Goal: Task Accomplishment & Management: Use online tool/utility

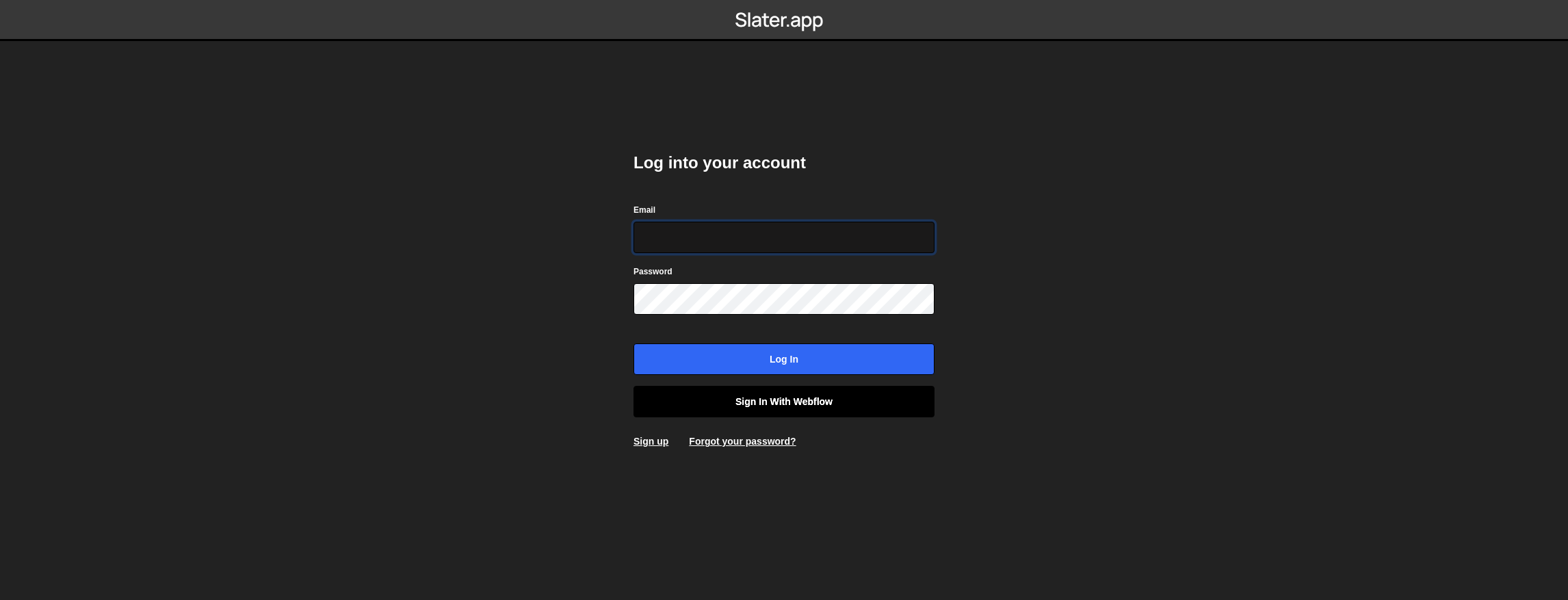
type input "contact@muratdesigns.com"
click at [796, 401] on link "Sign in with Webflow" at bounding box center [784, 401] width 301 height 32
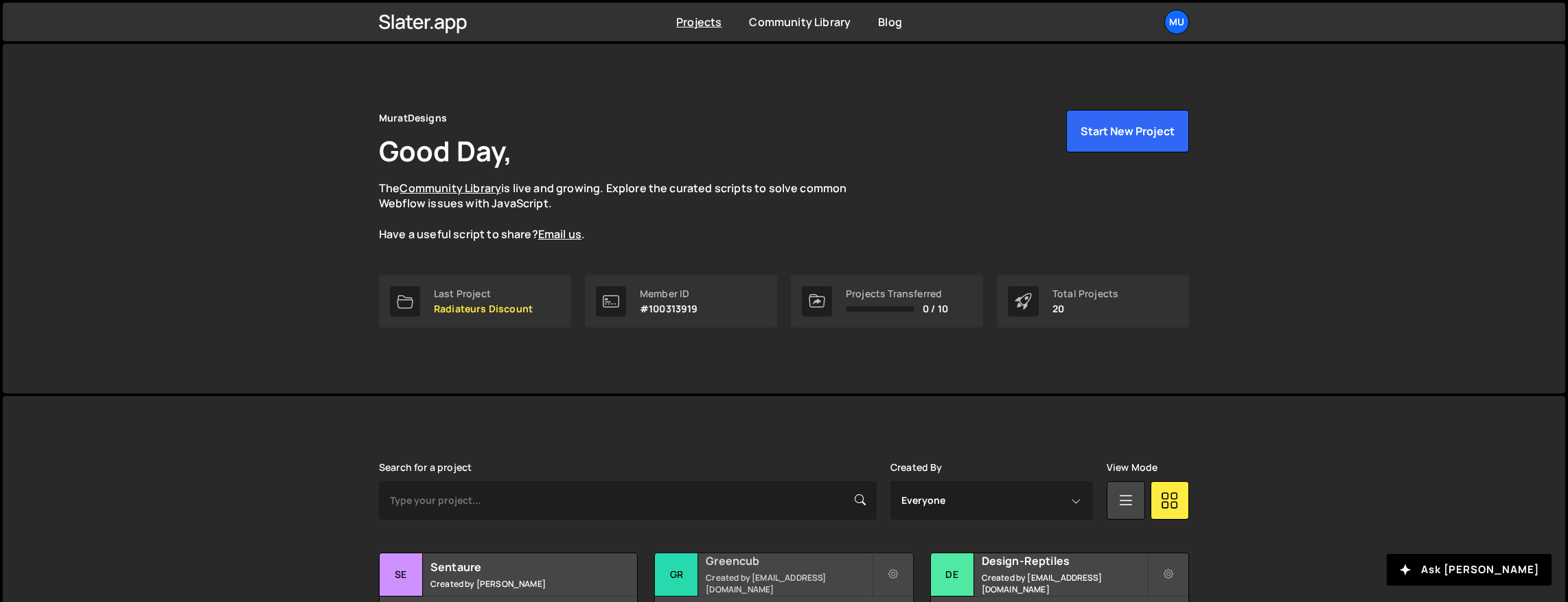
scroll to position [239, 0]
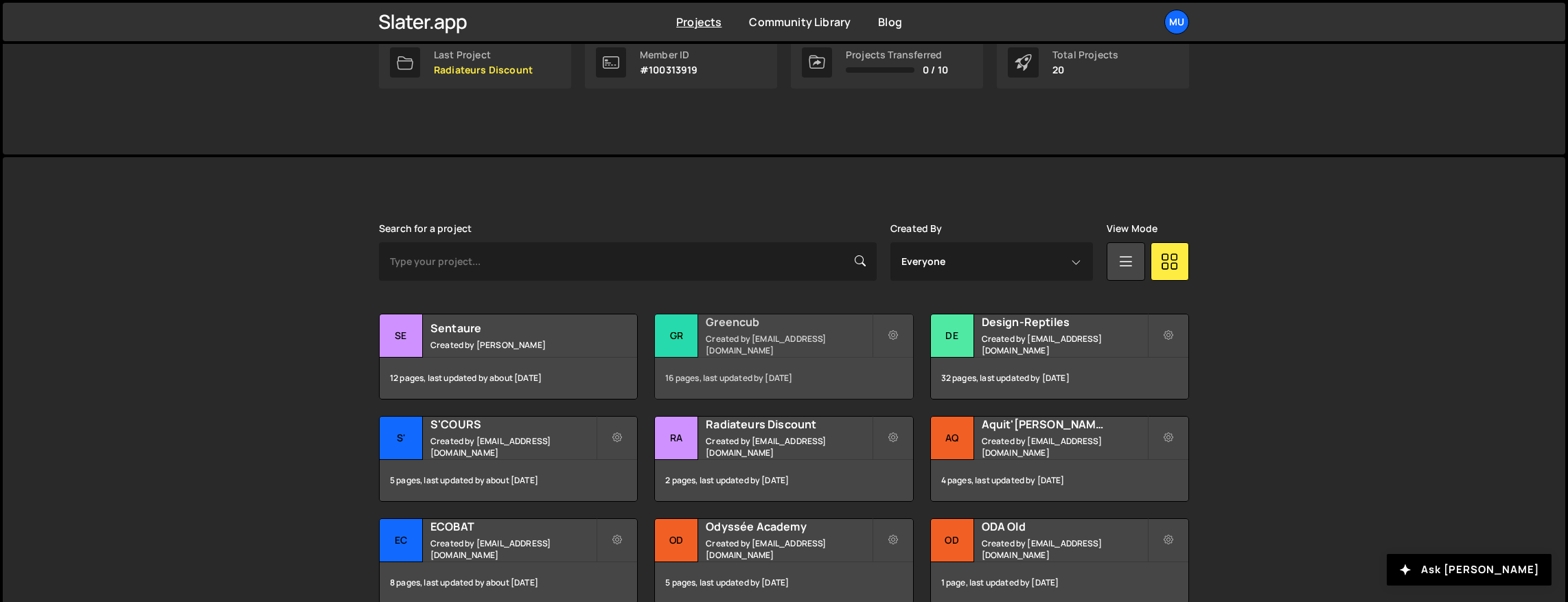
click at [725, 326] on h2 "Greencub" at bounding box center [788, 321] width 166 height 15
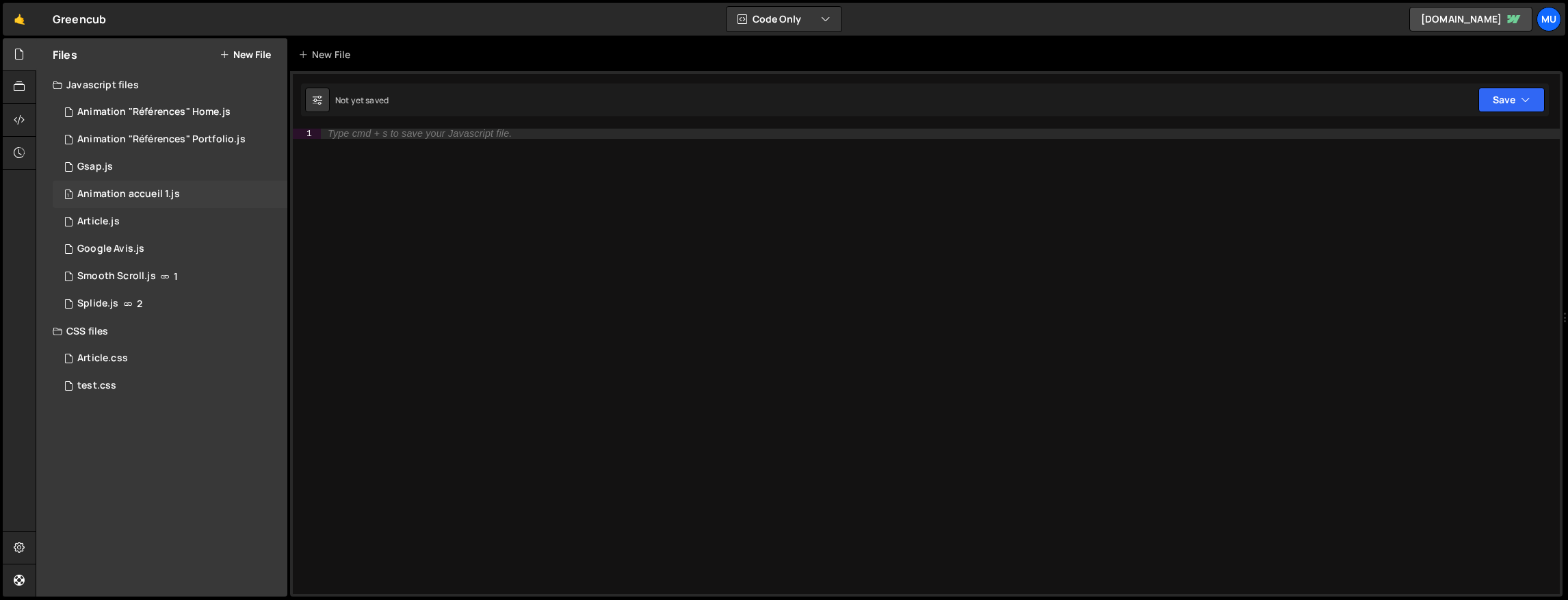
click at [159, 193] on div "Animation accueil 1.js" at bounding box center [128, 194] width 103 height 12
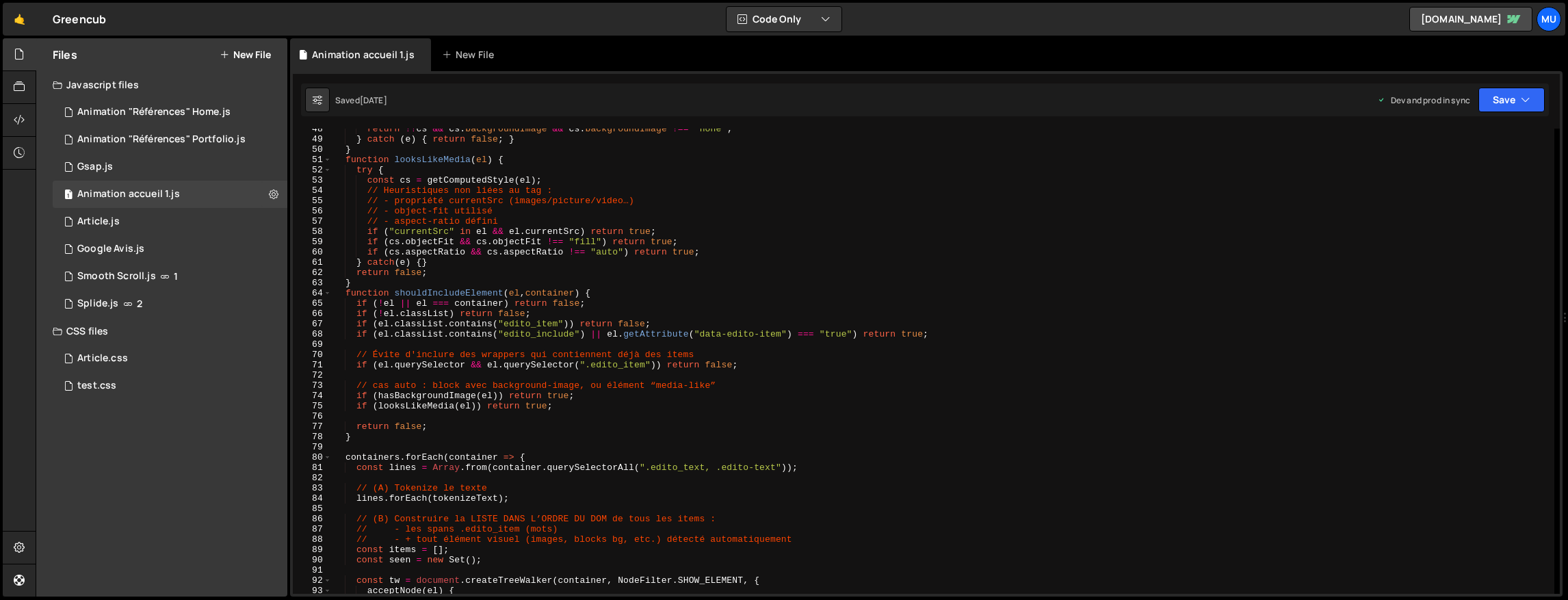
scroll to position [866, 0]
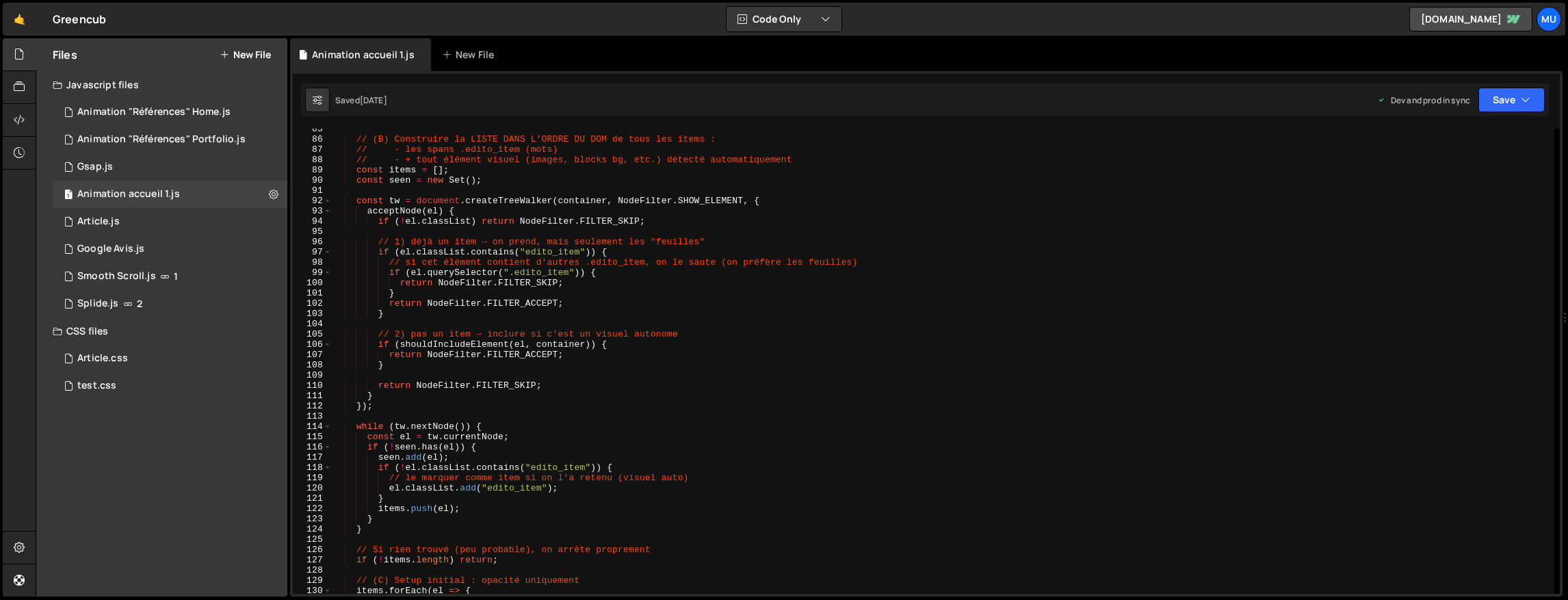
type textarea "}"
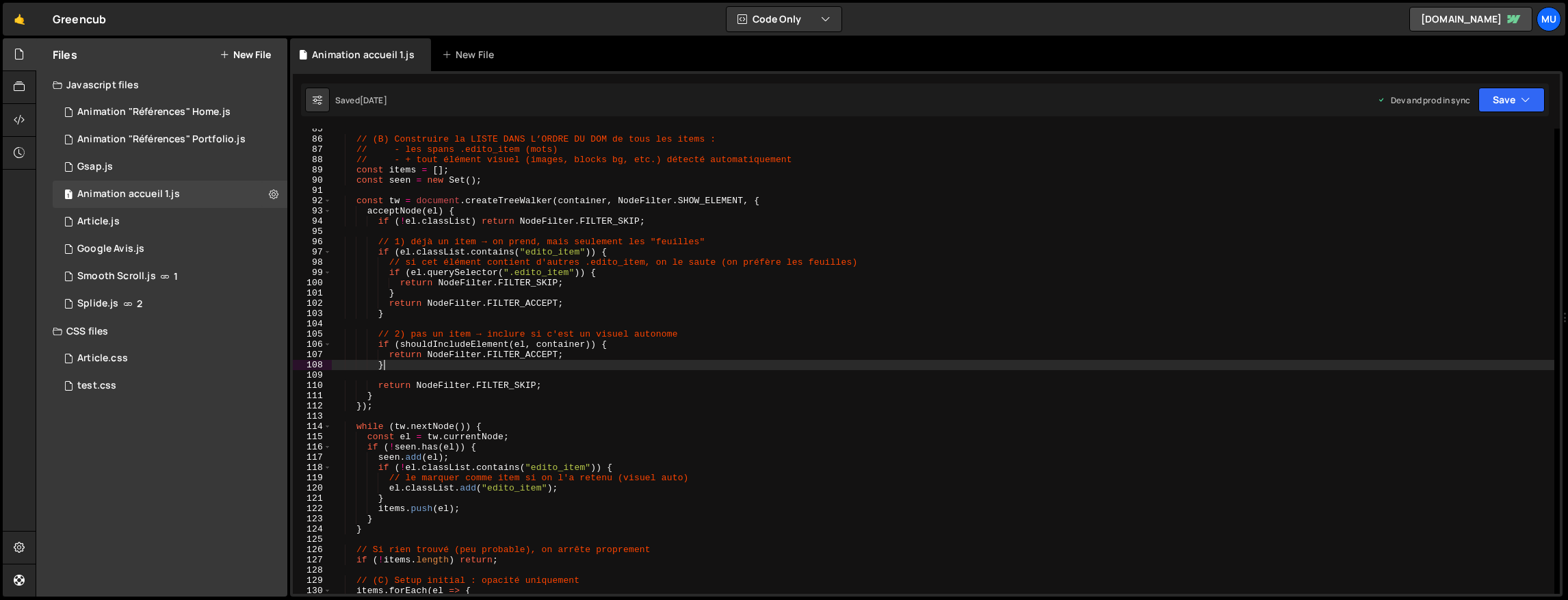
click at [612, 366] on div "// (B) Construire la LISTE DANS L’ORDRE DU DOM de tous les items : // - les spa…" at bounding box center [943, 366] width 1223 height 486
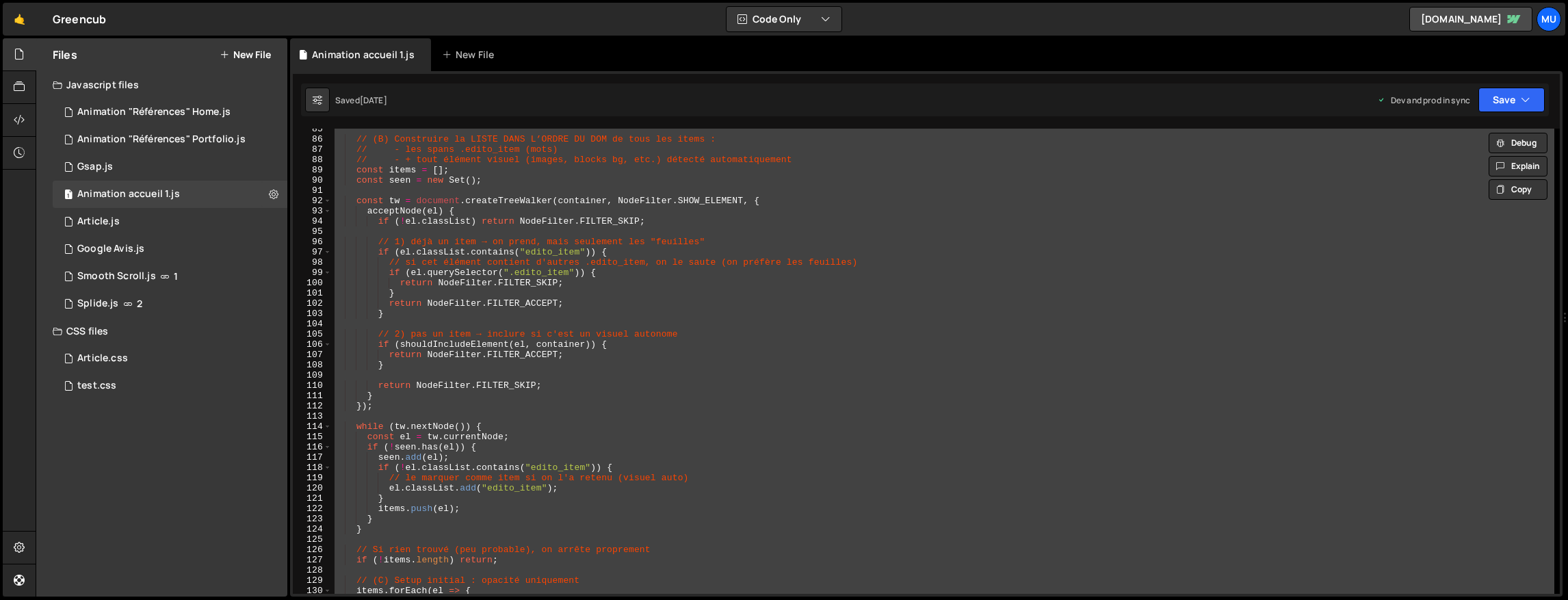
click at [533, 418] on div "// (B) Construire la LISTE DANS L’ORDRE DU DOM de tous les items : // - les spa…" at bounding box center [943, 360] width 1223 height 465
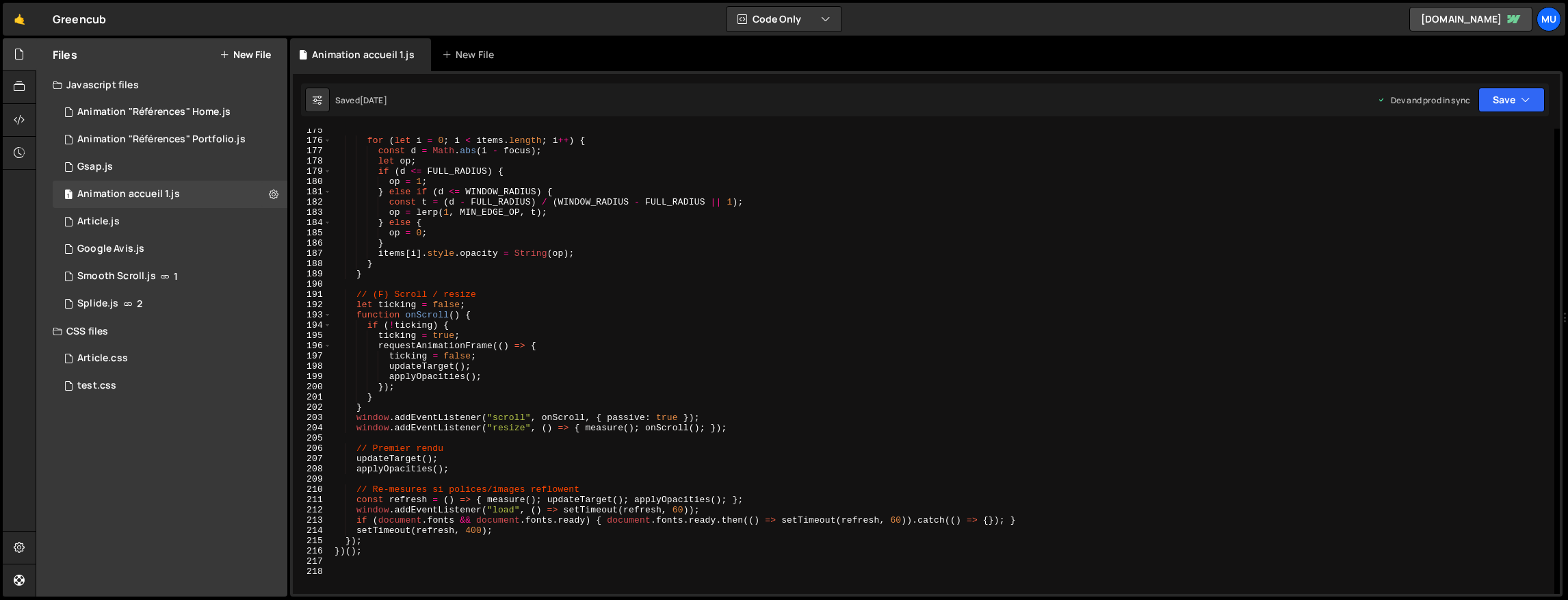
scroll to position [1831, 0]
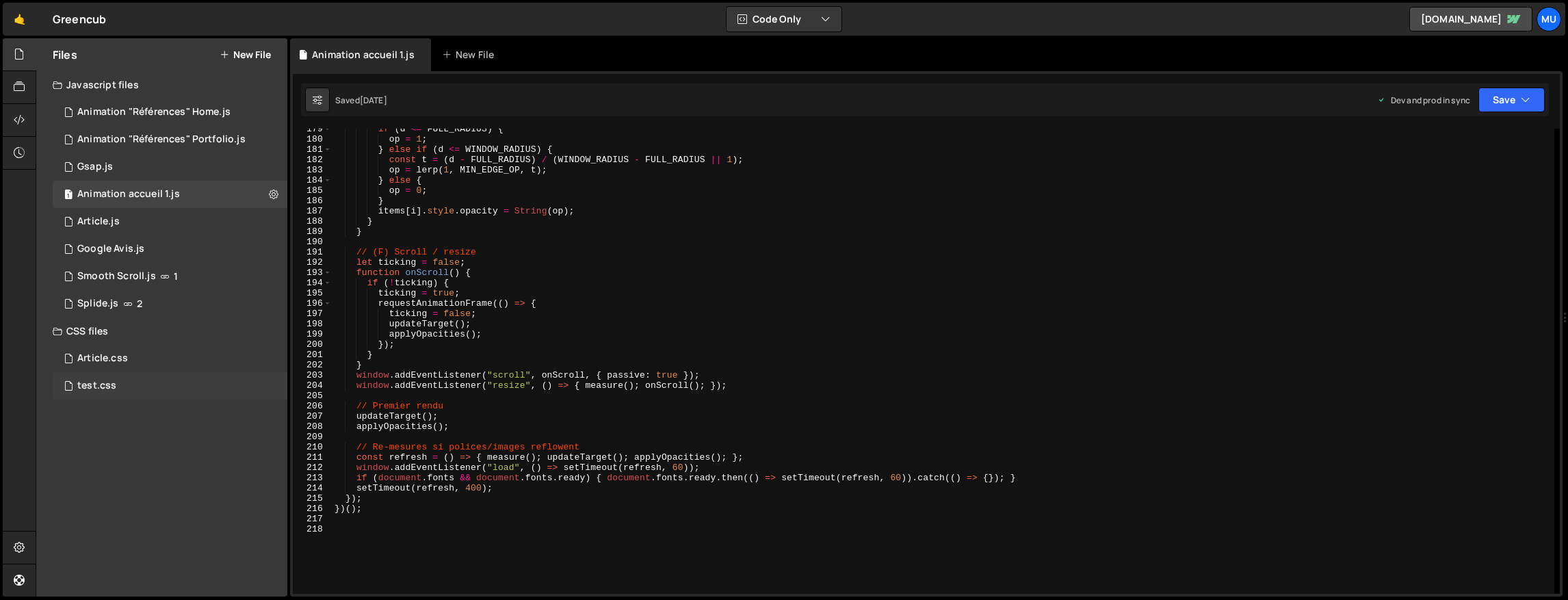
click at [117, 384] on div "test.css 0" at bounding box center [170, 385] width 235 height 27
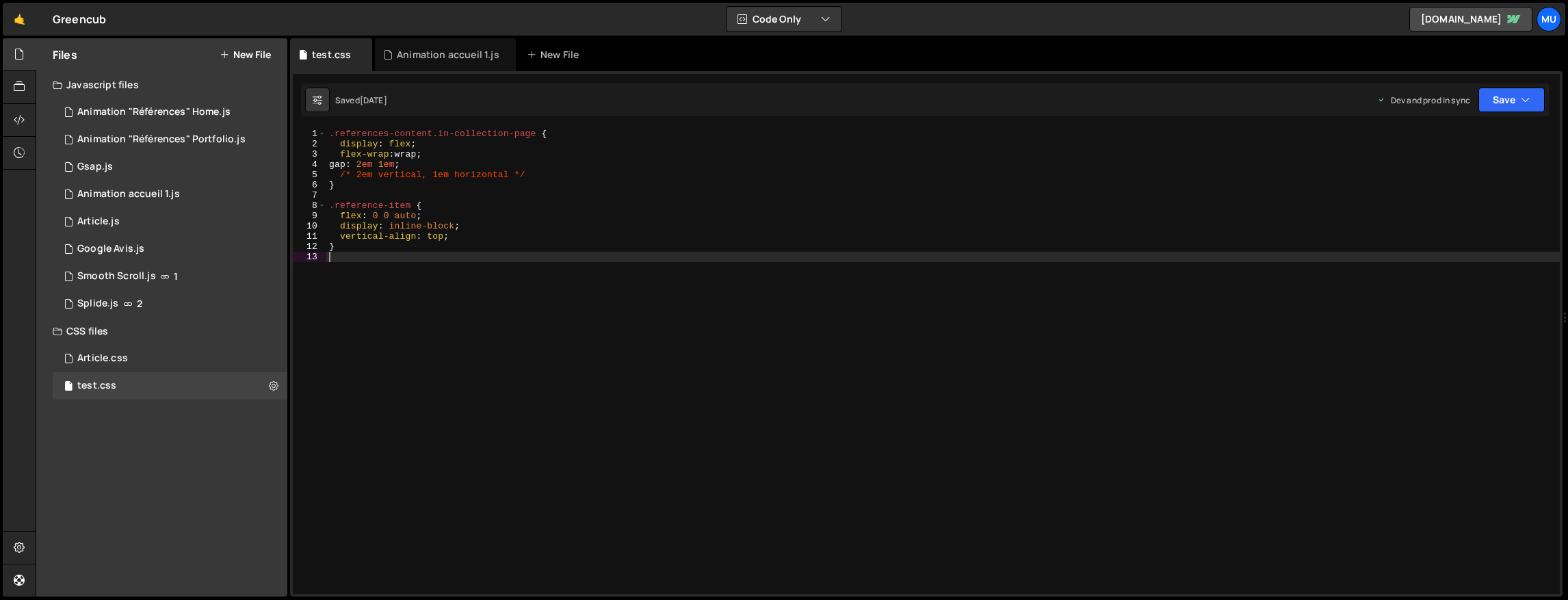
click at [514, 292] on div ".references-content.in-collection-page { display : flex ; flex-wrap : wrap ; ga…" at bounding box center [942, 371] width 1233 height 486
type textarea "}"
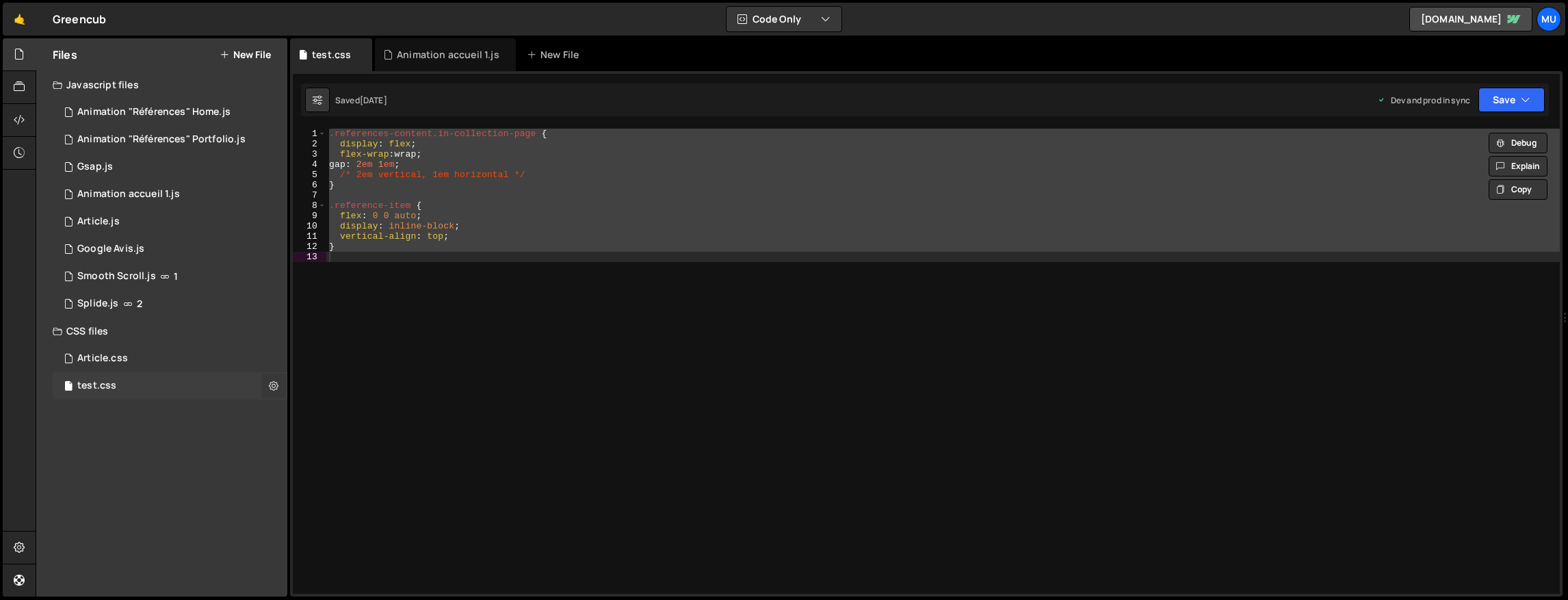
click at [273, 386] on icon at bounding box center [273, 385] width 10 height 13
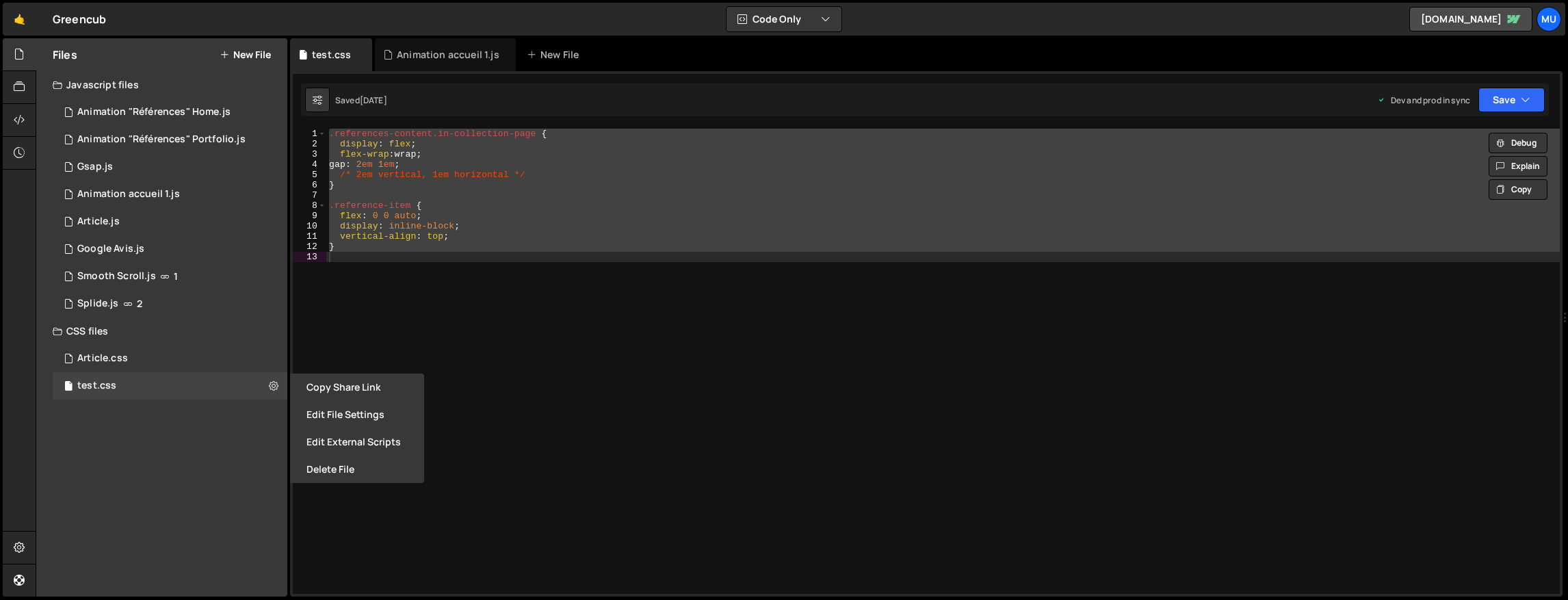
click at [329, 415] on button "Edit File Settings" at bounding box center [357, 414] width 134 height 27
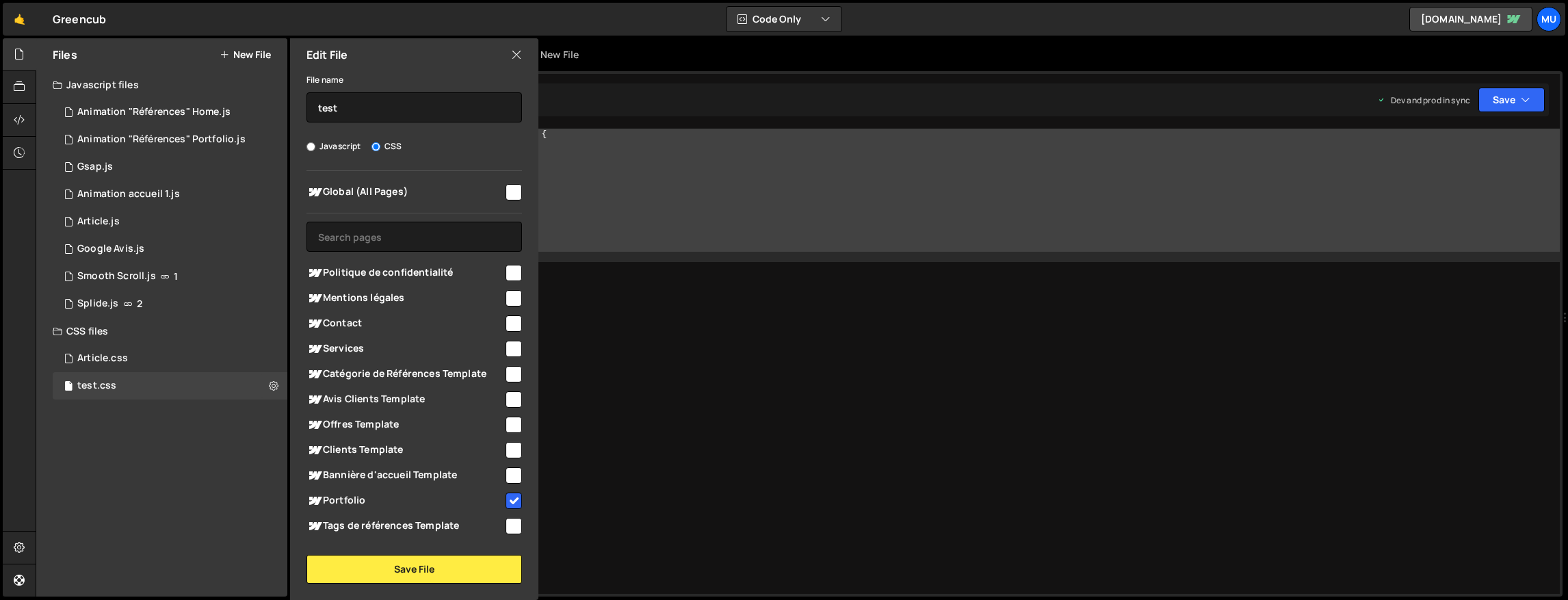
click at [697, 357] on div ".references-content.in-collection-page { display : flex ; flex-wrap : wrap ; ga…" at bounding box center [942, 360] width 1233 height 465
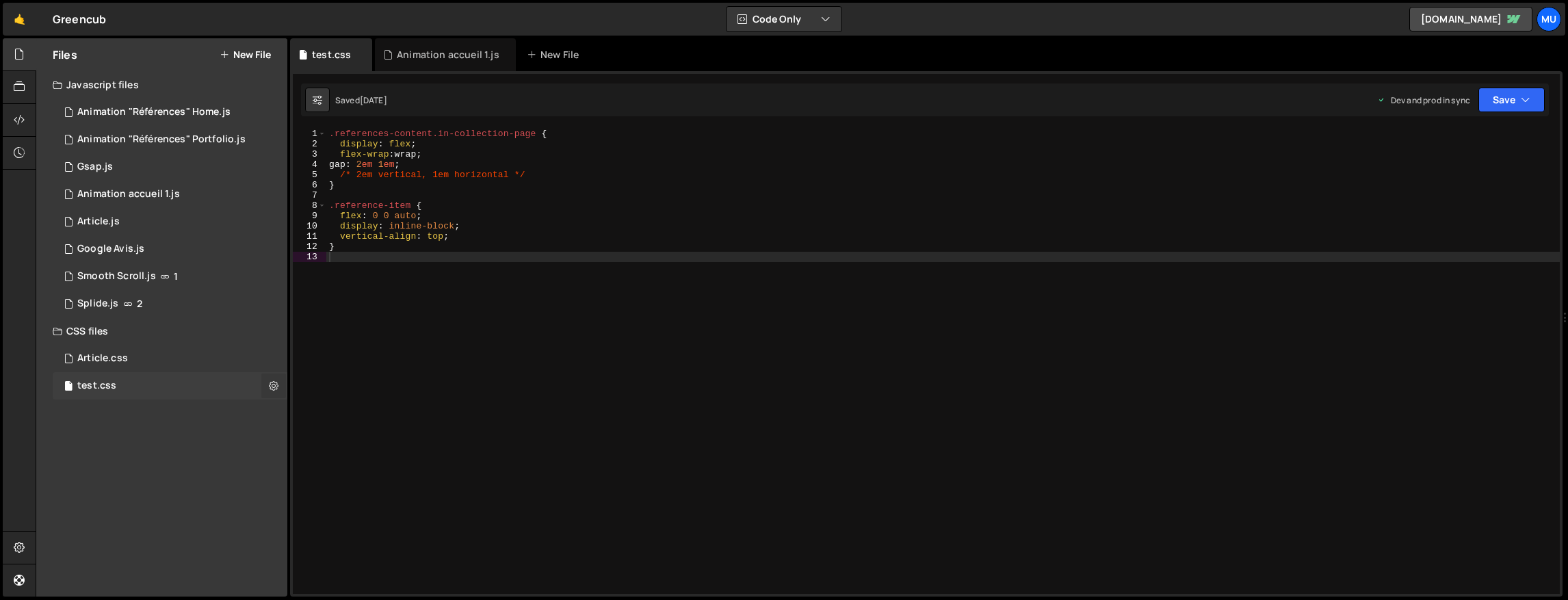
click at [273, 380] on icon at bounding box center [273, 385] width 10 height 13
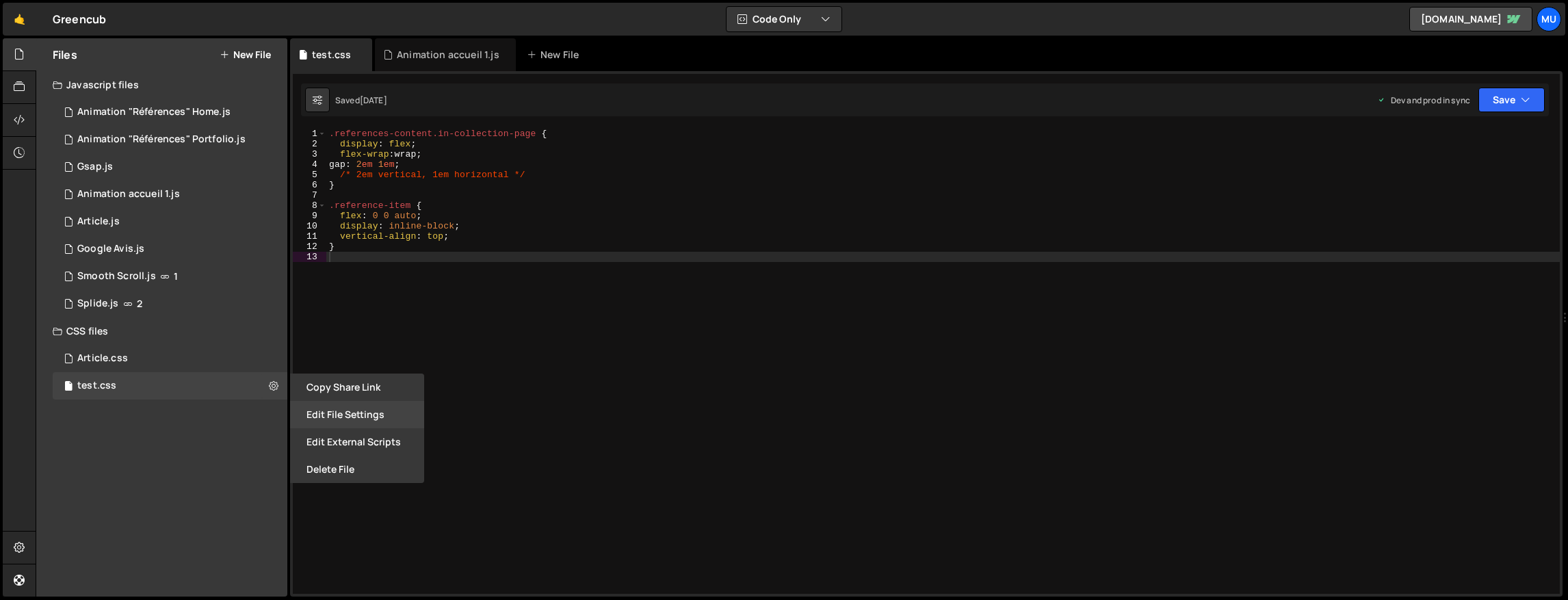
click at [333, 406] on button "Edit File Settings" at bounding box center [357, 414] width 134 height 27
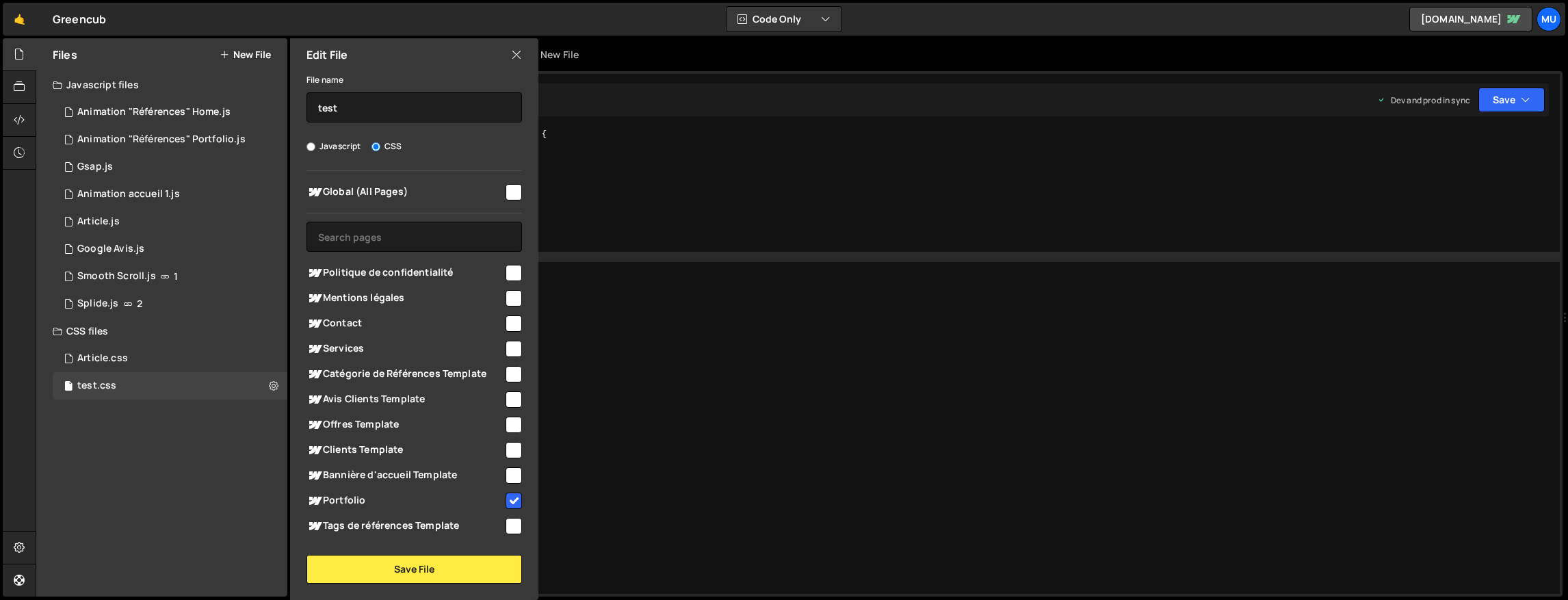
click at [431, 502] on span "Portfolio" at bounding box center [405, 500] width 197 height 17
checkbox input "false"
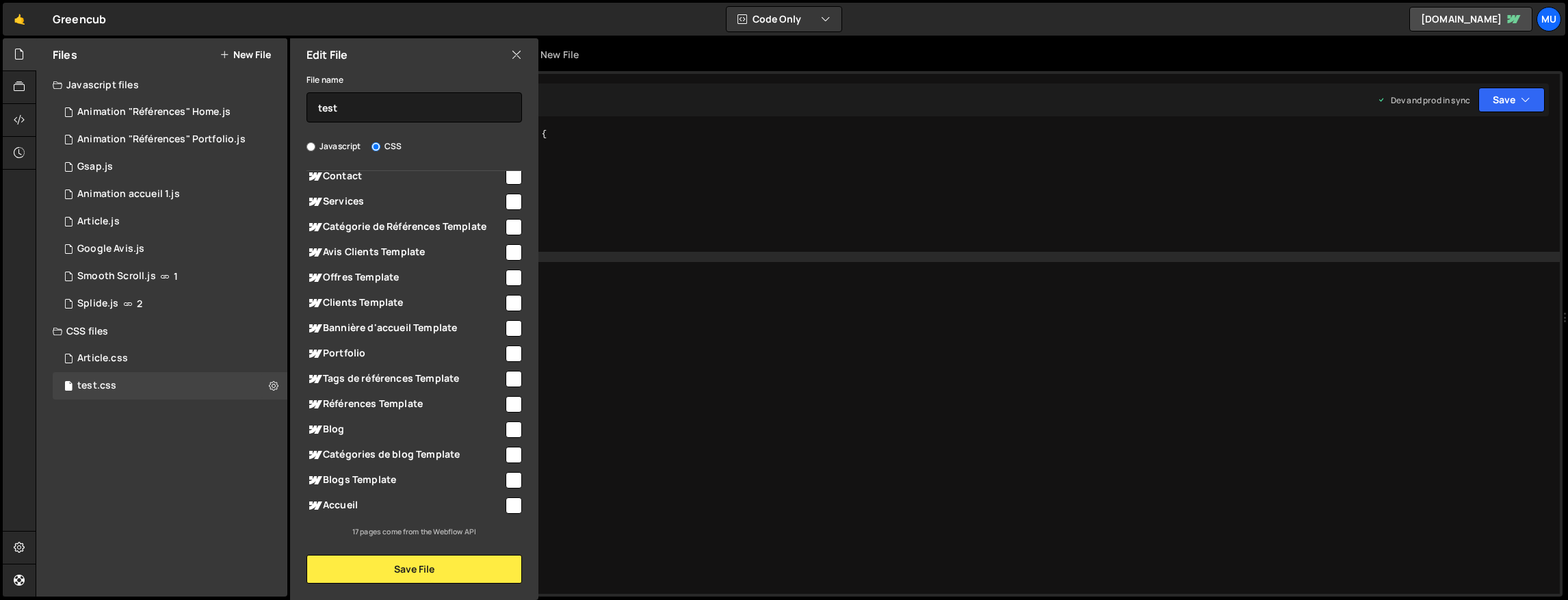
click at [355, 503] on span "Accueil" at bounding box center [405, 505] width 197 height 17
checkbox input "true"
click at [417, 571] on button "Save File" at bounding box center [414, 568] width 215 height 29
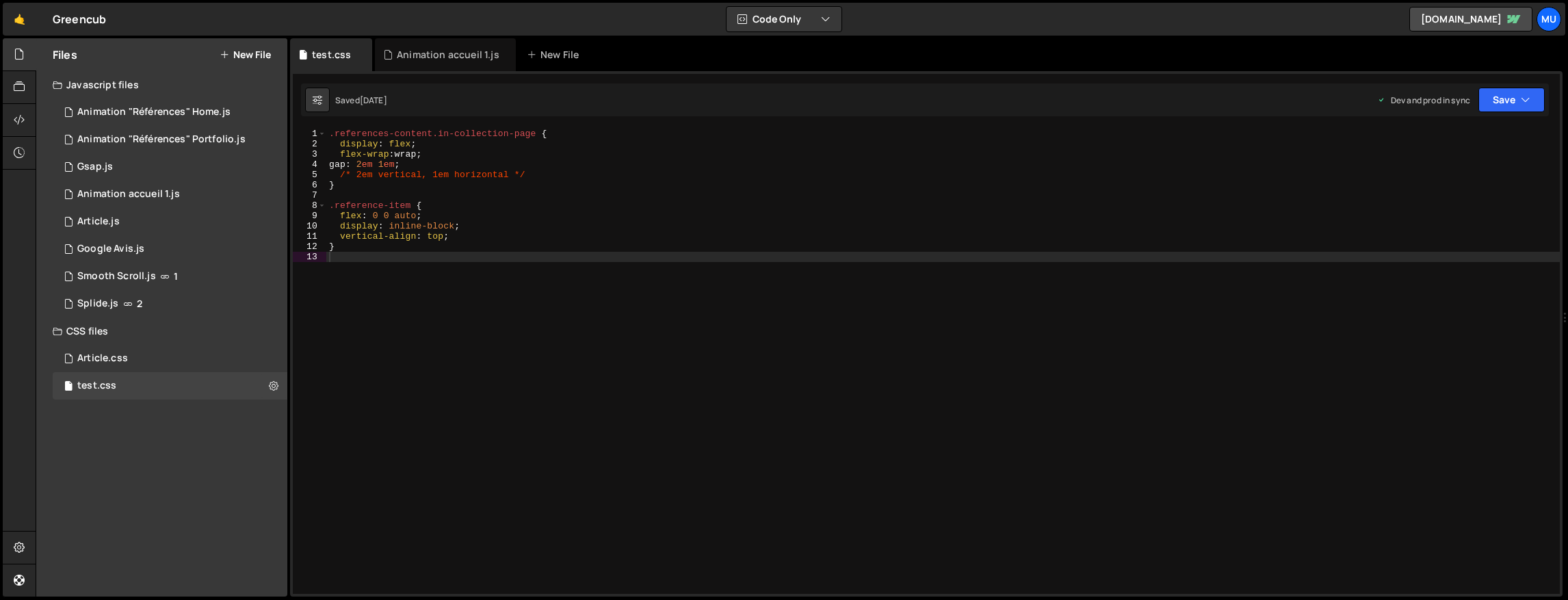
click at [483, 321] on div ".references-content.in-collection-page { display : flex ; flex-wrap : wrap ; ga…" at bounding box center [942, 371] width 1233 height 486
type textarea "}"
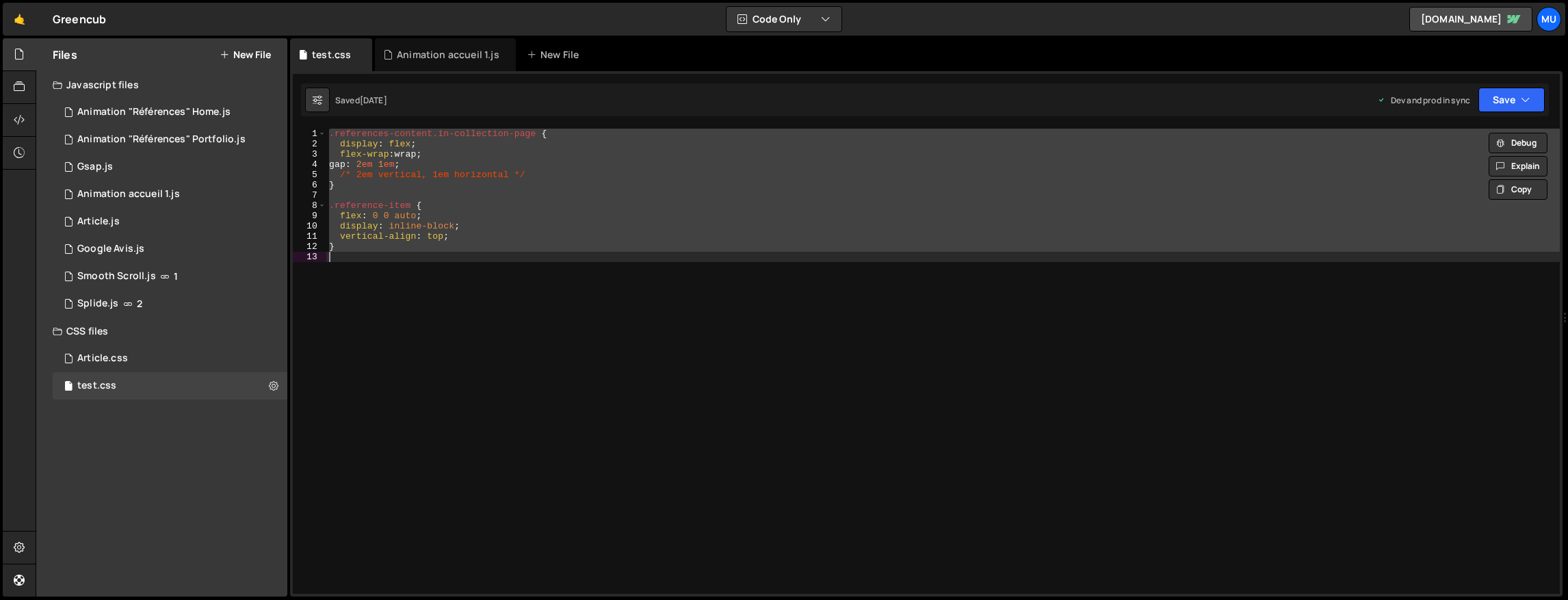
paste textarea
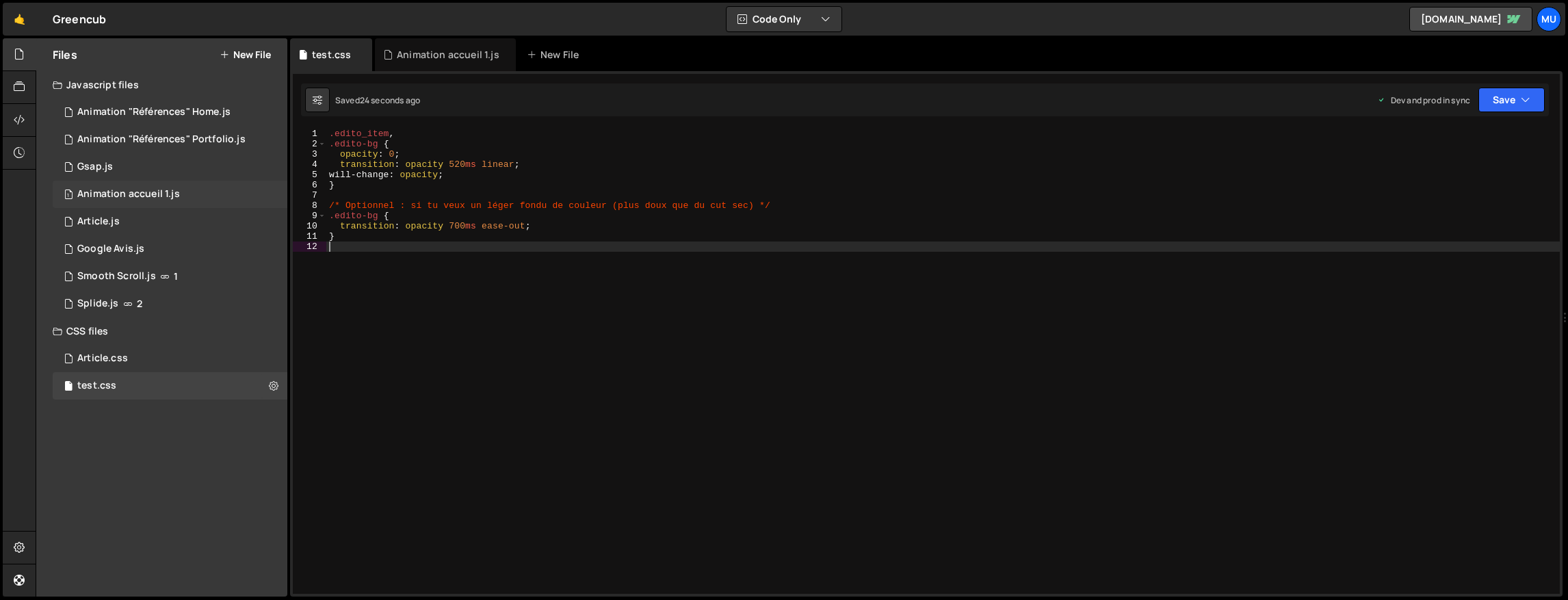
click at [107, 193] on div "Animation accueil 1.js" at bounding box center [128, 194] width 103 height 12
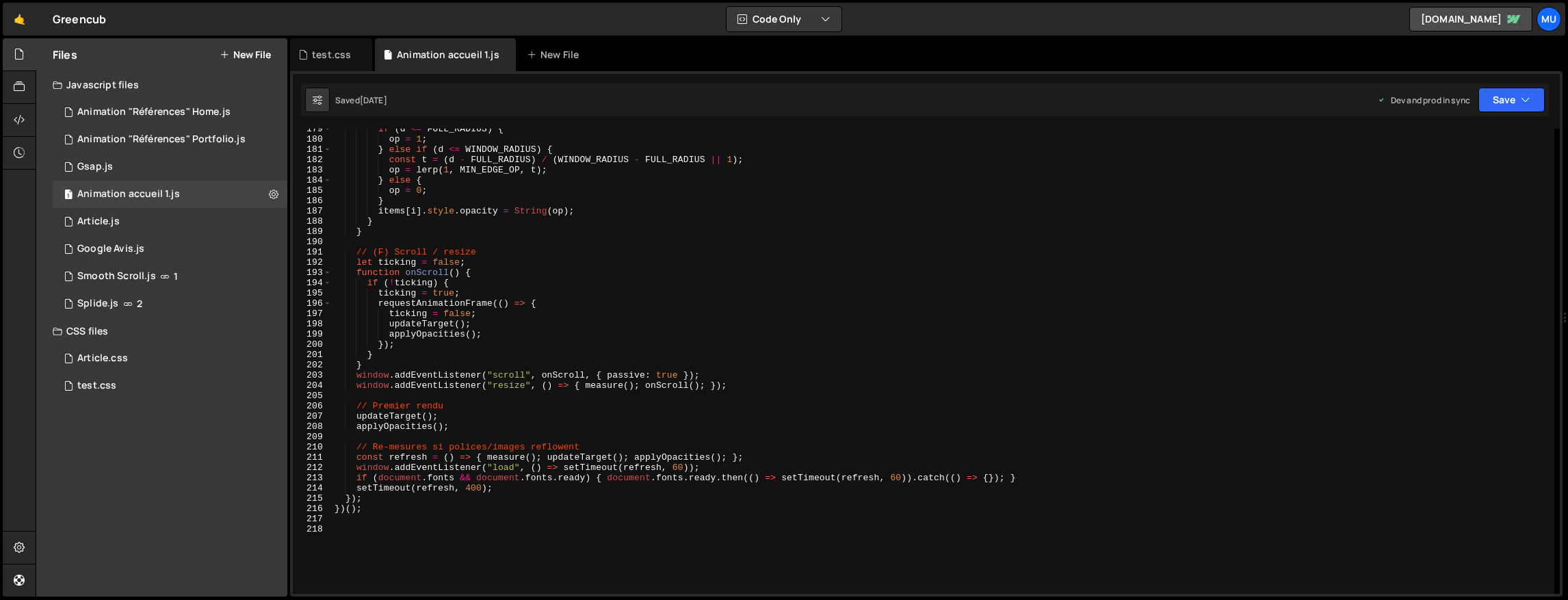
click at [415, 514] on div "if ( d <= FULL_RADIUS ) { op = 1 ; } else if ( d <= WINDOW_RADIUS ) { const t =…" at bounding box center [943, 366] width 1223 height 486
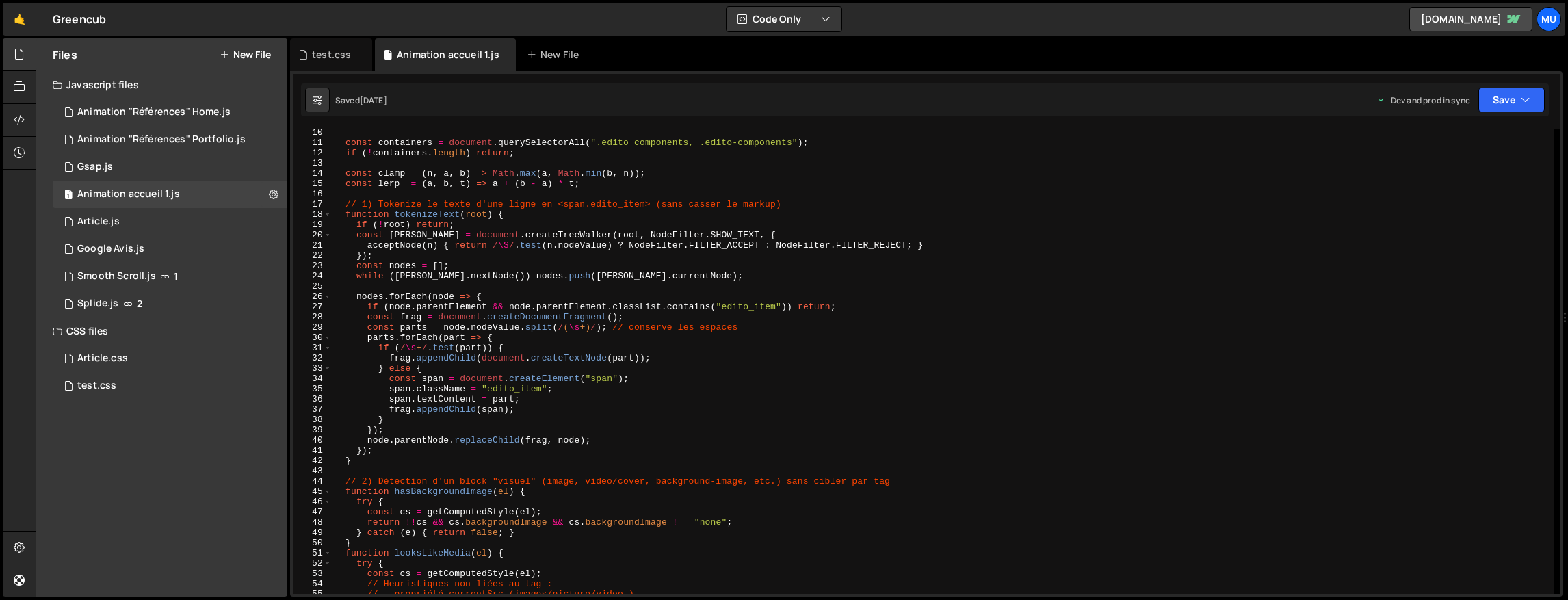
scroll to position [263, 0]
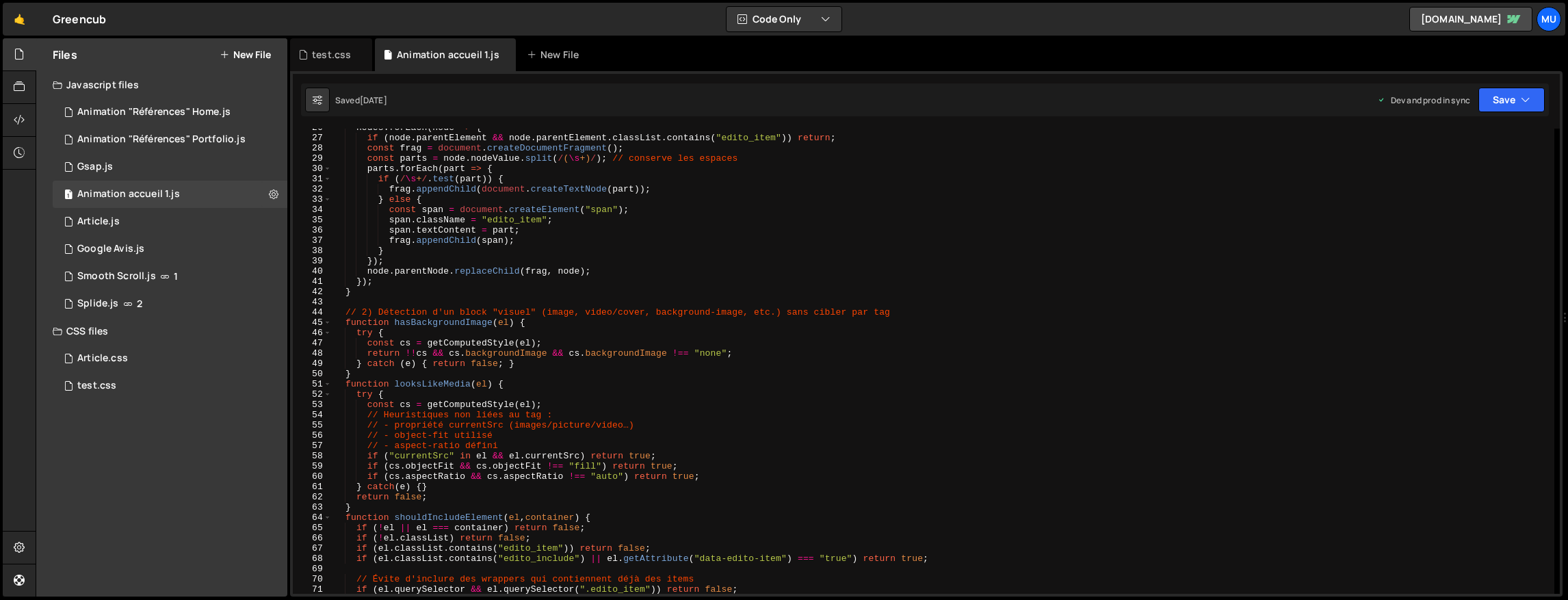
click at [919, 400] on div "nodes . forEach ( node => { if ( node . parentElement && node . parentElement .…" at bounding box center [943, 365] width 1223 height 486
type textarea "const cs = getComputedStyle(el);"
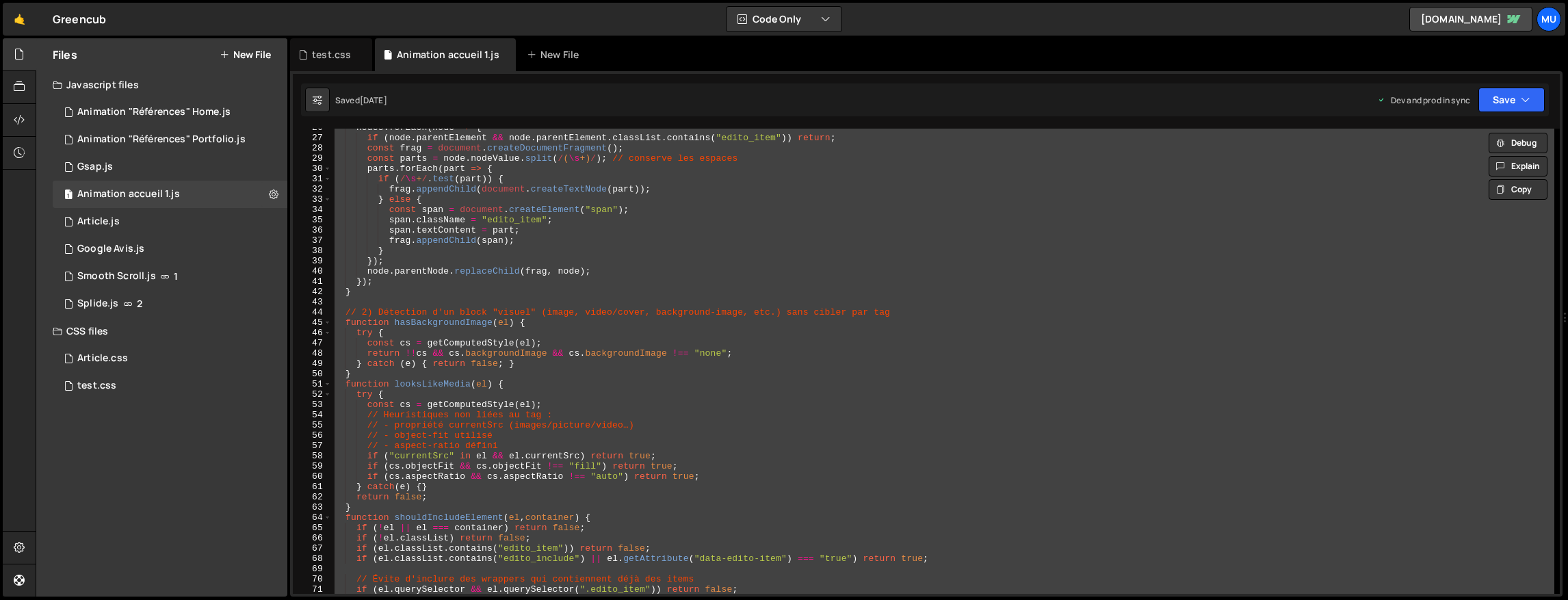
paste textarea
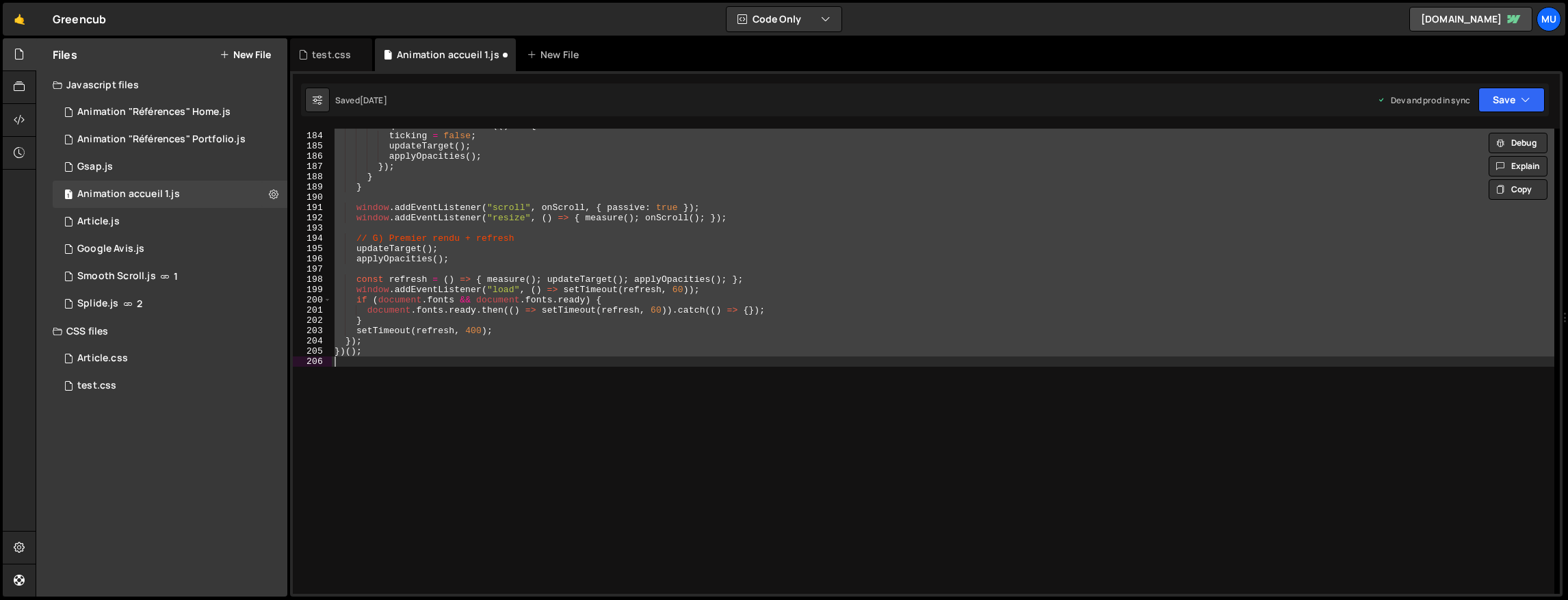
scroll to position [1876, 0]
type textarea "onScroll();"
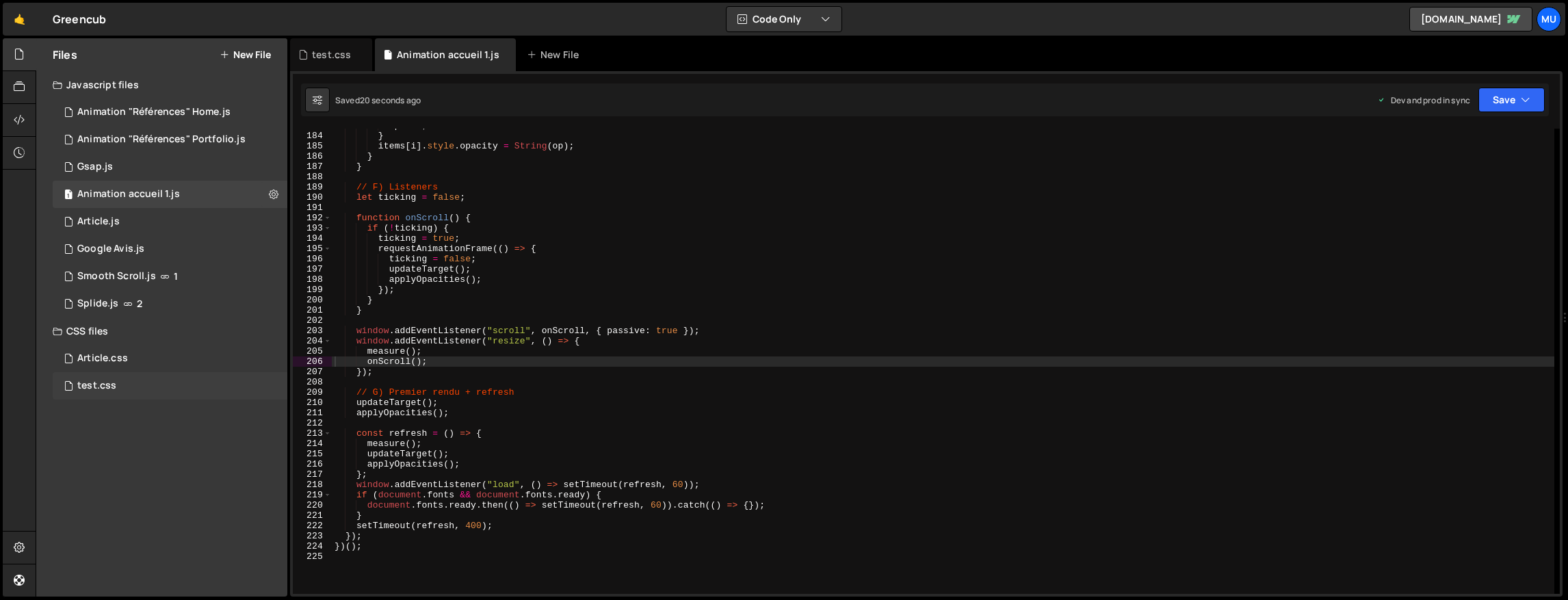
click at [105, 381] on div "test.css" at bounding box center [97, 386] width 39 height 12
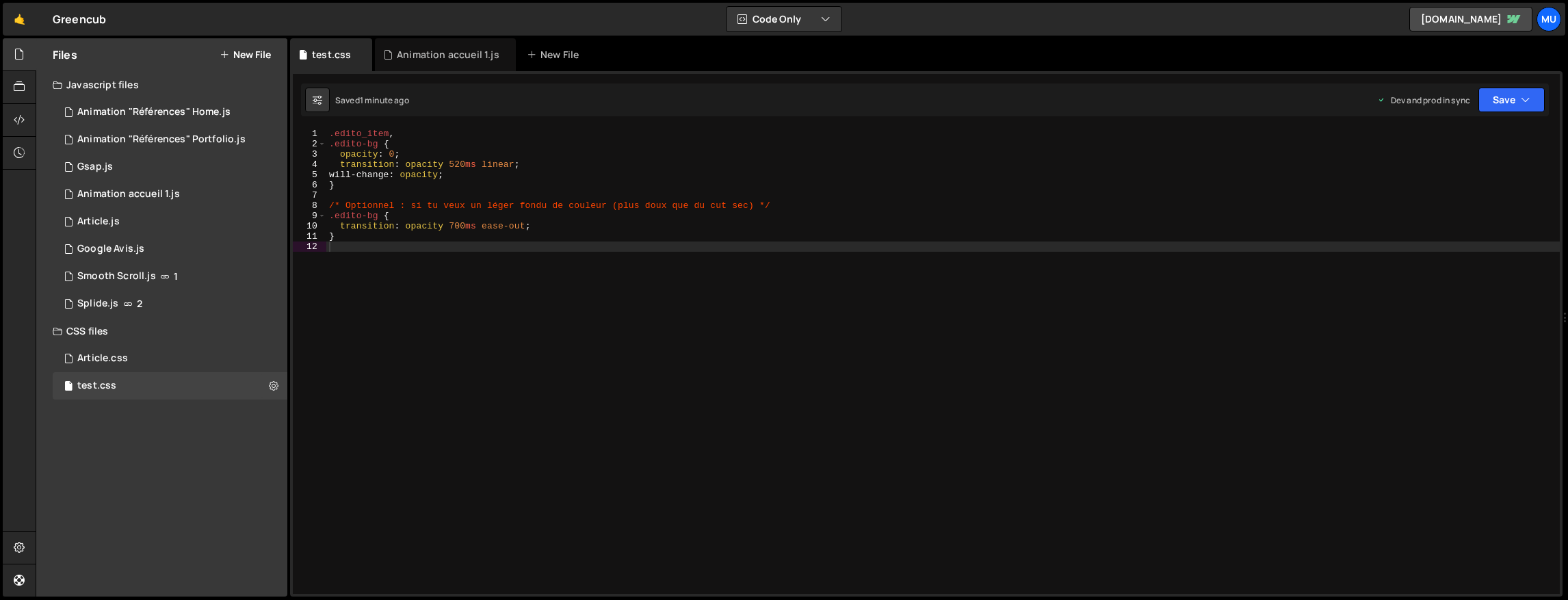
click at [514, 281] on div ".edito_item , .edito-bg { opacity : 0 ; transition : opacity 520 ms linear ; wi…" at bounding box center [942, 371] width 1233 height 486
type textarea "}"
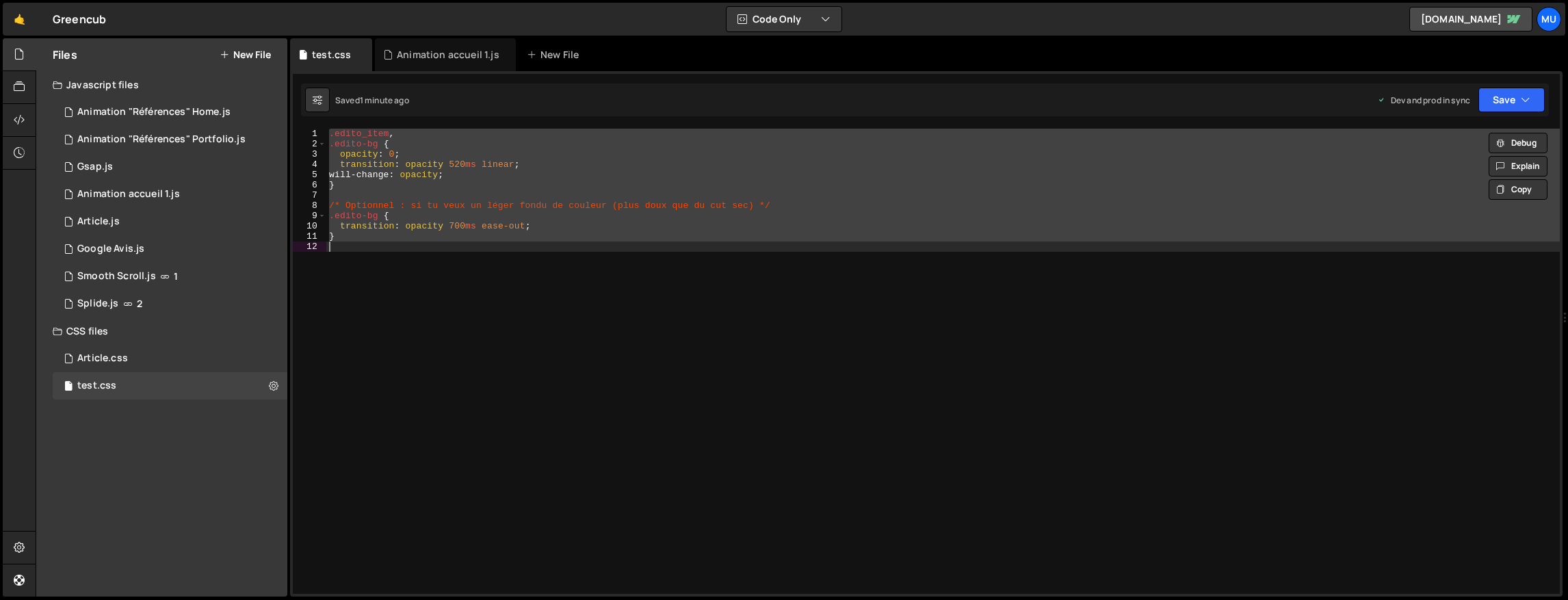
paste textarea
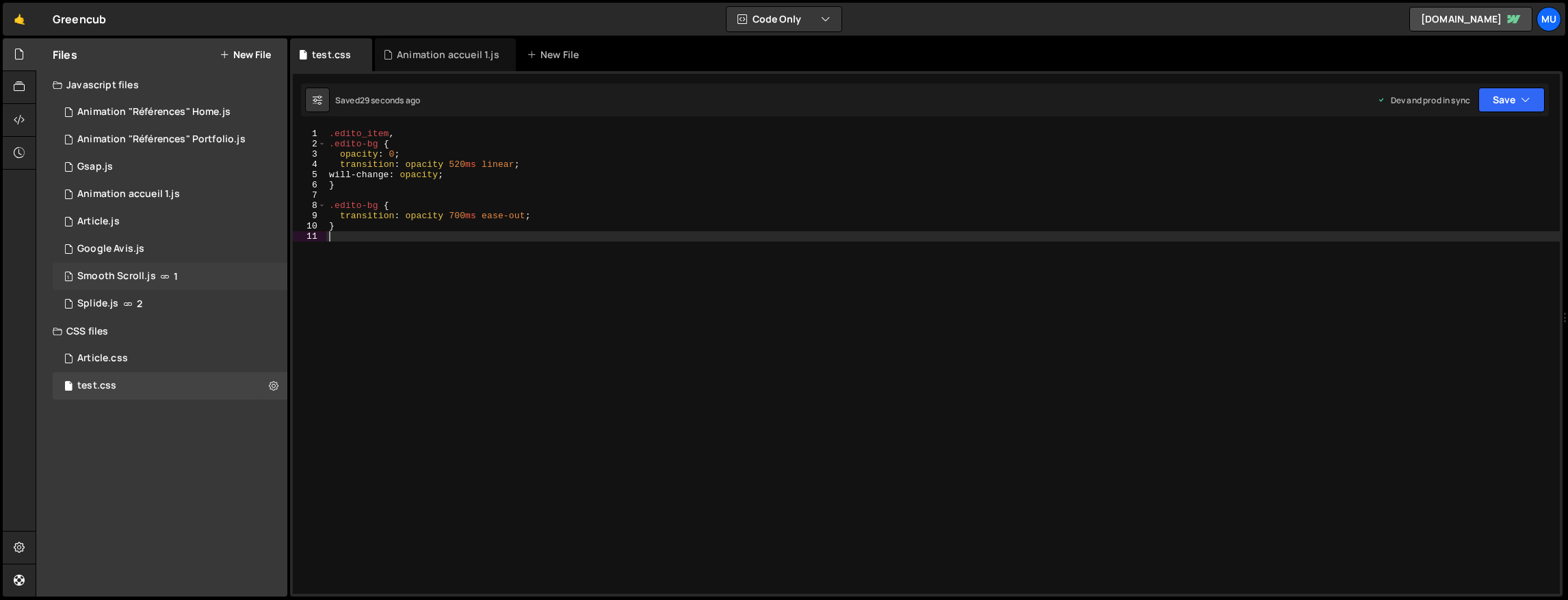
click at [149, 273] on div "Smooth Scroll.js" at bounding box center [117, 276] width 79 height 12
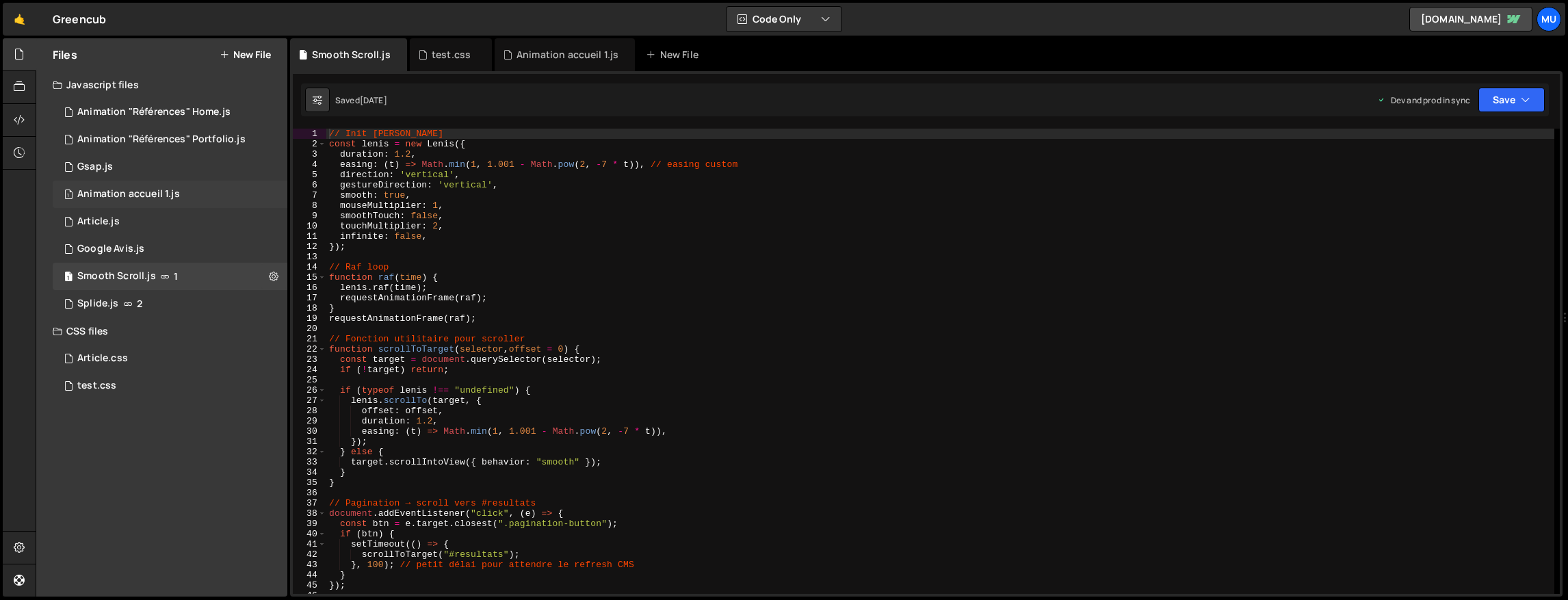
click at [142, 194] on div "Animation accueil 1.js" at bounding box center [128, 194] width 103 height 12
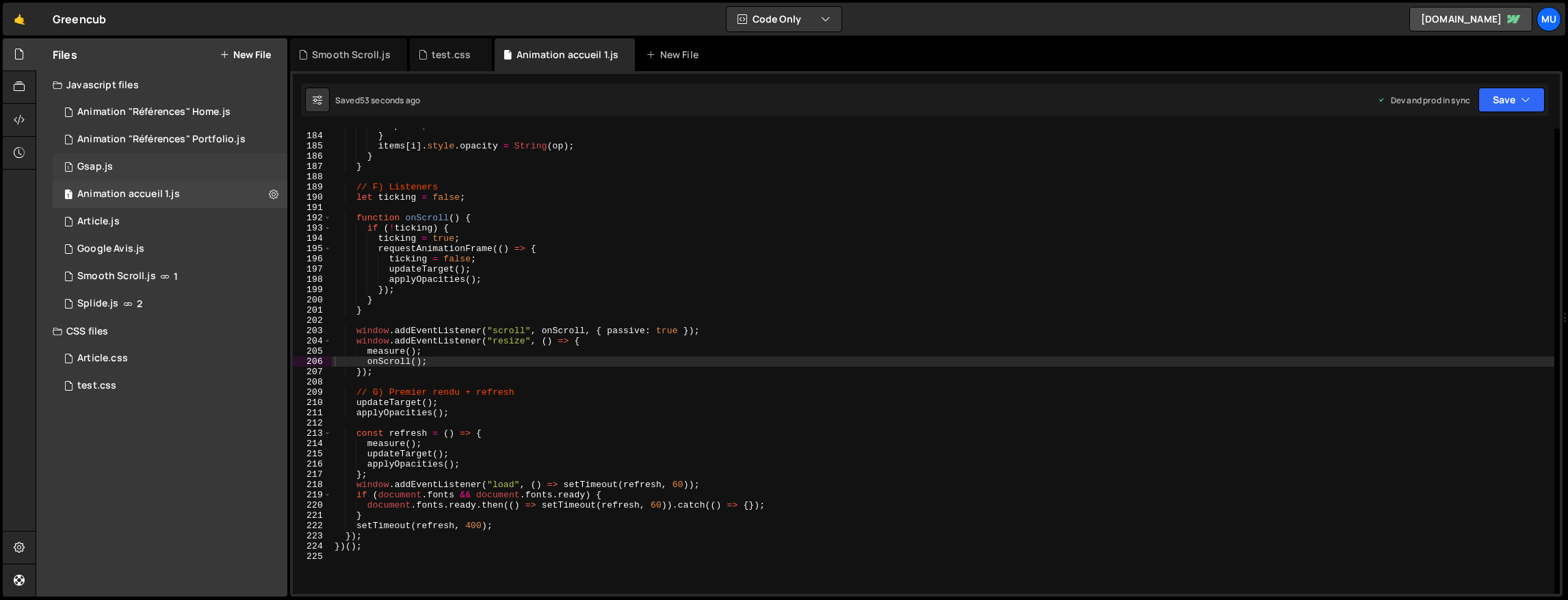
click at [134, 161] on div "1 Gsap.js 0" at bounding box center [170, 166] width 235 height 27
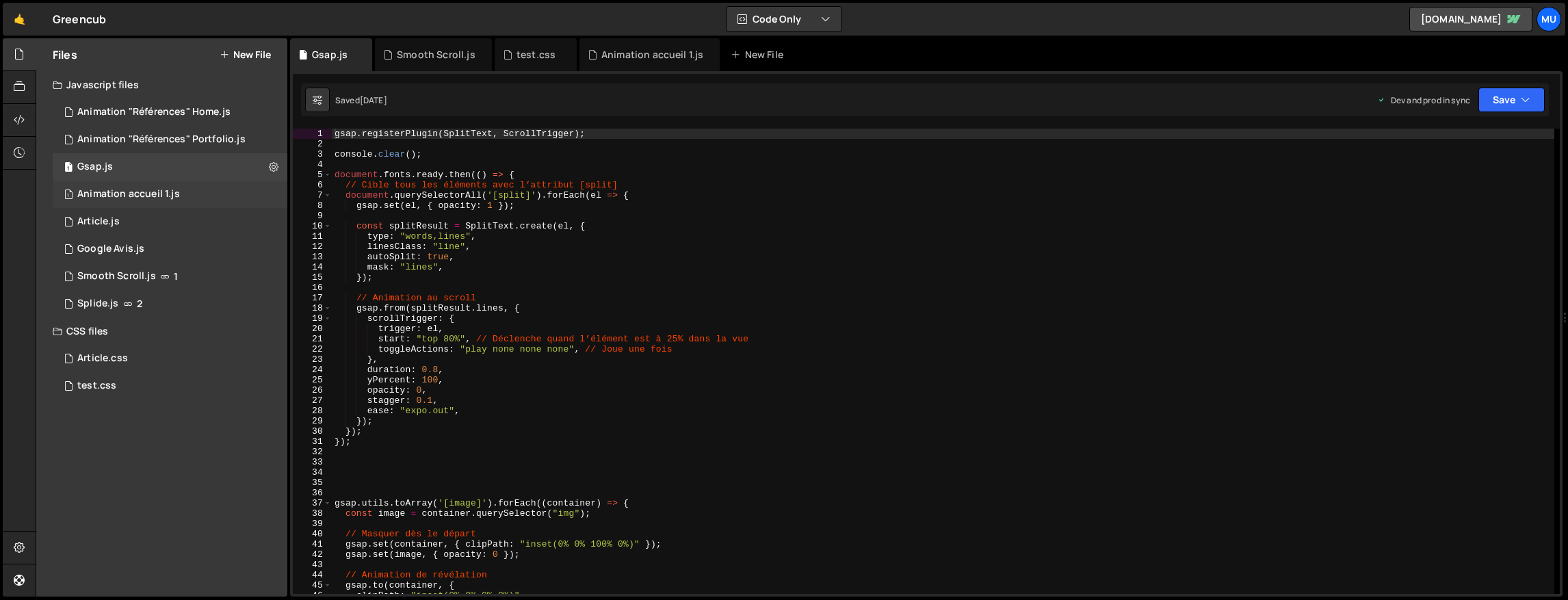
click at [134, 194] on div "Animation accueil 1.js" at bounding box center [128, 194] width 103 height 12
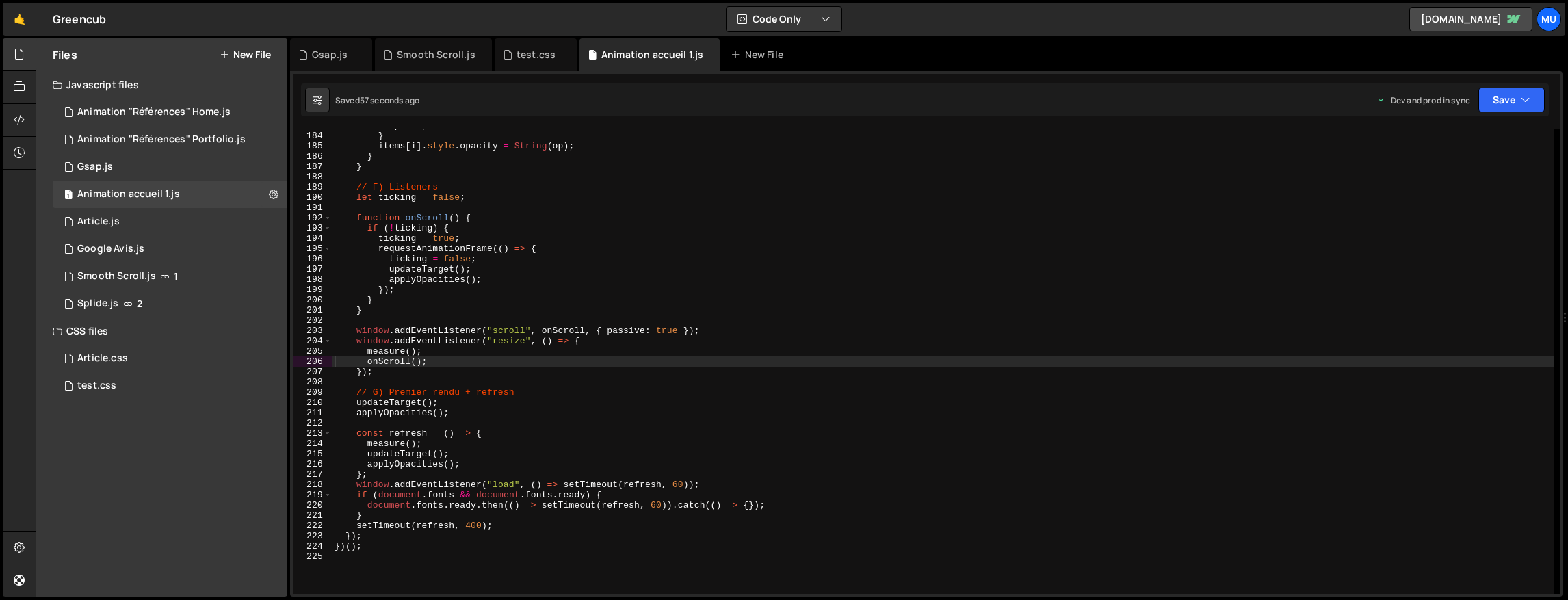
click at [866, 342] on div "op = 0 ; } items [ i ] . style . opacity = String ( op ) ; } } // F) Listeners …" at bounding box center [943, 363] width 1223 height 486
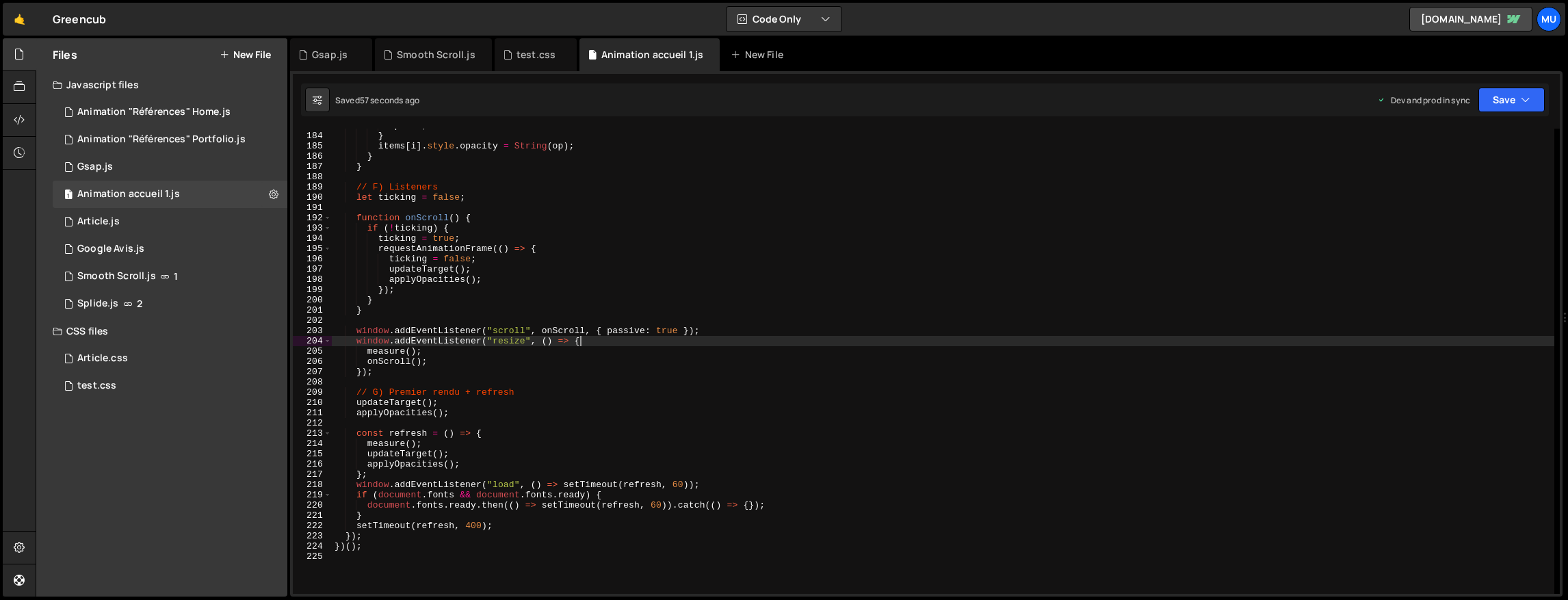
type textarea "})();"
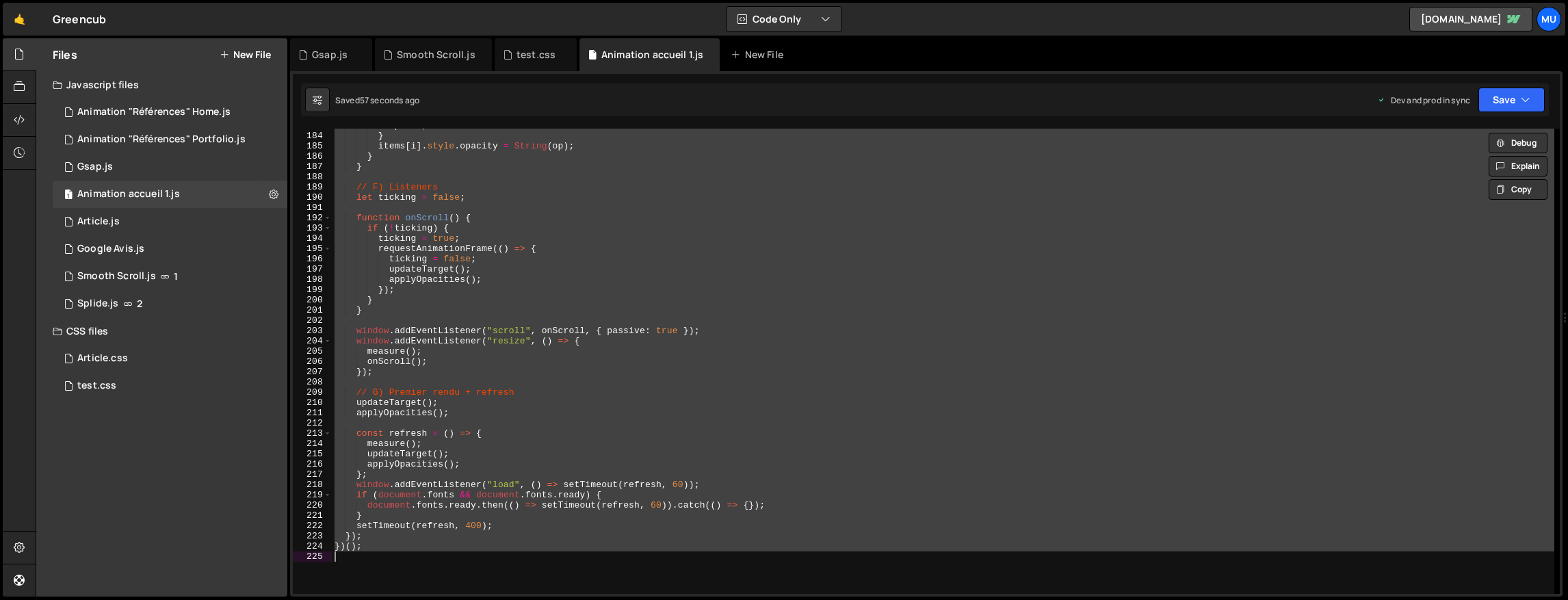
paste textarea
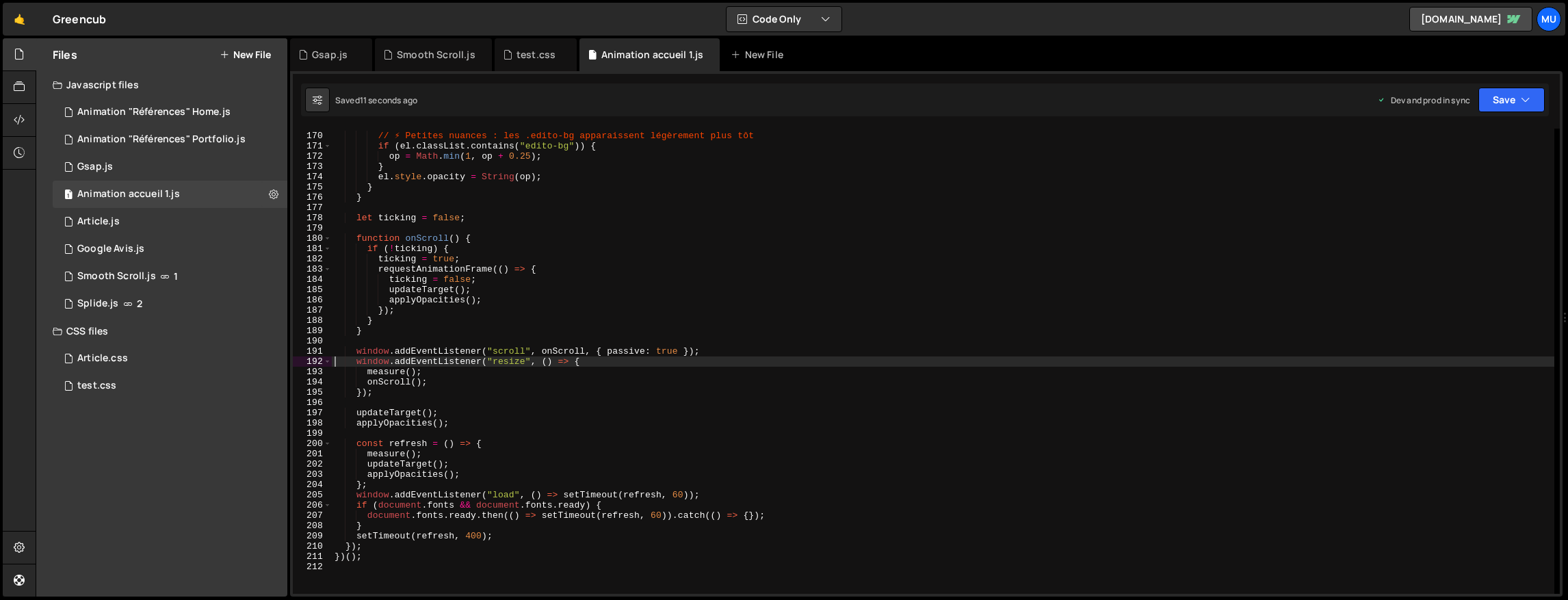
click at [604, 329] on div "// ⚡ Petites nuances : les .edito-bg apparaissent légèrement plus tôt if ( el .…" at bounding box center [943, 363] width 1223 height 486
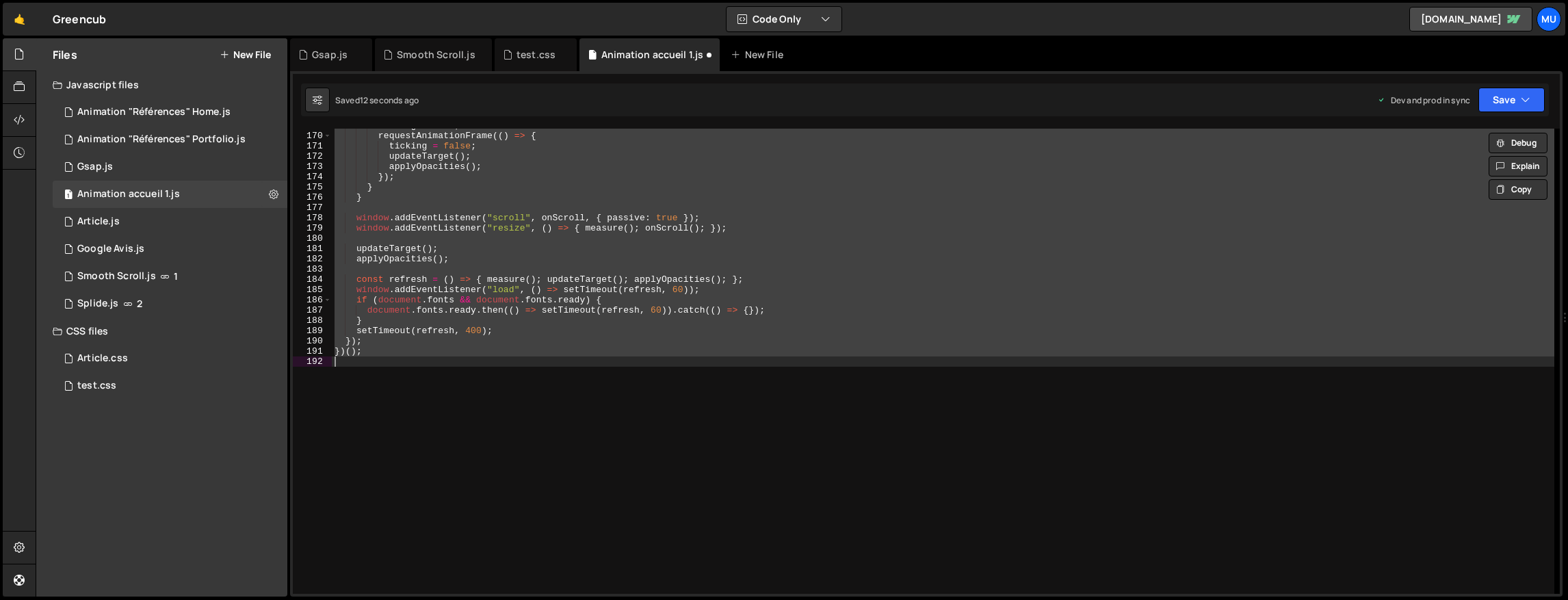
click at [616, 320] on div "ticking = true ; requestAnimationFrame (( ) => { ticking = false ; updateTarget…" at bounding box center [943, 360] width 1223 height 465
click at [616, 320] on div "requestAnimationFrame (( ) => { ticking = false ; updateTarget ( ) ; applyOpaci…" at bounding box center [943, 360] width 1223 height 465
type textarea "}"
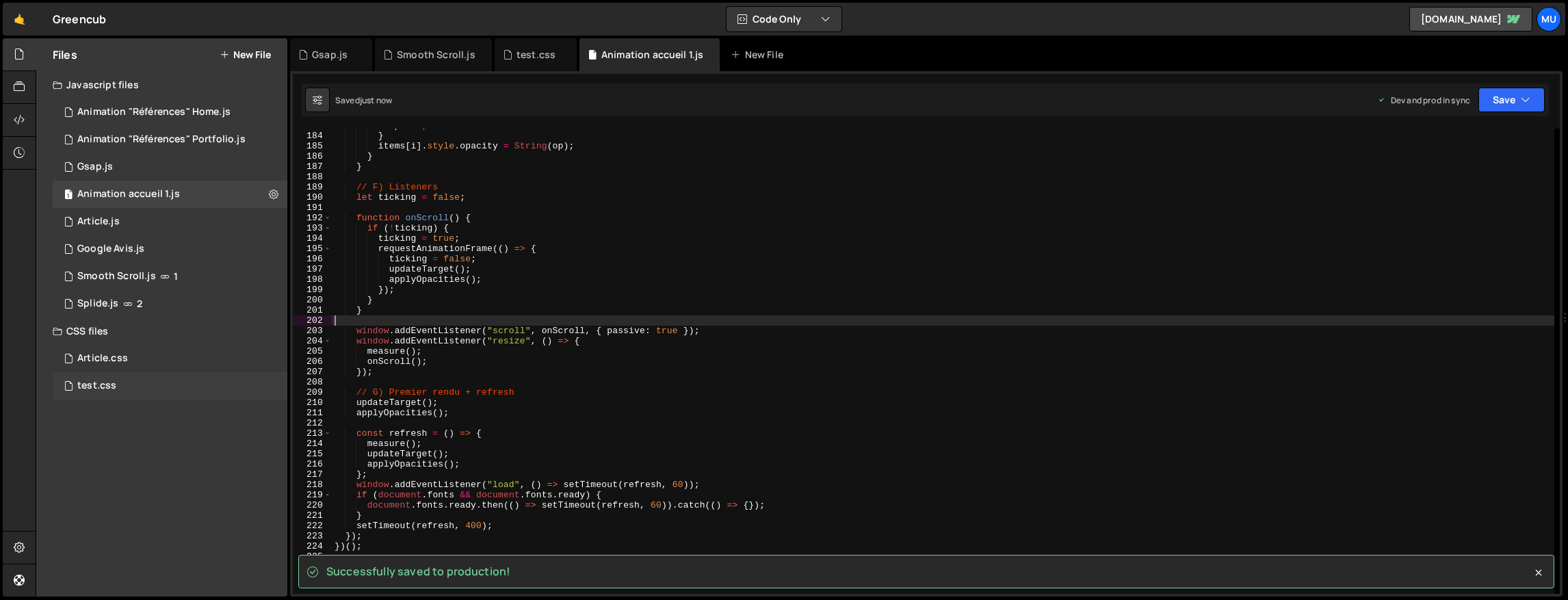
click at [136, 398] on div "test.css 0" at bounding box center [170, 385] width 235 height 27
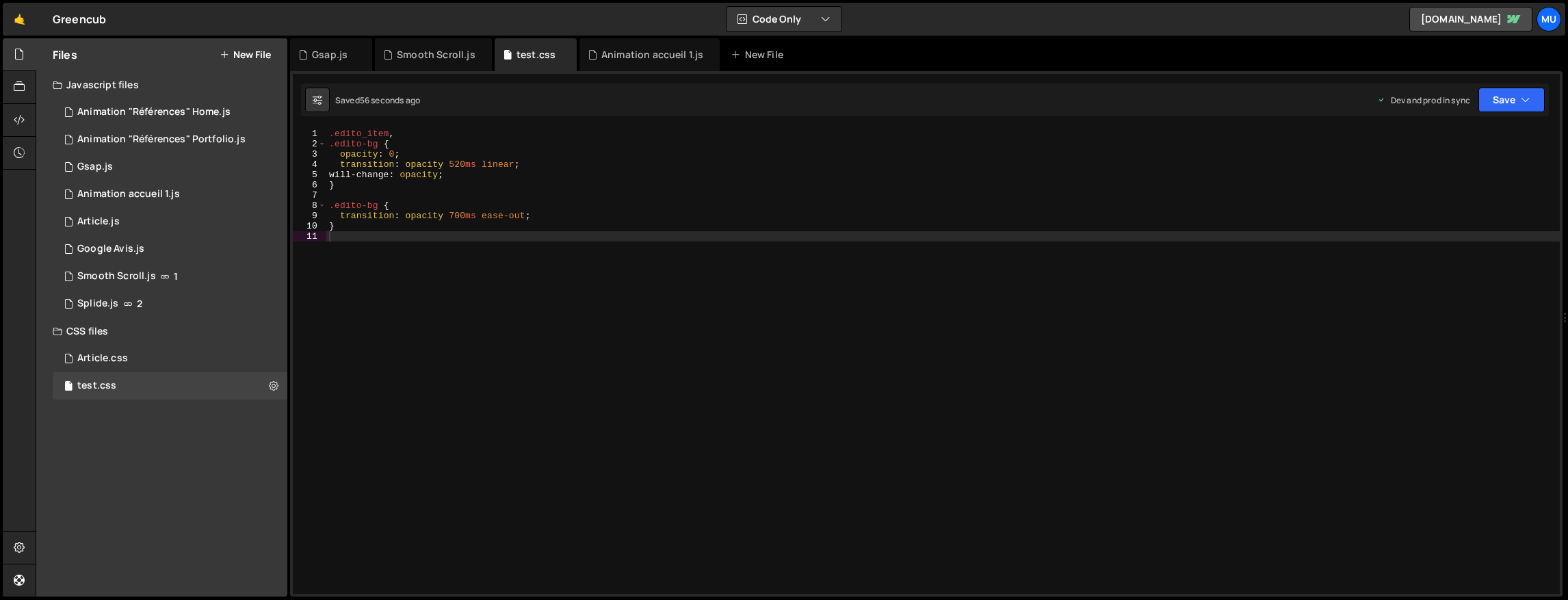
click at [584, 278] on div ".edito_item , .edito-bg { opacity : 0 ; transition : opacity 520 ms linear ; wi…" at bounding box center [942, 371] width 1233 height 486
click at [277, 384] on icon at bounding box center [273, 385] width 10 height 13
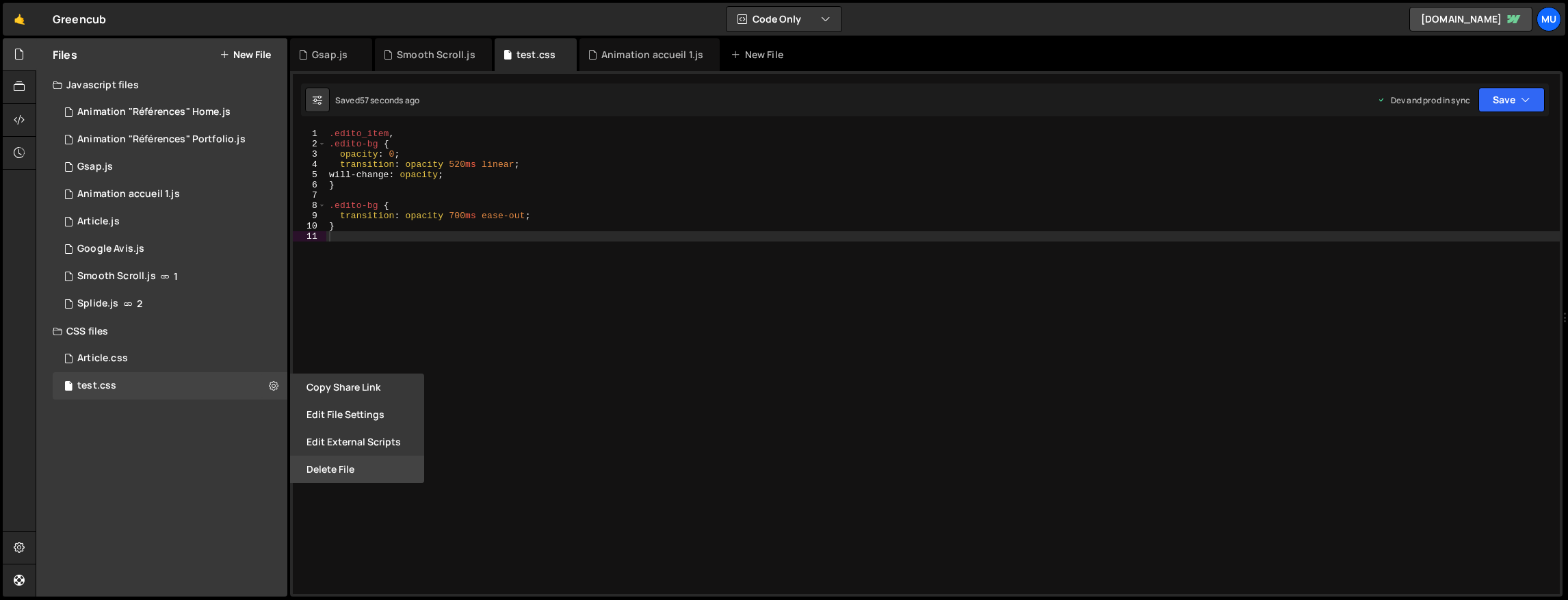
click at [332, 473] on button "Delete File" at bounding box center [357, 468] width 134 height 27
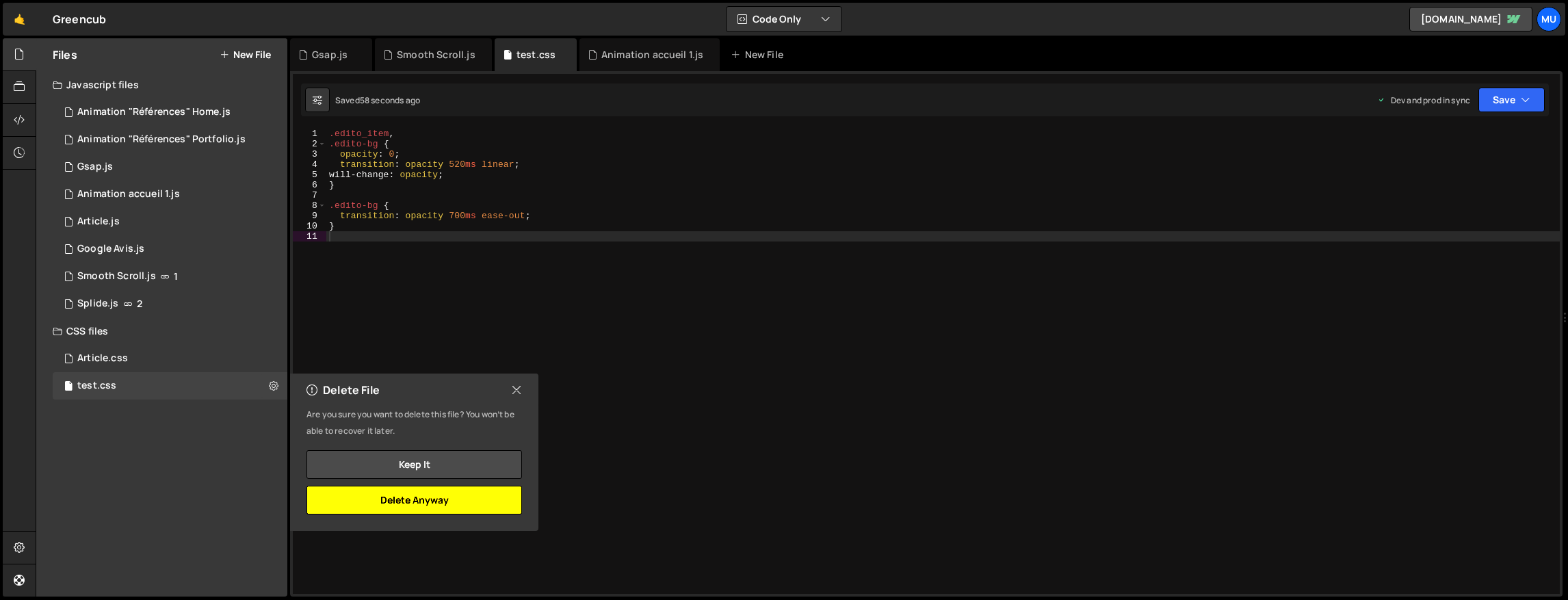
drag, startPoint x: 432, startPoint y: 503, endPoint x: 431, endPoint y: 495, distance: 8.1
click at [432, 504] on button "Delete Anyway" at bounding box center [414, 500] width 215 height 29
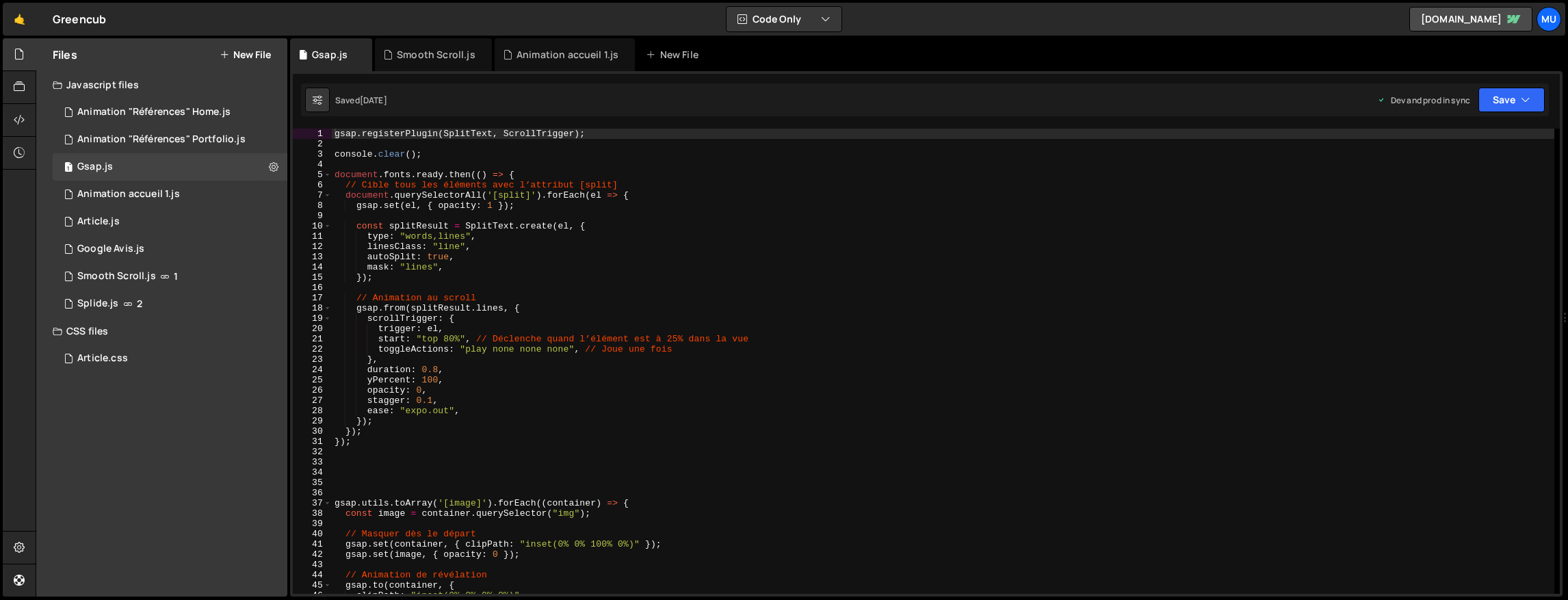
drag, startPoint x: 621, startPoint y: 320, endPoint x: 635, endPoint y: 324, distance: 14.6
click at [621, 320] on div "gsap . registerPlugin ( SplitText , ScrollTrigger ) ; console . clear ( ) ; doc…" at bounding box center [943, 371] width 1223 height 486
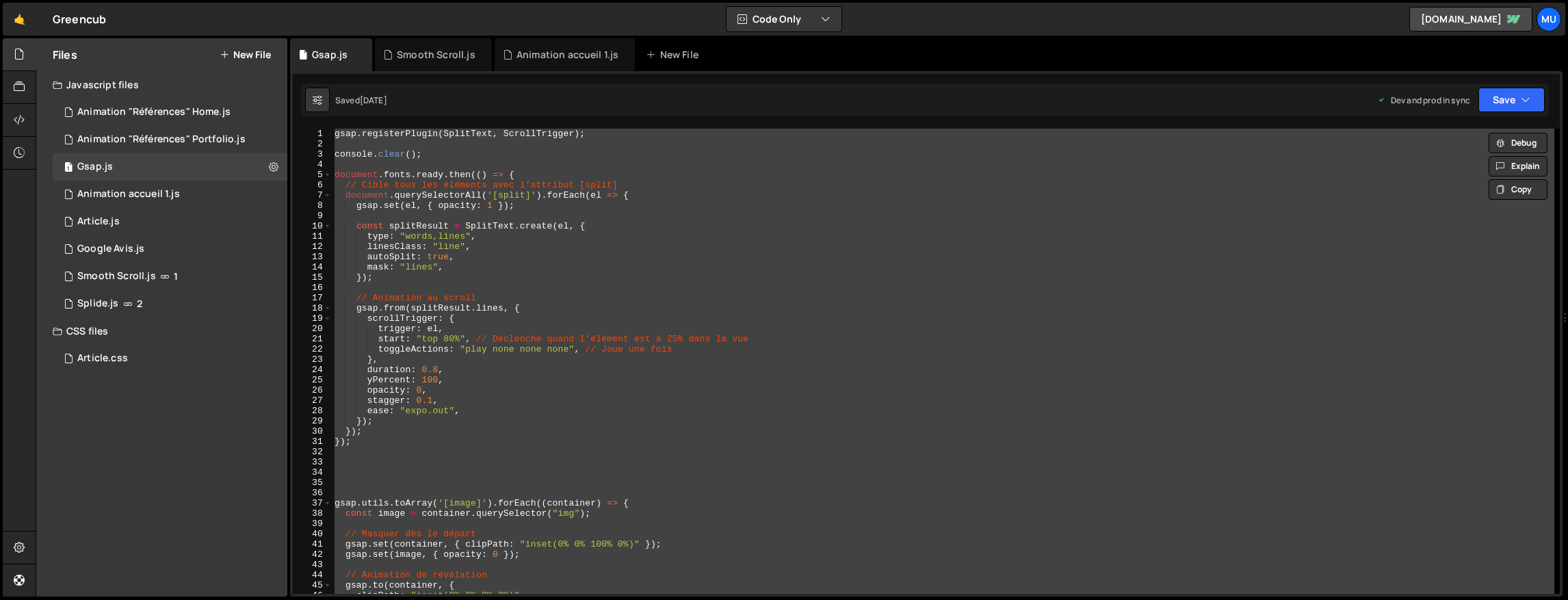
click at [643, 326] on div "gsap . registerPlugin ( SplitText , ScrollTrigger ) ; console . clear ( ) ; doc…" at bounding box center [943, 360] width 1223 height 465
type textarea "trigger: el,"
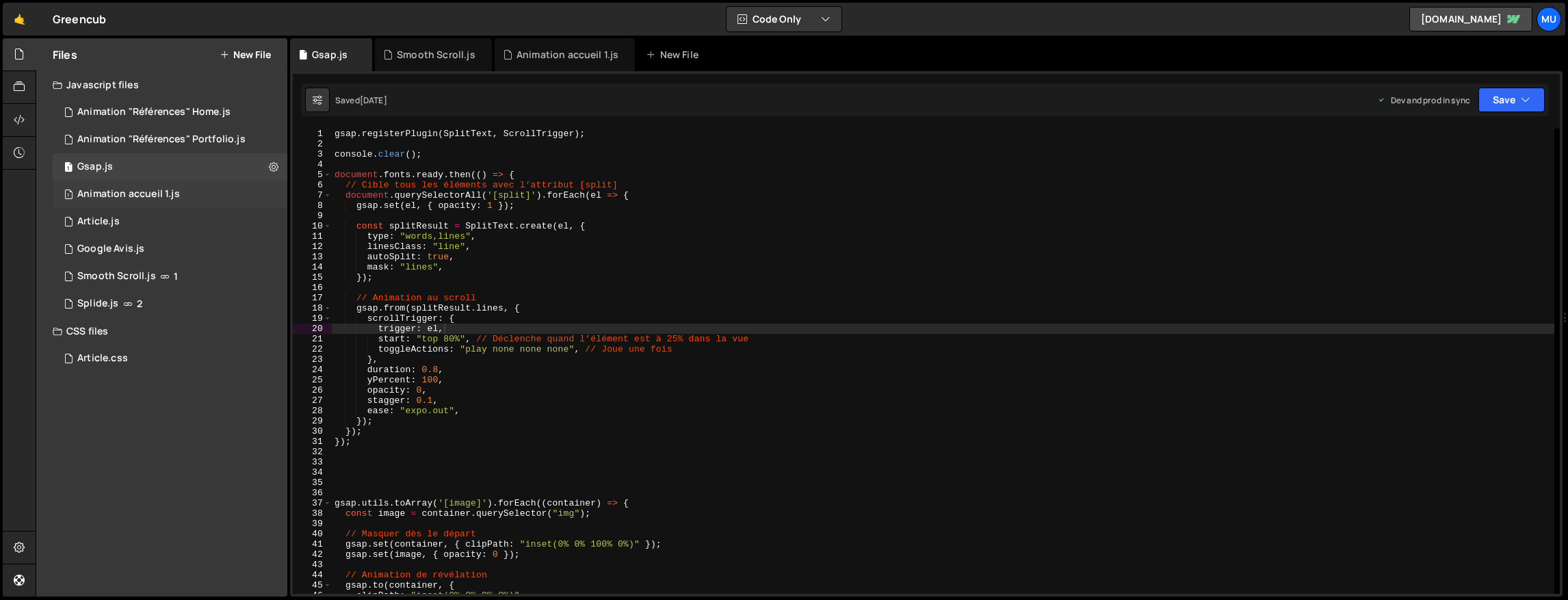
click at [143, 200] on div "1 Animation accueil 1.js 0" at bounding box center [170, 193] width 235 height 27
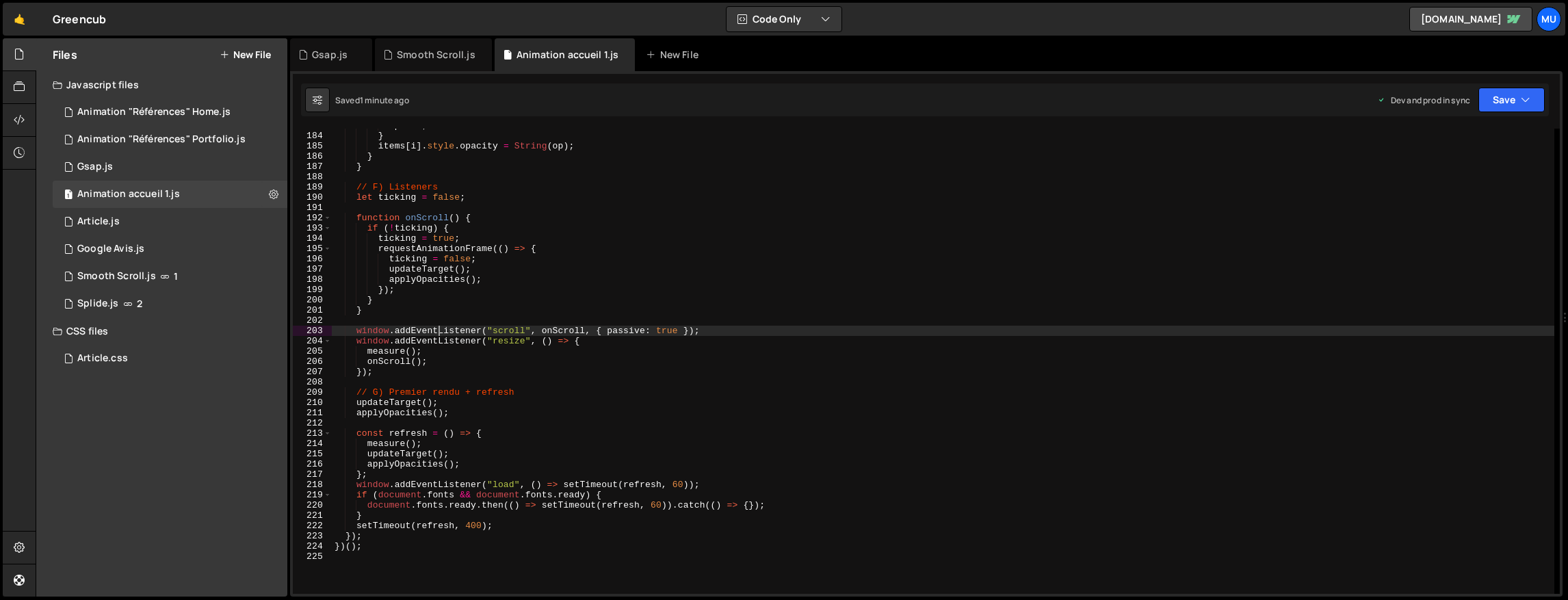
click at [440, 331] on div "op = 0 ; } items [ i ] . style . opacity = String ( op ) ; } } // F) Listeners …" at bounding box center [943, 363] width 1223 height 486
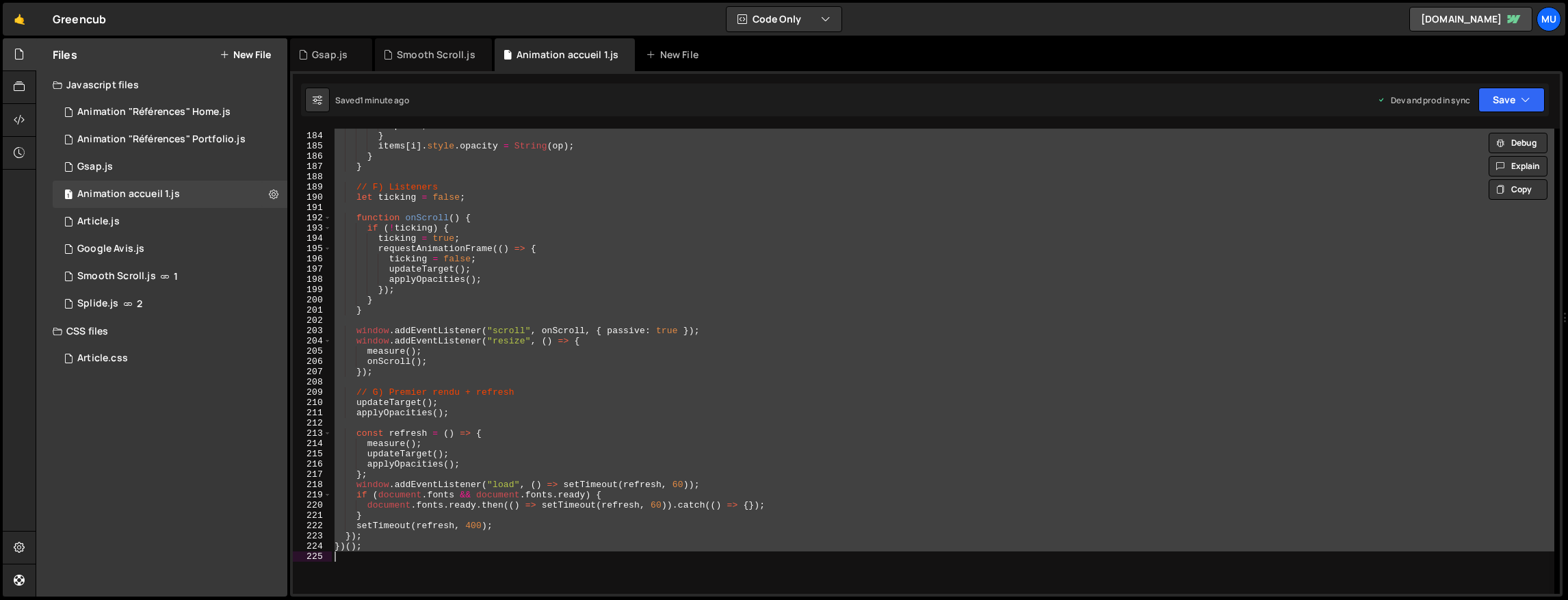
click at [848, 329] on div "op = 0 ; } items [ i ] . style . opacity = String ( op ) ; } } // F) Listeners …" at bounding box center [943, 360] width 1223 height 465
type textarea "window.addEventListener("scroll", onScroll, { passive: true });"
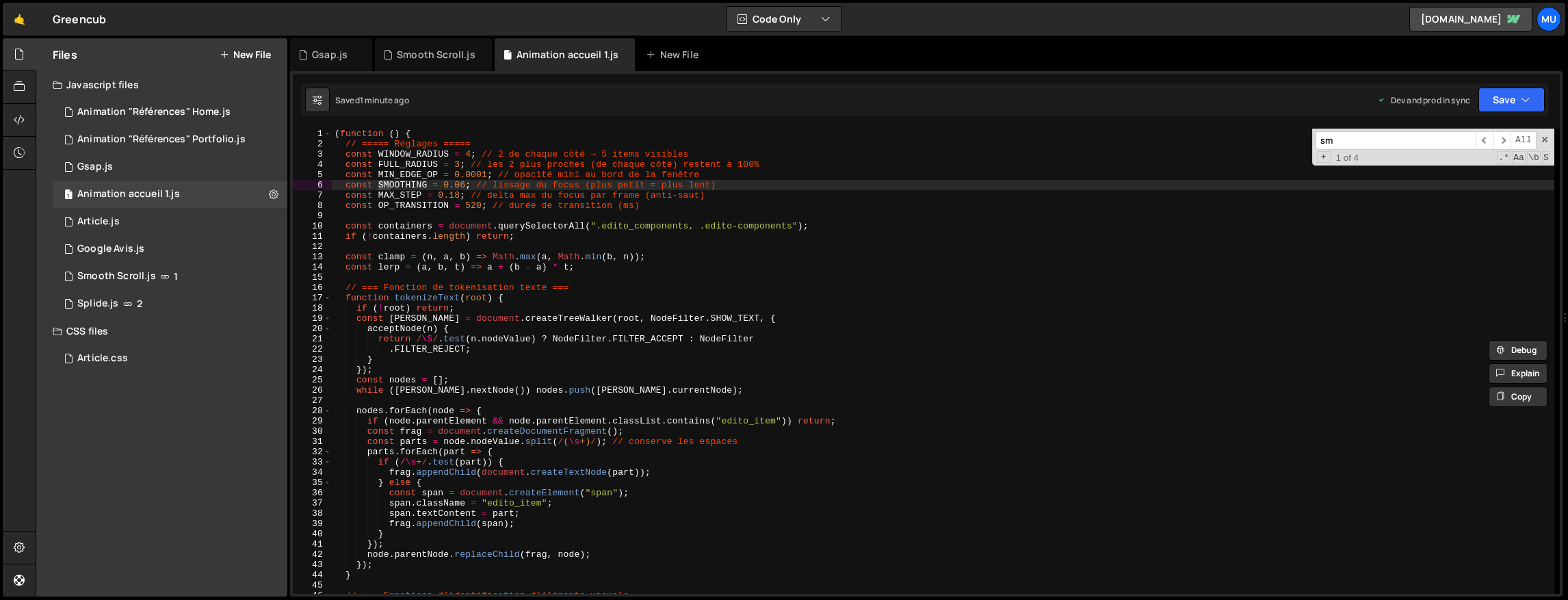
scroll to position [0, 0]
type input "smooth"
drag, startPoint x: 461, startPoint y: 174, endPoint x: 463, endPoint y: 184, distance: 10.2
click at [461, 174] on div "( function ( ) { // ===== Réglages ===== const WINDOW_RADIUS = 4 ; // 2 de chaq…" at bounding box center [943, 371] width 1223 height 486
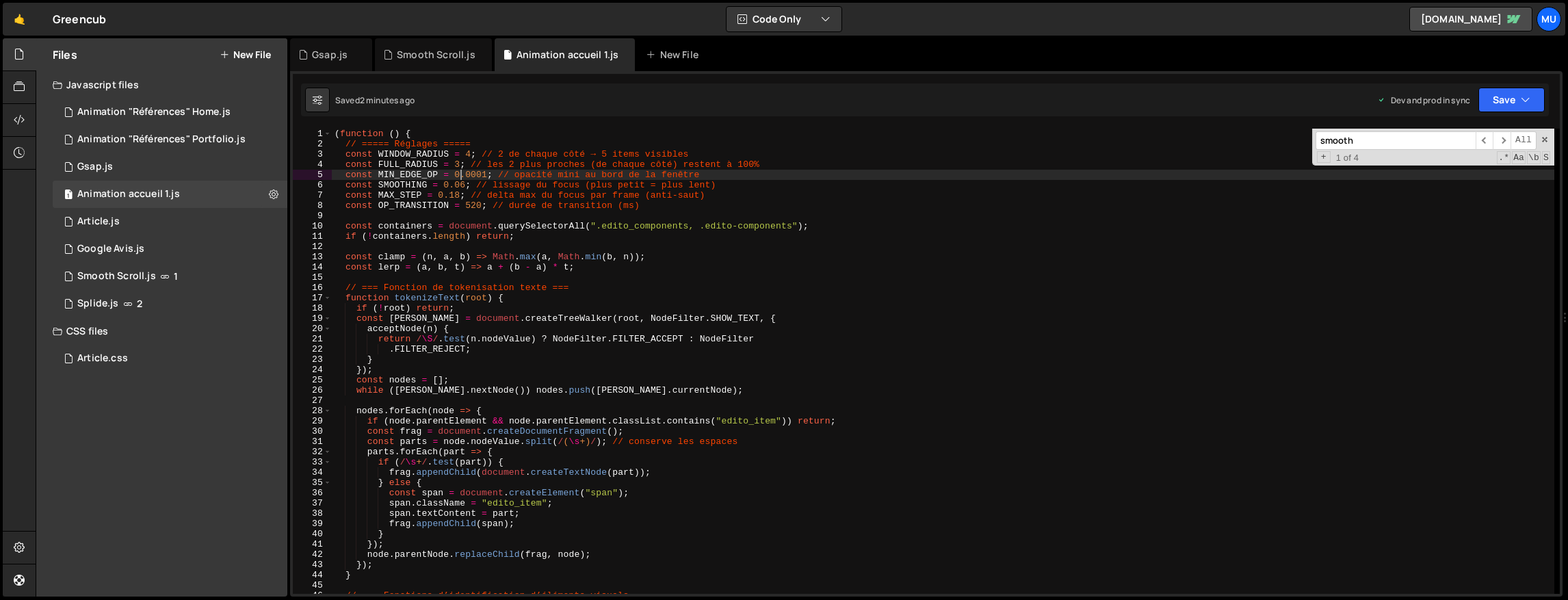
click at [461, 184] on div "( function ( ) { // ===== Réglages ===== const WINDOW_RADIUS = 4 ; // 2 de chaq…" at bounding box center [943, 371] width 1223 height 486
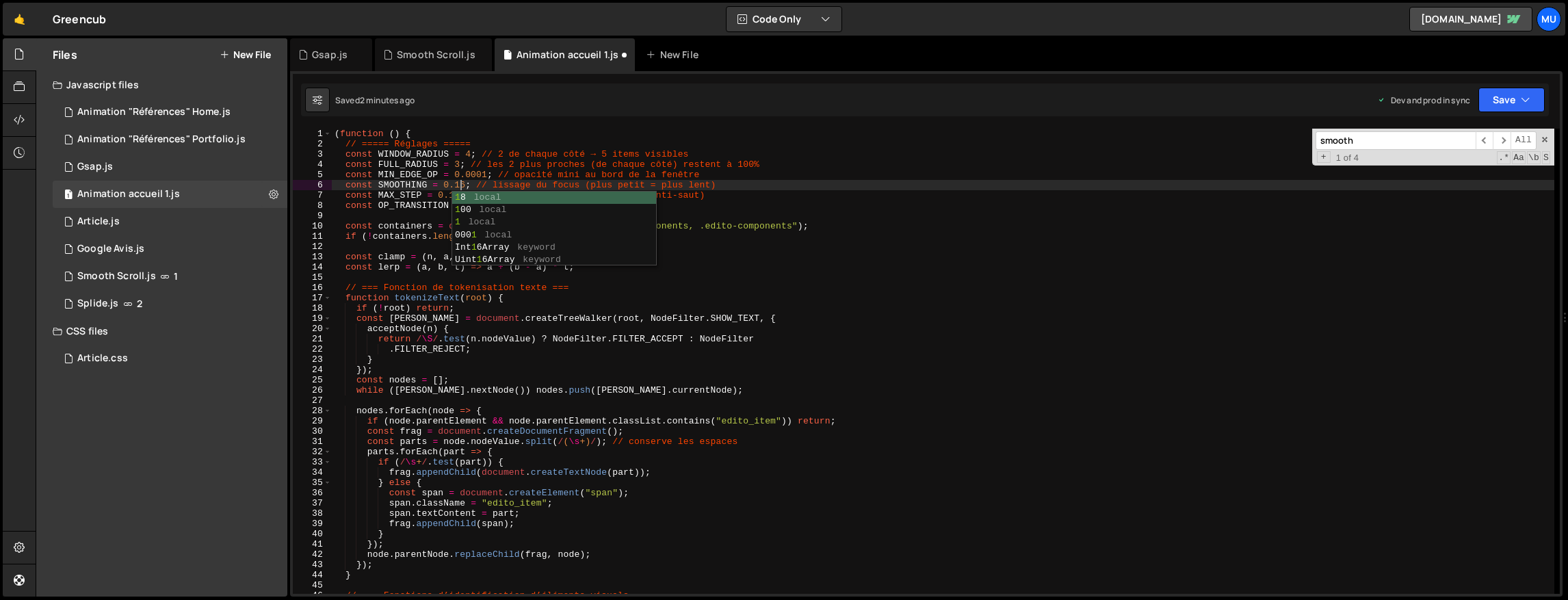
scroll to position [0, 9]
click at [798, 149] on div "( function ( ) { // ===== Réglages ===== const WINDOW_RADIUS = 4 ; // 2 de chaq…" at bounding box center [943, 371] width 1223 height 486
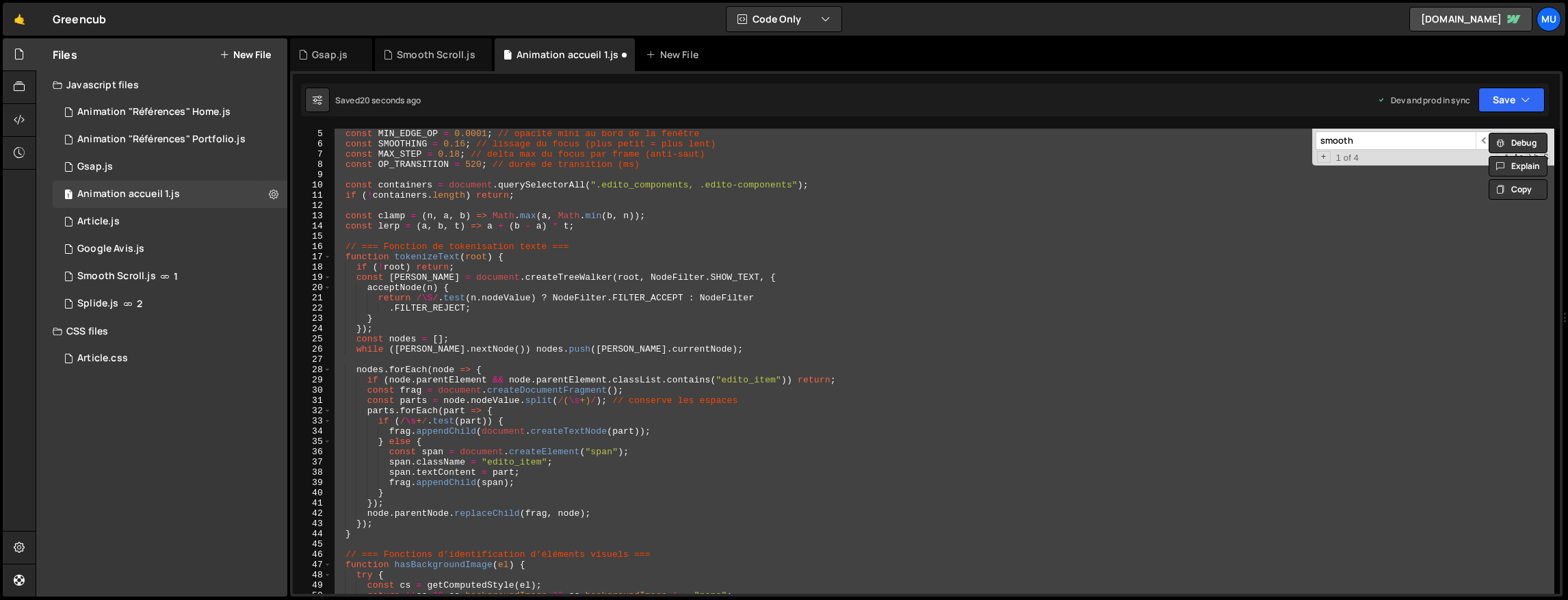
scroll to position [0, 0]
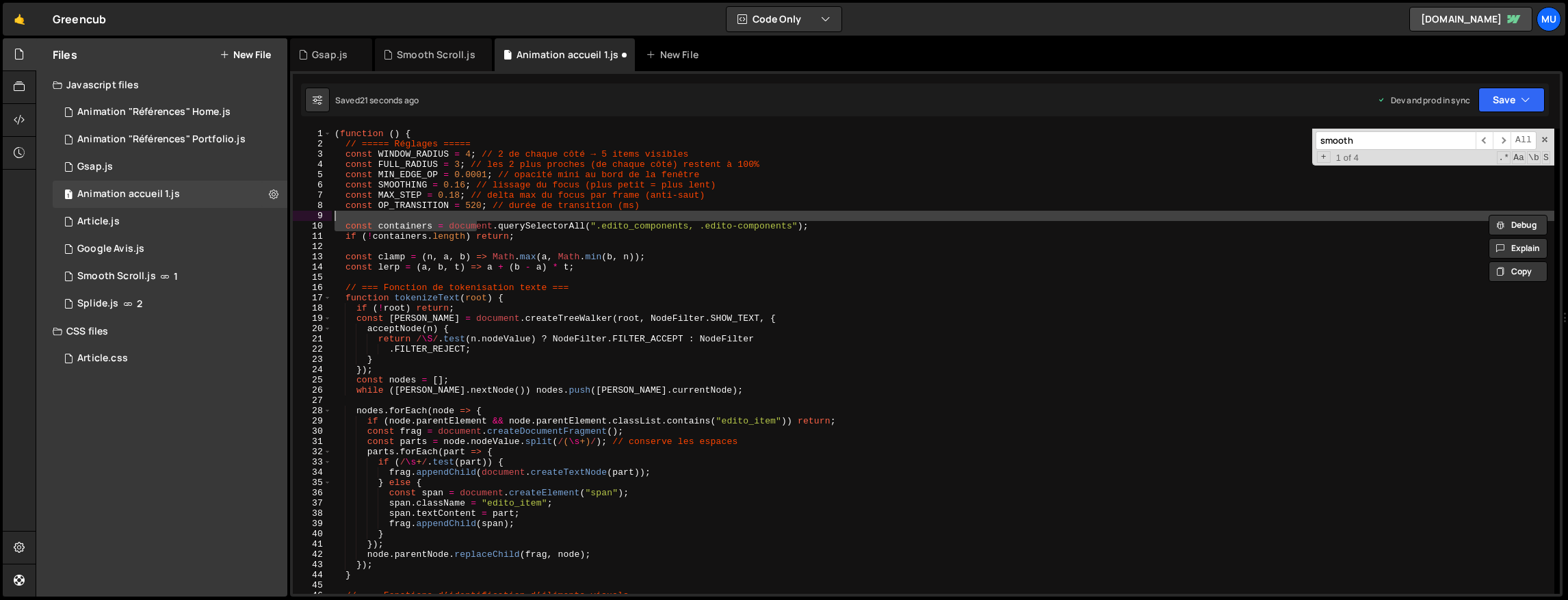
click at [478, 220] on div "( function ( ) { // ===== Réglages ===== const WINDOW_RADIUS = 4 ; // 2 de chaq…" at bounding box center [943, 371] width 1223 height 486
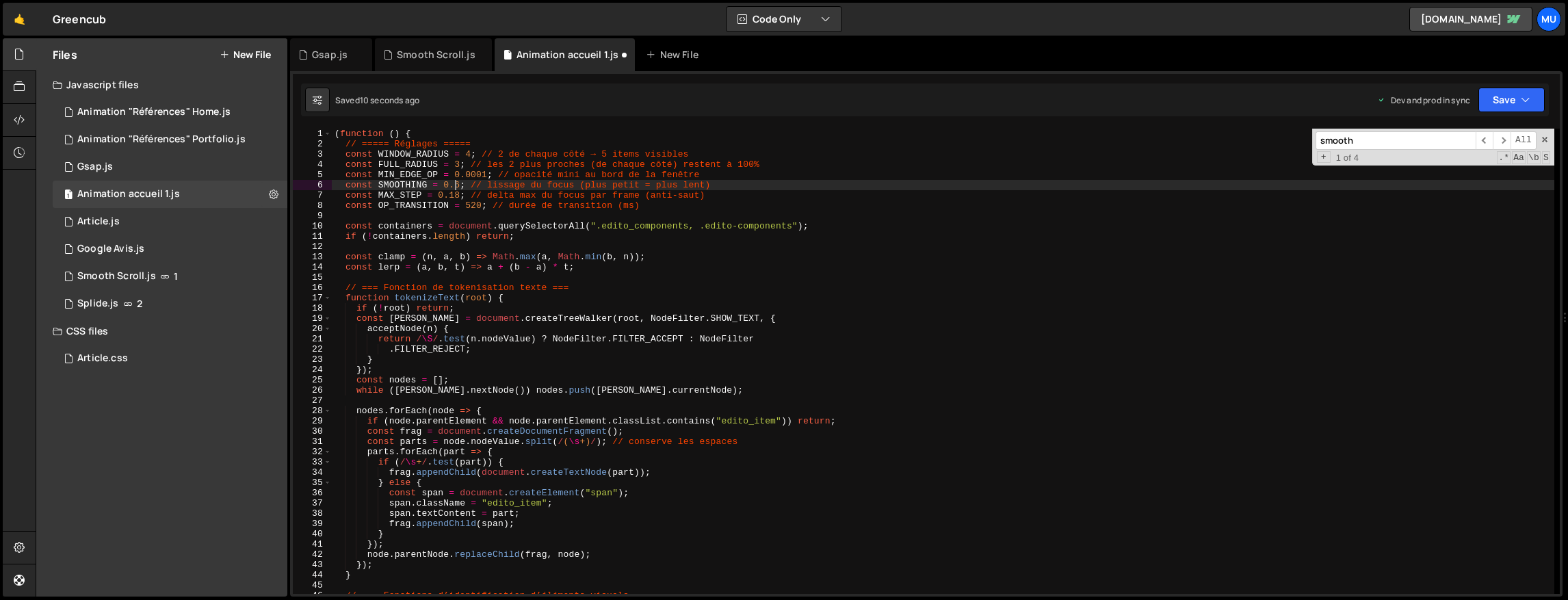
scroll to position [0, 9]
click at [741, 180] on div "( function ( ) { // ===== Réglages ===== const WINDOW_RADIUS = 4 ; // 2 de chaq…" at bounding box center [943, 371] width 1223 height 486
drag, startPoint x: 461, startPoint y: 184, endPoint x: 504, endPoint y: 199, distance: 45.5
click at [461, 184] on div "( function ( ) { // ===== Réglages ===== const WINDOW_RADIUS = 4 ; // 2 de chaq…" at bounding box center [943, 371] width 1223 height 486
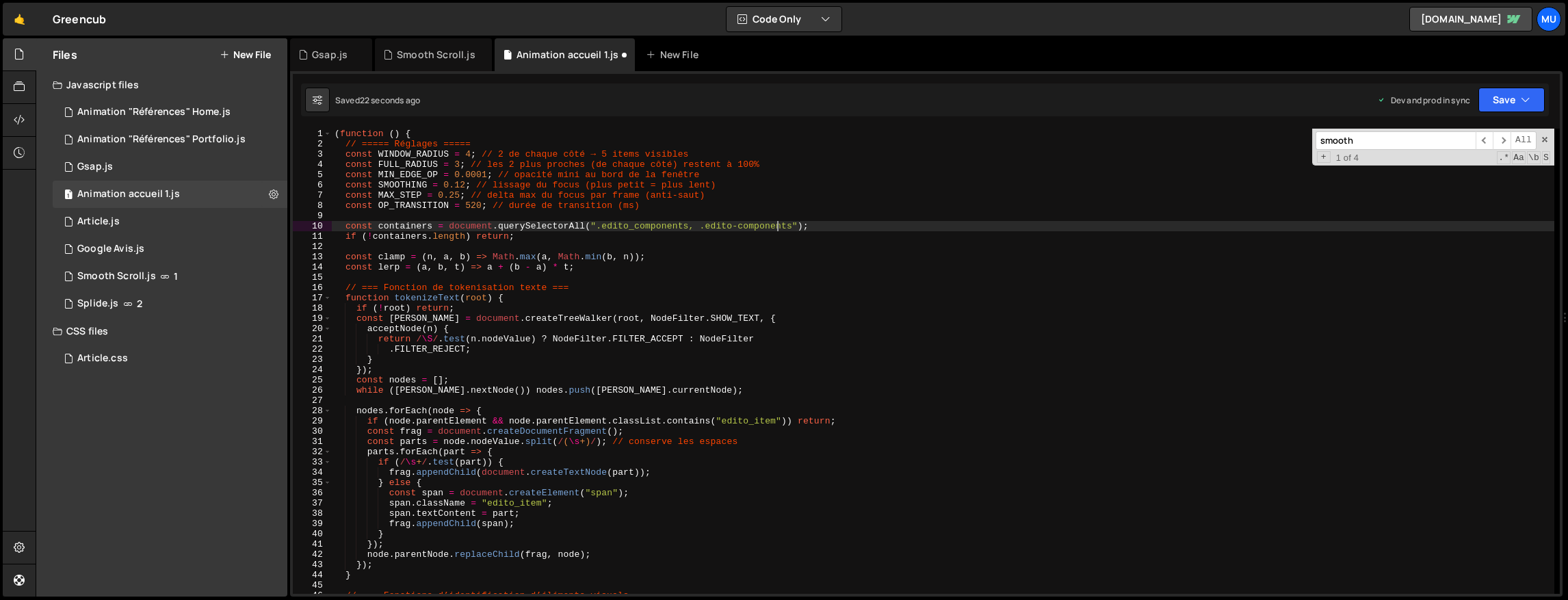
click at [776, 229] on div "( function ( ) { // ===== Réglages ===== const WINDOW_RADIUS = 4 ; // 2 de chaq…" at bounding box center [943, 371] width 1223 height 486
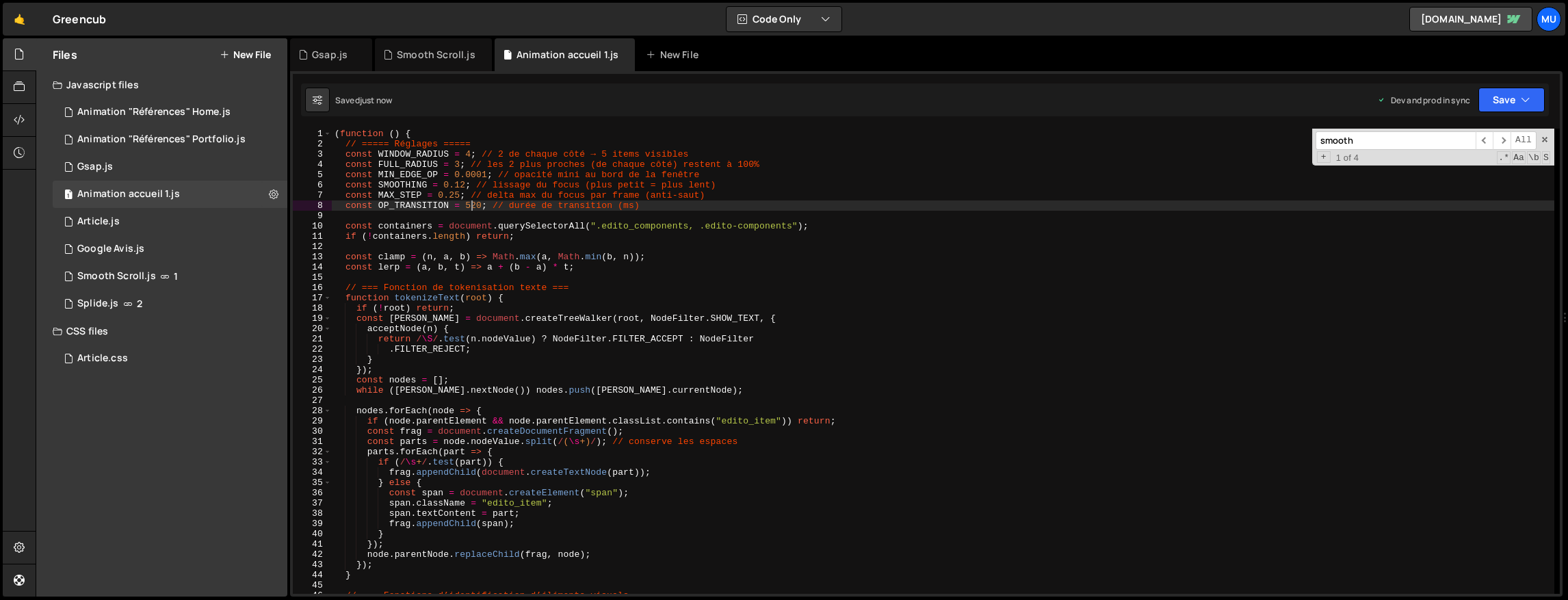
click at [470, 205] on div "( function ( ) { // ===== Réglages ===== const WINDOW_RADIUS = 4 ; // 2 de chaq…" at bounding box center [943, 371] width 1223 height 486
click at [786, 186] on div "( function ( ) { // ===== Réglages ===== const WINDOW_RADIUS = 4 ; // 2 de chaq…" at bounding box center [943, 371] width 1223 height 486
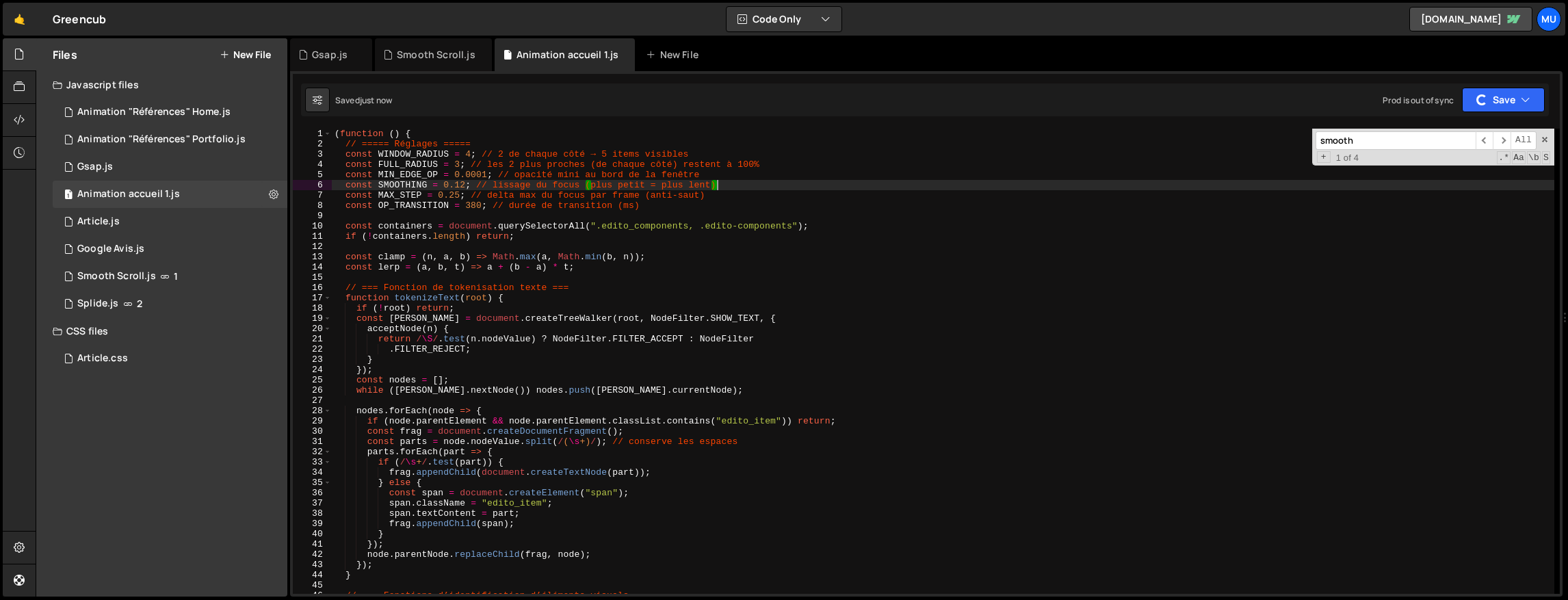
type textarea "const SMOOTHING = 0.12; // lissage du focus (plus petit = plus lent)"
click at [577, 220] on div "( function ( ) { // ===== Réglages ===== const WINDOW_RADIUS = 4 ; // 2 de chaq…" at bounding box center [943, 371] width 1223 height 486
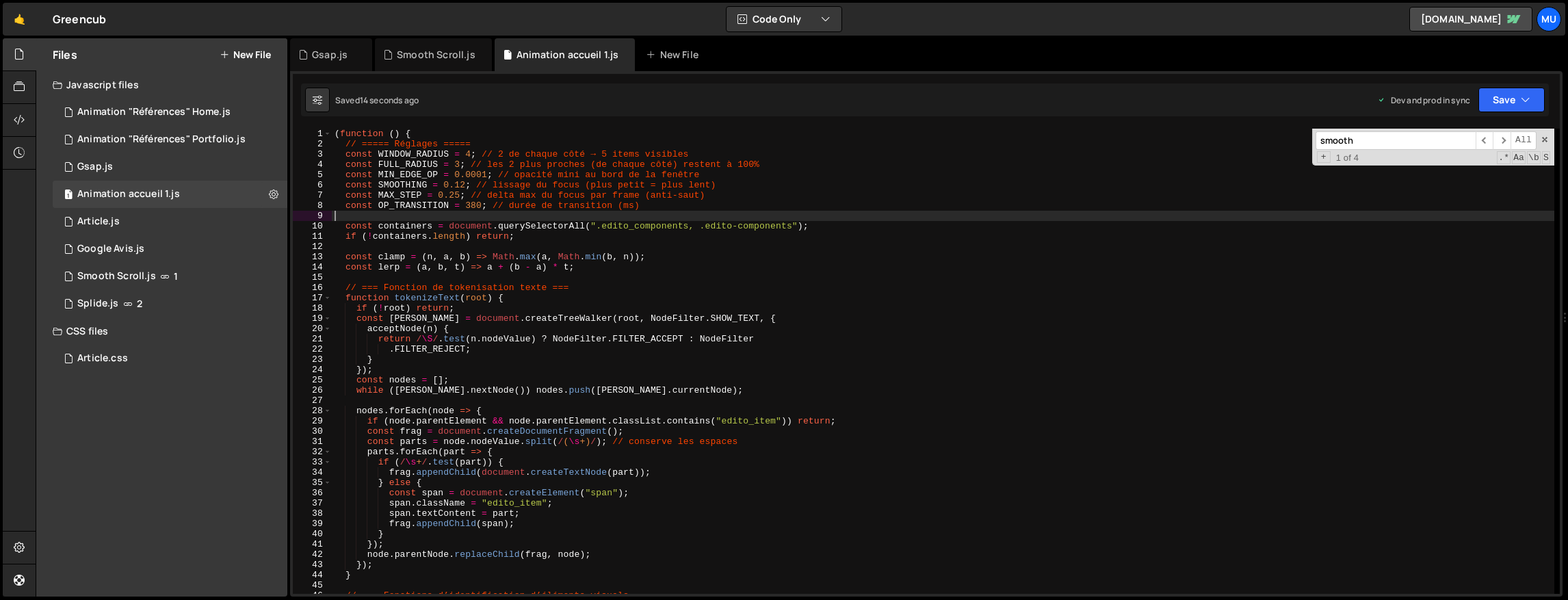
scroll to position [0, 0]
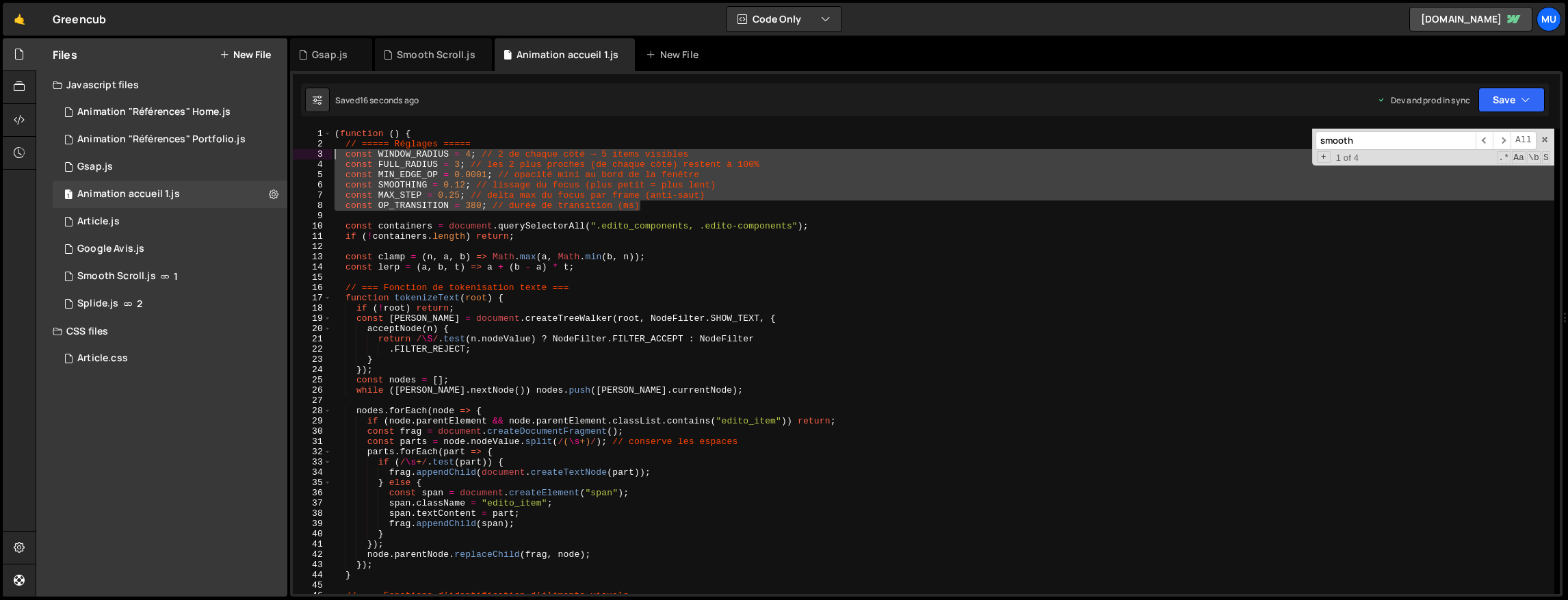
drag, startPoint x: 653, startPoint y: 203, endPoint x: 309, endPoint y: 153, distance: 347.6
click at [309, 153] on div "1 2 3 4 5 6 7 8 9 10 11 12 13 14 15 16 17 18 19 20 21 22 23 24 25 26 27 28 29 3…" at bounding box center [926, 360] width 1267 height 465
type textarea "const WINDOW_RADIUS = 4; // 2 de chaque côté → 5 items visibles const FULL_RADI…"
paste textarea
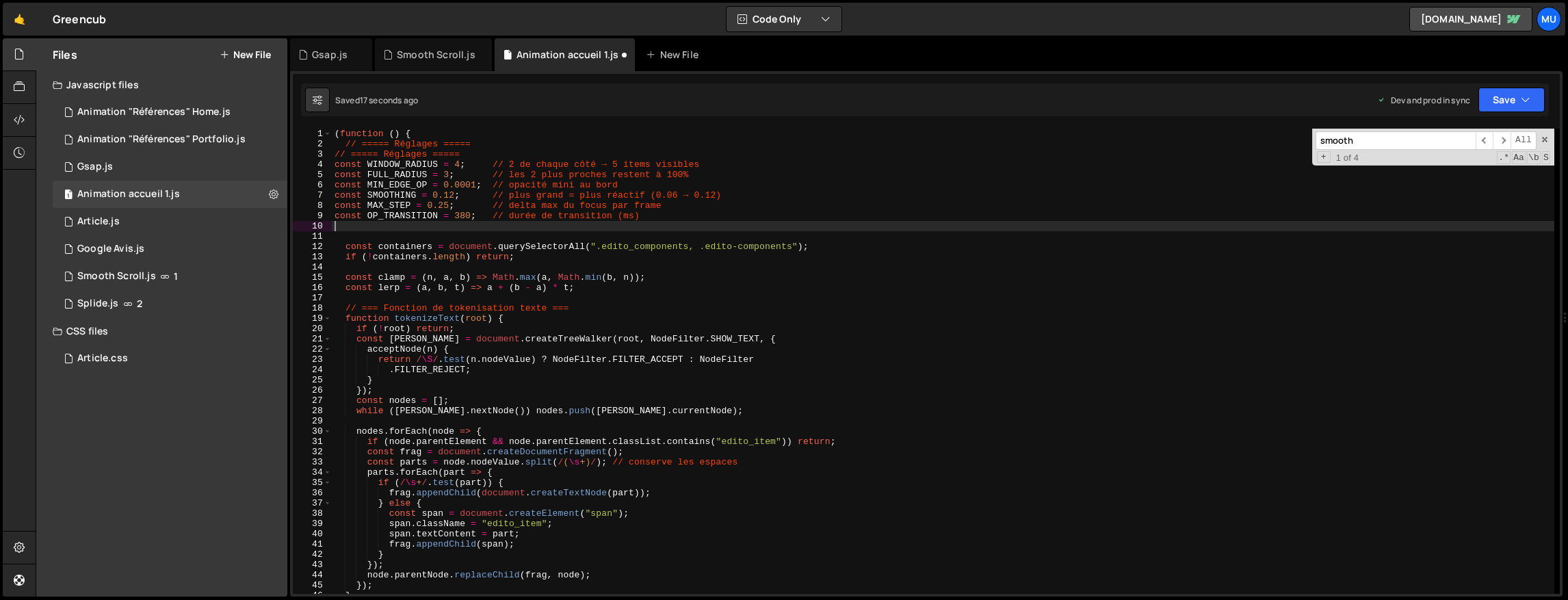
type textarea "const MAX_STEP = 0.25; // delta max du focus par frame (anti-saut) const OP_TRA…"
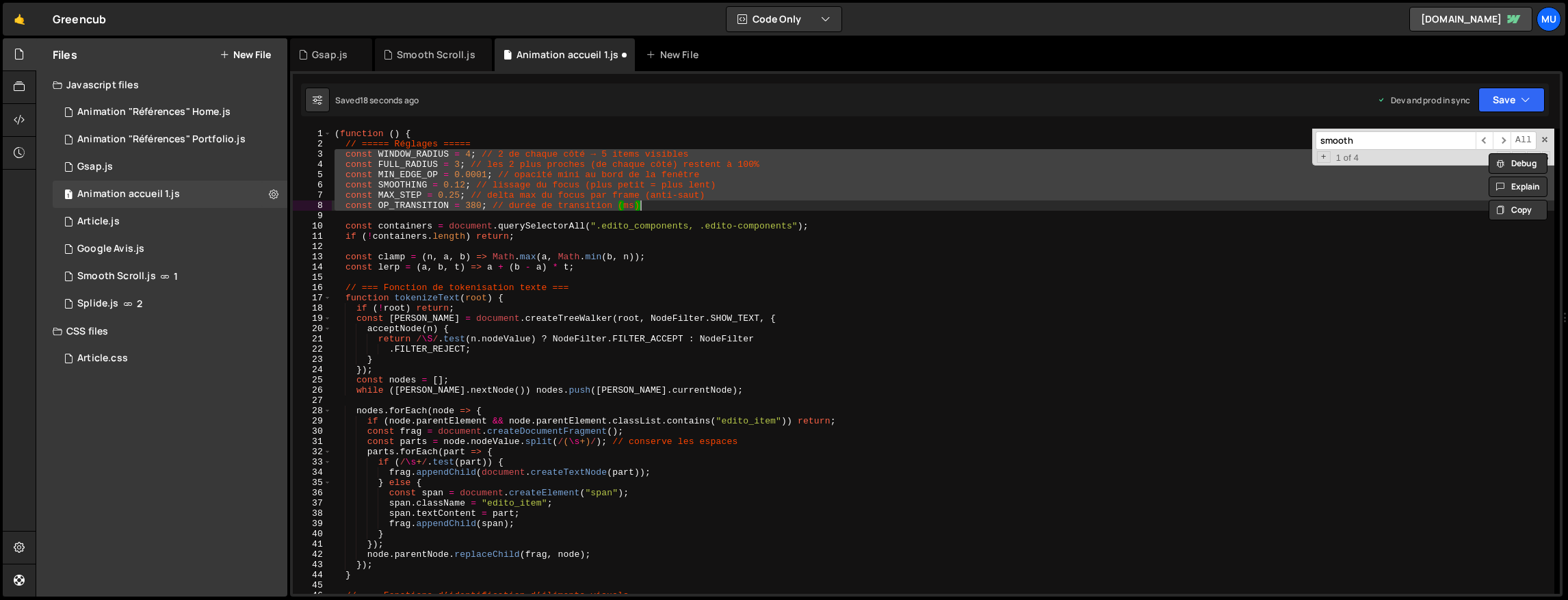
click at [673, 213] on div "( function ( ) { // ===== Réglages ===== const WINDOW_RADIUS = 4 ; // 2 de chaq…" at bounding box center [943, 371] width 1223 height 486
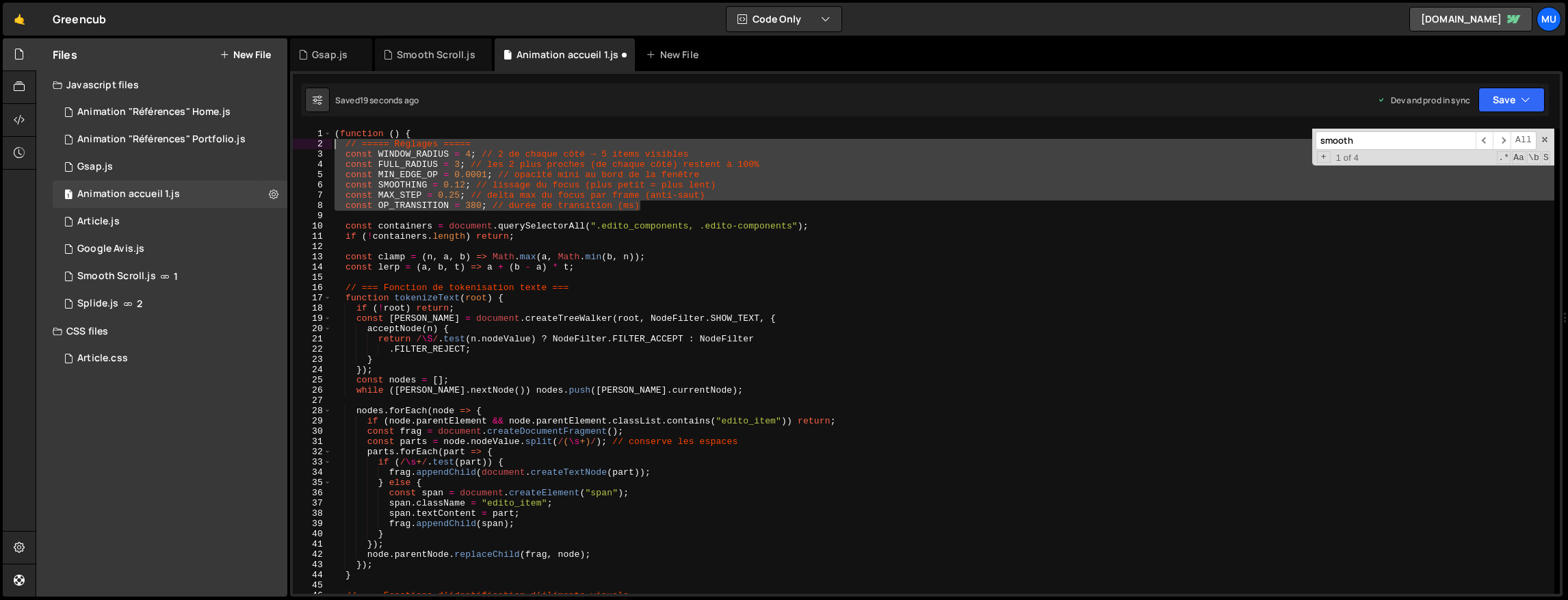
drag, startPoint x: 601, startPoint y: 199, endPoint x: 296, endPoint y: 144, distance: 309.9
click at [296, 144] on div "1 2 3 4 5 6 7 8 9 10 11 12 13 14 15 16 17 18 19 20 21 22 23 24 25 26 27 28 29 3…" at bounding box center [926, 360] width 1267 height 465
type textarea "// ===== Réglages ===== const WINDOW_RADIUS = 4; // 2 de chaque côté → 5 items …"
paste textarea
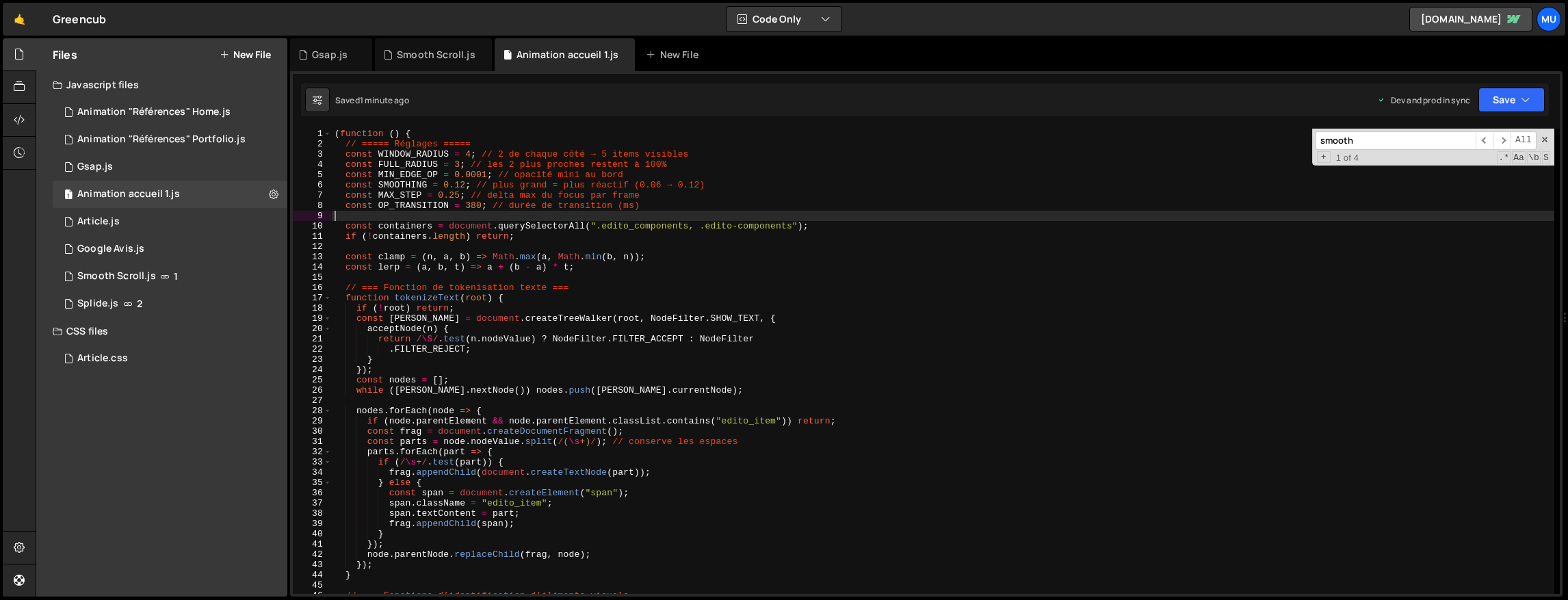
click at [468, 155] on div "( function ( ) { // ===== Réglages ===== const WINDOW_RADIUS = 4 ; // 2 de chaq…" at bounding box center [943, 371] width 1223 height 486
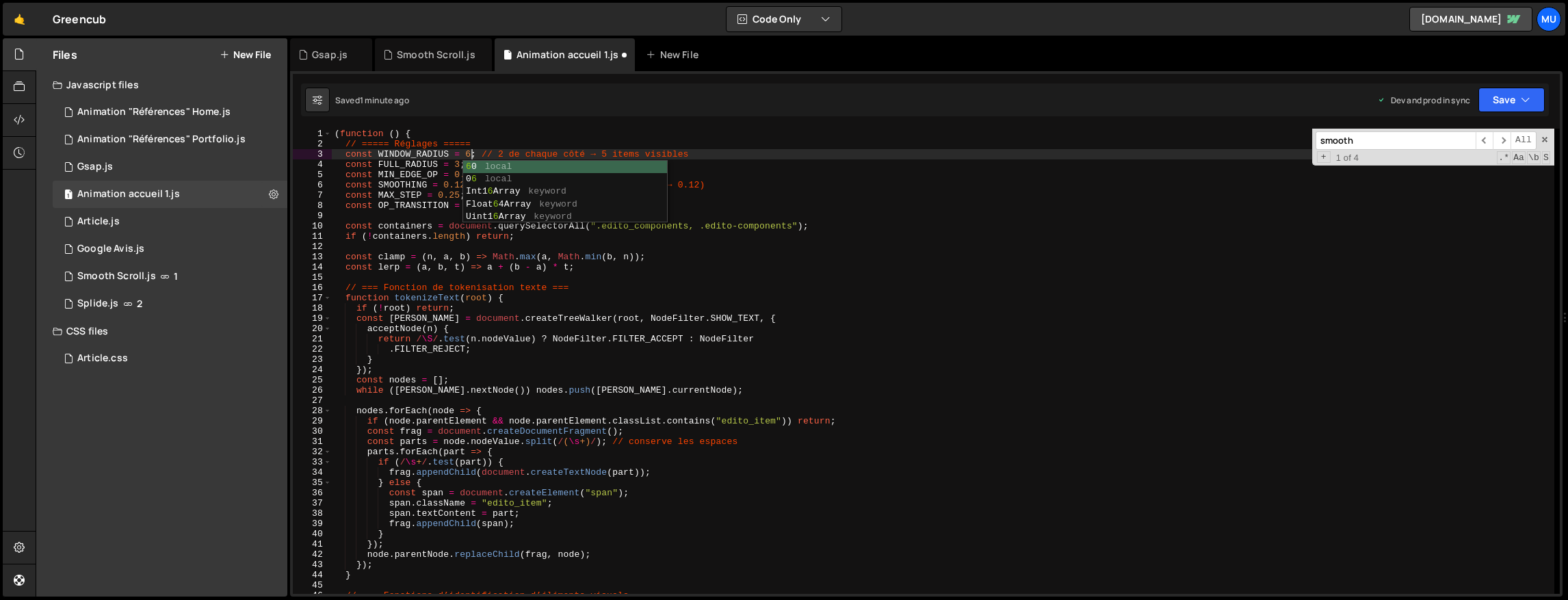
click at [1185, 358] on div "( function ( ) { // ===== Réglages ===== const WINDOW_RADIUS = 6 ; // 2 de chaq…" at bounding box center [943, 371] width 1223 height 486
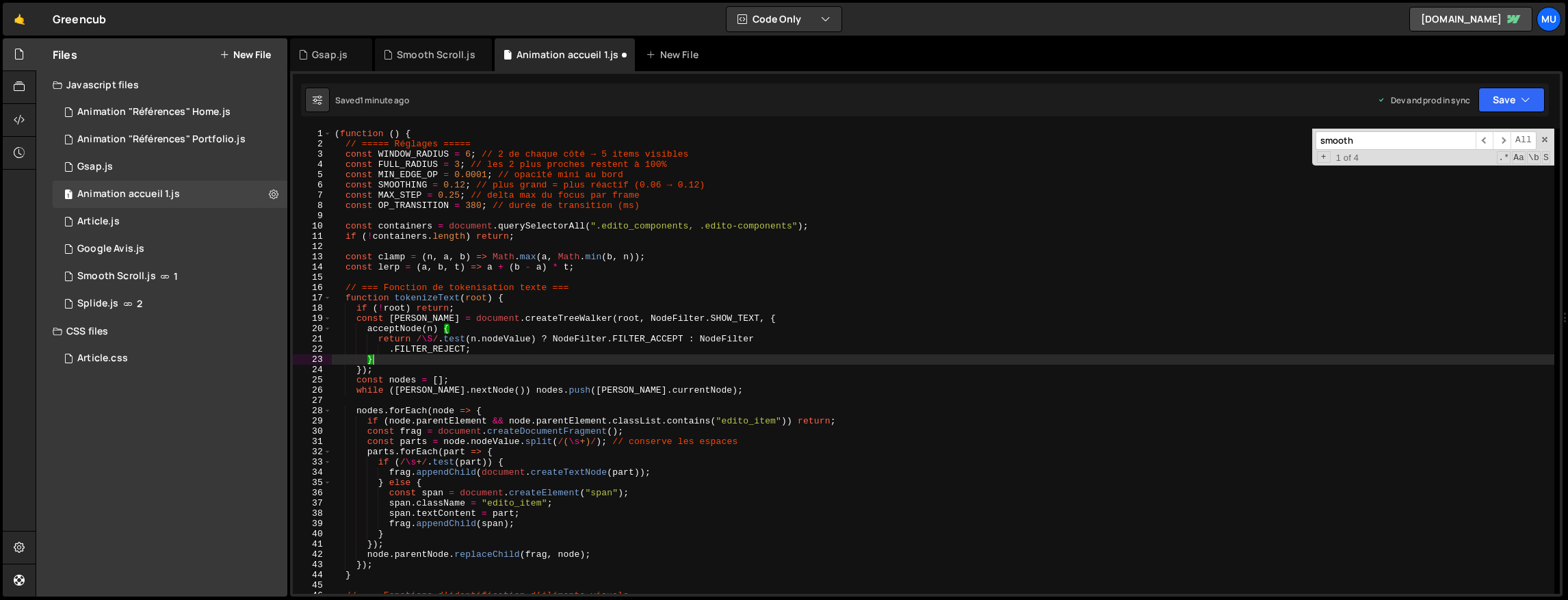
scroll to position [0, 2]
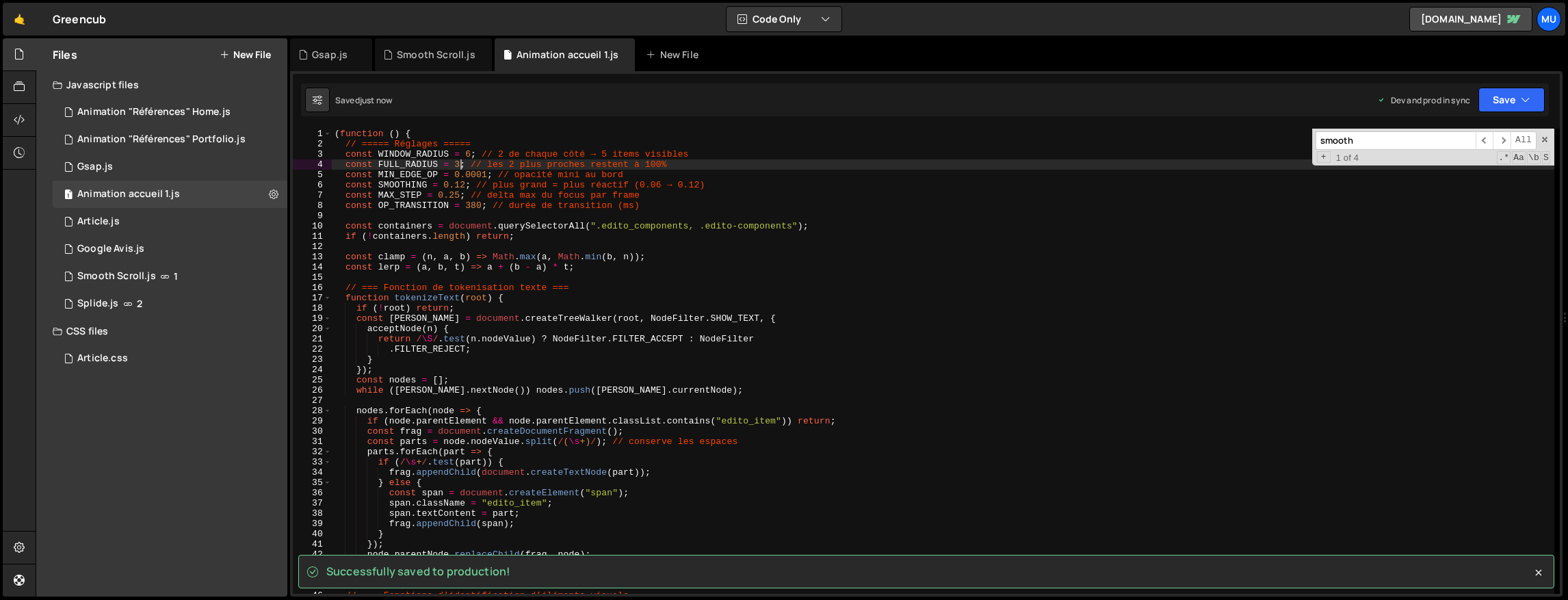
click at [459, 165] on div "( function ( ) { // ===== Réglages ===== const WINDOW_RADIUS = 6 ; // 2 de chaq…" at bounding box center [943, 371] width 1223 height 486
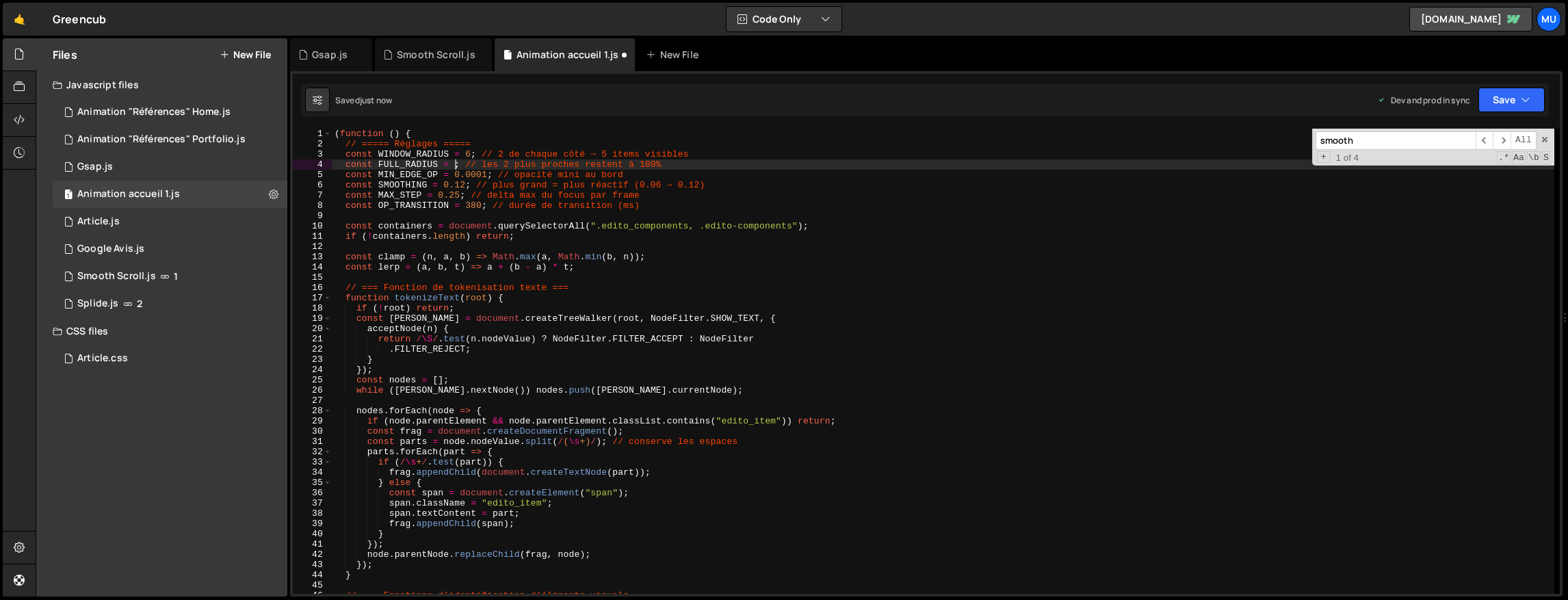
scroll to position [0, 9]
click at [831, 238] on div "( function ( ) { // ===== Réglages ===== const WINDOW_RADIUS = 6 ; // 2 de chaq…" at bounding box center [943, 371] width 1223 height 486
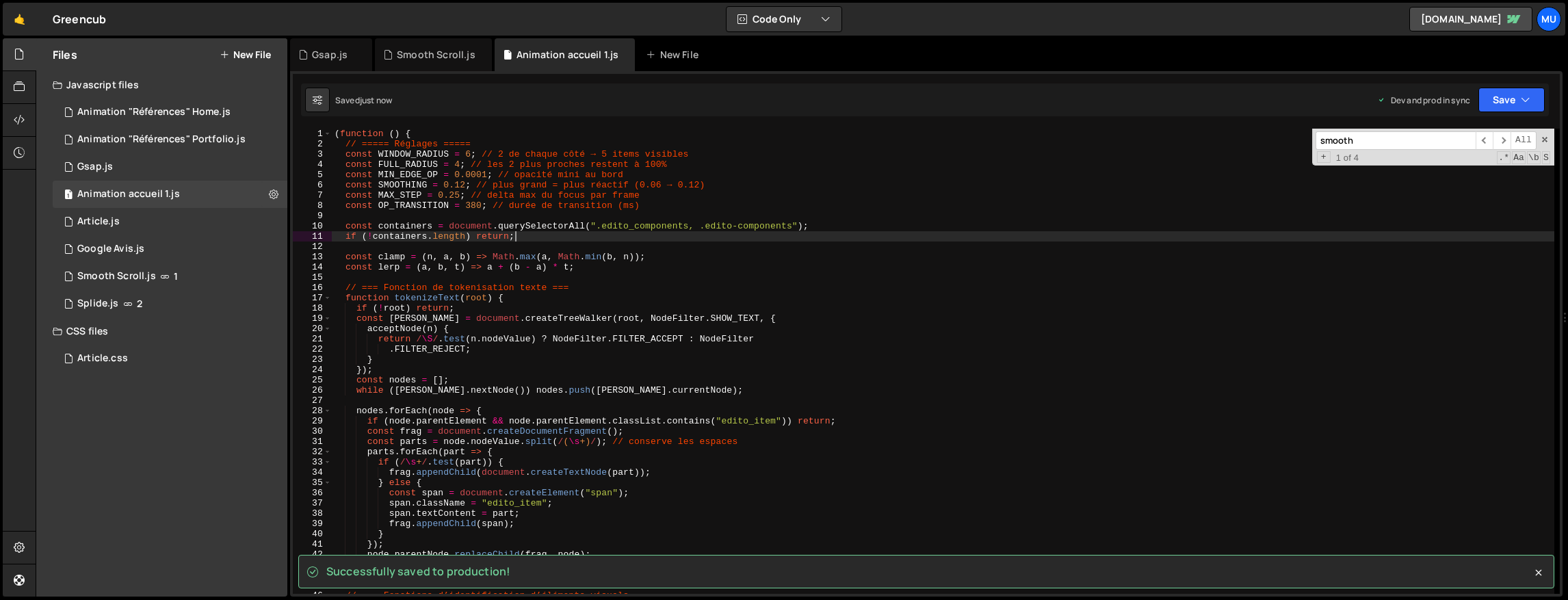
drag, startPoint x: 480, startPoint y: 172, endPoint x: 552, endPoint y: 181, distance: 72.6
click at [480, 172] on div "( function ( ) { // ===== Réglages ===== const WINDOW_RADIUS = 6 ; // 2 de chaq…" at bounding box center [943, 371] width 1223 height 486
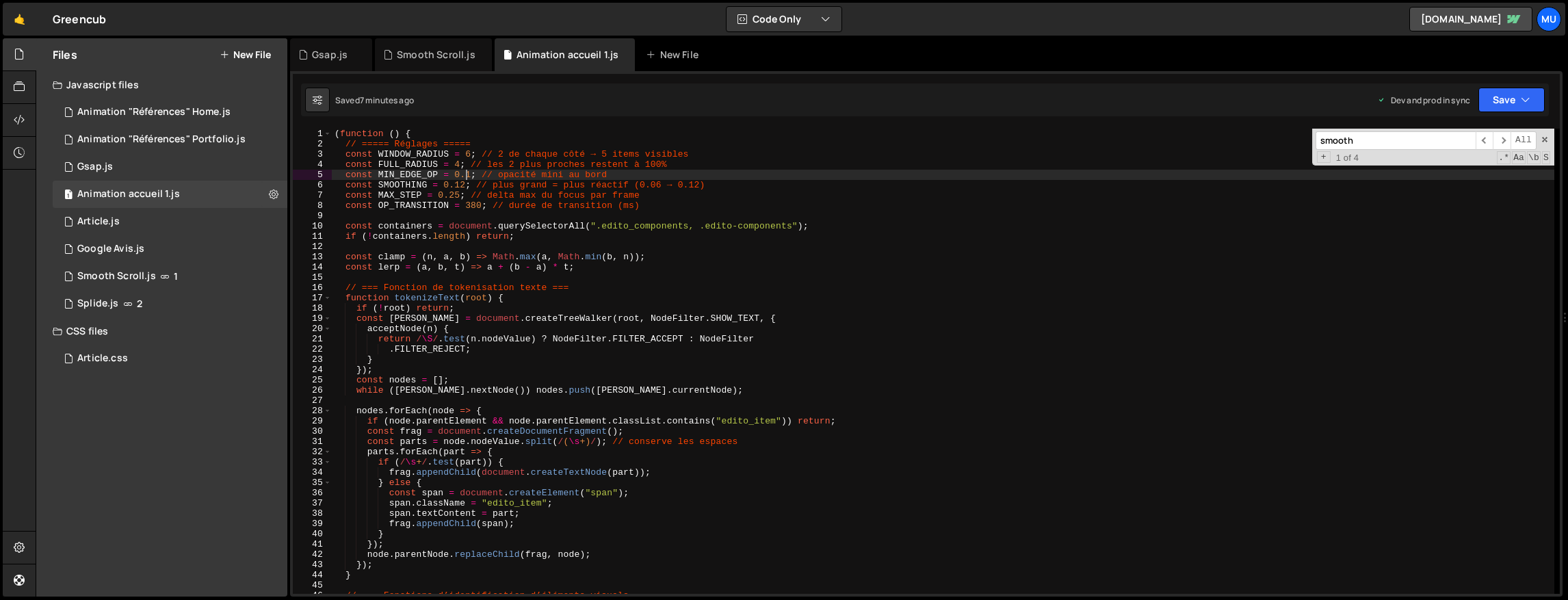
paste textarea "})();"
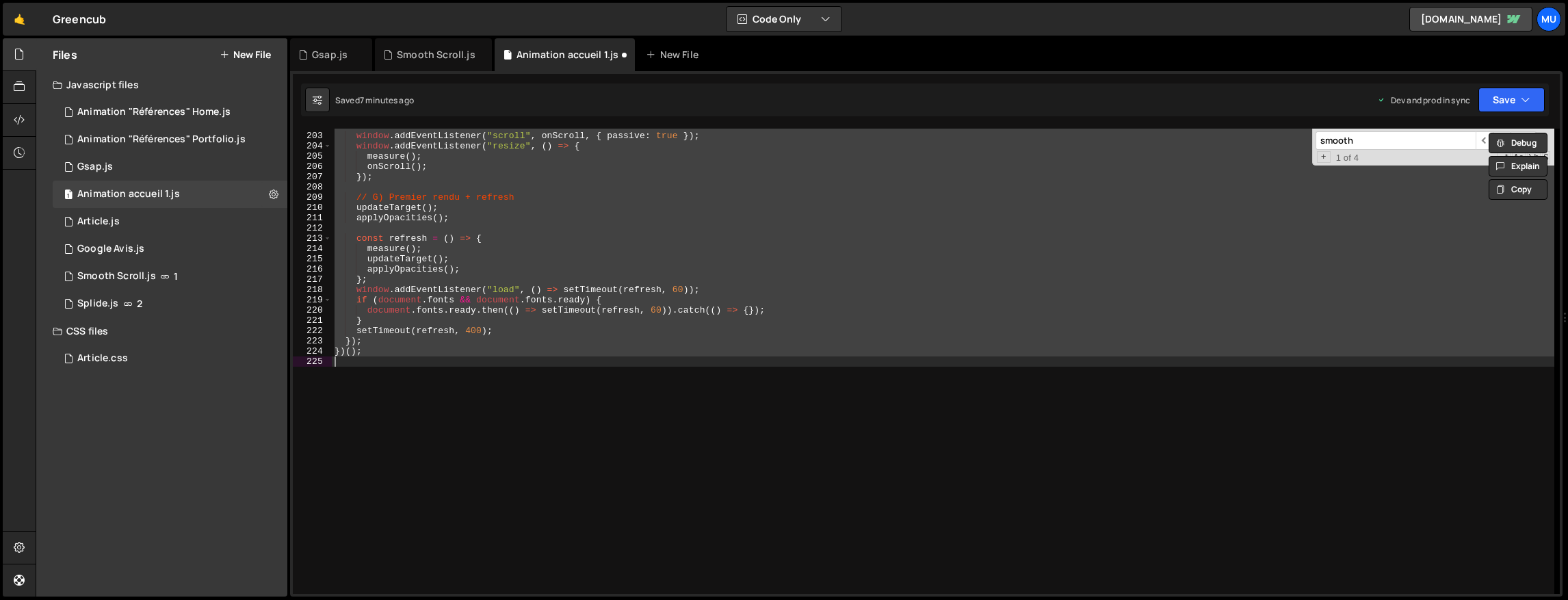
scroll to position [0, 2]
click at [496, 296] on div "window . addEventListener ( "scroll" , onScroll , { passive : true }) ; window …" at bounding box center [943, 360] width 1223 height 465
type textarea "if (document.fonts && document.fonts.ready) {"
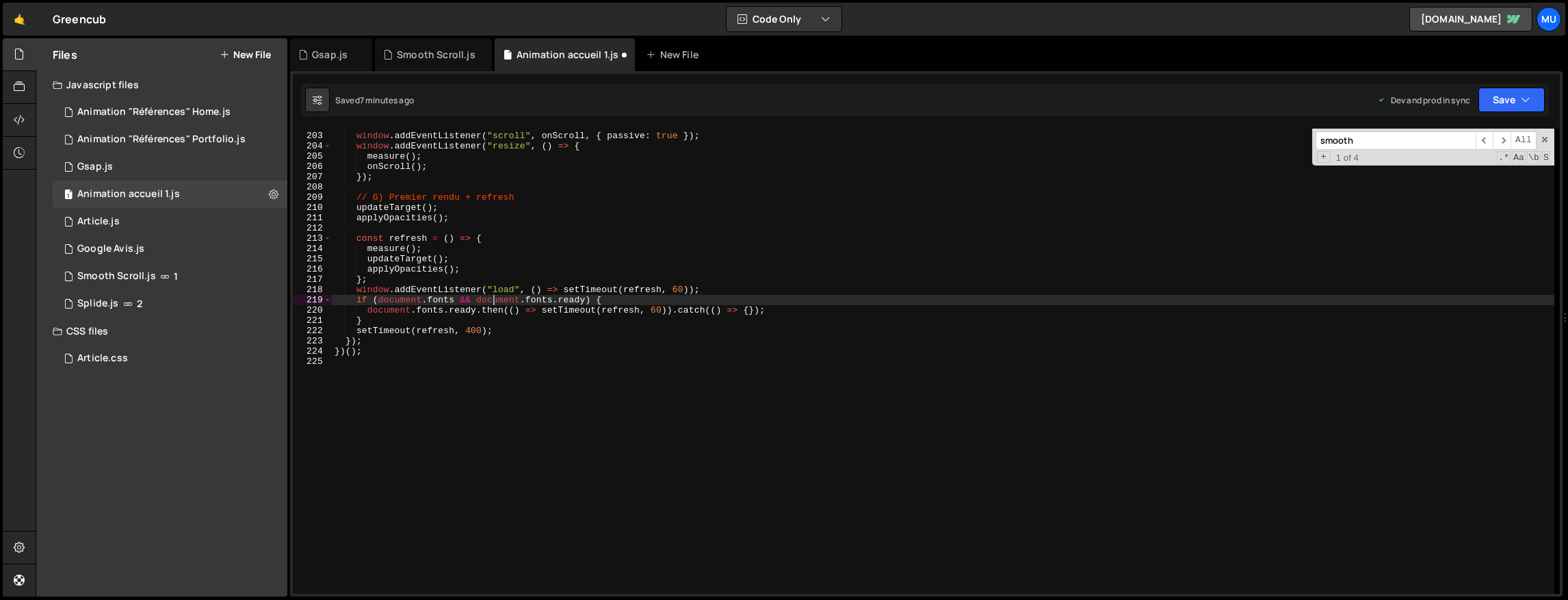
click at [498, 372] on div "window . addEventListener ( "scroll" , onScroll , { passive : true }) ; window …" at bounding box center [943, 363] width 1223 height 486
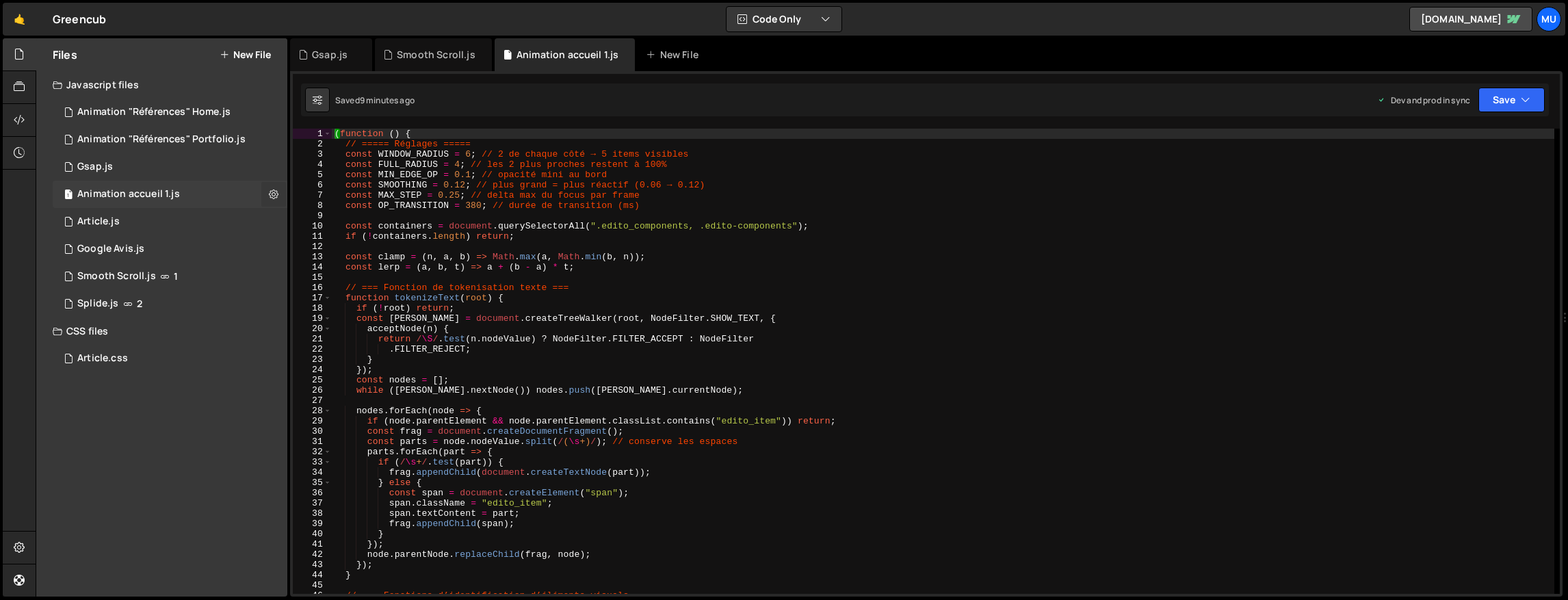
click at [272, 191] on icon at bounding box center [273, 193] width 10 height 13
type input "Animation accueil 1"
radio input "true"
checkbox input "true"
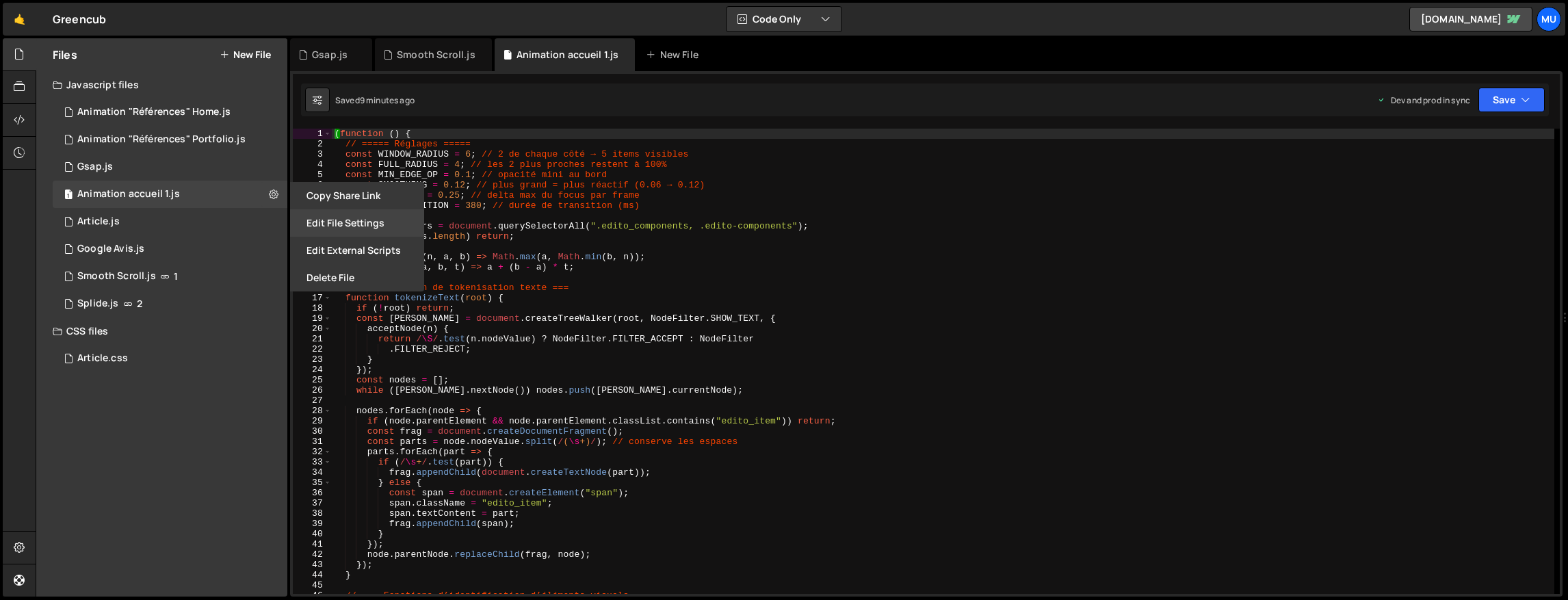
click at [346, 218] on button "Edit File Settings" at bounding box center [357, 222] width 134 height 27
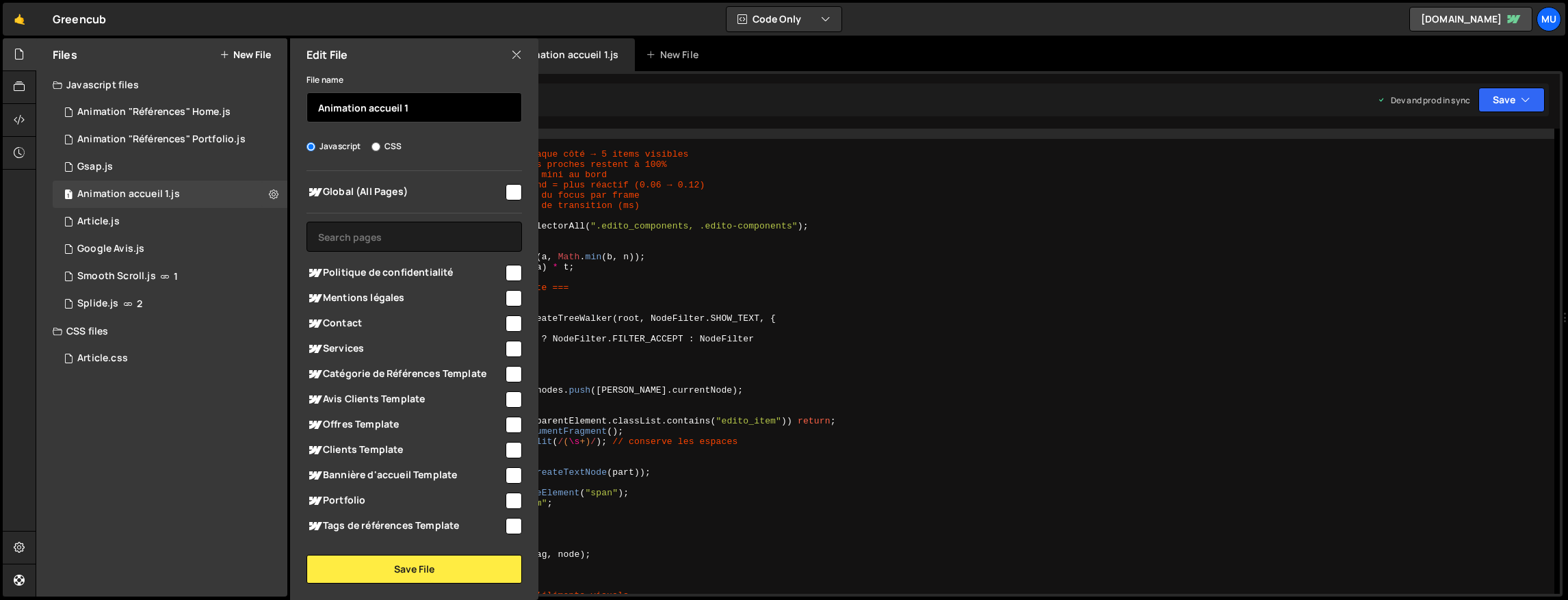
click at [432, 103] on input "Animation accueil 1" at bounding box center [414, 107] width 215 height 30
type input "Animation Edito"
click at [442, 560] on button "Save File" at bounding box center [414, 568] width 215 height 29
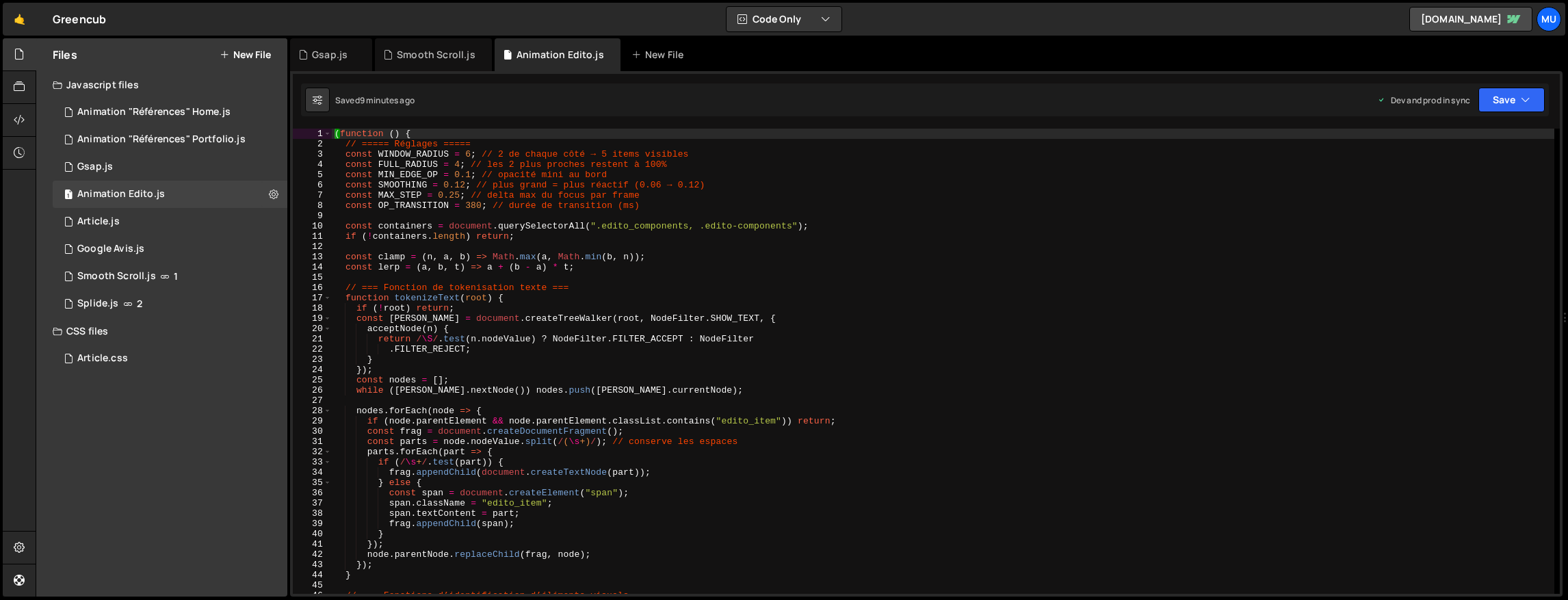
click at [251, 51] on button "New File" at bounding box center [245, 54] width 51 height 11
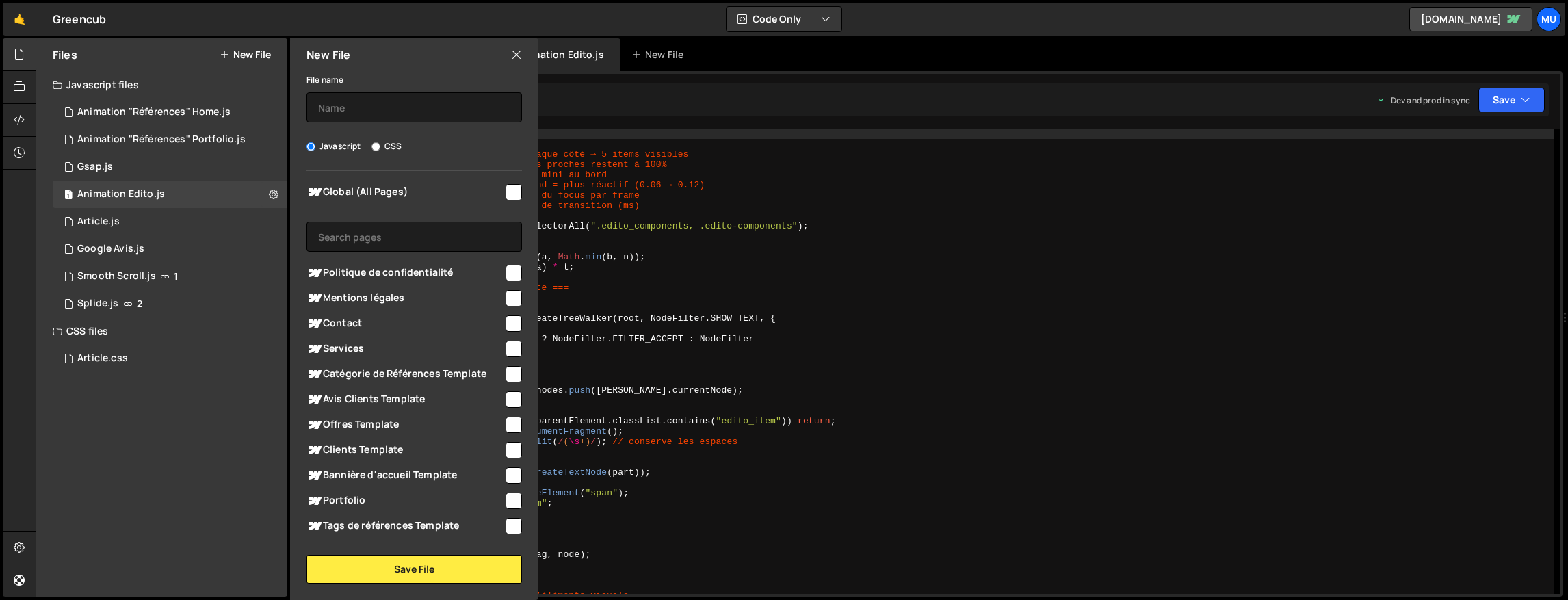
scroll to position [147, 0]
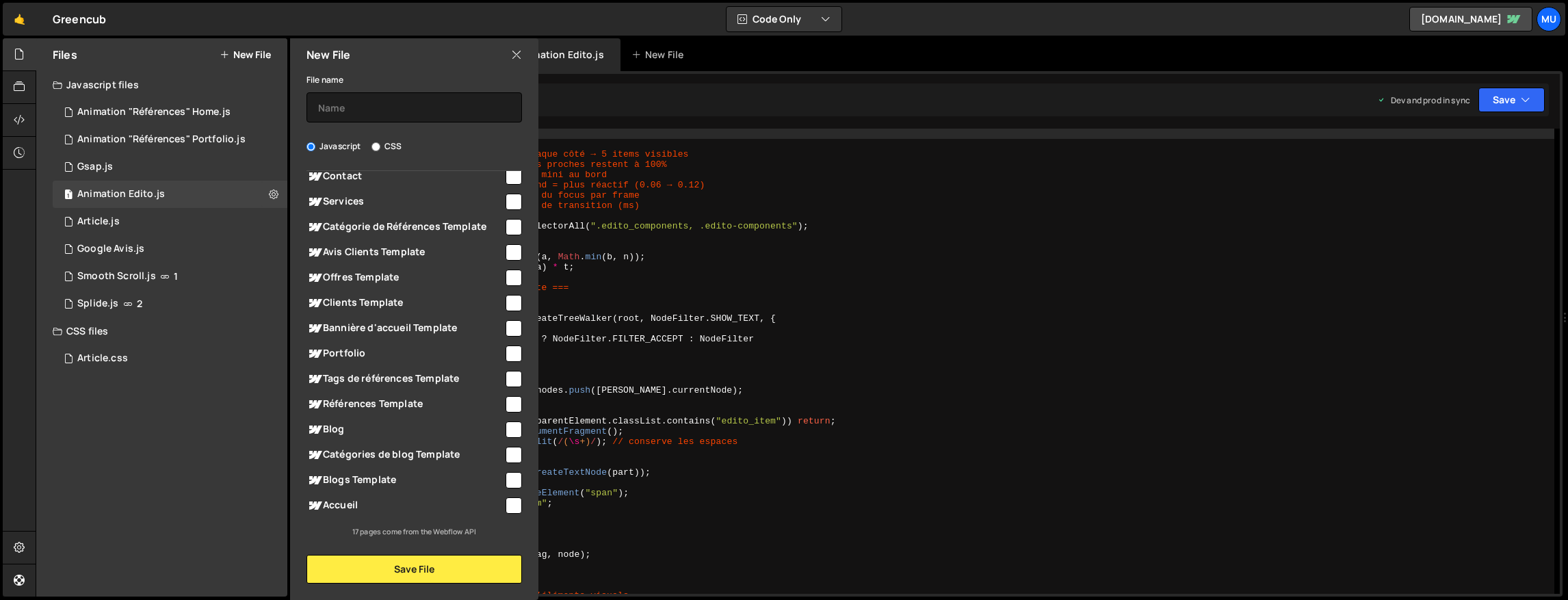
click at [358, 514] on div "Accueil" at bounding box center [414, 504] width 215 height 25
click at [370, 508] on span "Accueil" at bounding box center [405, 505] width 197 height 17
checkbox input "true"
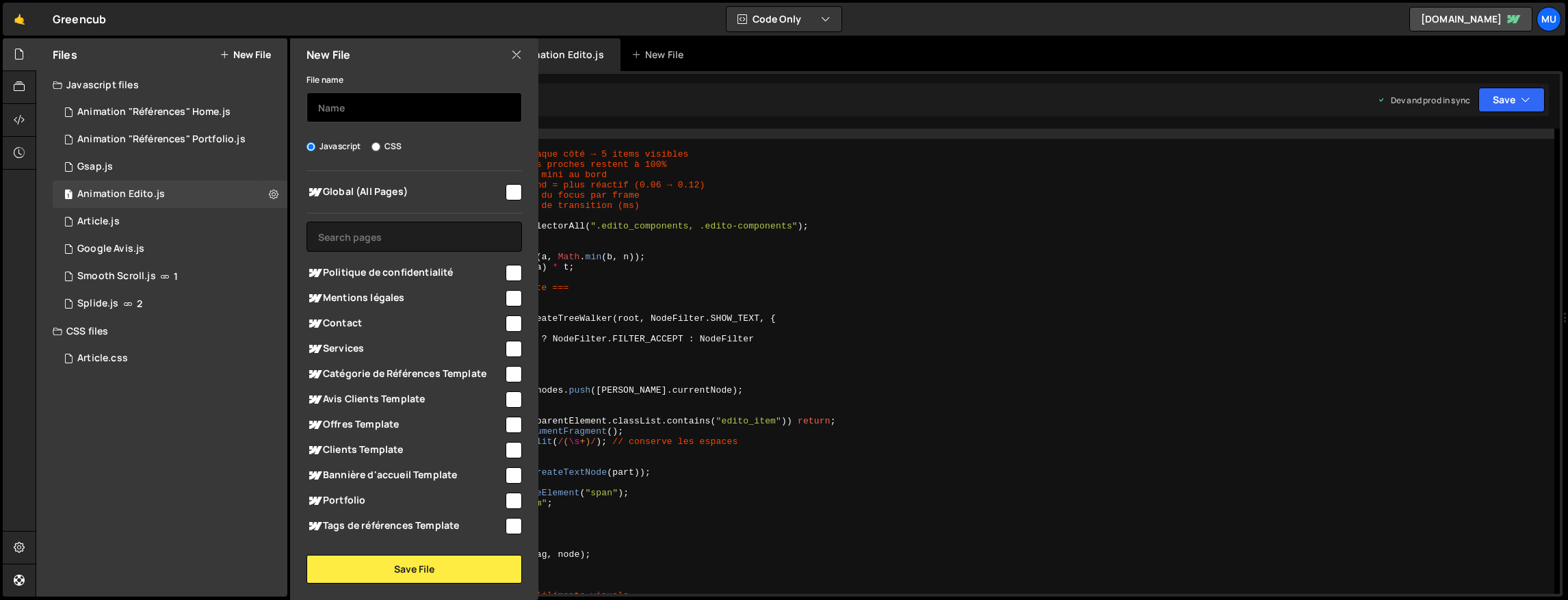
click at [393, 100] on input "text" at bounding box center [414, 107] width 215 height 30
type input "test"
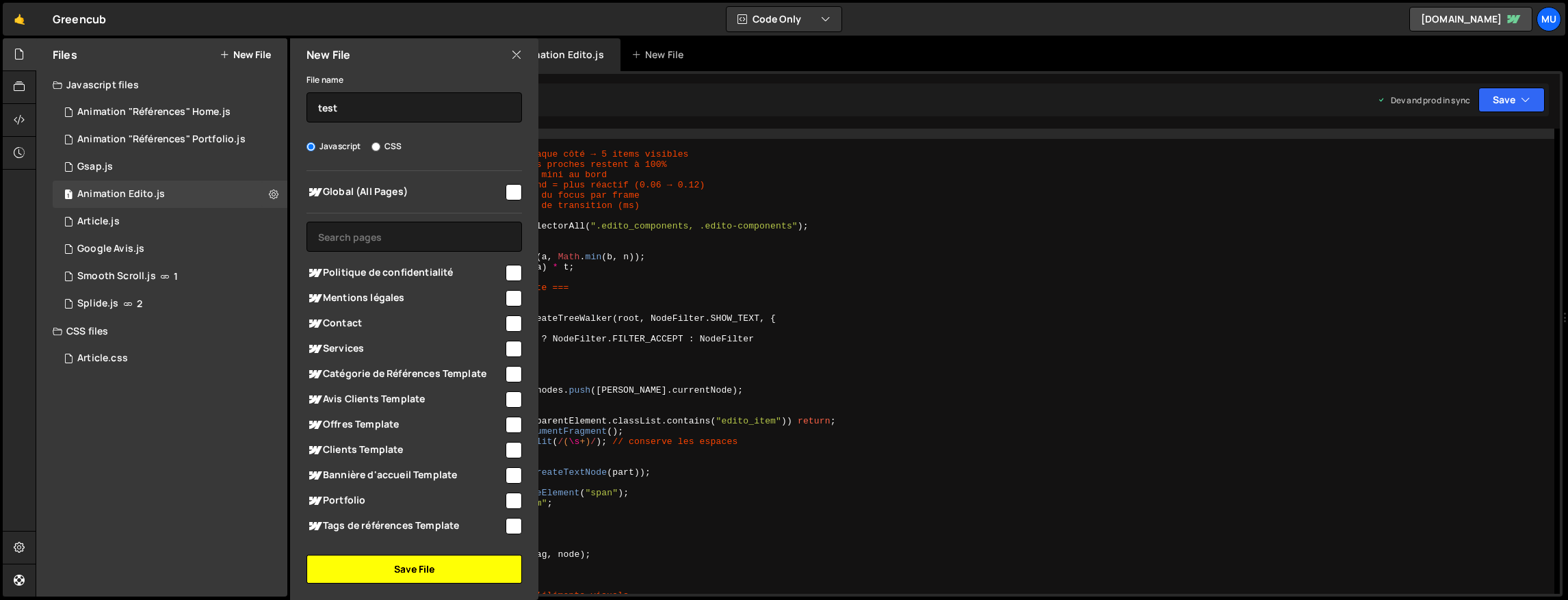
click at [396, 567] on button "Save File" at bounding box center [414, 568] width 215 height 29
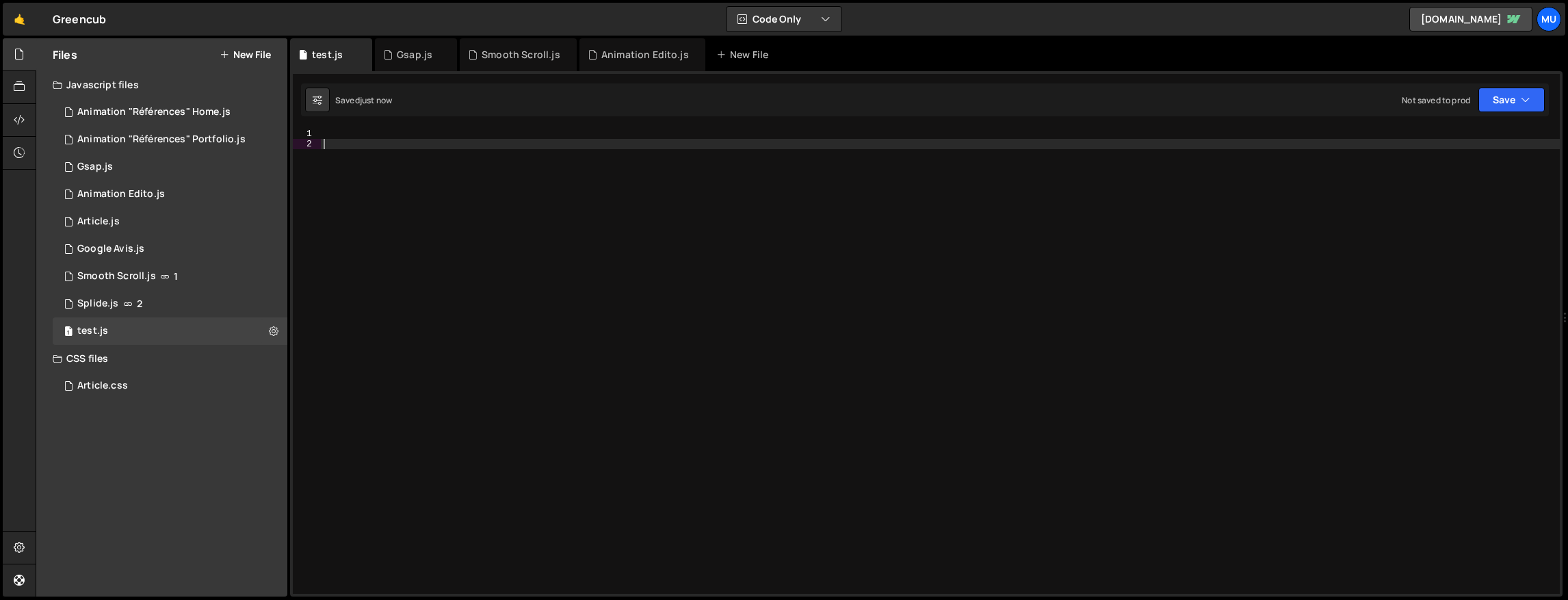
click at [437, 144] on div at bounding box center [940, 371] width 1239 height 486
click at [435, 136] on div at bounding box center [940, 371] width 1239 height 486
paste textarea "cursor.style.opacity = 0;"
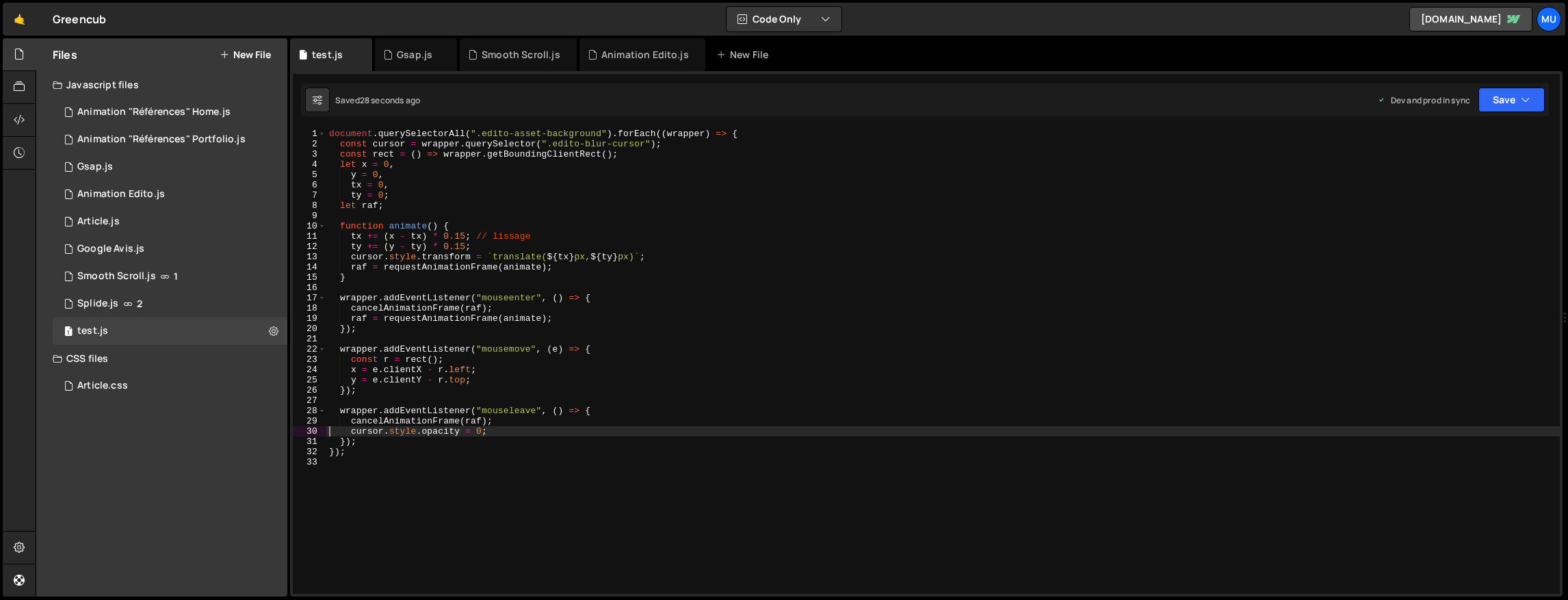
click at [535, 263] on div "document . querySelectorAll ( ".edito-asset-background" ) . forEach (( wrapper …" at bounding box center [942, 371] width 1233 height 486
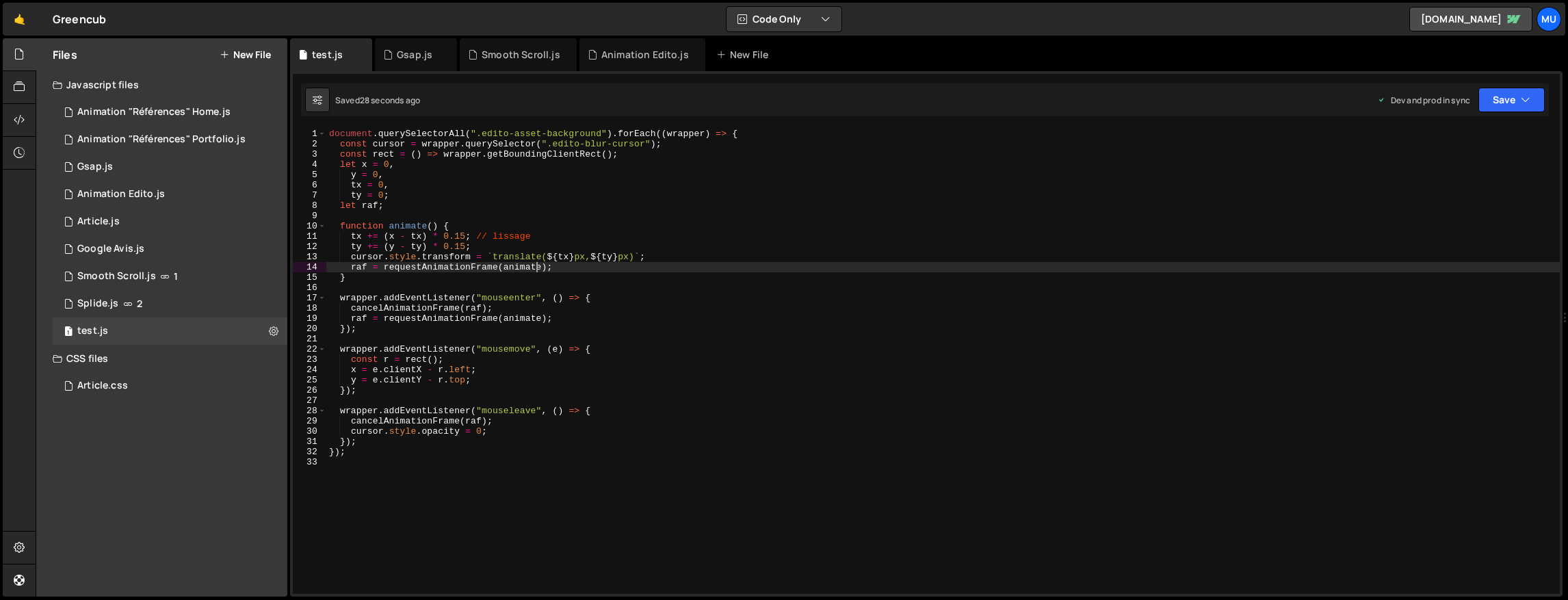
type textarea "});"
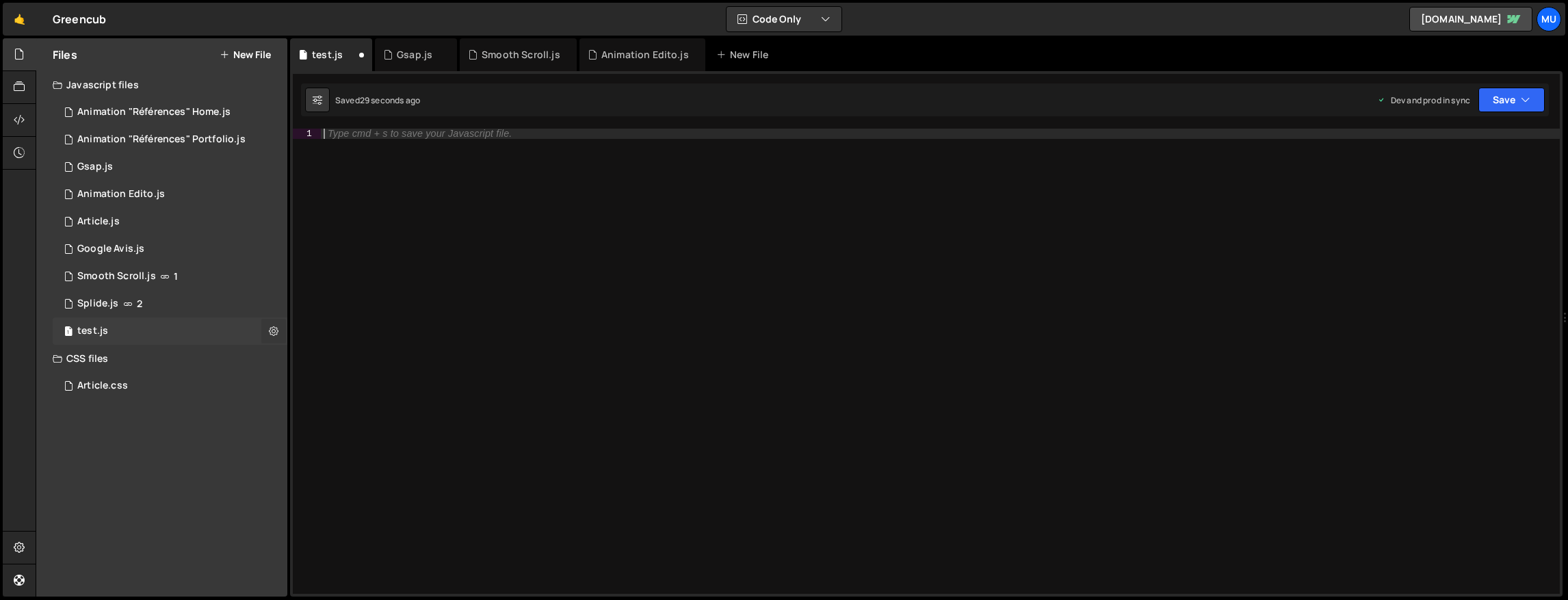
click at [279, 329] on button at bounding box center [273, 331] width 25 height 25
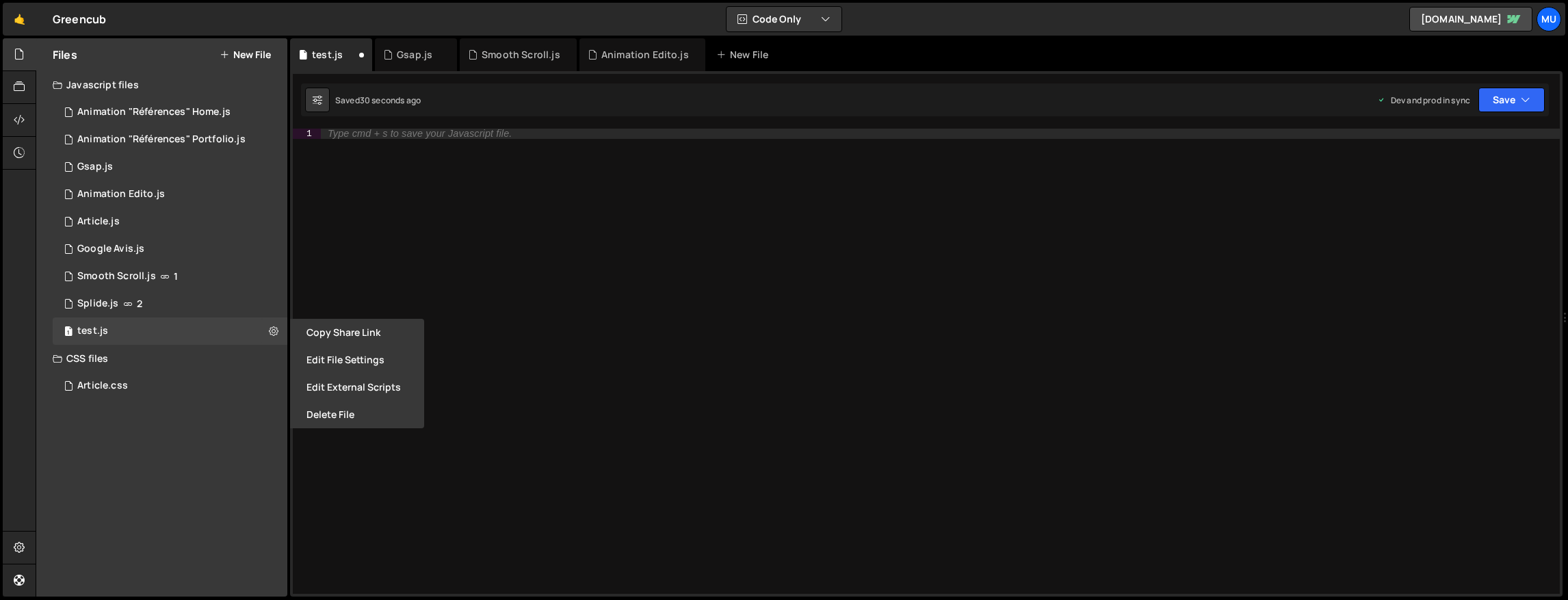
click at [310, 412] on button "Delete File" at bounding box center [357, 414] width 134 height 27
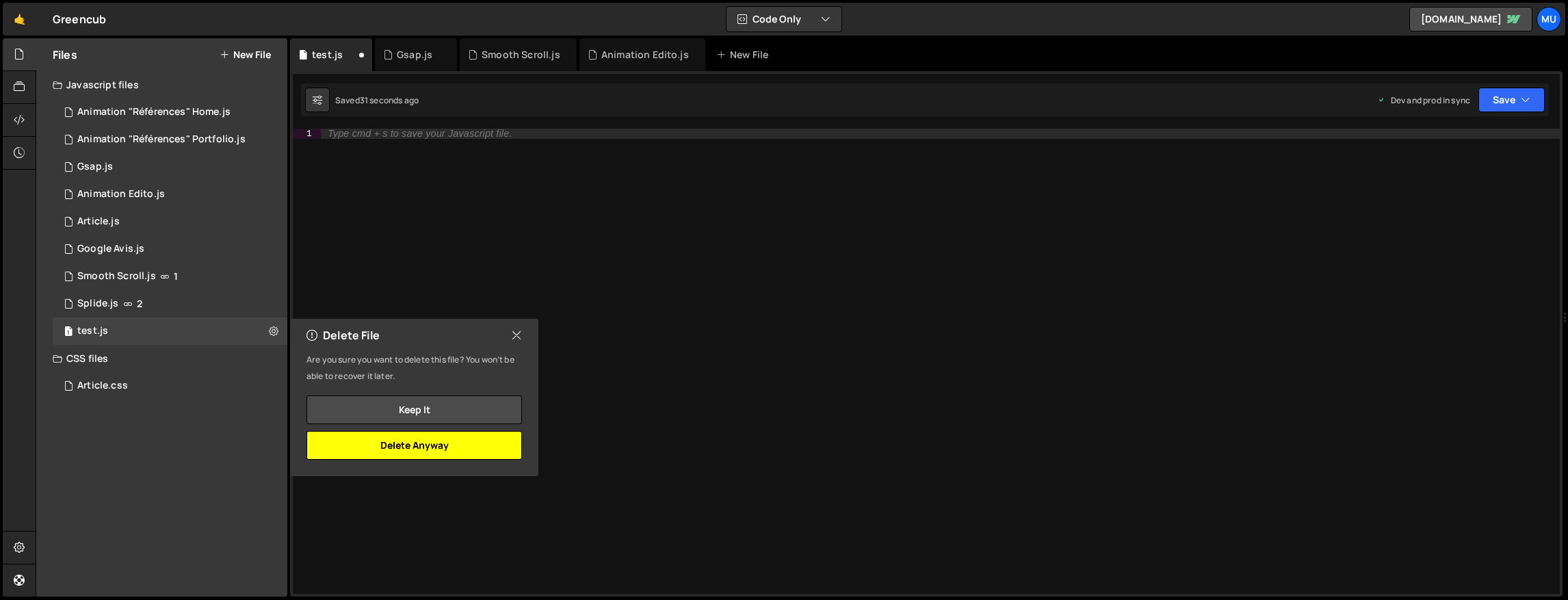
click at [474, 446] on button "Delete Anyway" at bounding box center [414, 445] width 215 height 29
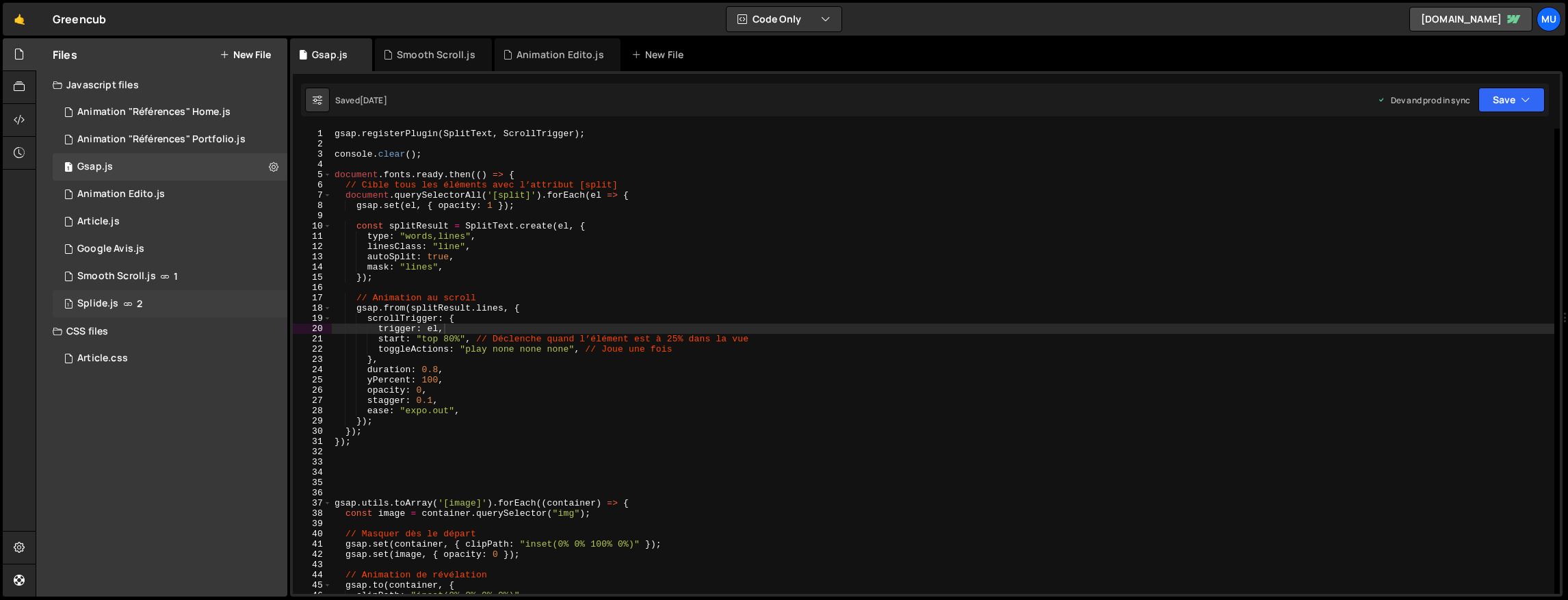
click at [106, 300] on div "Splide.js" at bounding box center [98, 304] width 41 height 12
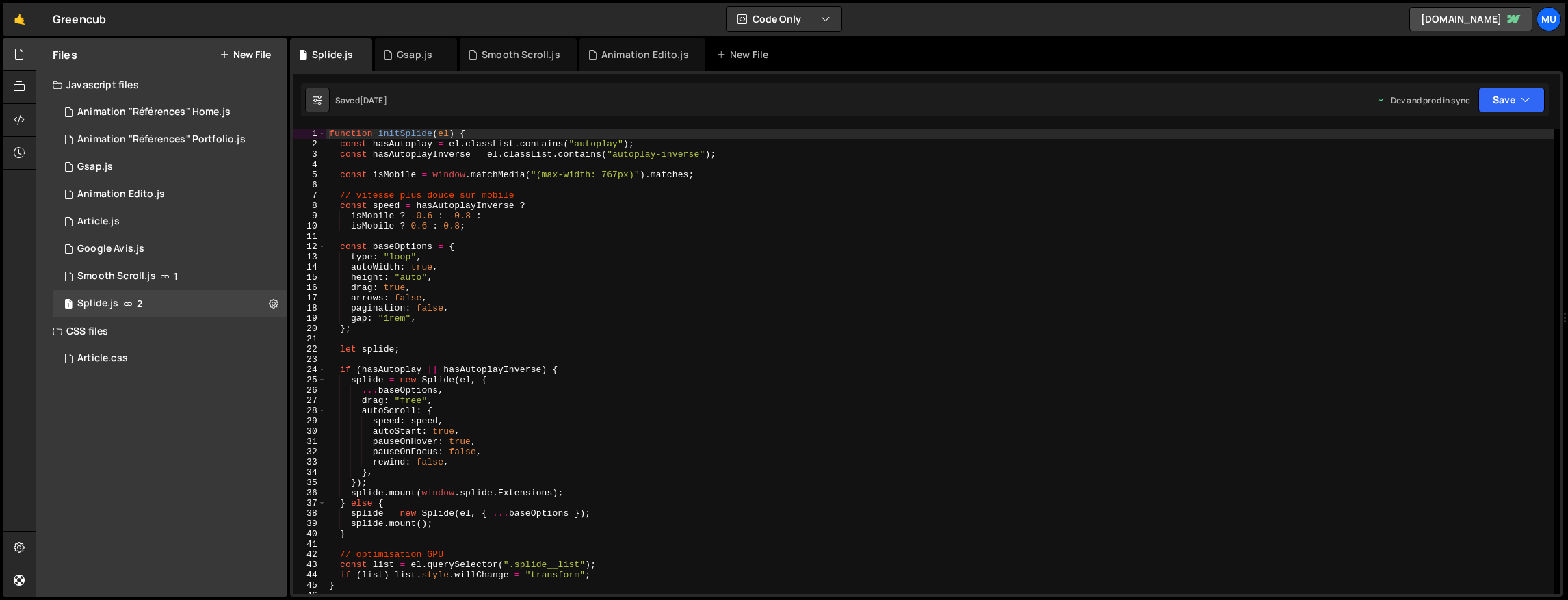
scroll to position [408, 0]
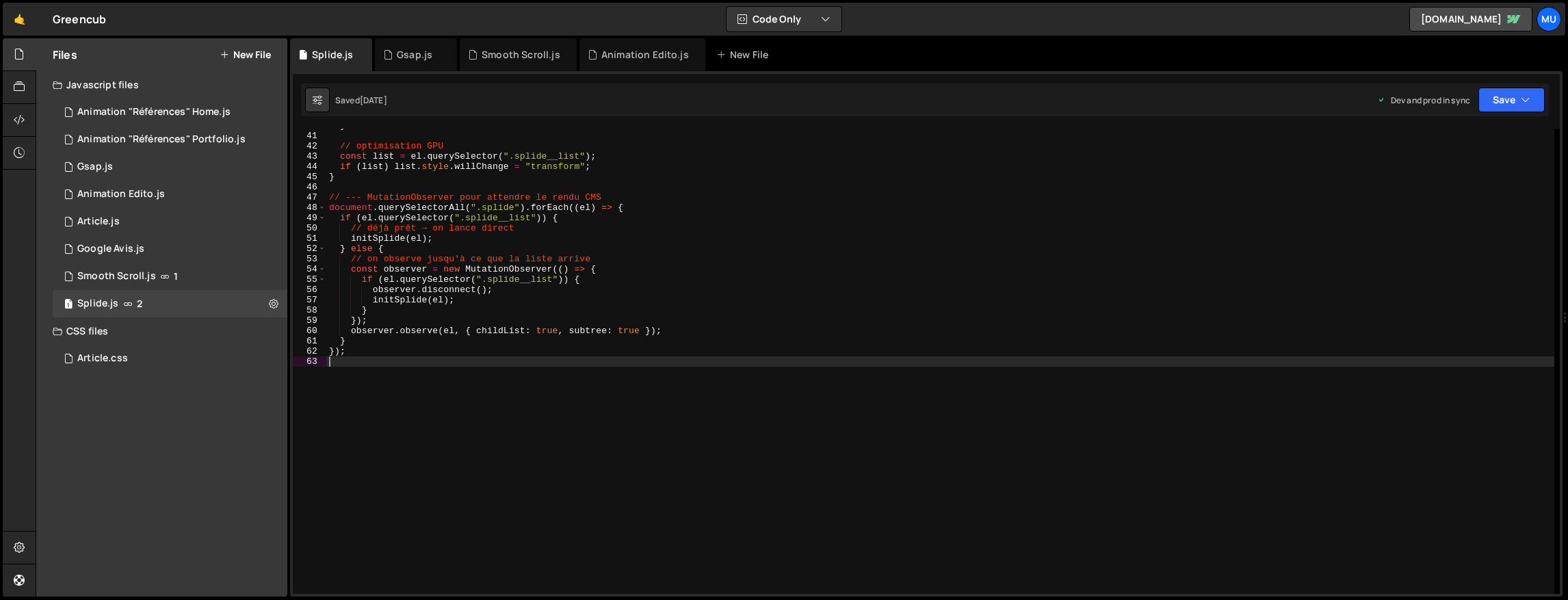
click at [589, 362] on div "} // optimisation GPU const list = el . querySelector ( ".splide__list" ) ; if …" at bounding box center [940, 363] width 1228 height 486
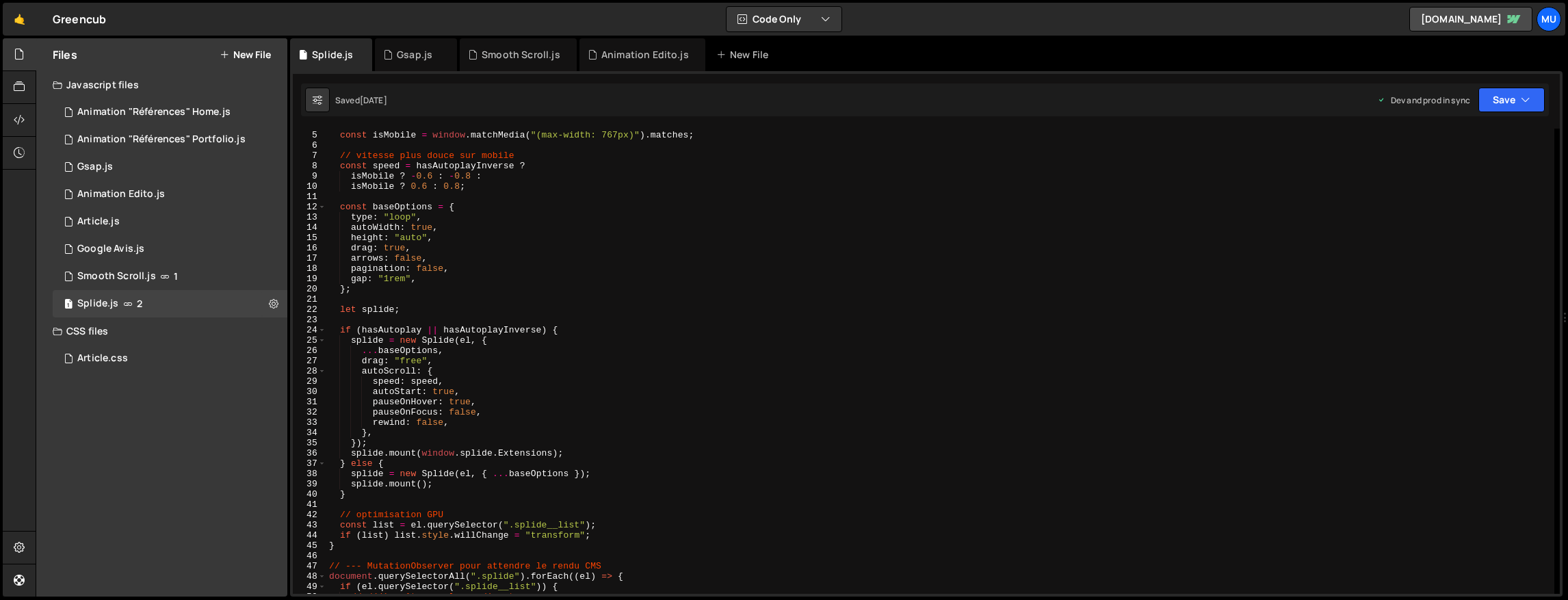
scroll to position [0, 0]
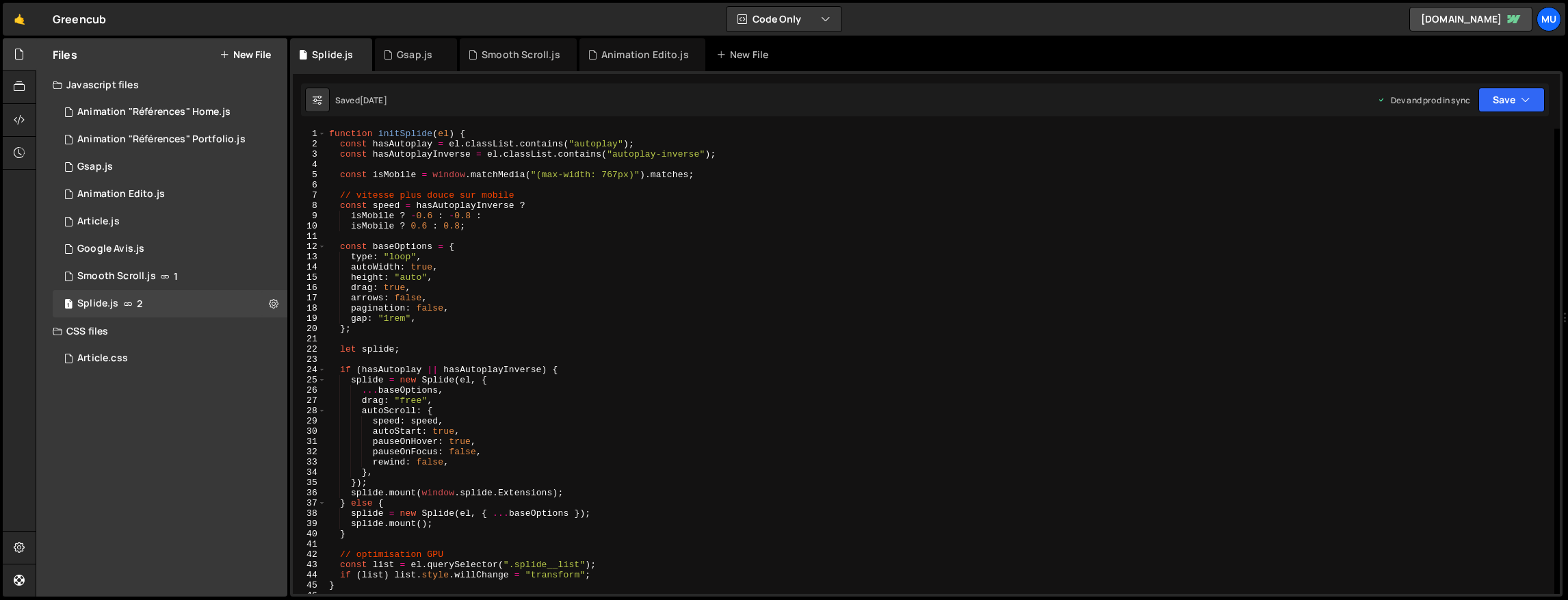
click at [570, 382] on div "function initSplide ( el ) { const hasAutoplay = el . classList . contains ( "a…" at bounding box center [940, 371] width 1228 height 486
type textarea "splide = new Splide(el, {"
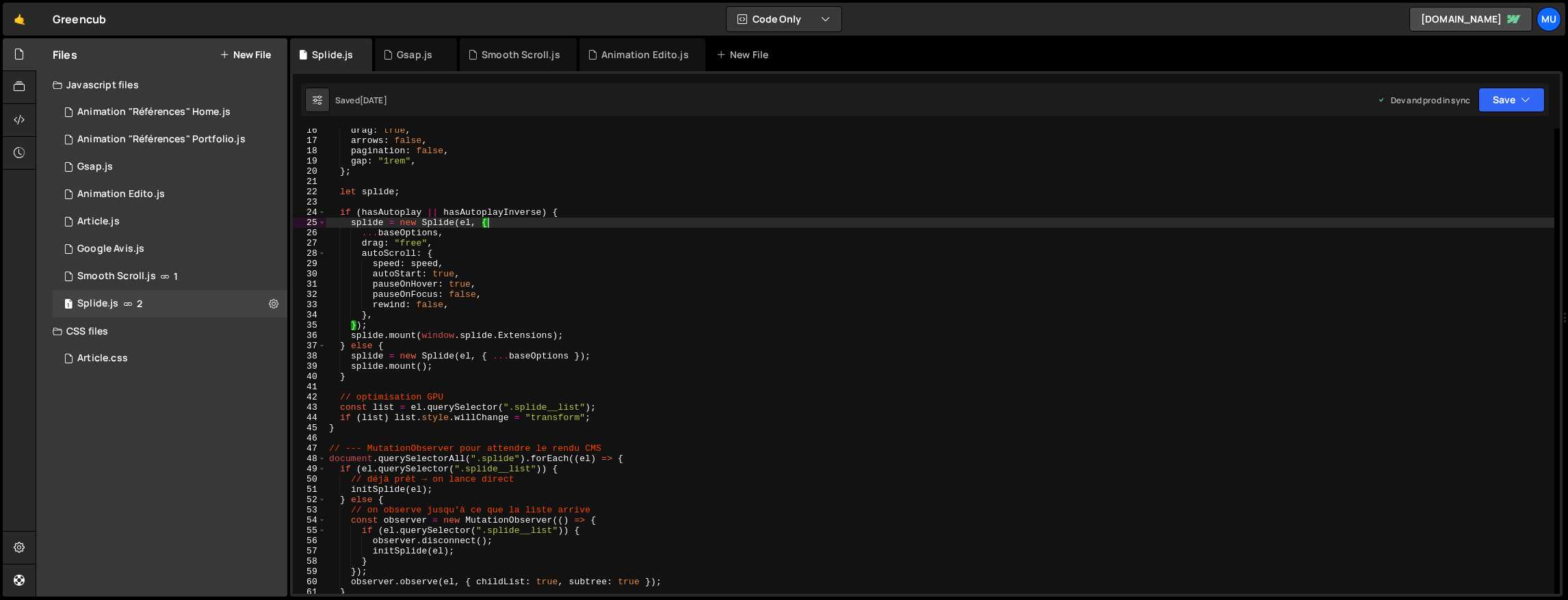
scroll to position [233, 0]
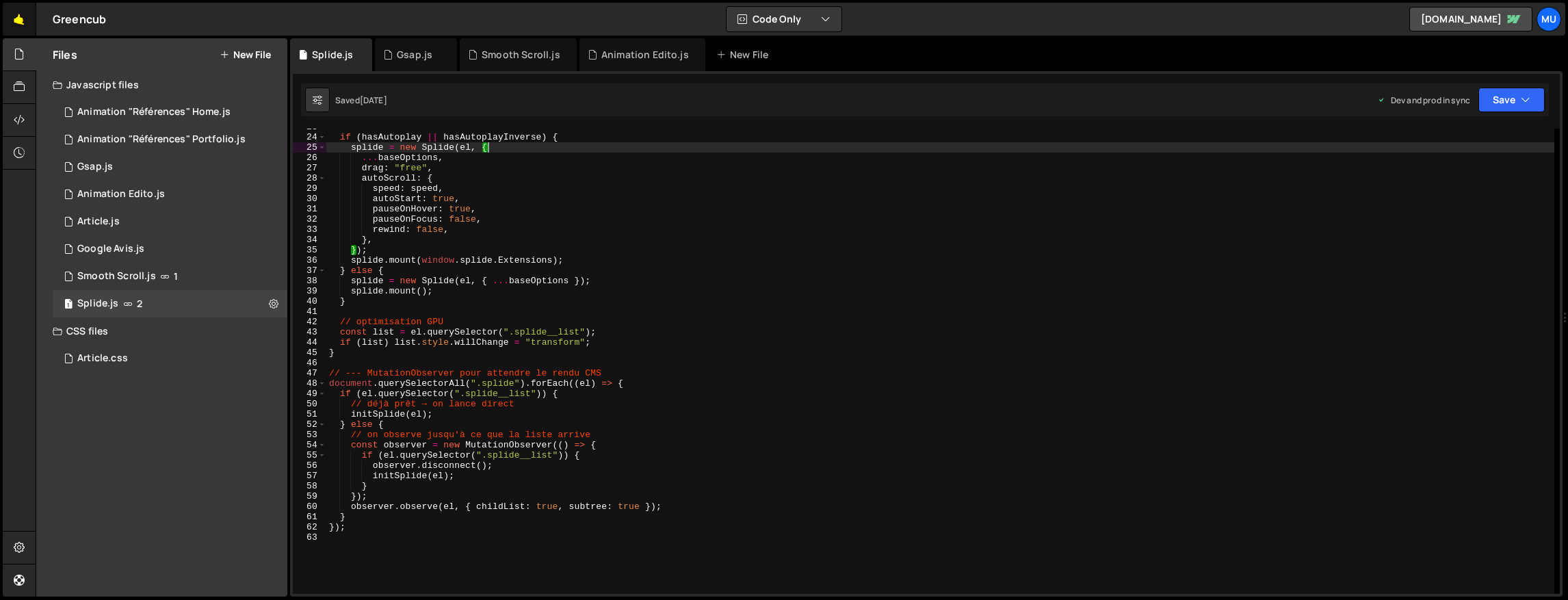
click at [23, 24] on link "🤙" at bounding box center [19, 18] width 33 height 33
click at [490, 312] on div "if ( hasAutoplay || hasAutoplayInverse ) { splide = new Splide ( el , { ... bas…" at bounding box center [940, 365] width 1228 height 486
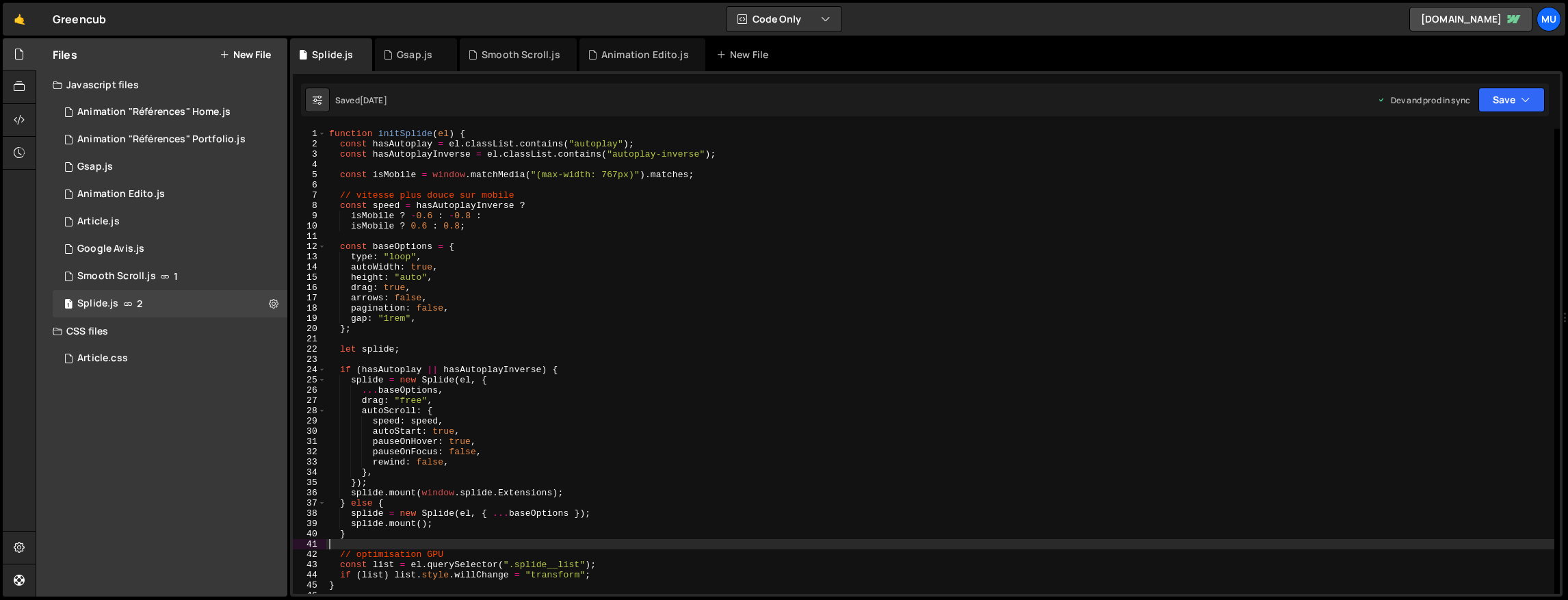
scroll to position [0, 0]
click at [570, 351] on div "function initSplide ( el ) { const hasAutoplay = el . classList . contains ( "a…" at bounding box center [940, 371] width 1228 height 486
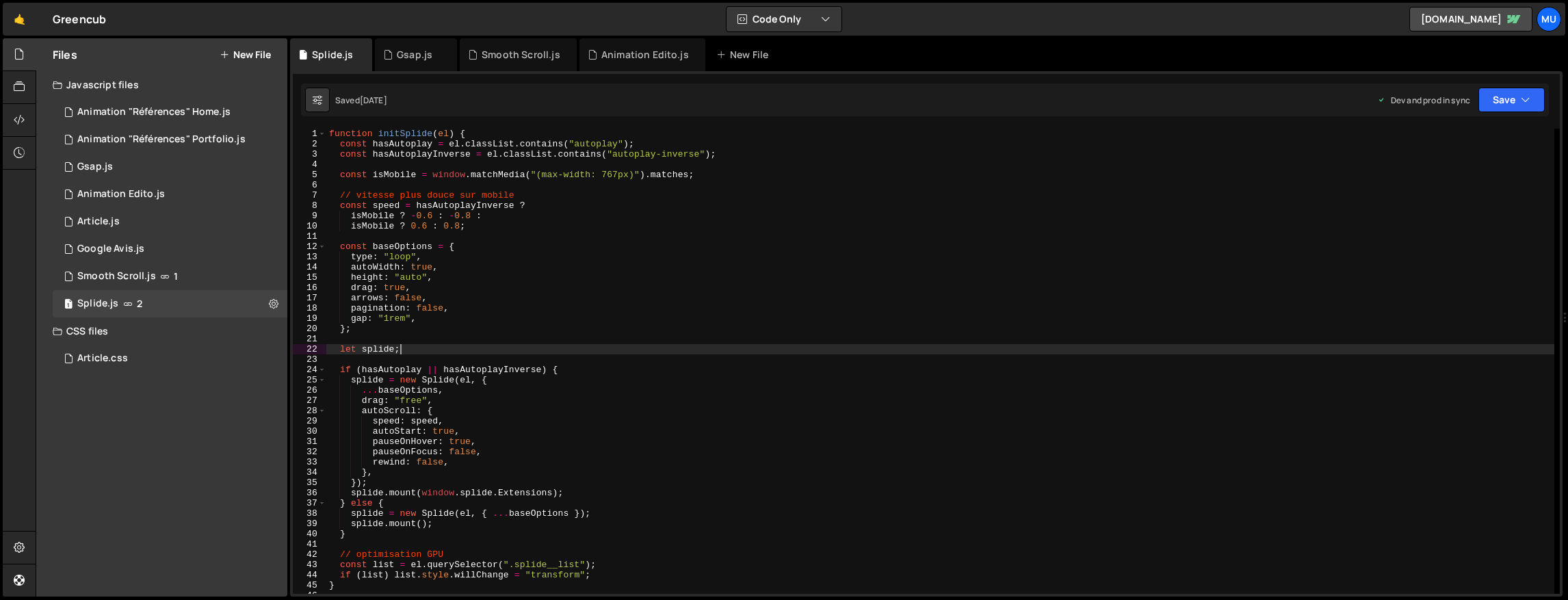
scroll to position [288, 0]
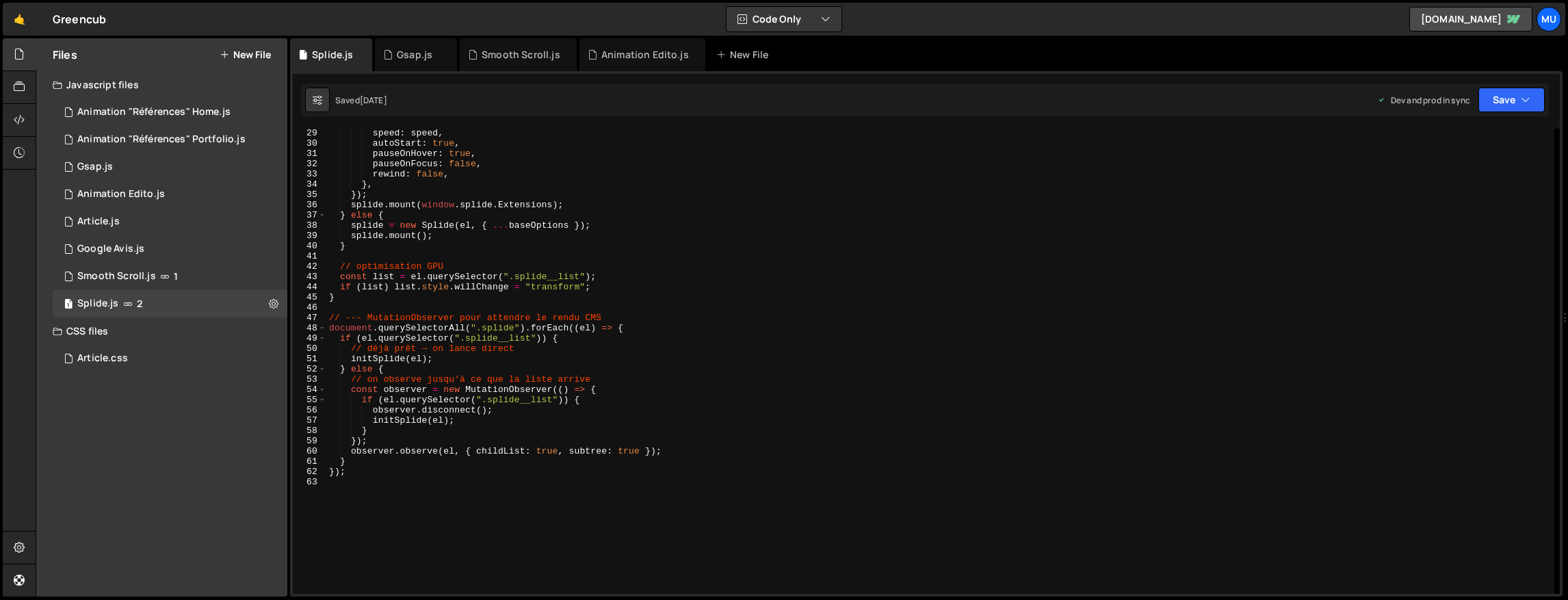
click at [571, 341] on div "speed : speed , autoStart : true , pauseOnHover : true , pauseOnFocus : false ,…" at bounding box center [940, 371] width 1228 height 486
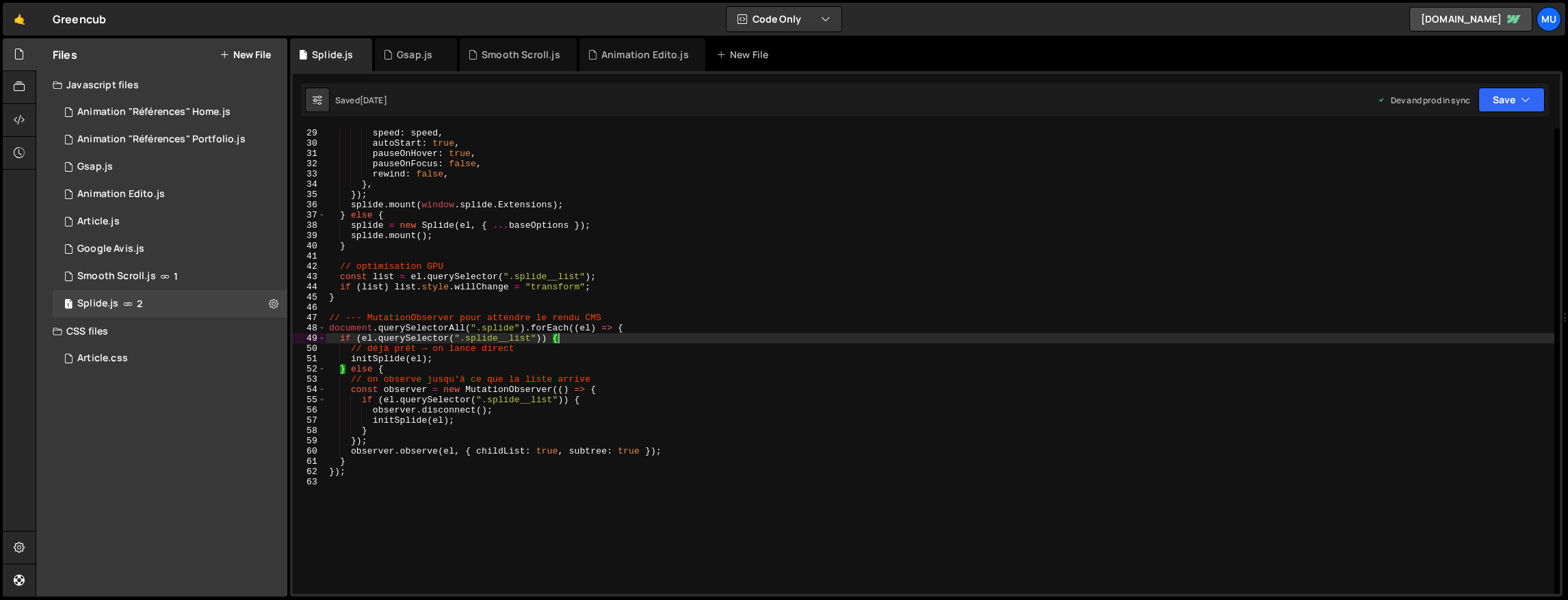
click at [480, 337] on div "speed : speed , autoStart : true , pauseOnHover : true , pauseOnFocus : false ,…" at bounding box center [940, 371] width 1228 height 486
type textarea "});"
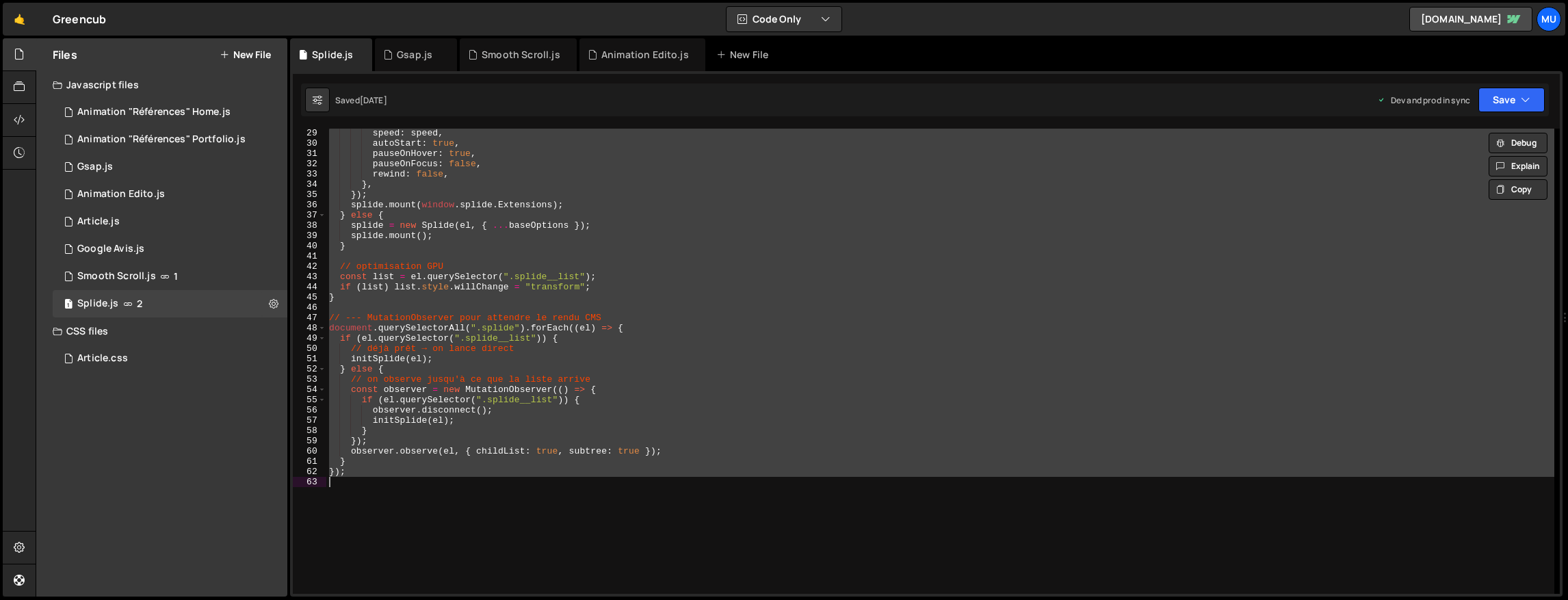
paste textarea
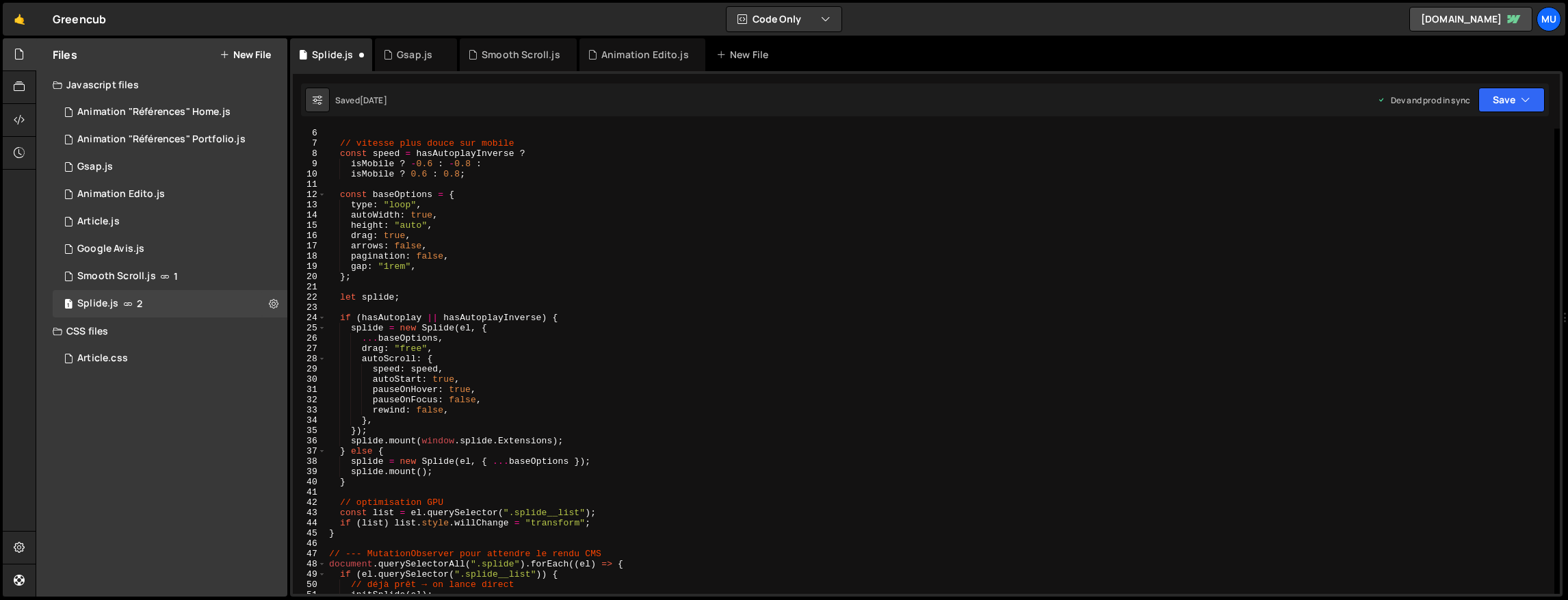
scroll to position [408, 0]
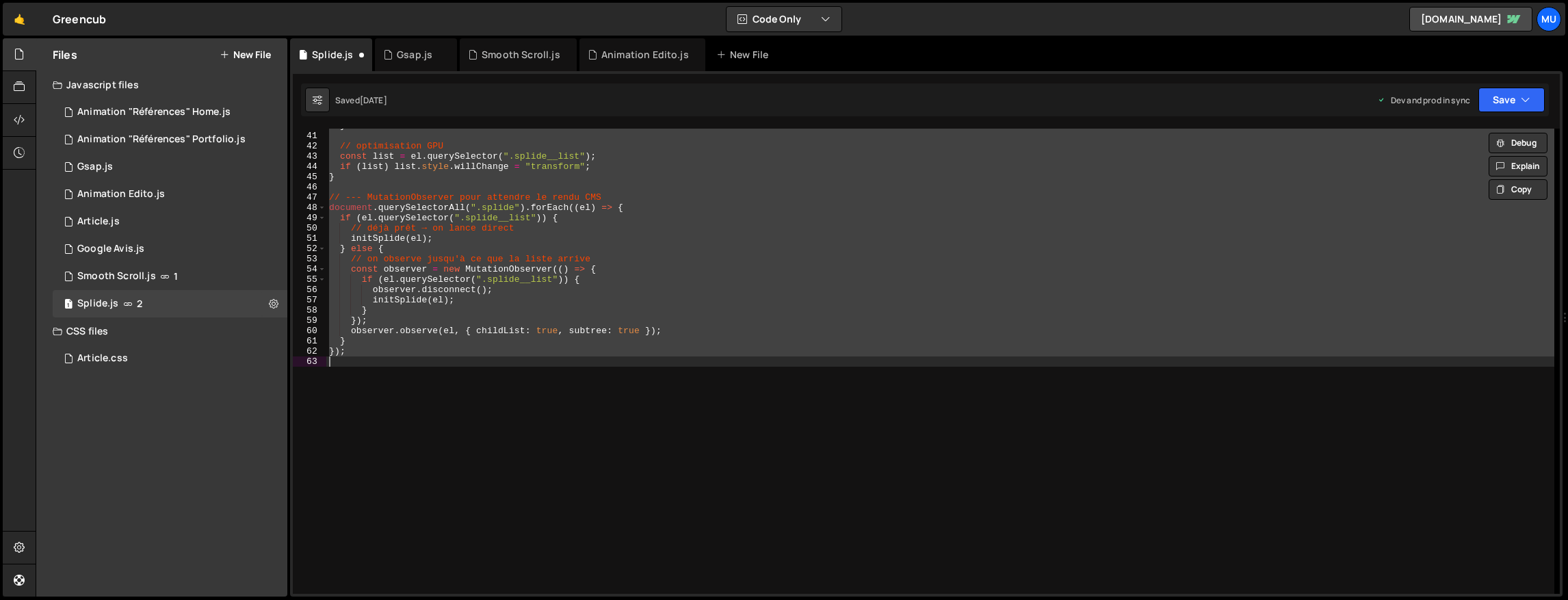
click at [520, 320] on div "} // optimisation GPU const list = el . querySelector ( ".splide__list" ) ; if …" at bounding box center [940, 360] width 1228 height 465
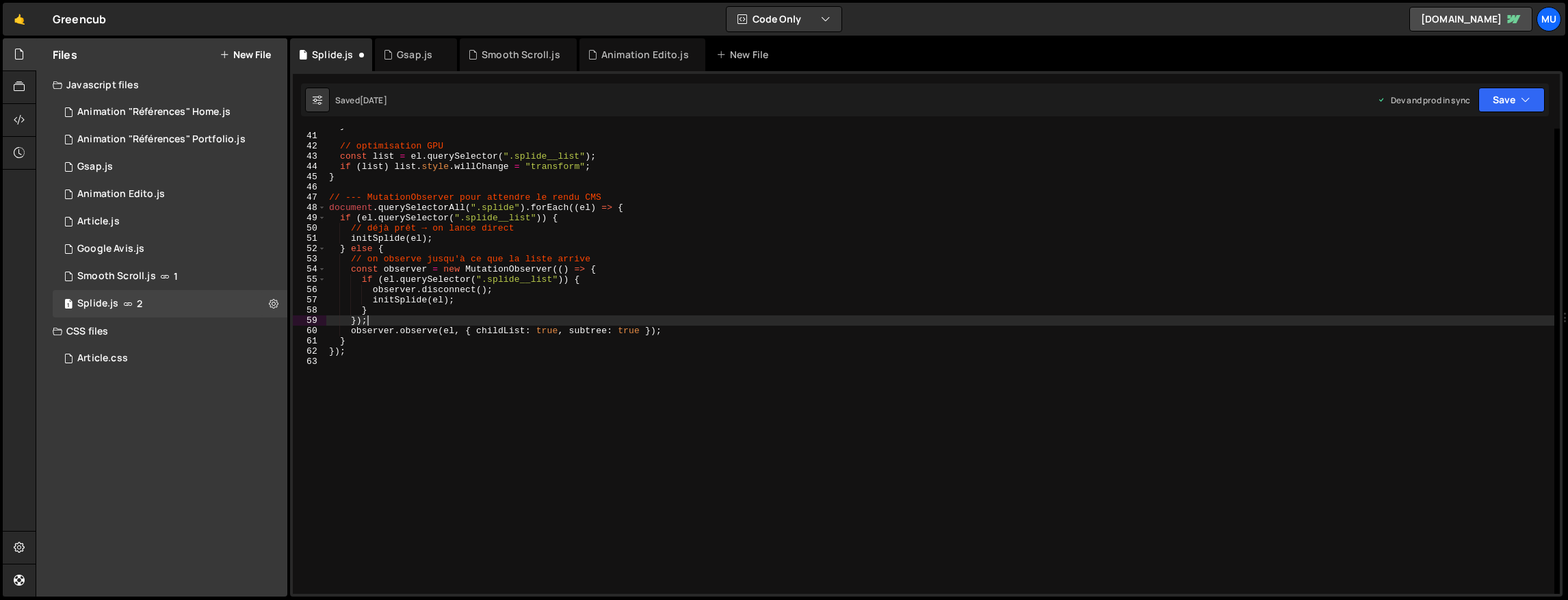
type textarea "});"
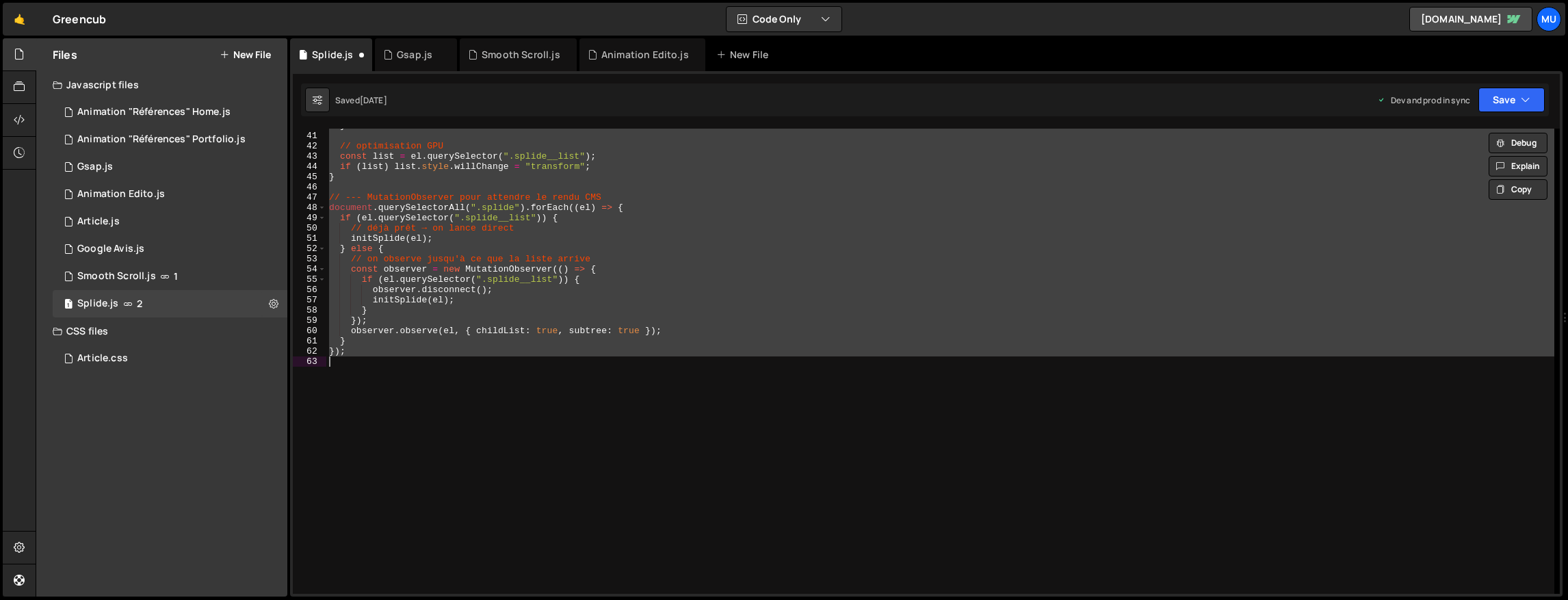
paste textarea
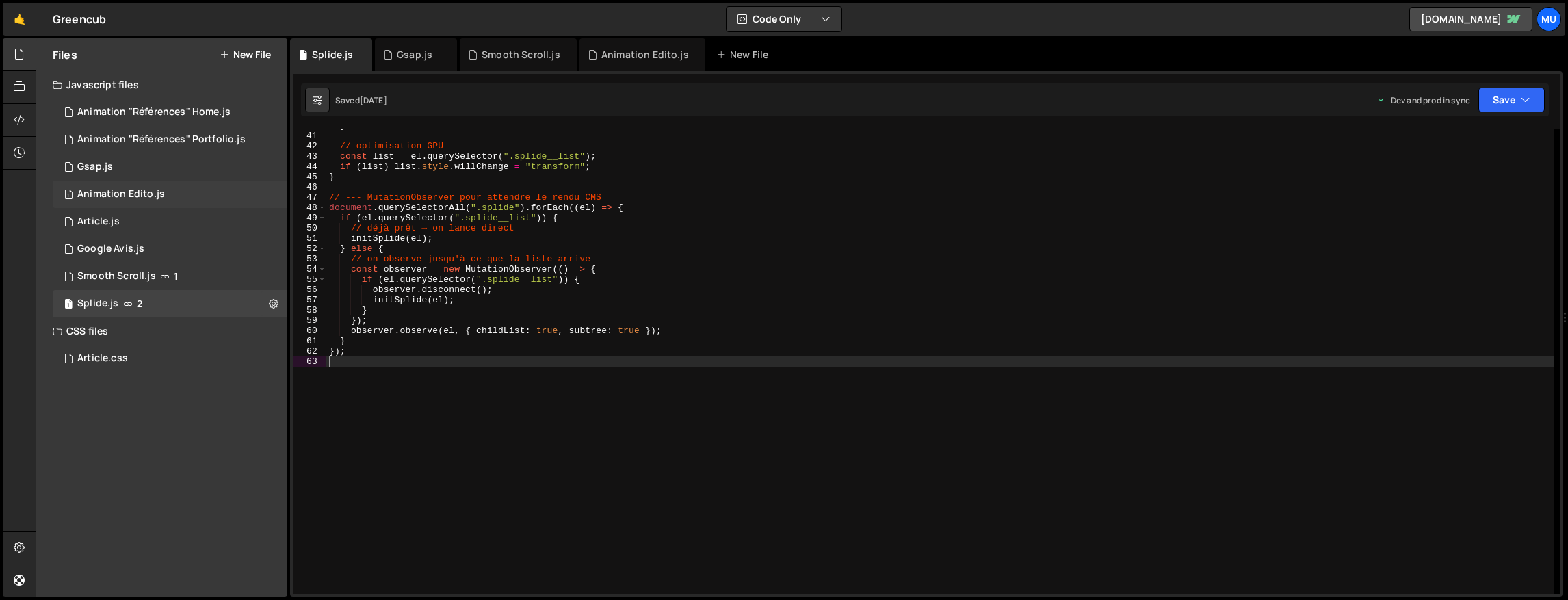
click at [122, 199] on div "Animation Edito.js" at bounding box center [121, 194] width 88 height 12
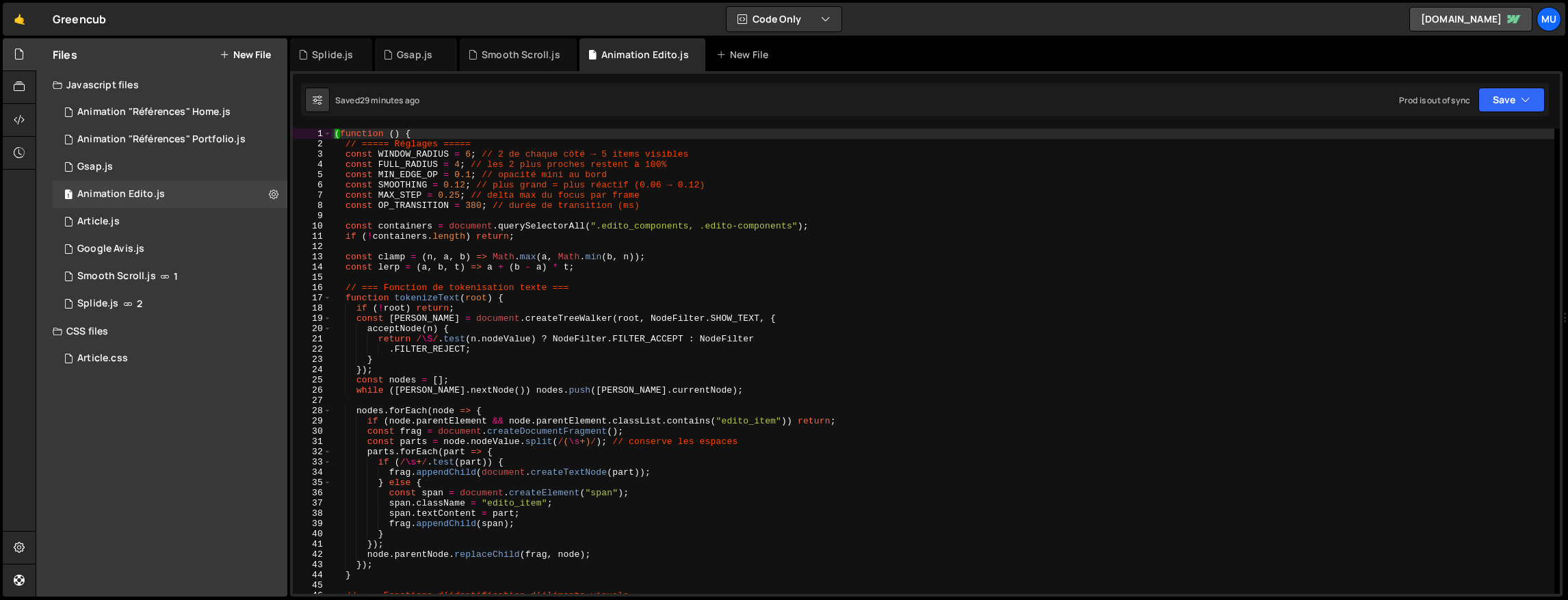
click at [526, 292] on div "( function ( ) { // ===== Réglages ===== const WINDOW_RADIUS = 6 ; // 2 de chaq…" at bounding box center [943, 371] width 1223 height 486
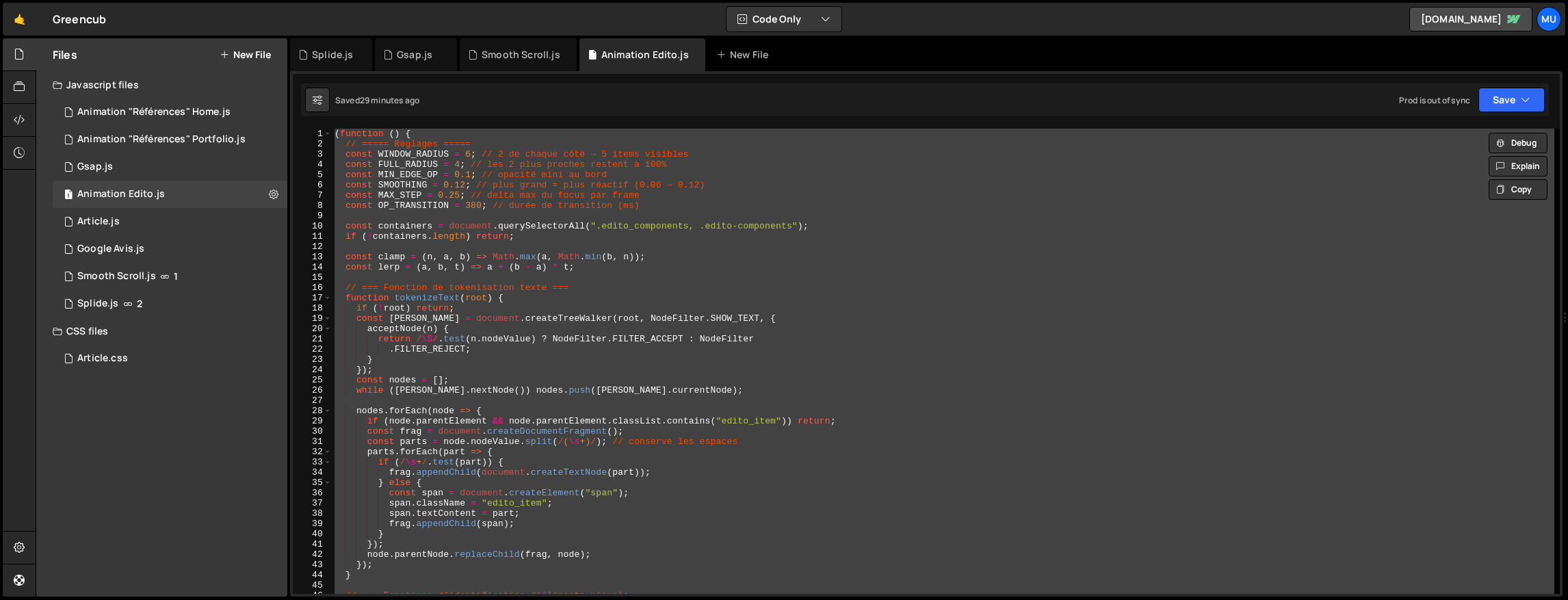
click at [678, 295] on div "( function ( ) { // ===== Réglages ===== const WINDOW_RADIUS = 6 ; // 2 de chaq…" at bounding box center [943, 360] width 1223 height 465
type textarea "function tokenizeText(root) {"
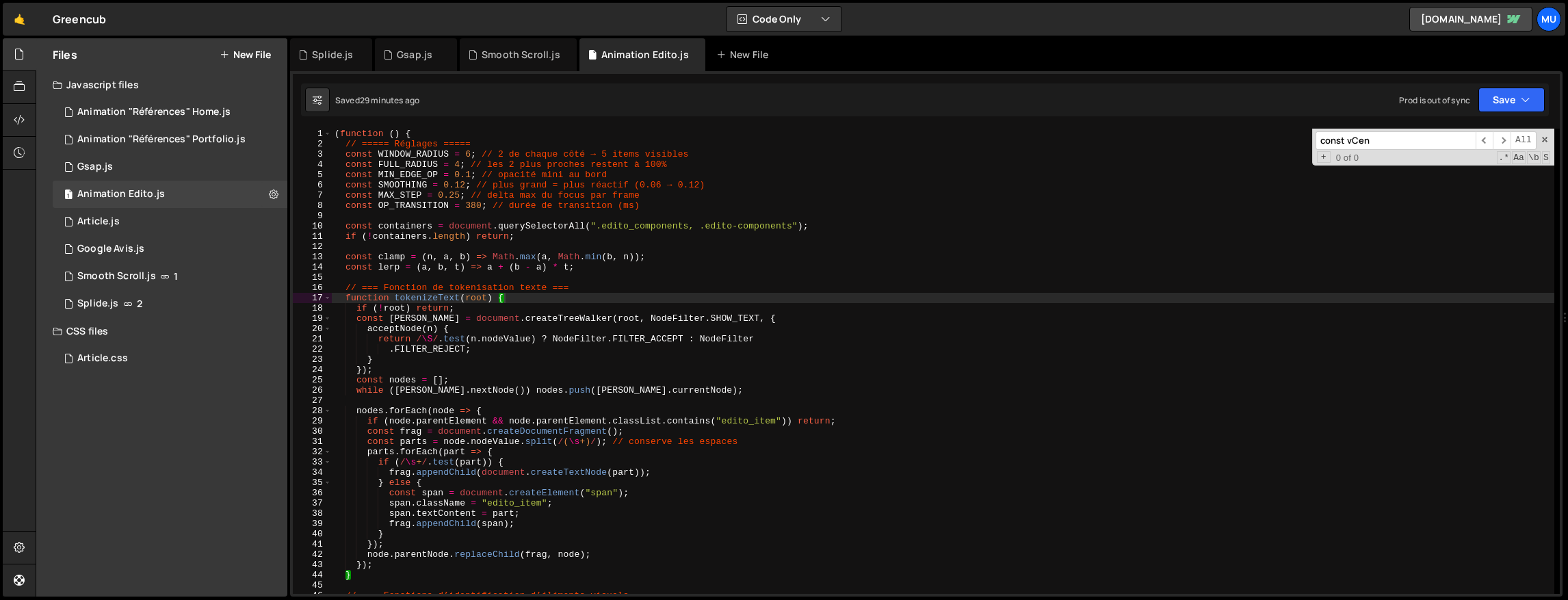
scroll to position [1306, 0]
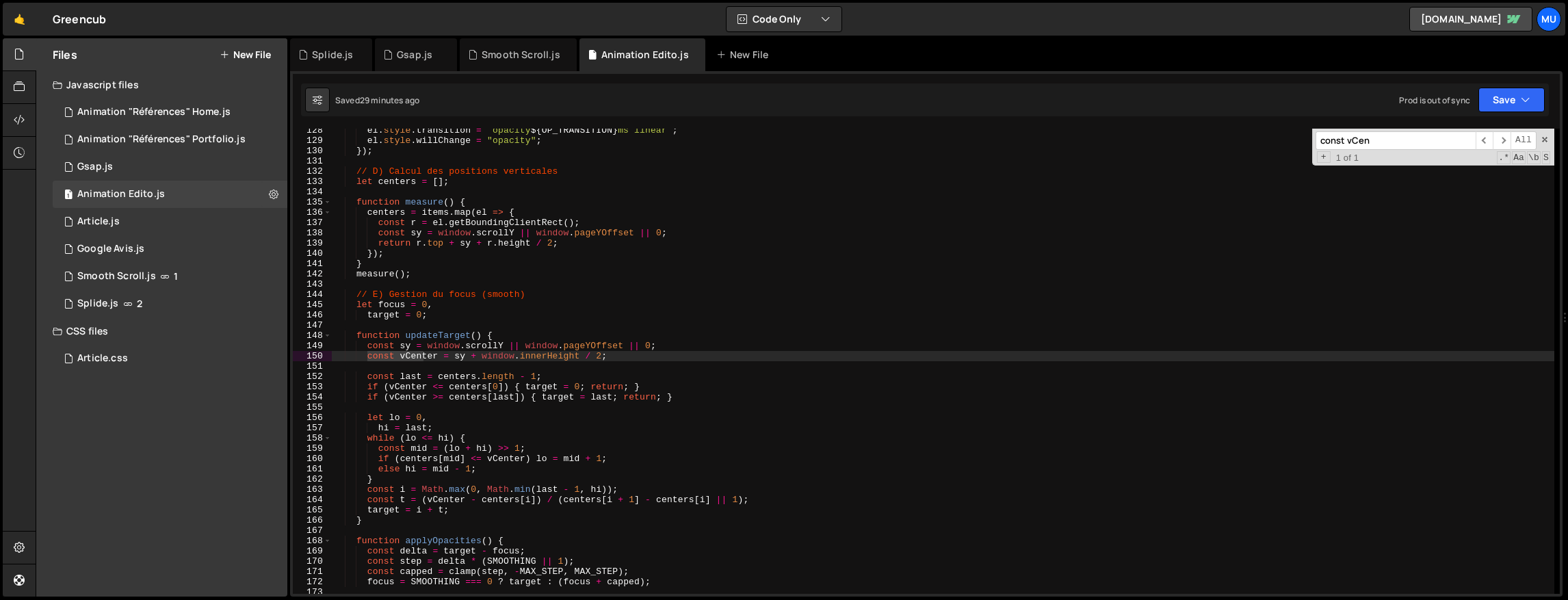
type input "const vCen"
drag, startPoint x: 420, startPoint y: 353, endPoint x: 367, endPoint y: 353, distance: 53.0
click at [367, 353] on div "el . style . transition = ` opacity ${ OP_TRANSITION } ms linear ` ; el . style…" at bounding box center [943, 367] width 1223 height 486
paste textarea
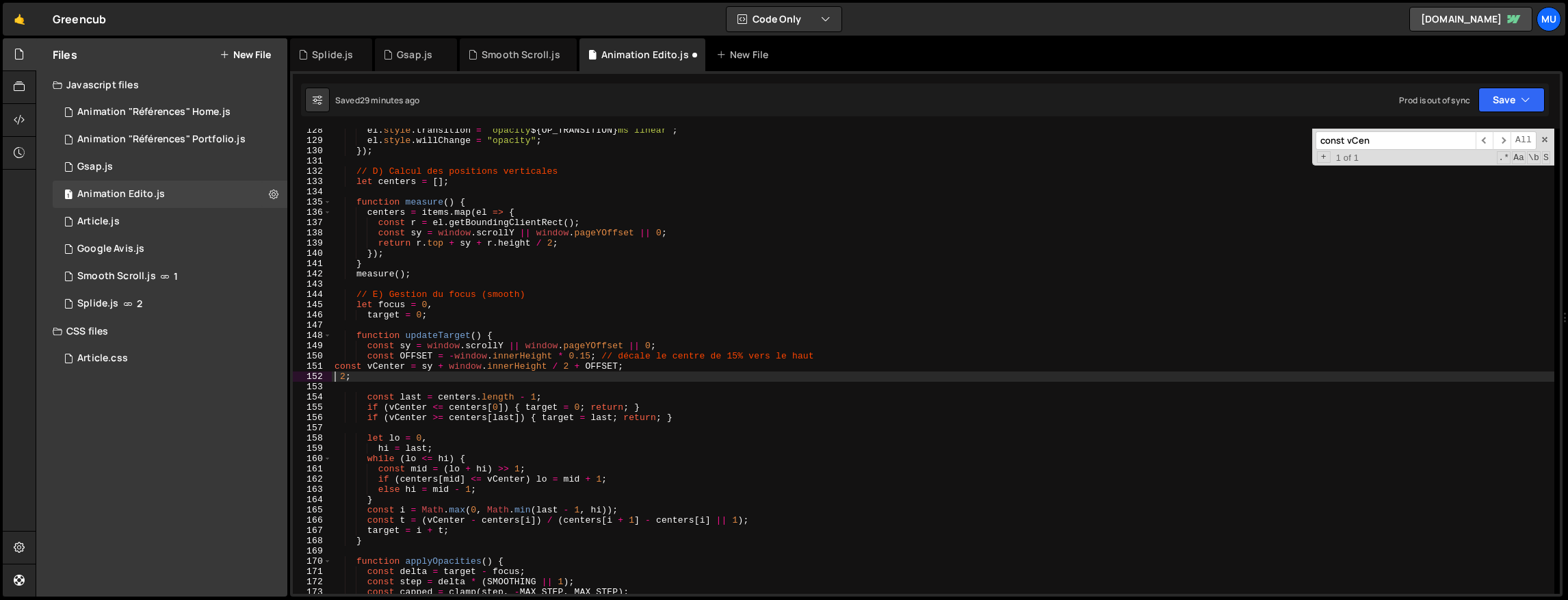
type textarea "2;"
click at [613, 391] on div "el . style . transition = ` opacity ${ OP_TRANSITION } ms linear ` ; el . style…" at bounding box center [943, 367] width 1223 height 486
type textarea "})();"
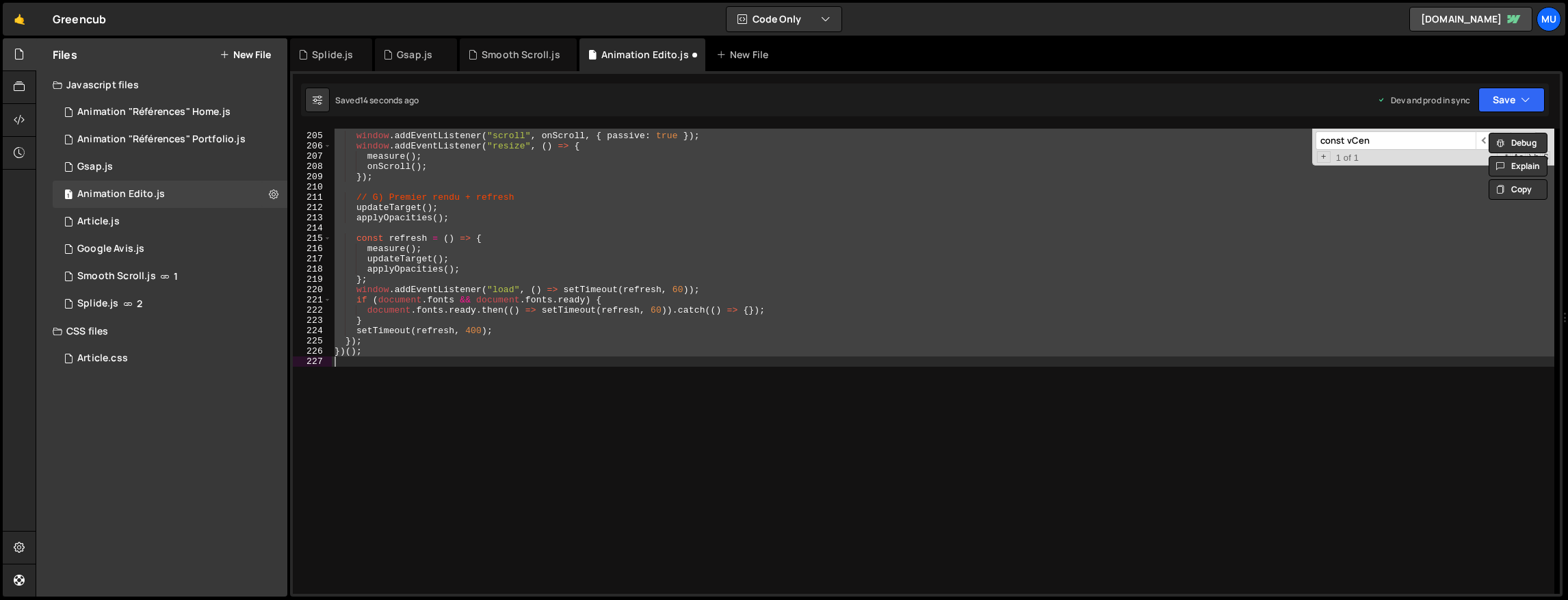
click at [813, 423] on div "window . addEventListener ( "scroll" , onScroll , { passive : true }) ; window …" at bounding box center [943, 360] width 1223 height 465
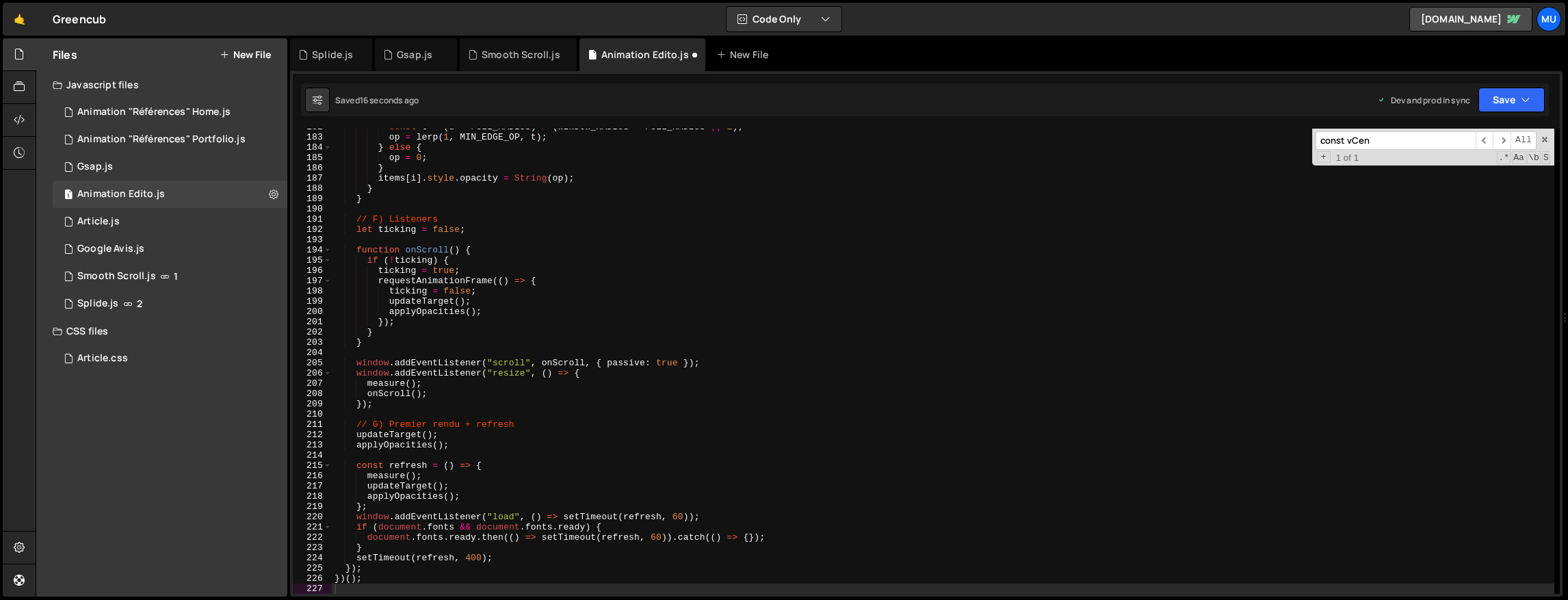
scroll to position [1306, 0]
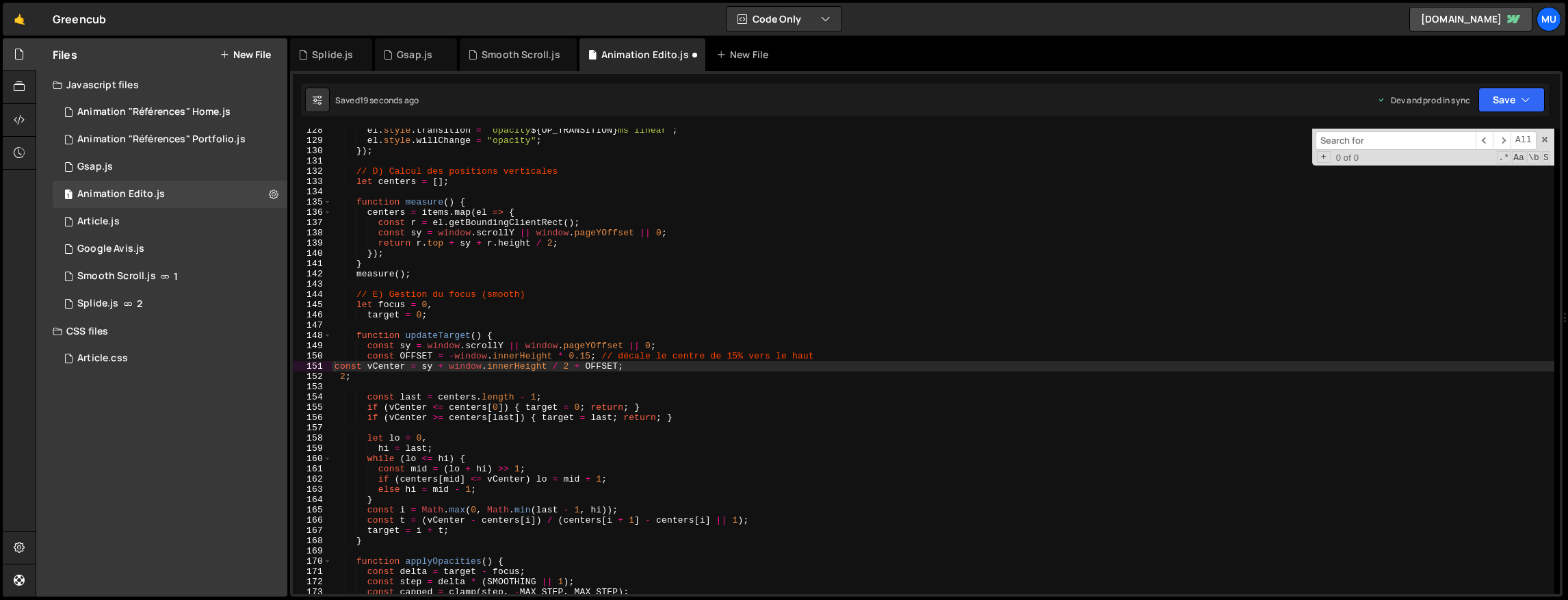
click at [419, 375] on div "el . style . transition = ` opacity ${ OP_TRANSITION } ms linear ` ; el . style…" at bounding box center [943, 367] width 1223 height 486
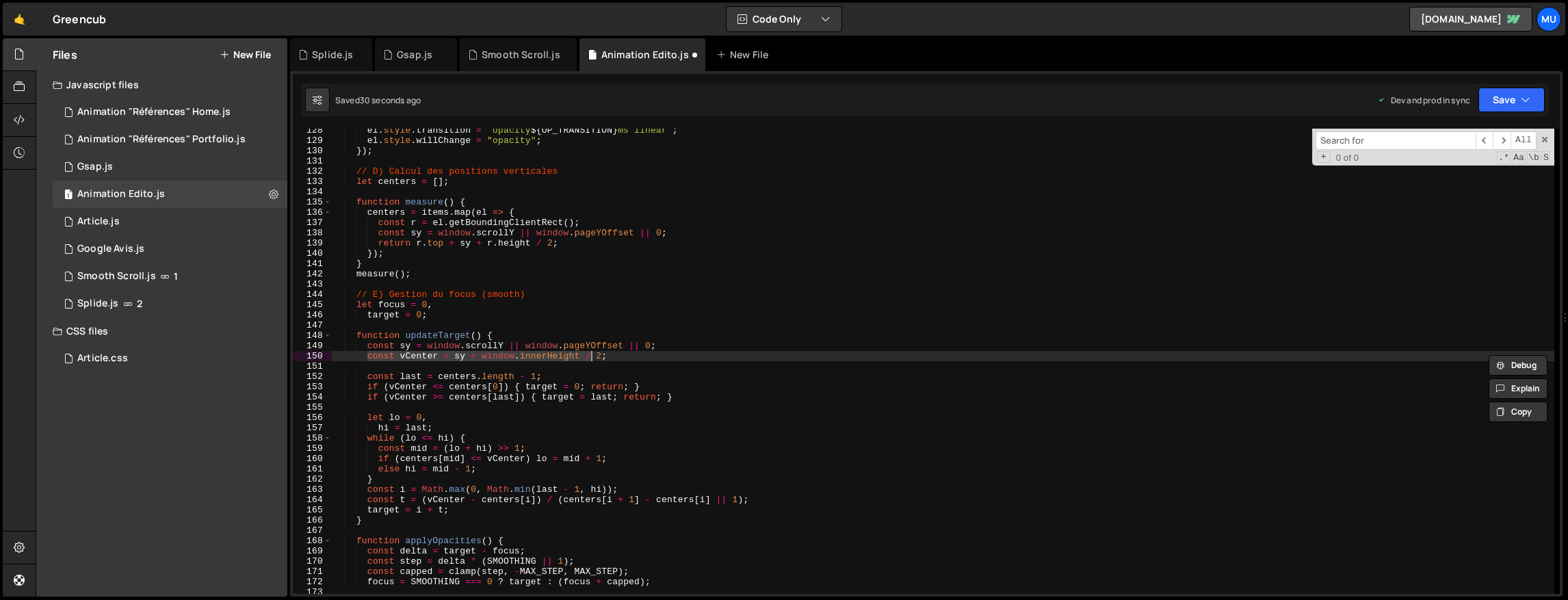
click at [603, 354] on div "el . style . transition = ` opacity ${ OP_TRANSITION } ms linear ` ; el . style…" at bounding box center [943, 367] width 1223 height 486
click at [636, 310] on div "el . style . transition = ` opacity ${ OP_TRANSITION } ms linear ` ; el . style…" at bounding box center [943, 367] width 1223 height 486
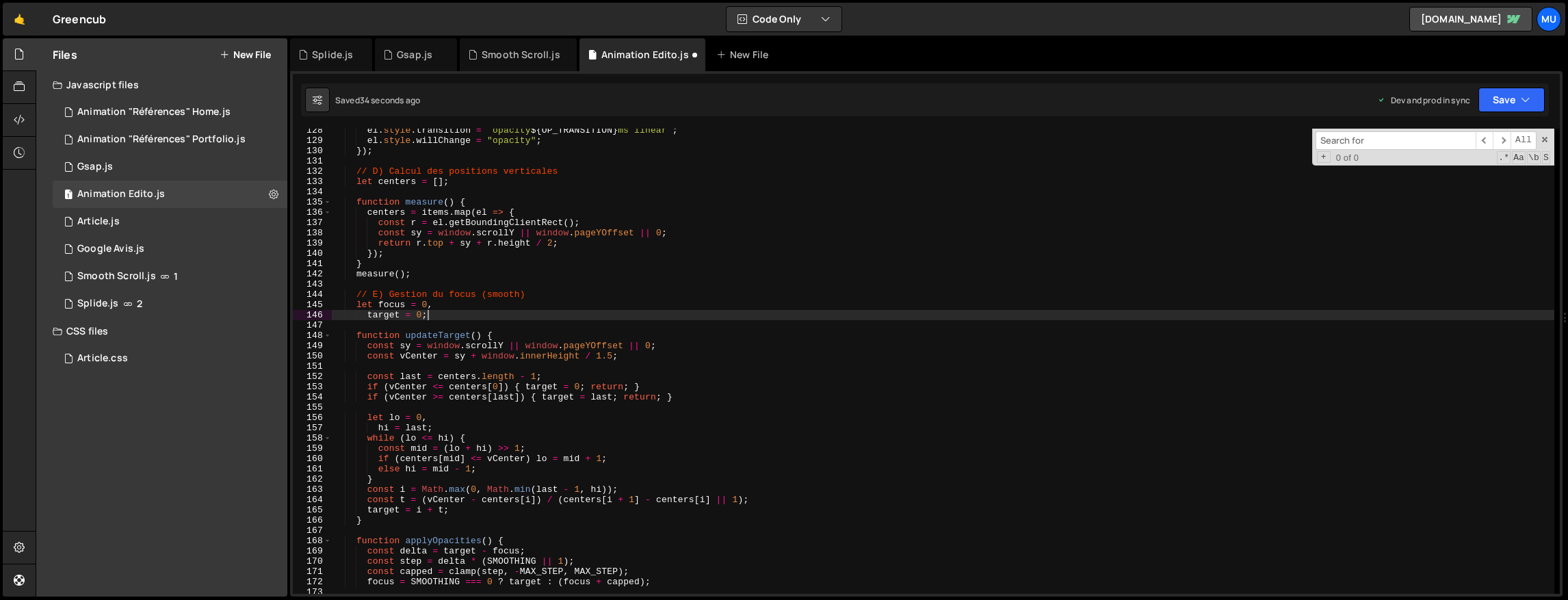
scroll to position [0, 6]
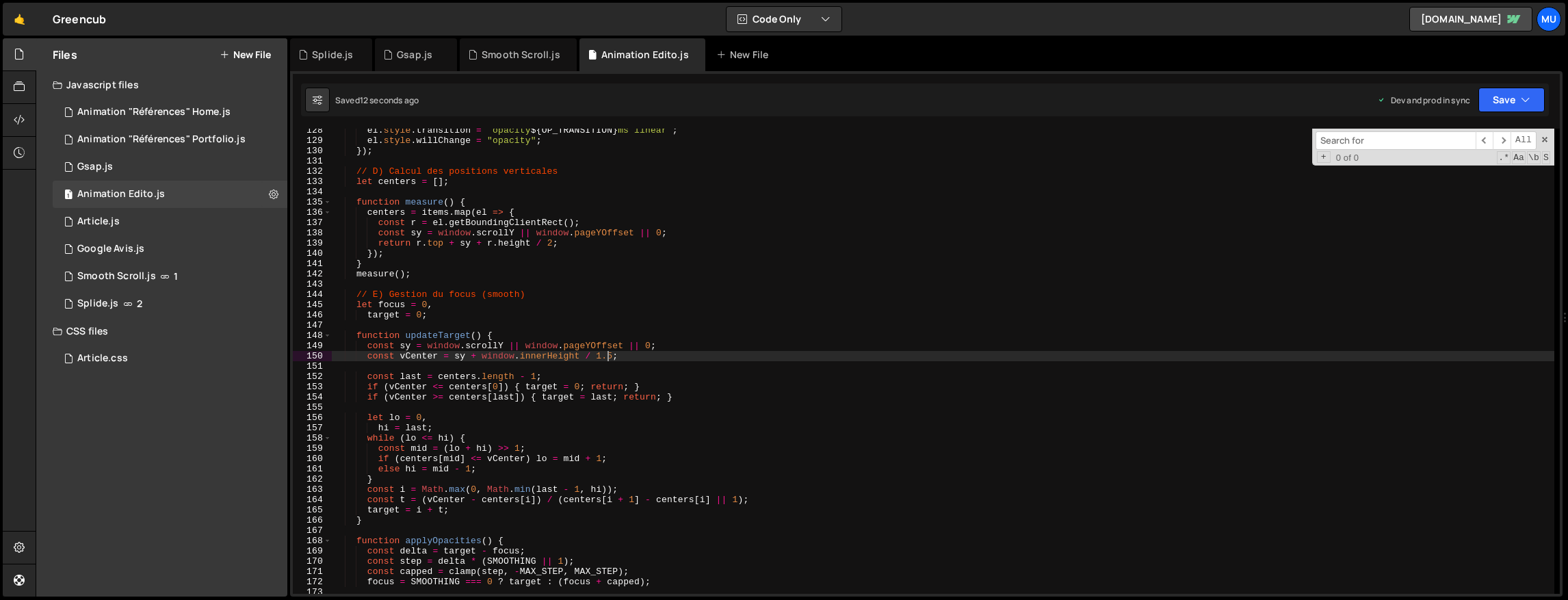
click at [611, 356] on div "el . style . transition = ` opacity ${ OP_TRANSITION } ms linear ` ; el . style…" at bounding box center [943, 367] width 1223 height 486
click at [644, 309] on div "el . style . transition = ` opacity ${ OP_TRANSITION } ms linear ` ; el . style…" at bounding box center [943, 367] width 1223 height 486
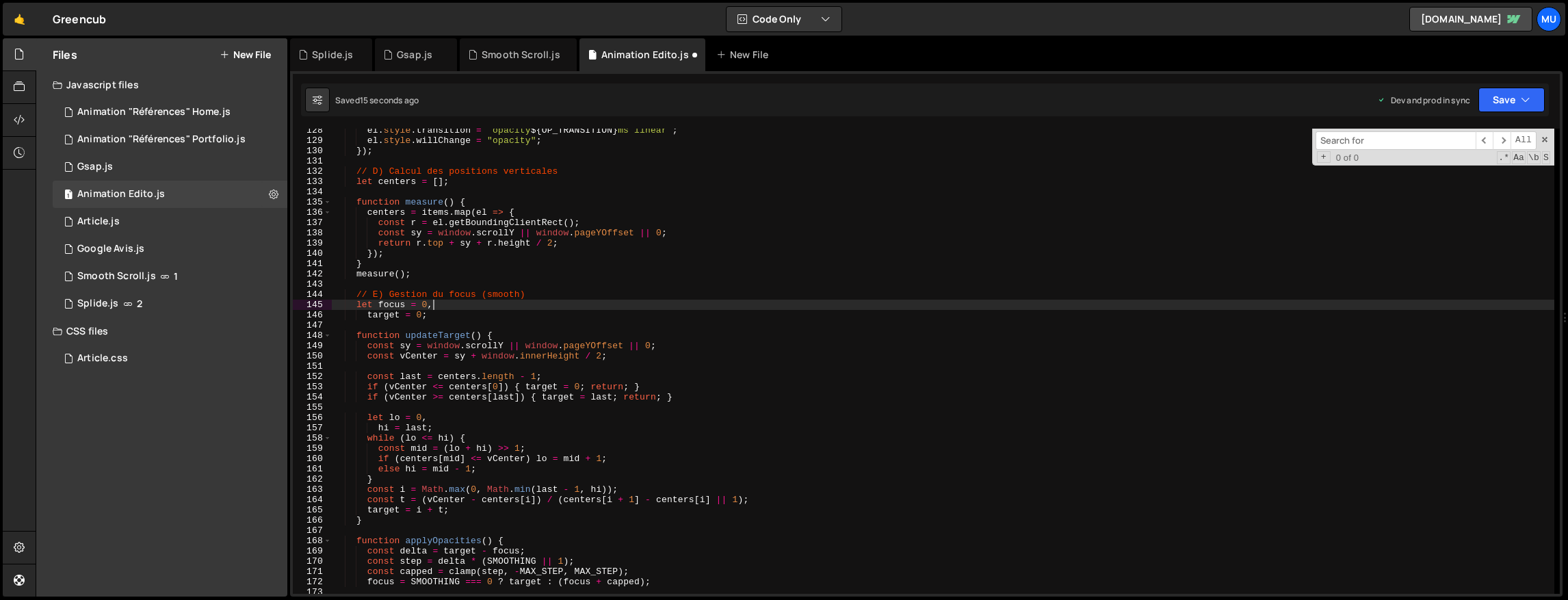
scroll to position [0, 7]
type textarea "let focus = 0,"
click at [189, 161] on div "1 Gsap.js 0" at bounding box center [170, 166] width 235 height 27
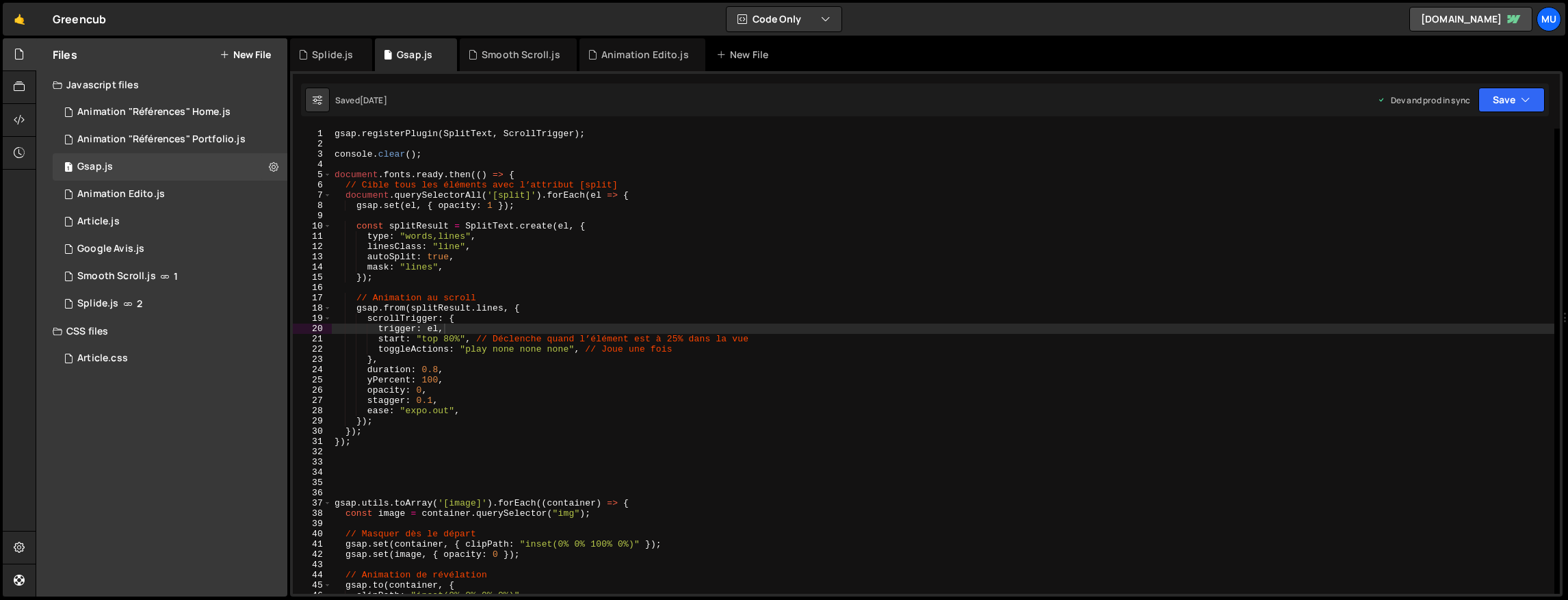
click at [633, 351] on div "gsap . registerPlugin ( SplitText , ScrollTrigger ) ; console . clear ( ) ; doc…" at bounding box center [943, 371] width 1223 height 486
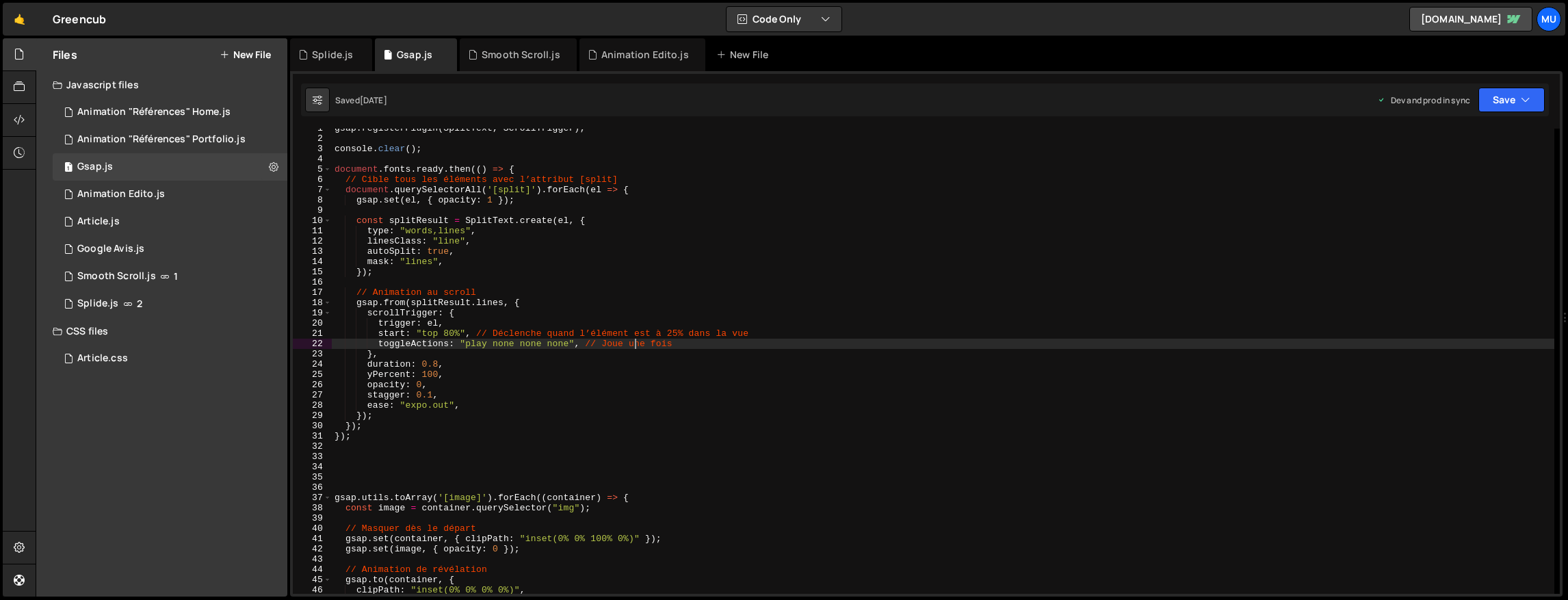
scroll to position [11, 0]
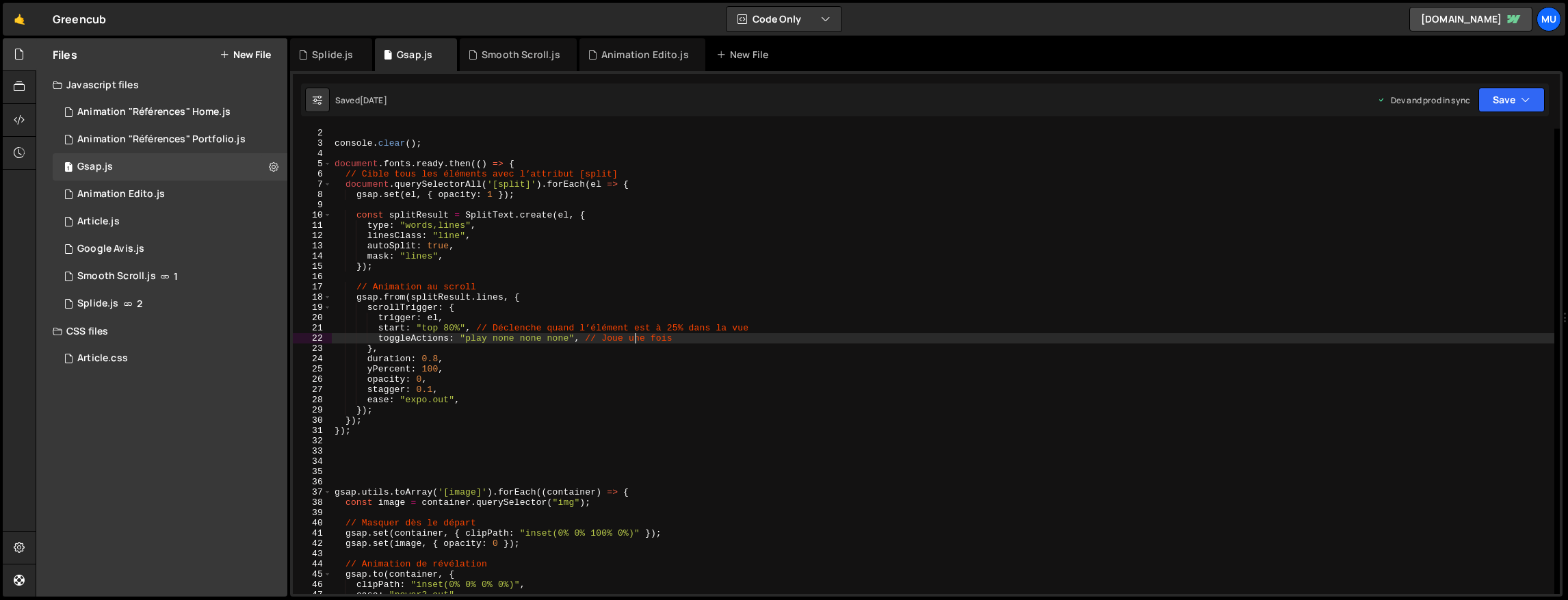
click at [638, 356] on div "console . clear ( ) ; document . fonts . ready . then (( ) => { // Cible tous l…" at bounding box center [943, 371] width 1223 height 486
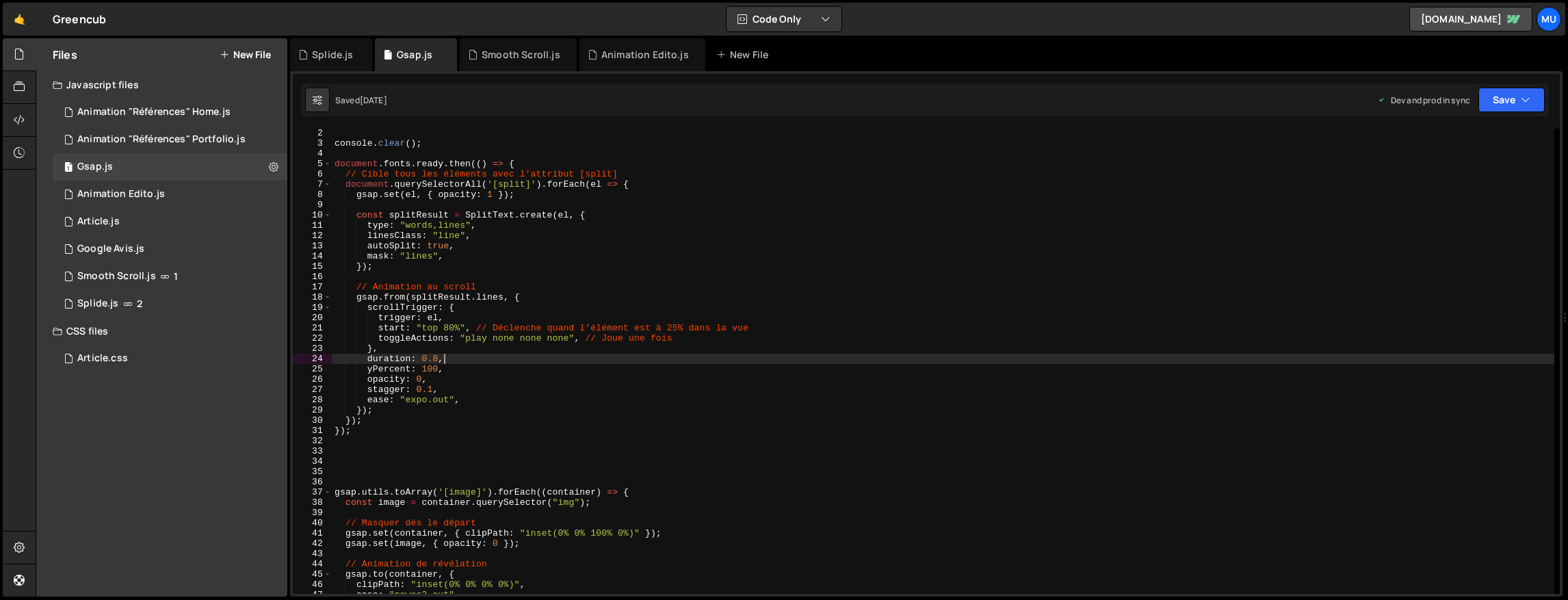
type textarea "}); });"
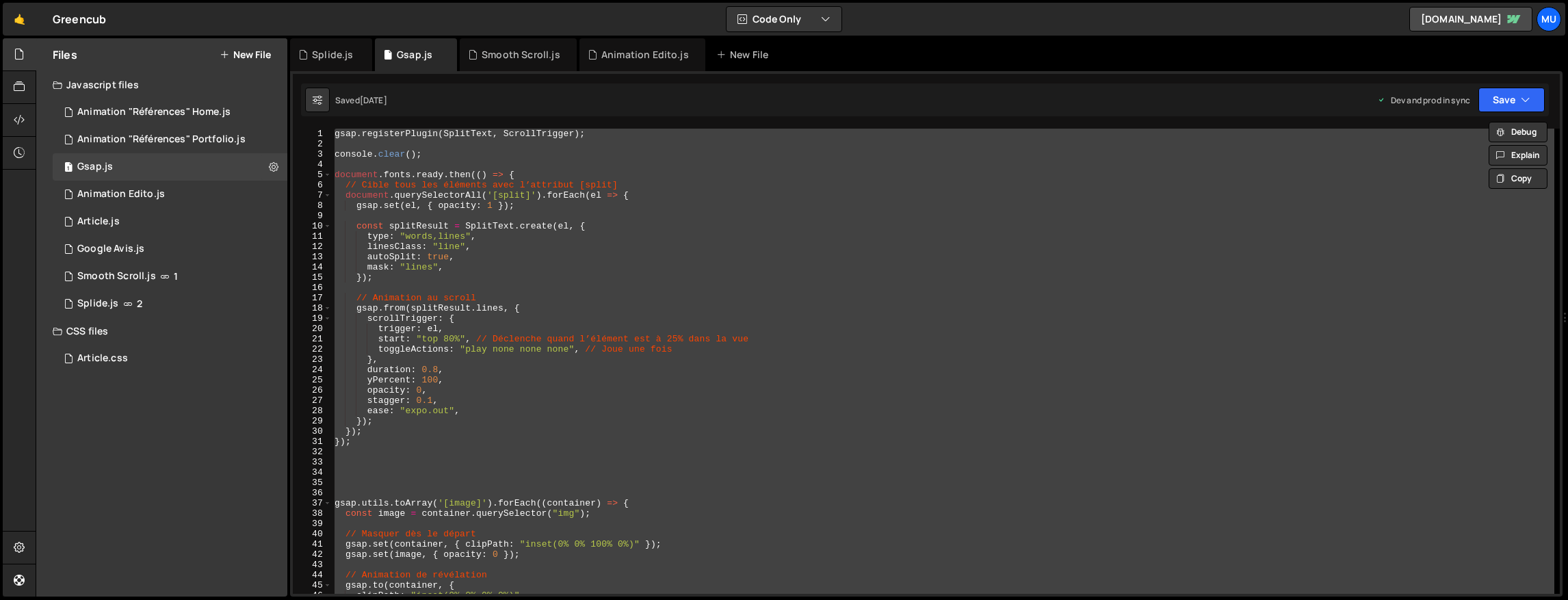
scroll to position [0, 0]
click at [273, 169] on icon at bounding box center [273, 166] width 10 height 13
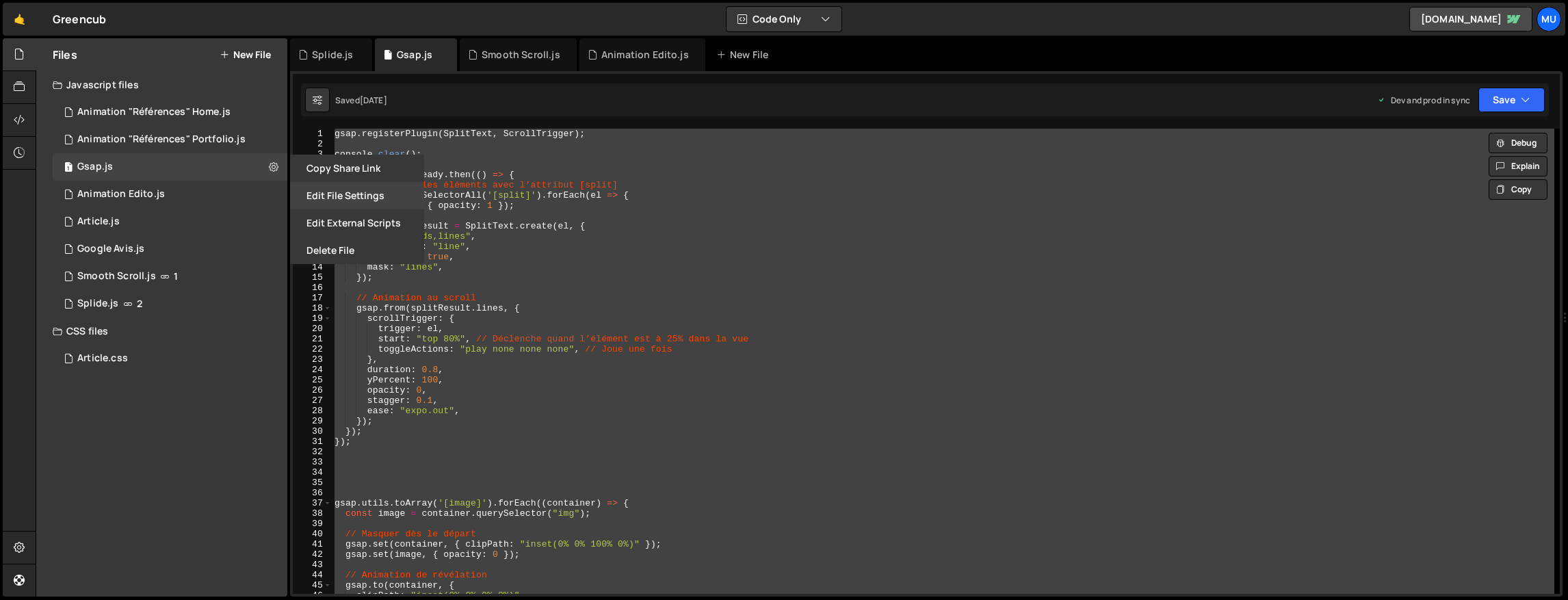
click at [364, 194] on button "Edit File Settings" at bounding box center [357, 195] width 134 height 27
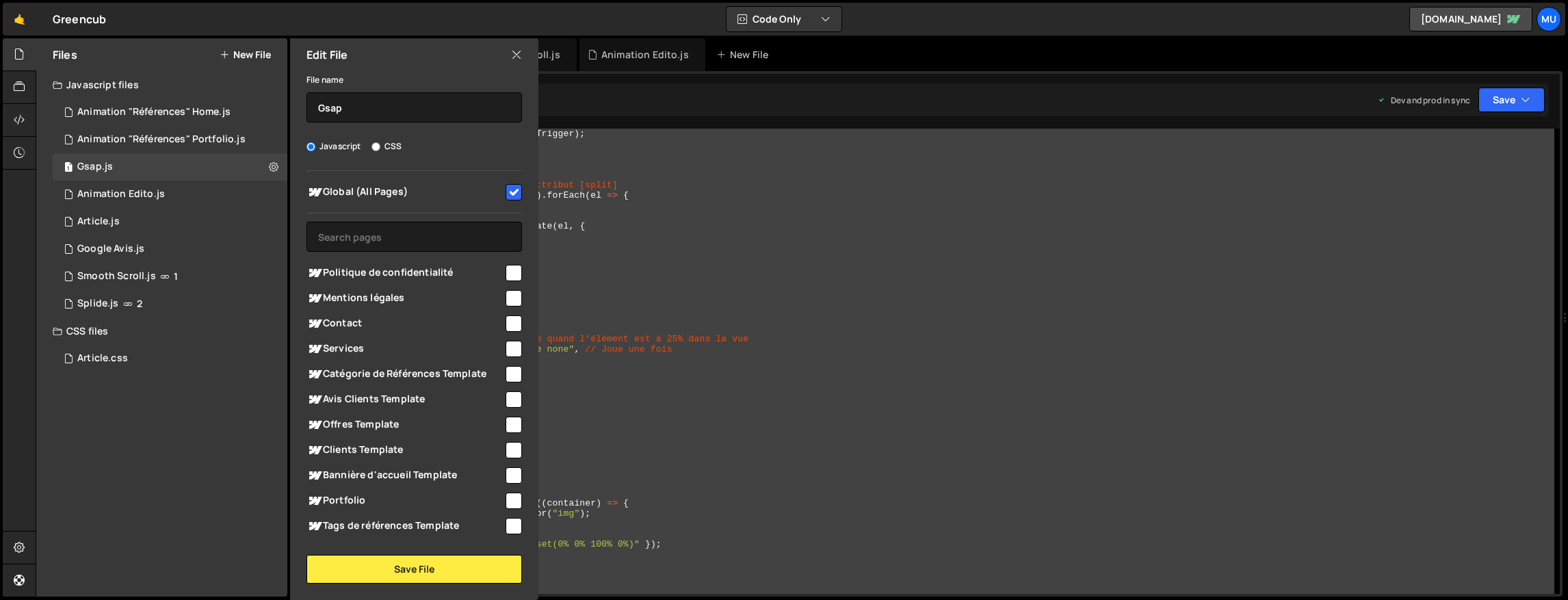
click at [513, 192] on input "checkbox" at bounding box center [513, 192] width 17 height 17
checkbox input "false"
click at [452, 575] on button "Save File" at bounding box center [414, 568] width 215 height 29
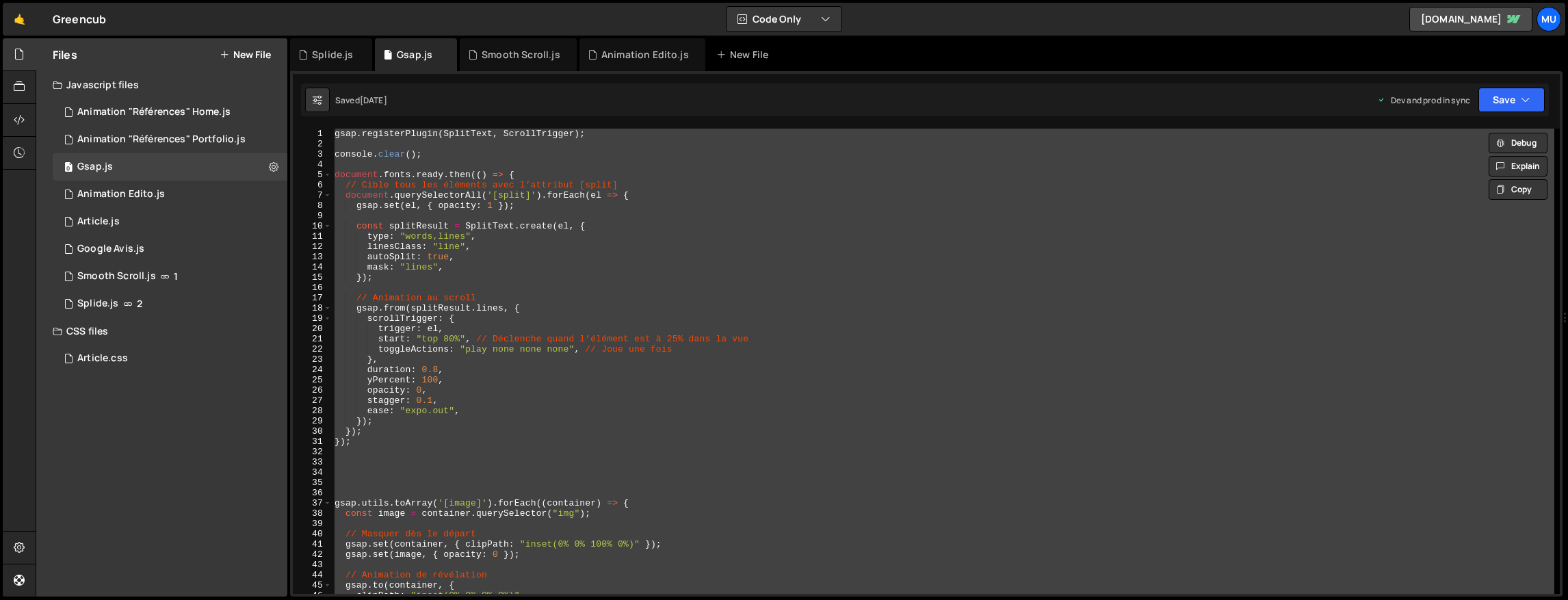
scroll to position [732, 0]
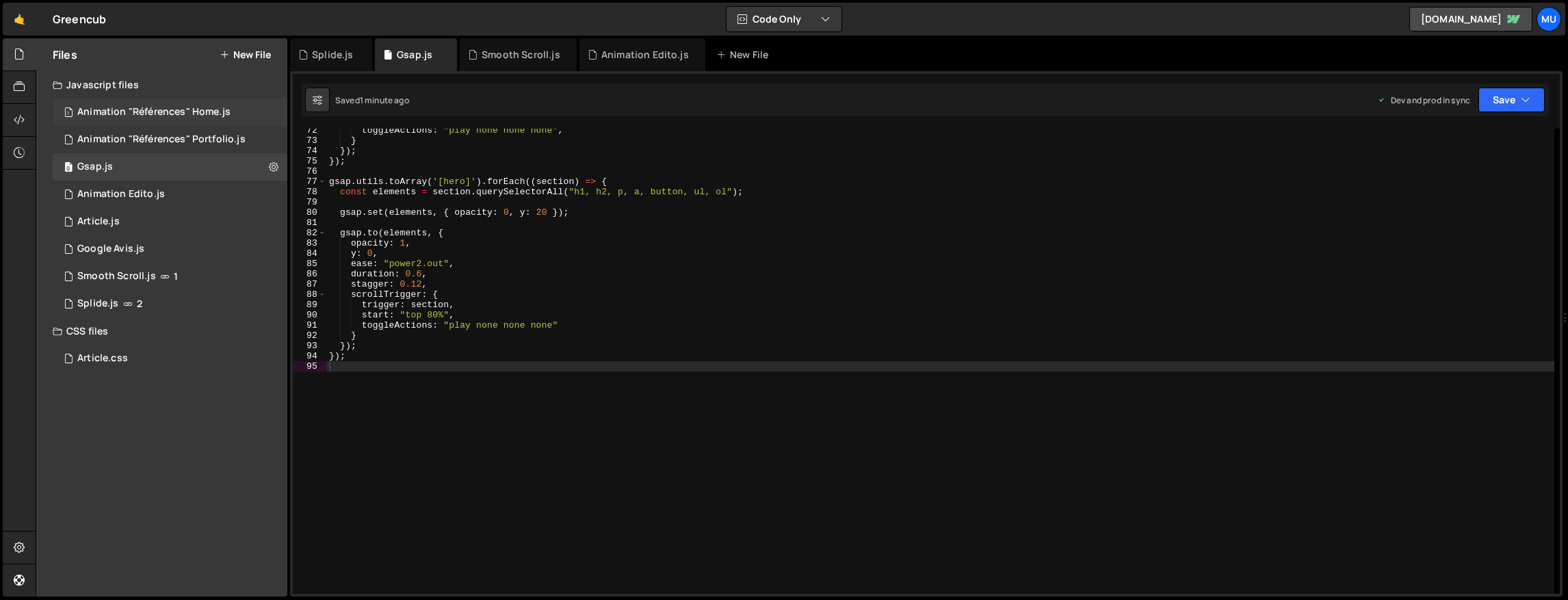
click at [155, 108] on div "Animation "Références" Home.js" at bounding box center [154, 112] width 153 height 12
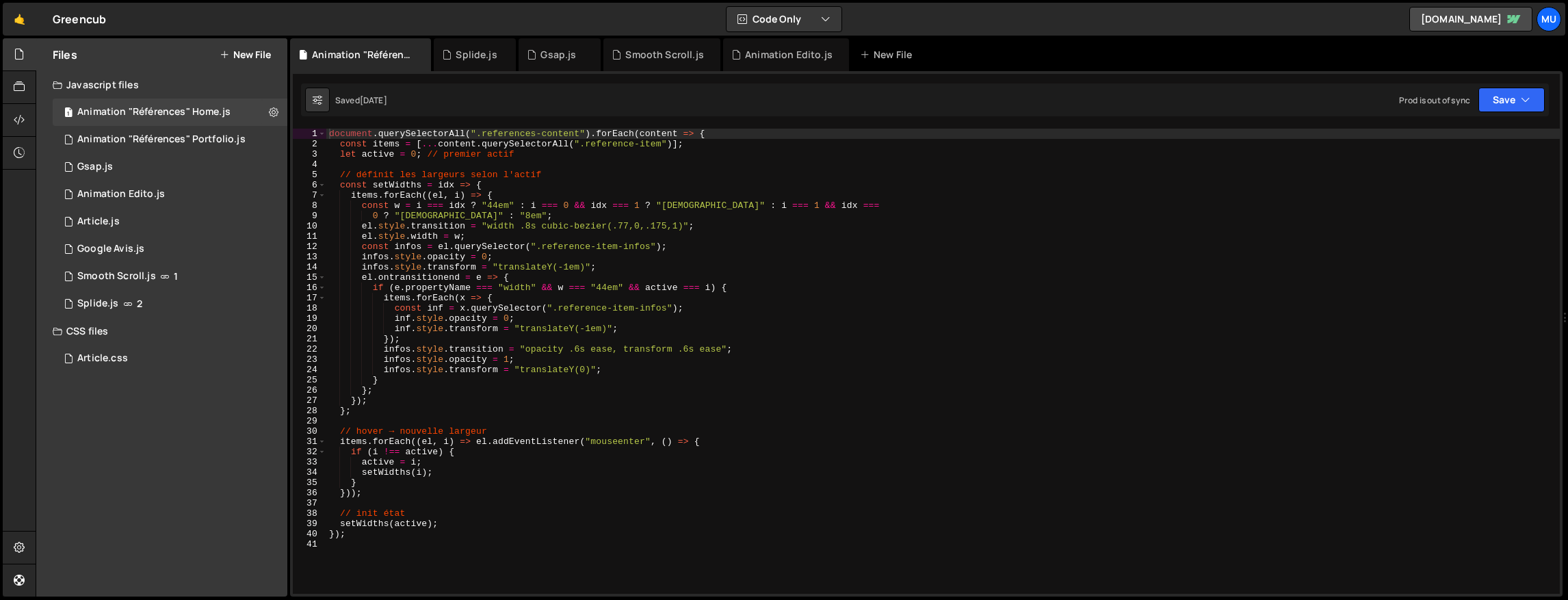
click at [535, 300] on div "document . querySelectorAll ( ".references-content" ) . forEach ( content => { …" at bounding box center [942, 371] width 1233 height 486
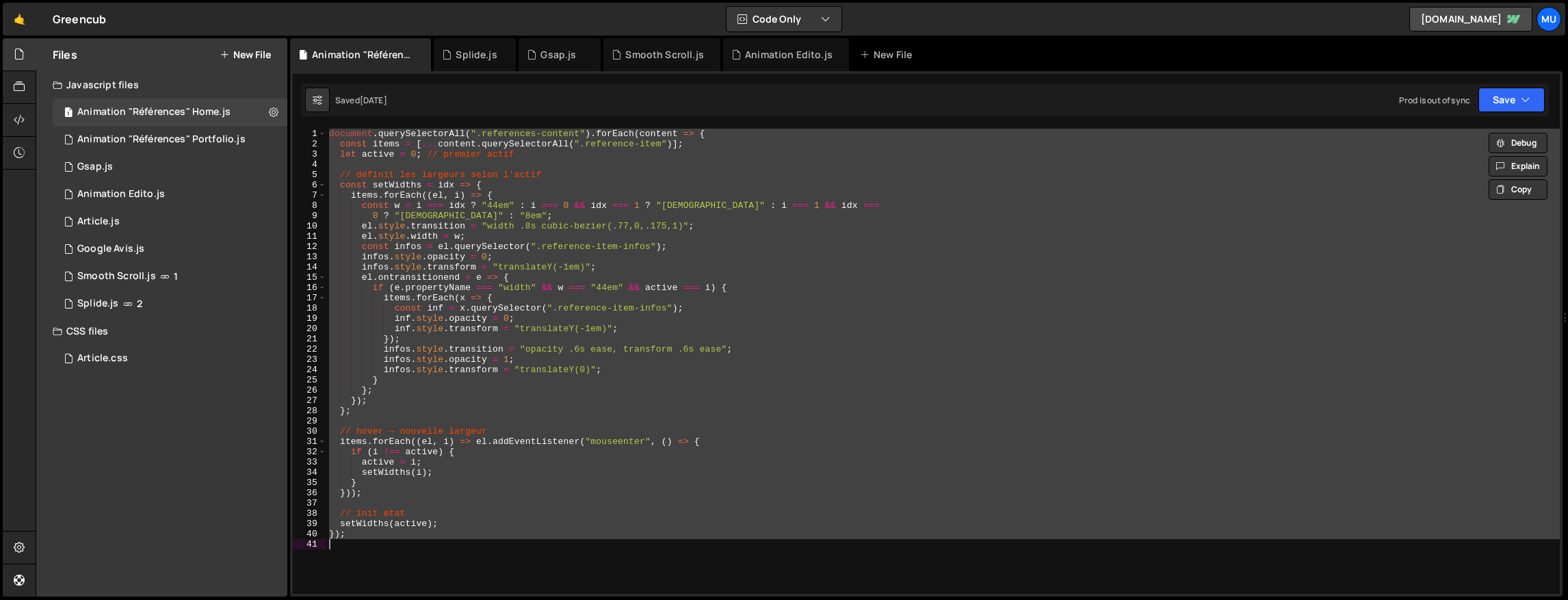
click at [693, 408] on div "document . querySelectorAll ( ".references-content" ) . forEach ( content => { …" at bounding box center [942, 360] width 1233 height 465
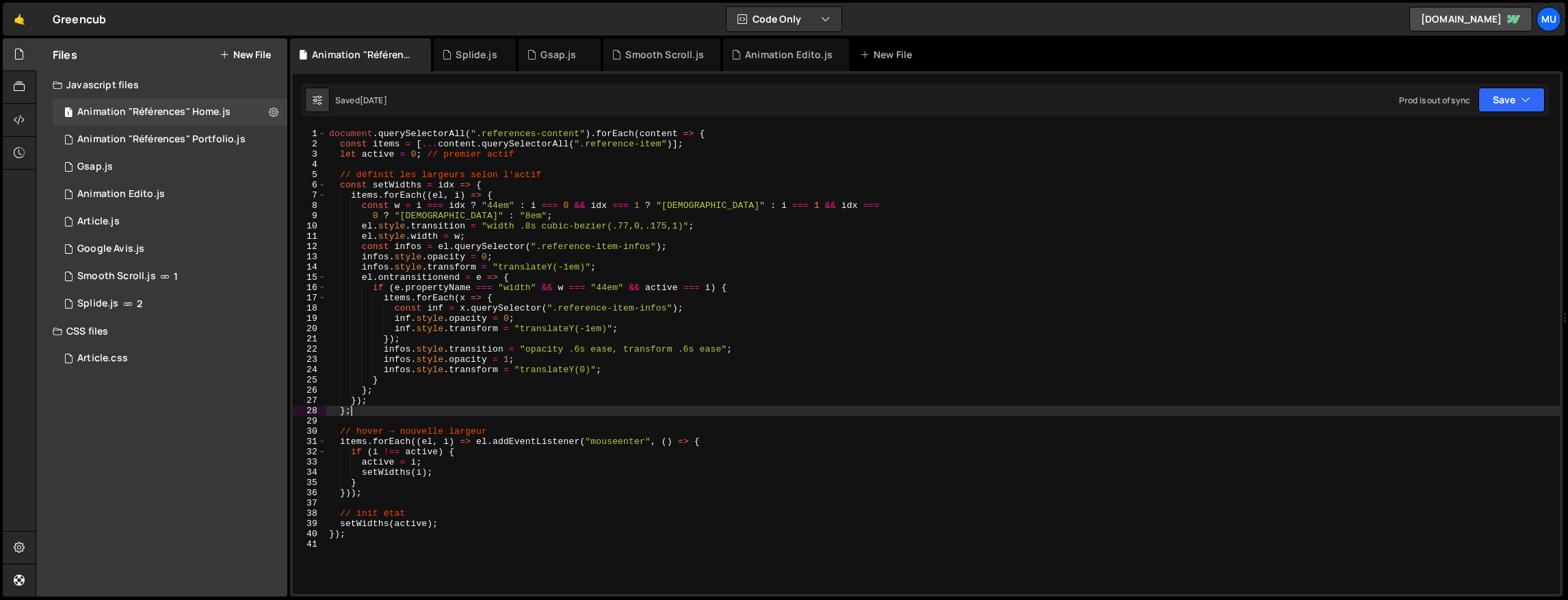
click at [618, 357] on div "document . querySelectorAll ( ".references-content" ) . forEach ( content => { …" at bounding box center [942, 371] width 1233 height 486
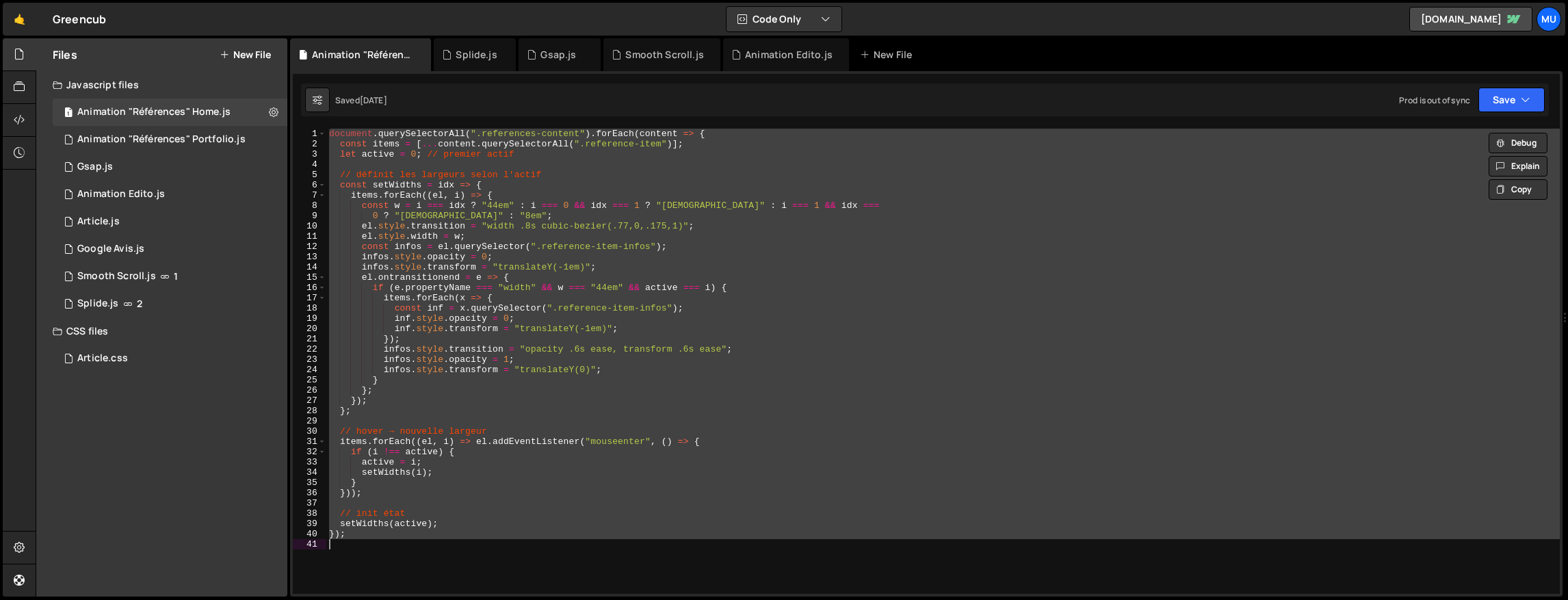
click at [637, 412] on div "document . querySelectorAll ( ".references-content" ) . forEach ( content => { …" at bounding box center [942, 360] width 1233 height 465
type textarea "};"
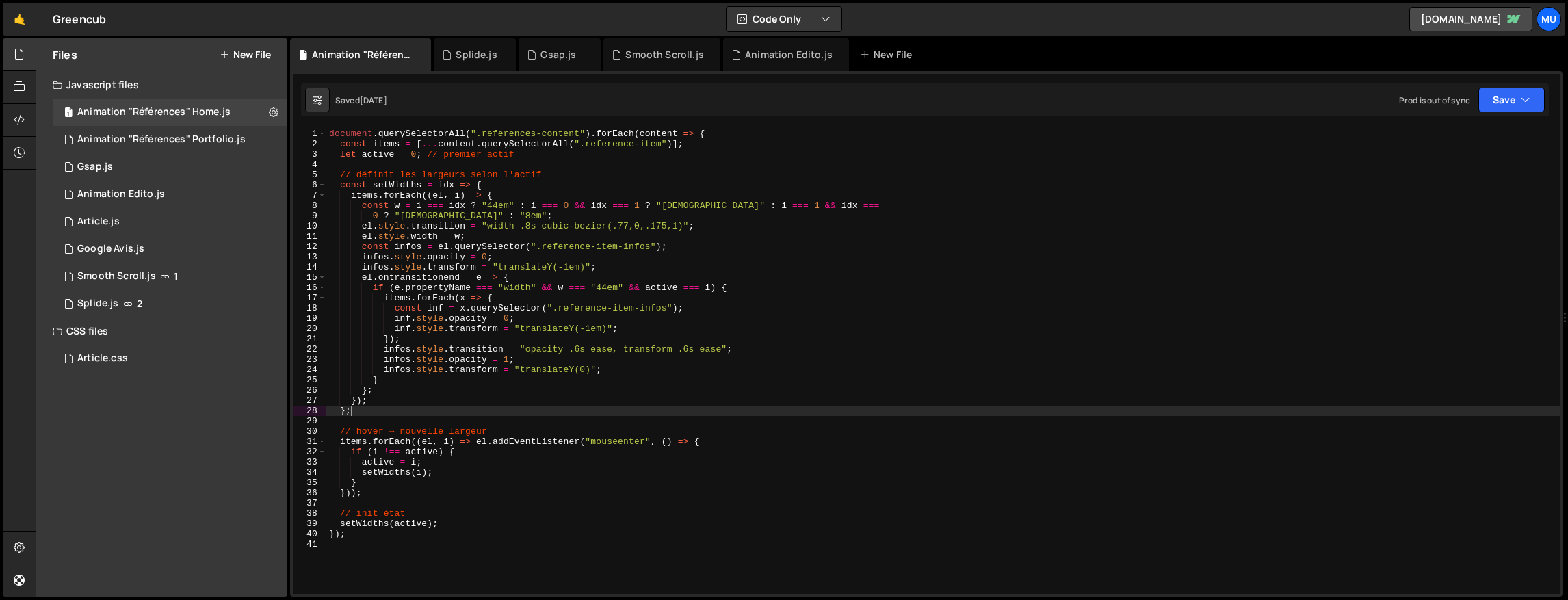
click at [499, 544] on div "document . querySelectorAll ( ".references-content" ) . forEach ( content => { …" at bounding box center [942, 371] width 1233 height 486
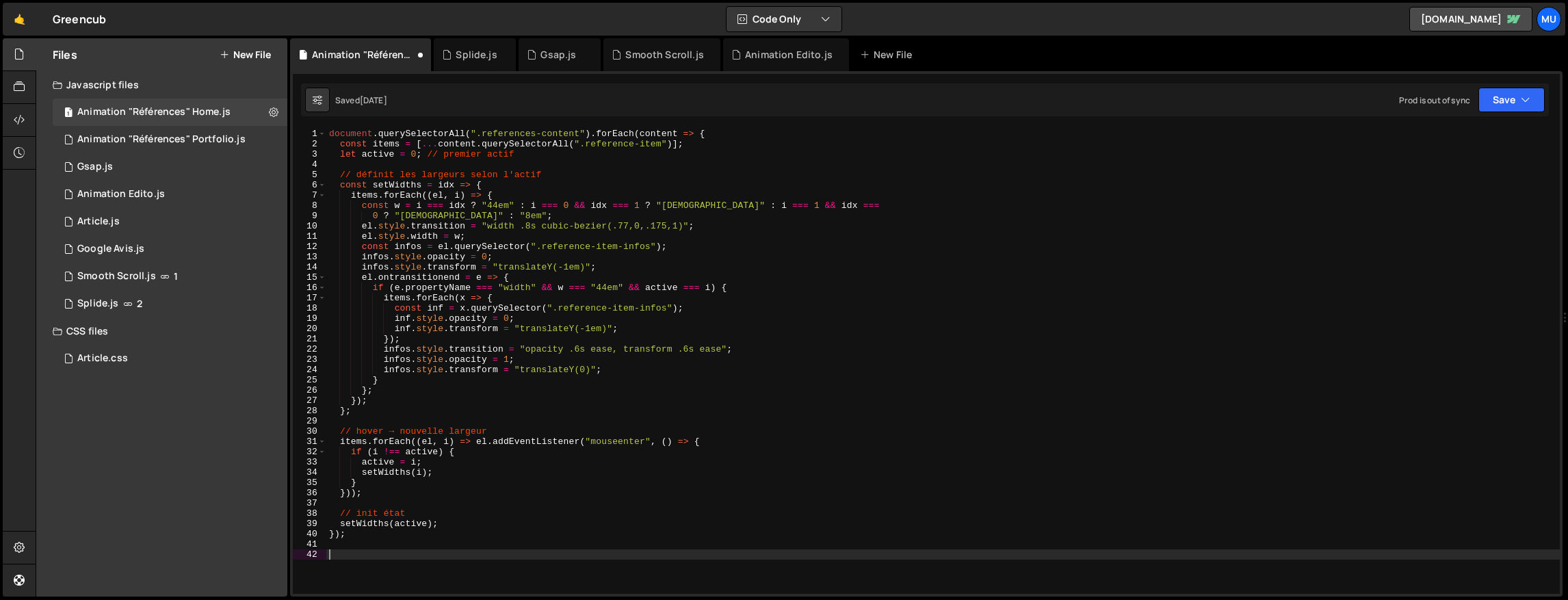
scroll to position [192, 0]
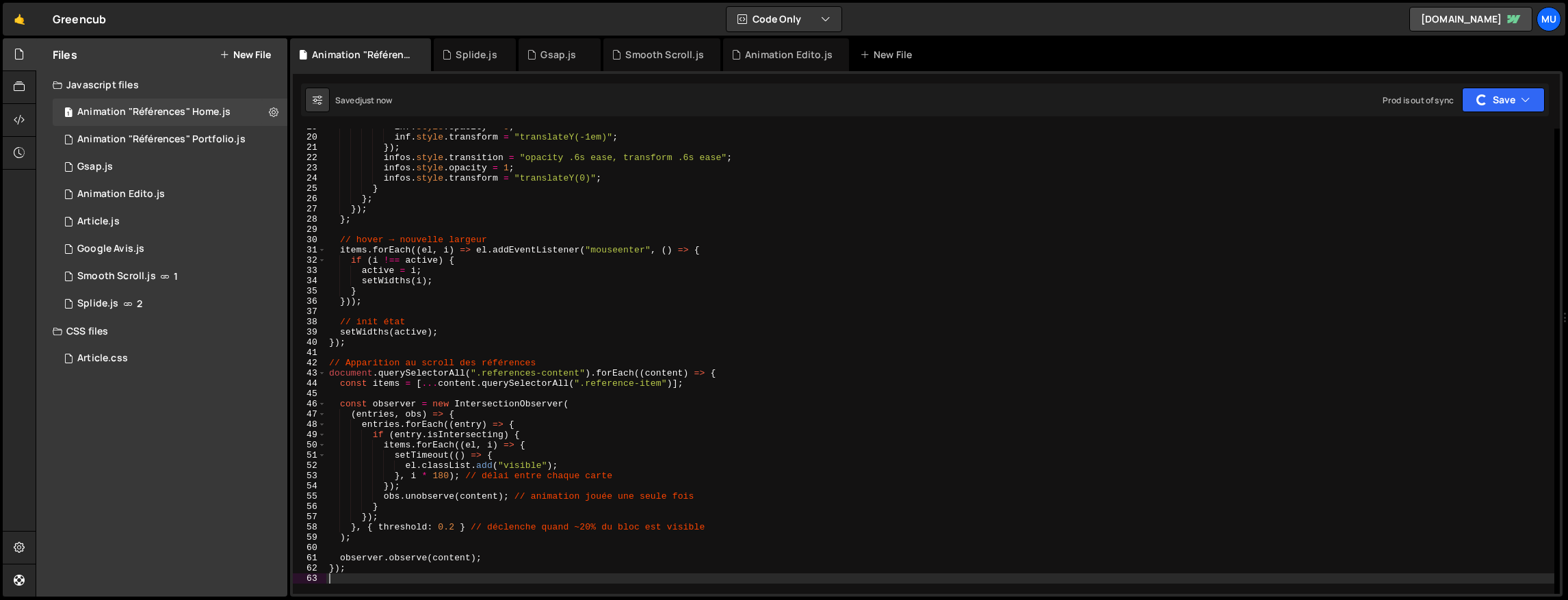
click at [268, 57] on button "New File" at bounding box center [245, 54] width 51 height 11
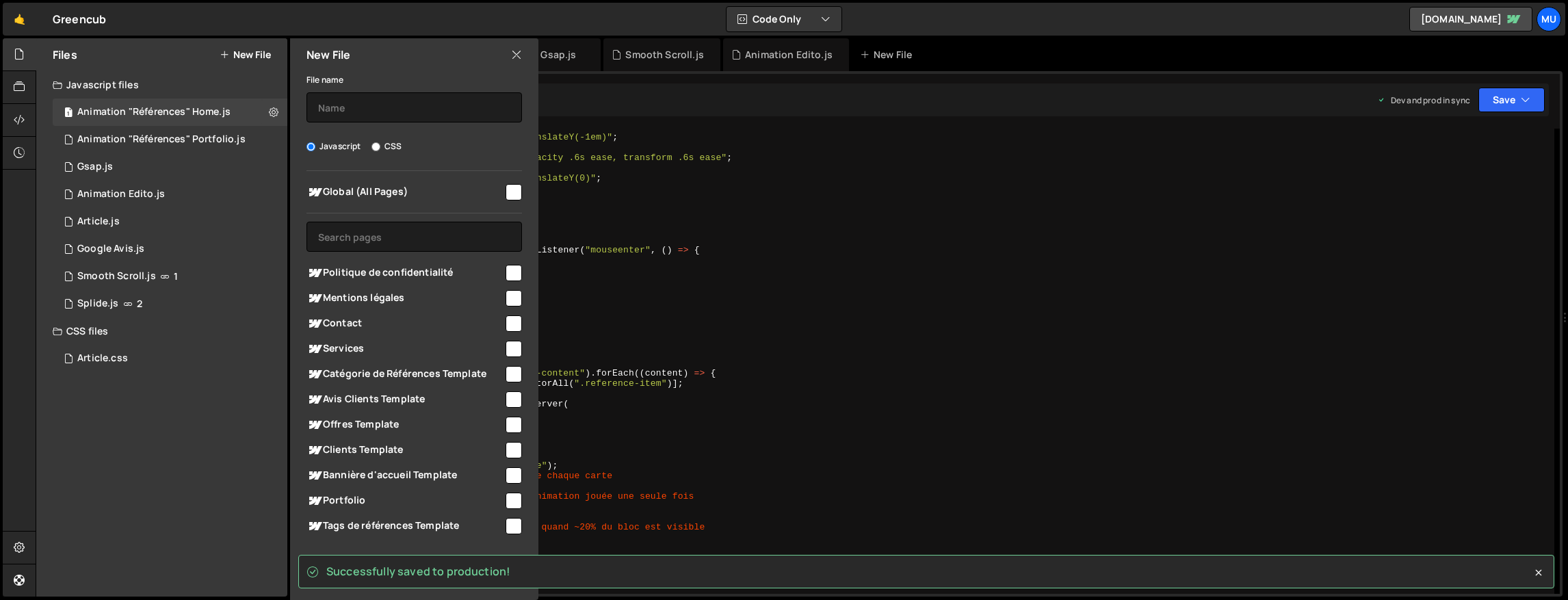
scroll to position [147, 0]
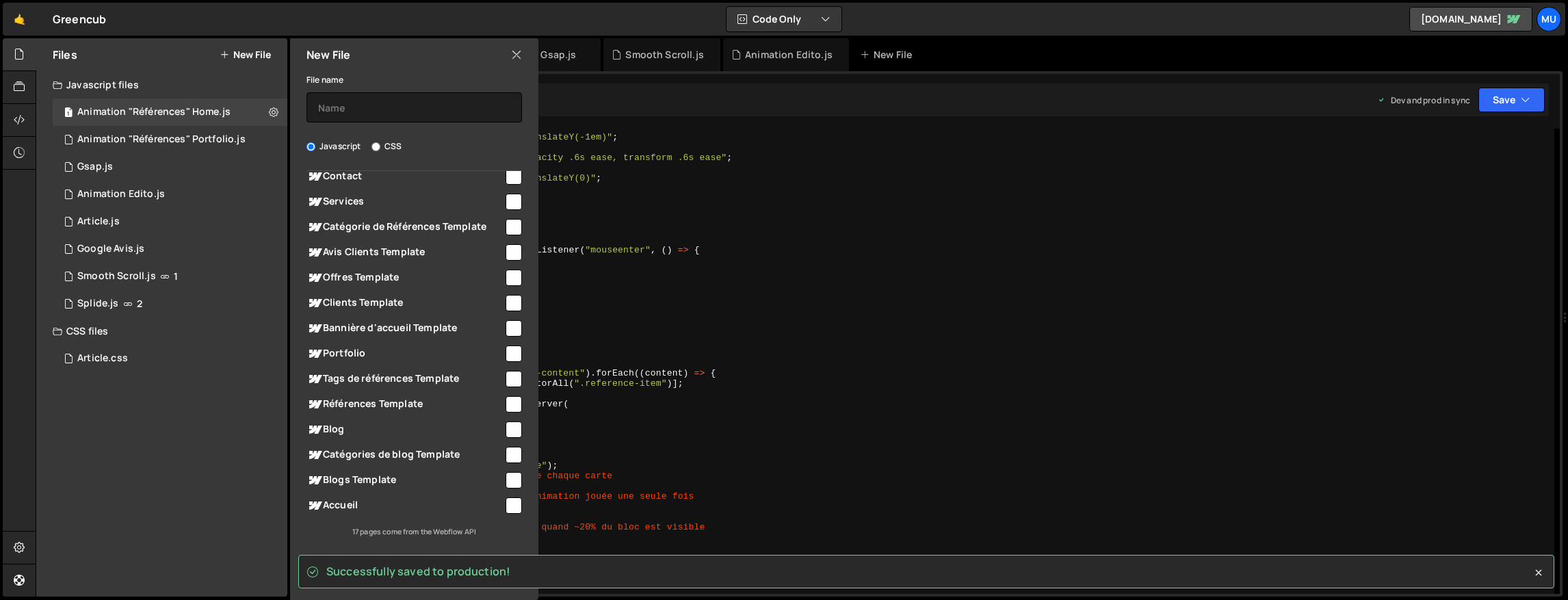
click at [352, 509] on span "Accueil" at bounding box center [405, 505] width 197 height 17
checkbox input "true"
click at [404, 152] on div "Javascript CSS" at bounding box center [414, 147] width 215 height 14
click at [394, 147] on label "CSS" at bounding box center [387, 147] width 30 height 14
click at [381, 147] on input "CSS" at bounding box center [376, 147] width 9 height 9
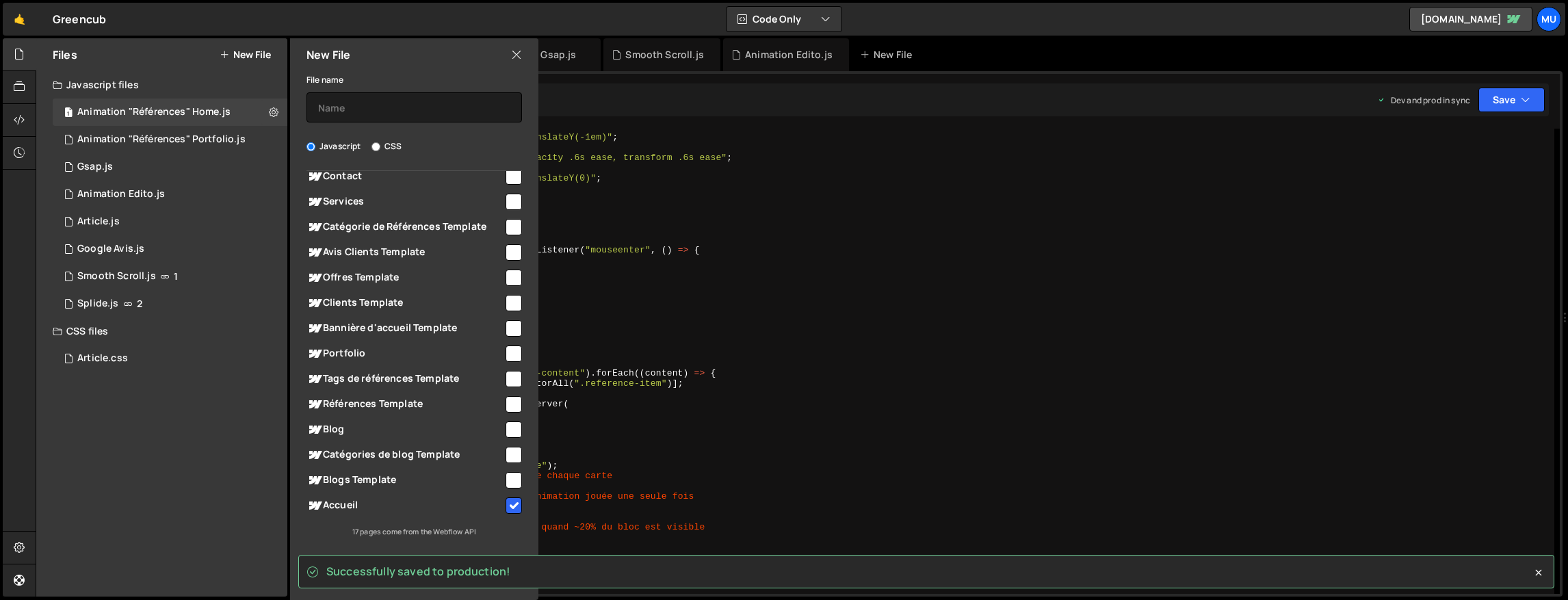
radio input "true"
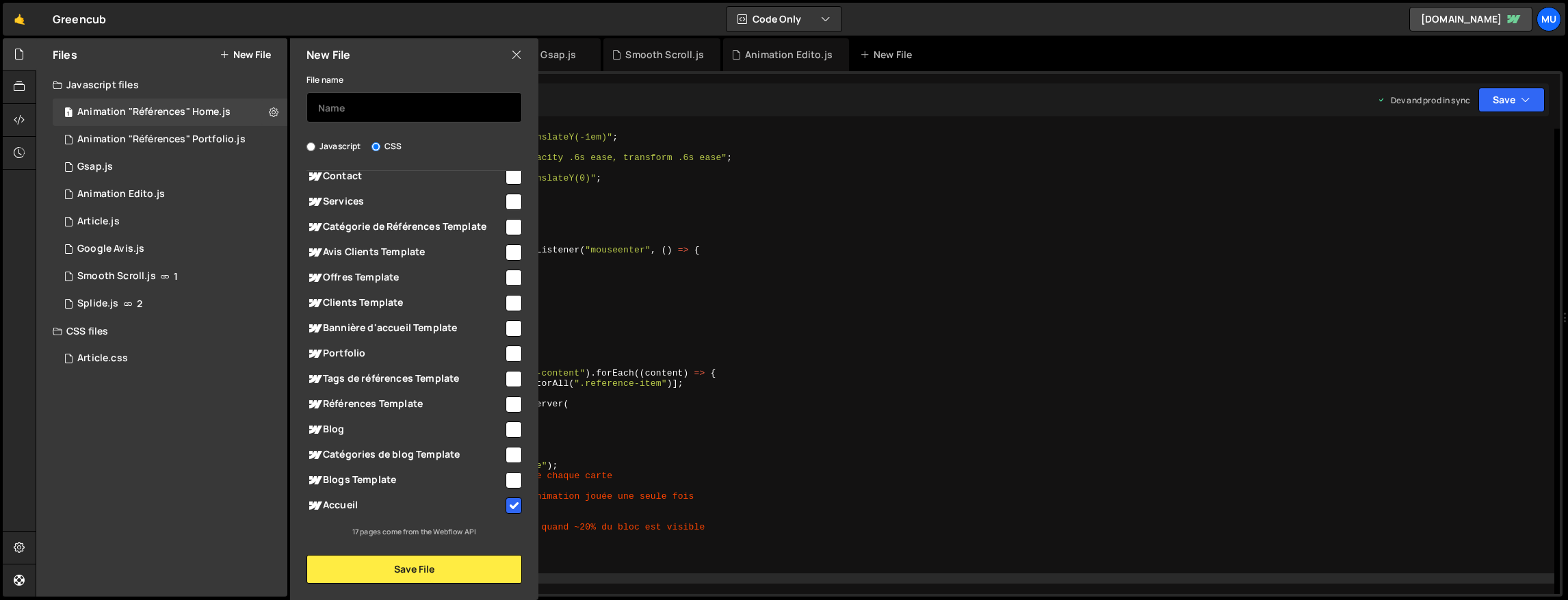
click at [416, 105] on input "text" at bounding box center [414, 107] width 215 height 30
type input "Animation "Références" Home"
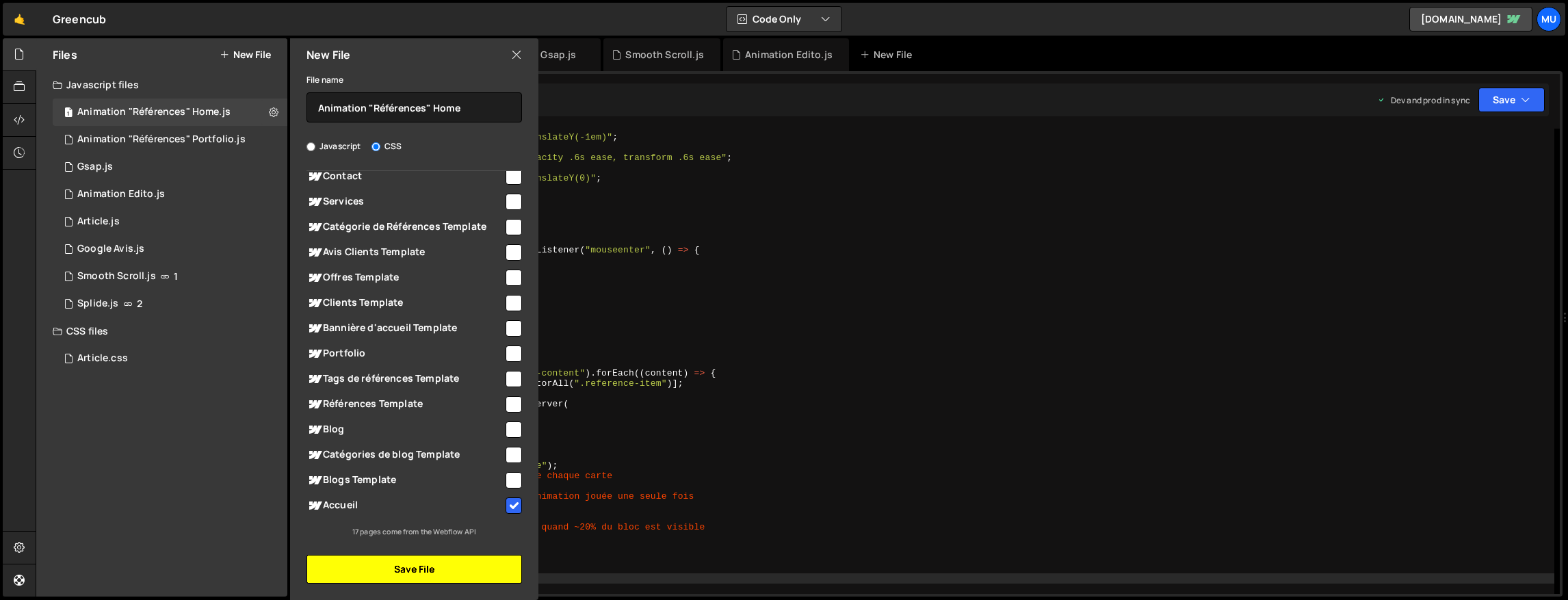
click at [437, 563] on button "Save File" at bounding box center [414, 568] width 215 height 29
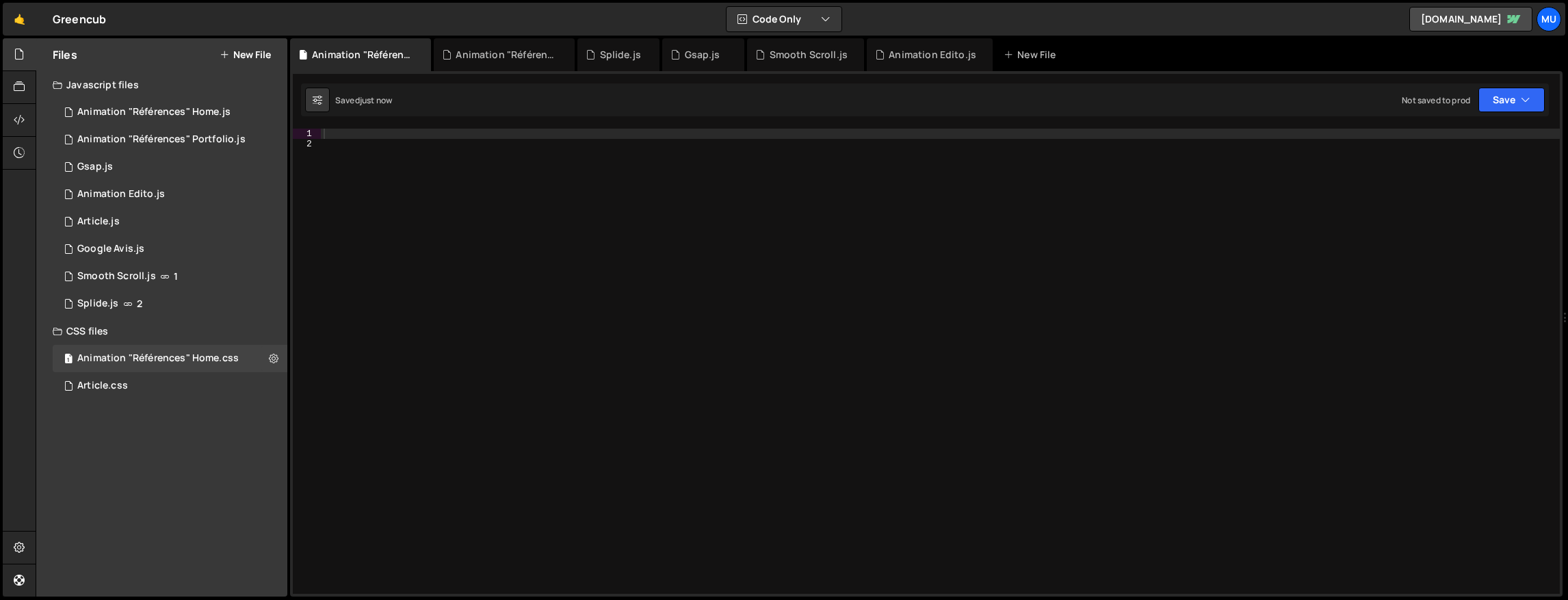
click at [712, 138] on div at bounding box center [940, 371] width 1239 height 486
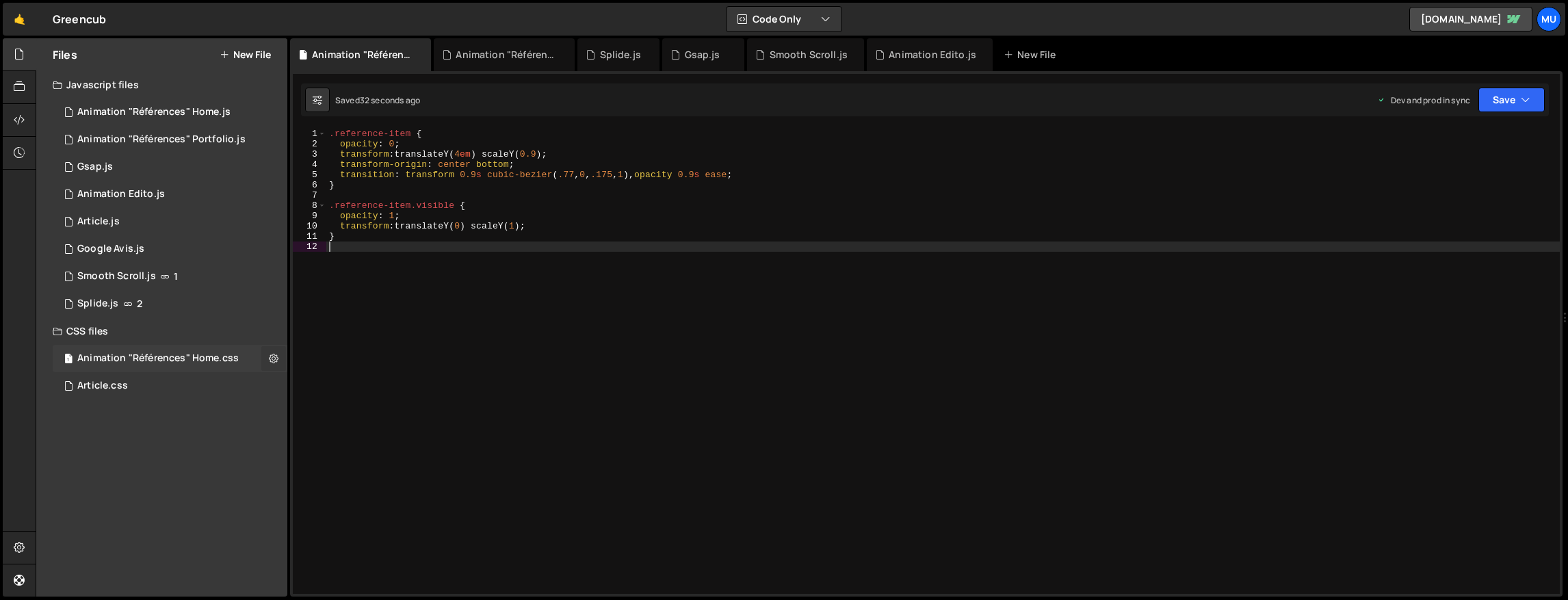
click at [272, 364] on icon at bounding box center [273, 358] width 10 height 13
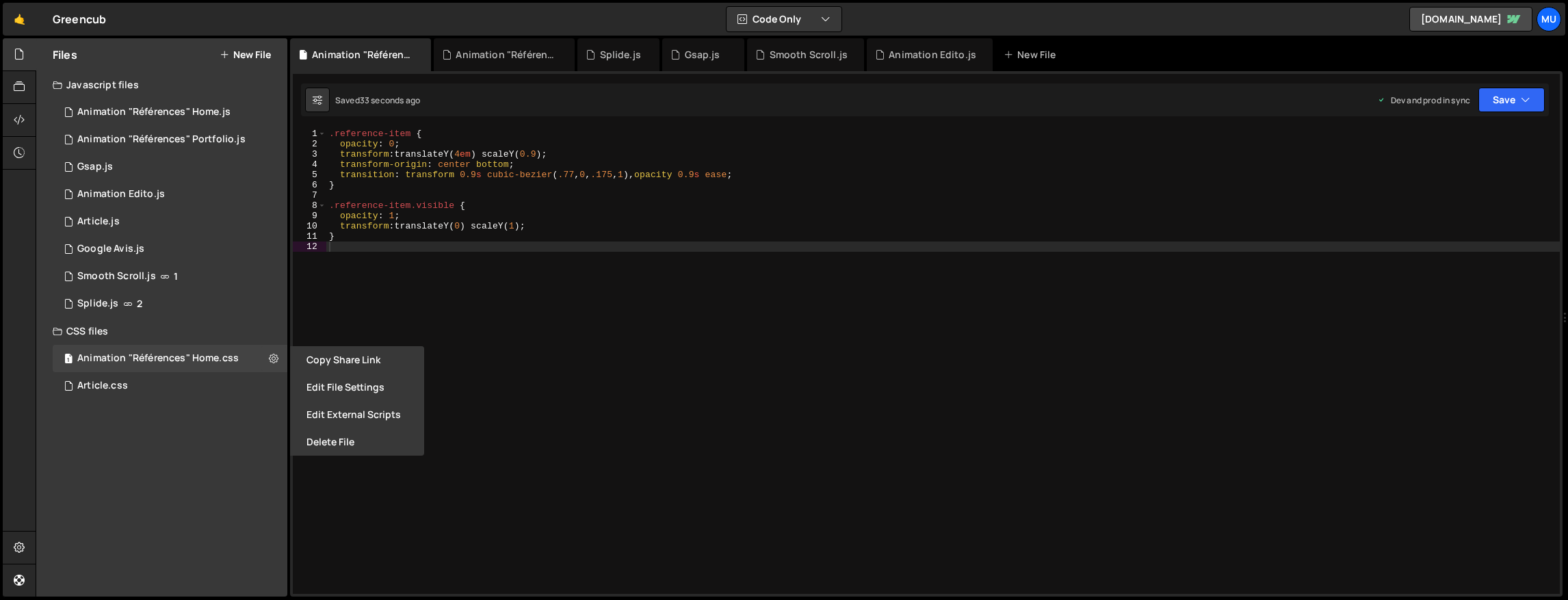
click at [317, 445] on button "Delete File" at bounding box center [357, 441] width 134 height 27
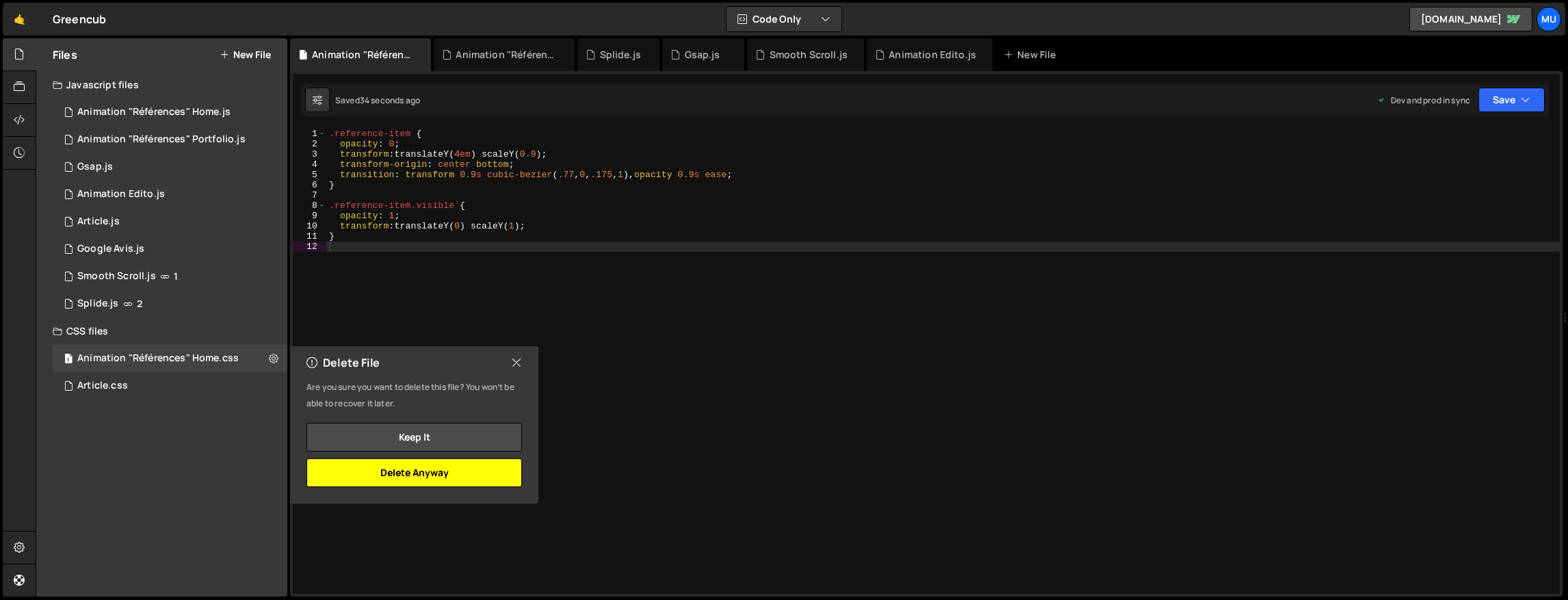
click at [478, 466] on button "Delete Anyway" at bounding box center [414, 473] width 215 height 29
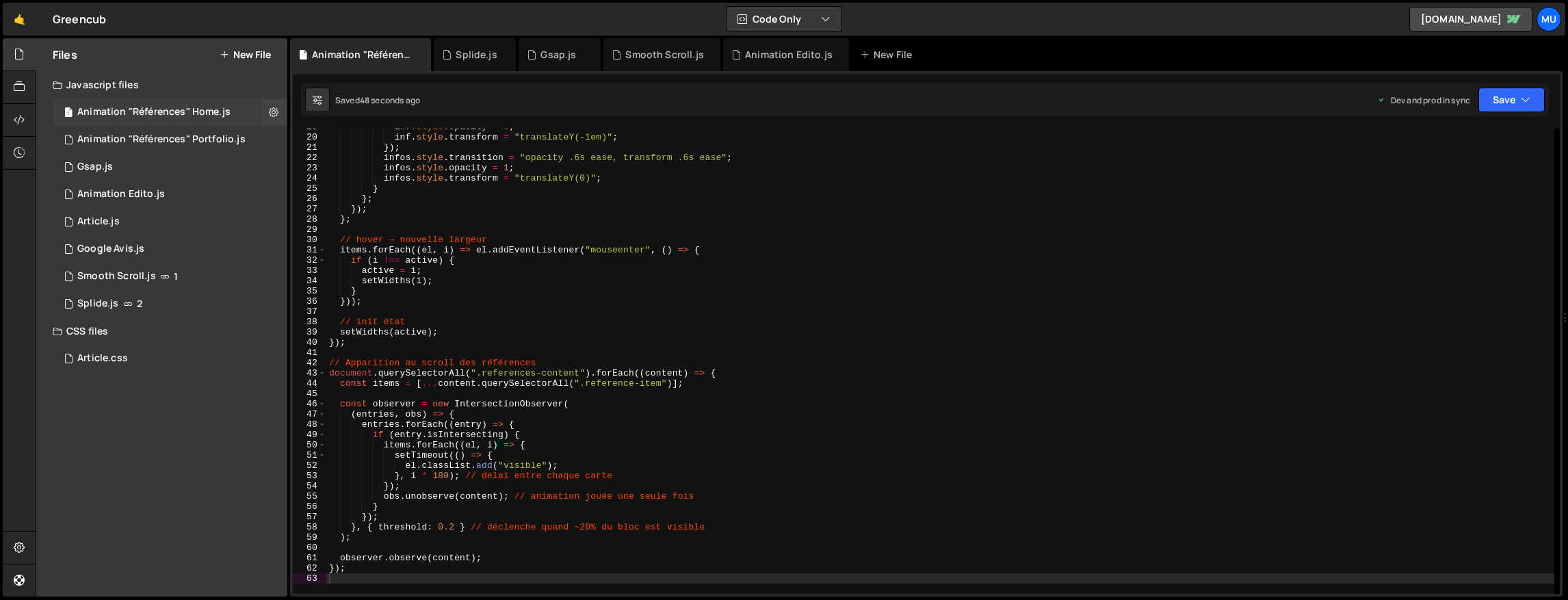
click at [178, 116] on div "Animation "Références" Home.js" at bounding box center [154, 112] width 153 height 12
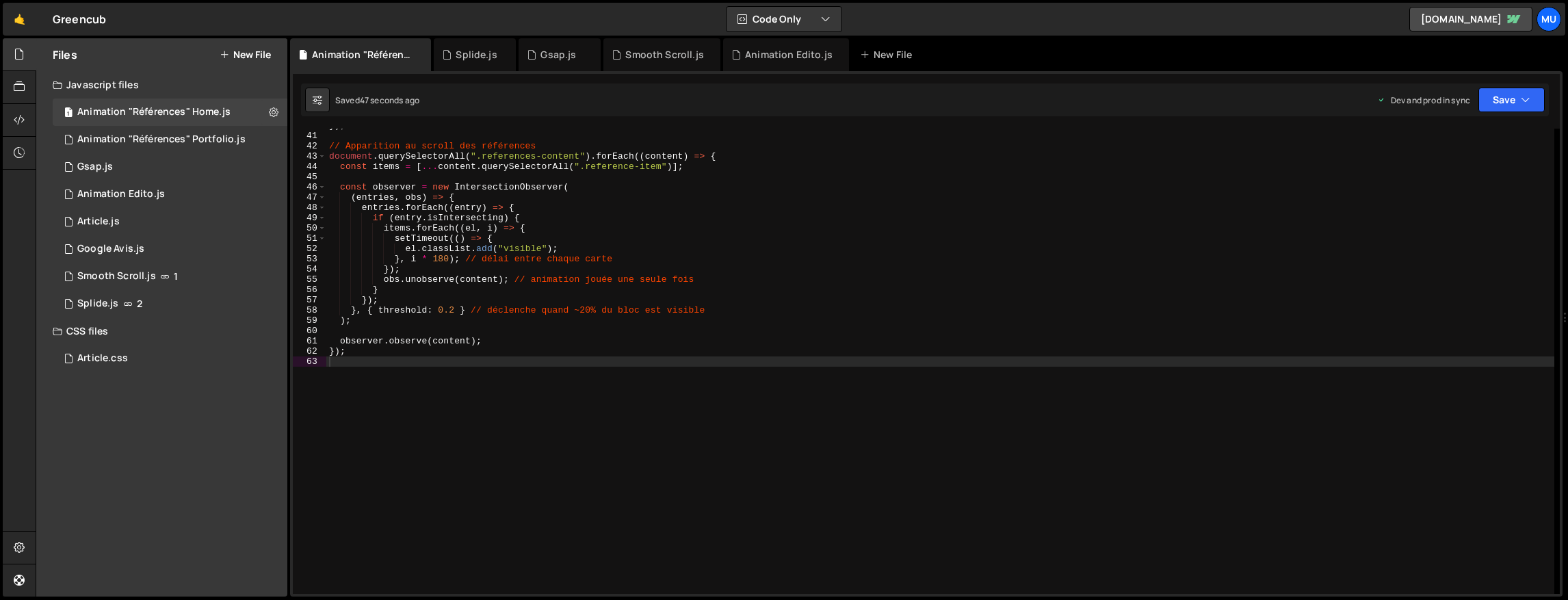
scroll to position [357, 0]
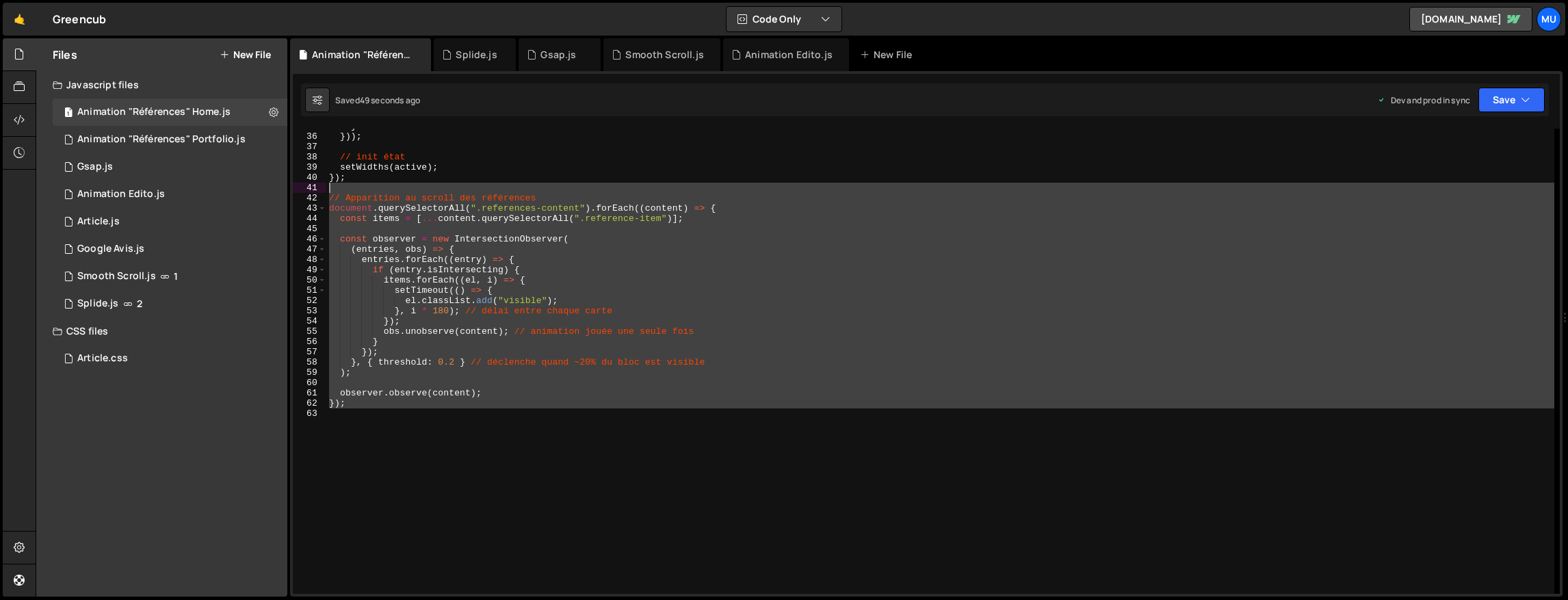
drag, startPoint x: 395, startPoint y: 421, endPoint x: 330, endPoint y: 186, distance: 243.8
click at [330, 186] on div "} })) ; // init état setWidths ( active ) ; }) ; // Apparition au scroll des ré…" at bounding box center [940, 364] width 1228 height 486
type textarea "// Apparition au scroll des références"
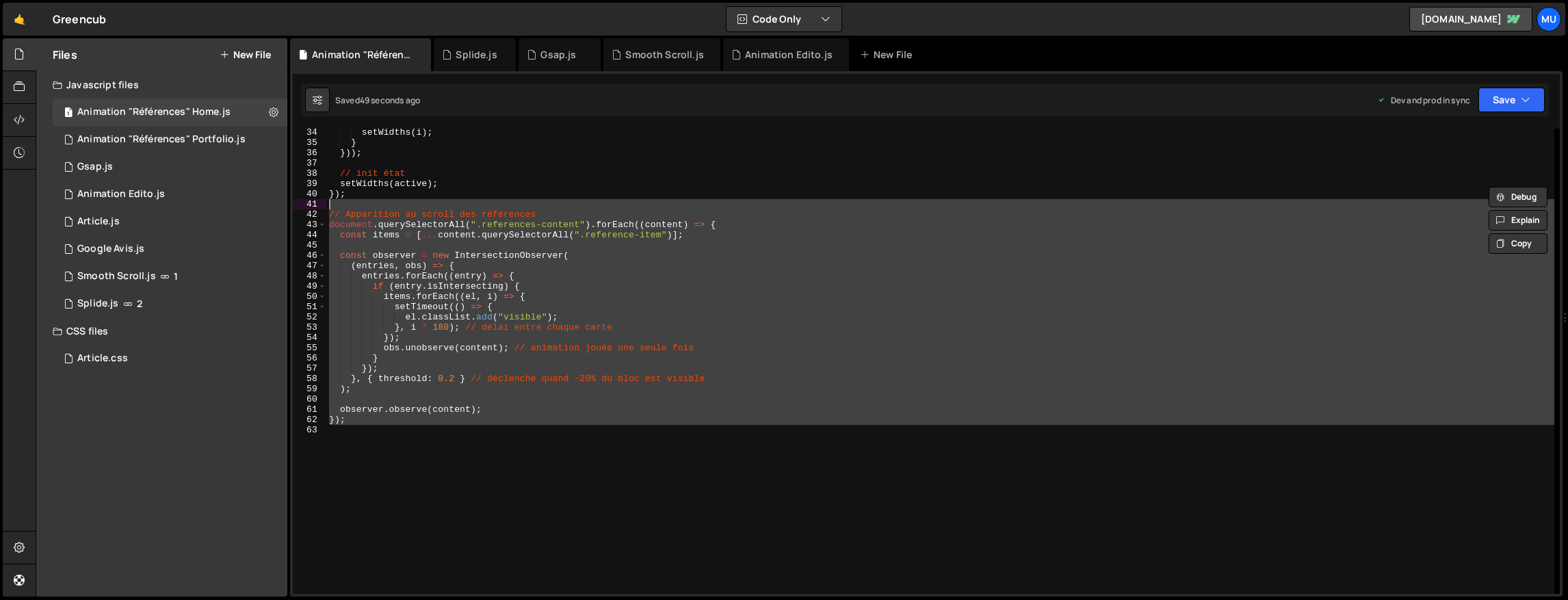
scroll to position [171, 0]
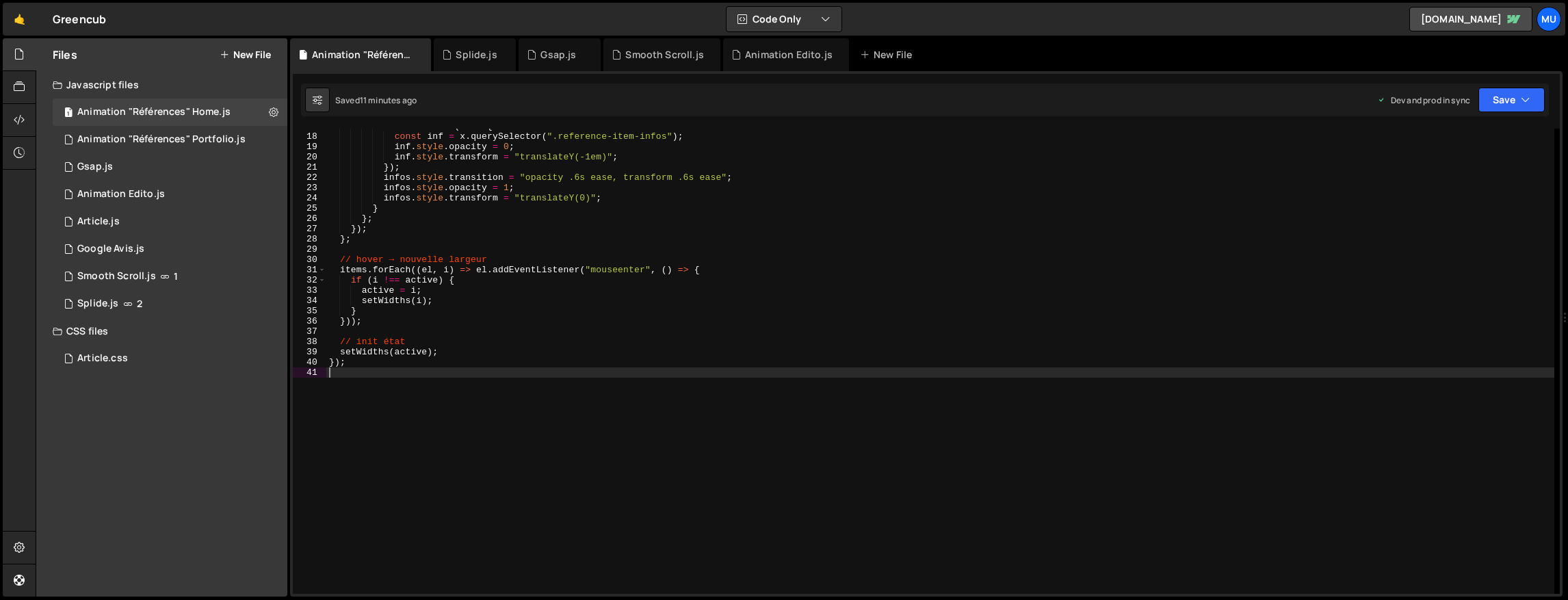
click at [267, 52] on button "New File" at bounding box center [245, 54] width 51 height 11
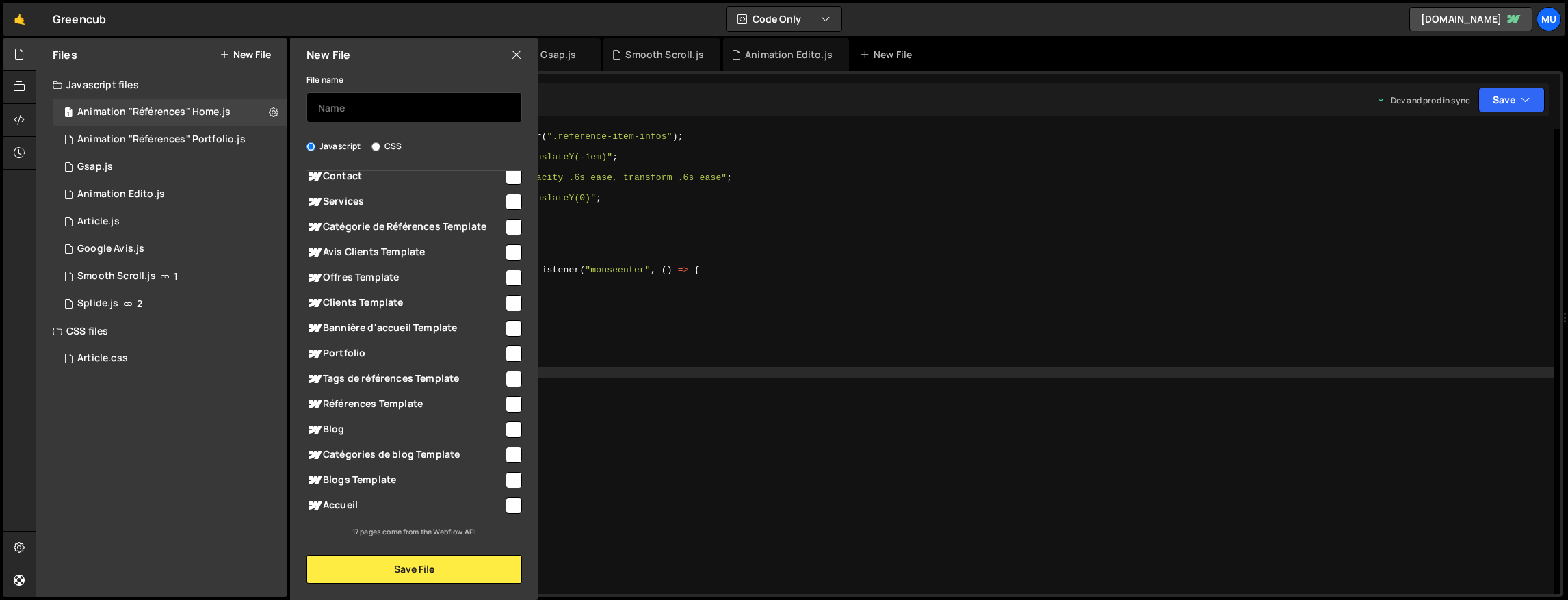
click at [363, 111] on input "text" at bounding box center [414, 107] width 215 height 30
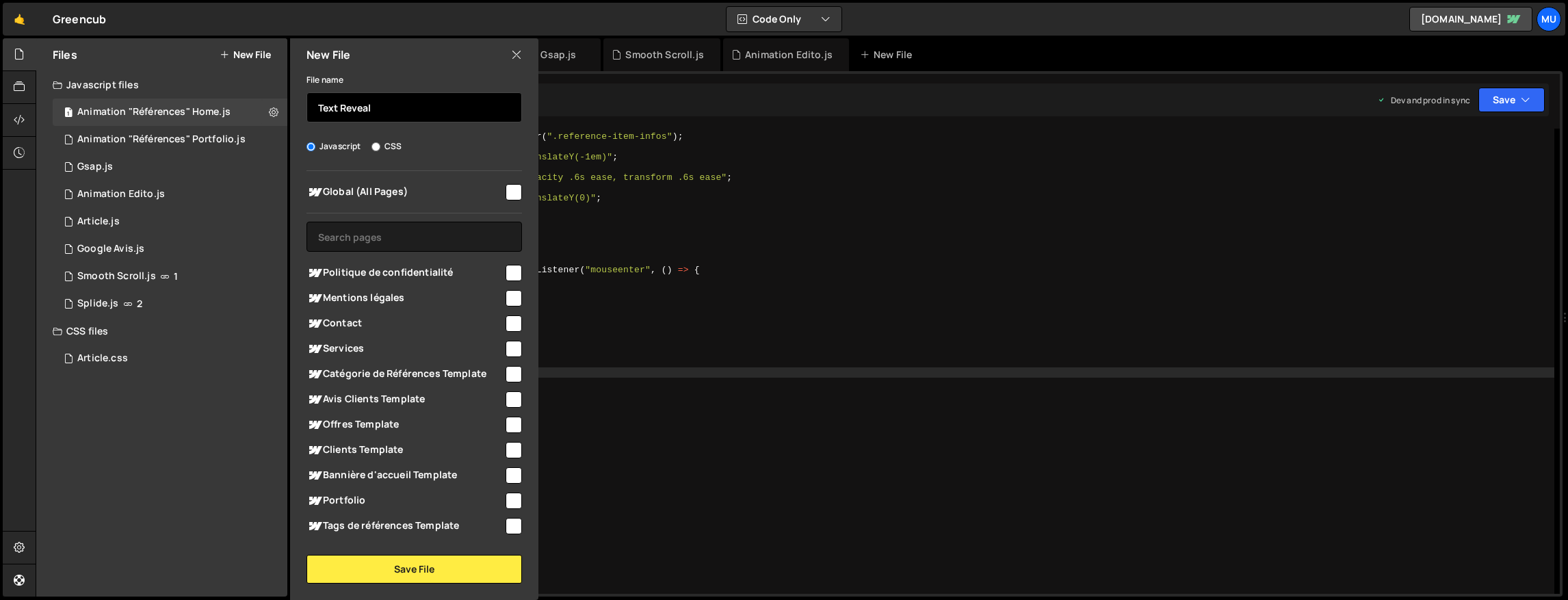
type input "Text Reveal"
click at [357, 196] on span "Global (All Pages)" at bounding box center [405, 192] width 197 height 17
checkbox input "true"
click at [392, 553] on div "File name Text Reveal Javascript CSS Global (All Pages)" at bounding box center [414, 327] width 249 height 512
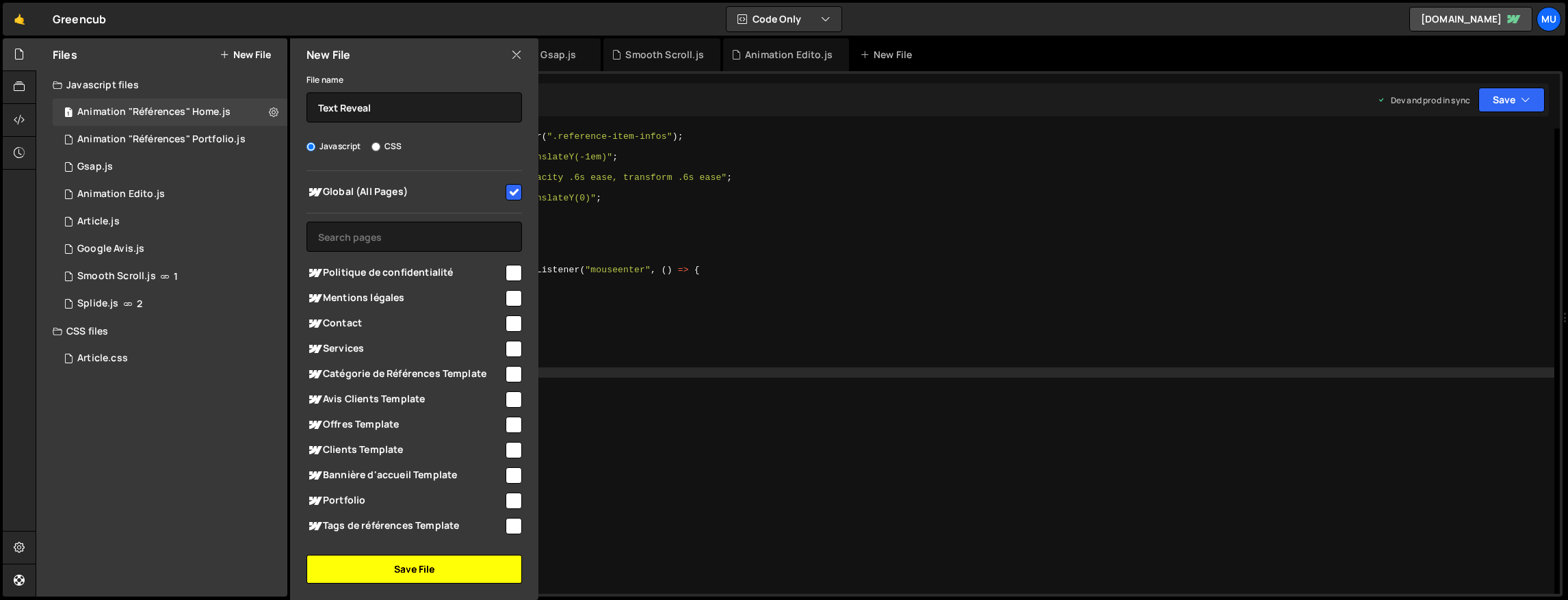
click at [395, 557] on button "Save File" at bounding box center [414, 568] width 215 height 29
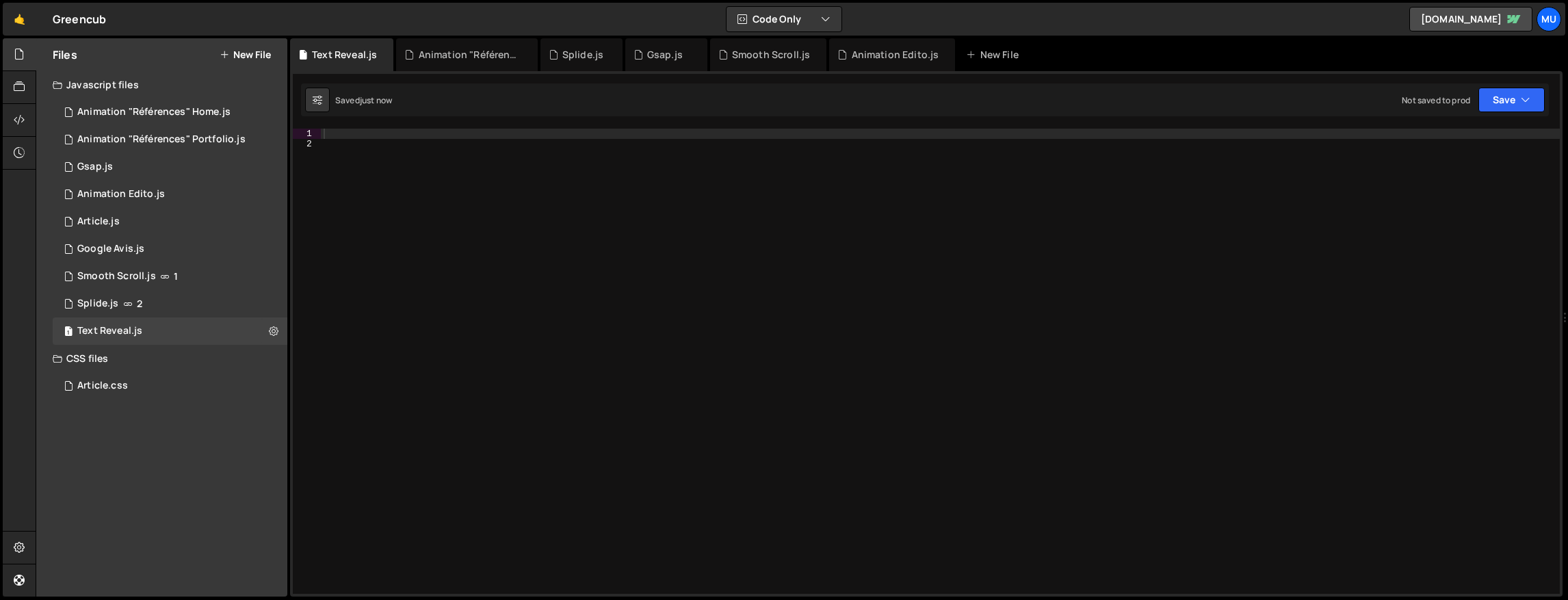
click at [650, 303] on div at bounding box center [940, 371] width 1239 height 486
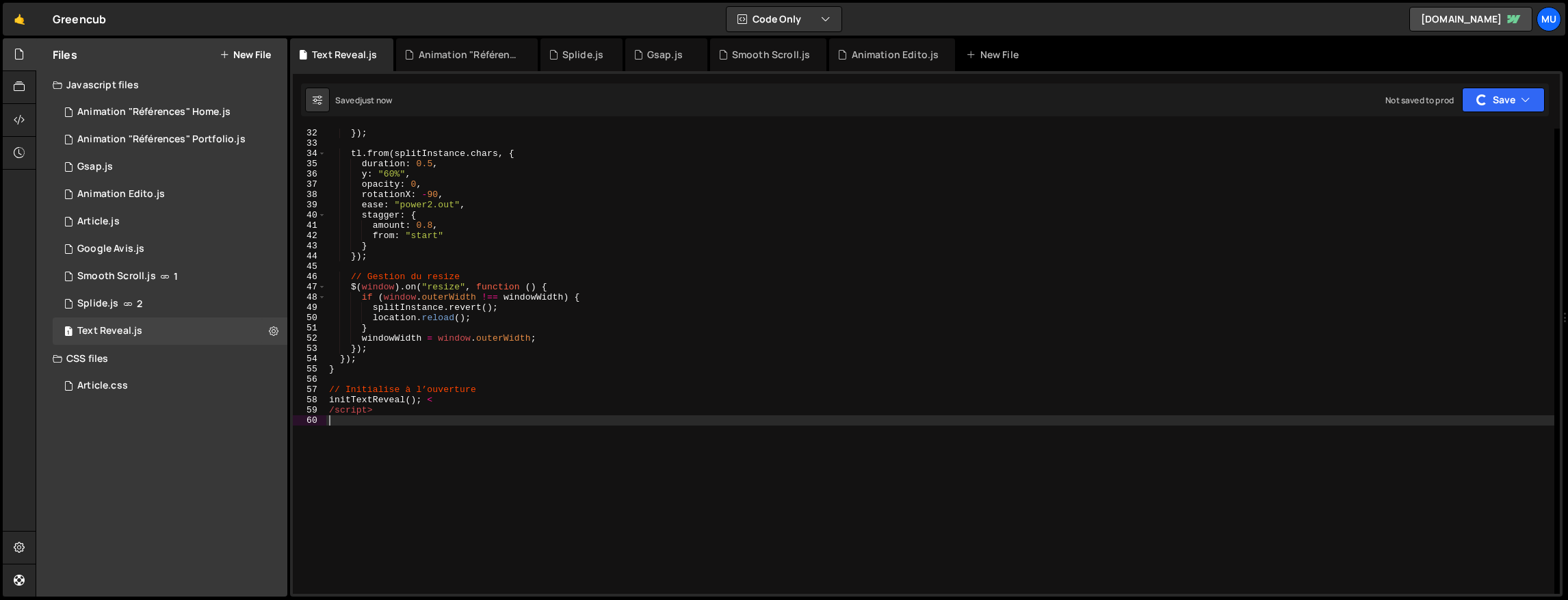
scroll to position [361, 0]
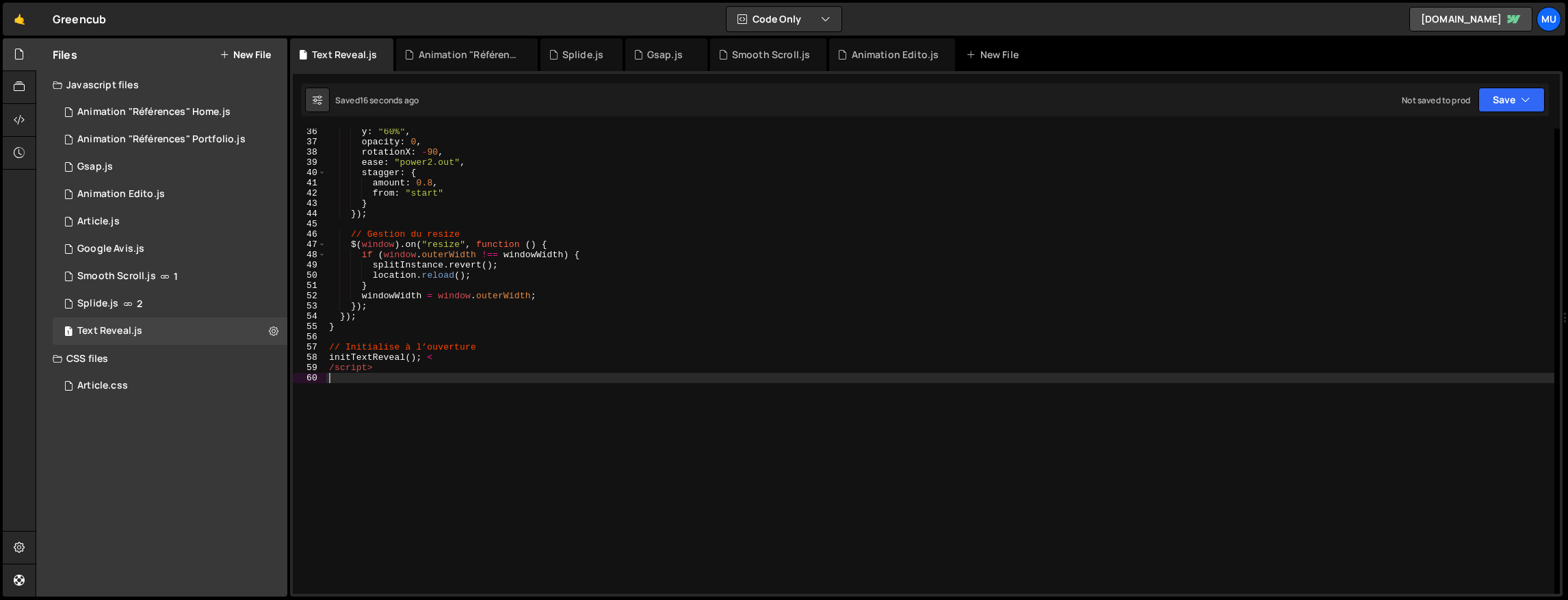
click at [862, 347] on div "y : "60%" , opacity : 0 , rotationX : - 90 , ease : "power2.out" , stagger : { …" at bounding box center [940, 369] width 1228 height 486
type textarea "/script>"
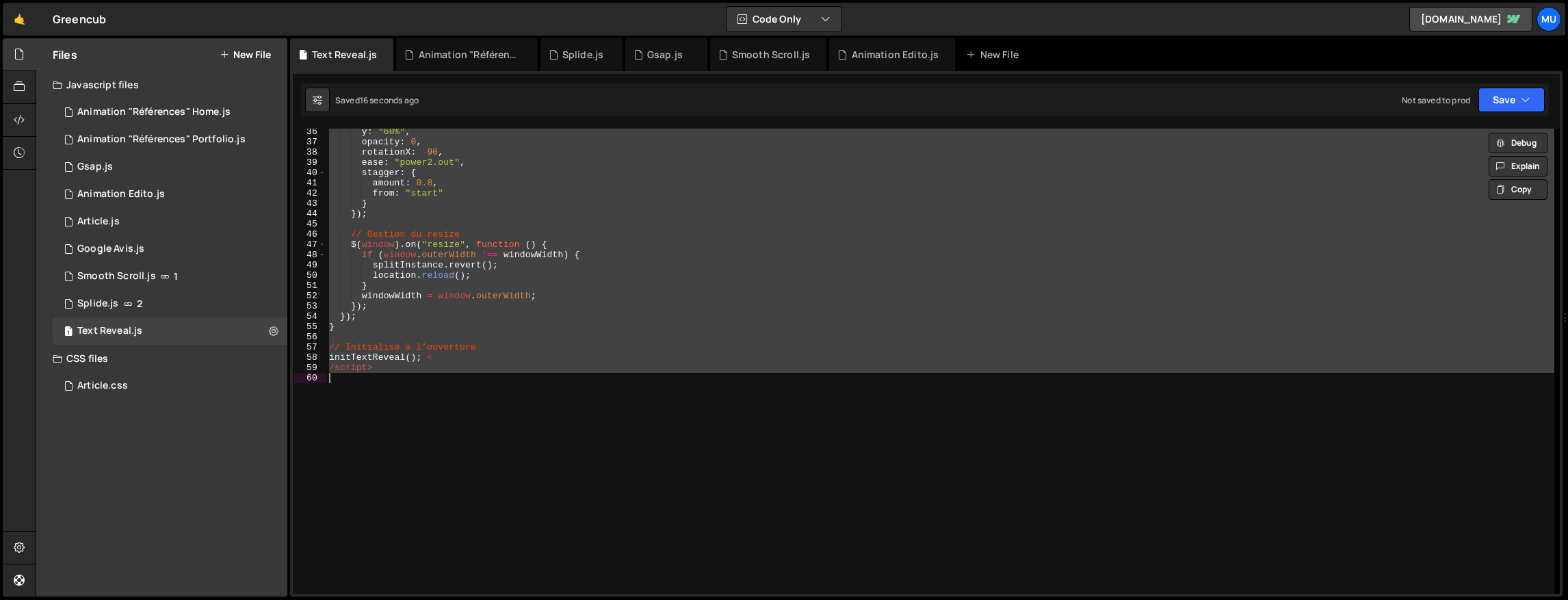
paste textarea
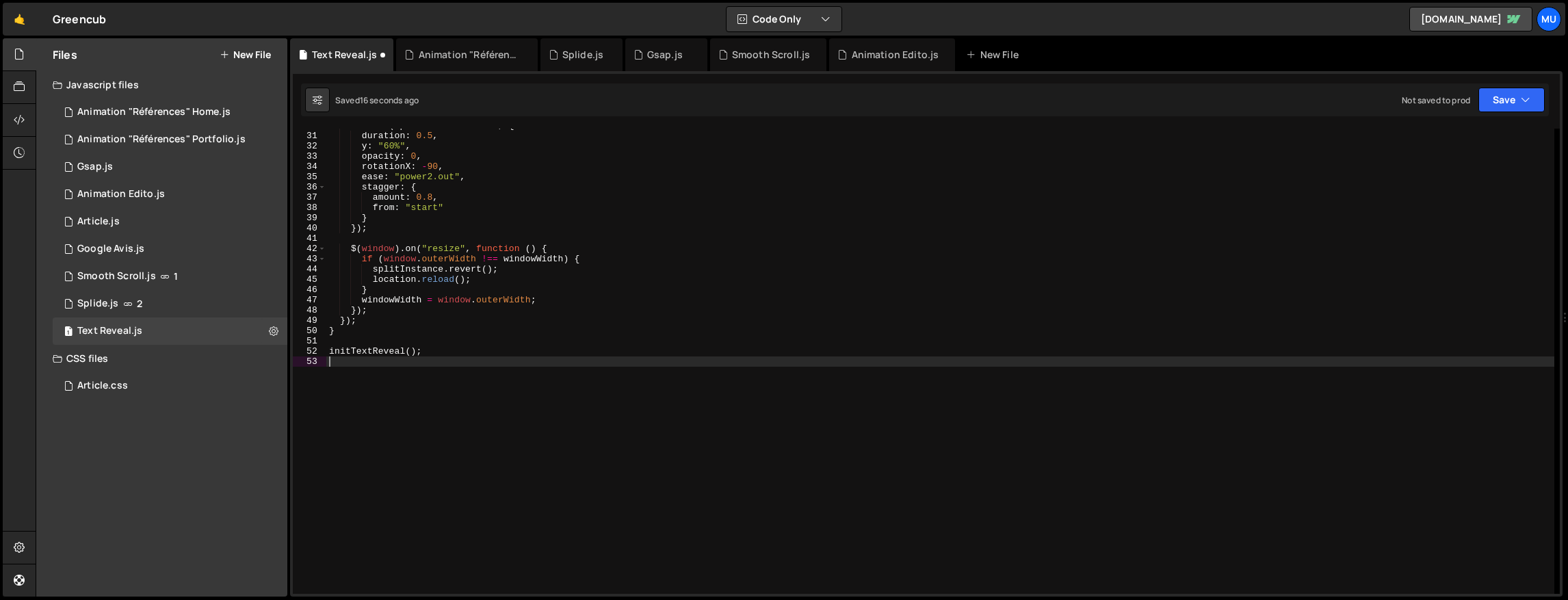
scroll to position [307, 0]
click at [490, 247] on div "tl . from ( splitInstance . chars , { duration : 0.5 , y : "60%" , opacity : 0 …" at bounding box center [940, 363] width 1228 height 486
type textarea "$(window).on("resize", function () {"
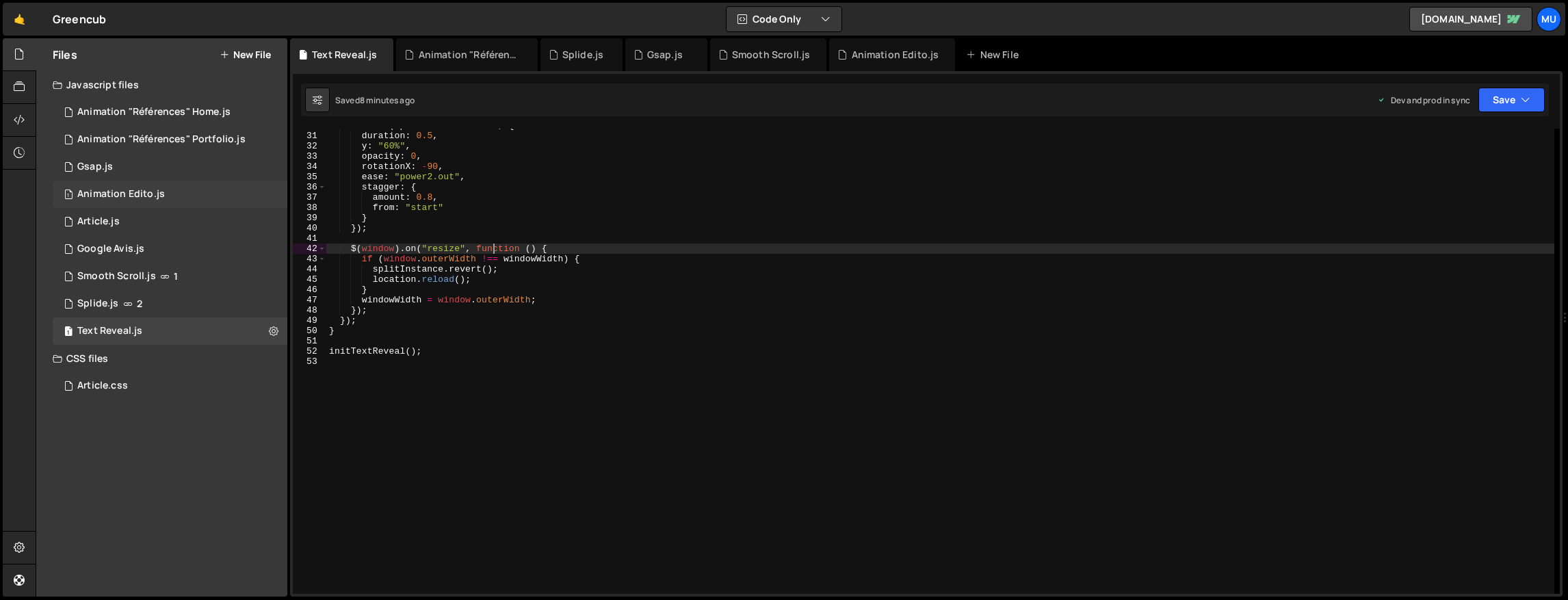
click at [123, 190] on div "Animation Edito.js" at bounding box center [121, 194] width 88 height 12
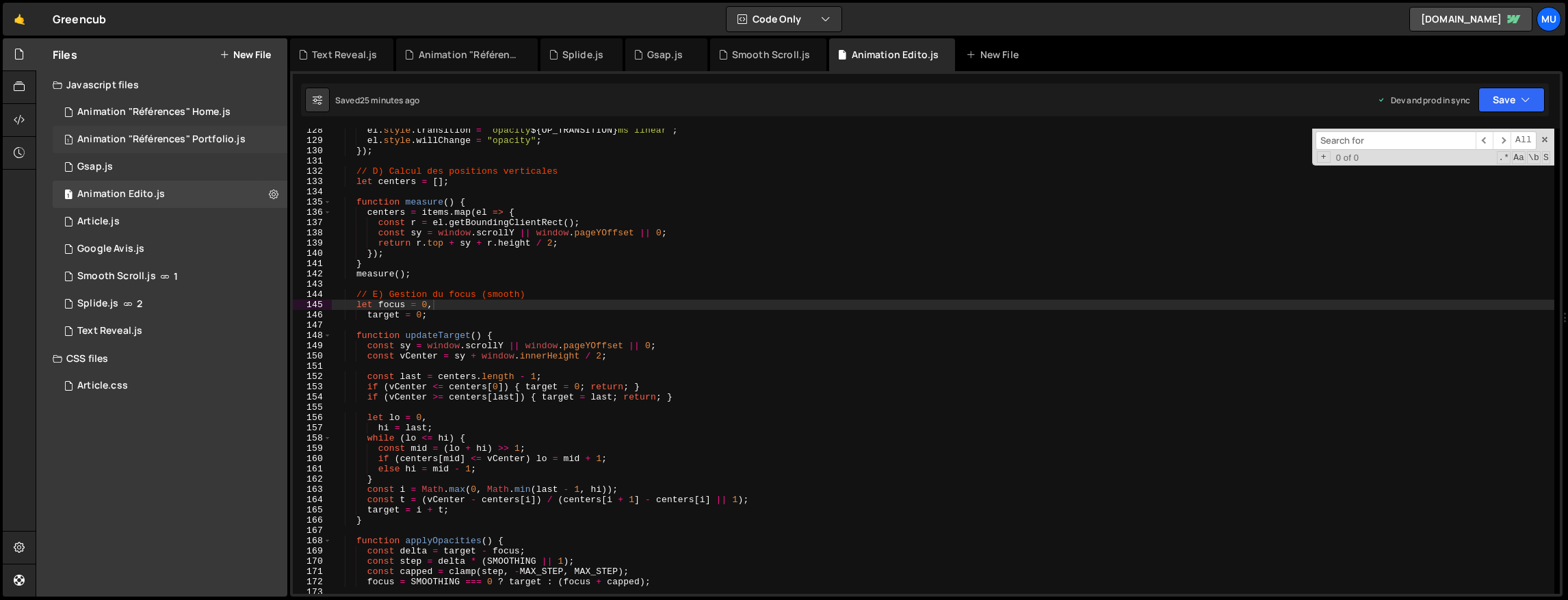
click at [137, 139] on div "Animation "Références" Portfolio.js" at bounding box center [161, 140] width 168 height 12
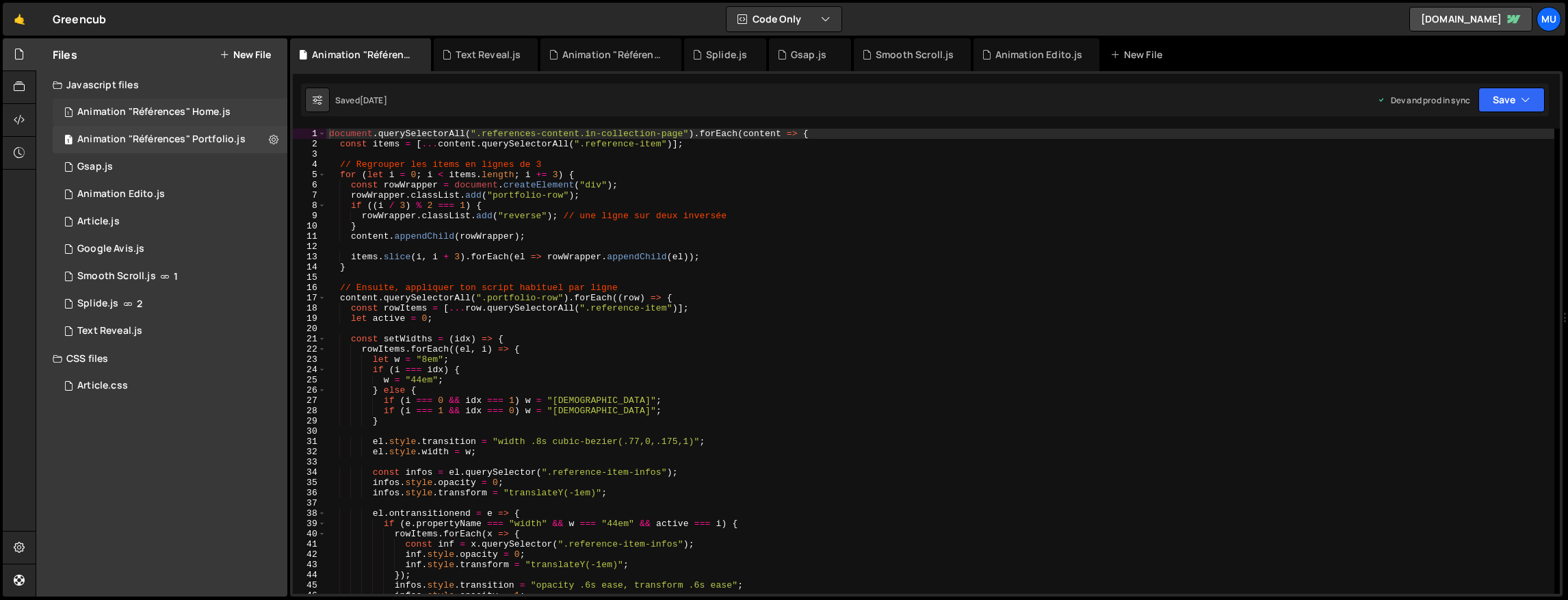
click at [147, 107] on div "Animation "Références" Home.js" at bounding box center [154, 112] width 153 height 12
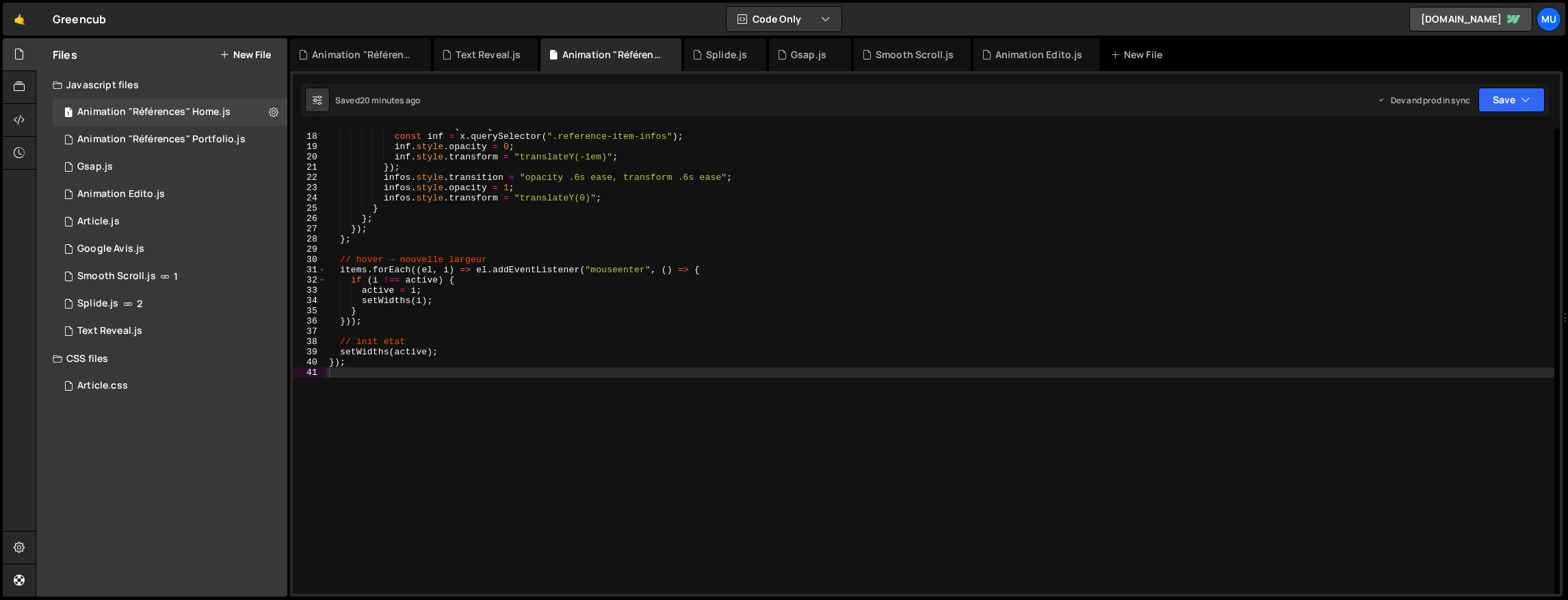
click at [551, 313] on div "items . forEach ( x => { const inf = x . querySelector ( ".reference-item-infos…" at bounding box center [940, 364] width 1228 height 486
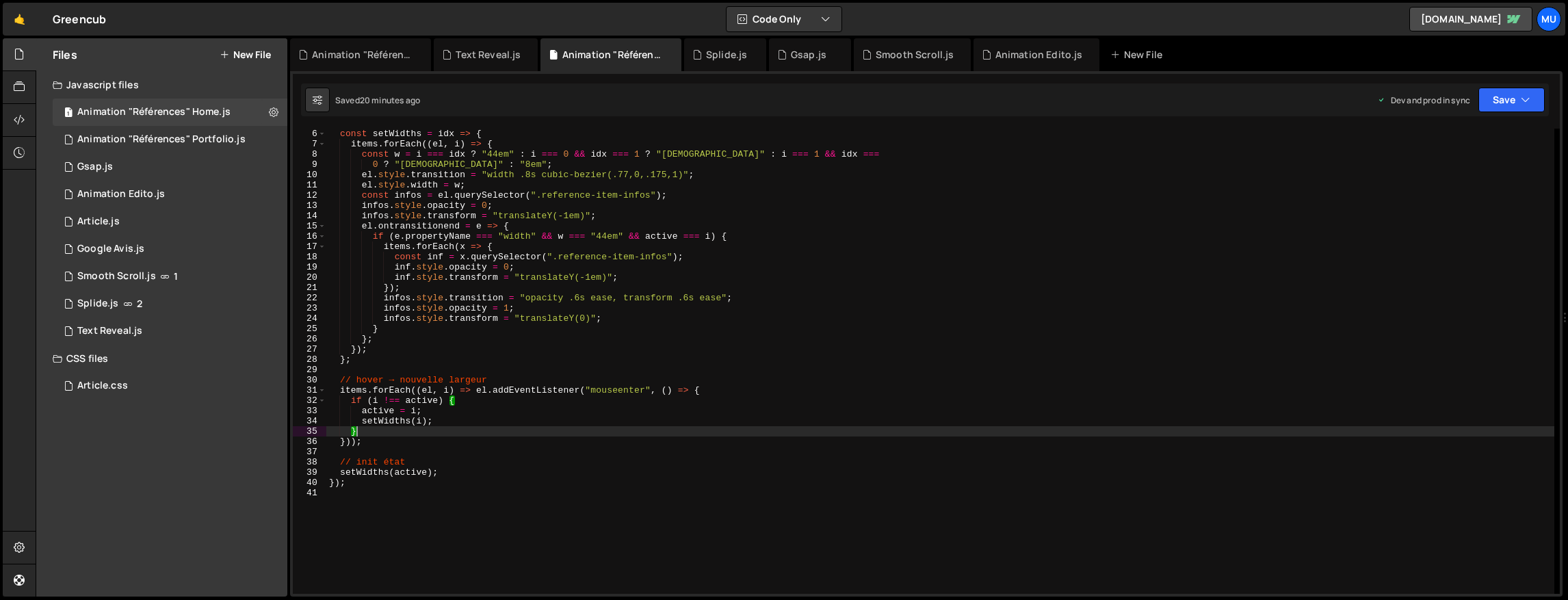
scroll to position [0, 0]
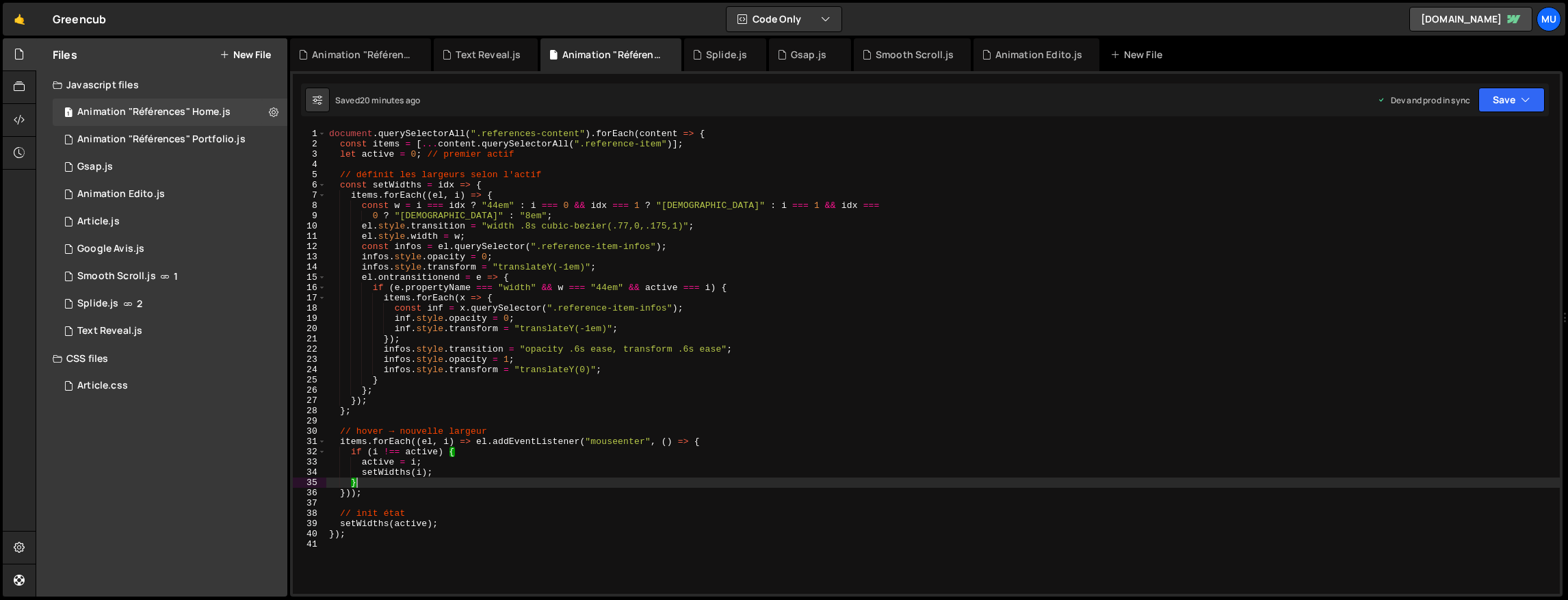
click at [545, 405] on div "document . querySelectorAll ( ".references-content" ) . forEach ( content => { …" at bounding box center [942, 371] width 1233 height 486
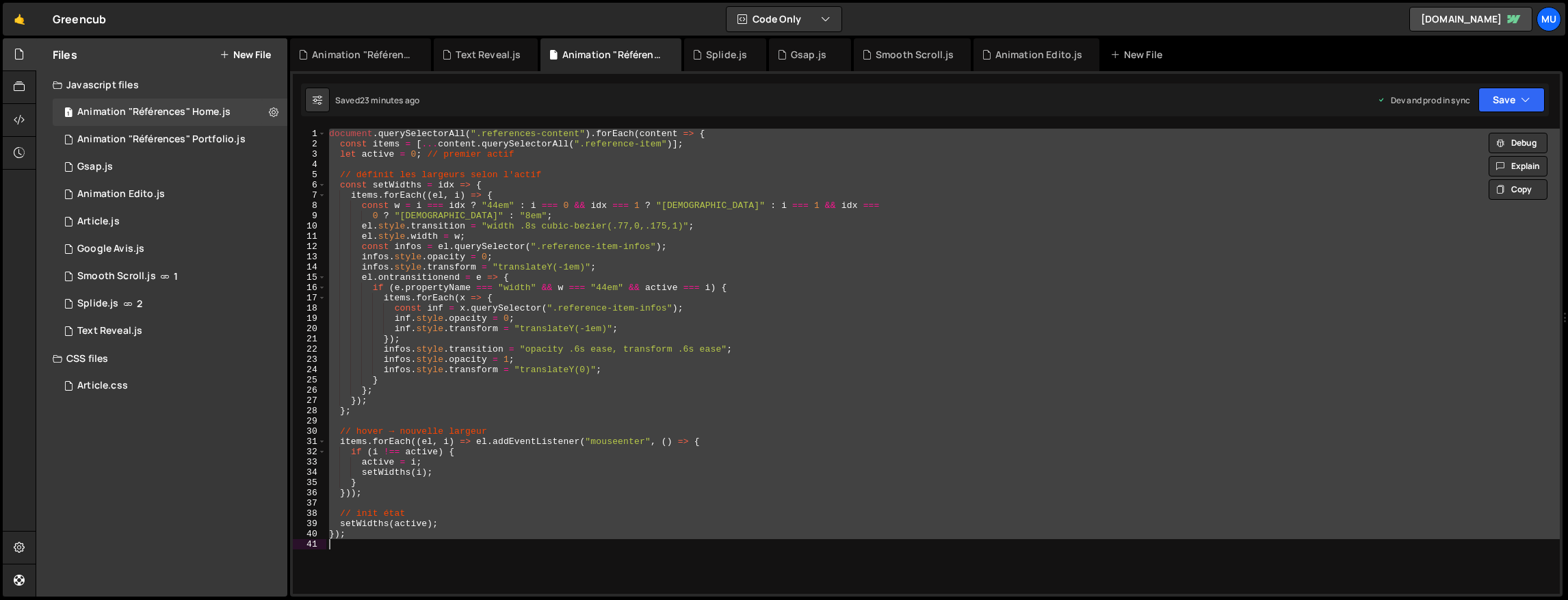
click at [599, 300] on div "document . querySelectorAll ( ".references-content" ) . forEach ( content => { …" at bounding box center [942, 360] width 1233 height 465
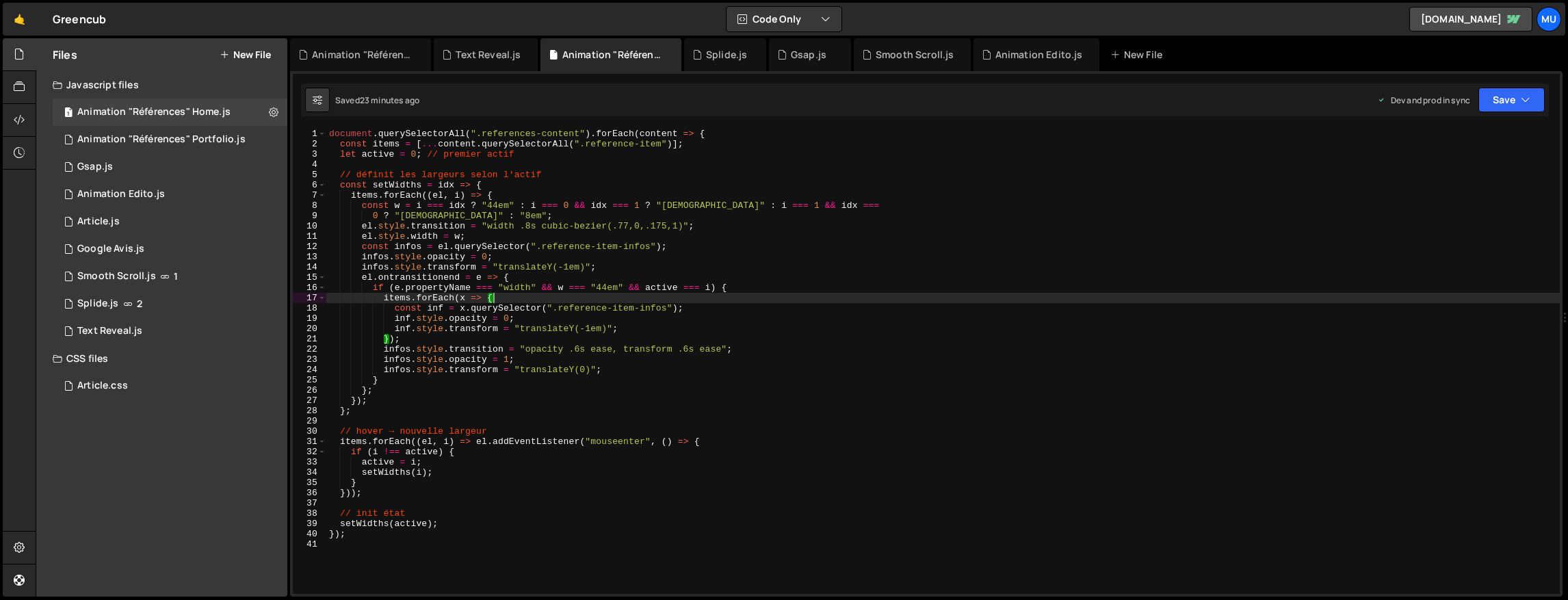
type textarea "});"
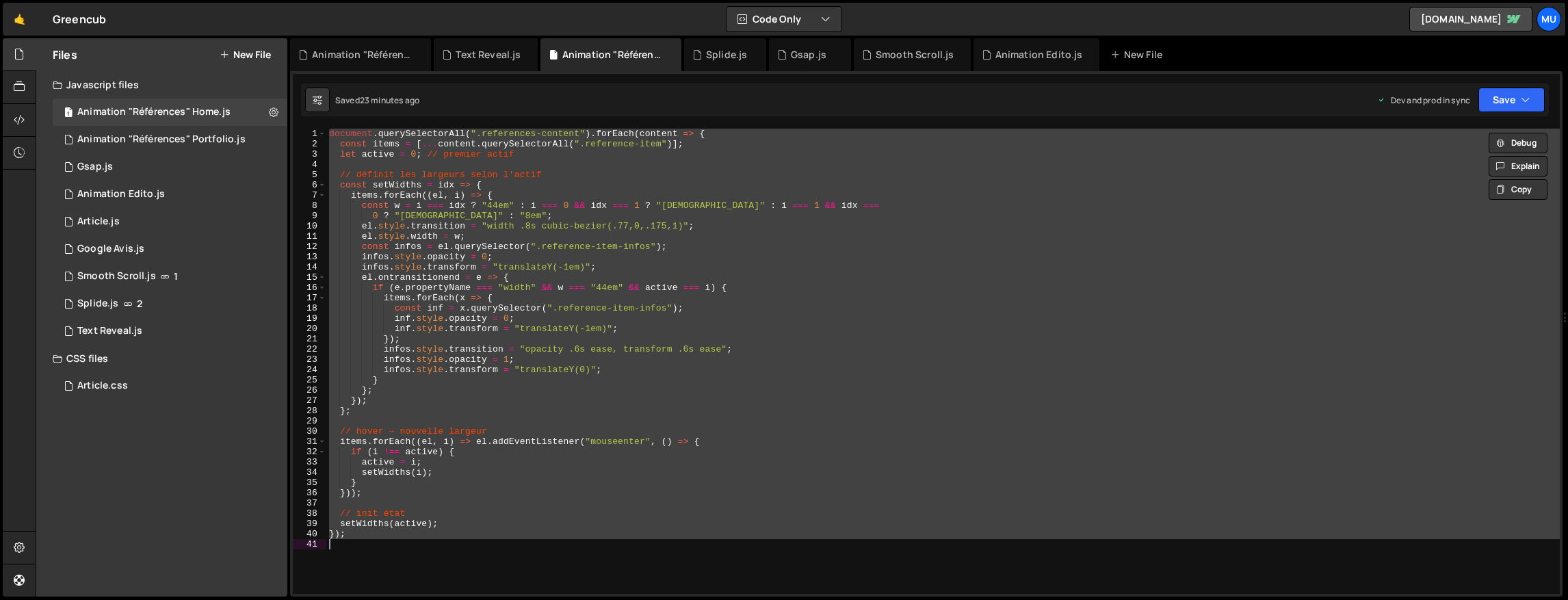
paste textarea
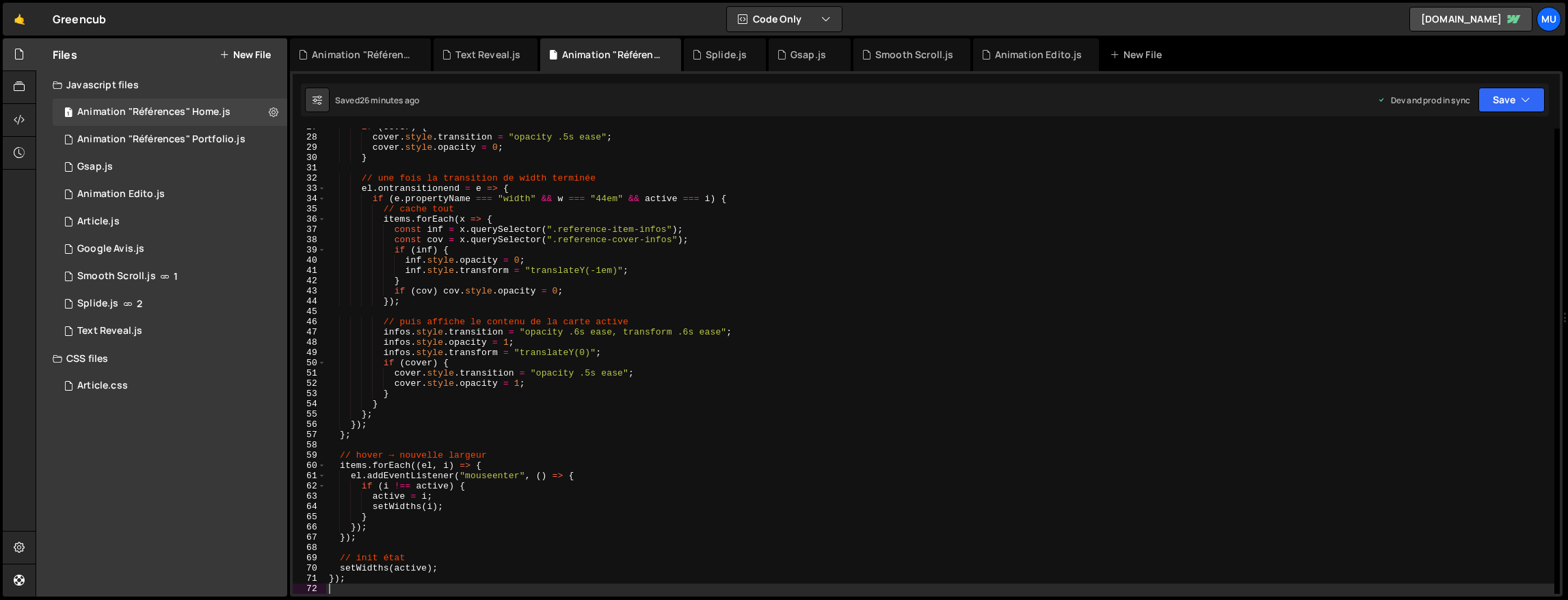
click at [239, 54] on button "New File" at bounding box center [245, 54] width 51 height 11
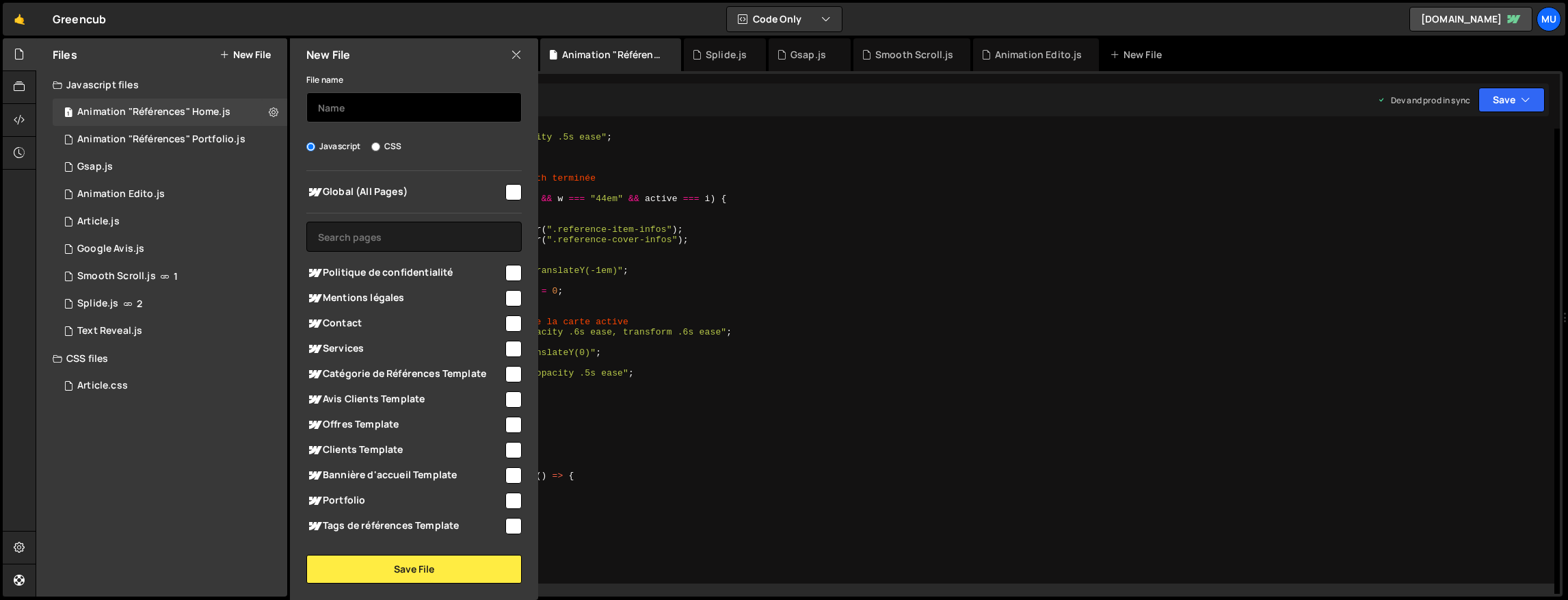
click at [350, 116] on input "text" at bounding box center [414, 107] width 215 height 30
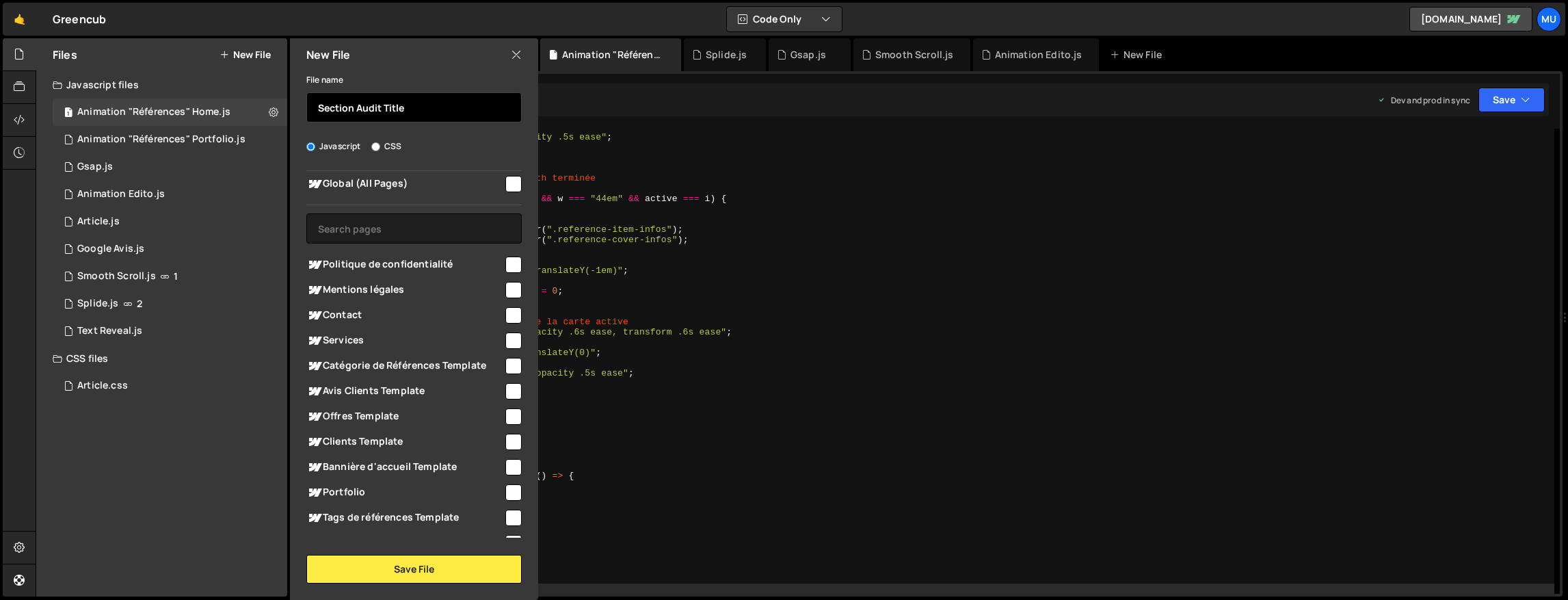
scroll to position [147, 0]
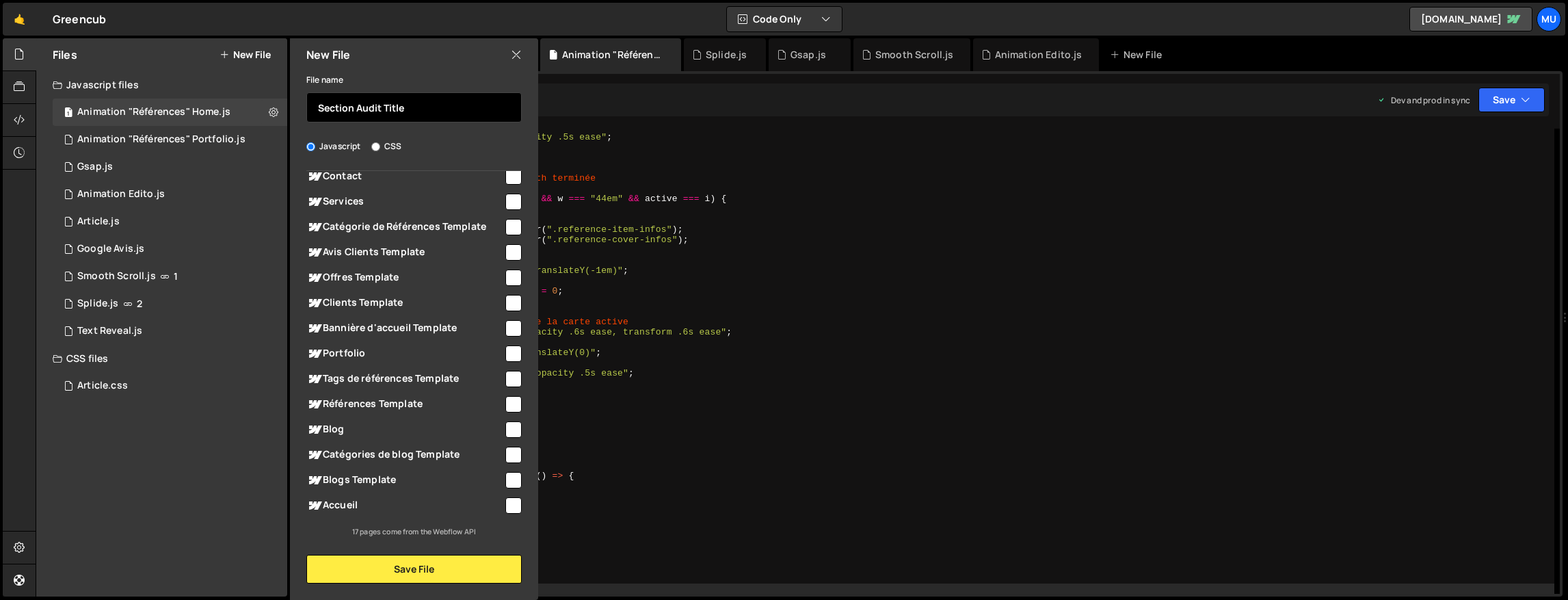
type input "Section Audit Title"
click at [347, 503] on span "Accueil" at bounding box center [405, 505] width 197 height 17
checkbox input "true"
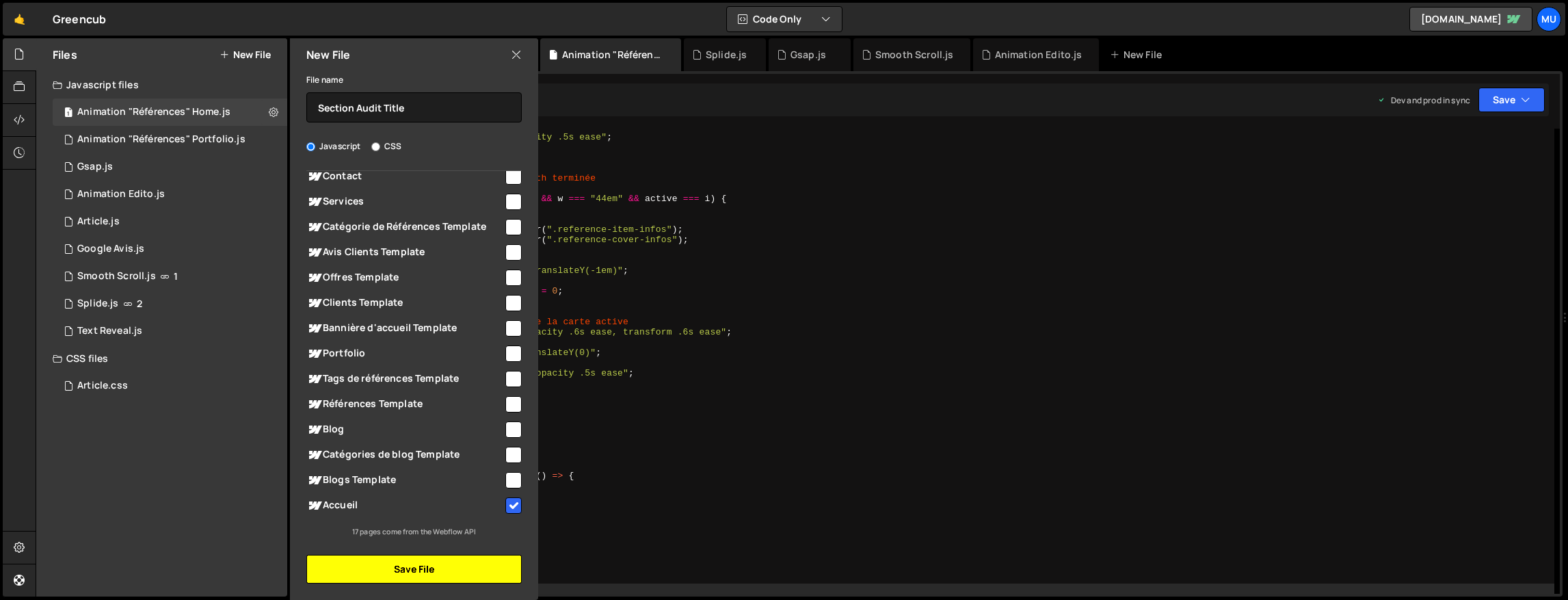
click at [363, 560] on button "Save File" at bounding box center [414, 568] width 215 height 29
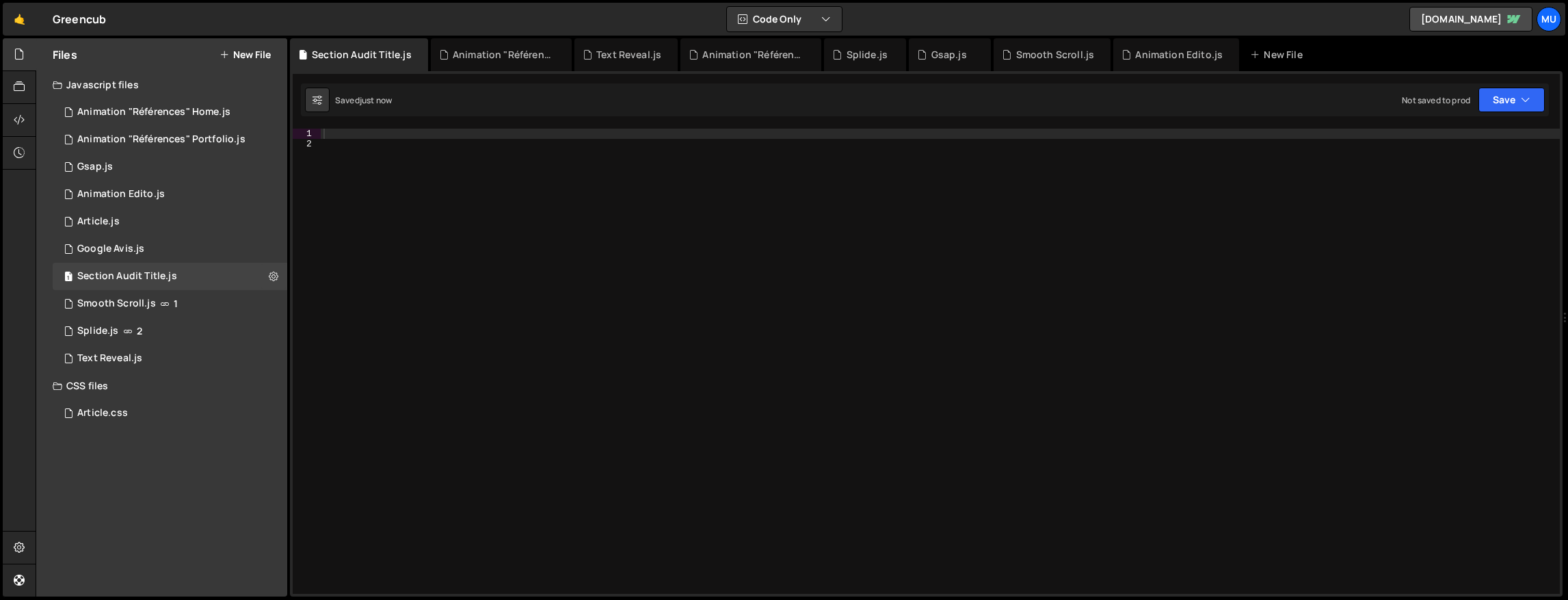
click at [759, 170] on div at bounding box center [940, 371] width 1239 height 486
click at [763, 143] on div at bounding box center [940, 371] width 1239 height 486
click at [768, 137] on div at bounding box center [940, 371] width 1239 height 486
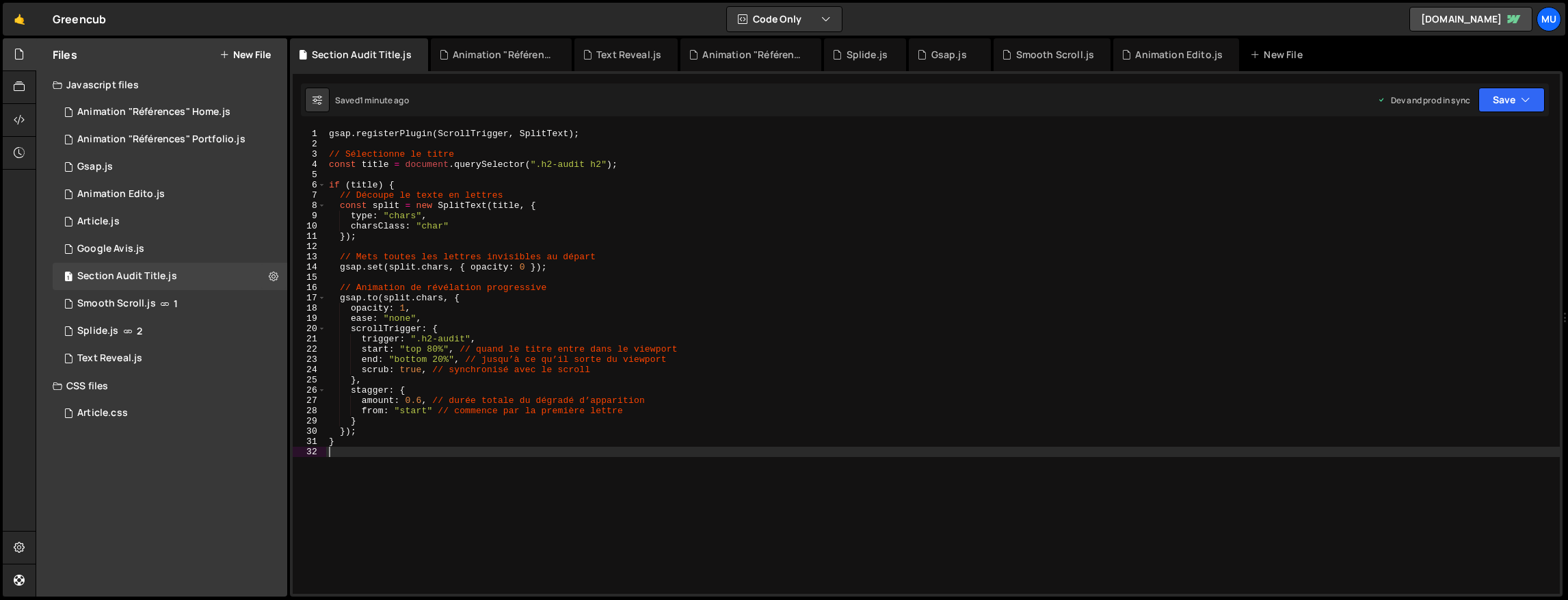
click at [526, 253] on div "gsap . registerPlugin ( ScrollTrigger , SplitText ) ; // Sélectionne le titre c…" at bounding box center [943, 371] width 1233 height 486
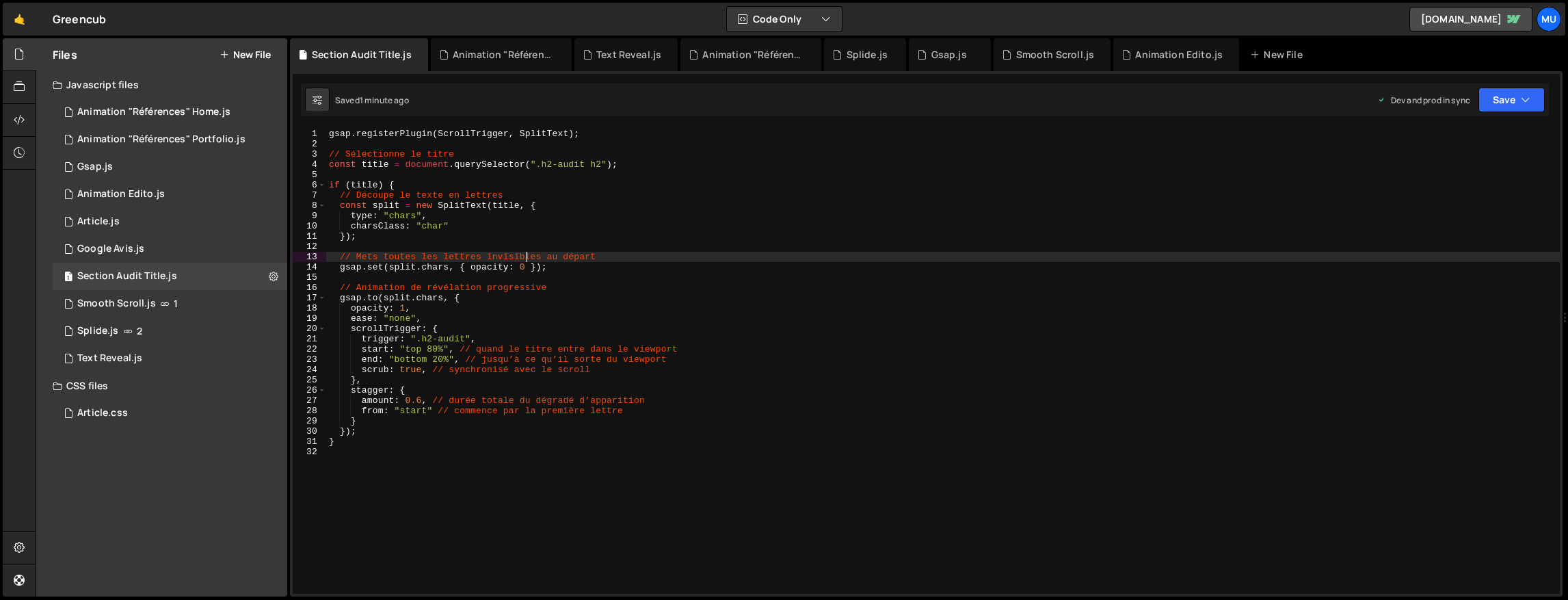
type textarea "}"
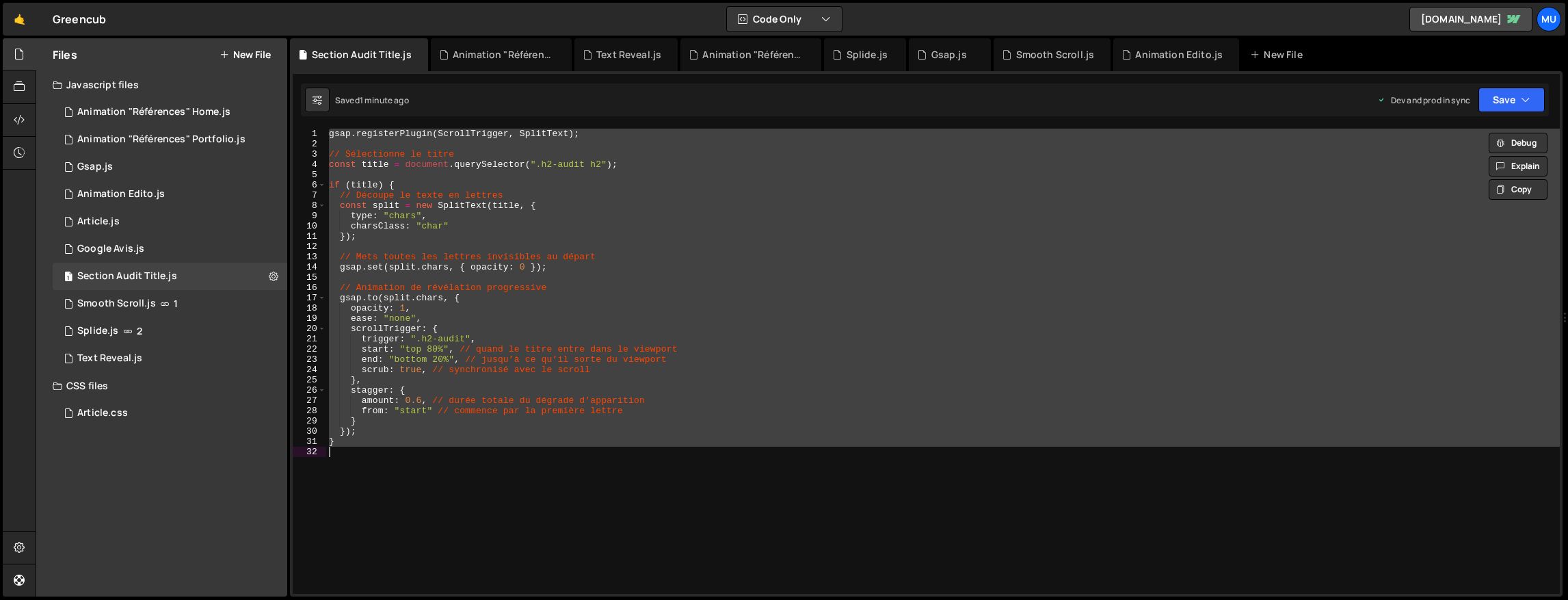
paste textarea
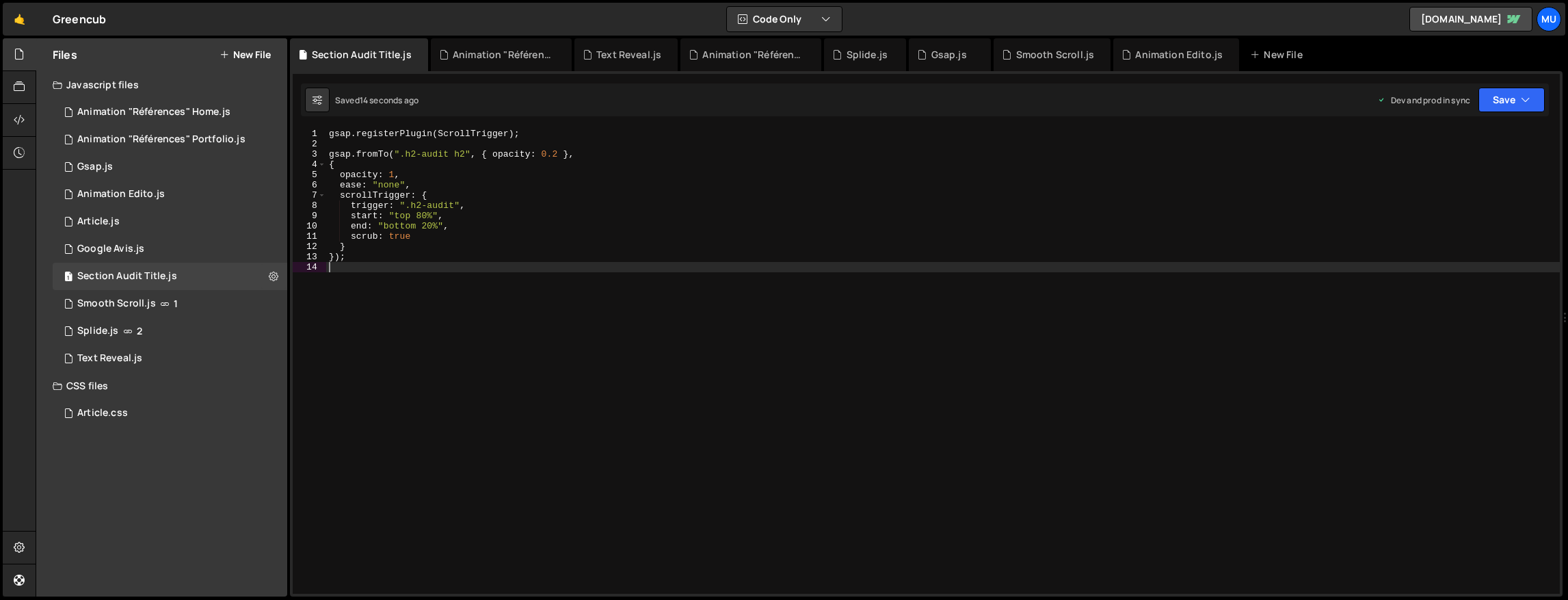
click at [769, 321] on div "gsap . registerPlugin ( ScrollTrigger ) ; gsap . fromTo ( ".h2-audit h2" , { op…" at bounding box center [943, 371] width 1233 height 486
type textarea "});"
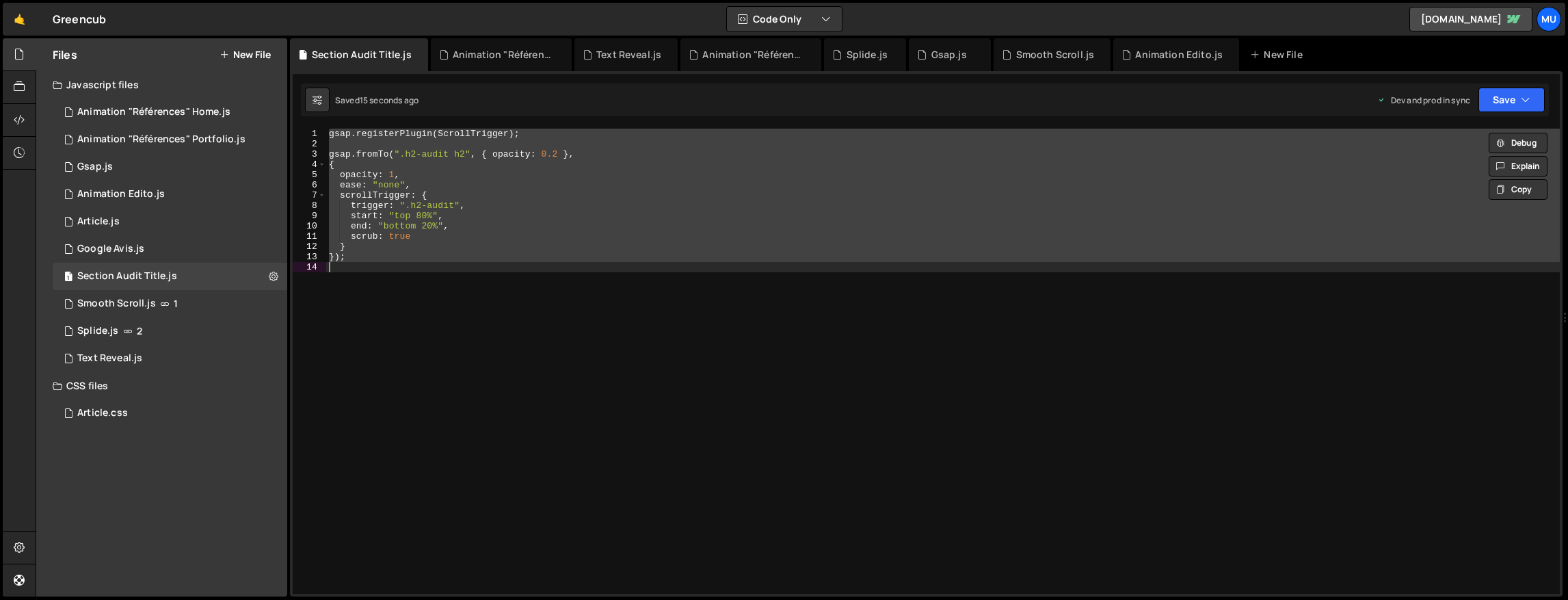
paste textarea
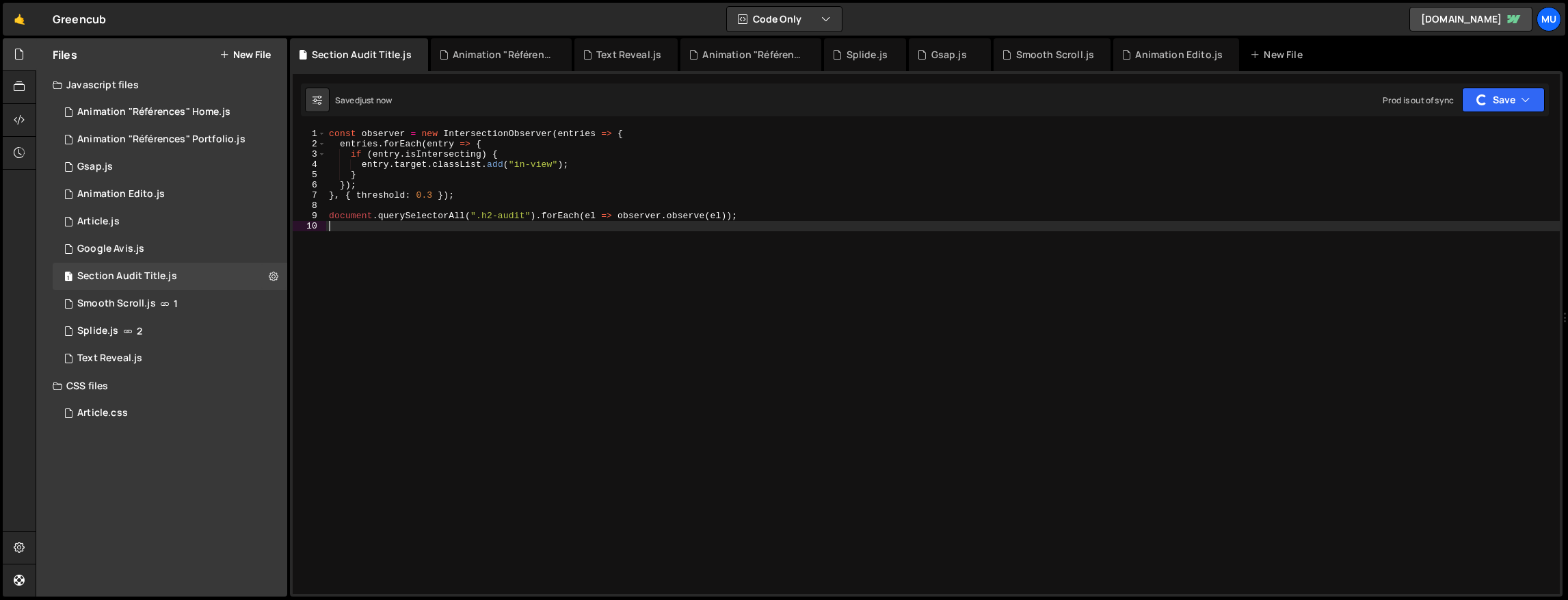
click at [261, 51] on button "New File" at bounding box center [245, 54] width 51 height 11
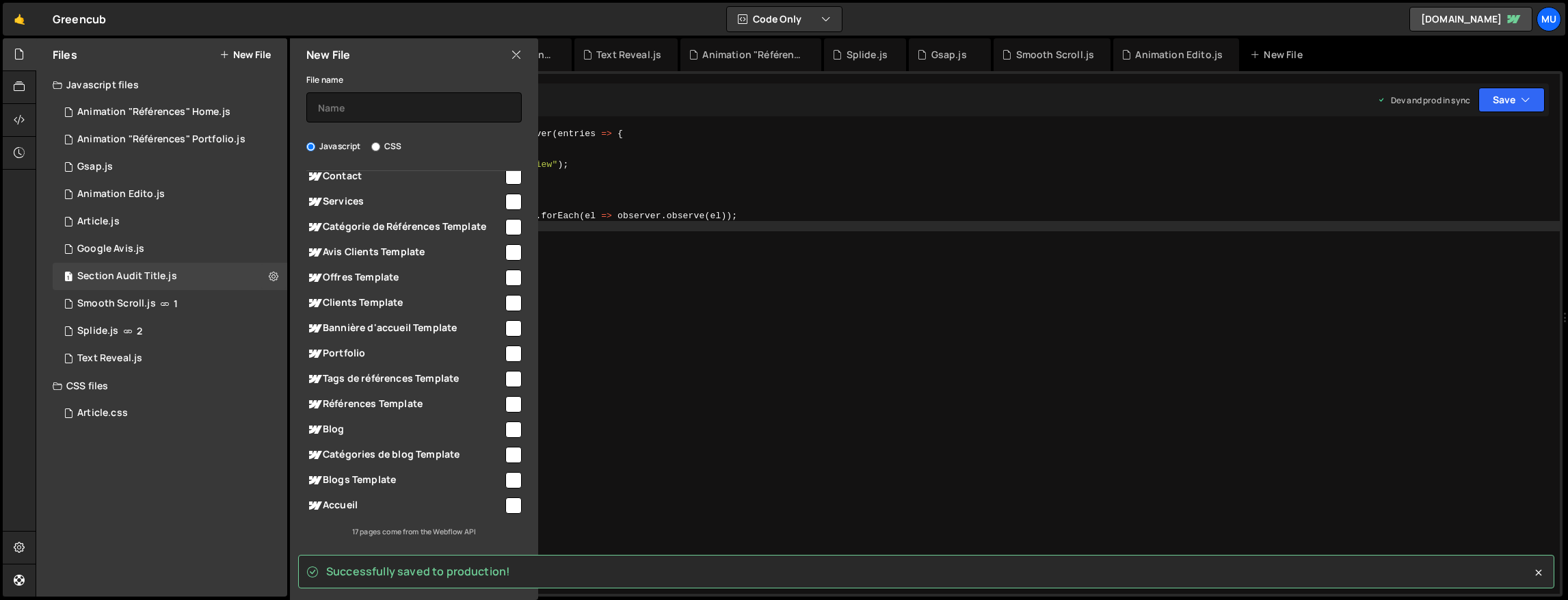
click at [358, 500] on span "Accueil" at bounding box center [405, 505] width 197 height 17
checkbox input "true"
click at [358, 104] on input "text" at bounding box center [414, 107] width 215 height 30
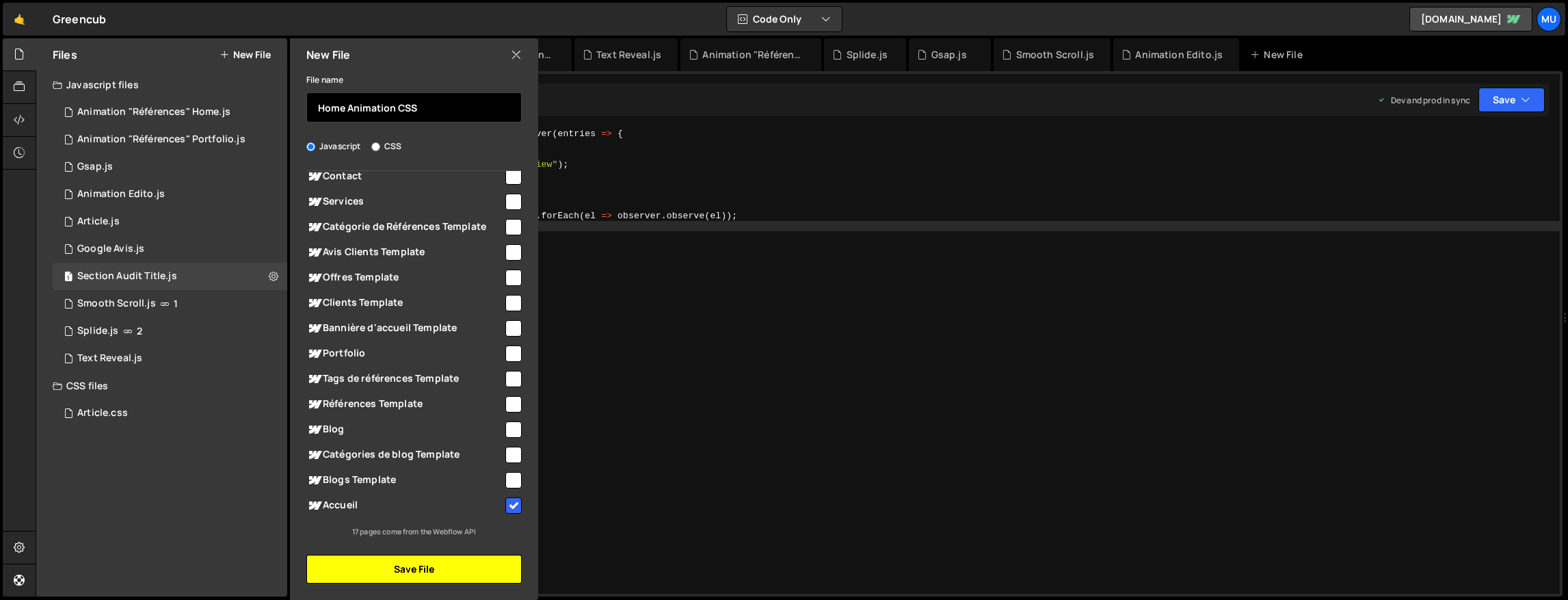
type input "Home Animation CSS"
click at [432, 566] on button "Save File" at bounding box center [414, 568] width 215 height 29
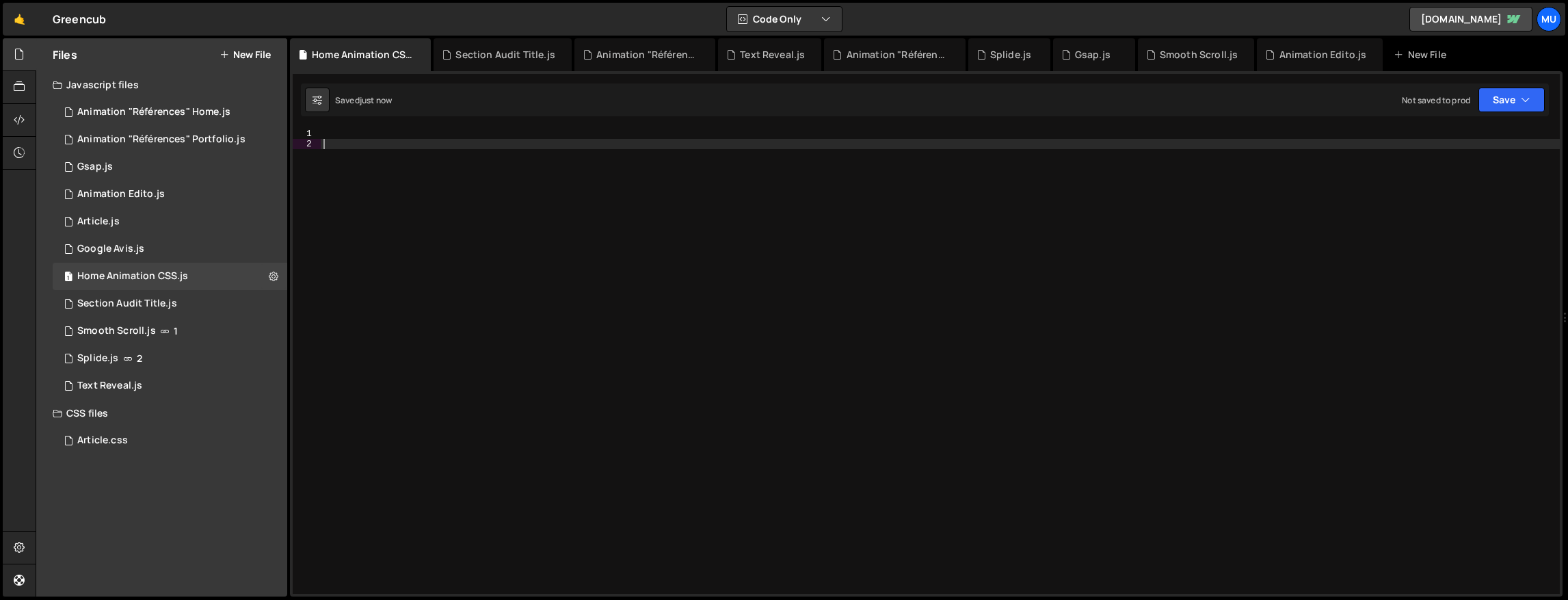
click at [808, 300] on div at bounding box center [940, 371] width 1239 height 486
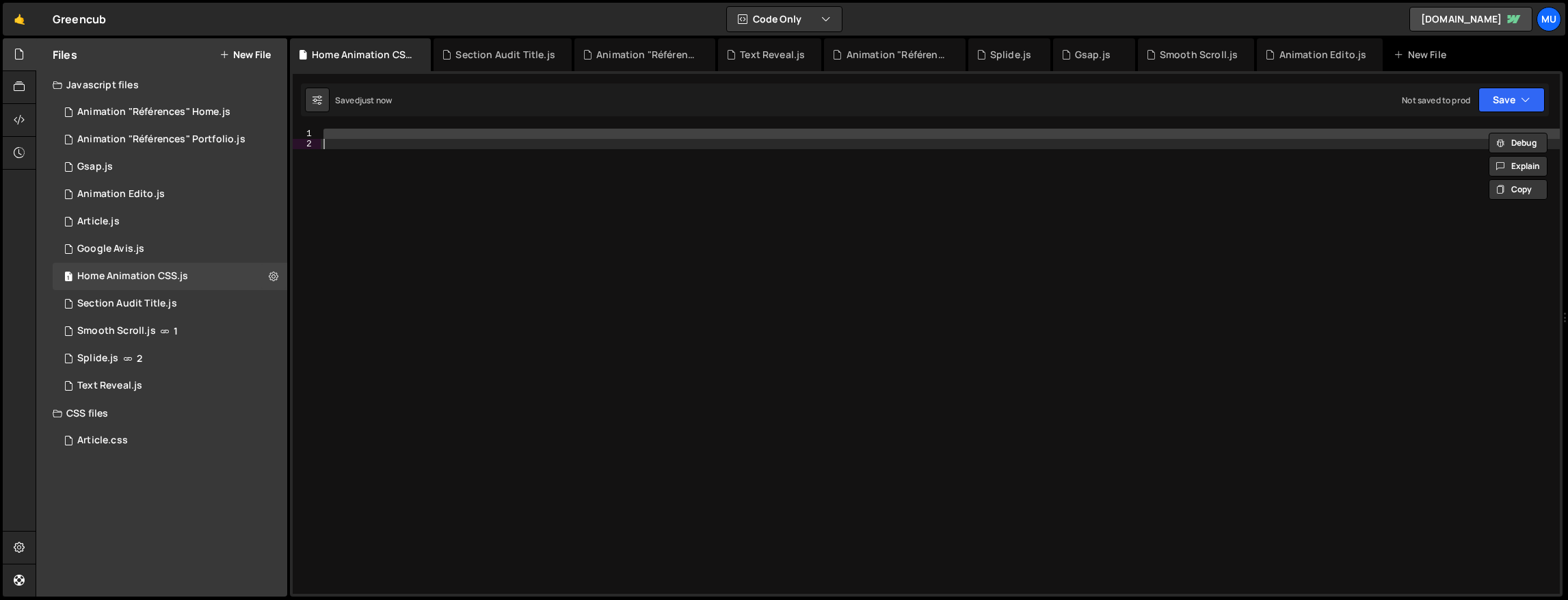
paste textarea
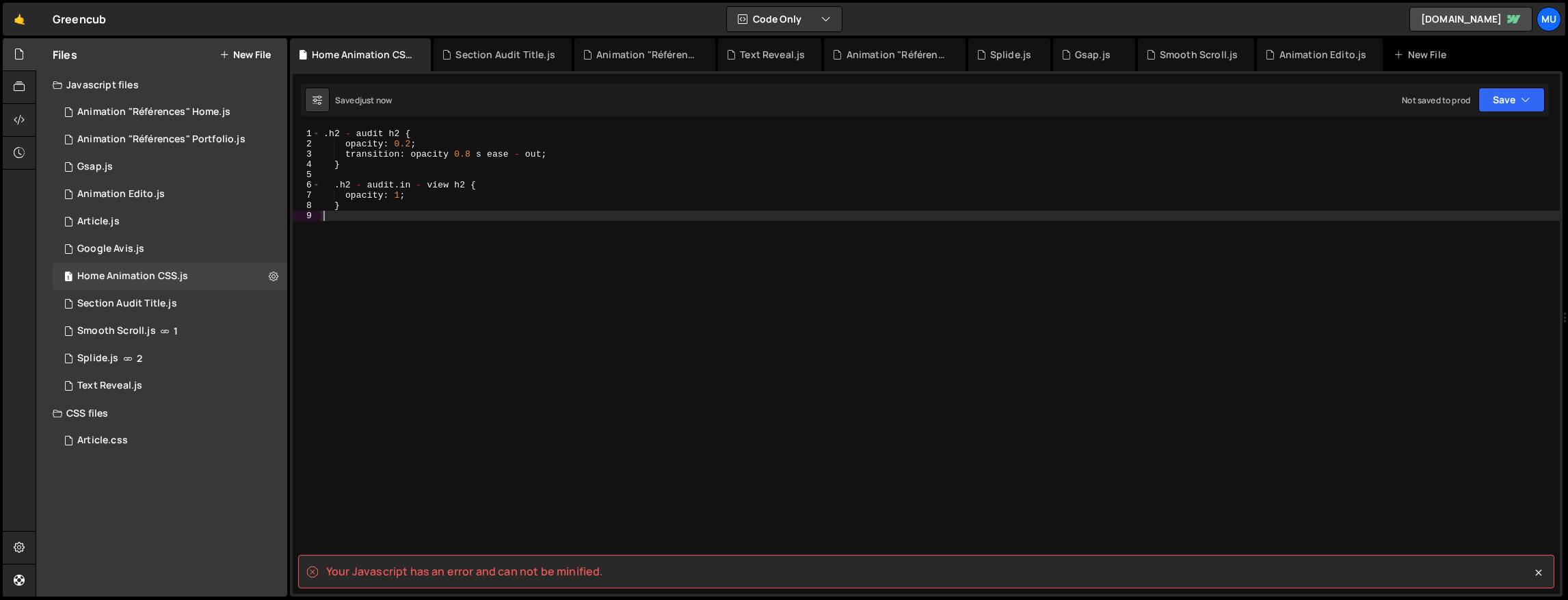
type textarea "}"
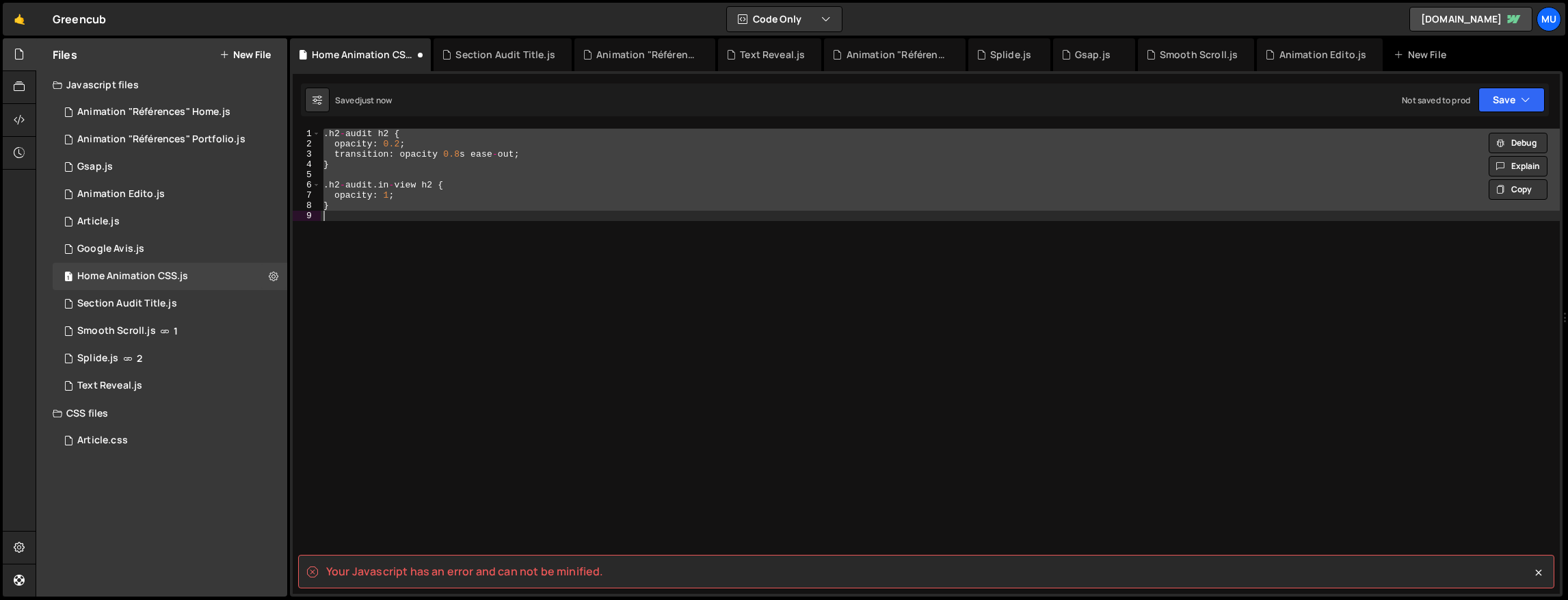
click at [755, 287] on div ". h2 - audit h2 { opacity : 0.2 ; transition : opacity 0.8 s ease - out ; } . h…" at bounding box center [940, 360] width 1239 height 465
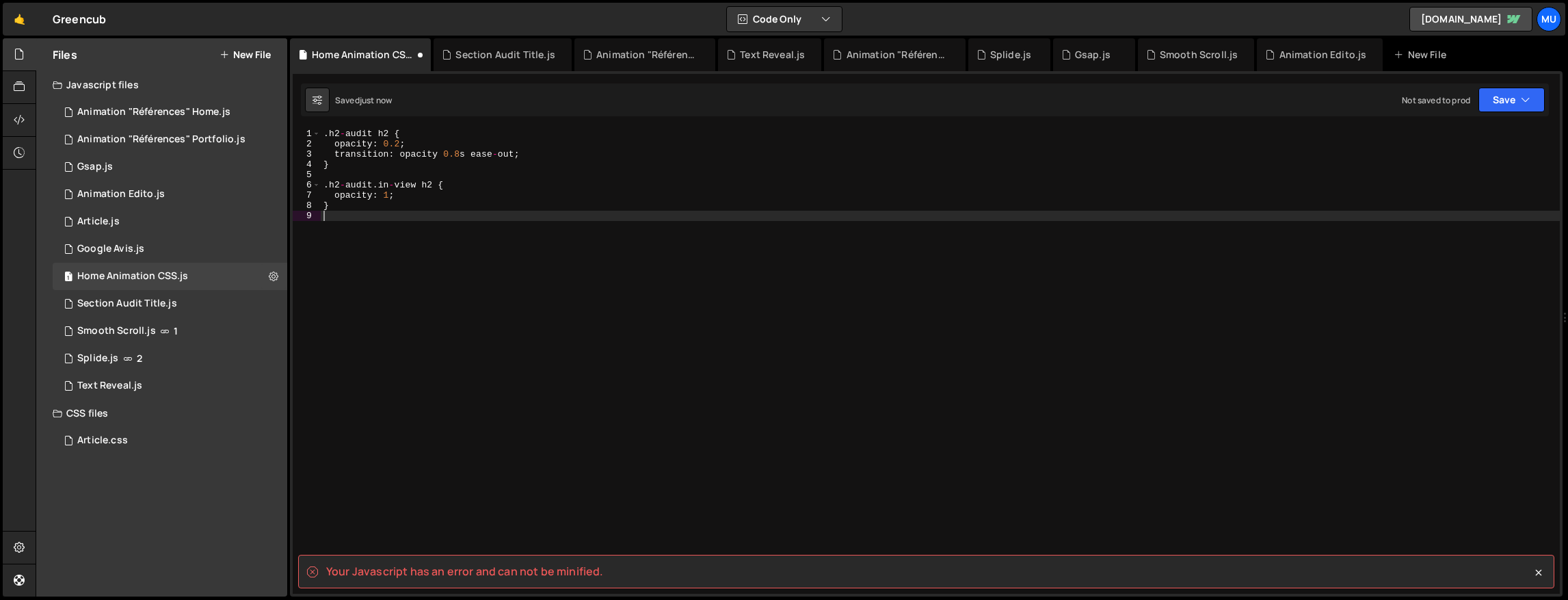
click at [344, 130] on div ". h2 - audit h2 { opacity : 0.2 ; transition : opacity 0.8 s ease - out ; } . h…" at bounding box center [940, 371] width 1239 height 486
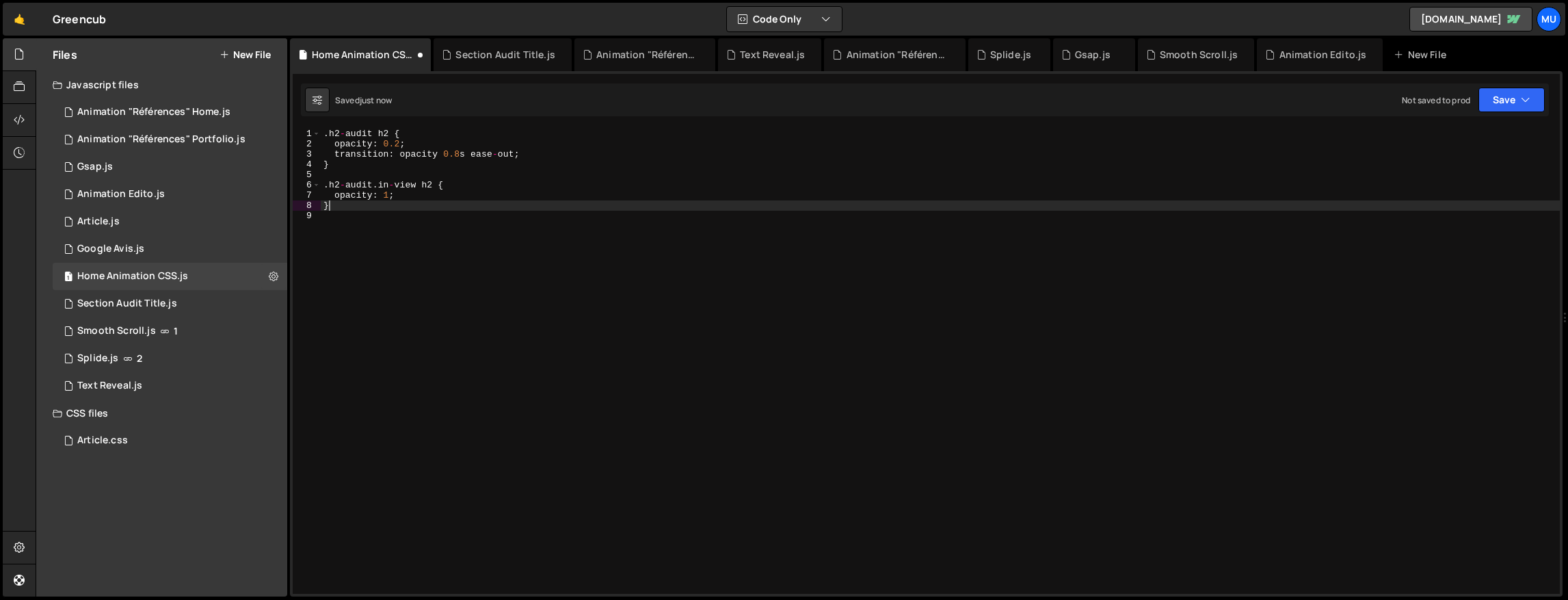
click at [566, 208] on div ". h2 - audit h2 { opacity : 0.2 ; transition : opacity 0.8 s ease - out ; } . h…" at bounding box center [940, 371] width 1239 height 486
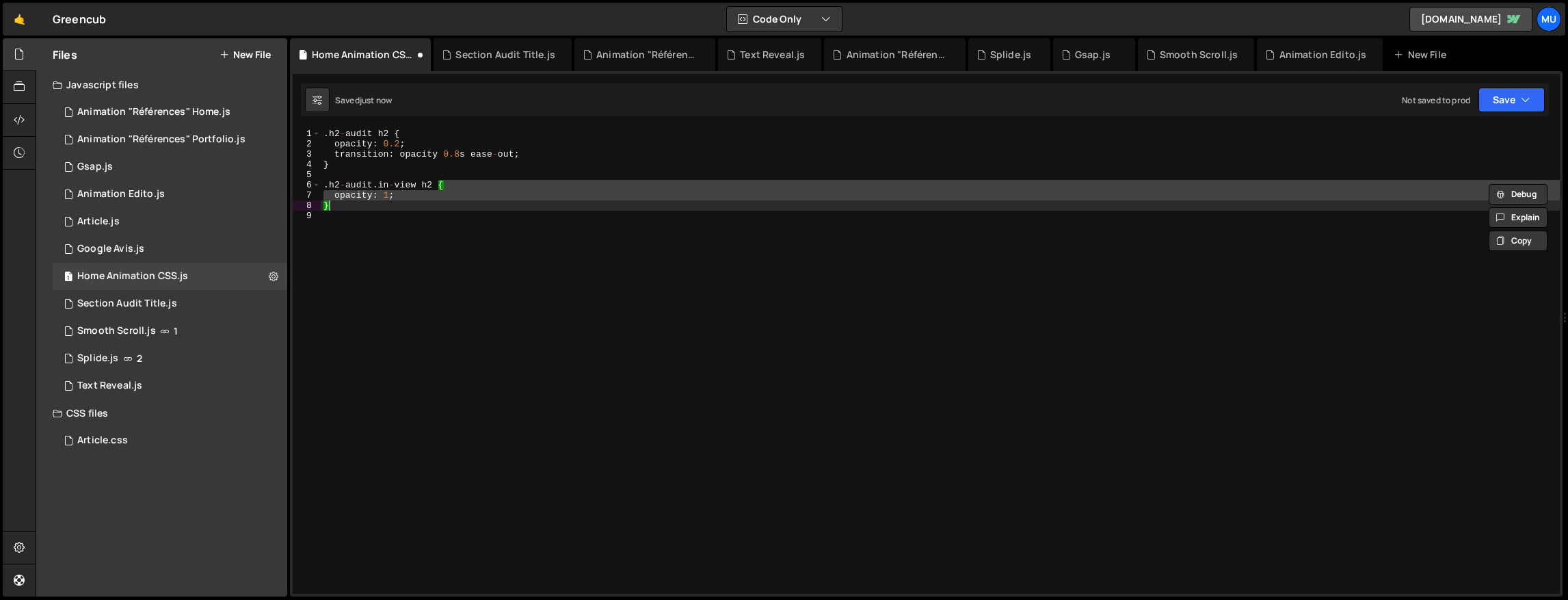
type textarea "}"
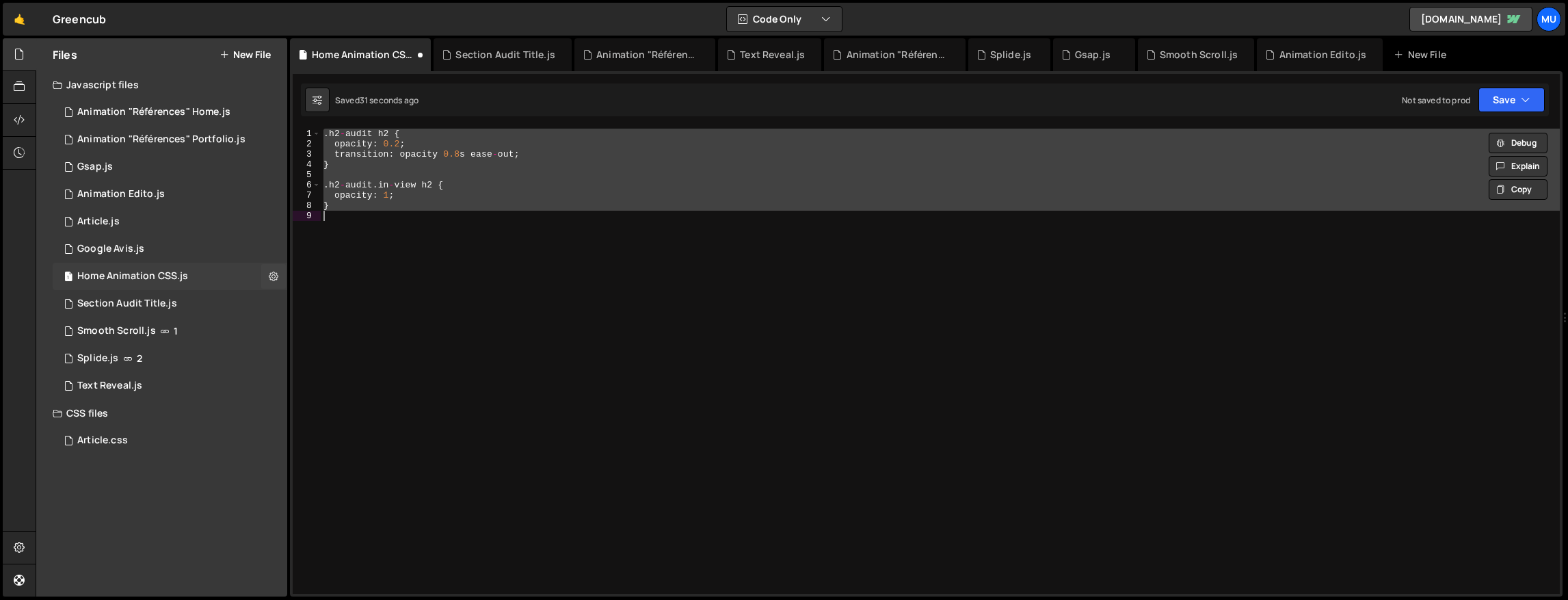
click at [285, 273] on div "1 Home Animation CSS.js 0" at bounding box center [170, 276] width 235 height 27
click at [278, 273] on button at bounding box center [273, 276] width 25 height 25
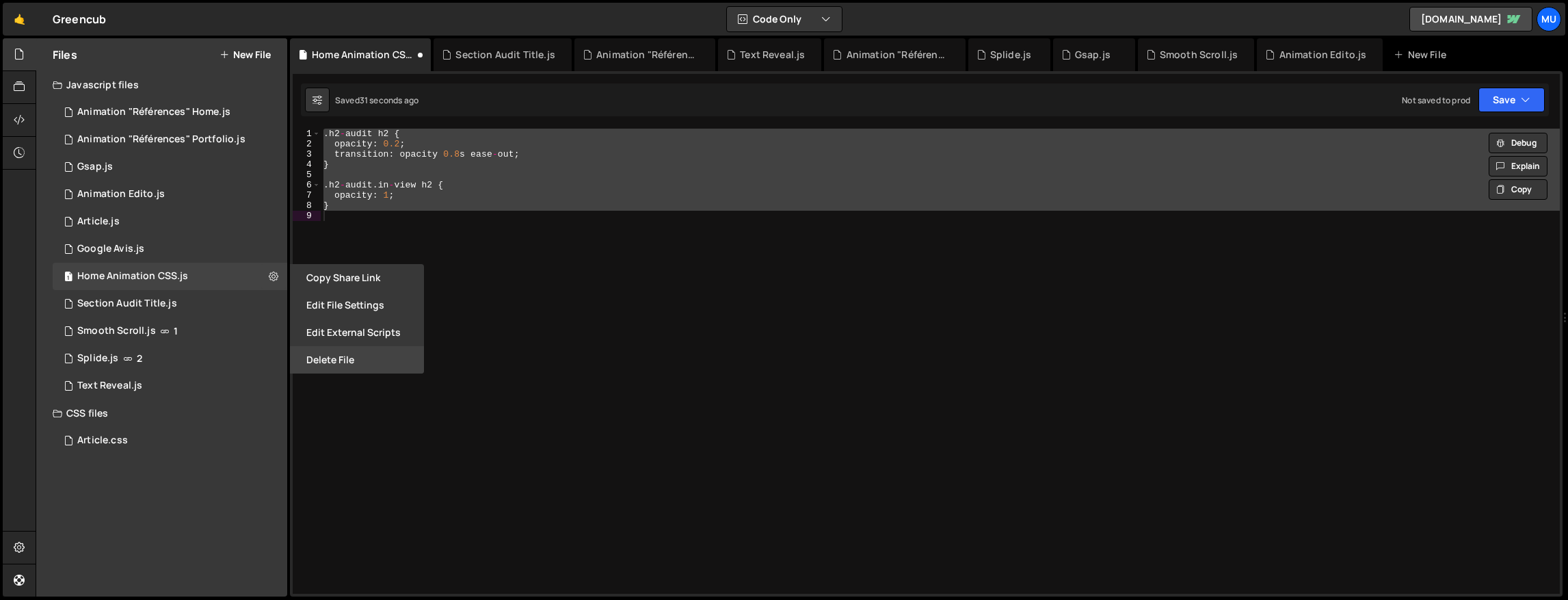
click at [326, 360] on button "Delete File" at bounding box center [357, 359] width 134 height 27
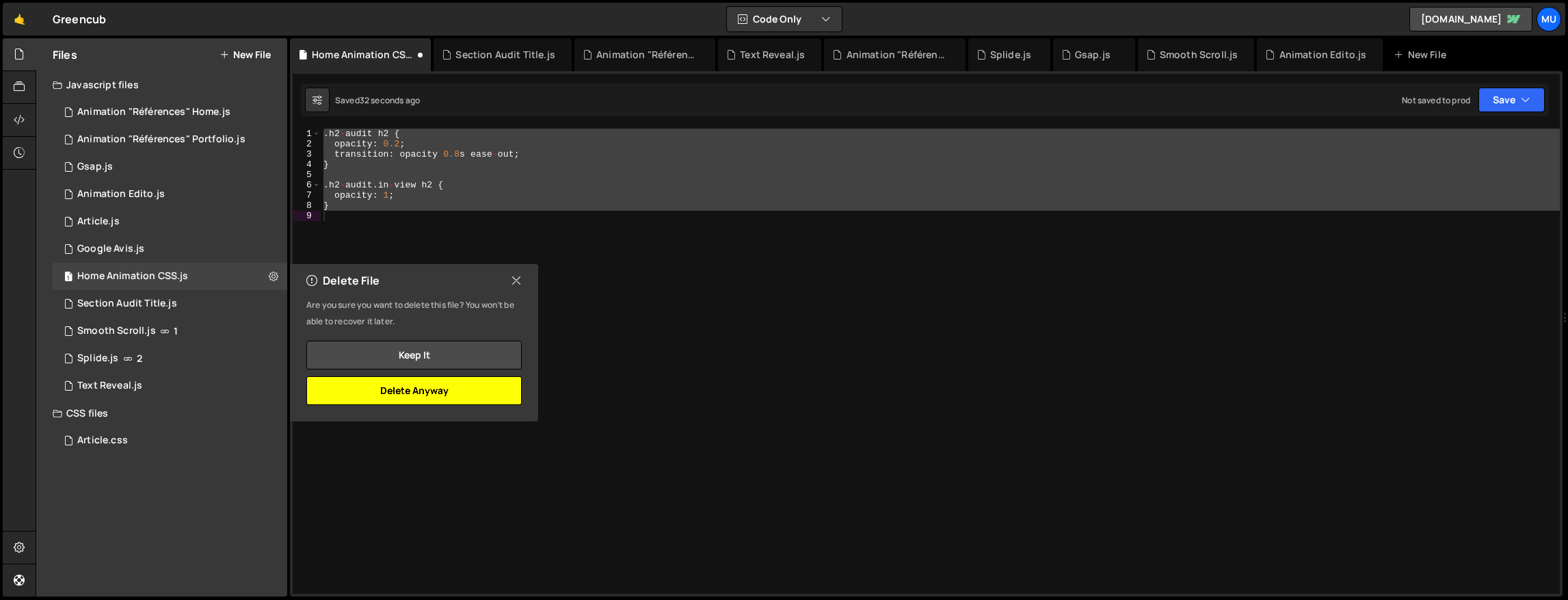
click at [343, 395] on button "Delete Anyway" at bounding box center [414, 390] width 215 height 29
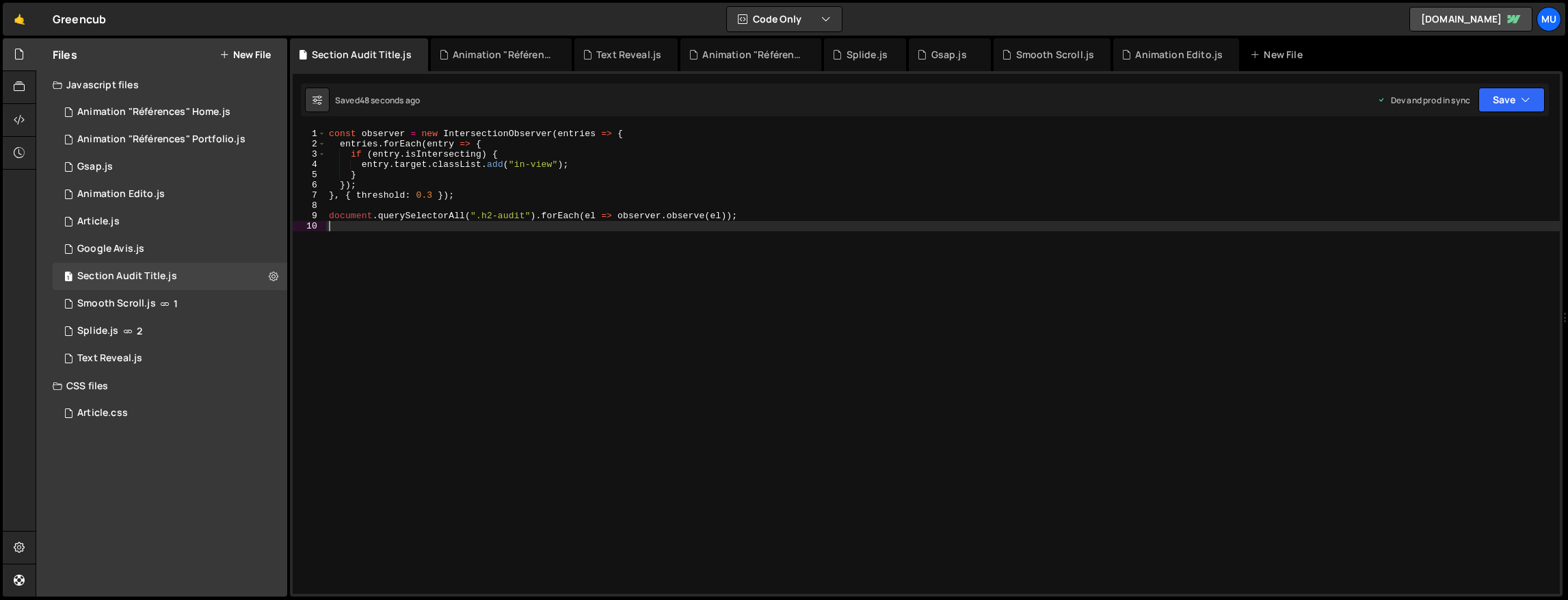
click at [813, 280] on div "const observer = new IntersectionObserver ( entries => { entries . forEach ( en…" at bounding box center [943, 371] width 1233 height 486
type textarea "document.querySelectorAll(".h2-audit").forEach(el => observer.observe(el));"
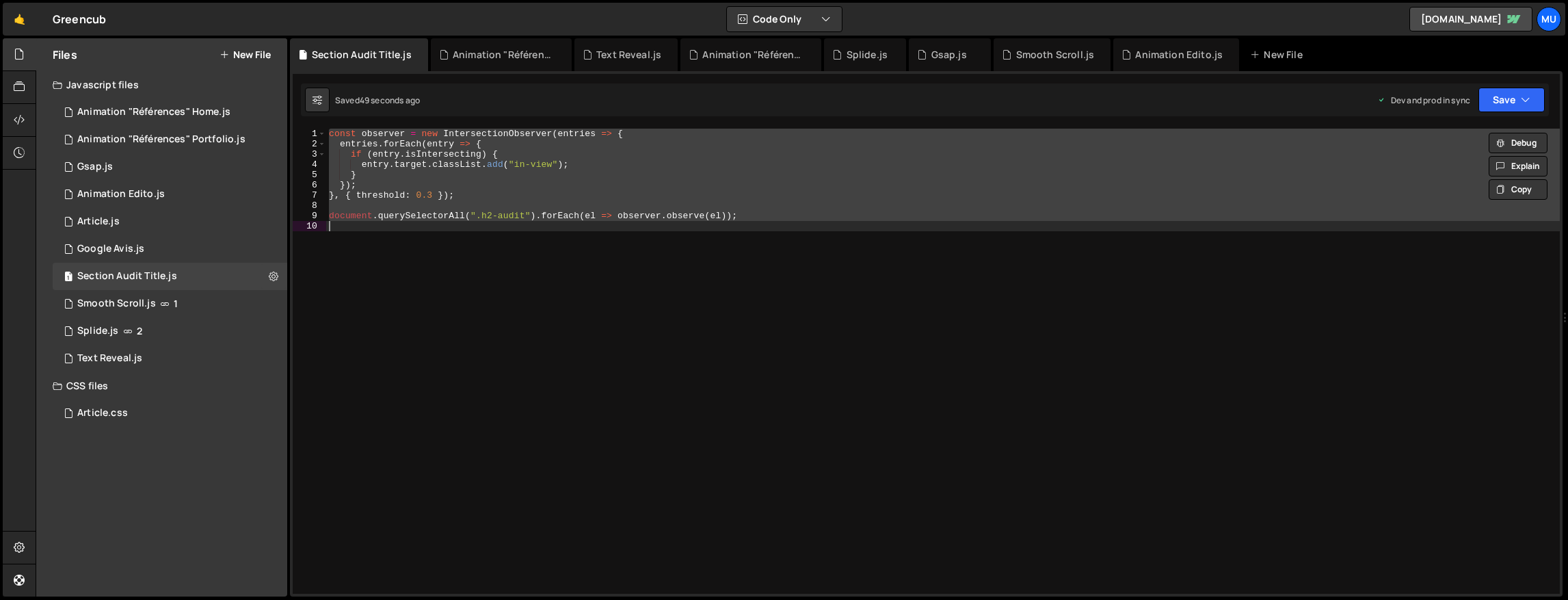
paste textarea
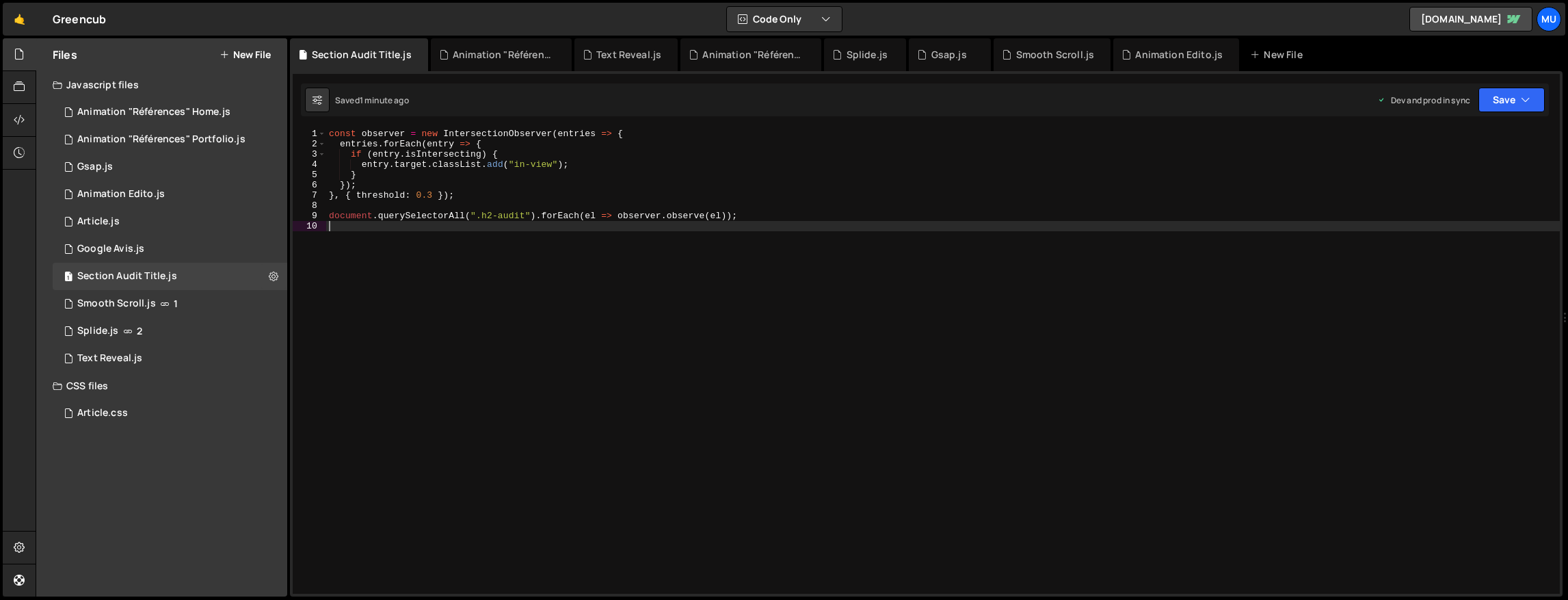
click at [830, 313] on div "const observer = new IntersectionObserver ( entries => { entries . forEach ( en…" at bounding box center [943, 371] width 1233 height 486
type textarea "document.querySelectorAll(".h2-audit").forEach(el => observer.observe(el));"
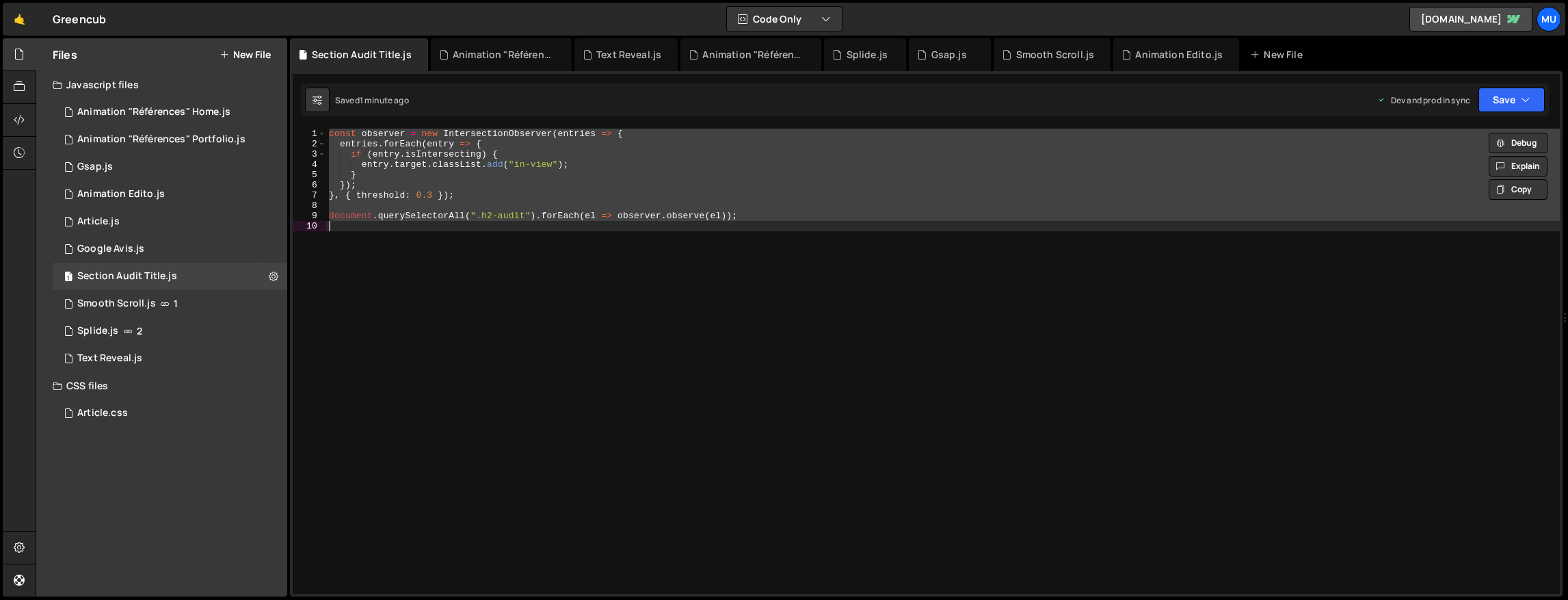
paste textarea
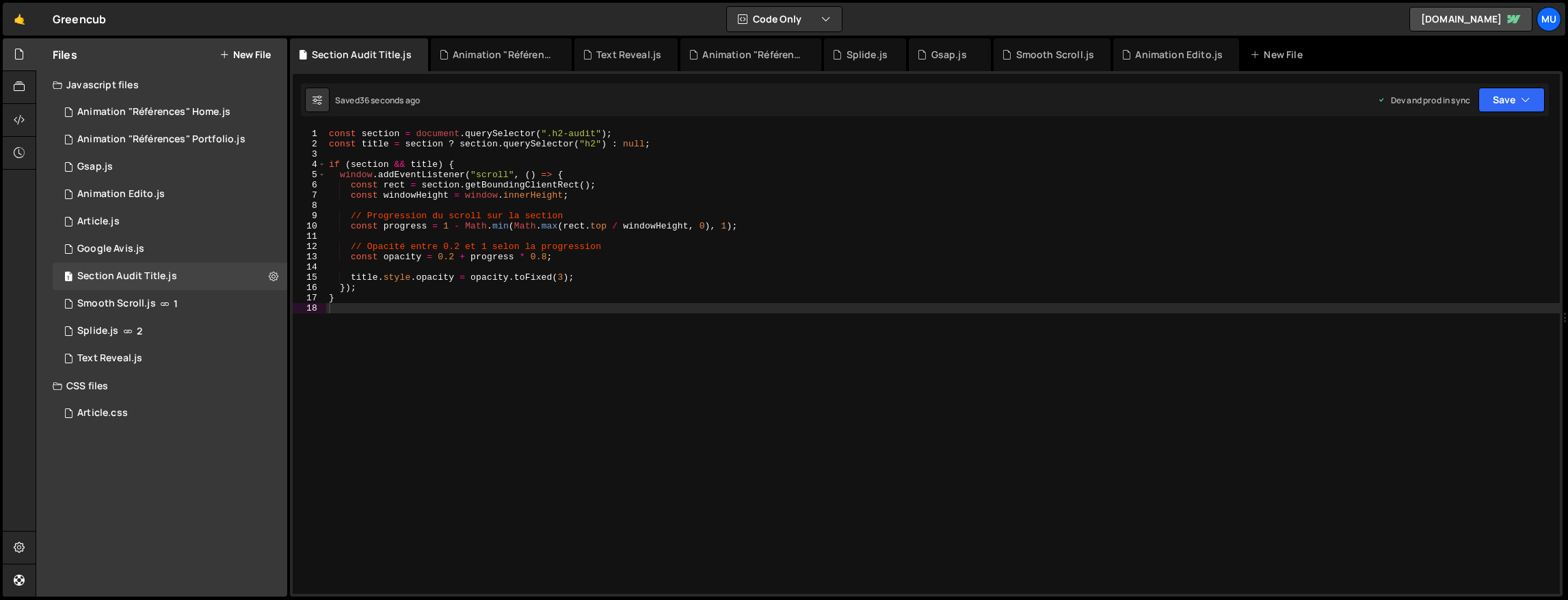
click at [770, 335] on div "const section = document . querySelector ( ".h2-audit" ) ; const title = sectio…" at bounding box center [943, 371] width 1233 height 486
type textarea "}"
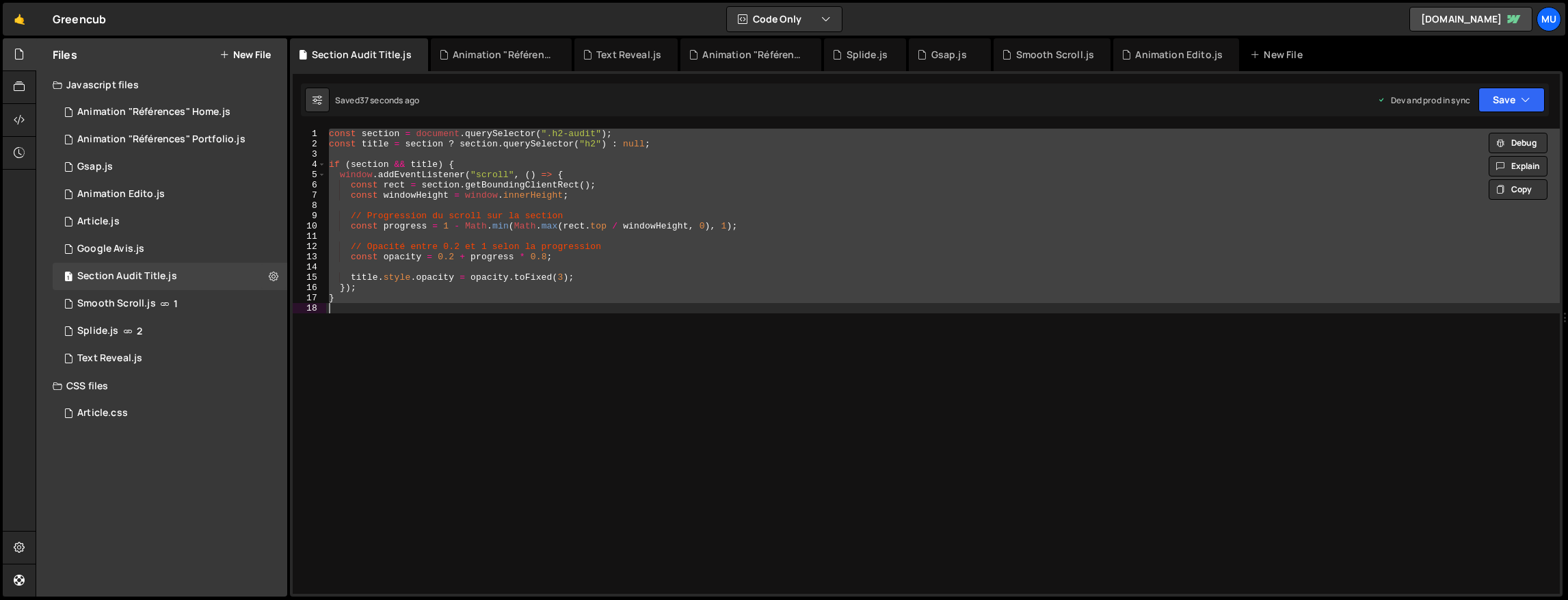
paste textarea
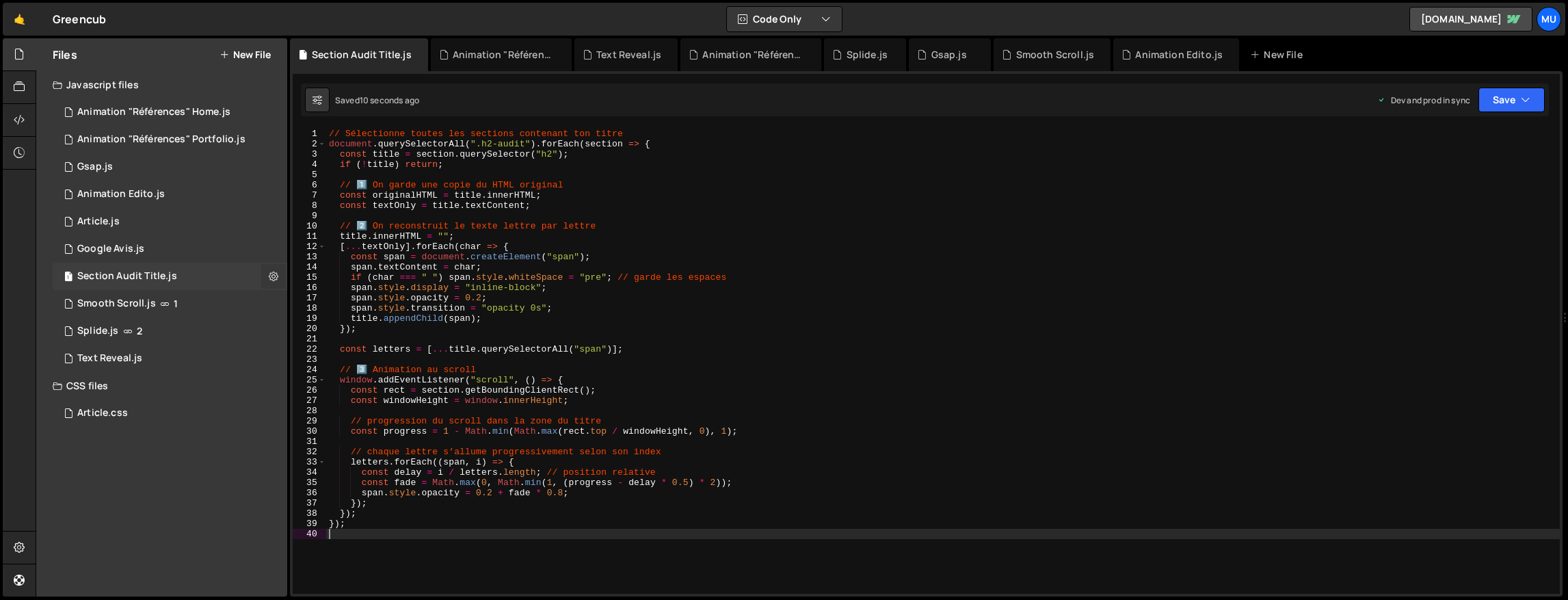
click at [264, 273] on button at bounding box center [273, 276] width 25 height 25
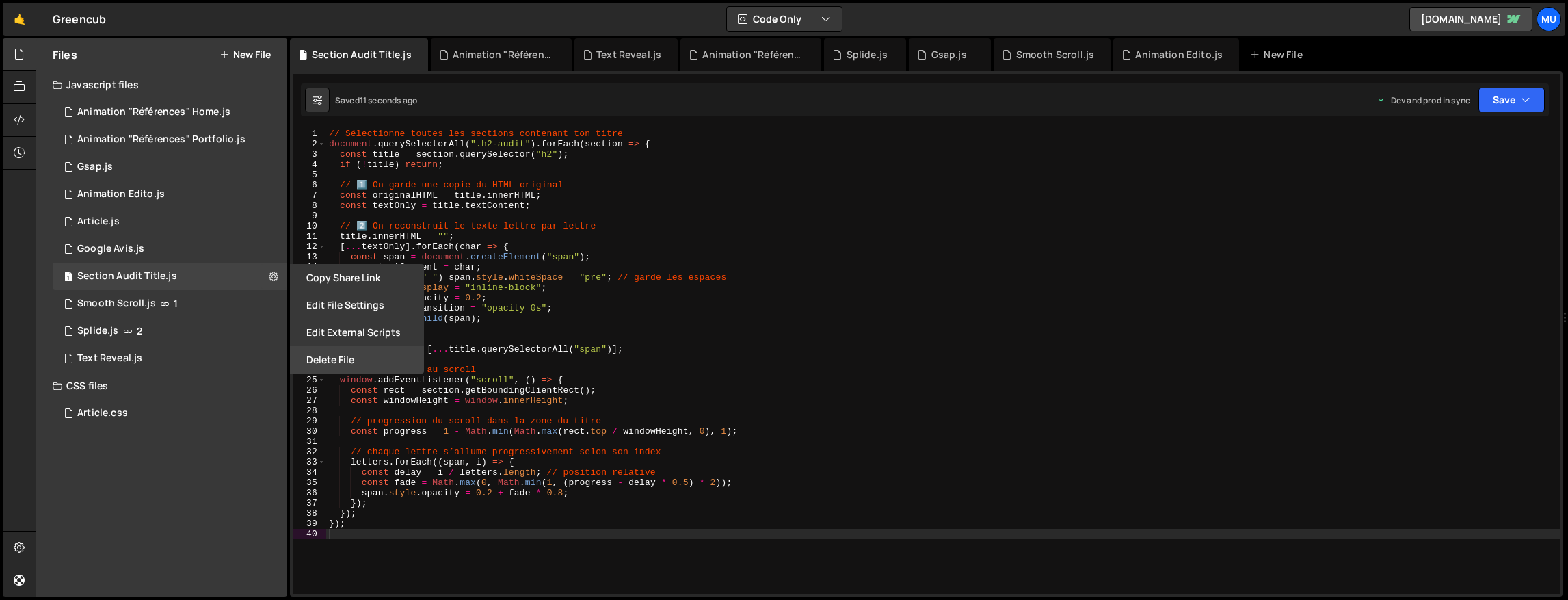
click at [344, 359] on button "Delete File" at bounding box center [357, 359] width 134 height 27
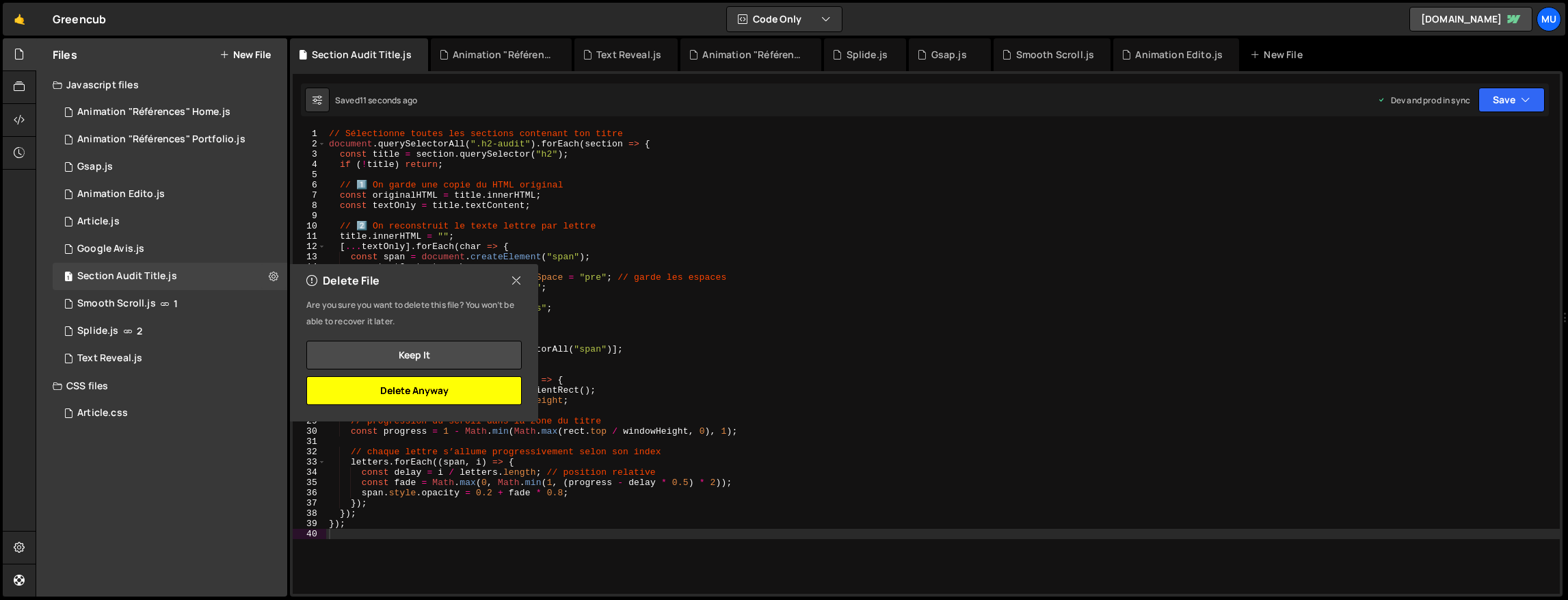
click at [425, 394] on button "Delete Anyway" at bounding box center [414, 390] width 215 height 29
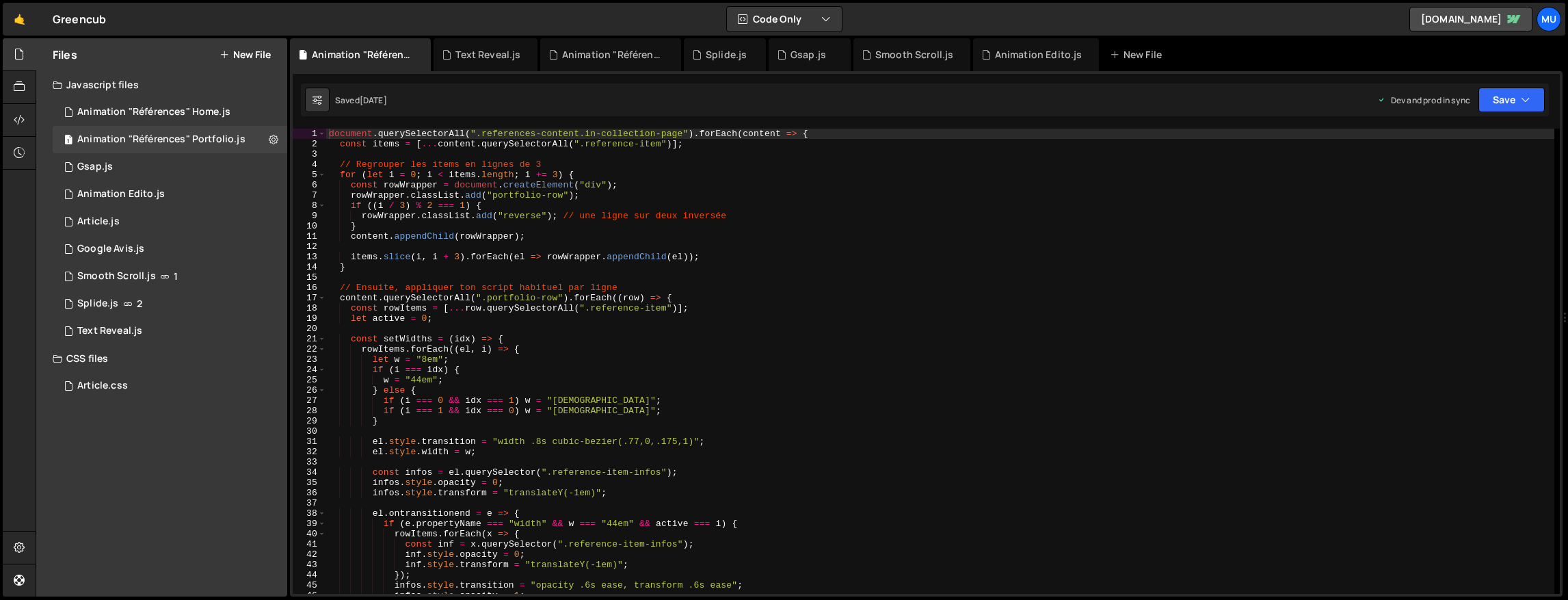
click at [258, 57] on button "New File" at bounding box center [245, 54] width 51 height 11
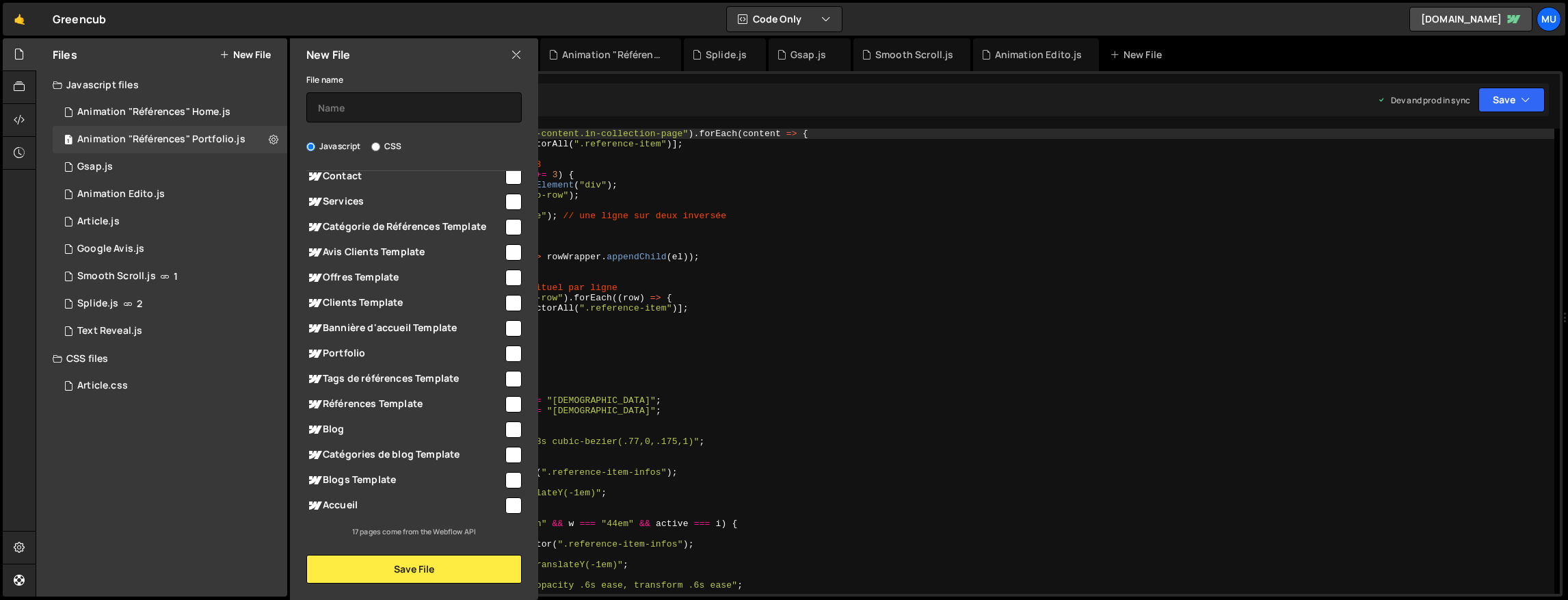
click at [357, 512] on span "Accueil" at bounding box center [405, 505] width 197 height 17
checkbox input "true"
click at [353, 105] on input "text" at bounding box center [414, 107] width 215 height 30
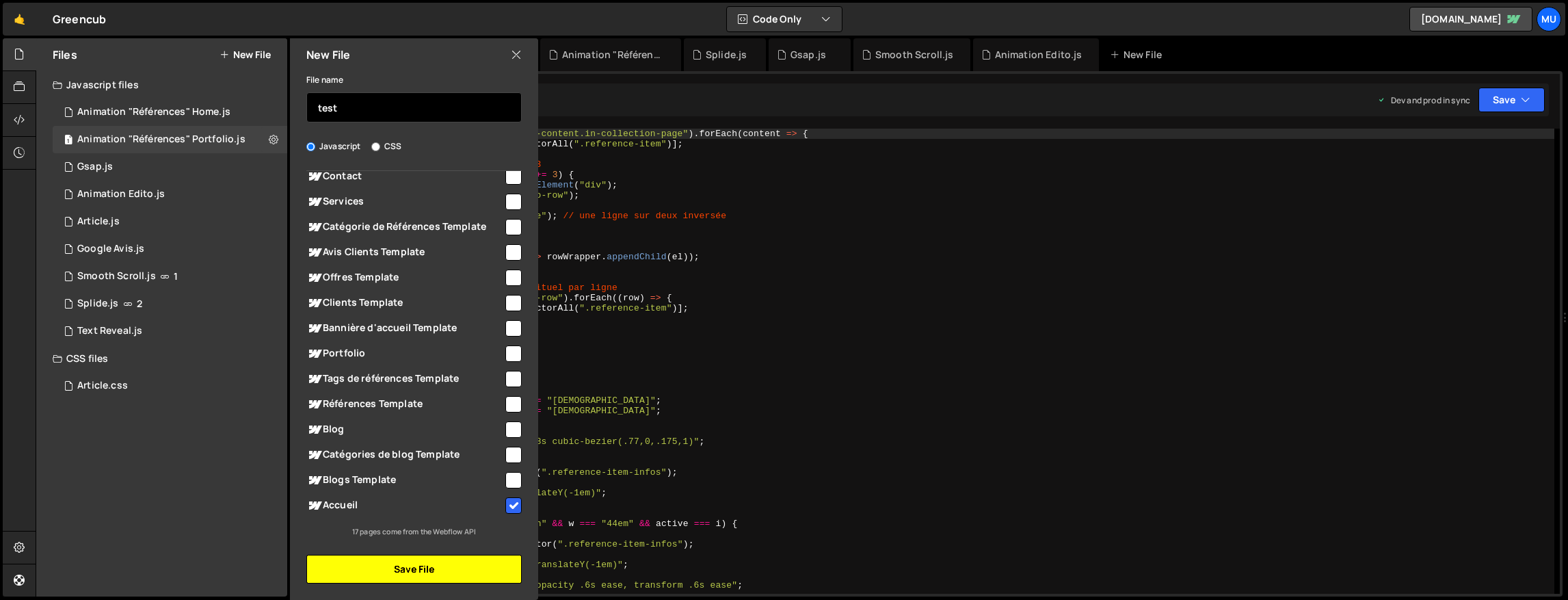
type input "test"
click at [412, 566] on button "Save File" at bounding box center [414, 568] width 215 height 29
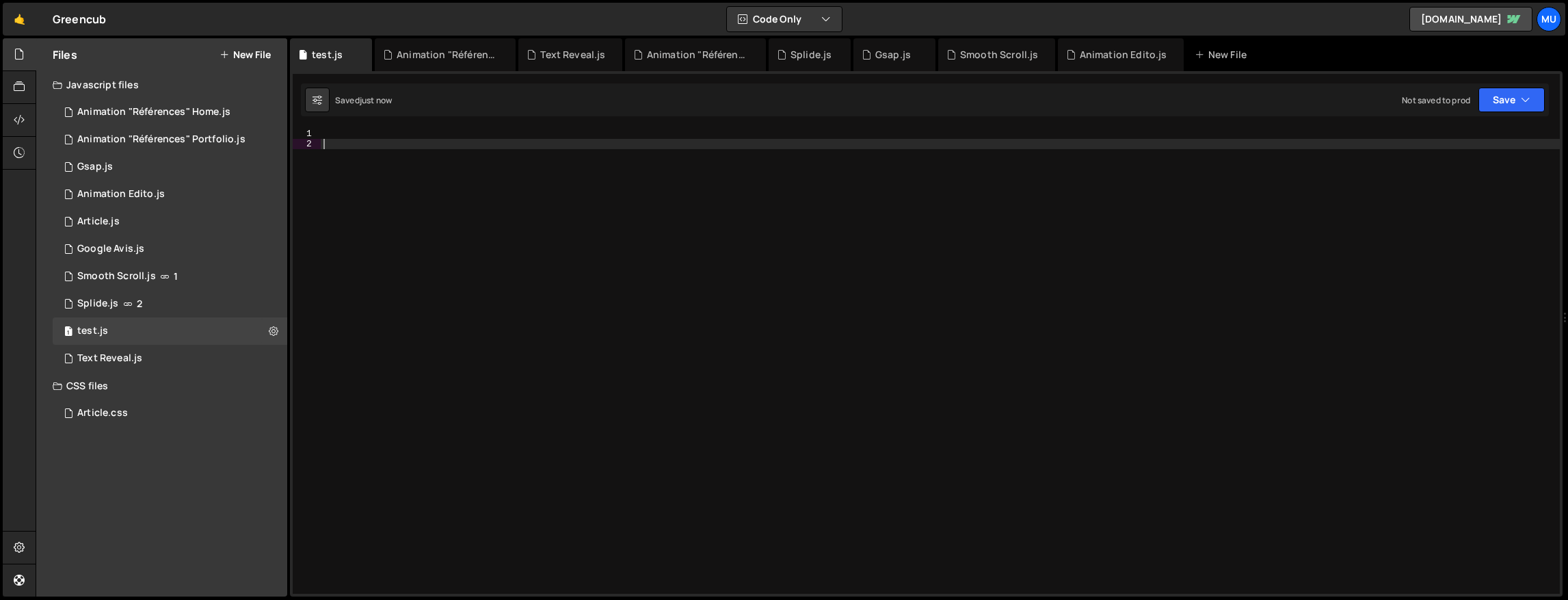
click at [772, 141] on div at bounding box center [940, 371] width 1239 height 486
click at [776, 131] on div at bounding box center [940, 371] width 1239 height 486
paste textarea "}"
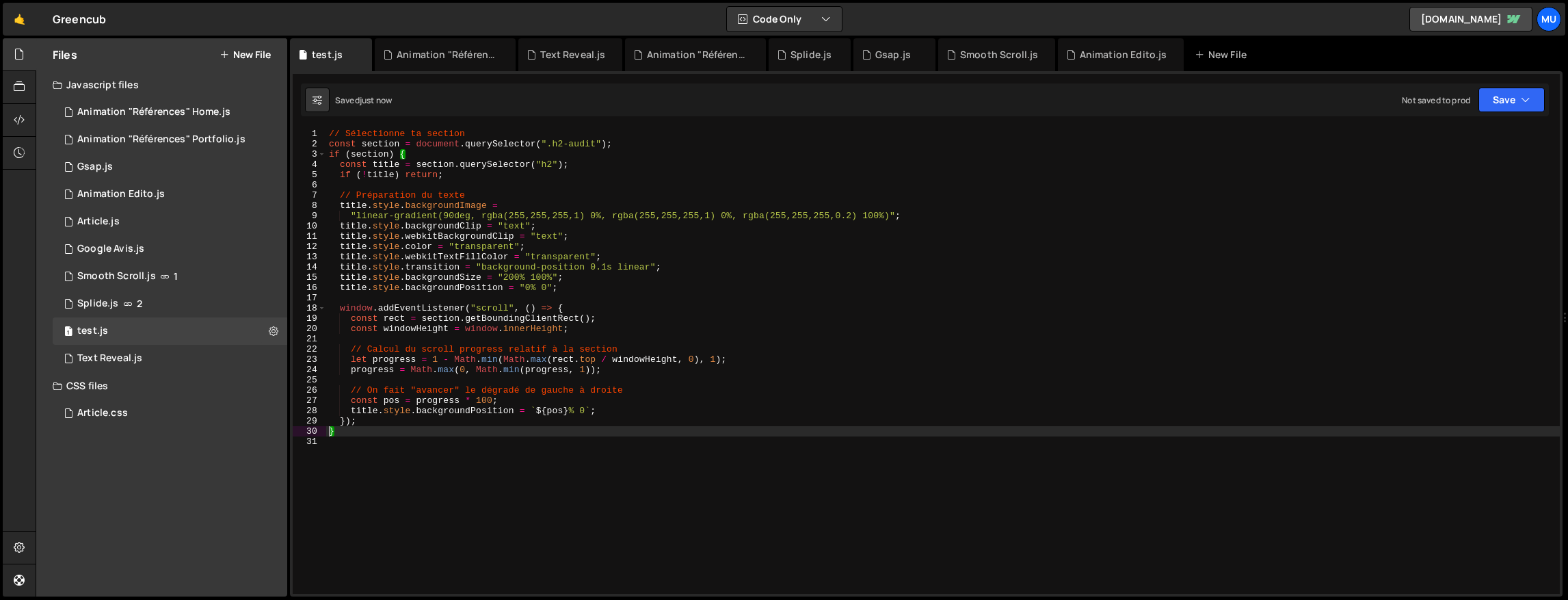
click at [665, 363] on div "// Sélectionne ta section const section = document . querySelector ( ".h2-audit…" at bounding box center [943, 371] width 1233 height 486
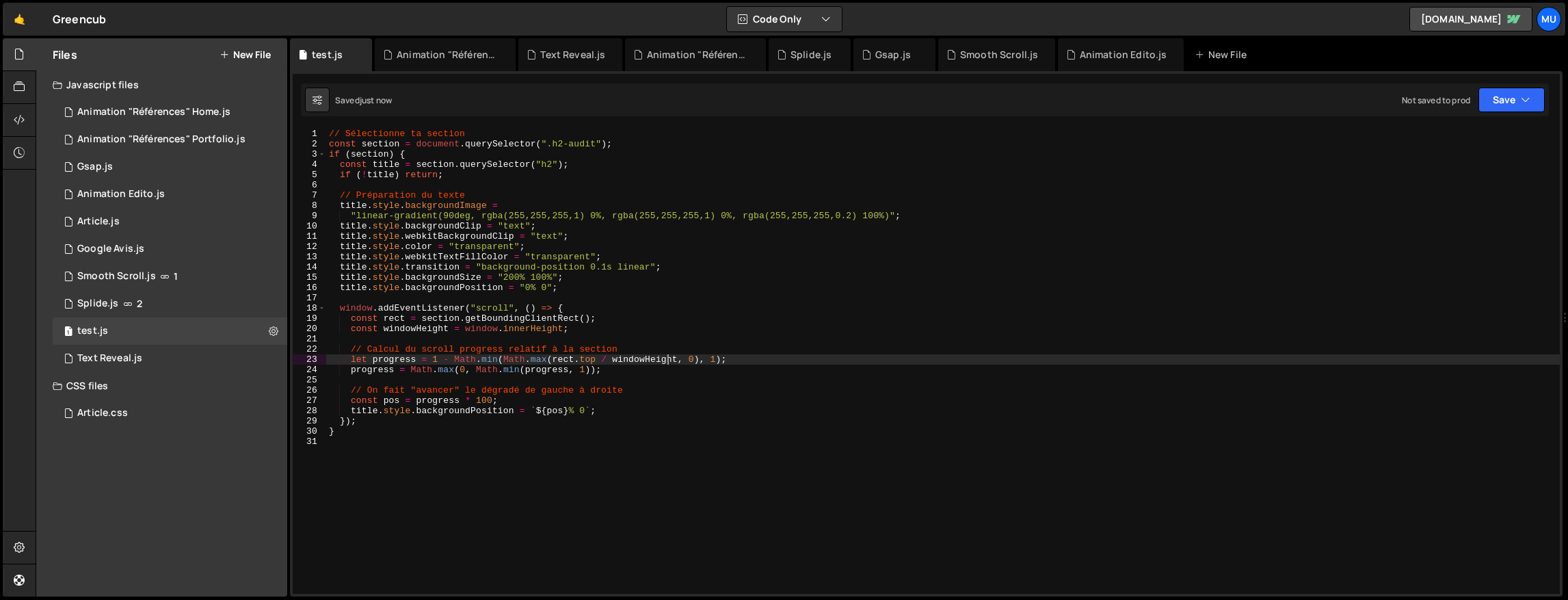
type textarea "}"
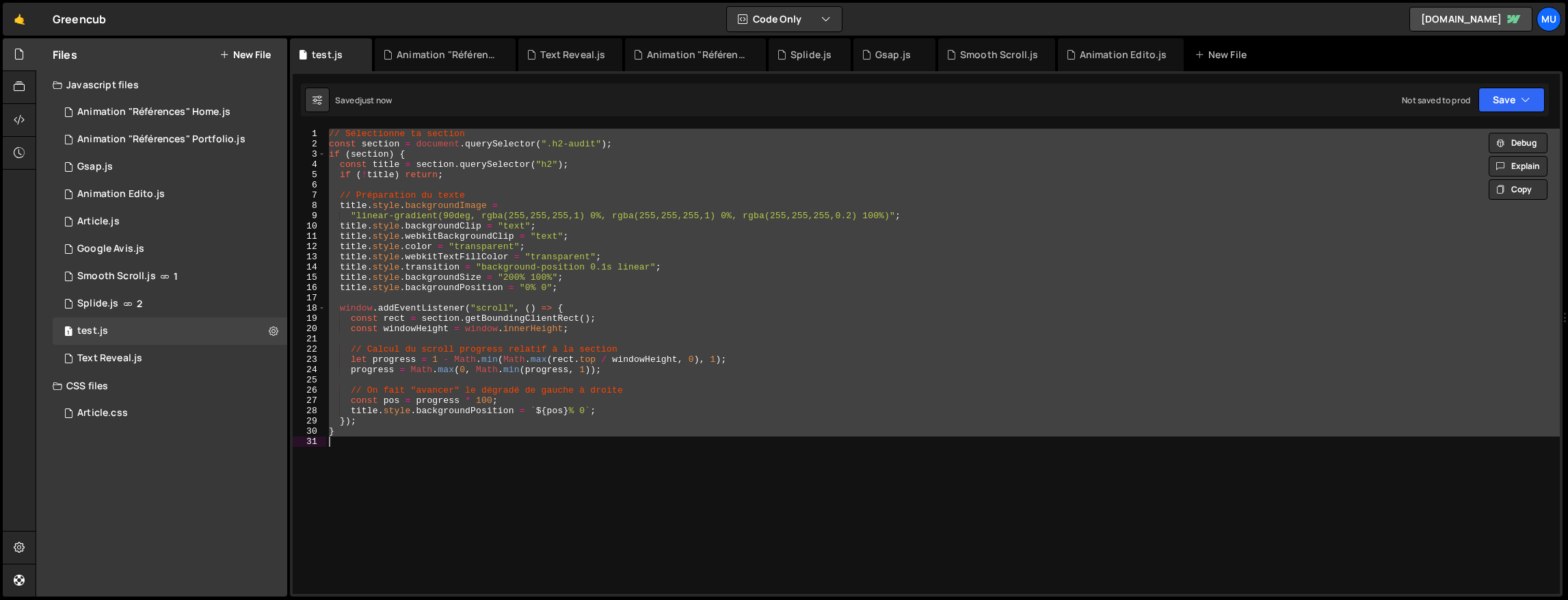
paste textarea
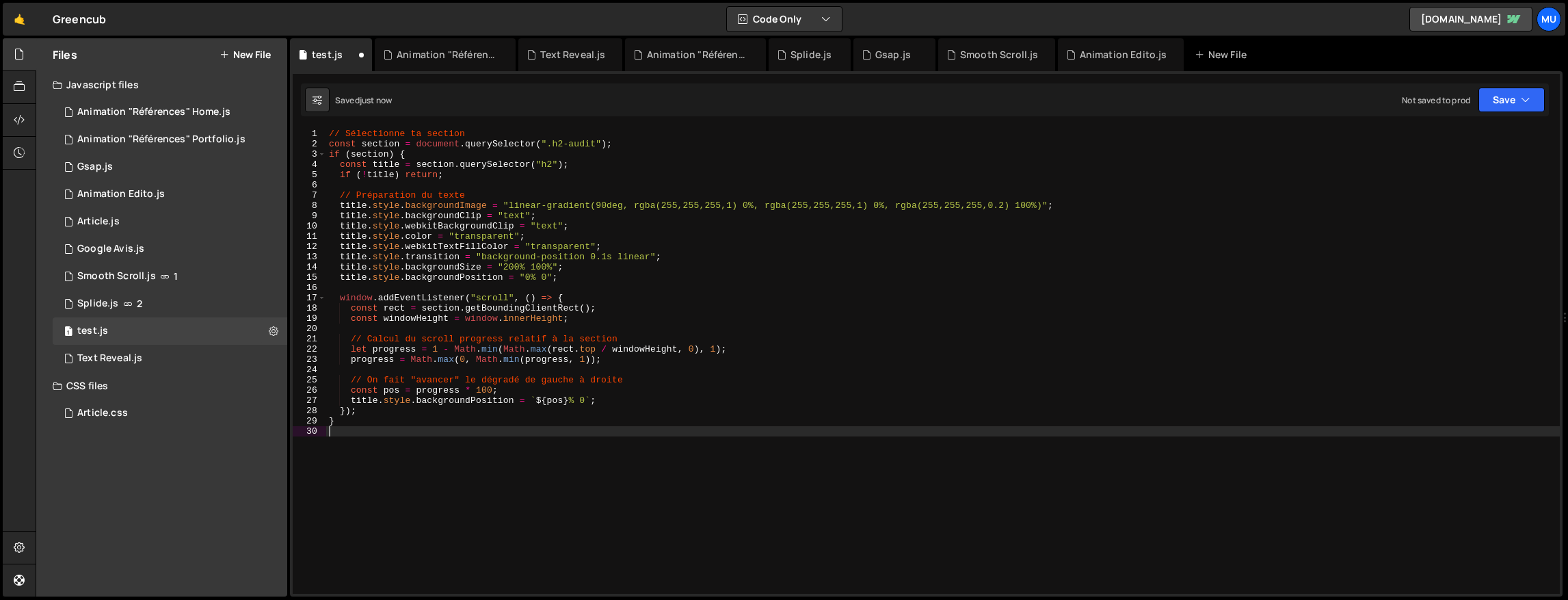
type textarea "}"
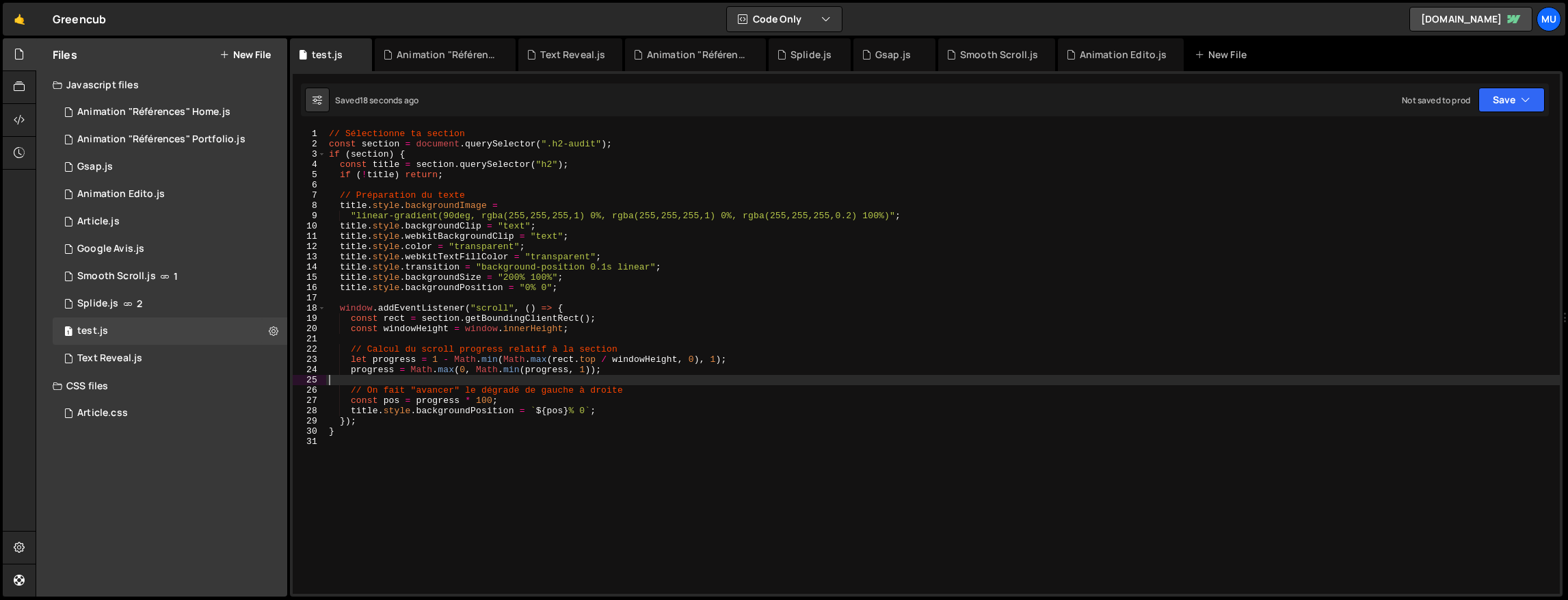
click at [928, 378] on div "// Sélectionne ta section const section = document . querySelector ( ".h2-audit…" at bounding box center [943, 371] width 1233 height 486
type textarea "}"
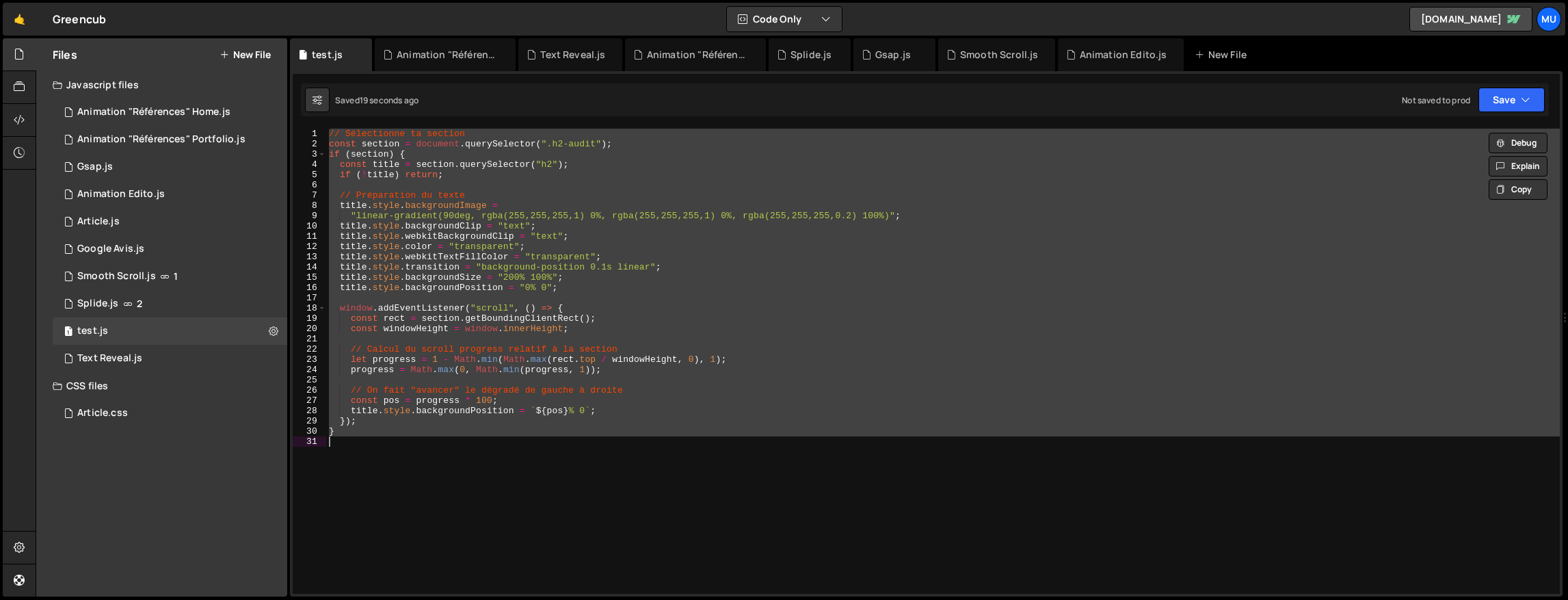
paste textarea
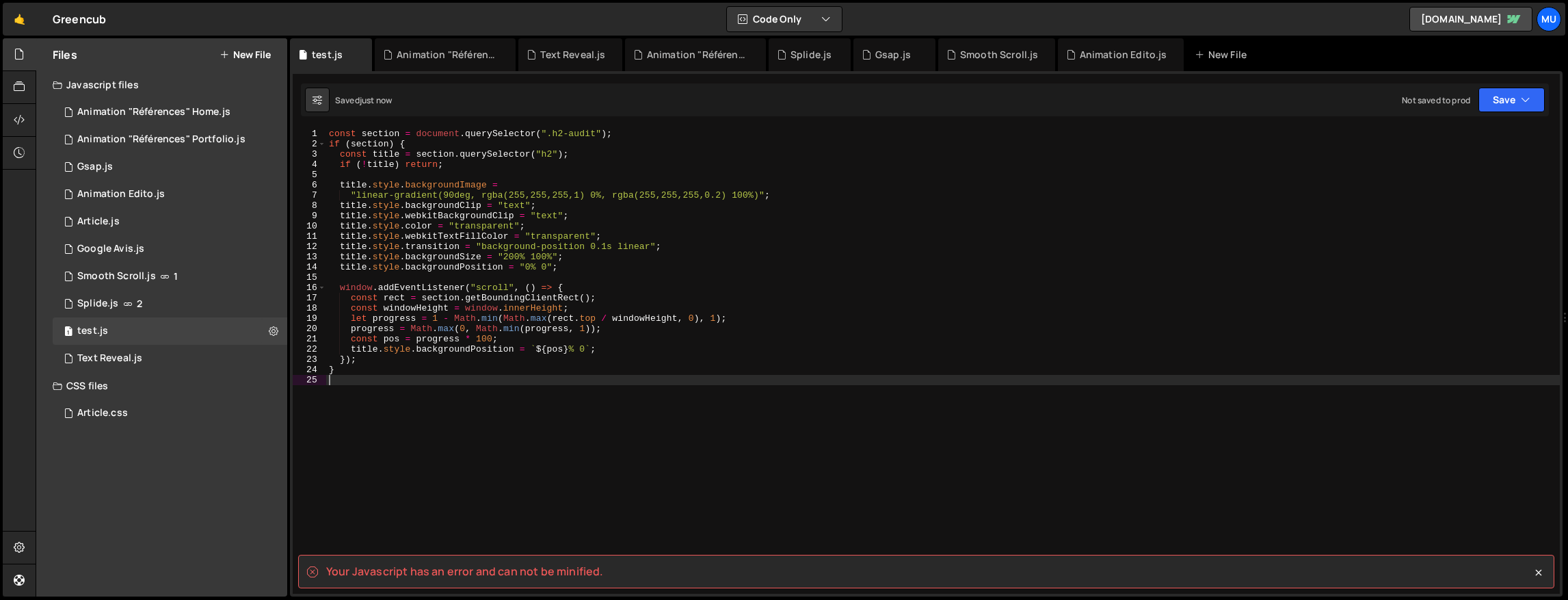
click at [806, 408] on div "const section = document . querySelector ( ".h2-audit" ) ; if ( section ) { con…" at bounding box center [943, 371] width 1233 height 486
click at [582, 563] on spa "Your Javascript has an error and can not be minified." at bounding box center [464, 570] width 277 height 15
copy div "Your Javascript has an error and can not be minified. 128 129 130 131 132 133 1…"
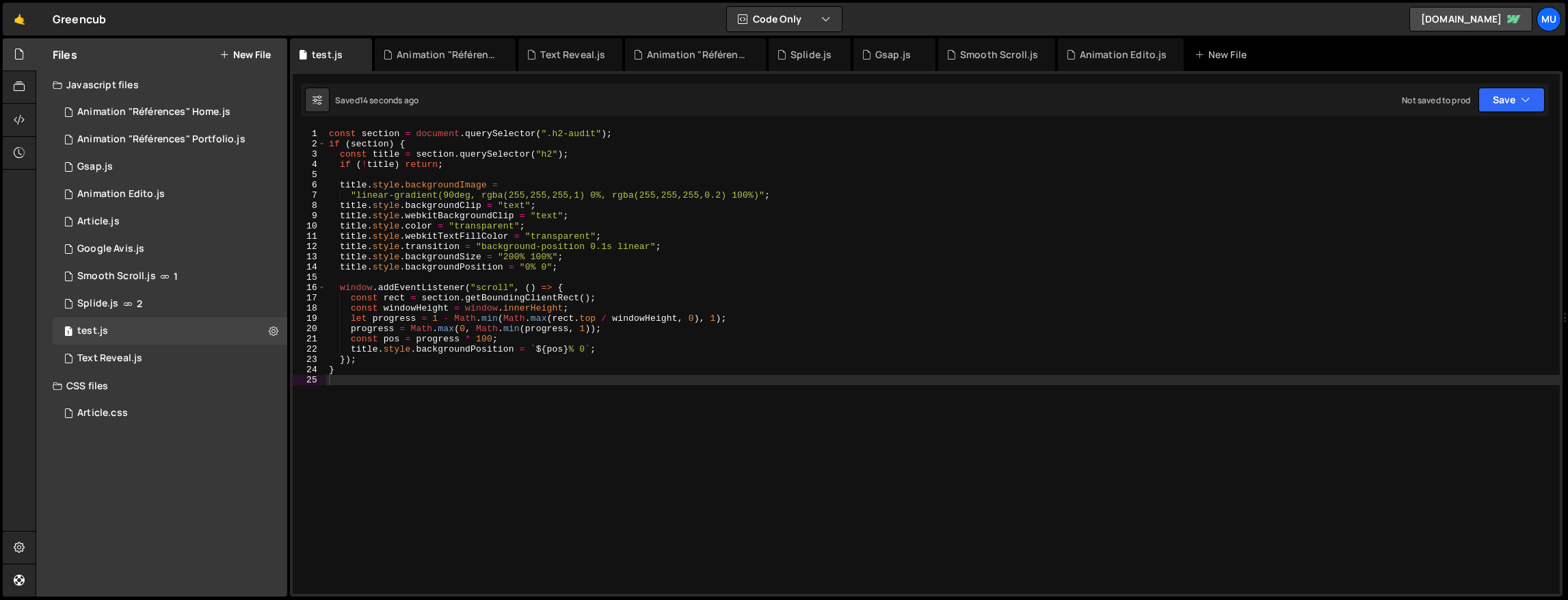
click at [884, 400] on div "const section = document . querySelector ( ".h2-audit" ) ; if ( section ) { con…" at bounding box center [943, 371] width 1233 height 486
type textarea "}"
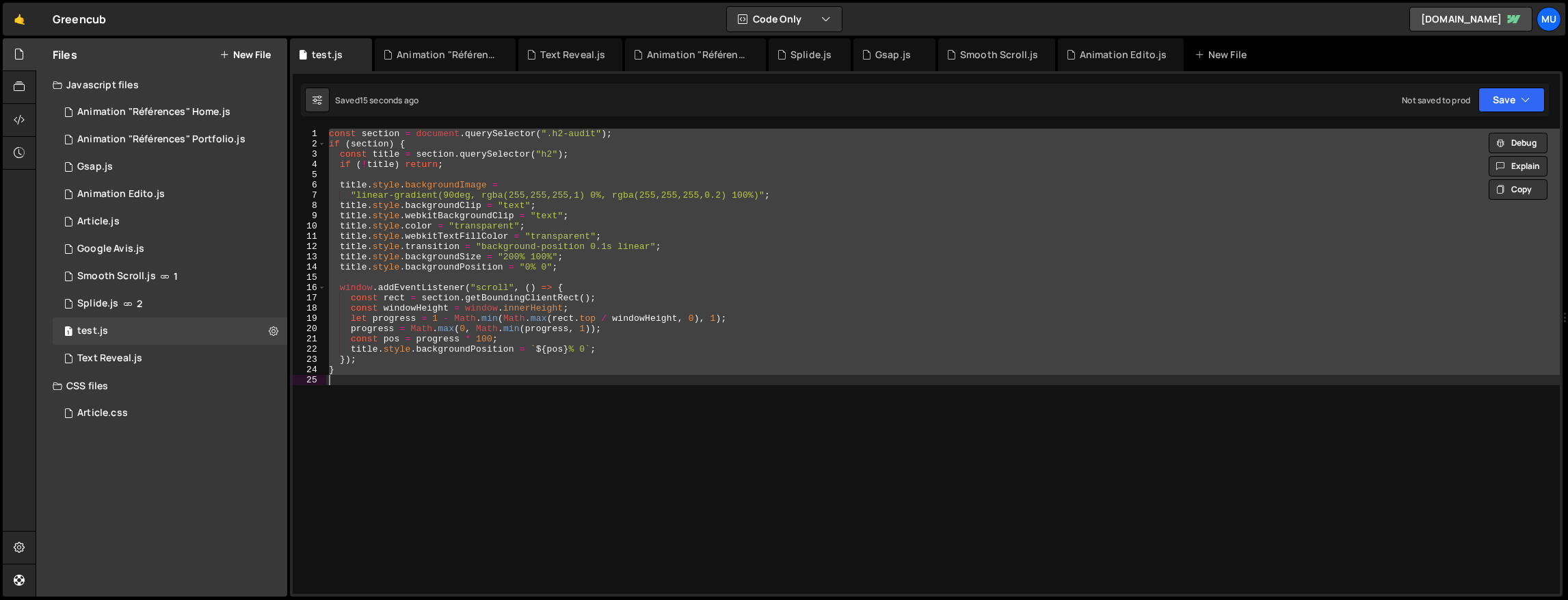
paste textarea
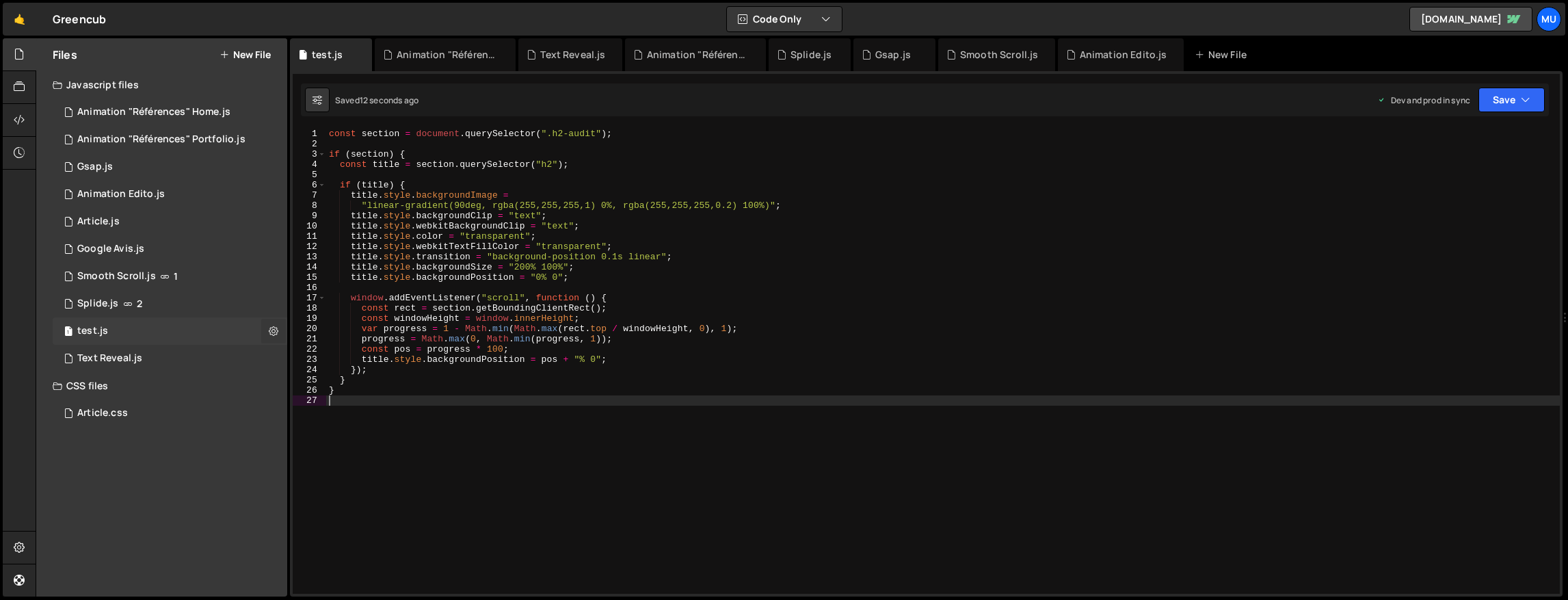
click at [269, 327] on icon at bounding box center [273, 330] width 10 height 13
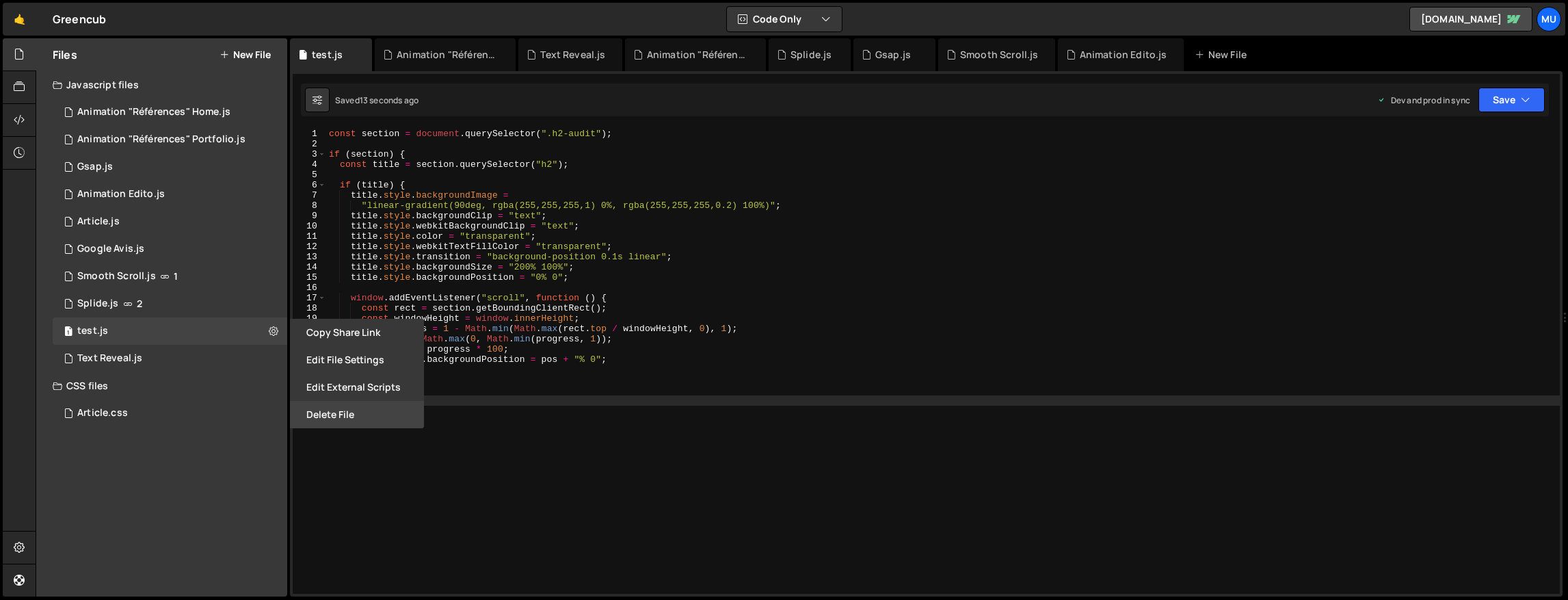
click at [329, 415] on button "Delete File" at bounding box center [357, 414] width 134 height 27
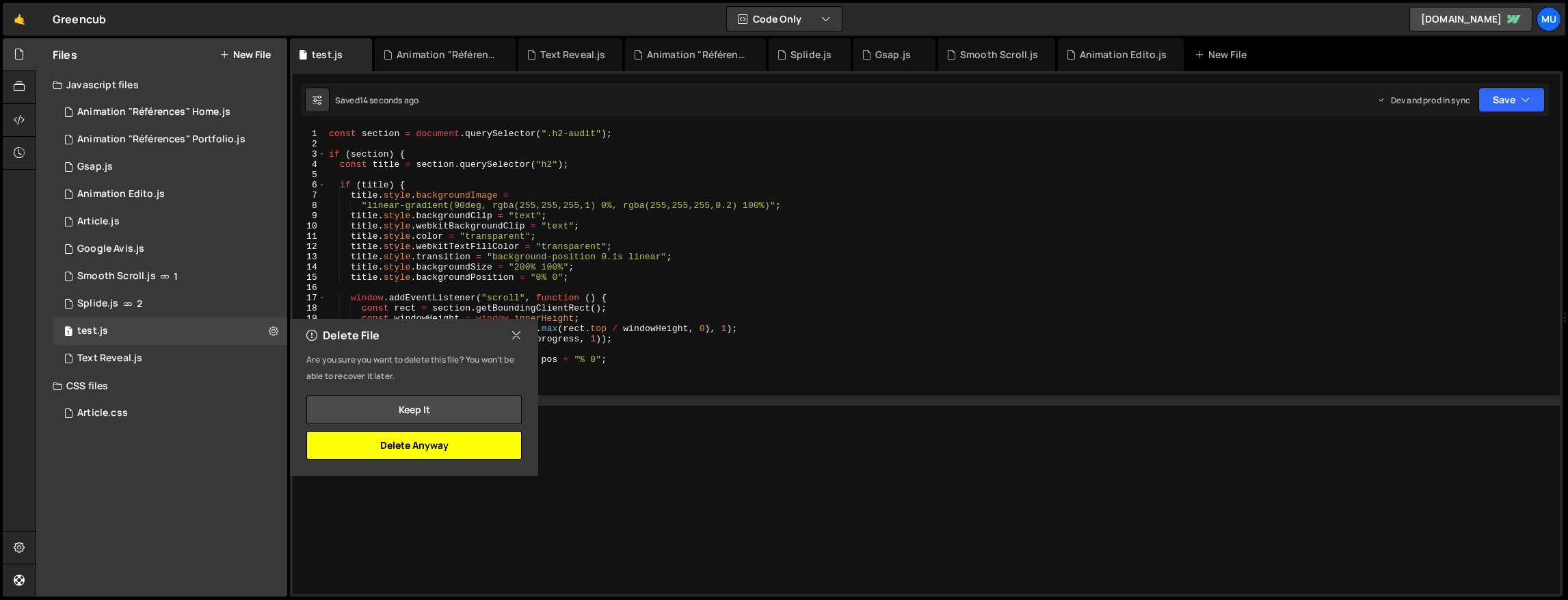
click at [446, 445] on button "Delete Anyway" at bounding box center [414, 445] width 215 height 29
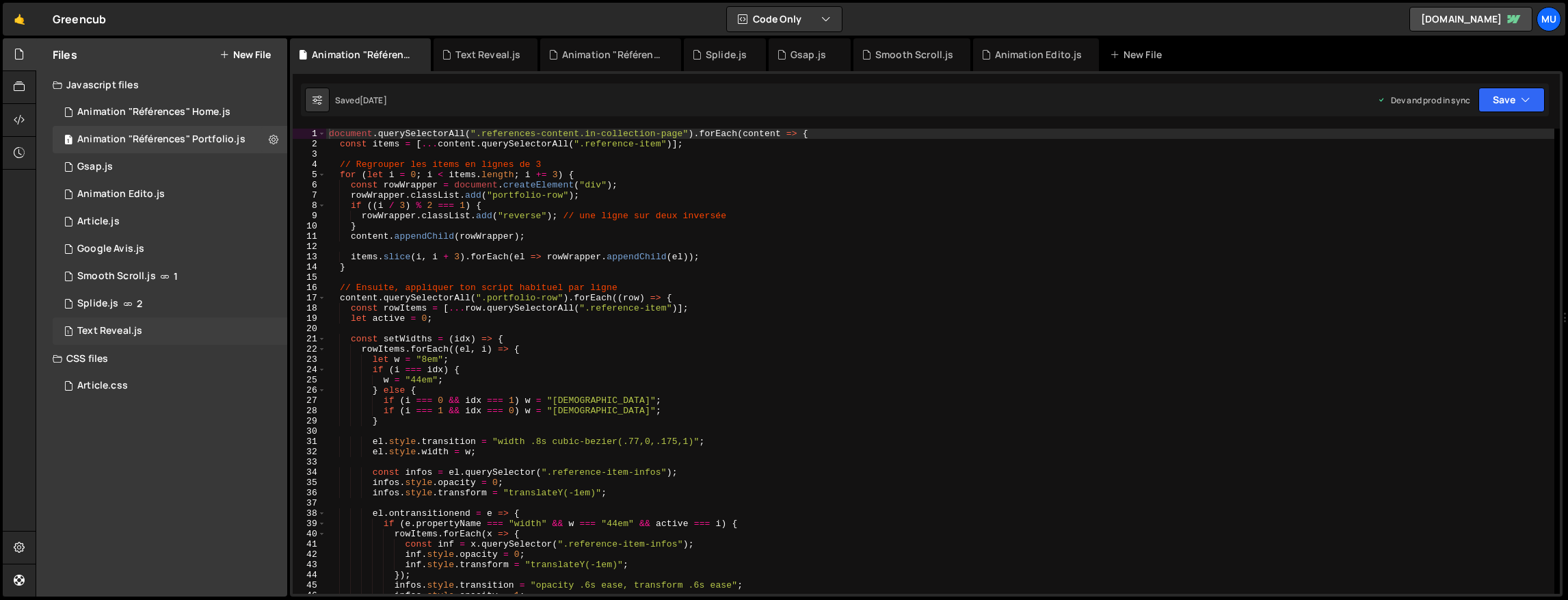
click at [179, 330] on div "1 Text Reveal.js 0" at bounding box center [170, 330] width 235 height 27
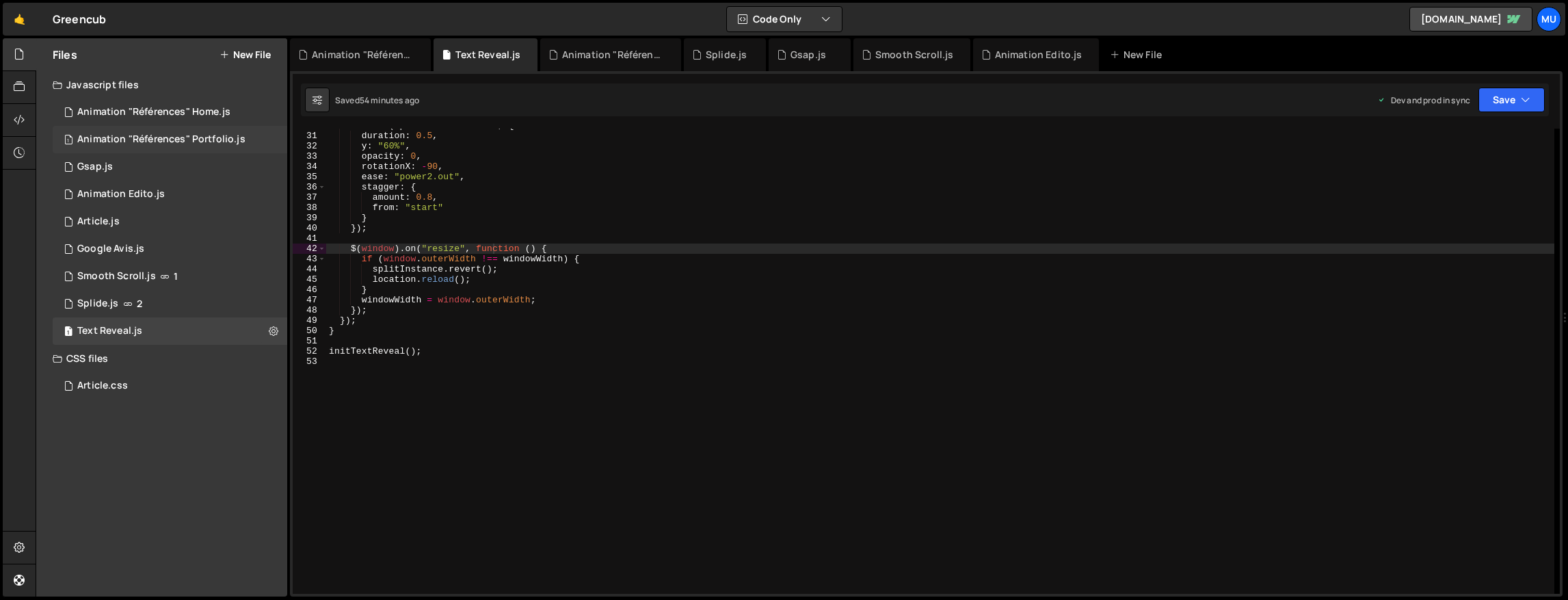
click at [179, 148] on div "1 Animation "Références" Portfolio.js 0" at bounding box center [170, 139] width 235 height 27
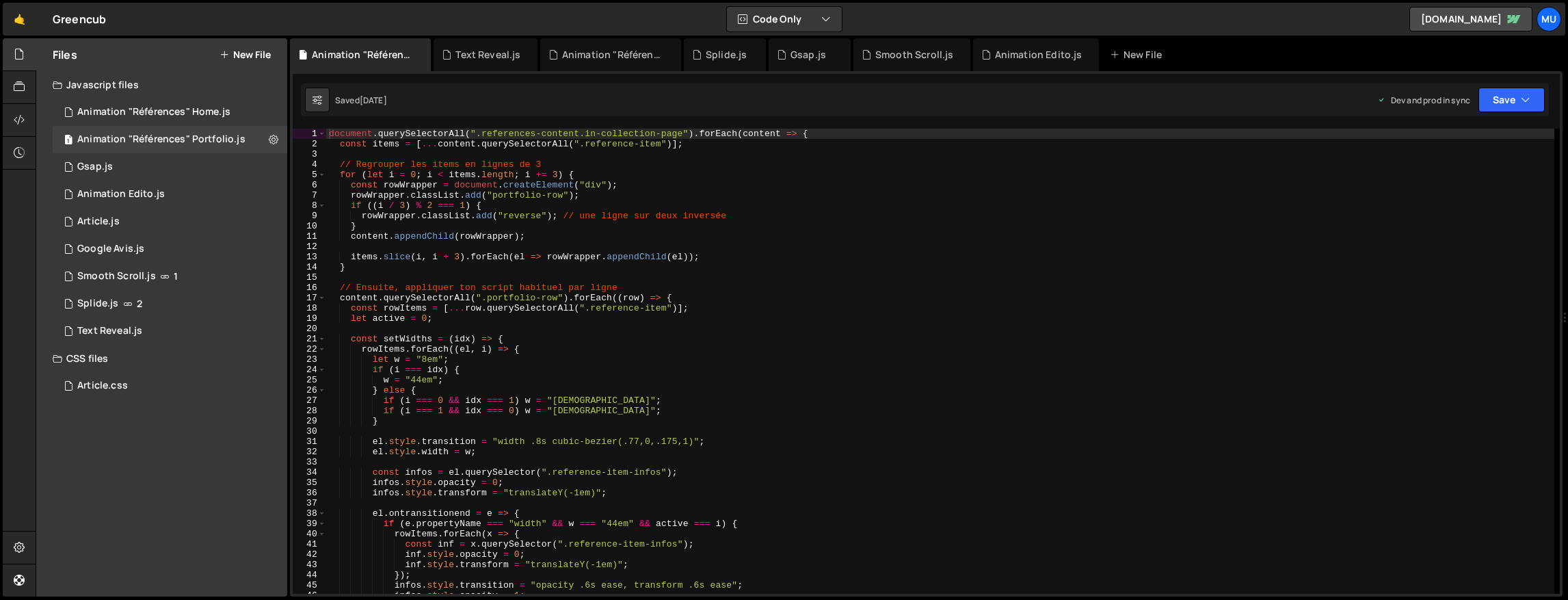
click at [261, 57] on button "New File" at bounding box center [245, 54] width 51 height 11
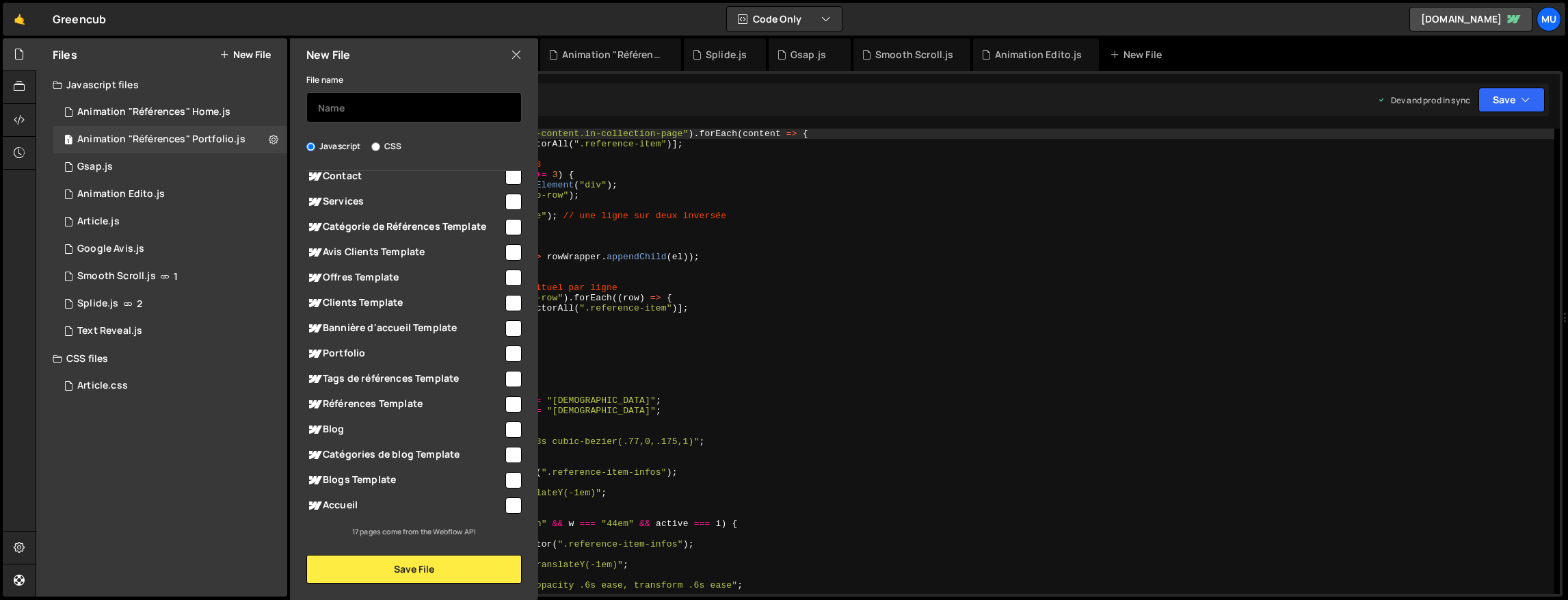
click at [353, 101] on input "text" at bounding box center [414, 107] width 215 height 30
type input "test"
click at [341, 510] on span "Accueil" at bounding box center [405, 505] width 197 height 17
checkbox input "true"
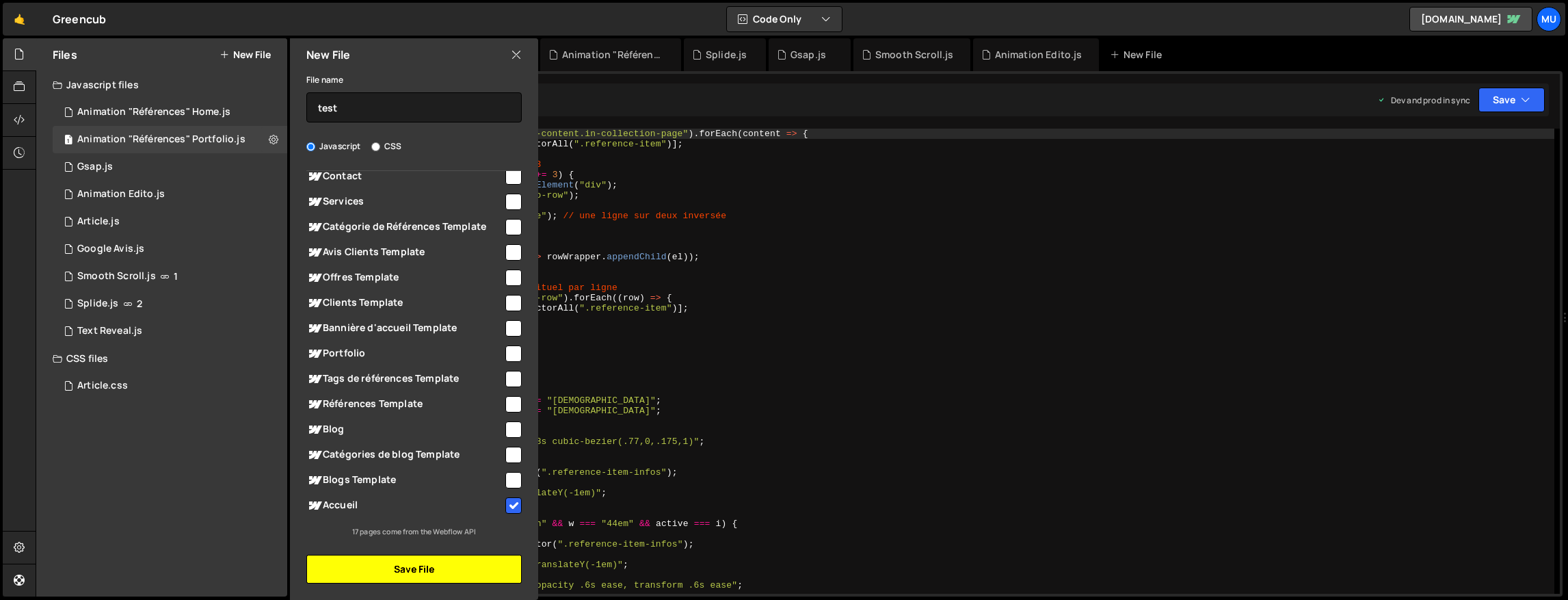
click at [385, 560] on button "Save File" at bounding box center [414, 568] width 215 height 29
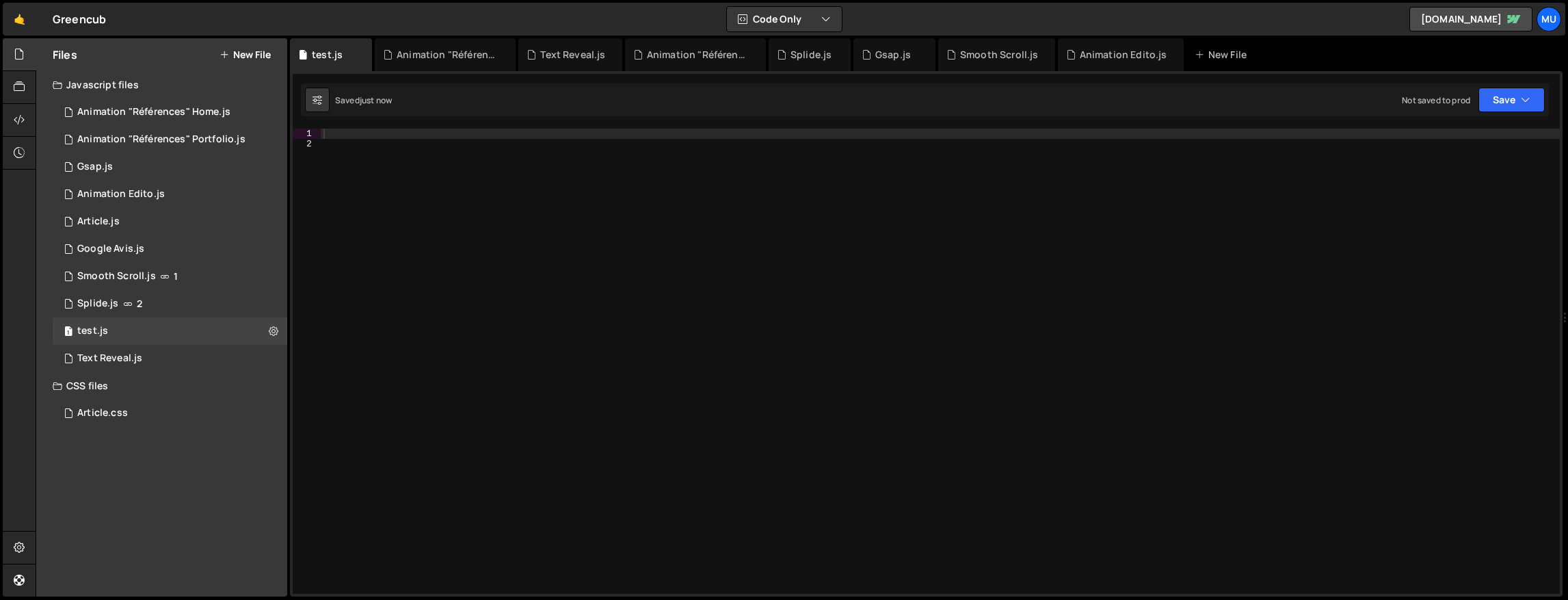
click at [770, 195] on div at bounding box center [940, 371] width 1239 height 486
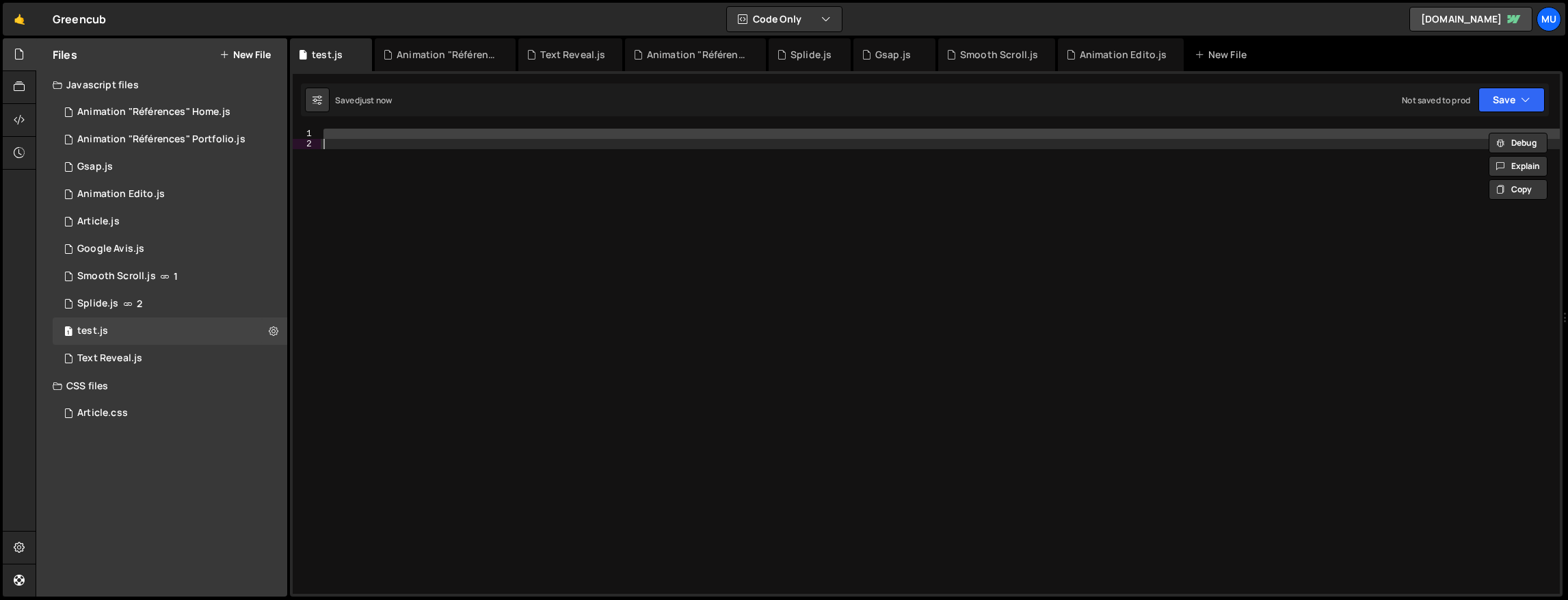
paste textarea
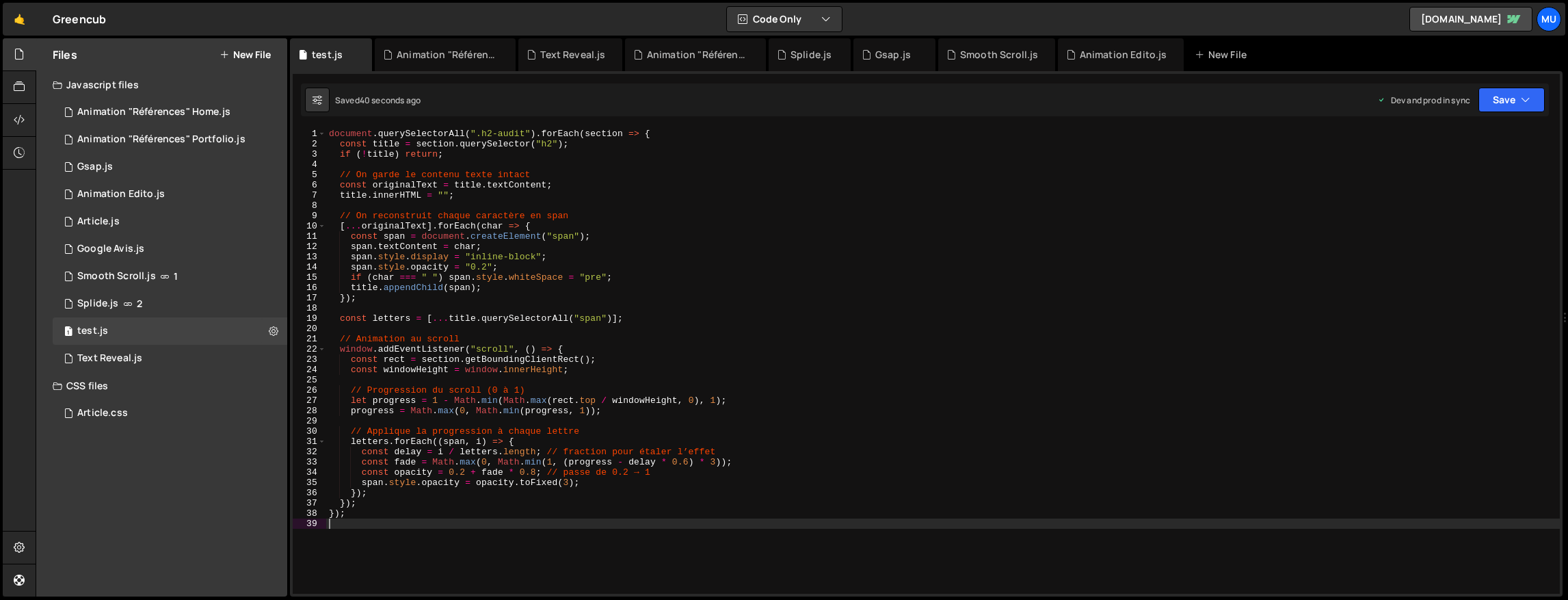
click at [922, 343] on div "document . querySelectorAll ( ".h2-audit" ) . forEach ( section => { const titl…" at bounding box center [943, 371] width 1233 height 486
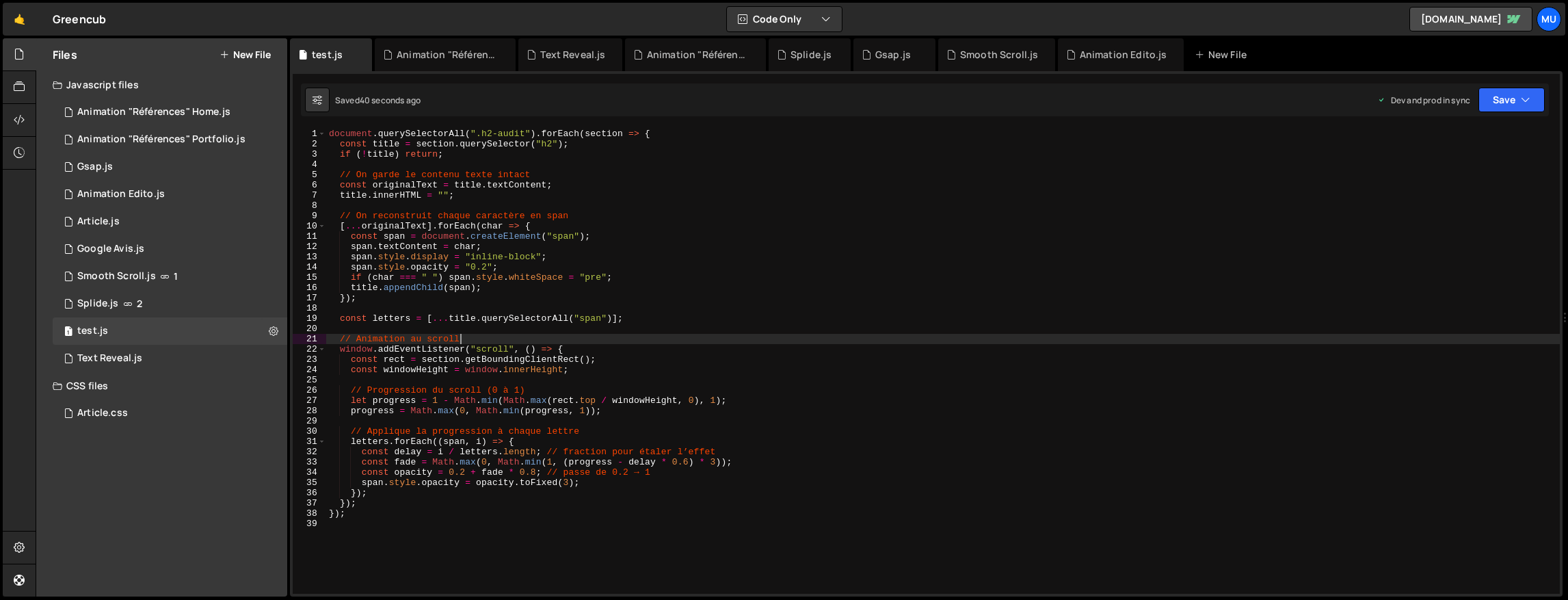
type textarea "});"
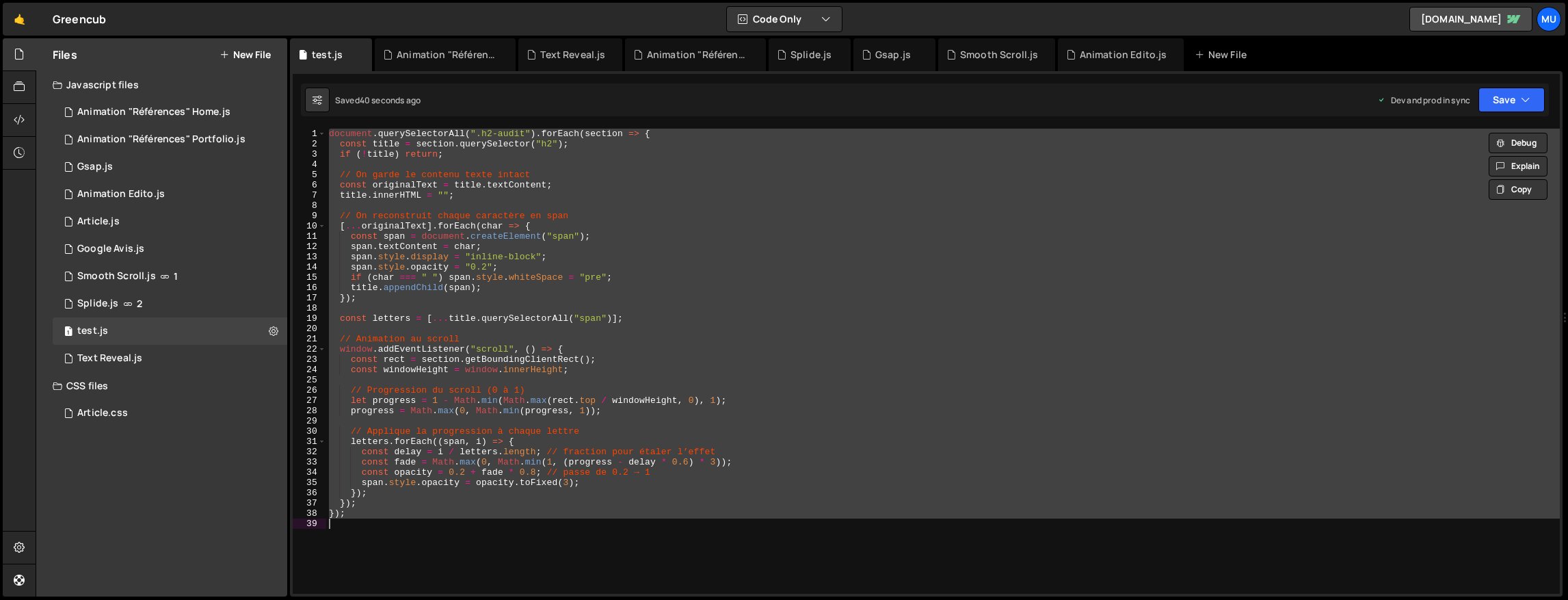
paste textarea
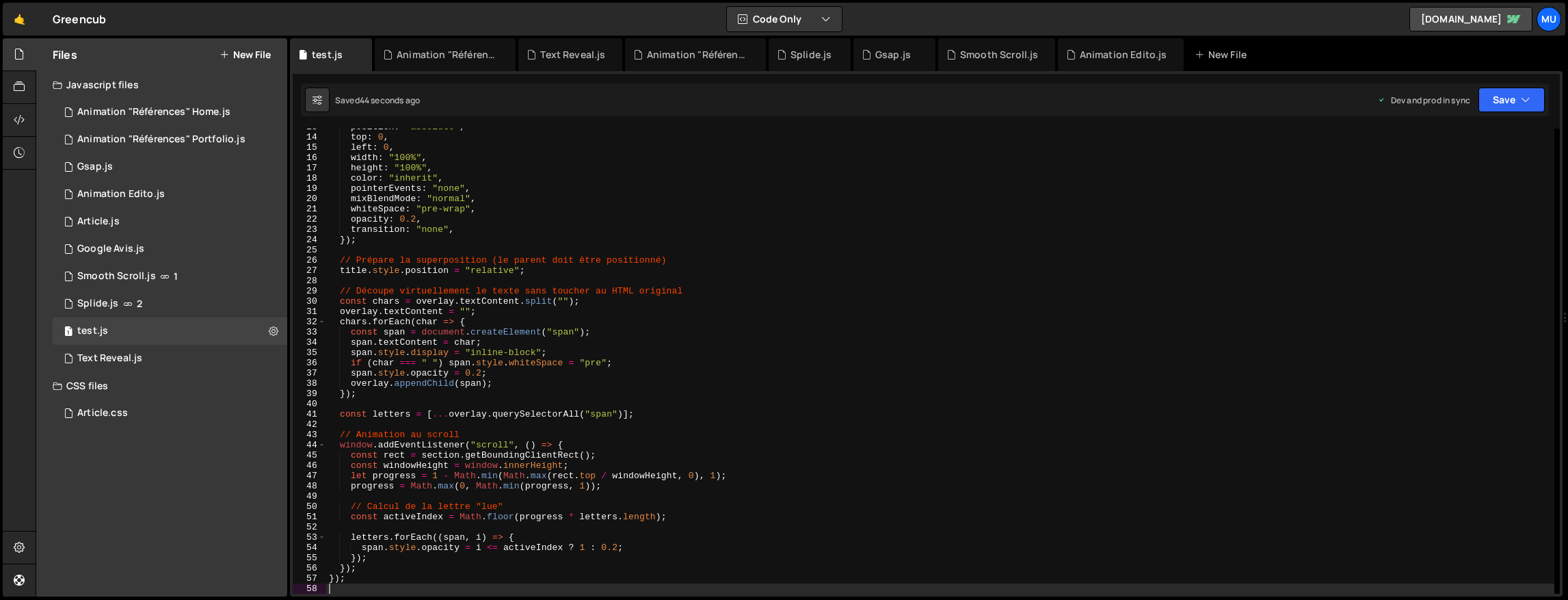
click at [770, 362] on div "position : "absolute" , top : 0 , left : 0 , width : "100%" , height : "100%" ,…" at bounding box center [940, 365] width 1228 height 486
type textarea "});"
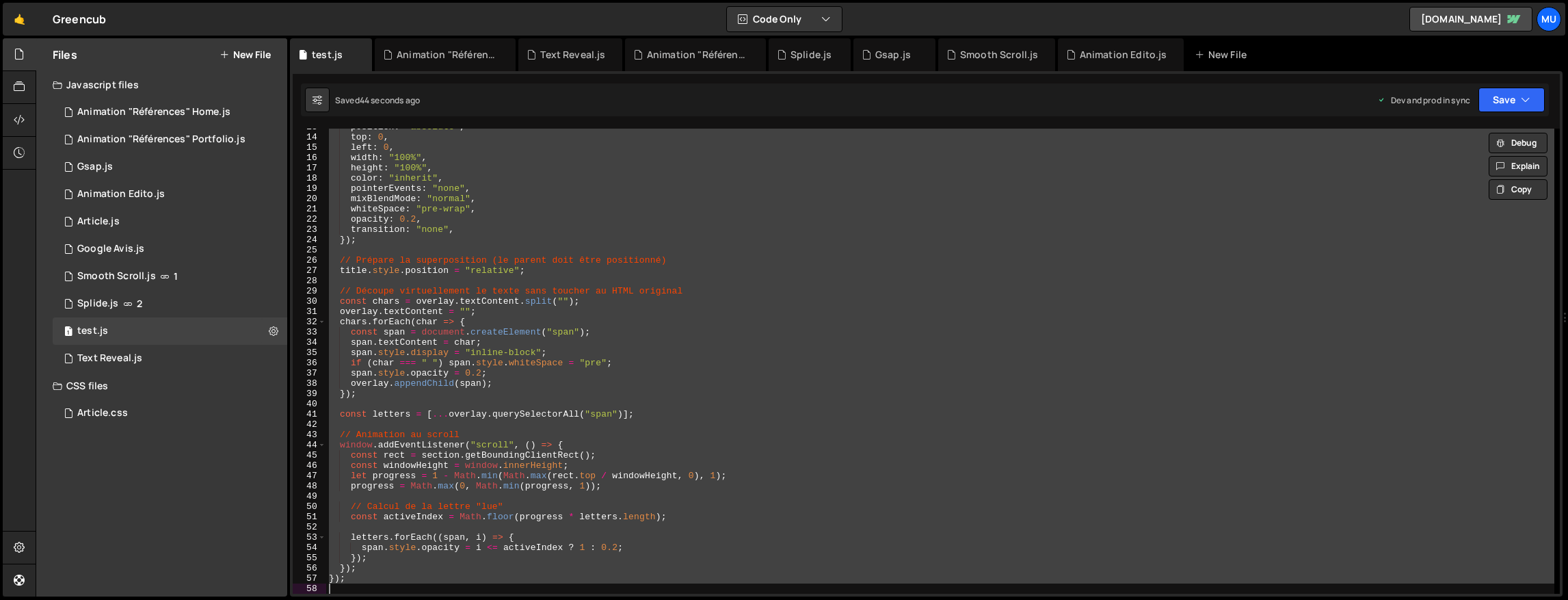
paste textarea
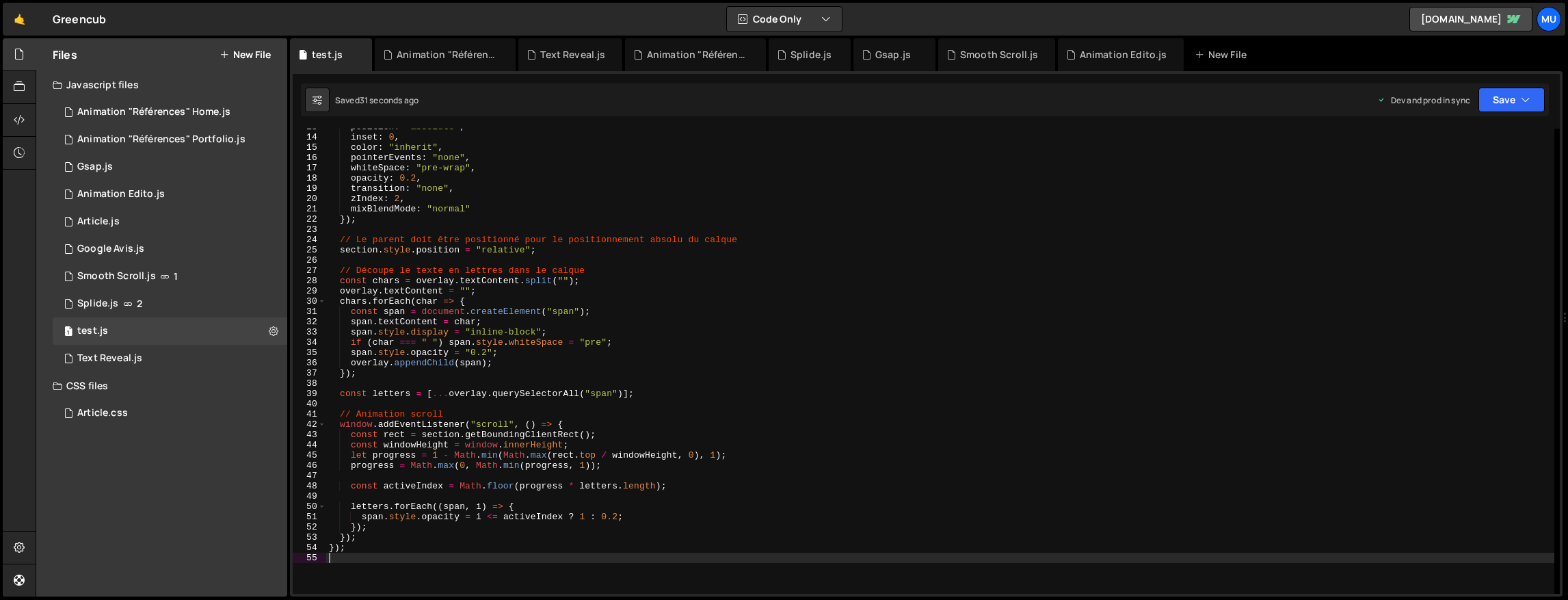
click at [690, 282] on div "position : "absolute" , inset : 0 , color : "inherit" , pointerEvents : "none" …" at bounding box center [940, 365] width 1228 height 486
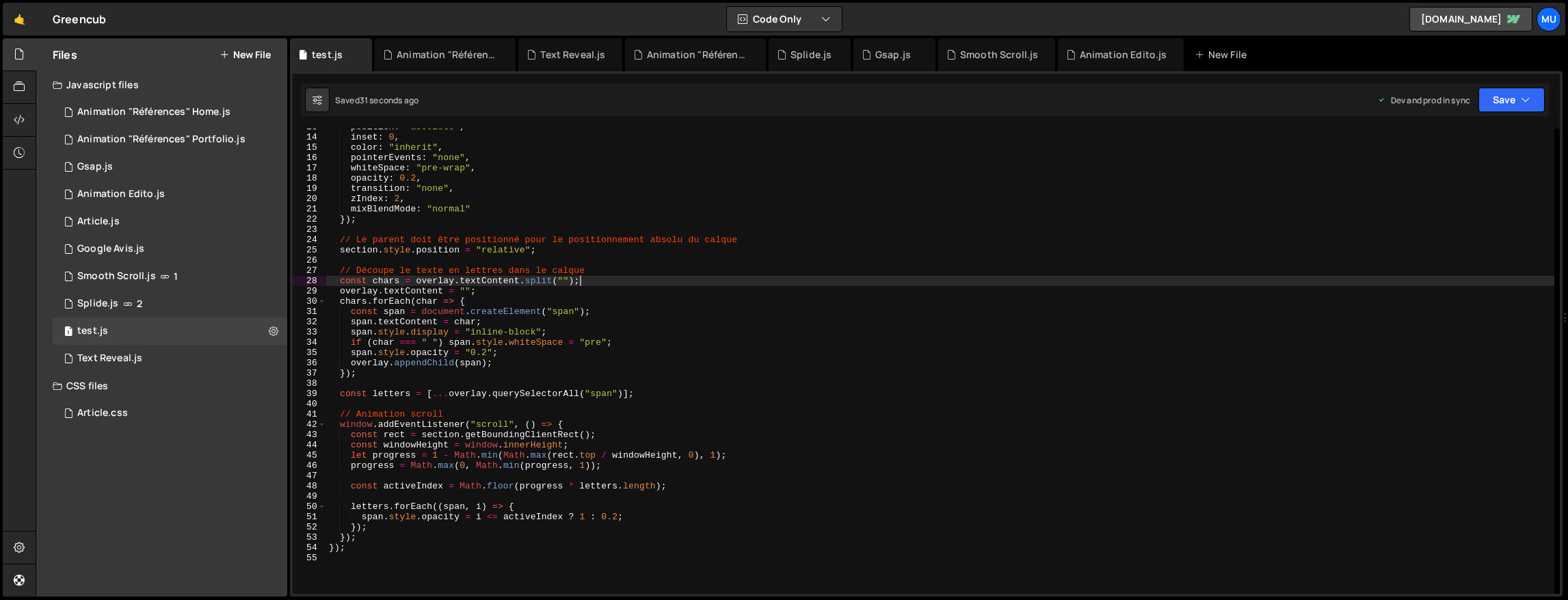
type textarea "});"
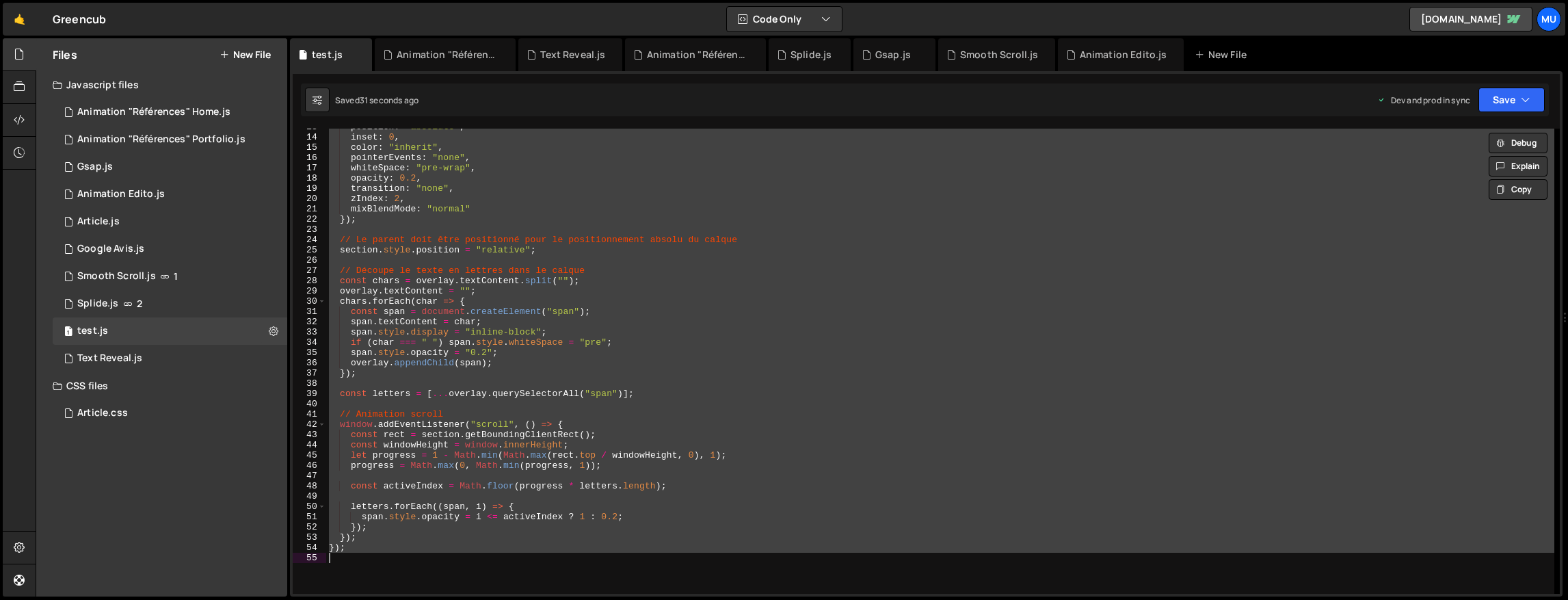
paste textarea
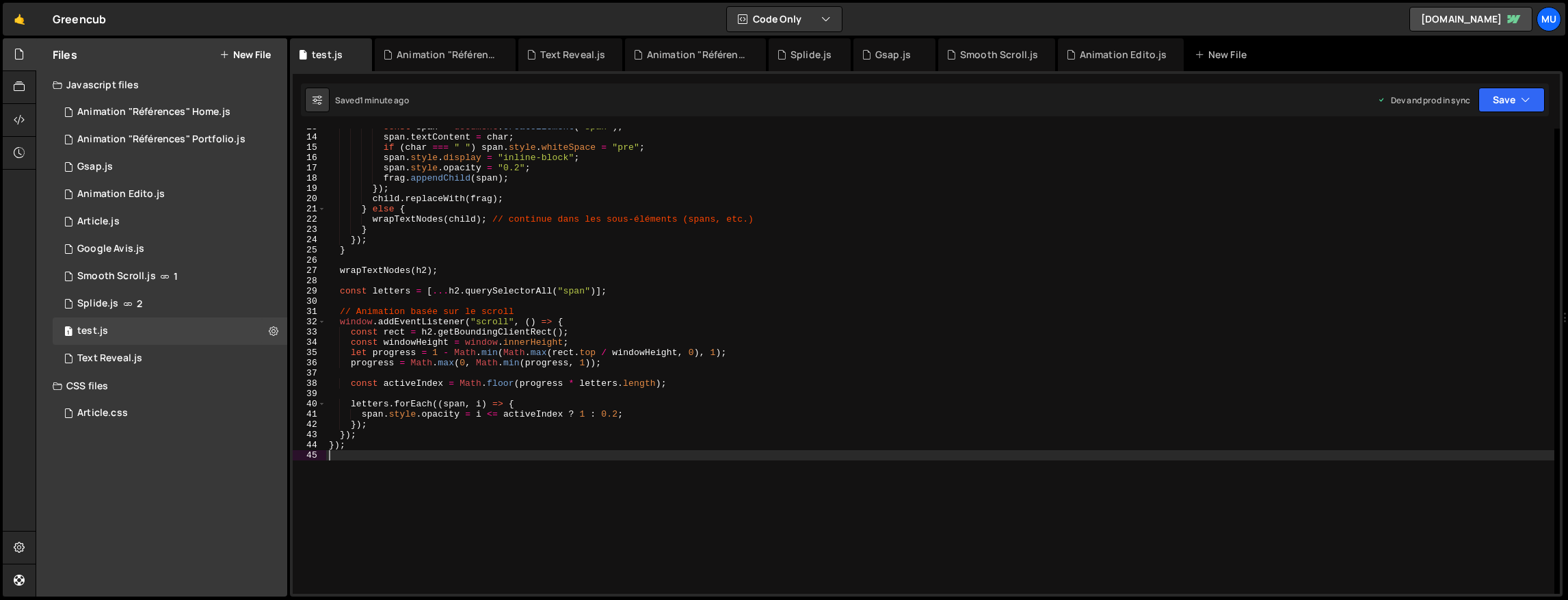
click at [477, 365] on div "const span = document . createElement ( "span" ) ; span . textContent = char ; …" at bounding box center [940, 365] width 1228 height 486
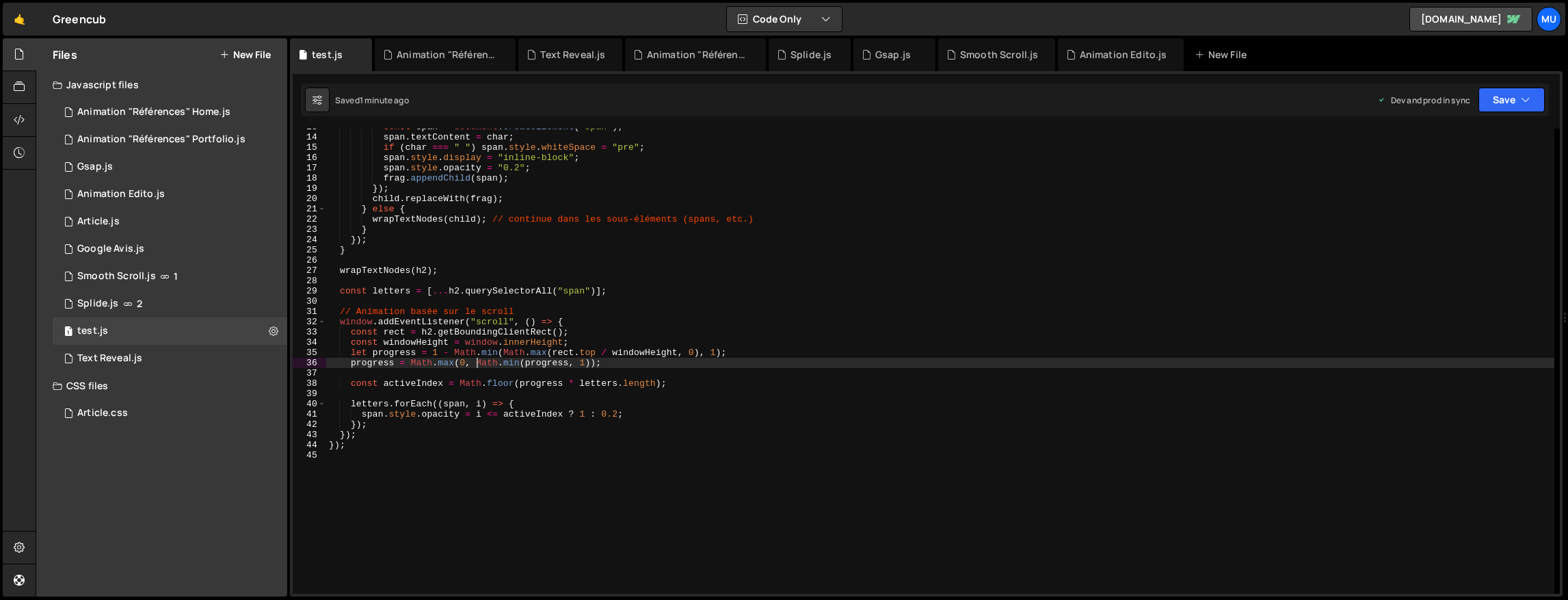
type textarea "});"
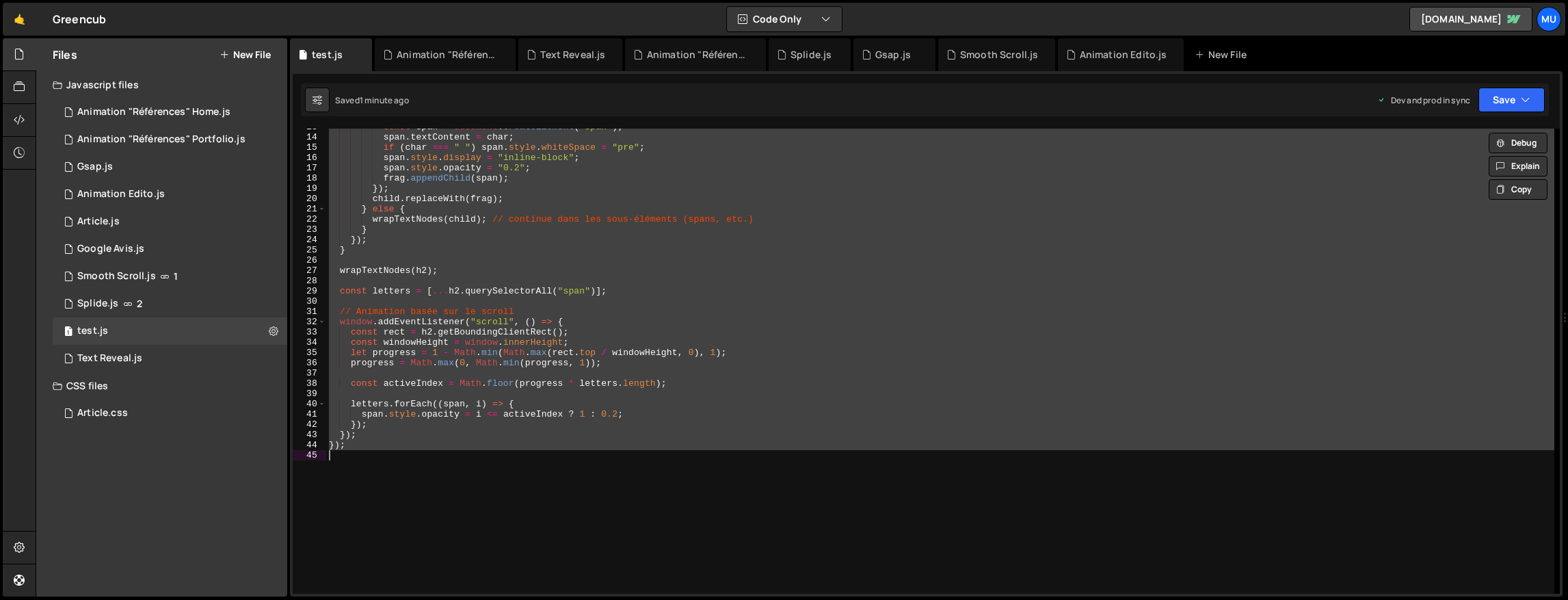
paste textarea
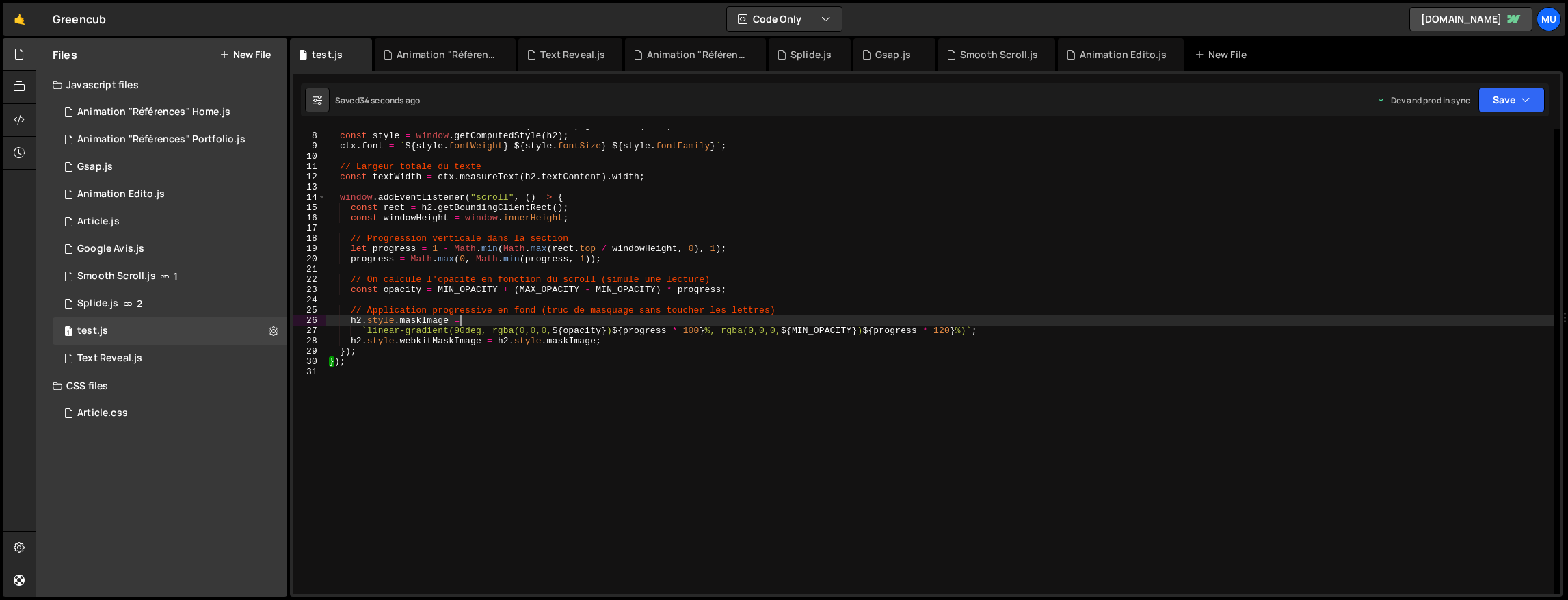
click at [753, 316] on div "const ctx = document . createElement ( "canvas" ) . getContext ( "2d" ) ; const…" at bounding box center [940, 363] width 1228 height 486
type textarea "});"
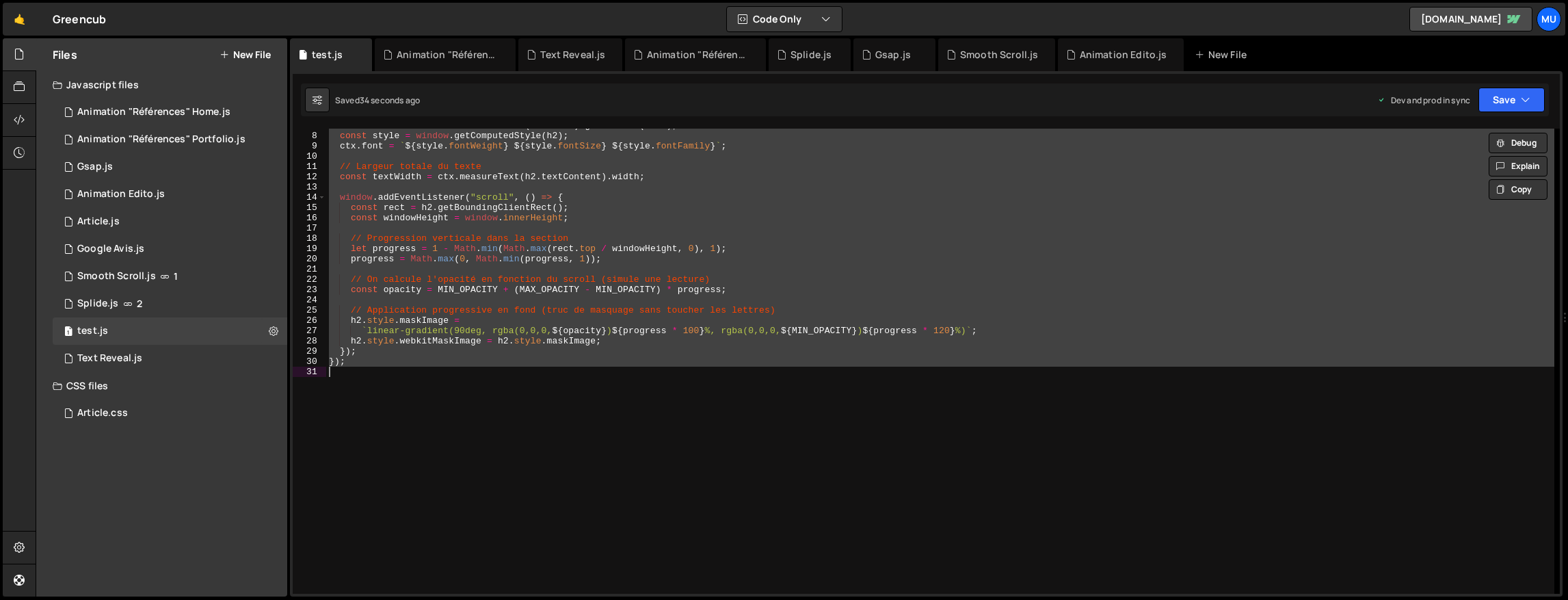
paste textarea
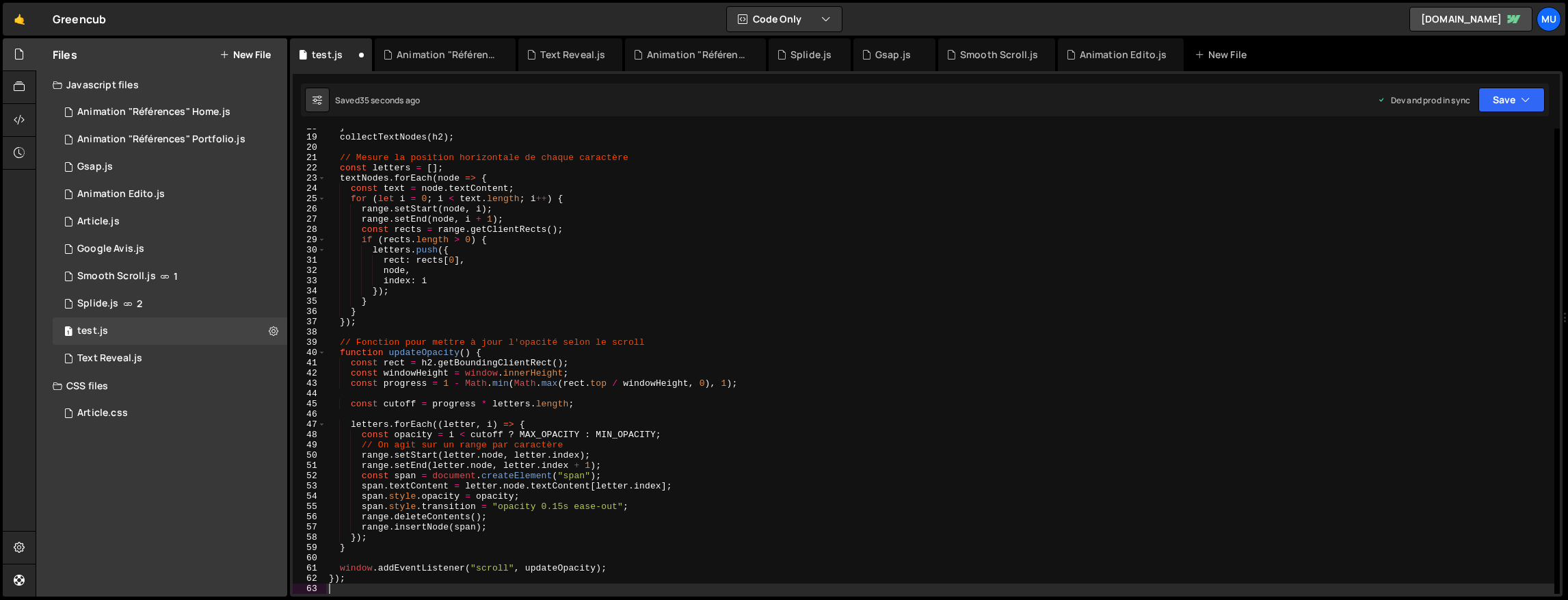
scroll to position [181, 0]
click at [893, 348] on div "} collectTextNodes ( h2 ) ; // Mesure la position horizontale de chaque caractè…" at bounding box center [940, 365] width 1228 height 486
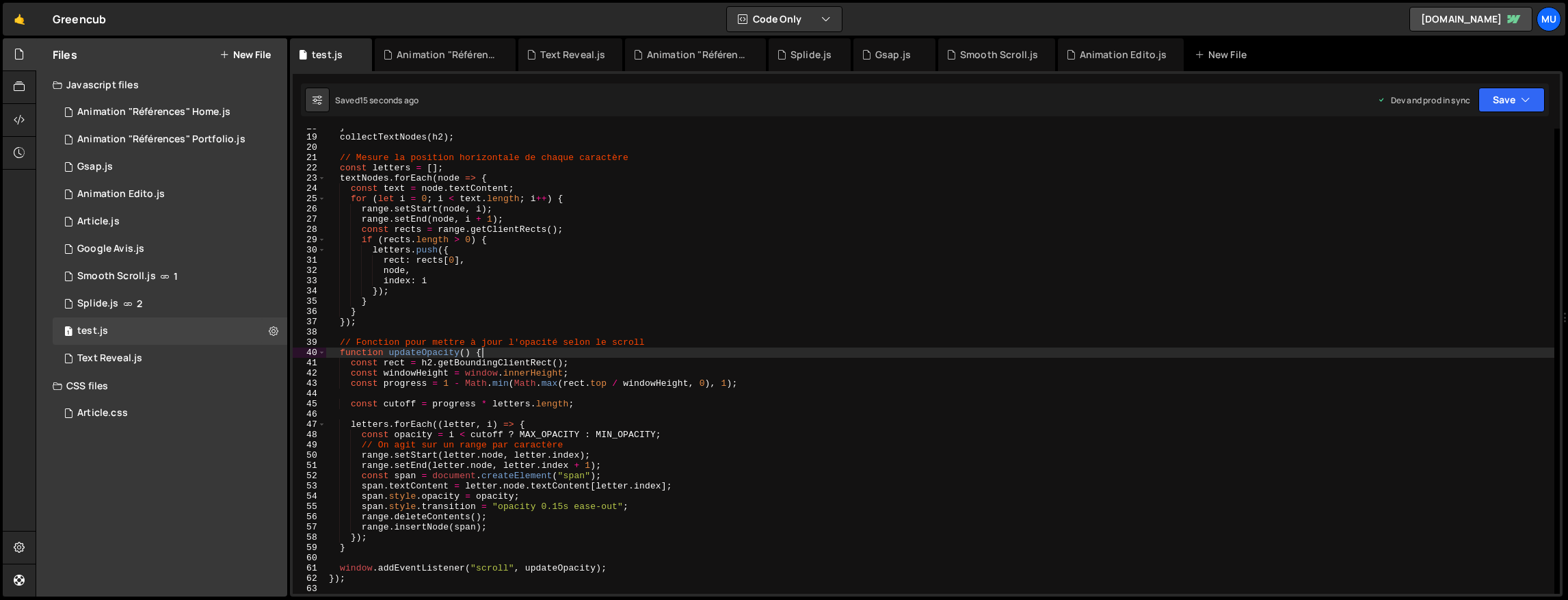
type textarea "});"
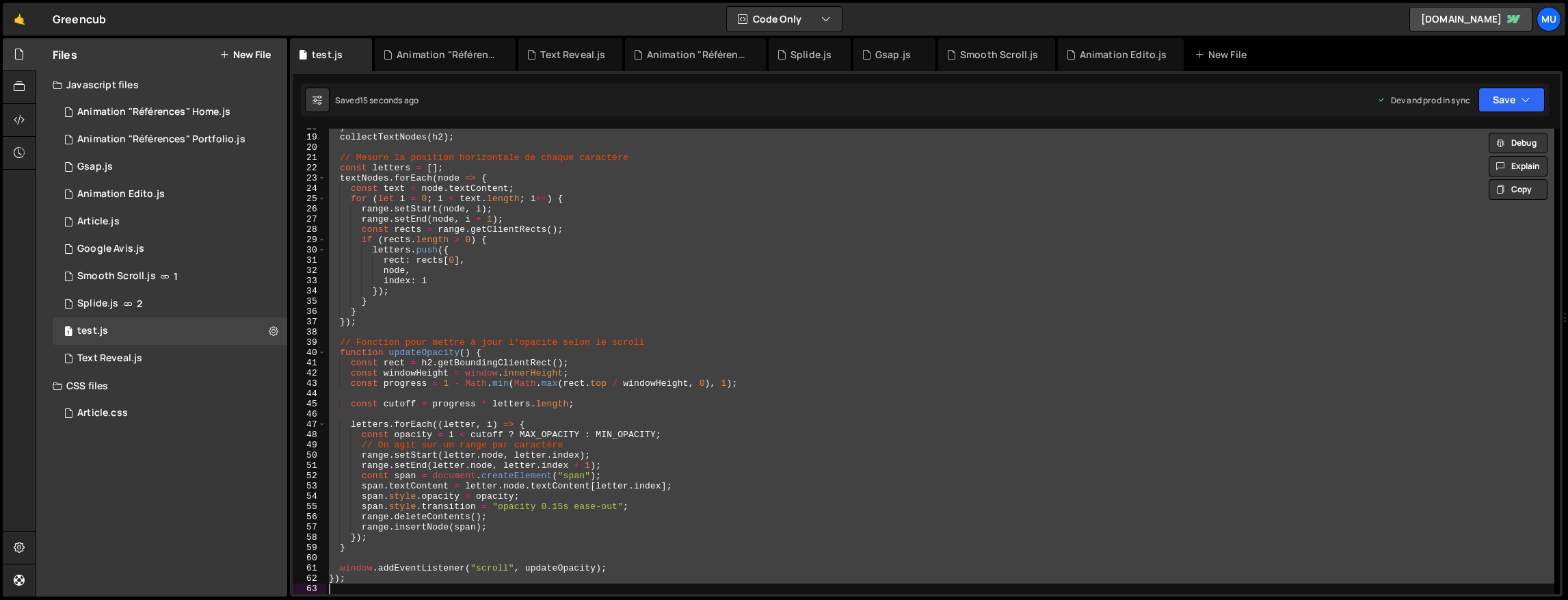
paste textarea
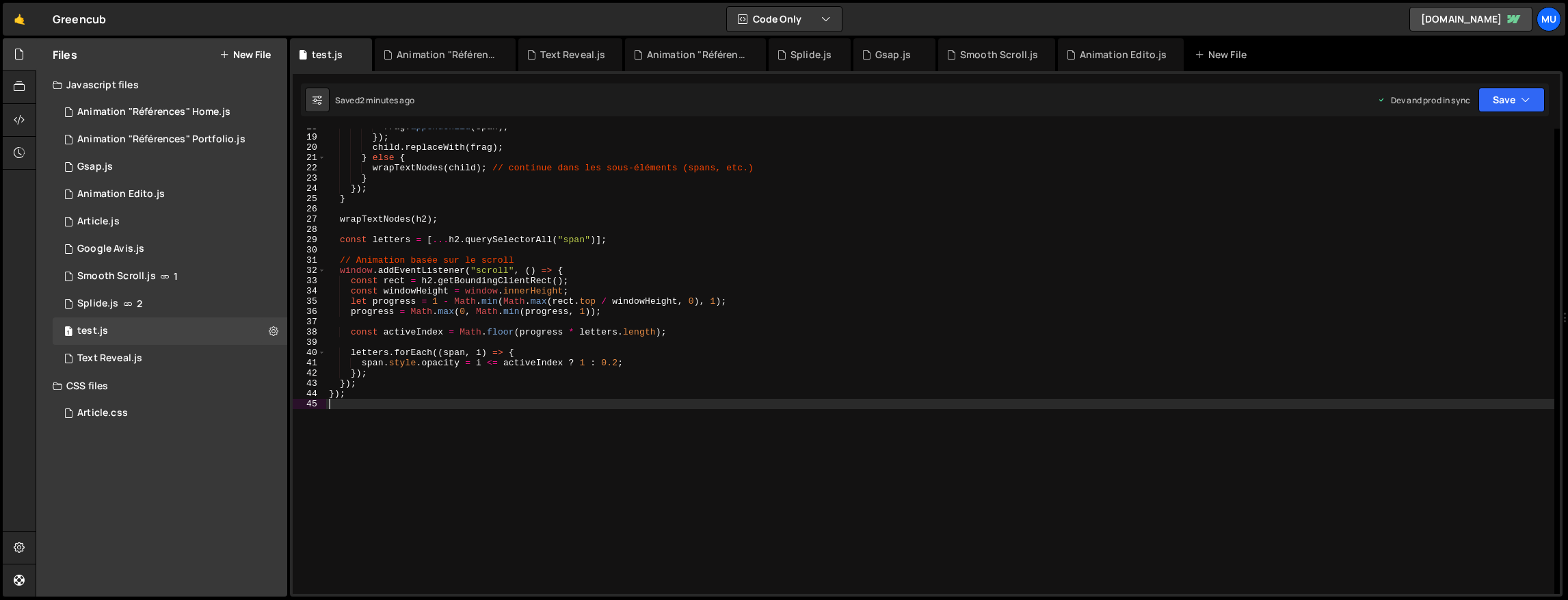
click at [887, 344] on div "frag . appendChild ( span ) ; }) ; child . replaceWith ( frag ) ; } else { wrap…" at bounding box center [940, 365] width 1228 height 486
type textarea "});"
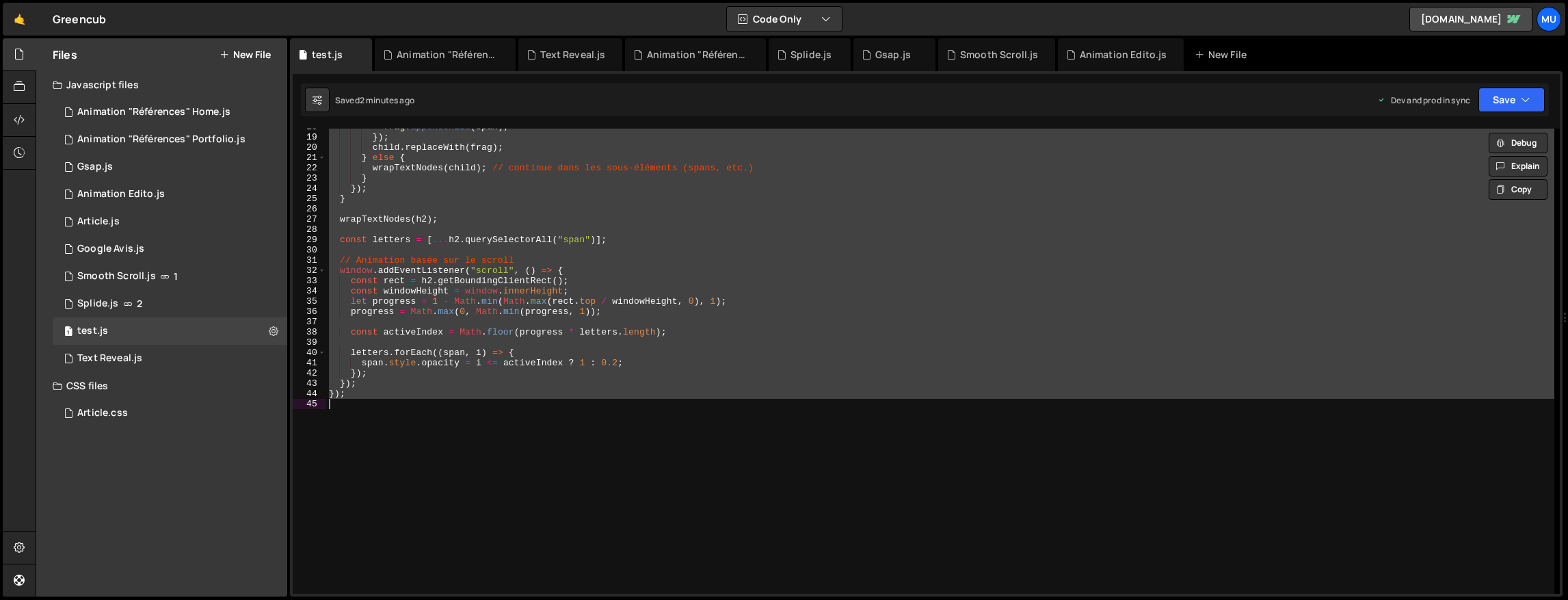
paste textarea
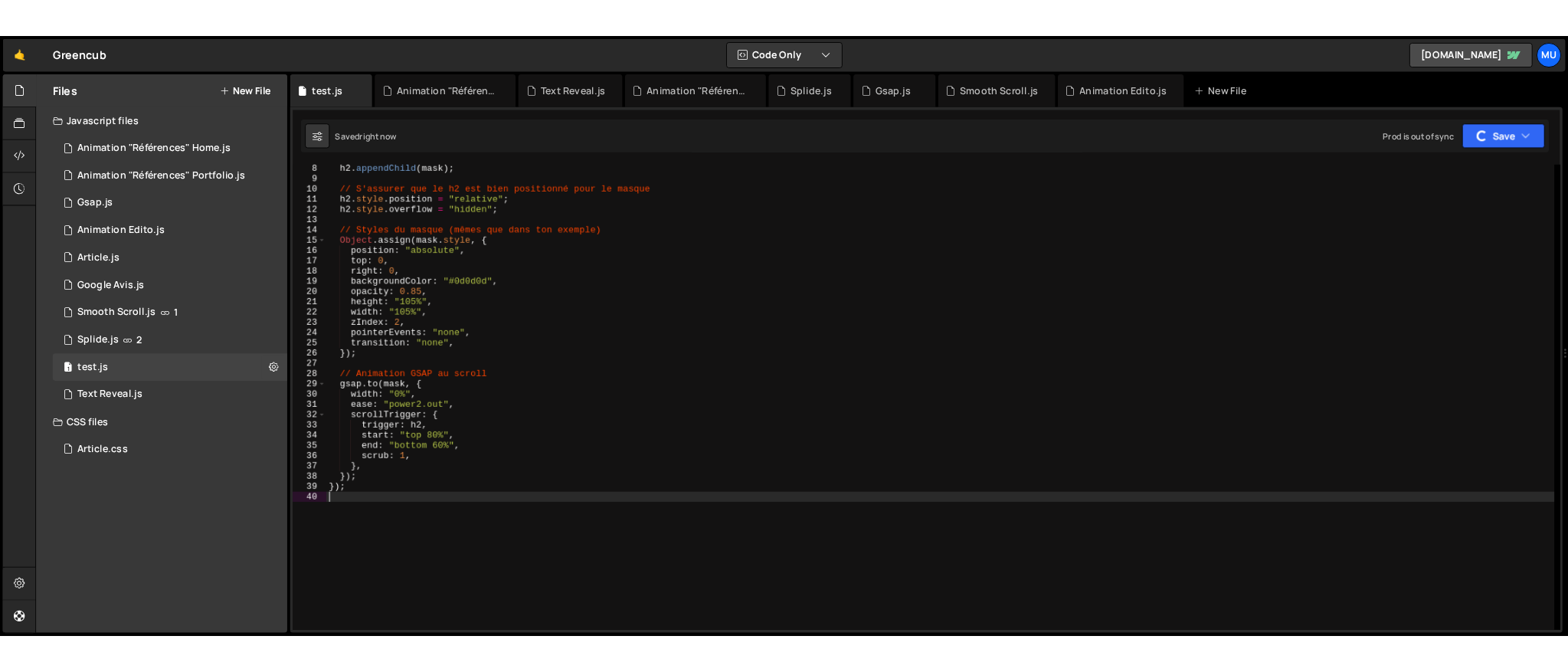
scroll to position [35, 0]
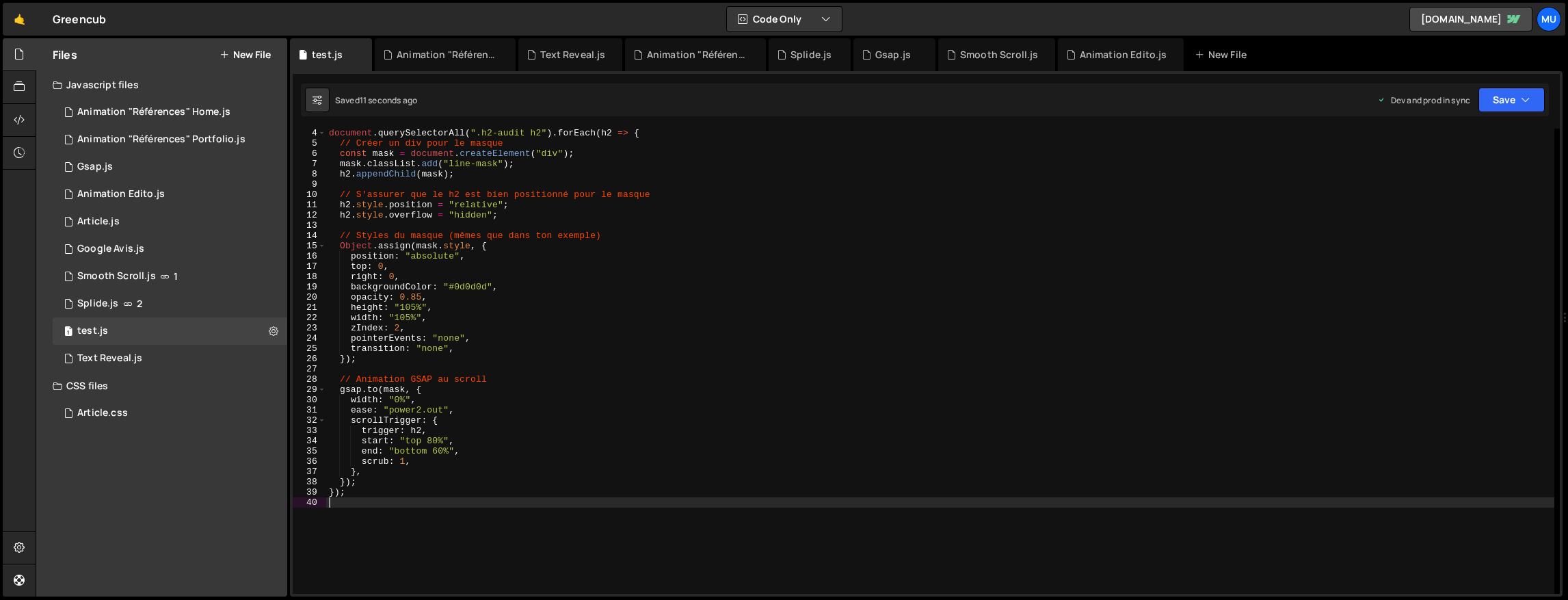
click at [578, 277] on div "document . querySelectorAll ( ".h2-audit h2" ) . forEach ( h2 => { // Créer un …" at bounding box center [940, 371] width 1228 height 486
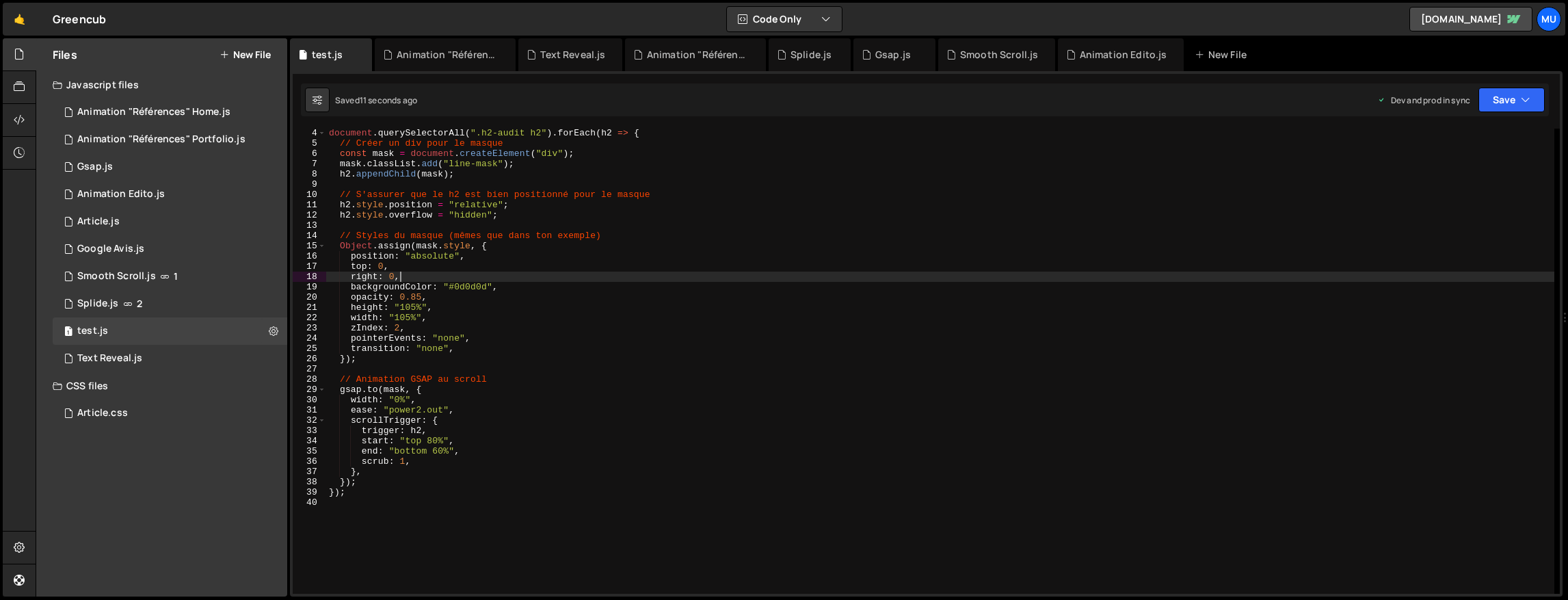
type textarea "});"
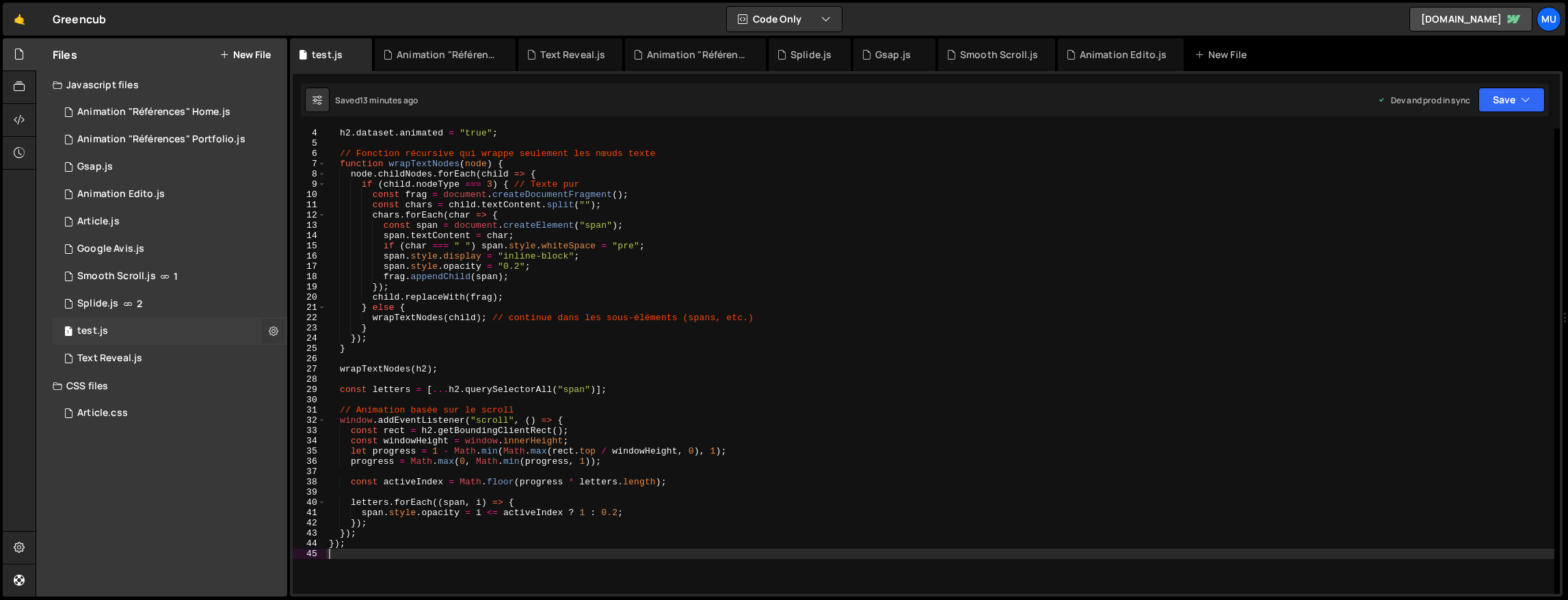
click at [274, 332] on icon at bounding box center [273, 330] width 10 height 13
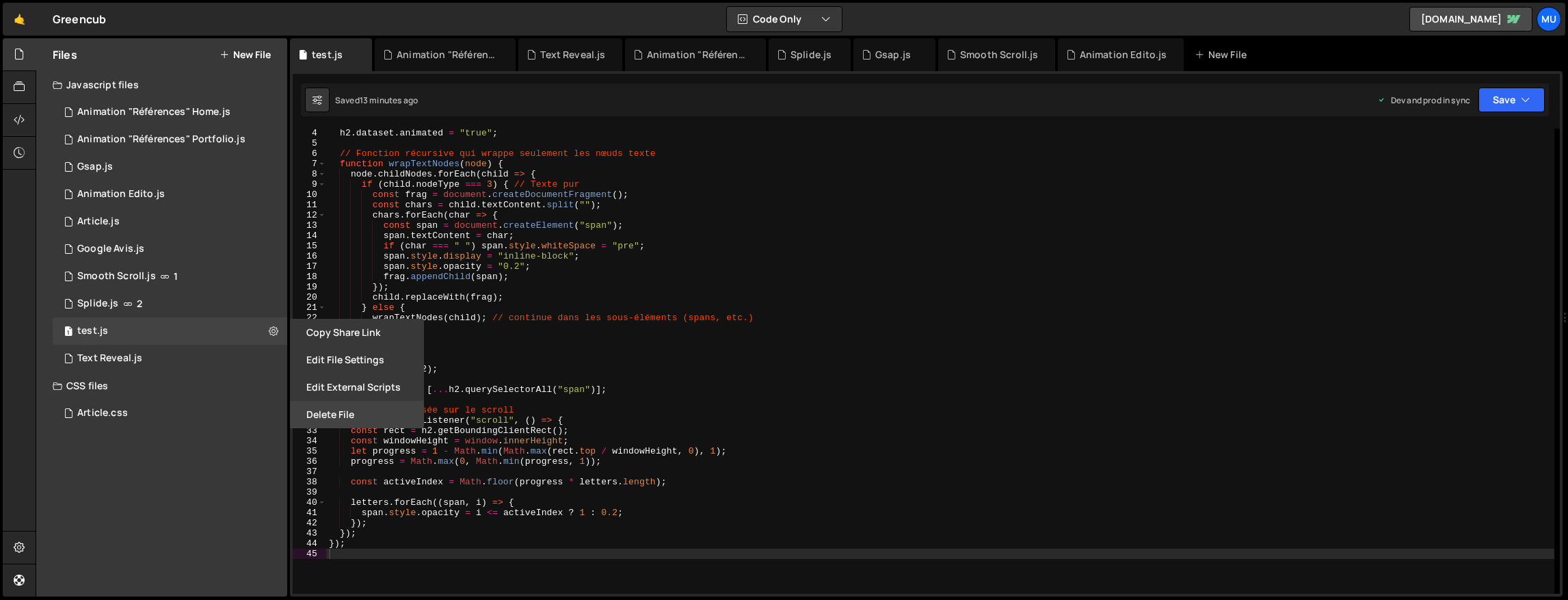
click at [314, 416] on button "Delete File" at bounding box center [357, 414] width 134 height 27
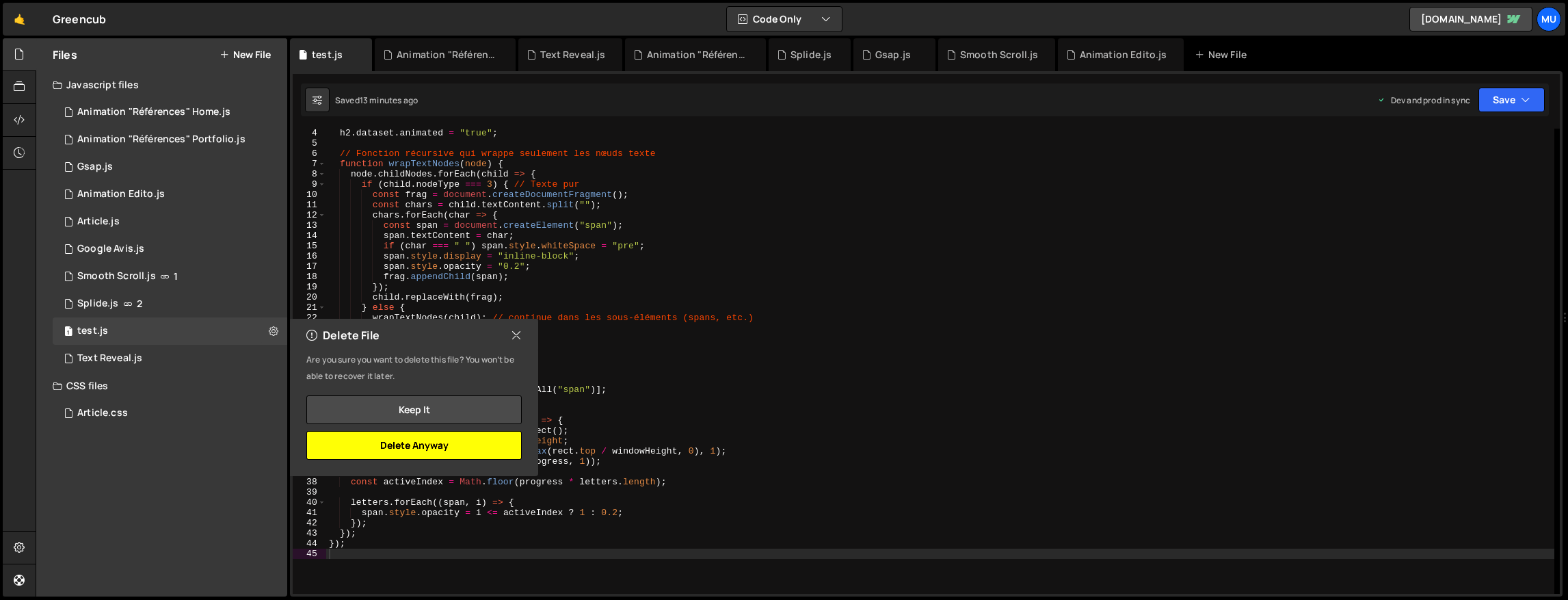
click at [443, 449] on button "Delete Anyway" at bounding box center [414, 445] width 215 height 29
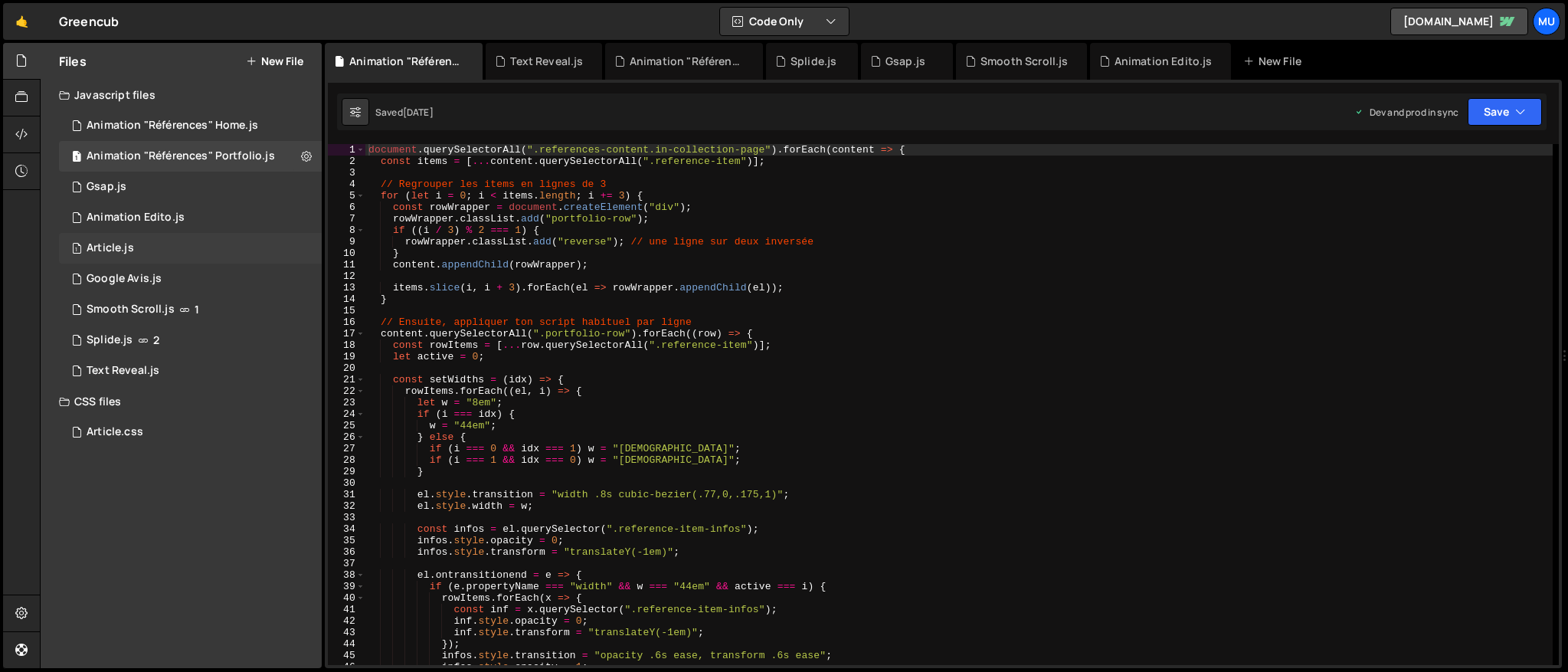
click at [174, 255] on div "1 Article.js 0" at bounding box center [190, 248] width 263 height 31
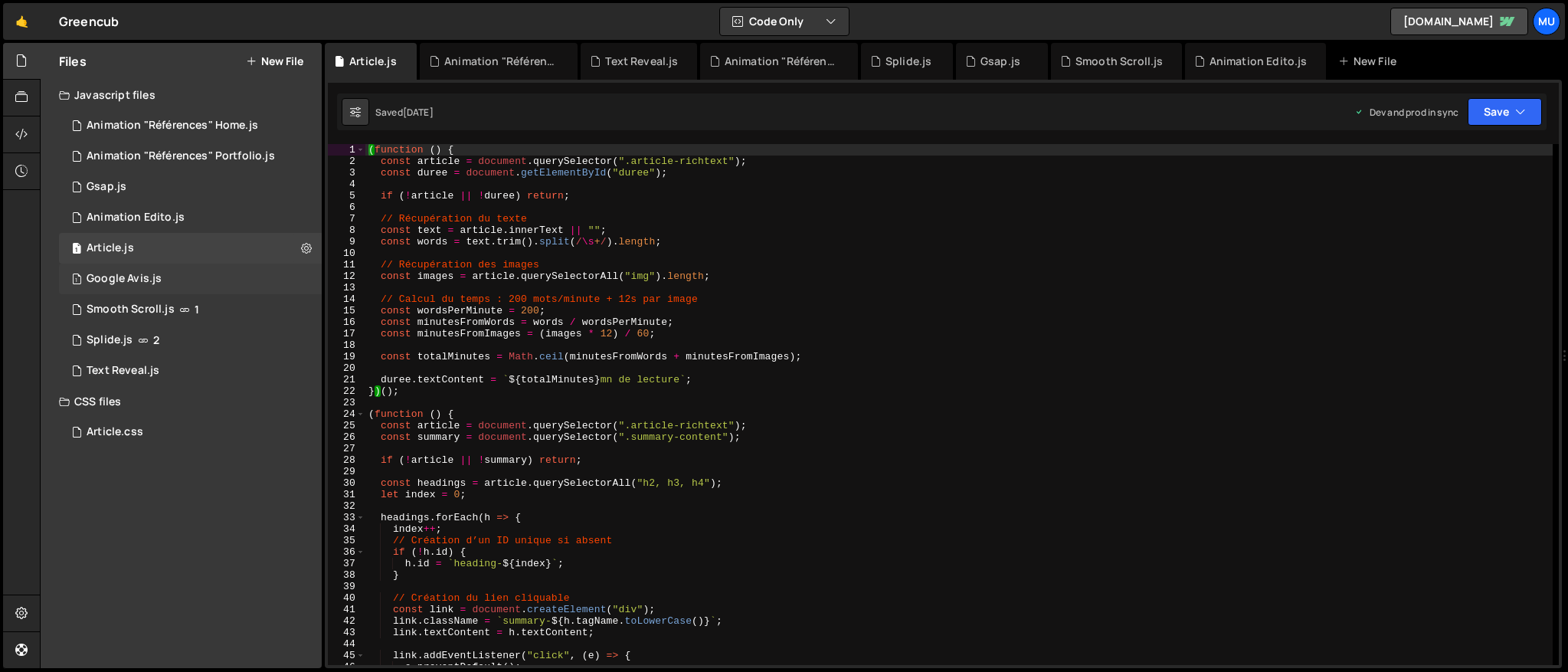
click at [165, 275] on div "1 Google Avis.js 0" at bounding box center [190, 278] width 263 height 31
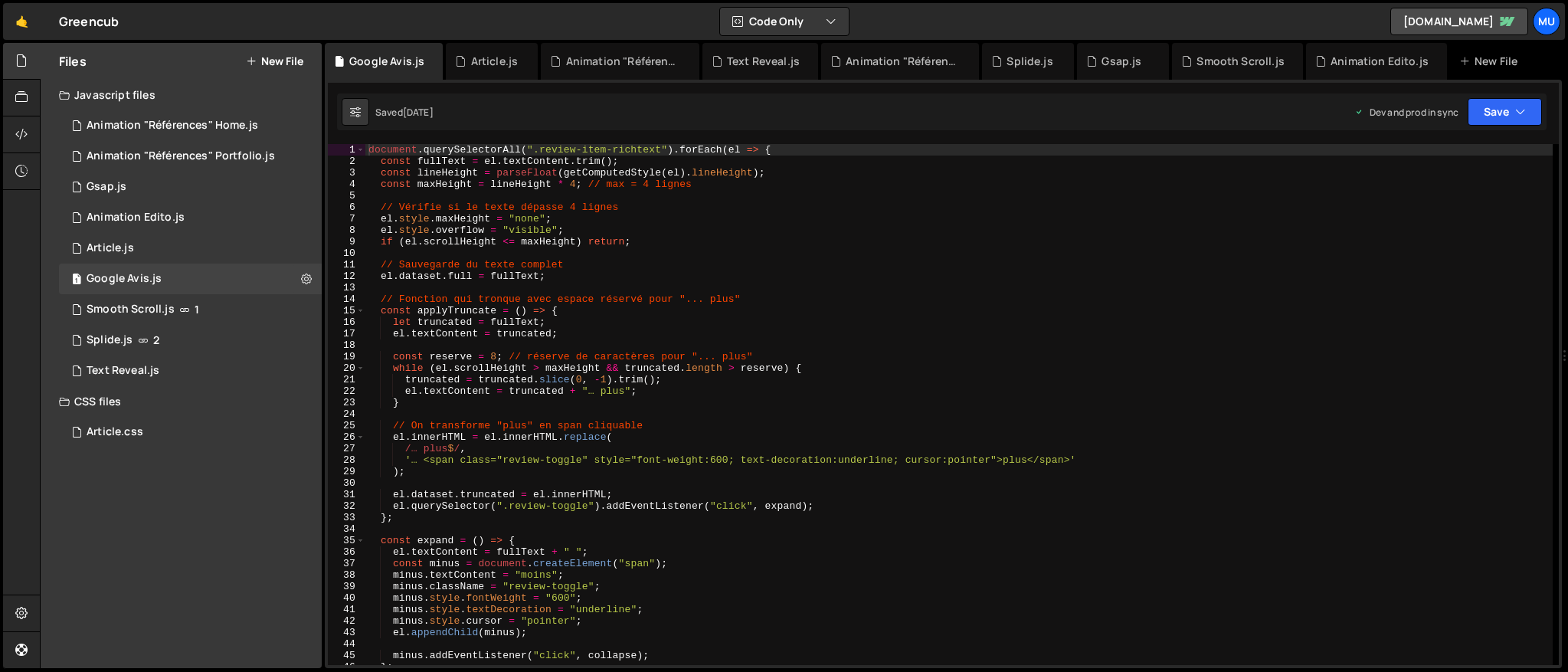
click at [593, 303] on div "document . querySelectorAll ( ".review-item-richtext" ) . forEach ( el => { con…" at bounding box center [959, 415] width 1187 height 544
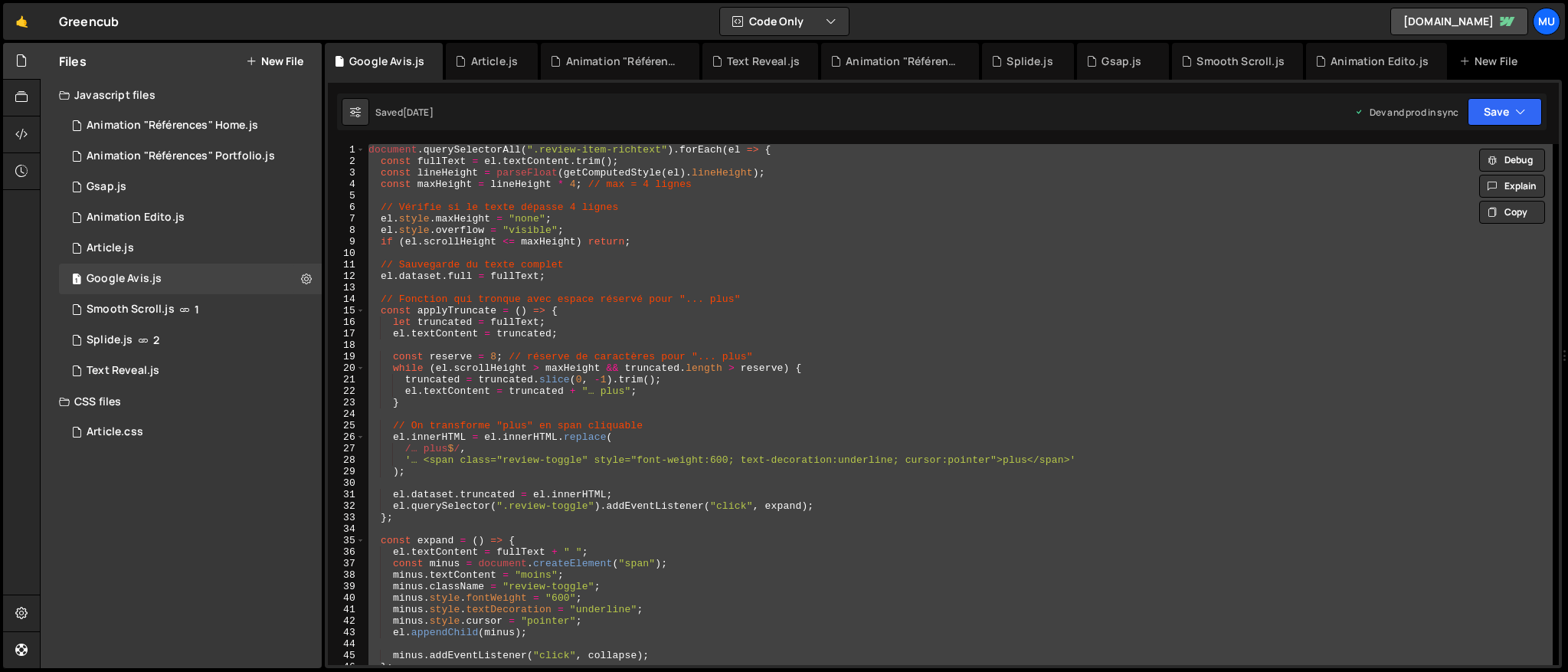
click at [821, 353] on div "document . querySelectorAll ( ".review-item-richtext" ) . forEach ( el => { con…" at bounding box center [959, 403] width 1187 height 520
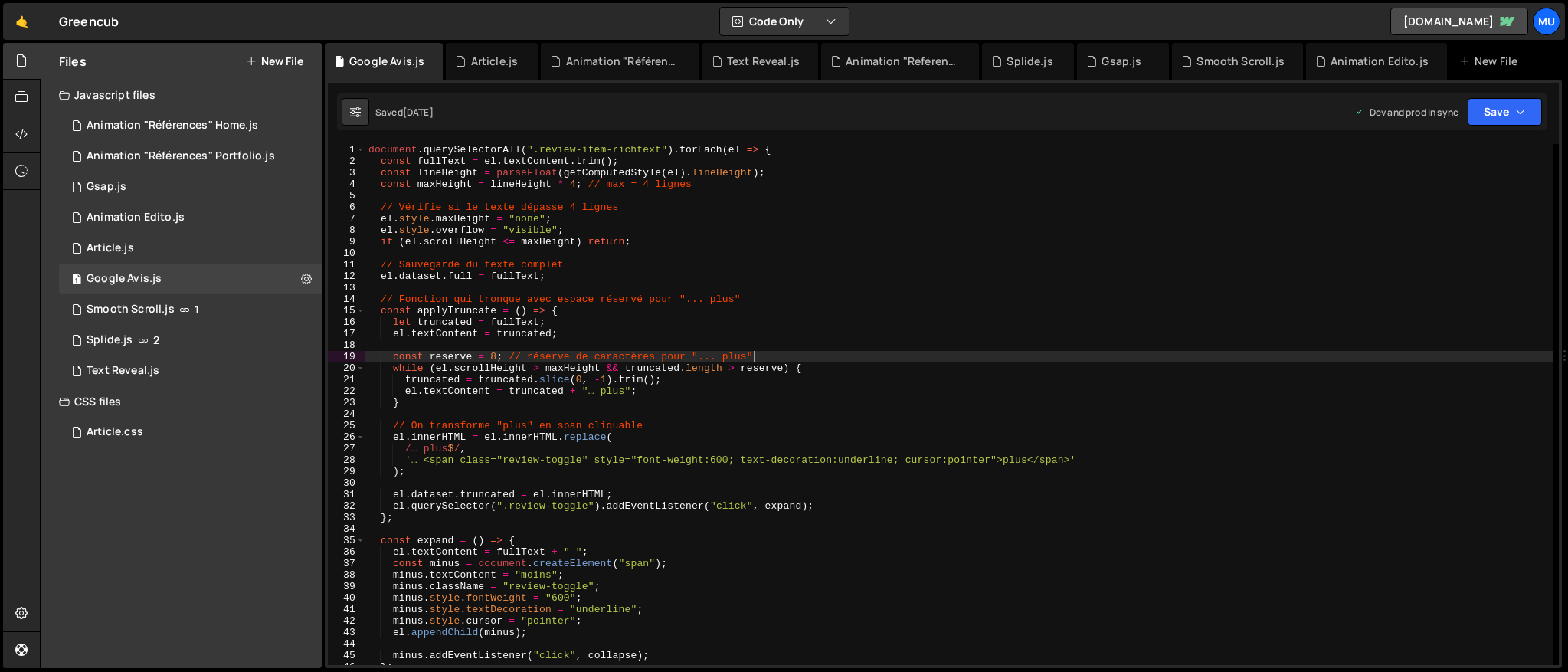
type textarea "});"
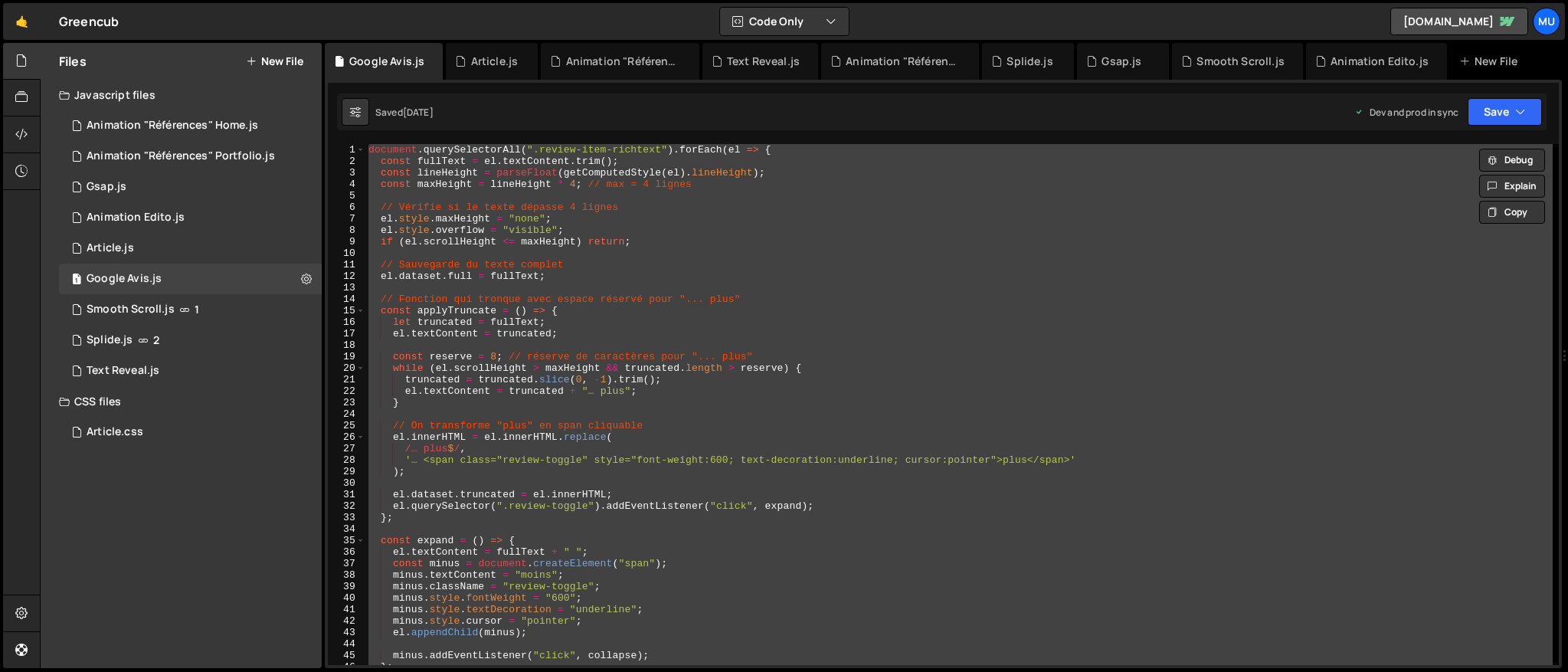
paste textarea
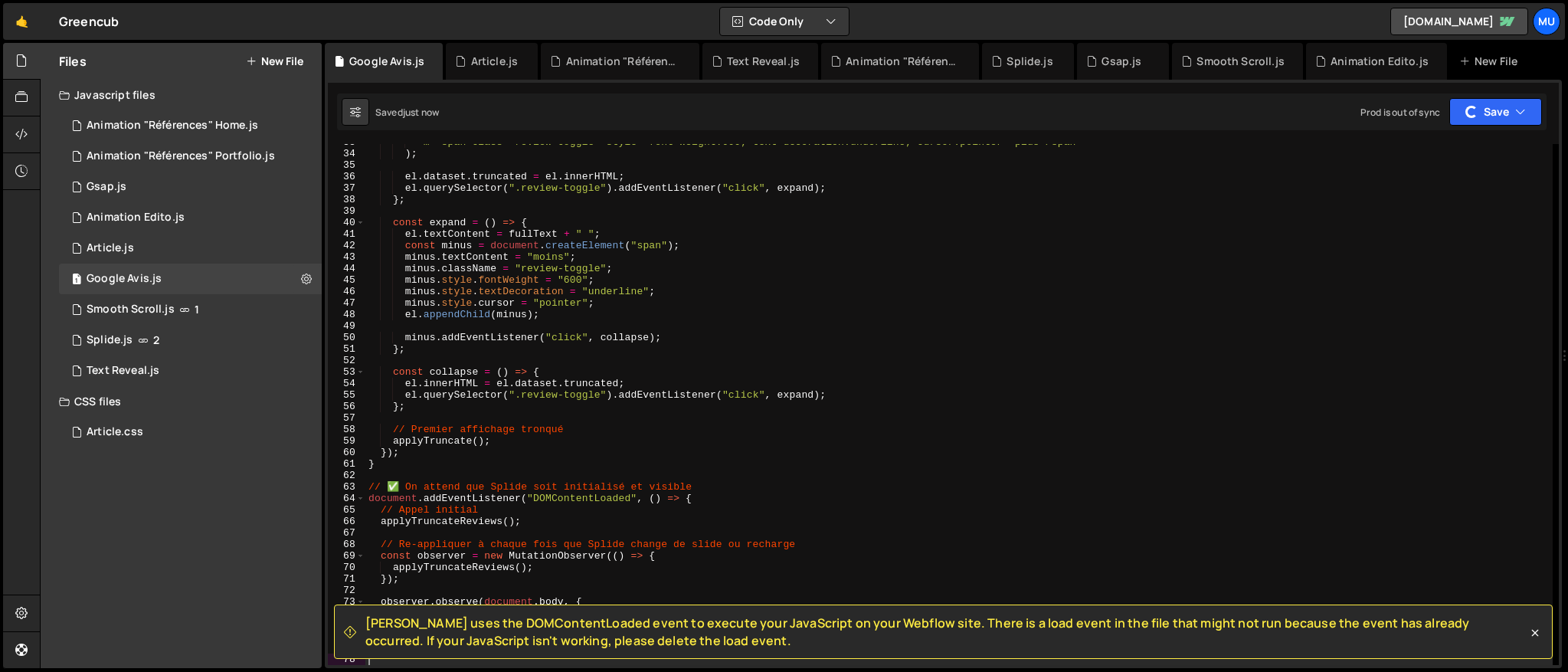
scroll to position [485, 0]
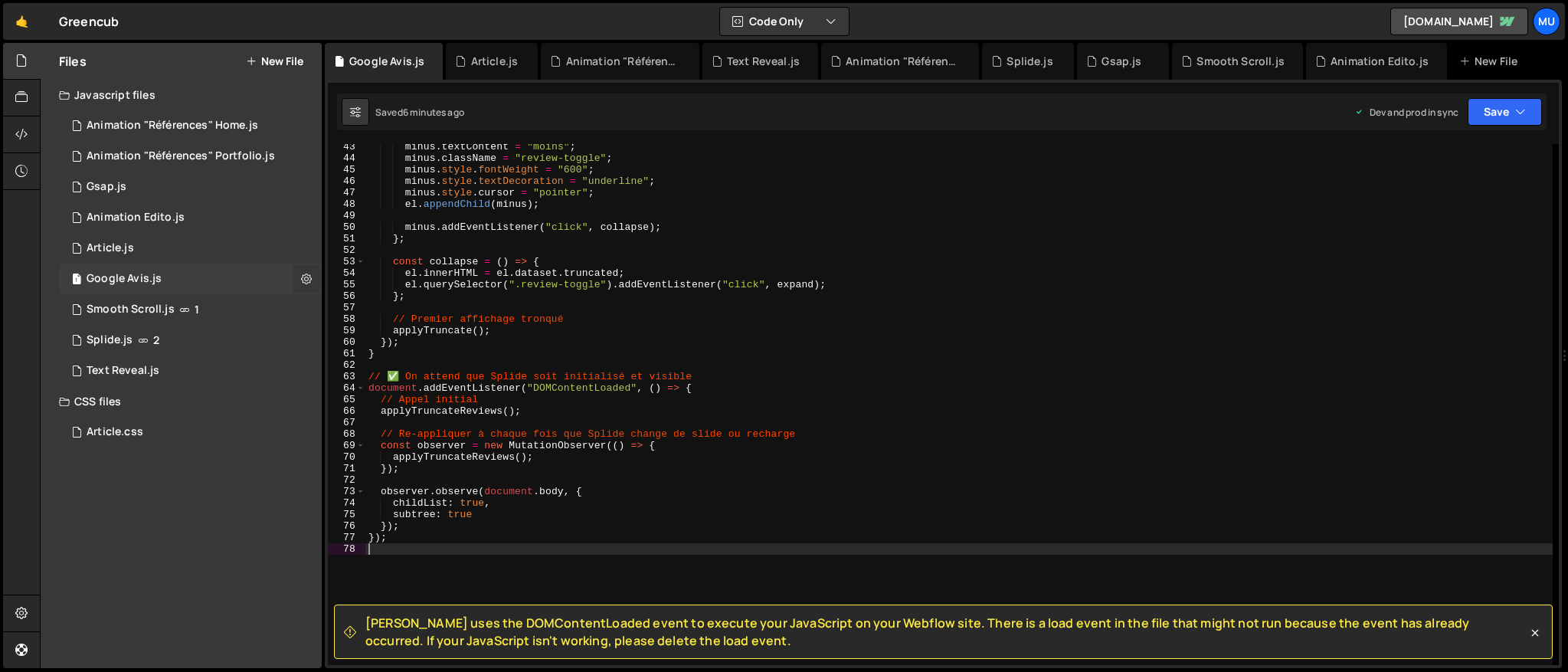
click at [301, 278] on icon at bounding box center [306, 278] width 11 height 15
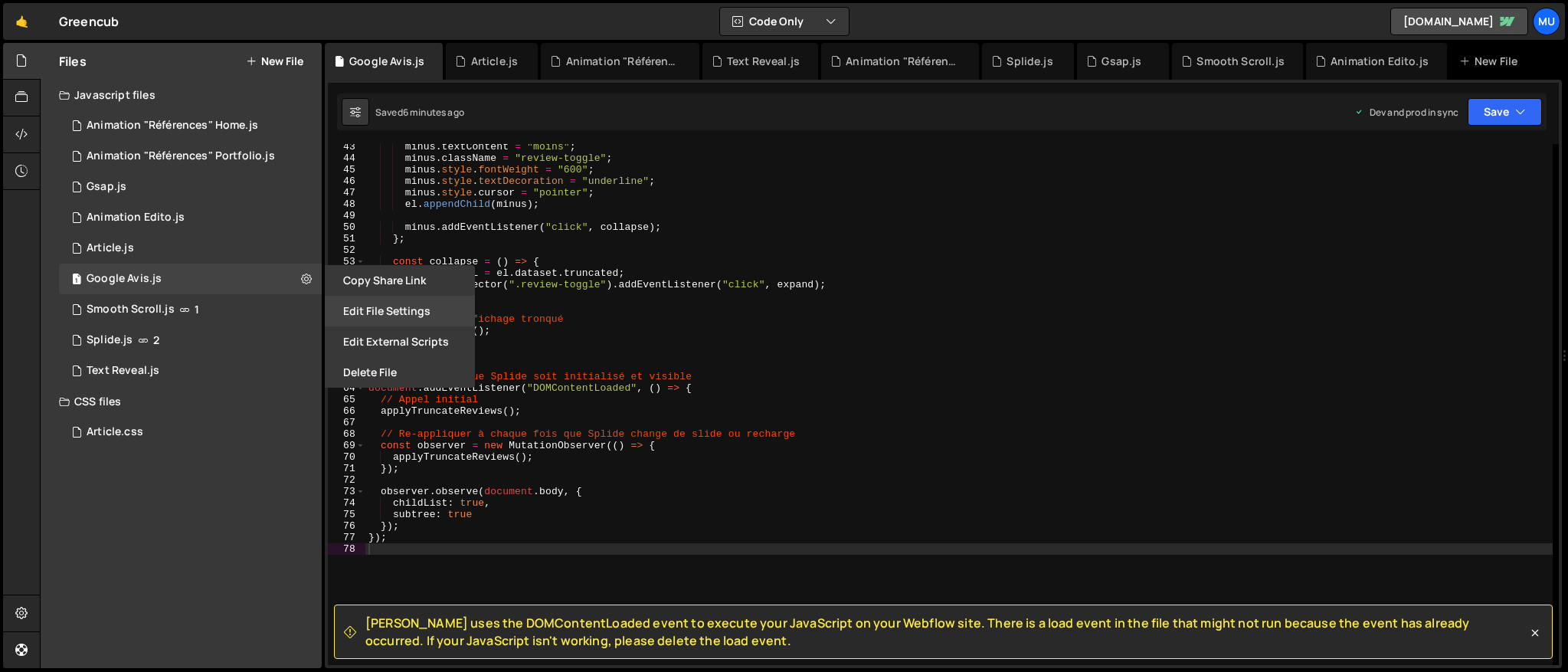
drag, startPoint x: 393, startPoint y: 278, endPoint x: 383, endPoint y: 316, distance: 39.3
click at [383, 316] on div "Copy share link Edit File Settings Edit External Scripts Delete File" at bounding box center [399, 326] width 154 height 123
click at [385, 311] on button "Edit File Settings" at bounding box center [400, 310] width 151 height 31
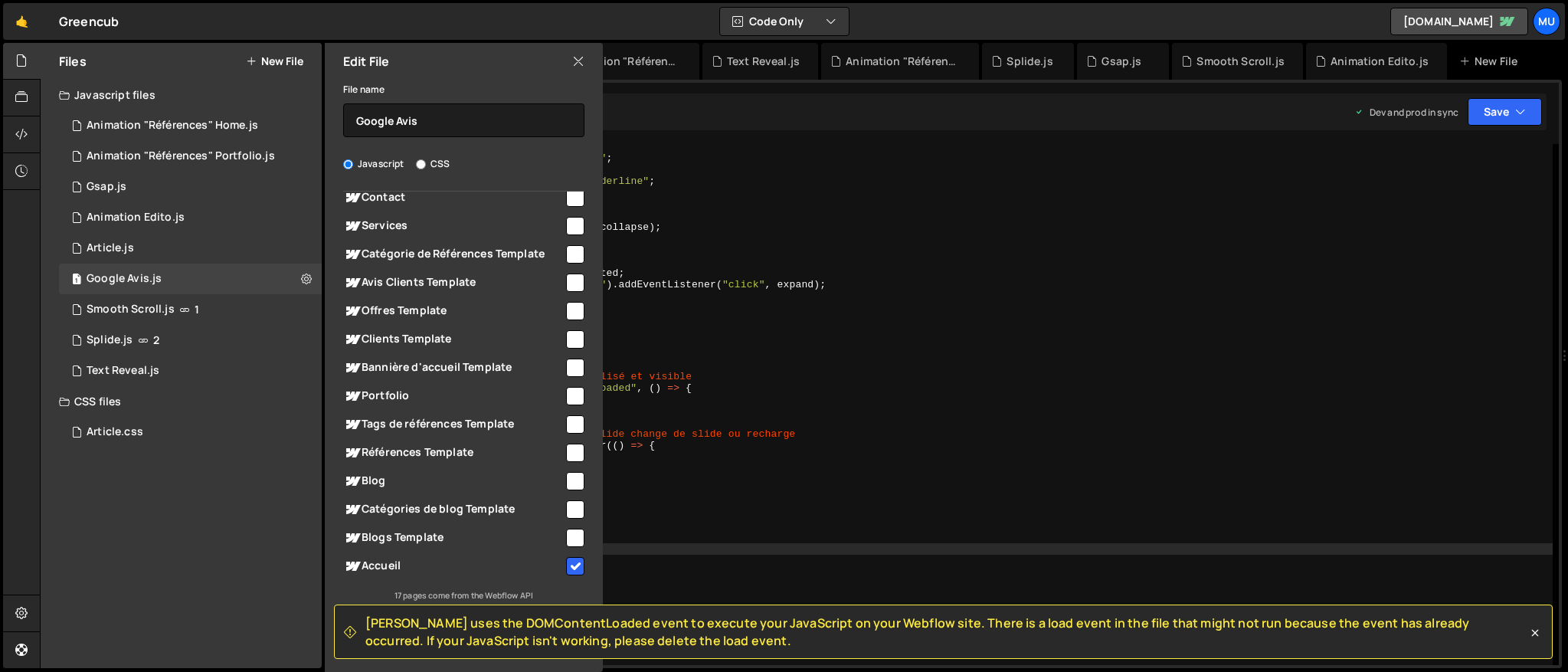
click at [566, 565] on input "checkbox" at bounding box center [575, 566] width 19 height 19
checkbox input "false"
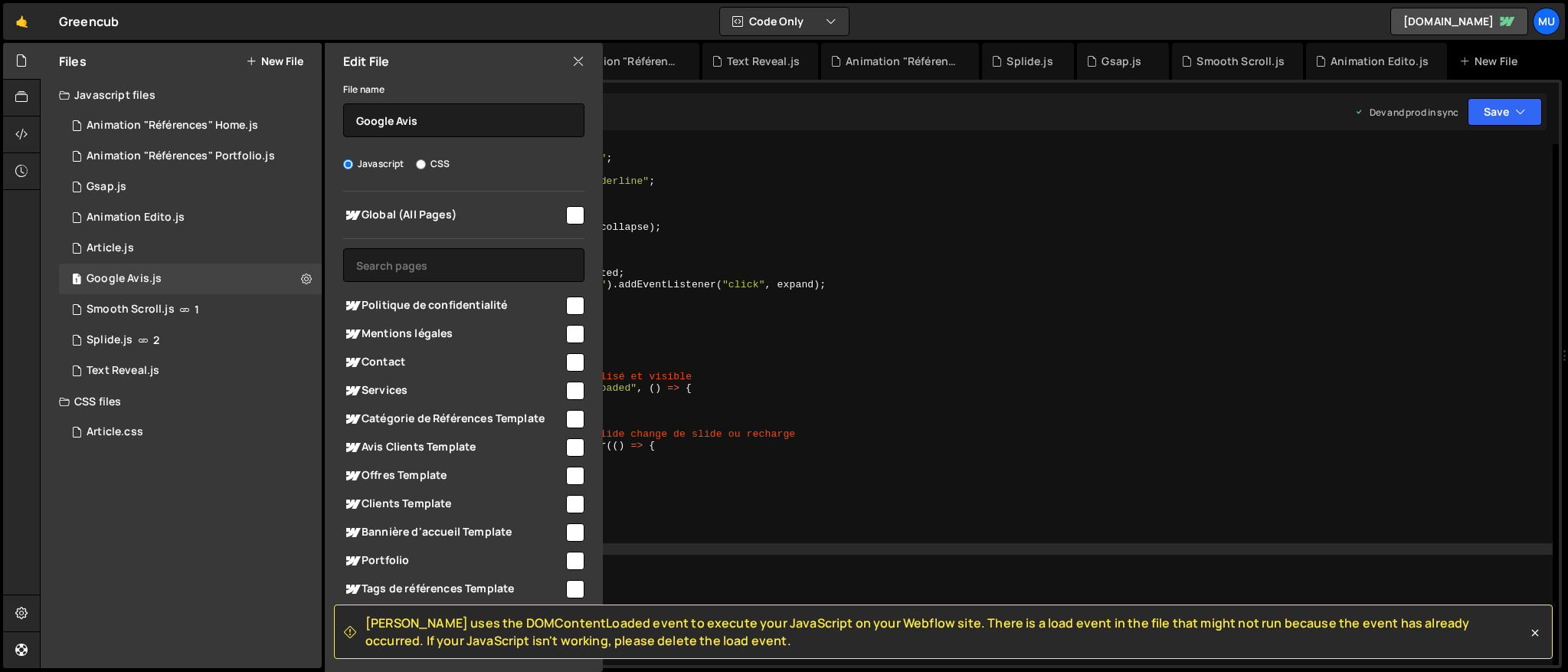
scroll to position [164, 0]
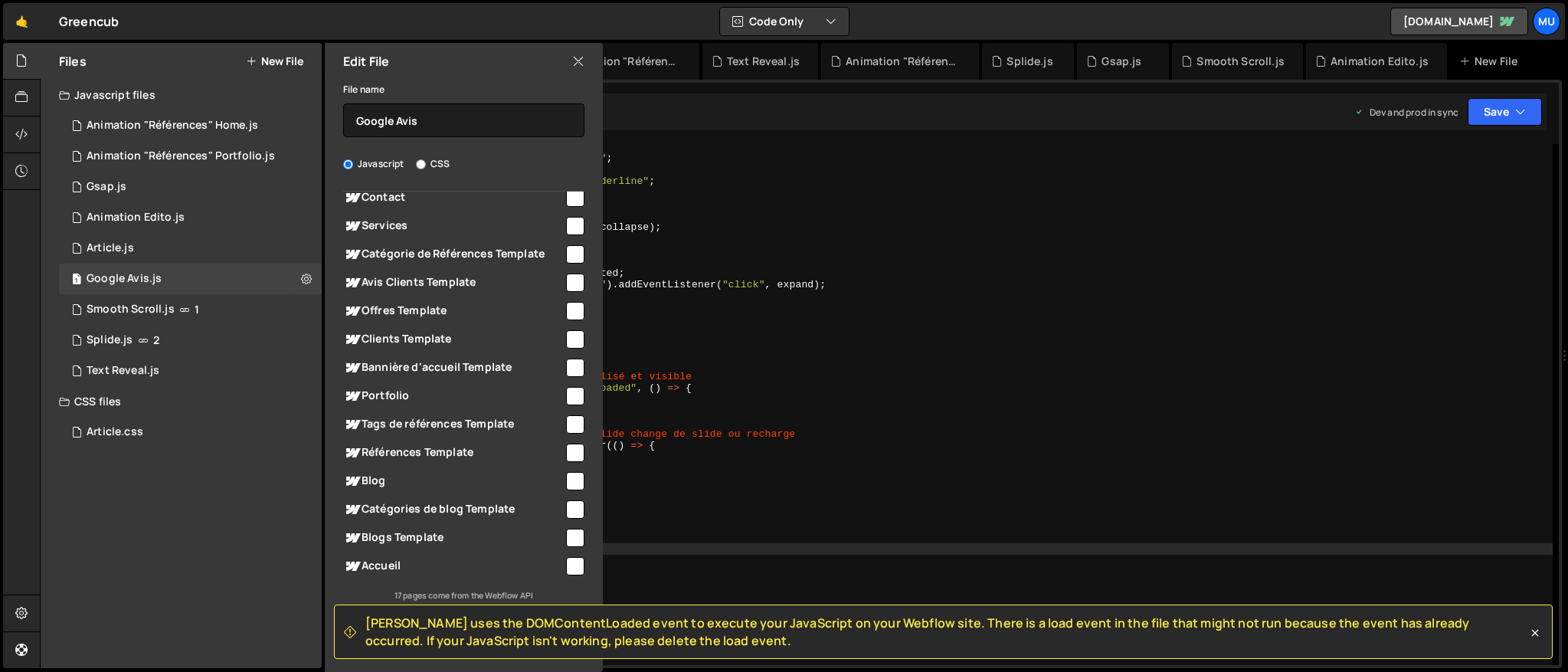
click at [374, 586] on div "Global (All Pages) Politique de confidentialité" at bounding box center [464, 397] width 279 height 410
click at [574, 64] on icon at bounding box center [578, 61] width 12 height 17
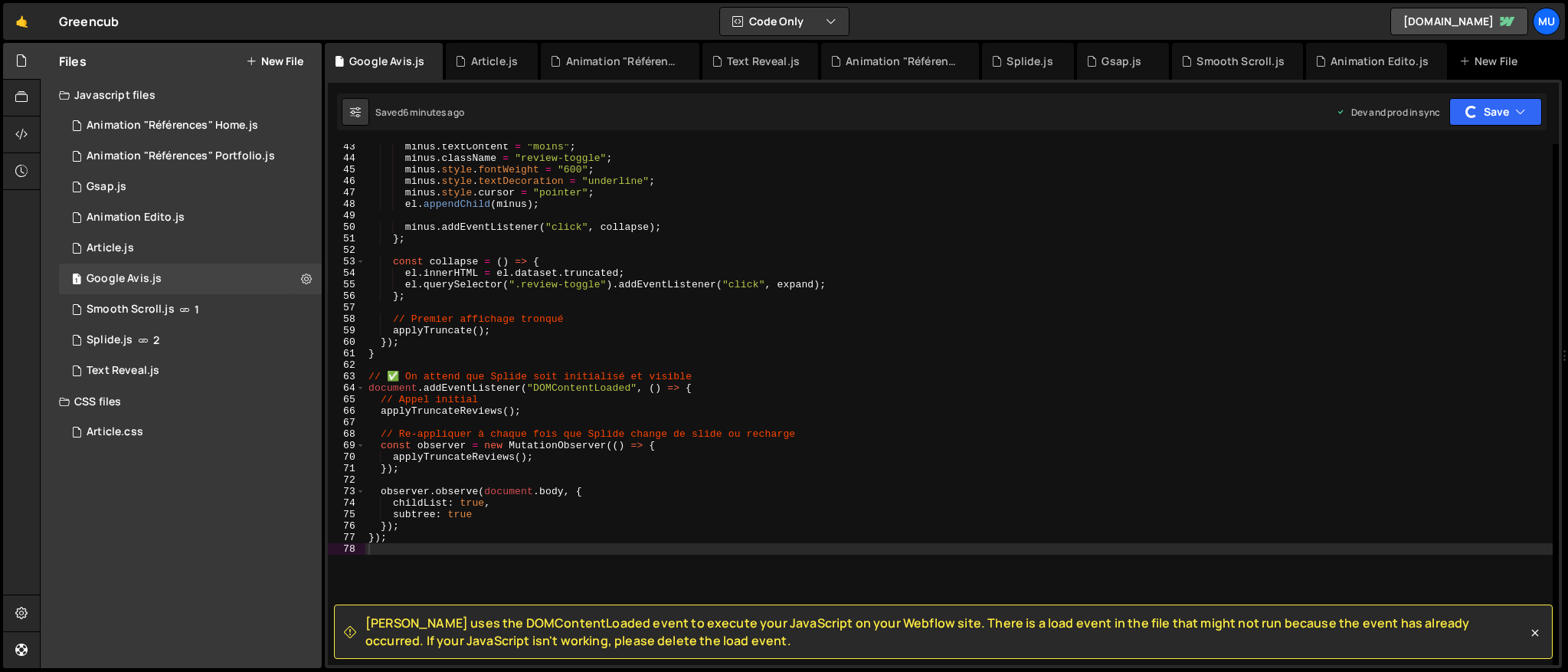
type textarea "});"
click at [476, 468] on div "minus . textContent = "moins" ; minus . className = "review-toggle" ; minus . s…" at bounding box center [959, 412] width 1187 height 544
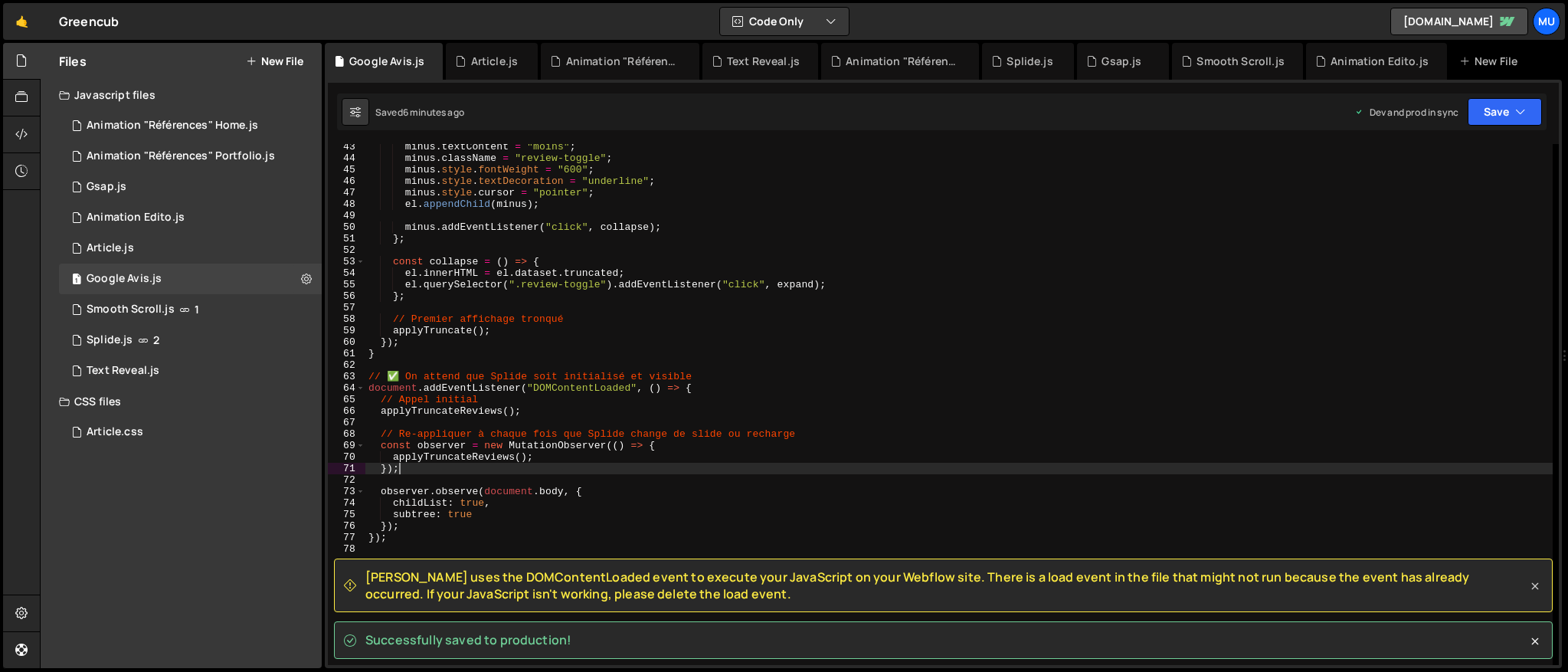
click at [1535, 587] on icon at bounding box center [1536, 586] width 16 height 16
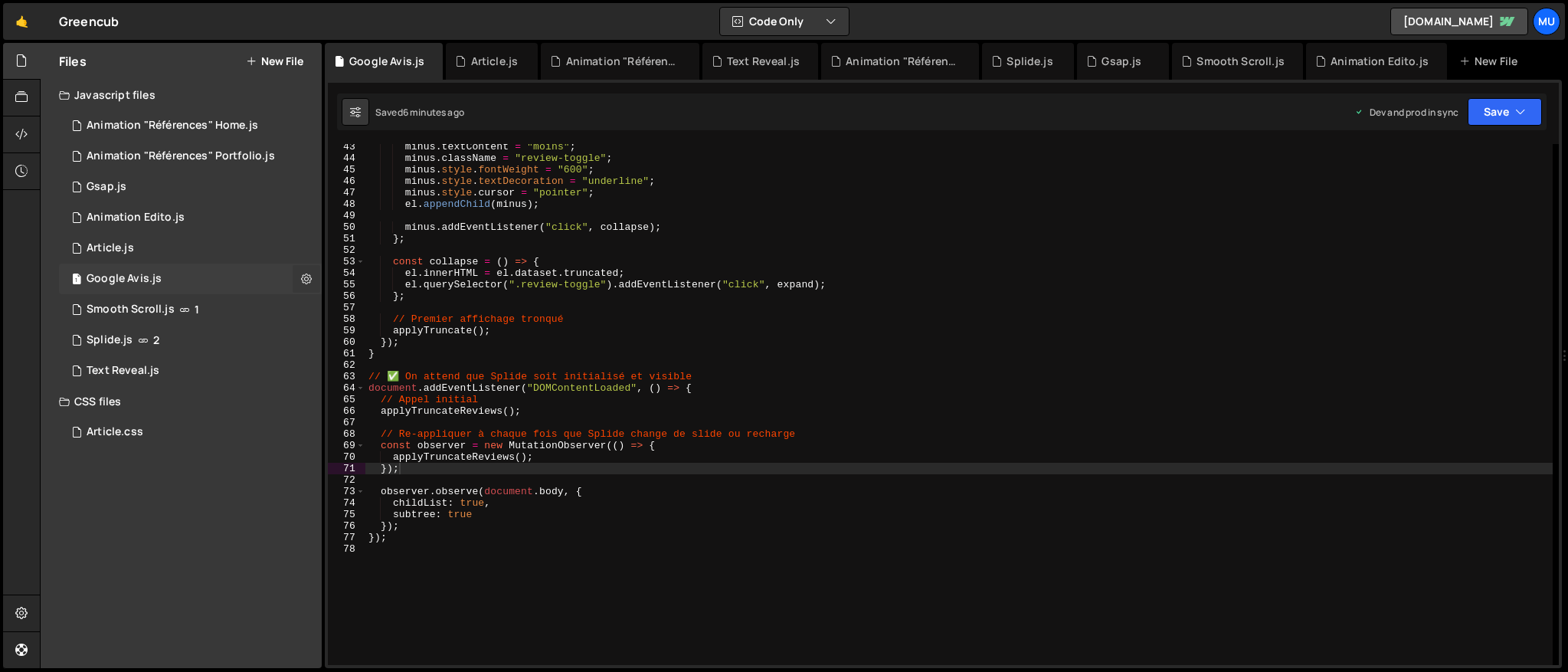
click at [313, 271] on button at bounding box center [306, 278] width 28 height 28
type input "Google Avis"
radio input "true"
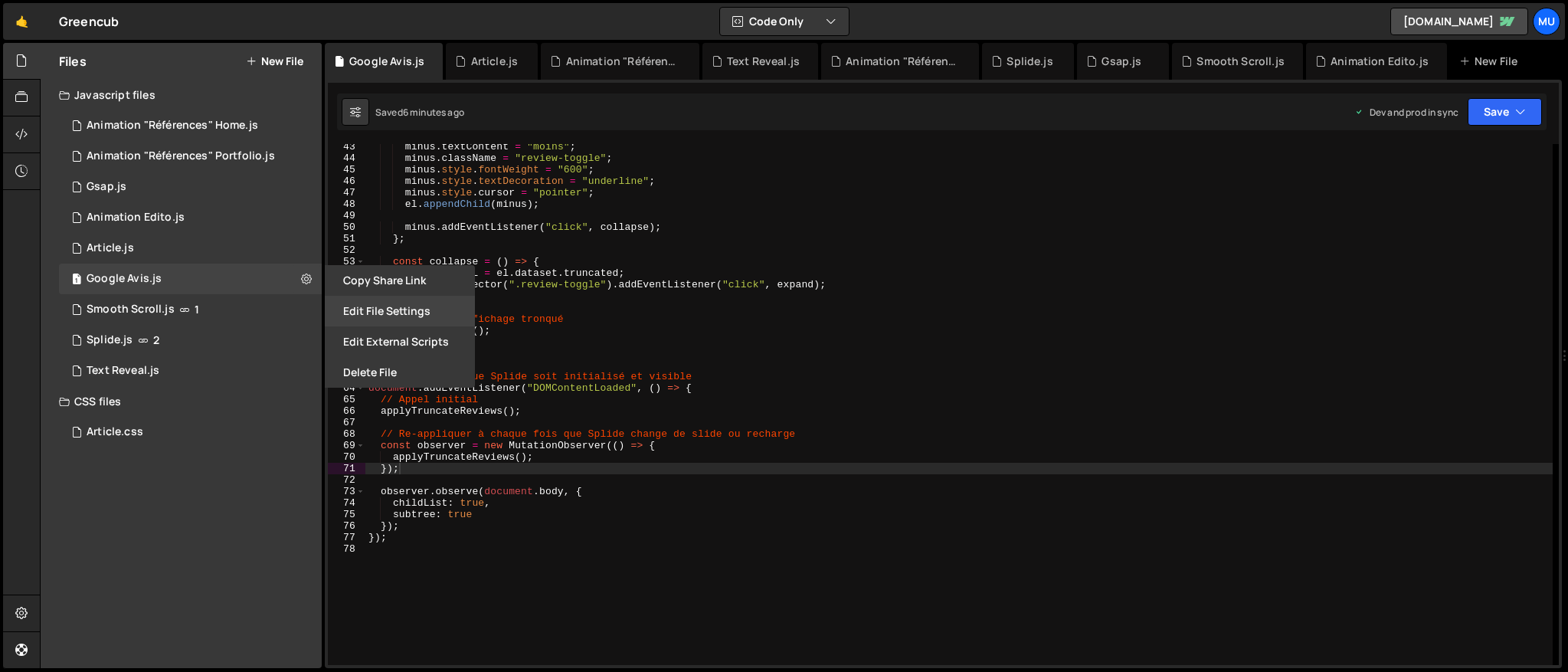
click at [359, 317] on button "Edit File Settings" at bounding box center [400, 310] width 151 height 31
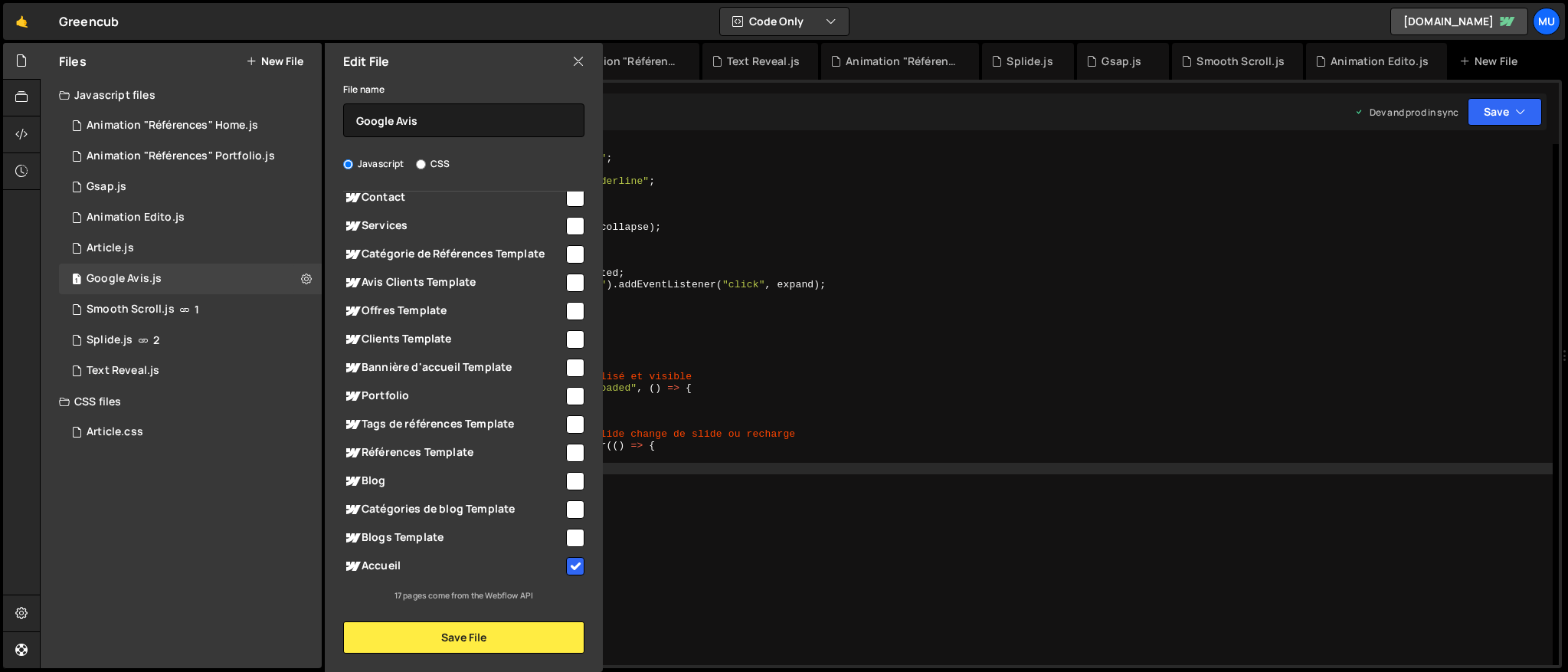
click at [489, 576] on div "Accueil" at bounding box center [464, 565] width 241 height 29
click at [566, 572] on input "checkbox" at bounding box center [575, 566] width 19 height 19
checkbox input "false"
click at [536, 643] on button "Save File" at bounding box center [464, 637] width 241 height 32
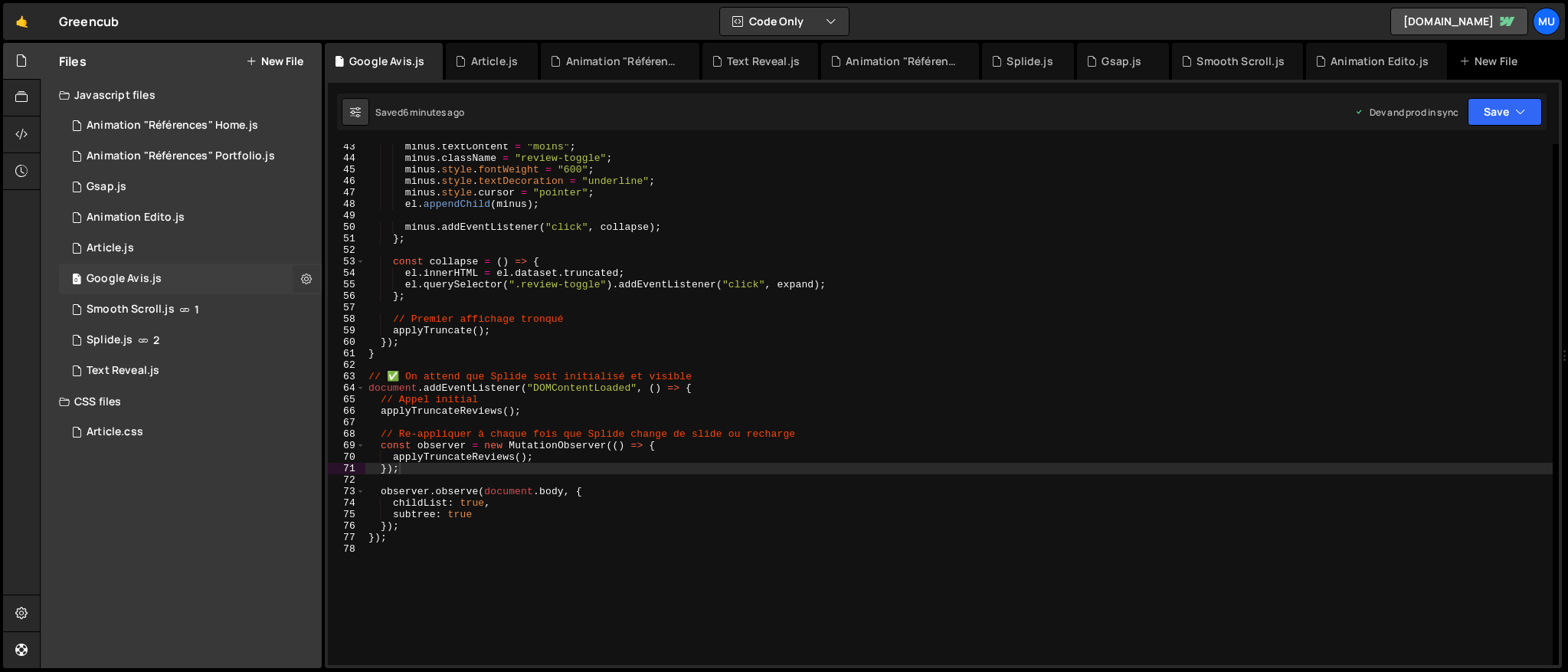
click at [308, 275] on icon at bounding box center [306, 278] width 11 height 15
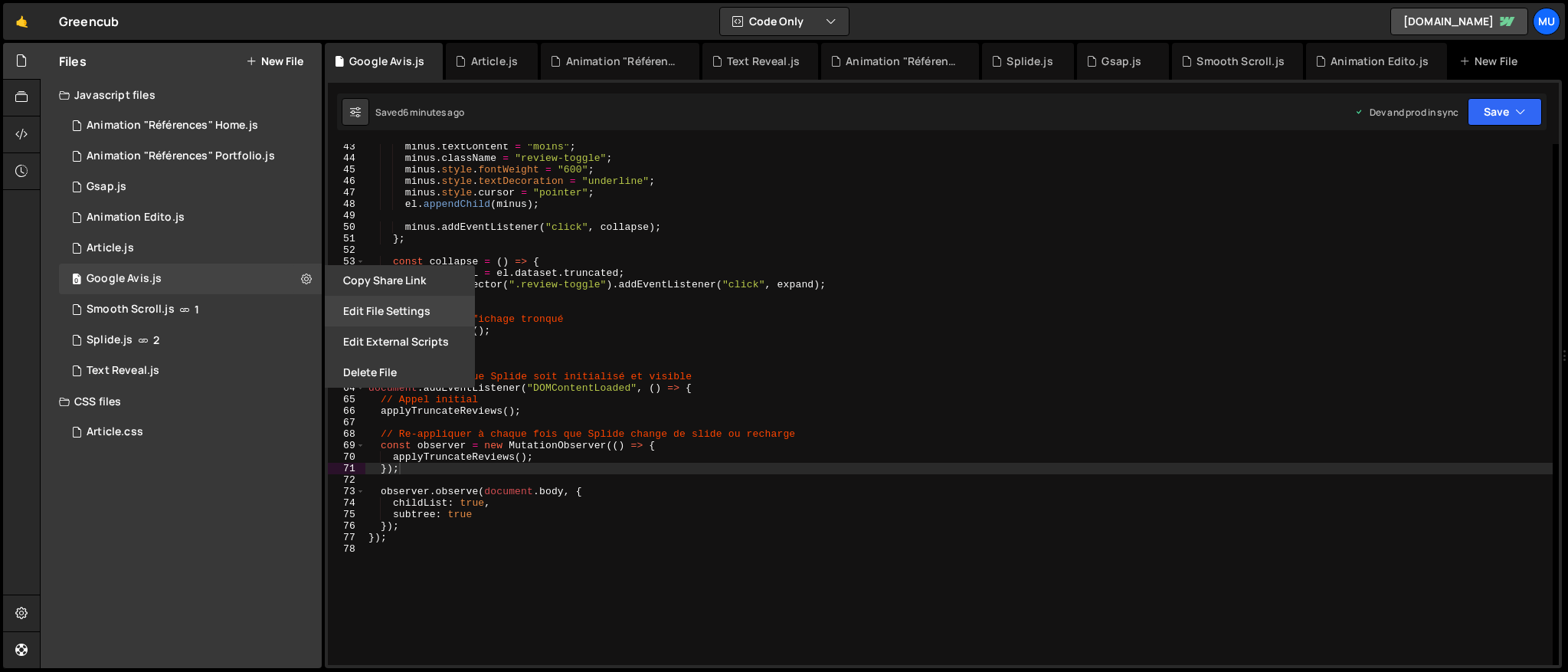
click at [379, 309] on button "Edit File Settings" at bounding box center [400, 310] width 151 height 31
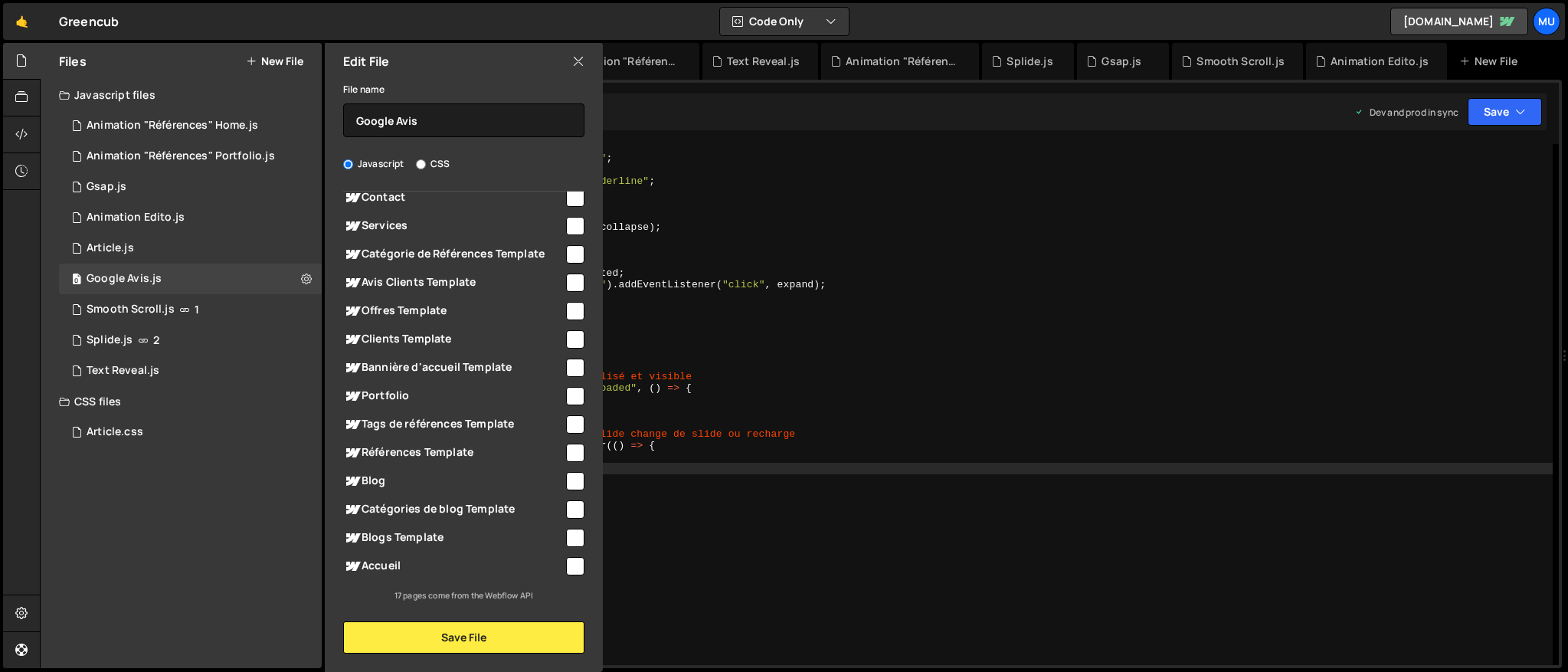
scroll to position [0, 0]
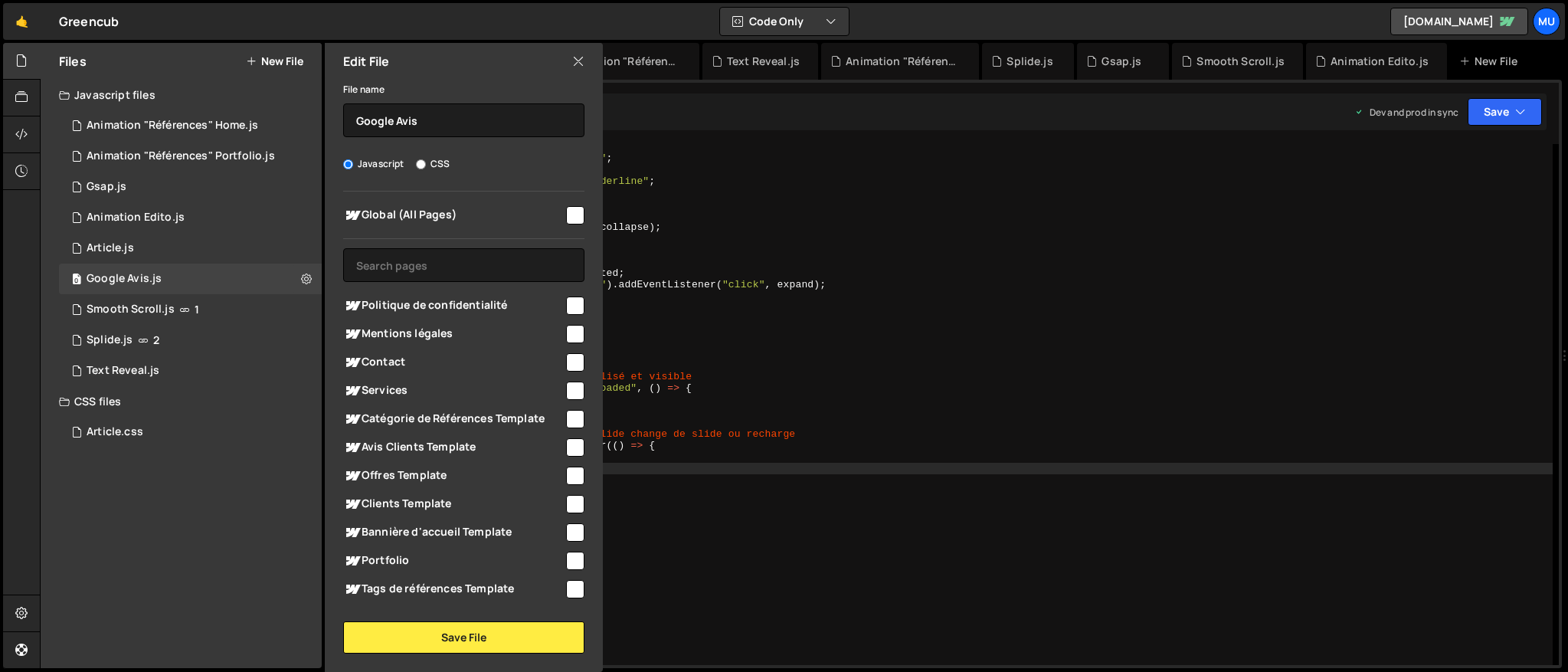
click at [573, 60] on icon at bounding box center [578, 61] width 12 height 17
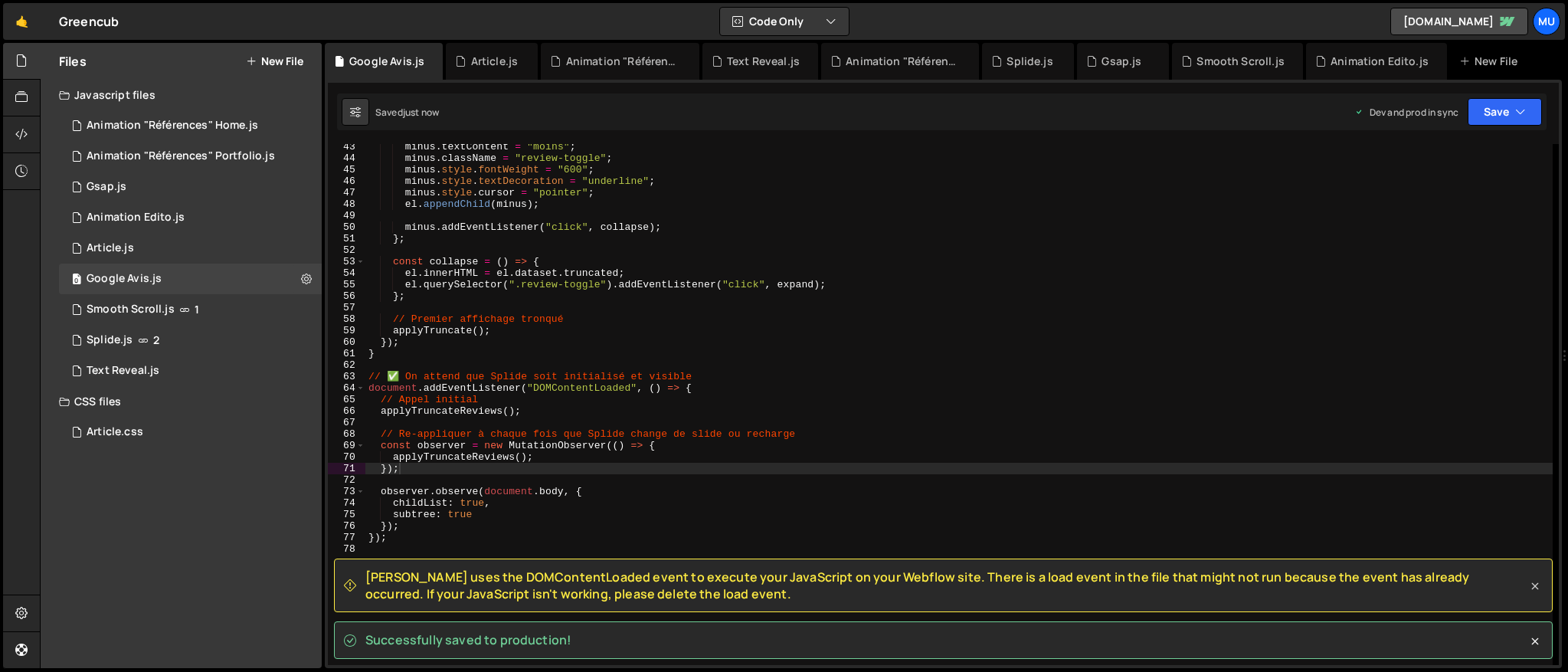
click at [1531, 585] on icon at bounding box center [1536, 586] width 16 height 16
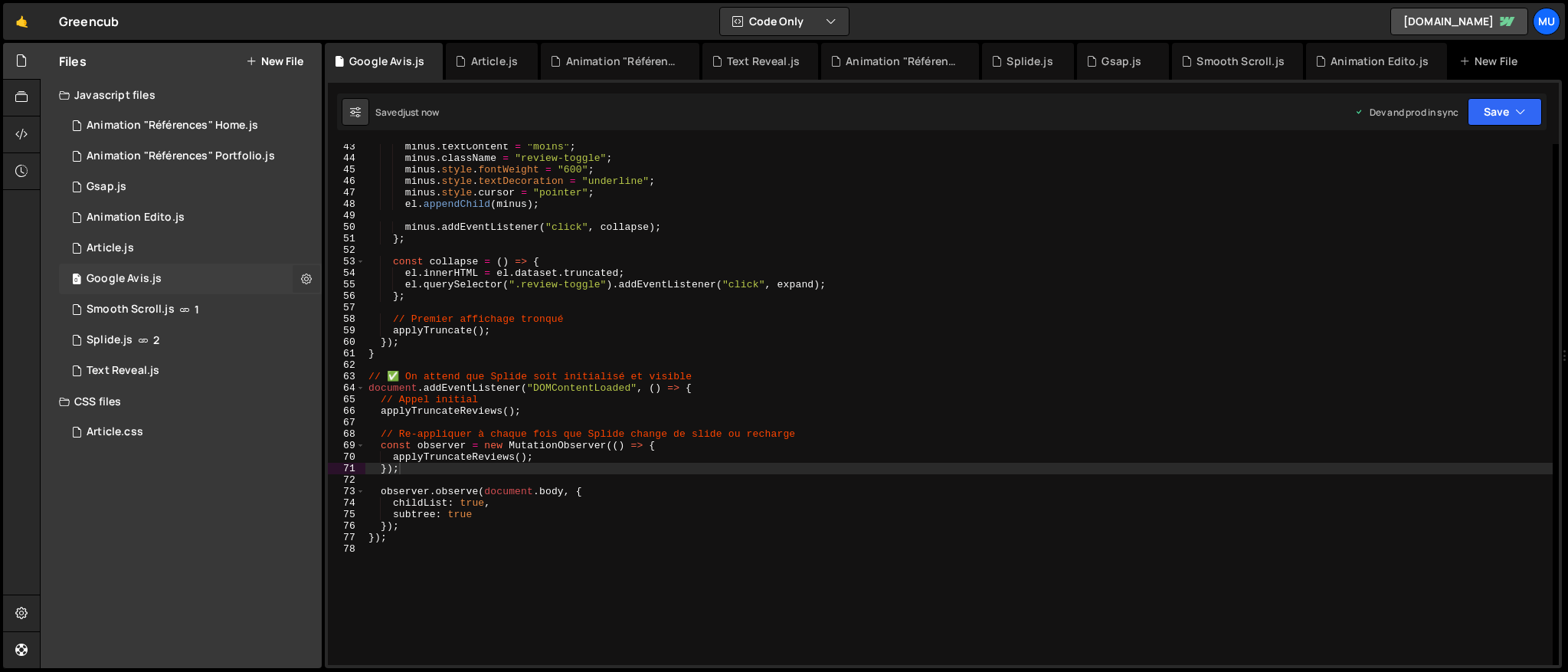
click at [302, 277] on icon at bounding box center [306, 278] width 11 height 15
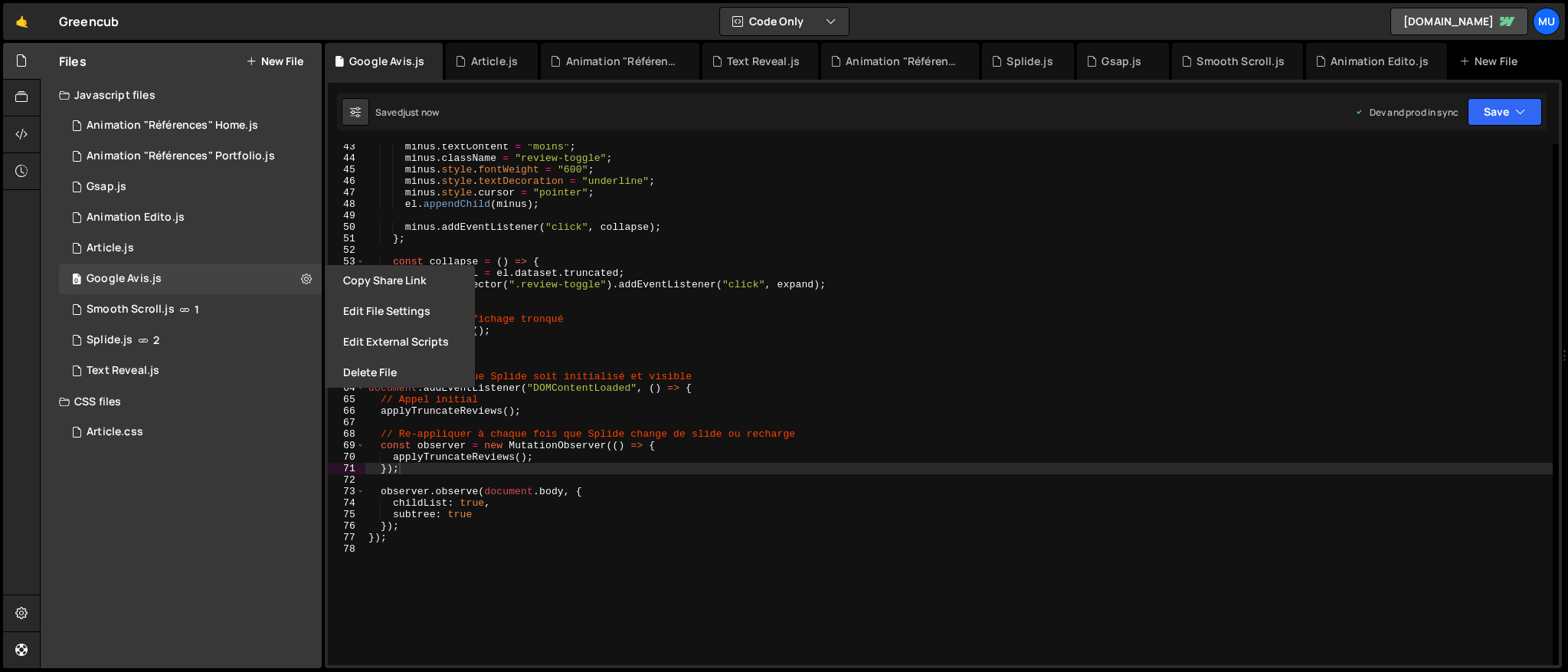
click at [371, 315] on button "Edit File Settings" at bounding box center [400, 310] width 151 height 31
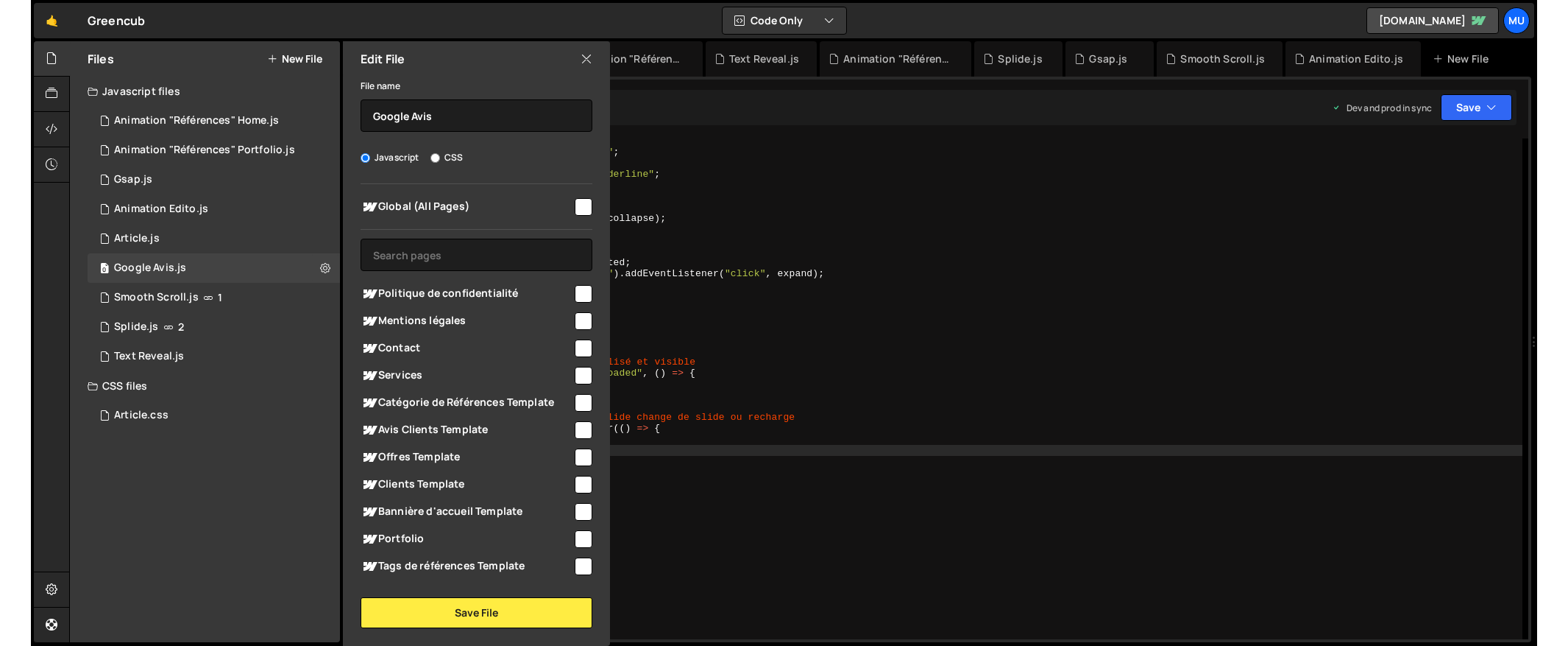
scroll to position [158, 0]
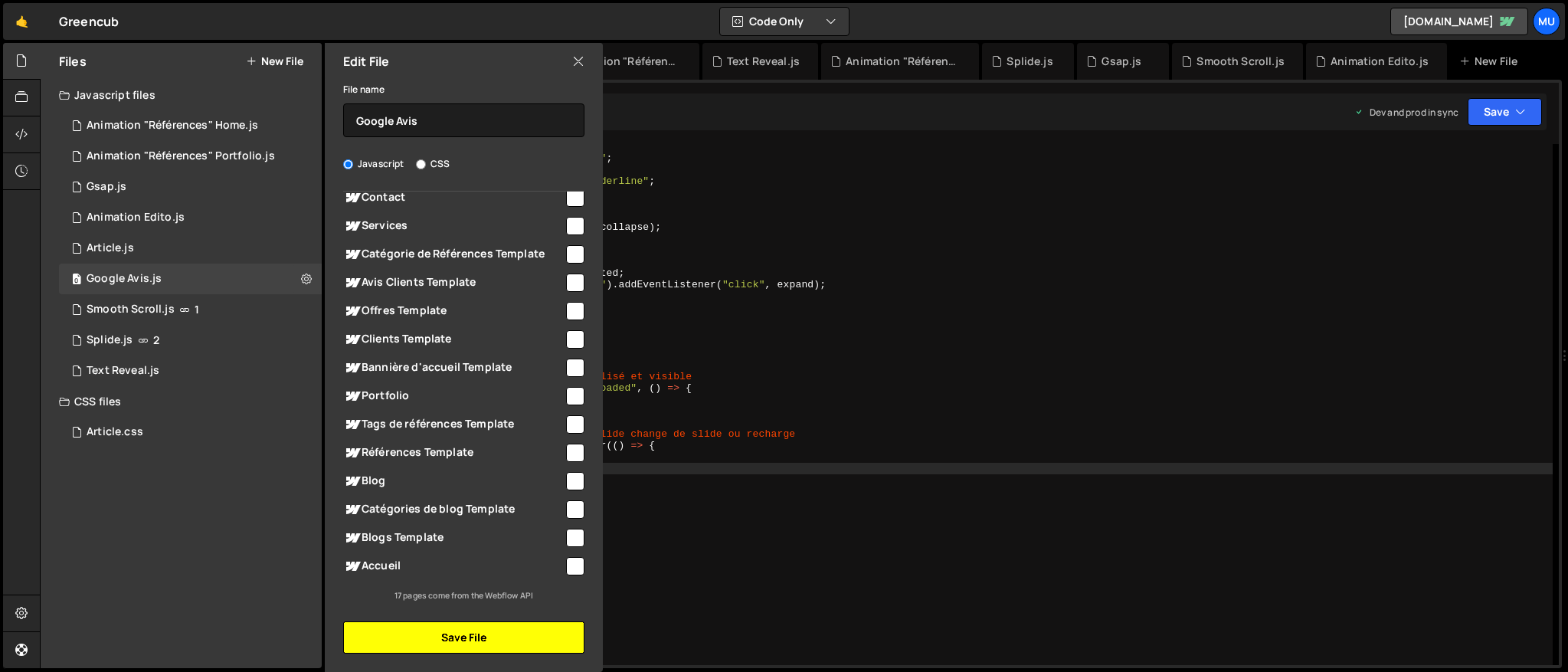
click at [490, 639] on button "Save File" at bounding box center [464, 637] width 241 height 32
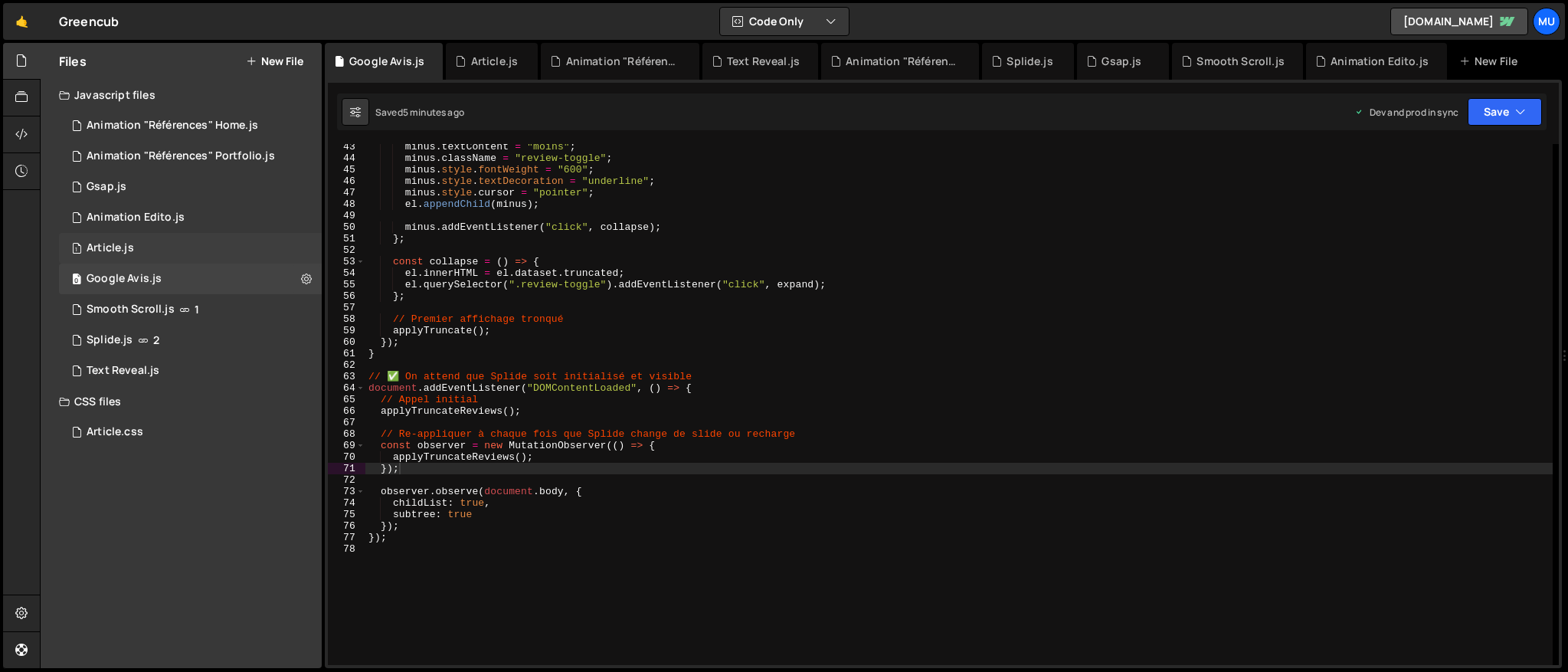
click at [141, 239] on div "1 Article.js 0" at bounding box center [190, 248] width 263 height 31
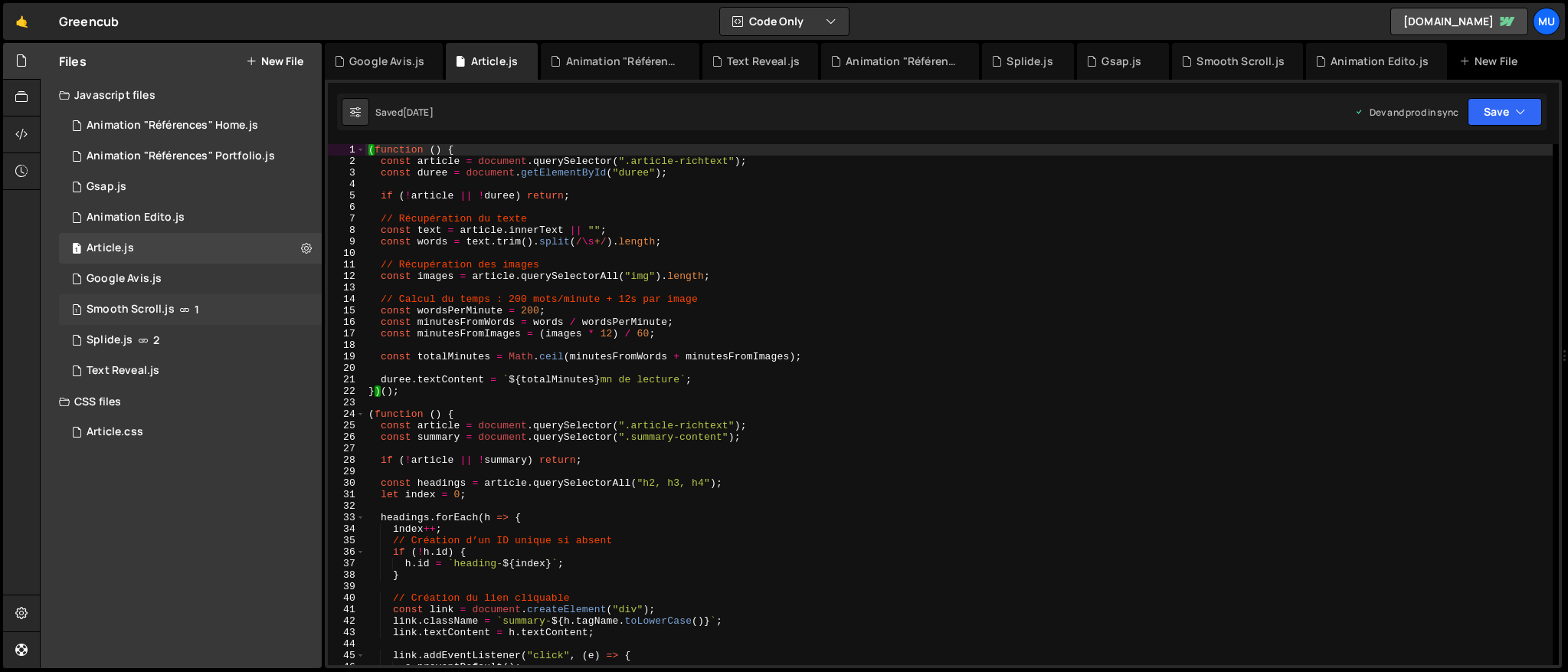
click at [140, 313] on div "Smooth Scroll.js" at bounding box center [131, 309] width 89 height 14
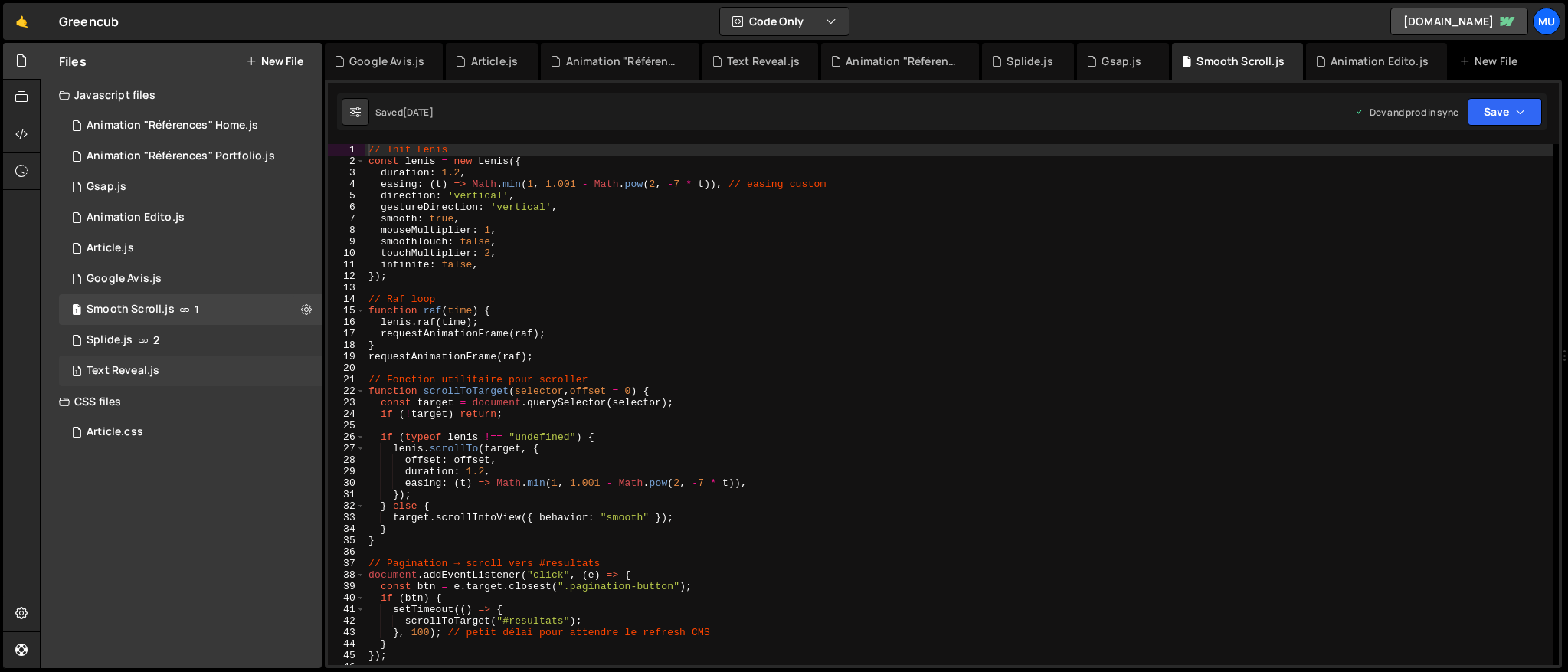
click at [132, 367] on div "Text Reveal.js" at bounding box center [123, 371] width 73 height 14
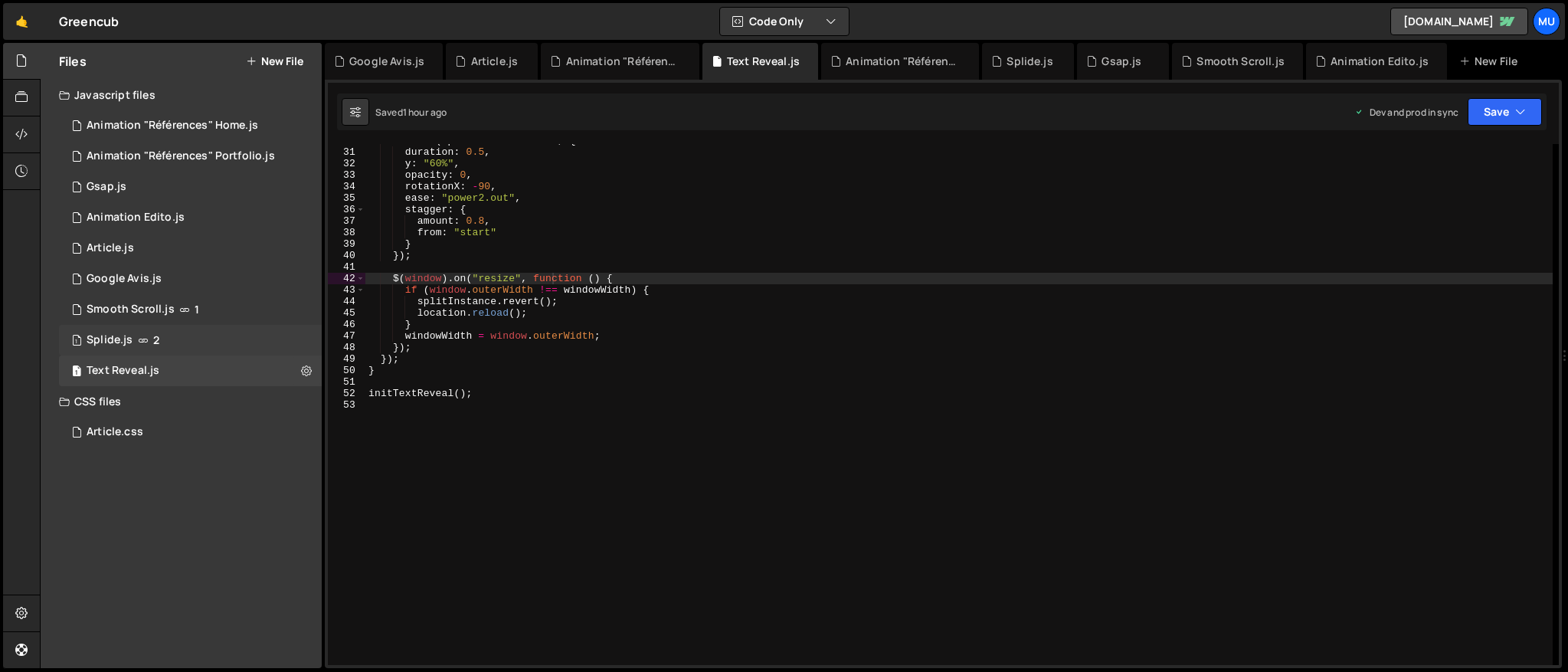
click at [137, 330] on div "1 Splide.js 2" at bounding box center [190, 339] width 263 height 31
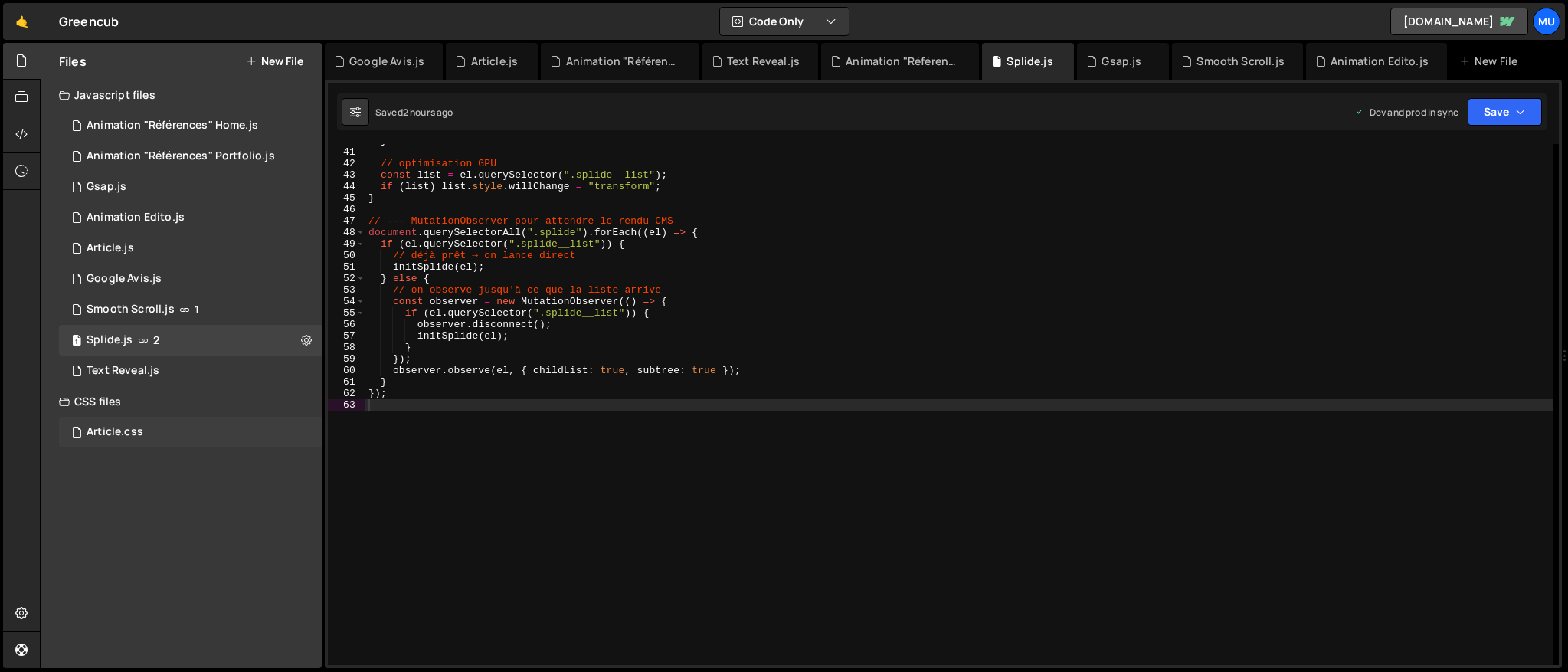
click at [119, 420] on div "Article.css 0" at bounding box center [190, 431] width 263 height 31
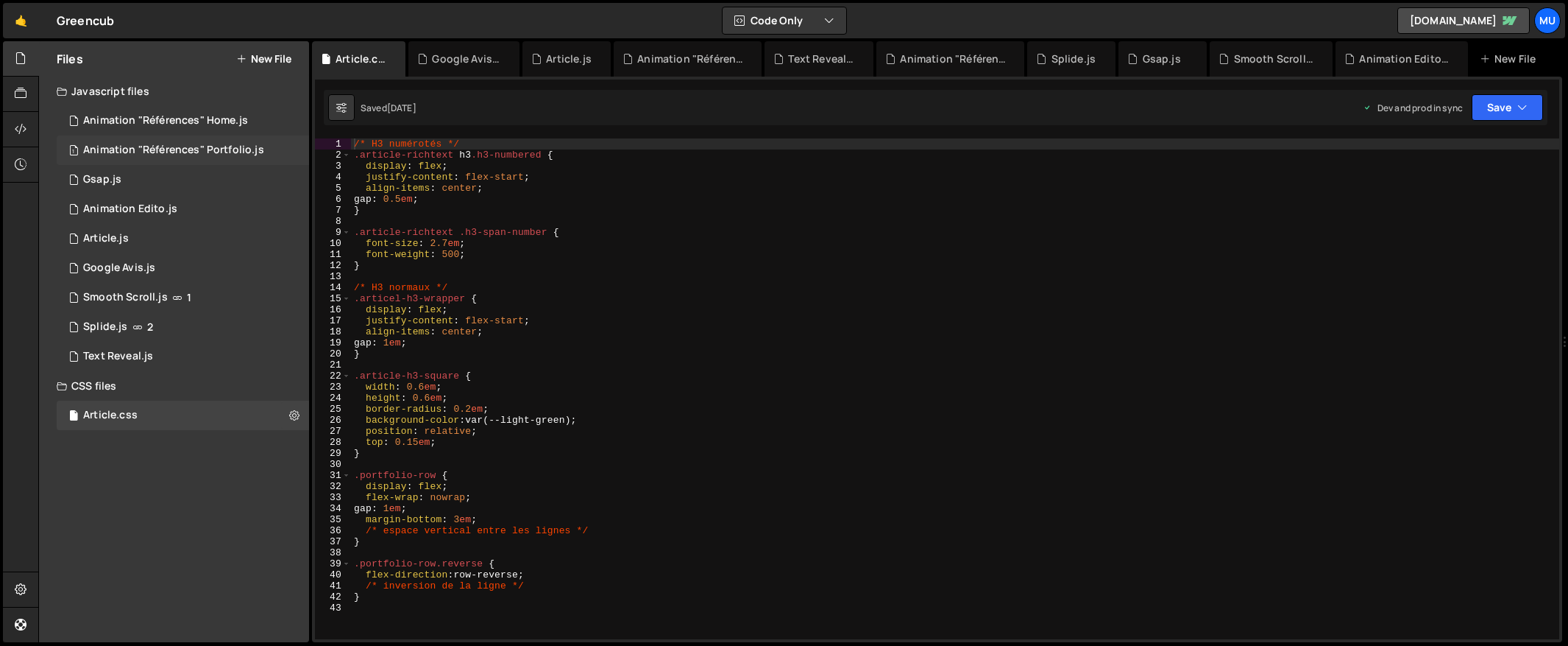
click at [138, 139] on div "1 Animation "Références" Portfolio.js 0" at bounding box center [182, 149] width 252 height 29
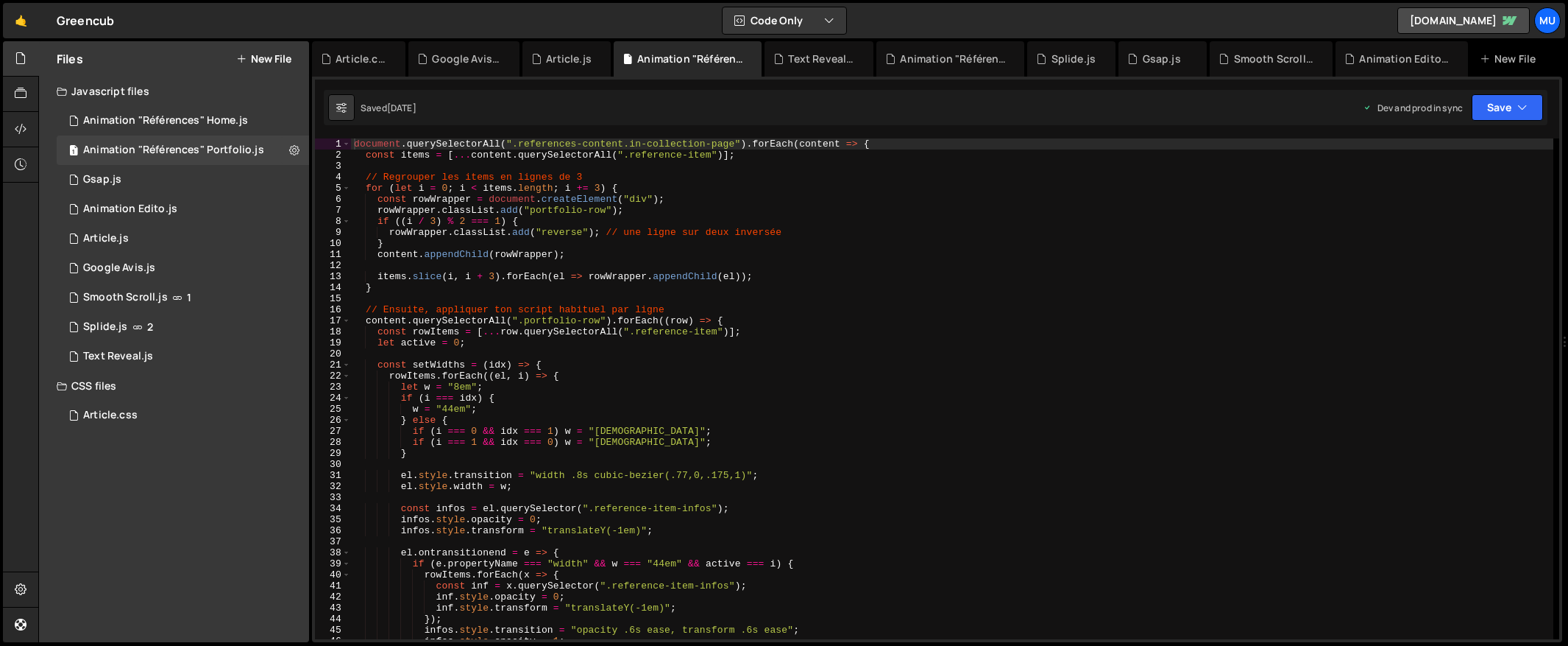
click at [483, 242] on div "document . querySelectorAll ( ".references-content.in-collection-page" ) . forE…" at bounding box center [952, 399] width 1202 height 523
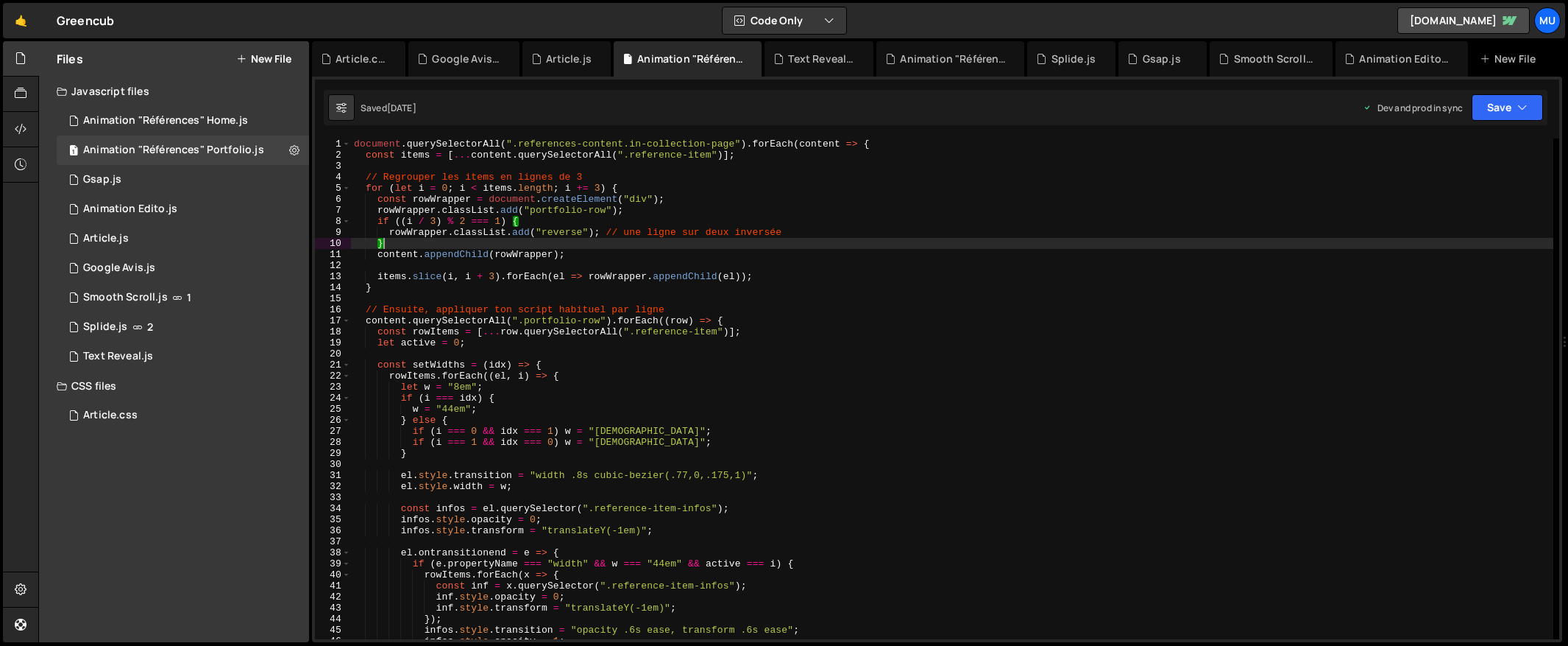
type textarea "});"
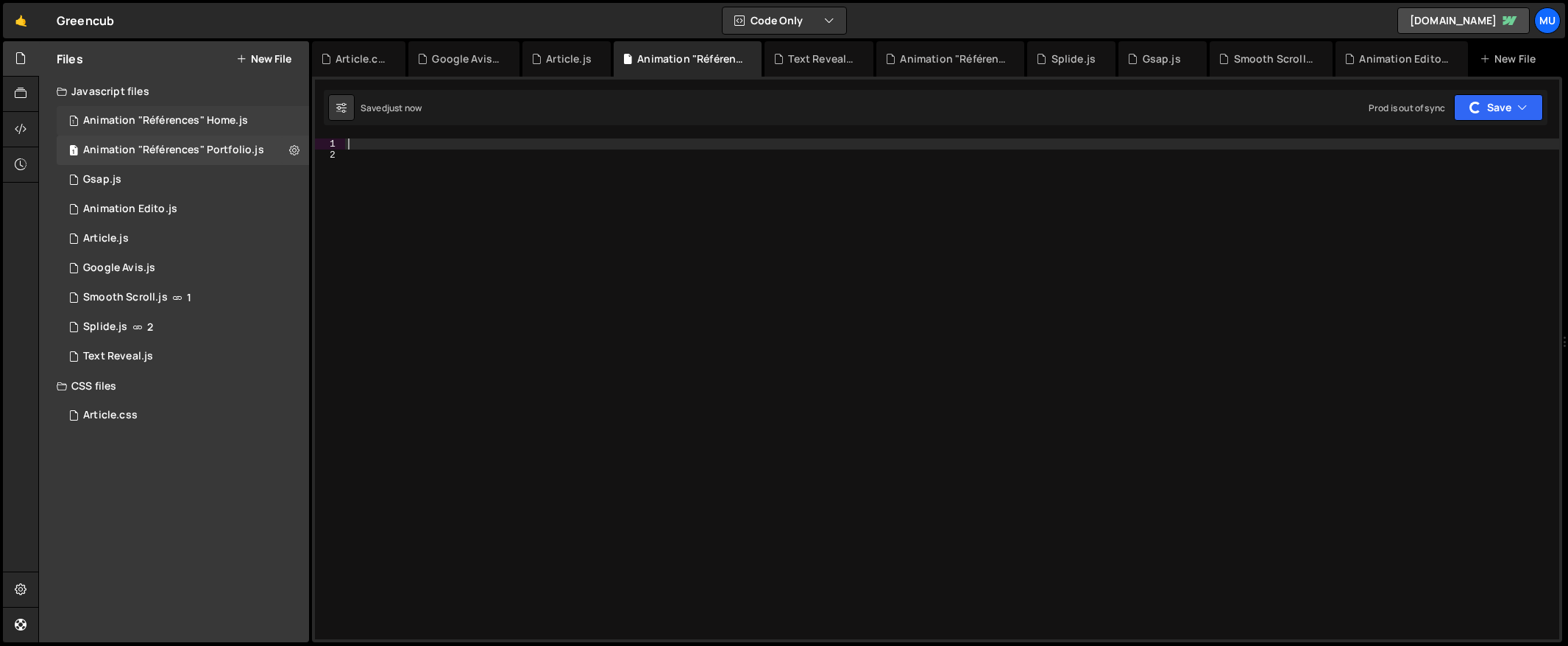
click at [213, 124] on div "Animation "Références" Home.js" at bounding box center [165, 121] width 164 height 13
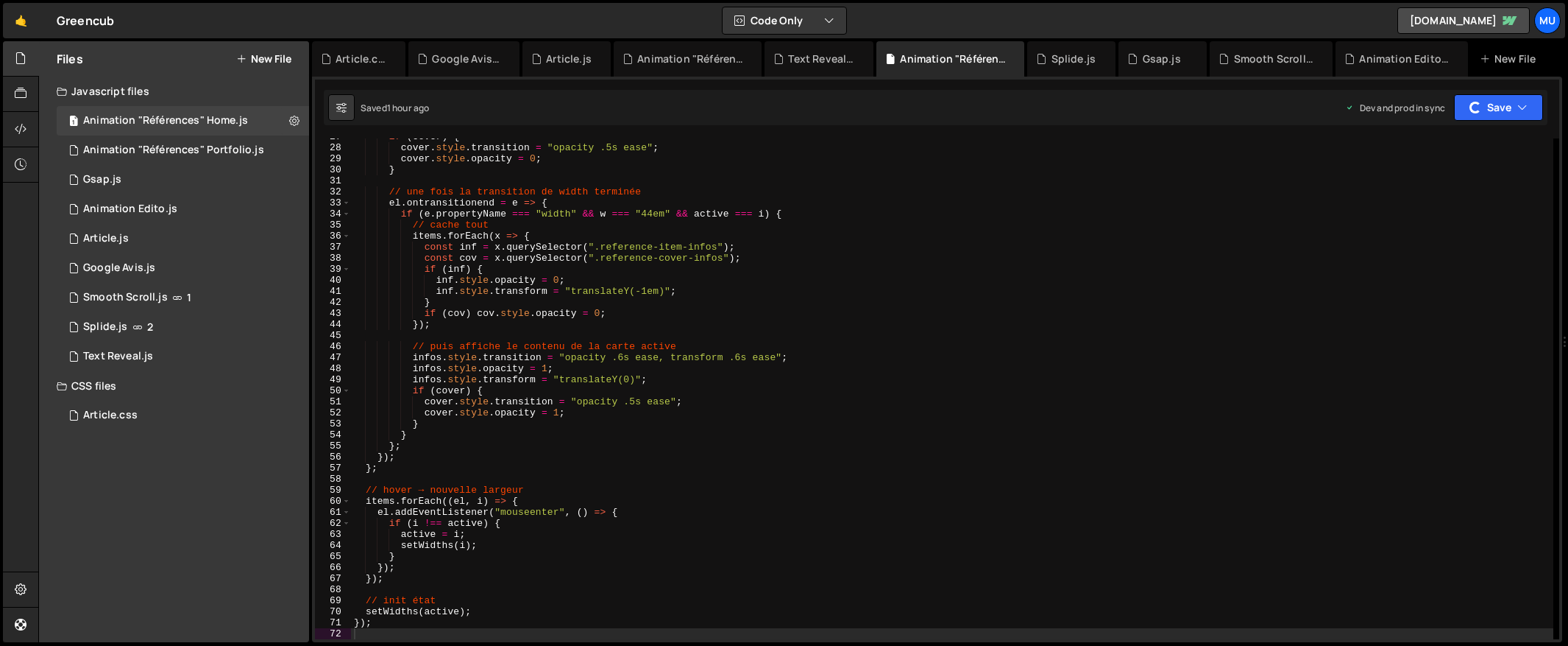
click at [429, 221] on div "if ( cover ) { cover . style . transition = "opacity .5s ease" ; cover . style …" at bounding box center [1011, 393] width 1321 height 523
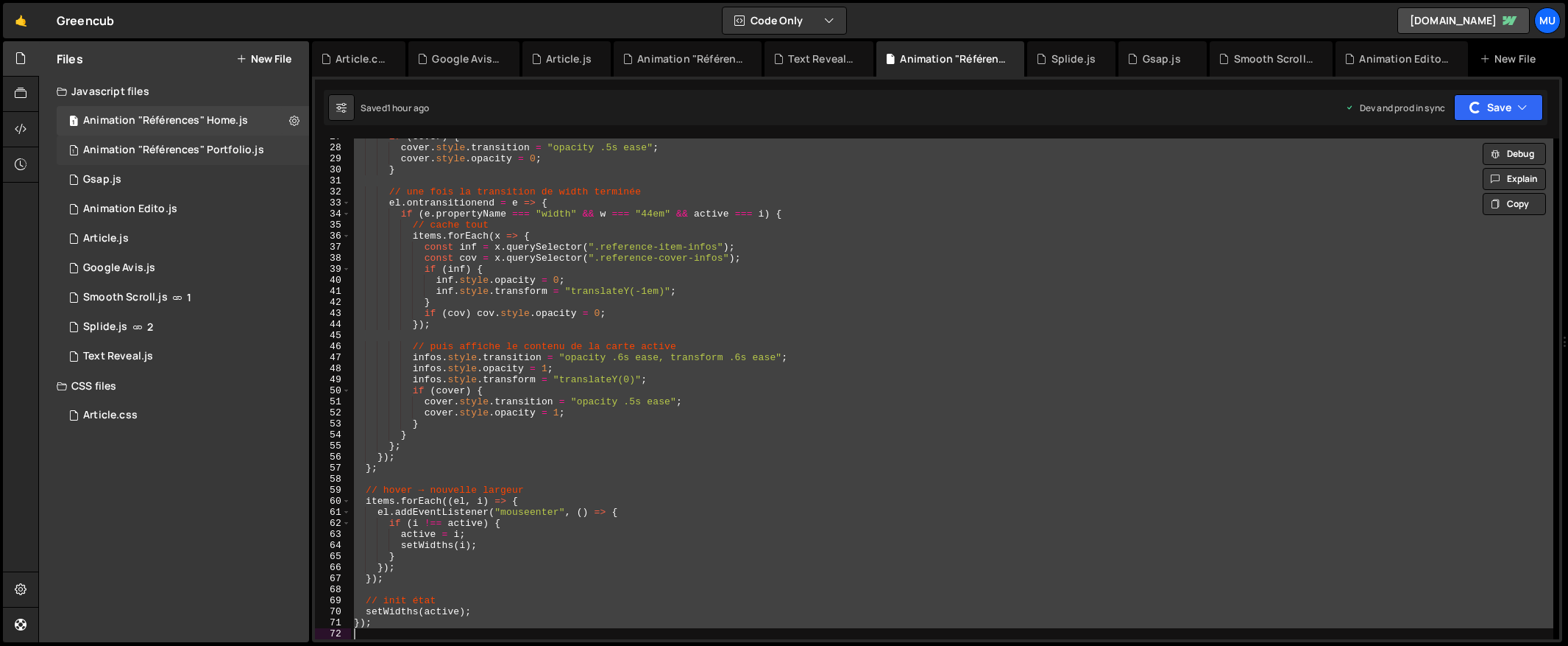
click at [204, 145] on div "Animation "Références" Portfolio.js" at bounding box center [173, 150] width 181 height 13
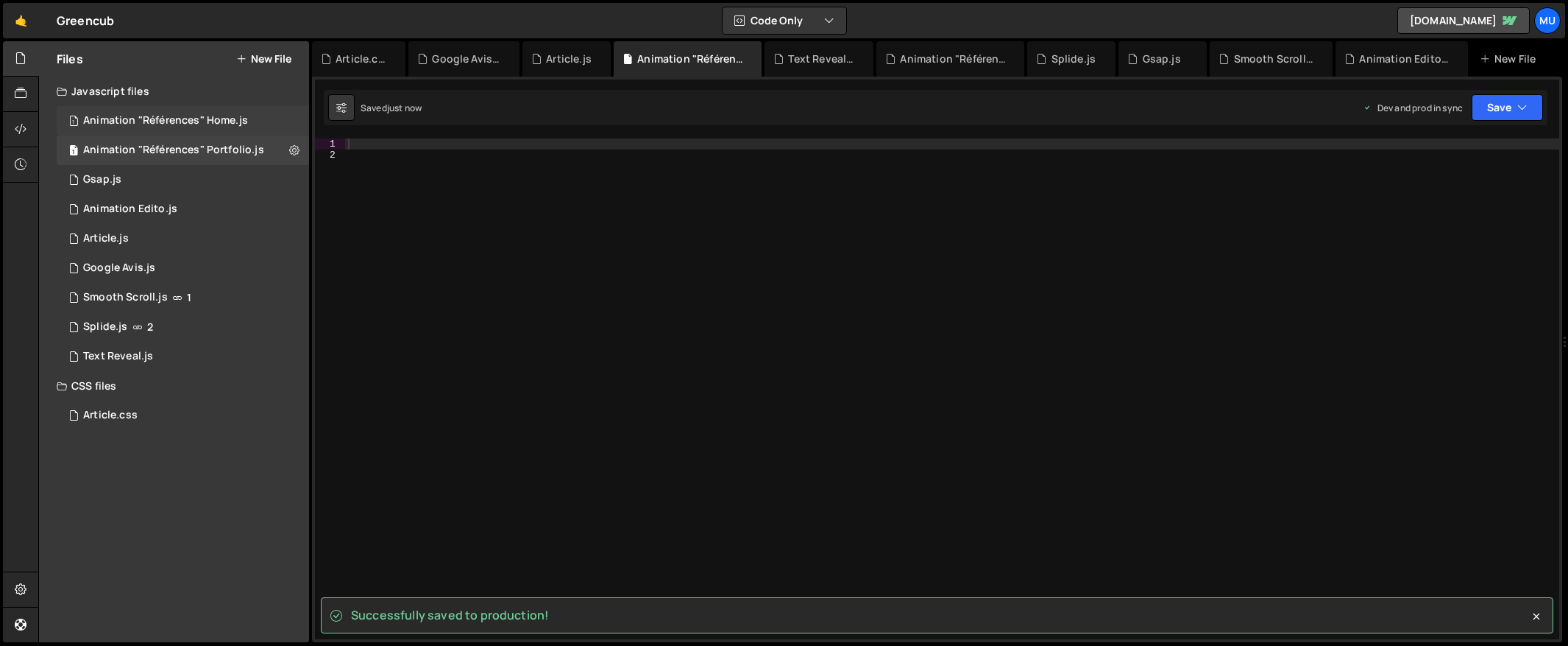
click at [175, 114] on div "Animation "Références" Home.js" at bounding box center [165, 121] width 164 height 13
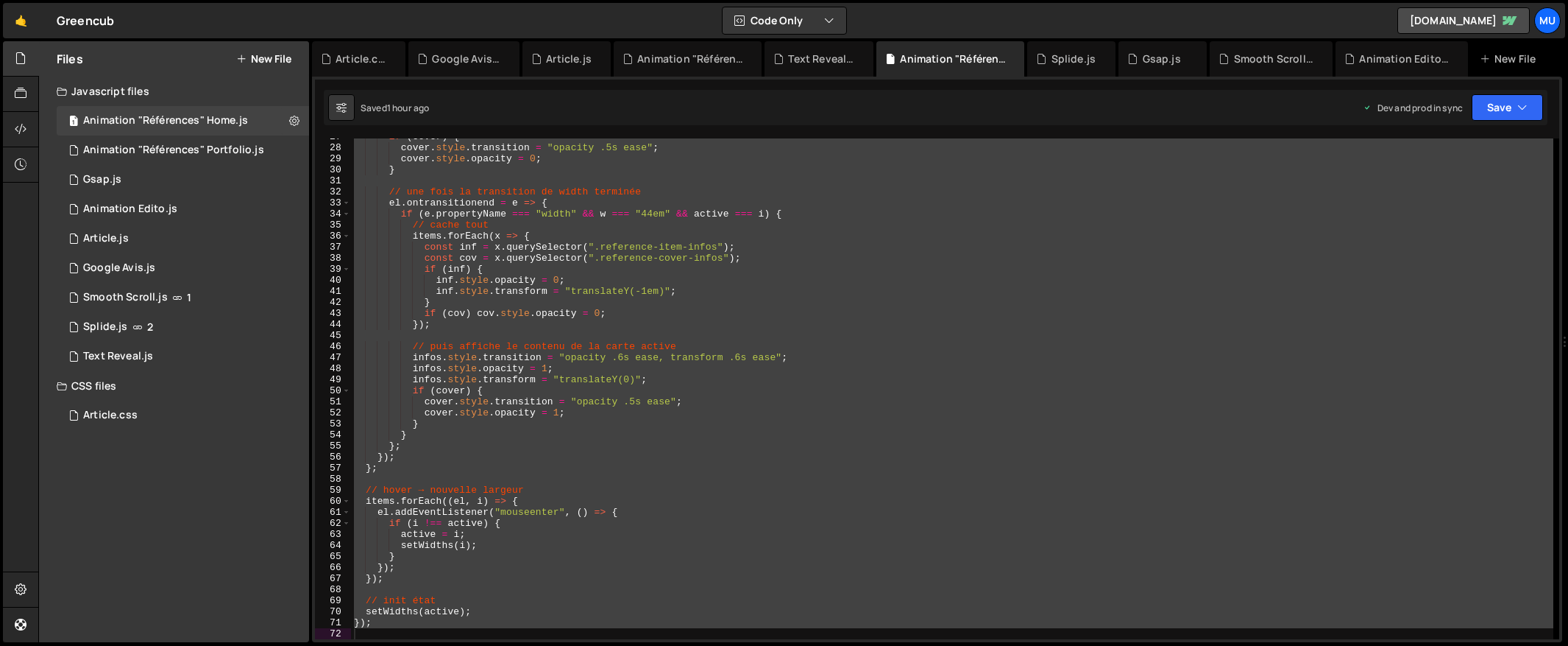
click at [491, 242] on div "if ( cover ) { cover . style . transition = "opacity .5s ease" ; cover . style …" at bounding box center [952, 388] width 1202 height 500
type textarea "const inf = x.querySelector(".reference-item-infos");"
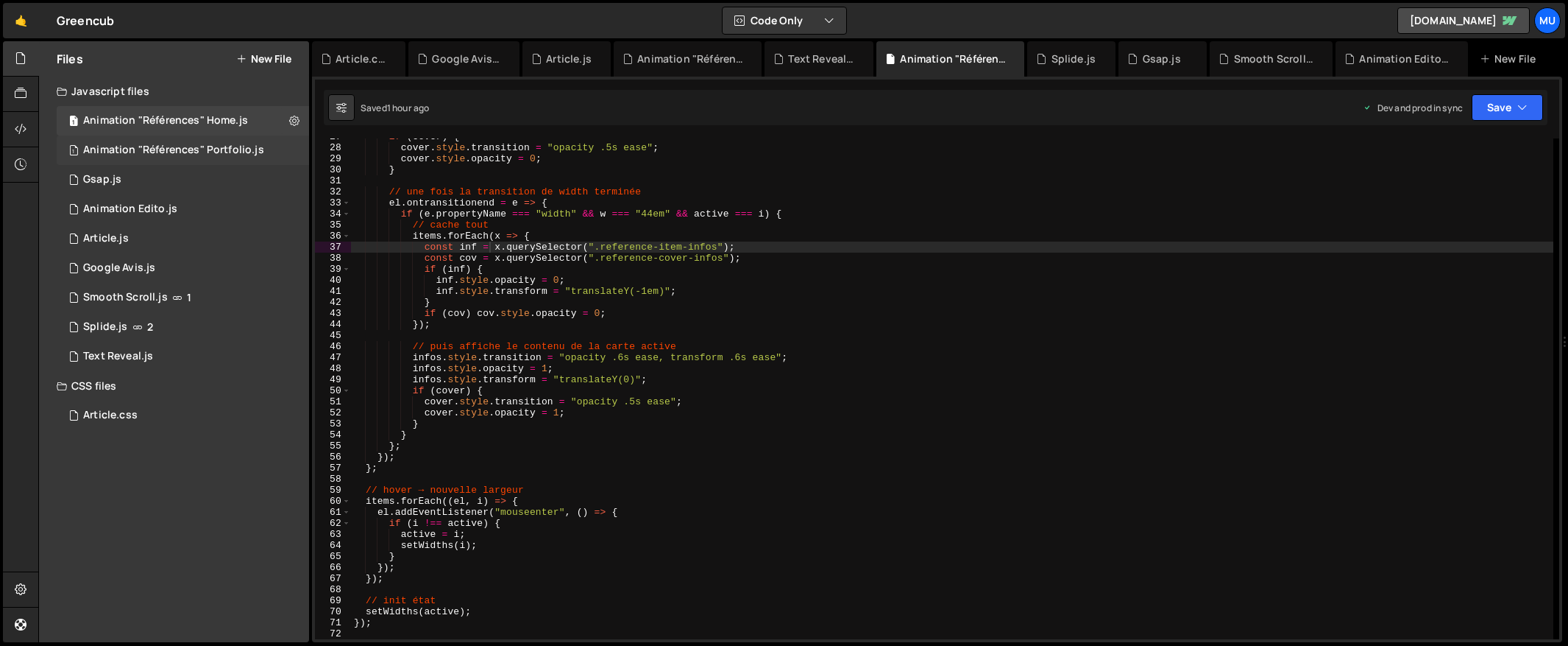
click at [204, 145] on div "Animation "Références" Portfolio.js" at bounding box center [173, 150] width 181 height 13
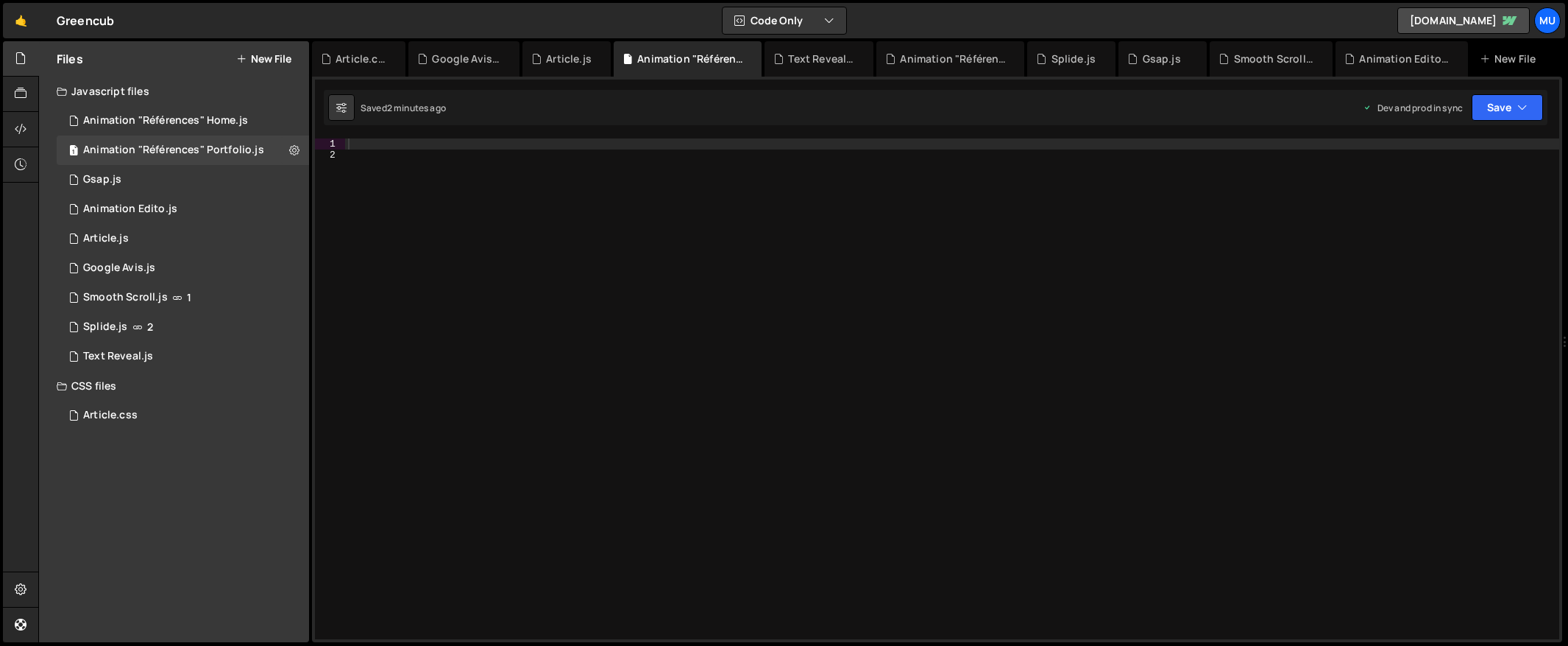
click at [874, 272] on div at bounding box center [952, 399] width 1214 height 523
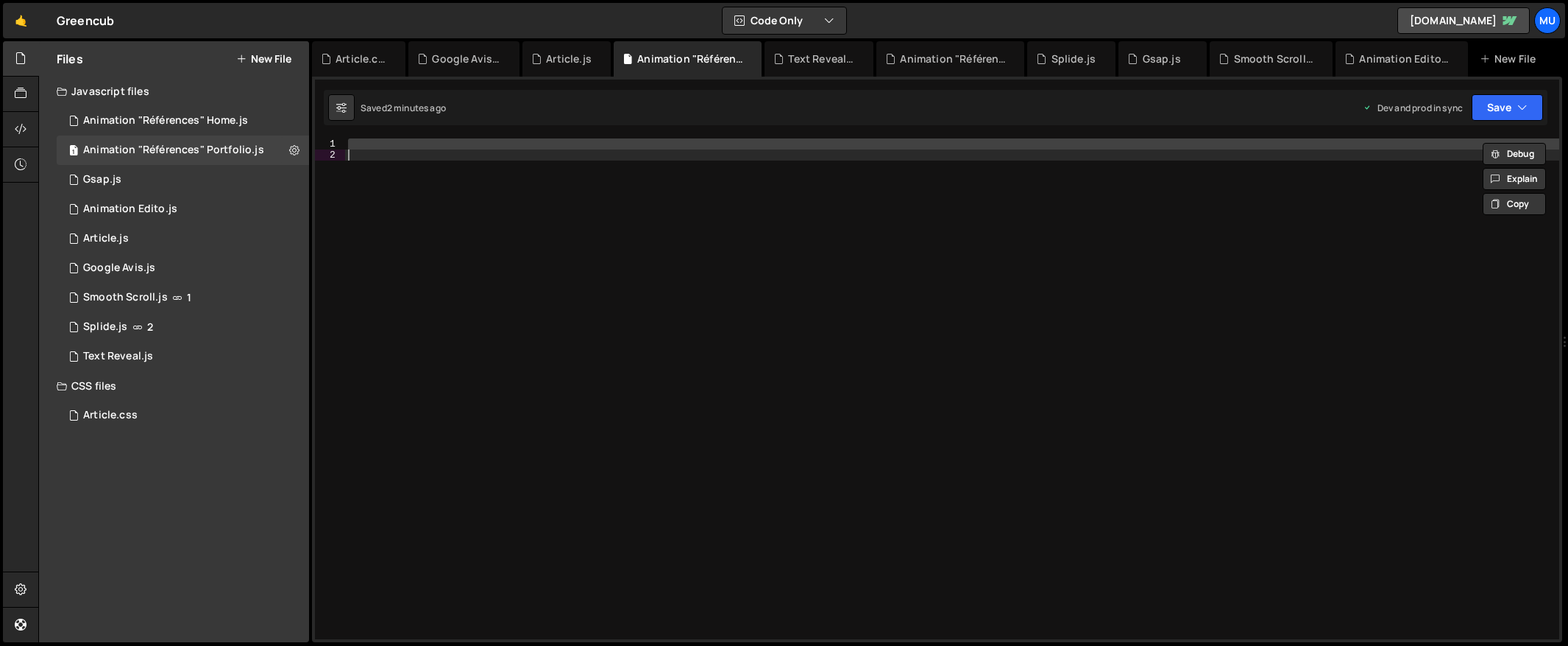
paste textarea
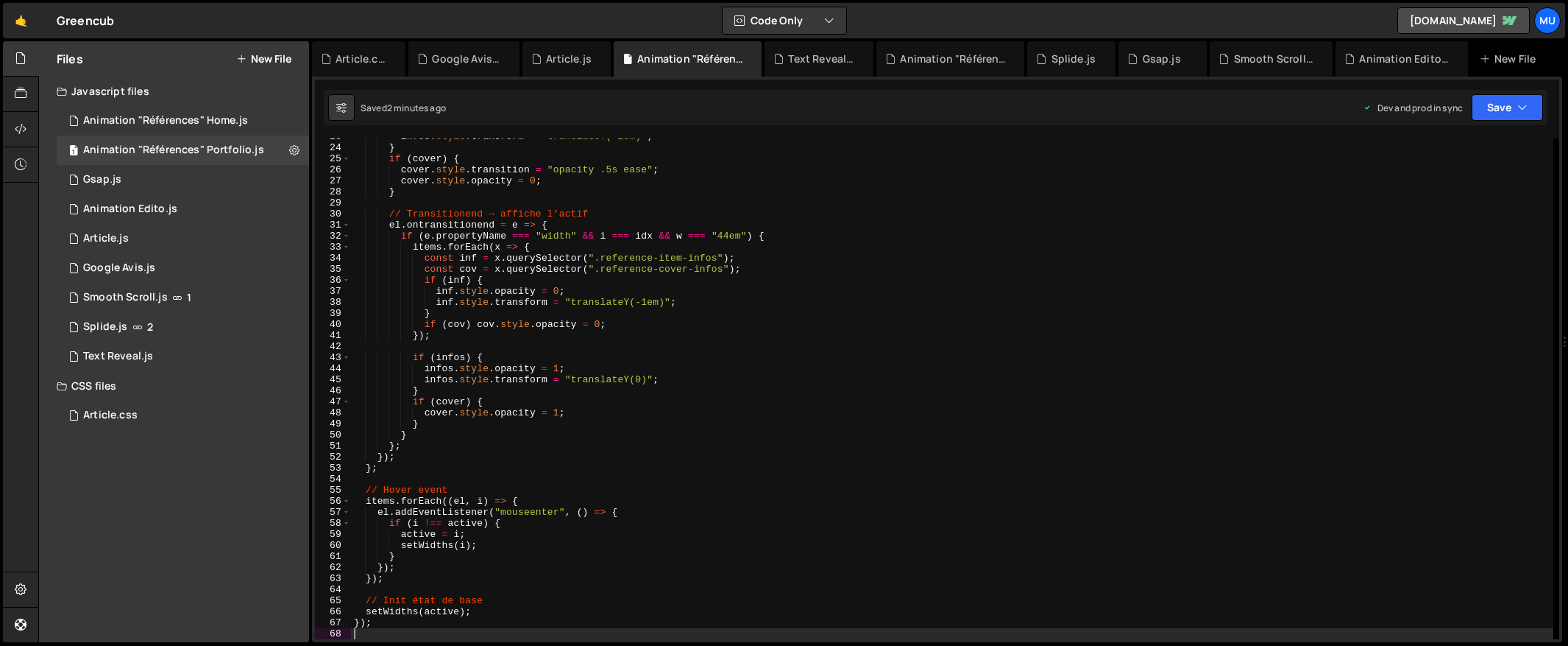
click at [778, 350] on div "infos . style . transform = "translateY(-1em)" ; } if ( cover ) { cover . style…" at bounding box center [952, 393] width 1202 height 523
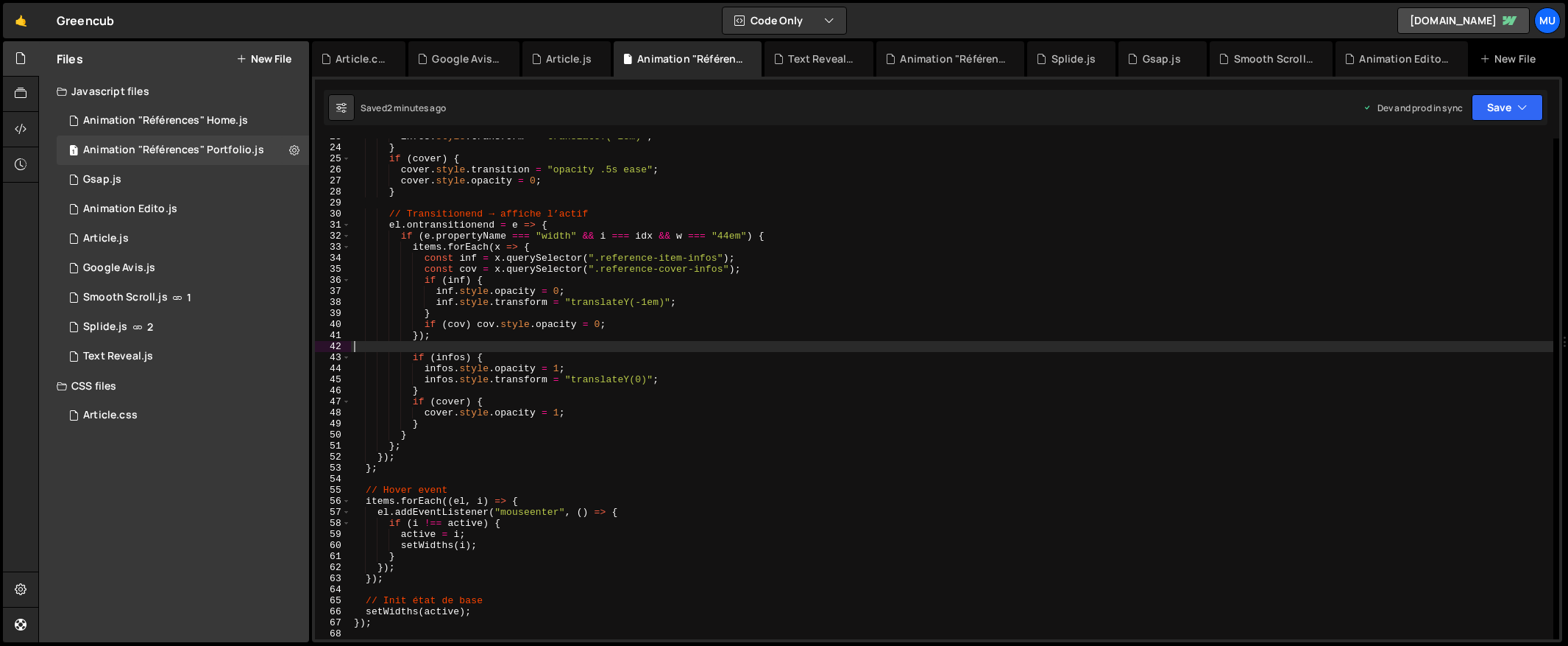
type textarea "});"
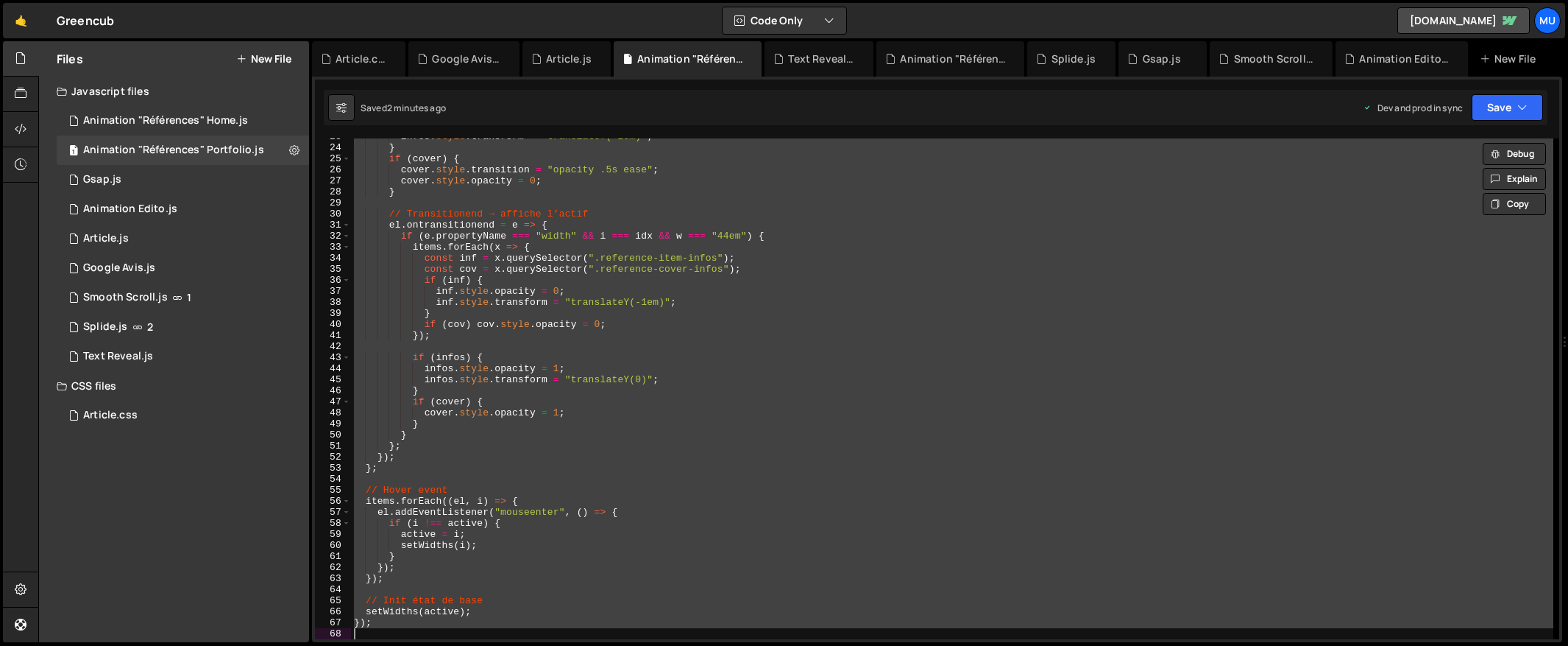
paste textarea
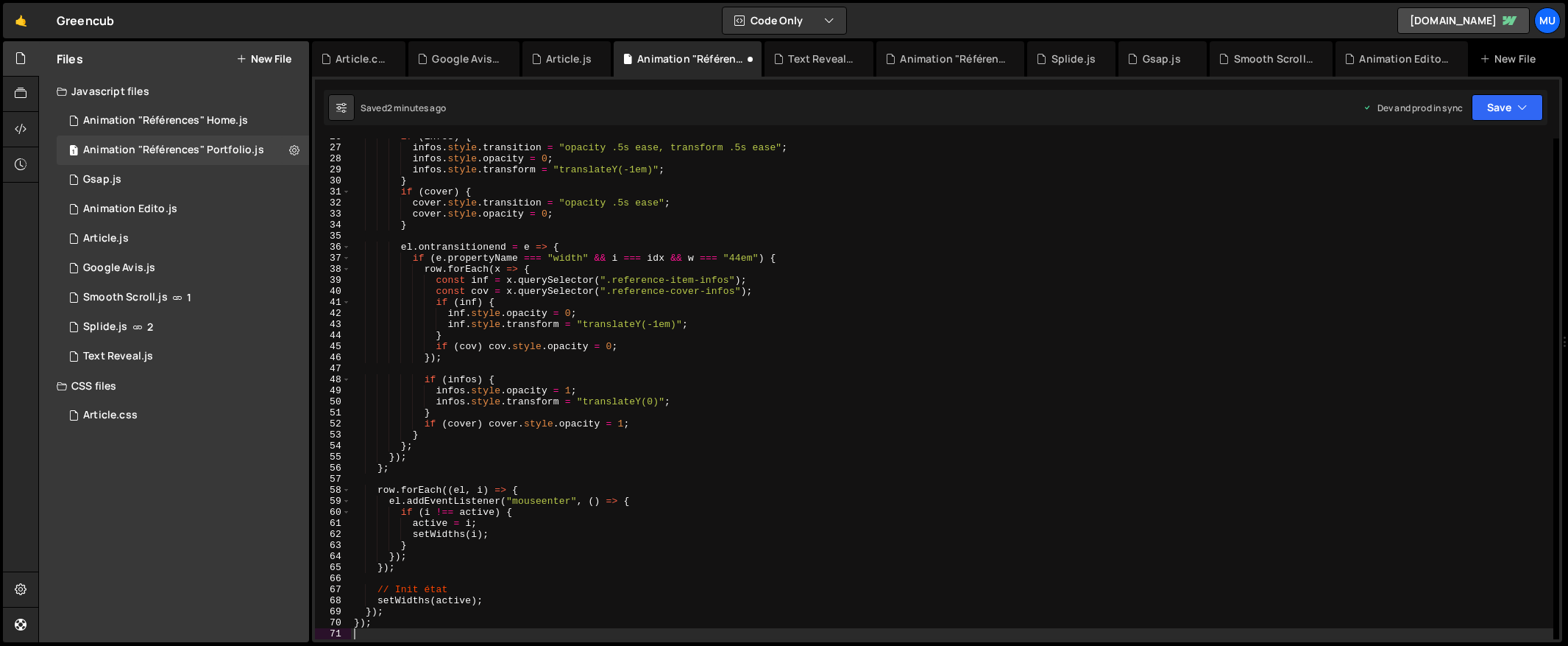
scroll to position [284, 0]
click at [810, 271] on div "if ( infos ) { infos . style . transition = "opacity .5s ease, transform .5s ea…" at bounding box center [952, 393] width 1202 height 523
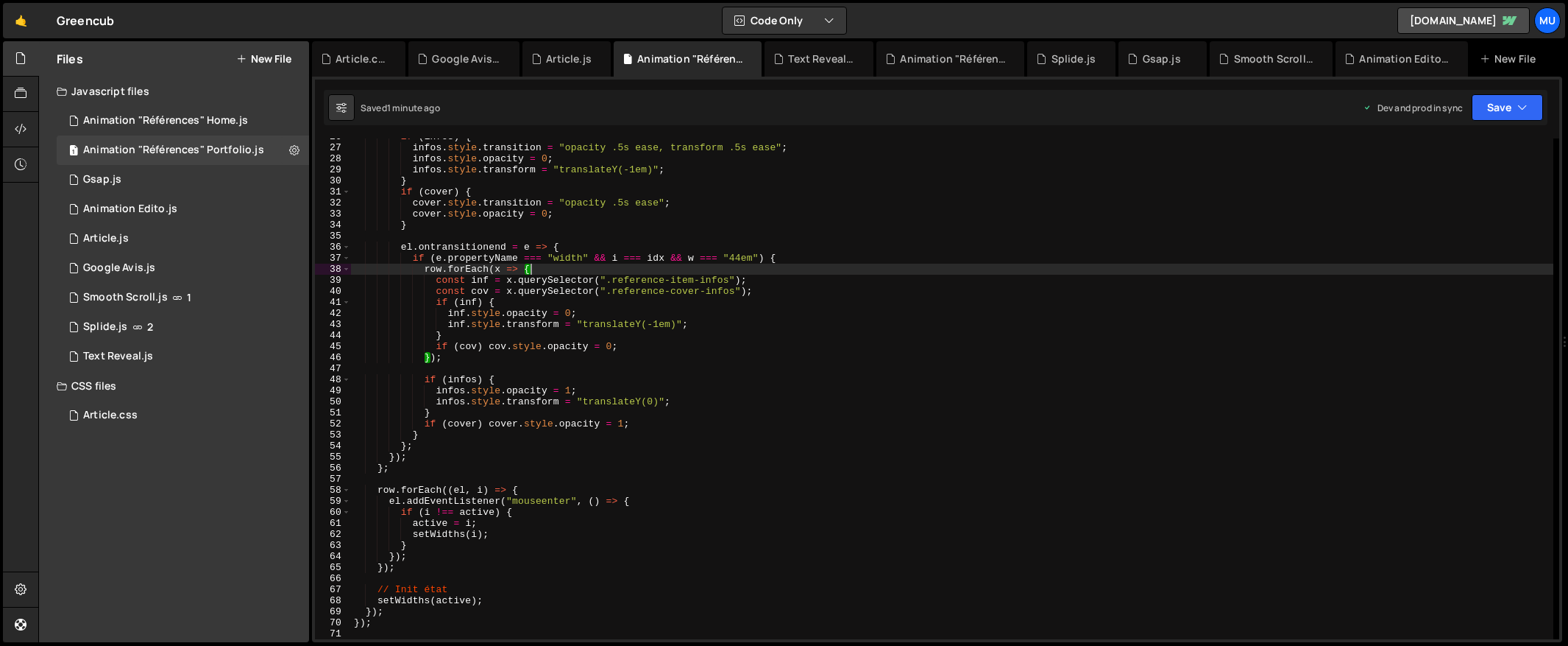
type textarea "});"
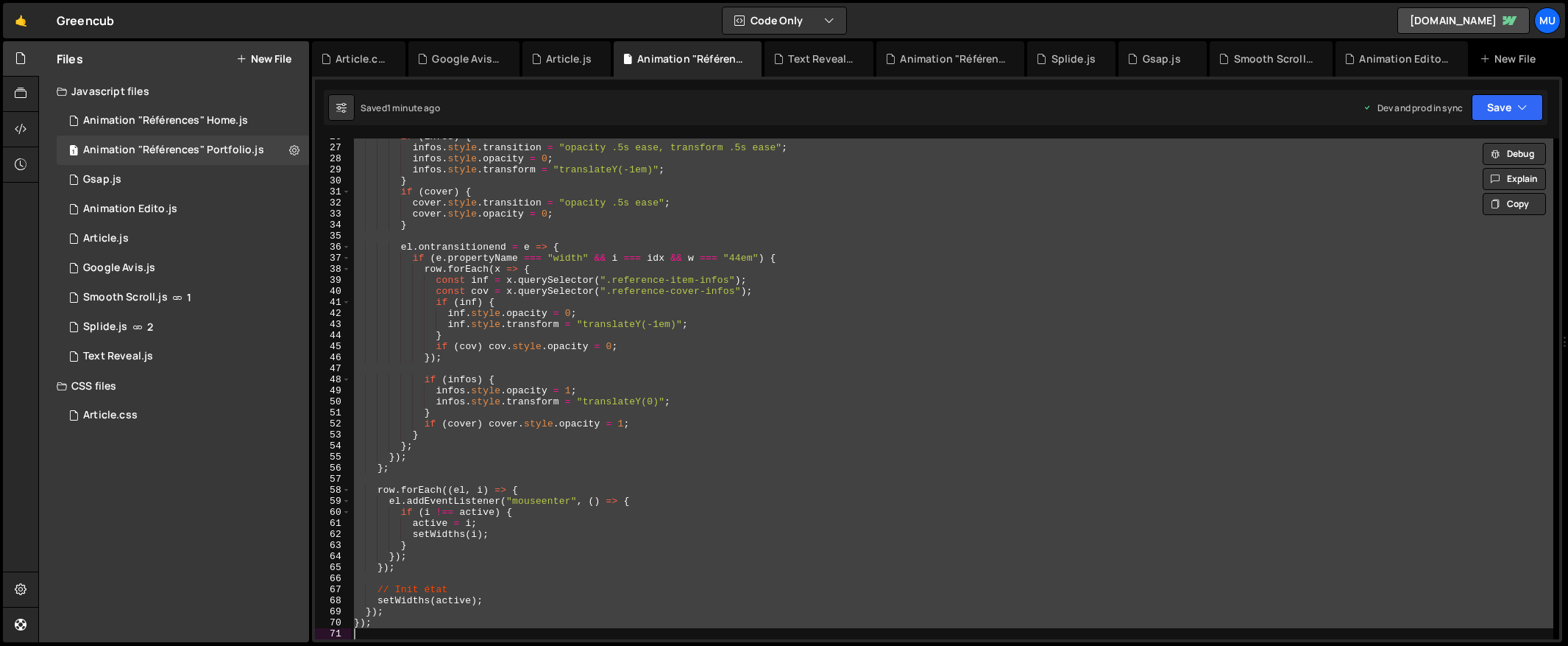
paste textarea
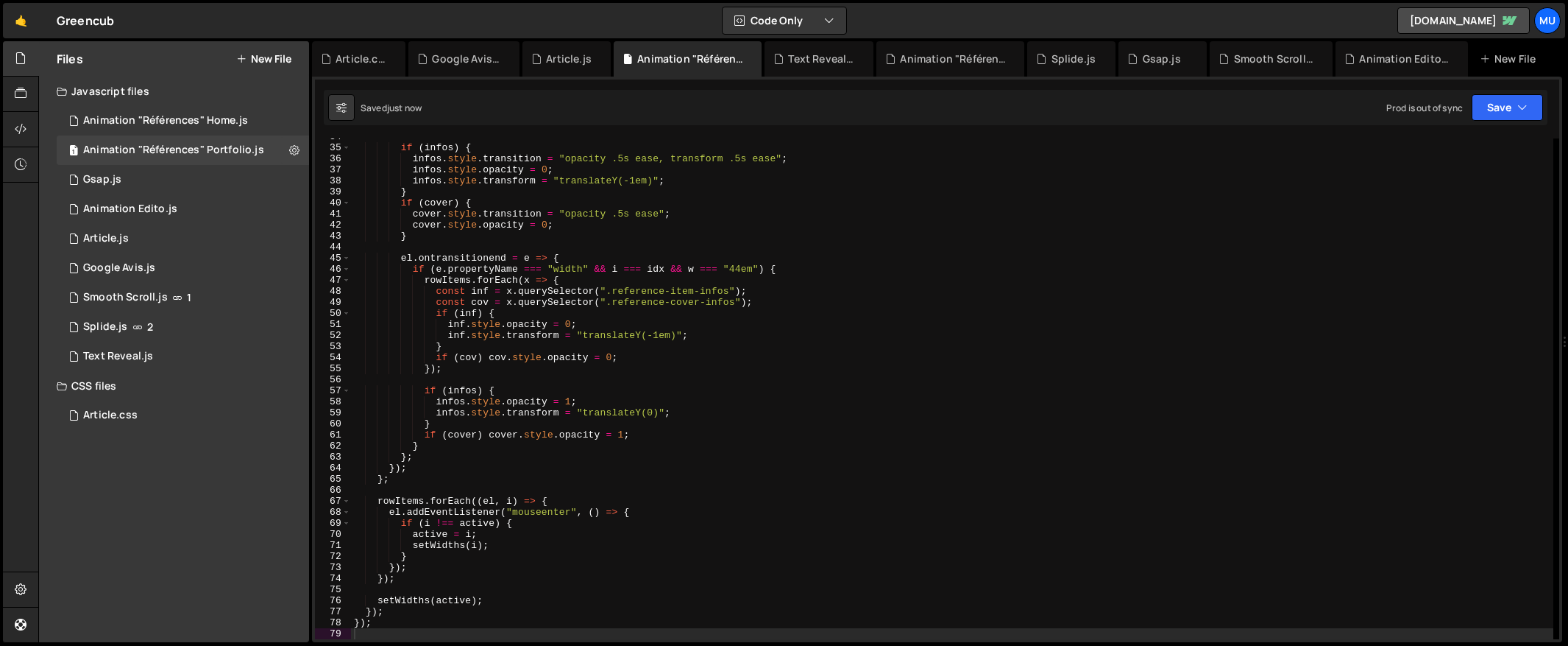
click at [151, 384] on div "CSS files" at bounding box center [174, 385] width 270 height 29
click at [92, 382] on div "CSS files" at bounding box center [174, 385] width 270 height 29
click at [293, 148] on icon at bounding box center [294, 149] width 10 height 14
type input "Animation "Références" Portfolio"
radio input "true"
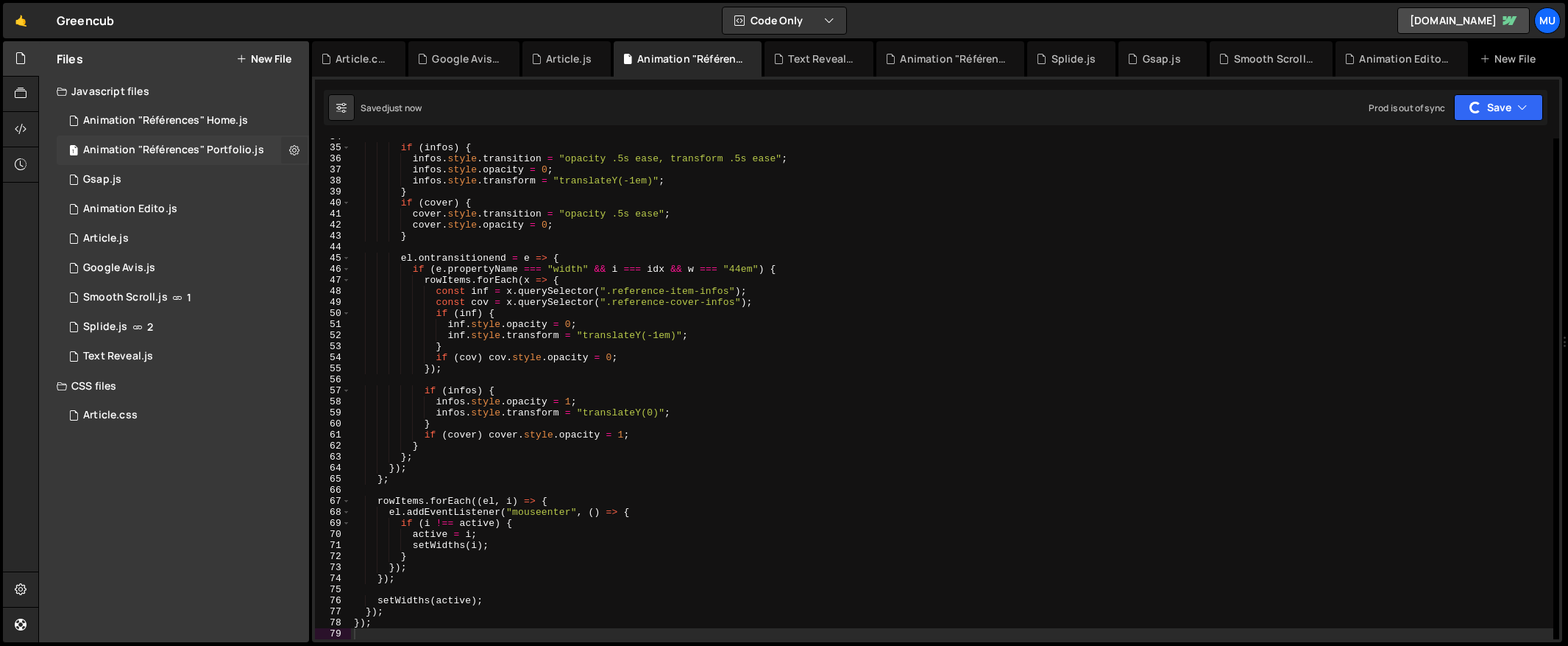
checkbox input "true"
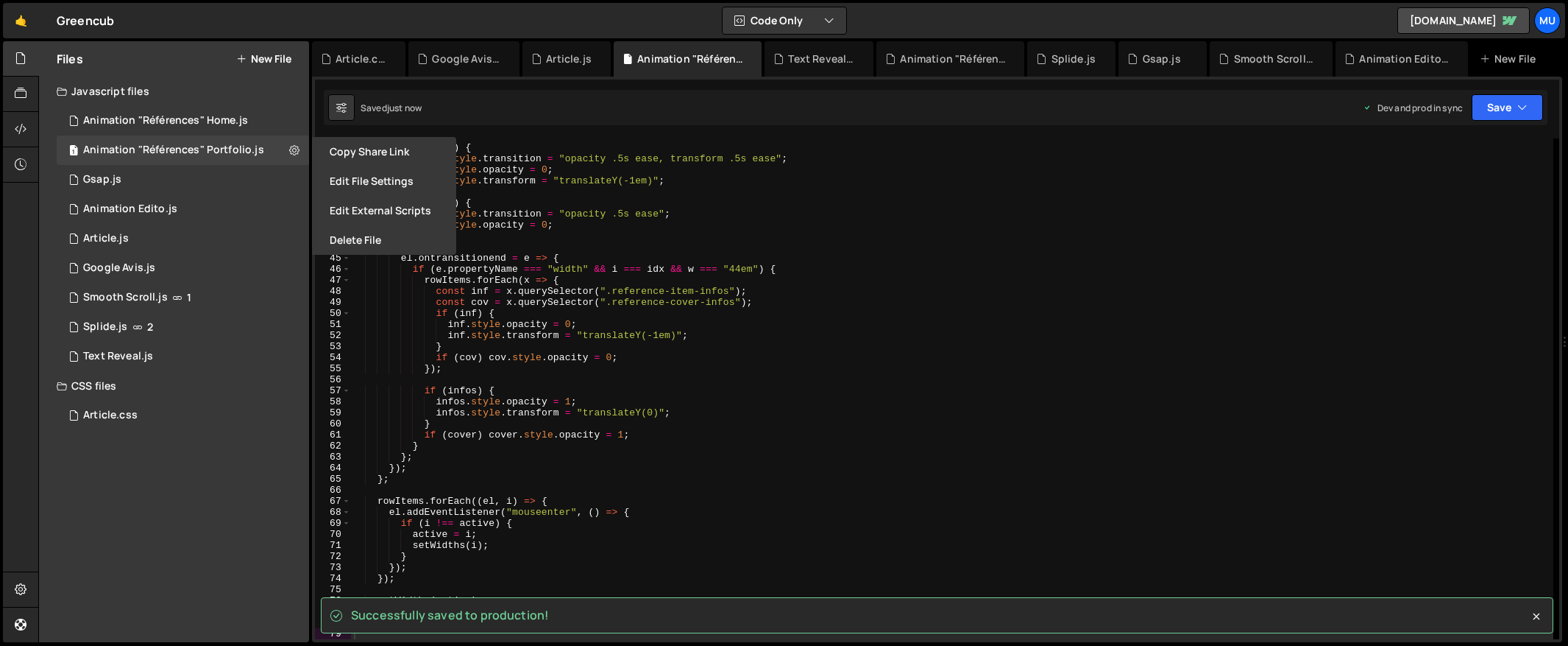
drag, startPoint x: 363, startPoint y: 183, endPoint x: 416, endPoint y: 181, distance: 53.0
click at [363, 183] on button "Edit File Settings" at bounding box center [384, 181] width 145 height 29
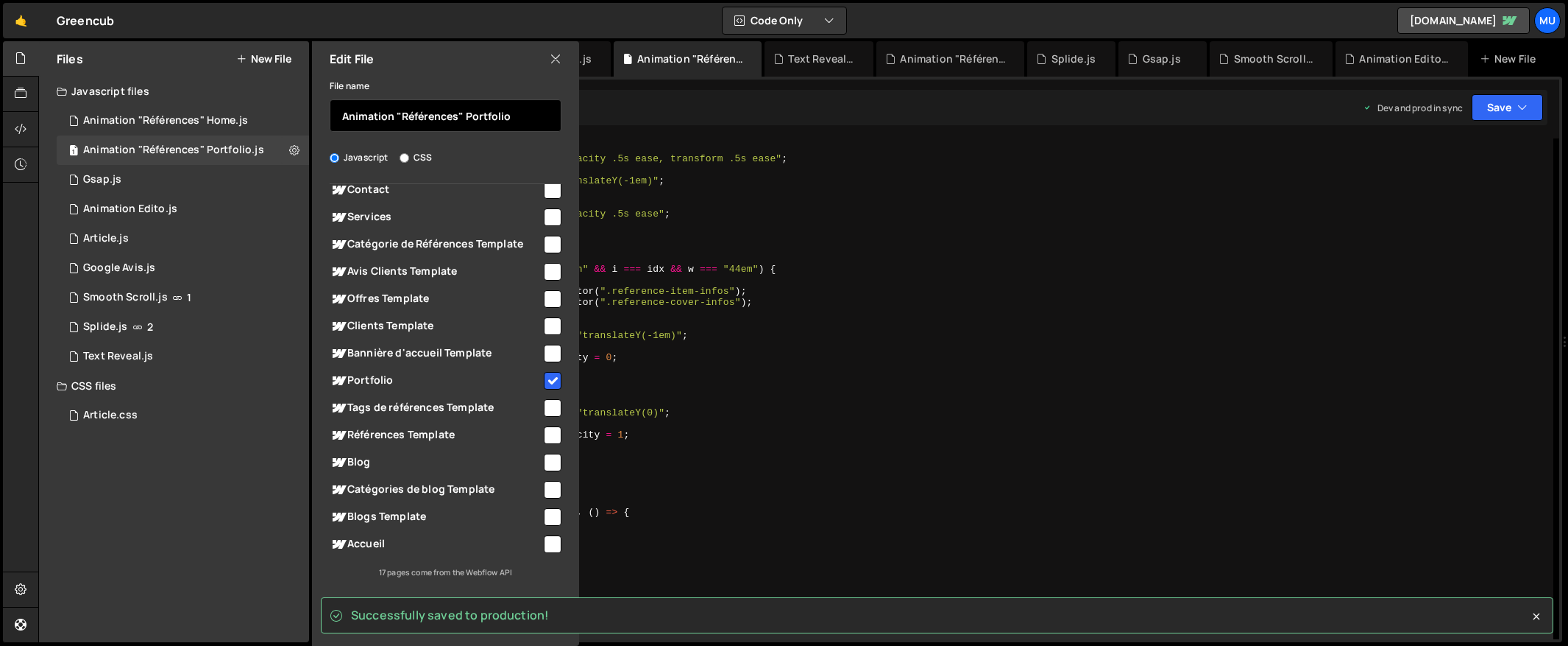
click at [477, 112] on input "Animation "Références" Portfolio" at bounding box center [445, 115] width 232 height 32
click at [560, 58] on icon at bounding box center [555, 59] width 11 height 16
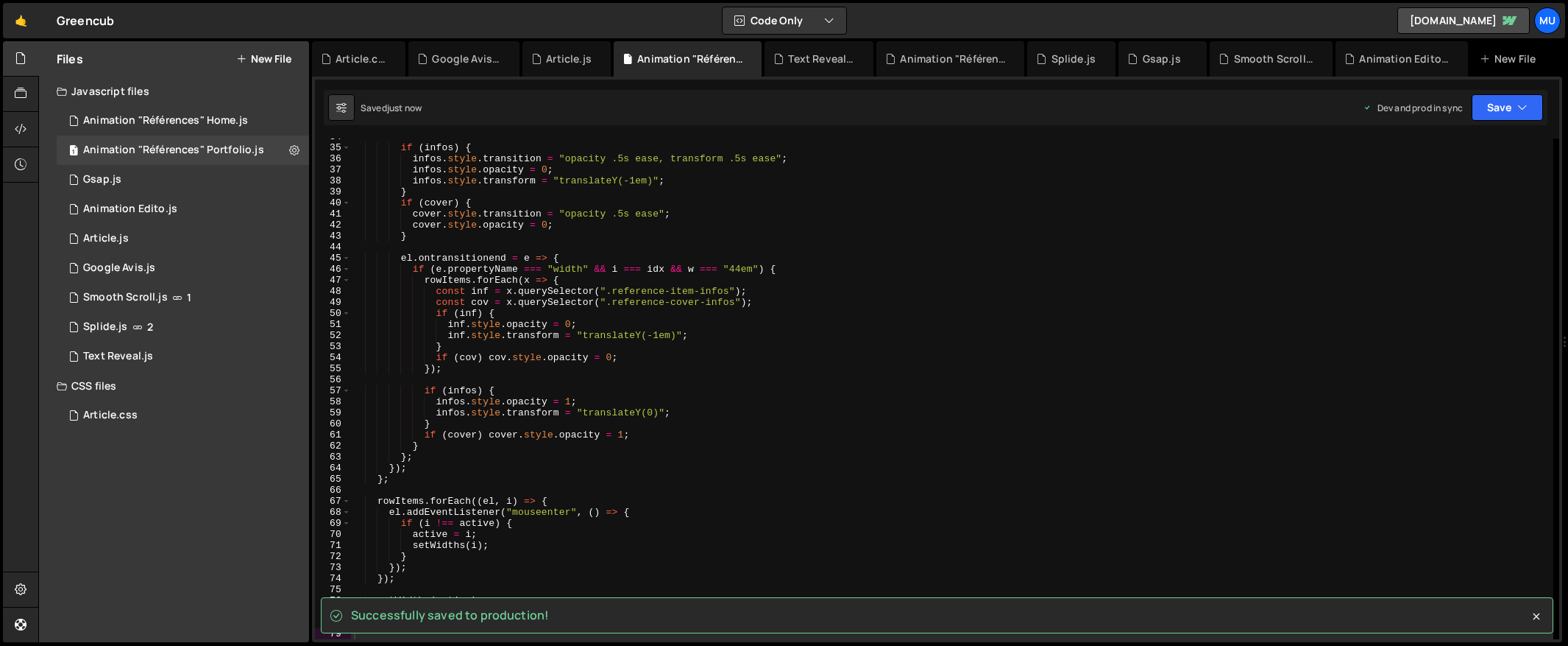
click at [266, 65] on div "Files New File" at bounding box center [174, 59] width 270 height 35
click at [284, 56] on button "New File" at bounding box center [264, 59] width 55 height 11
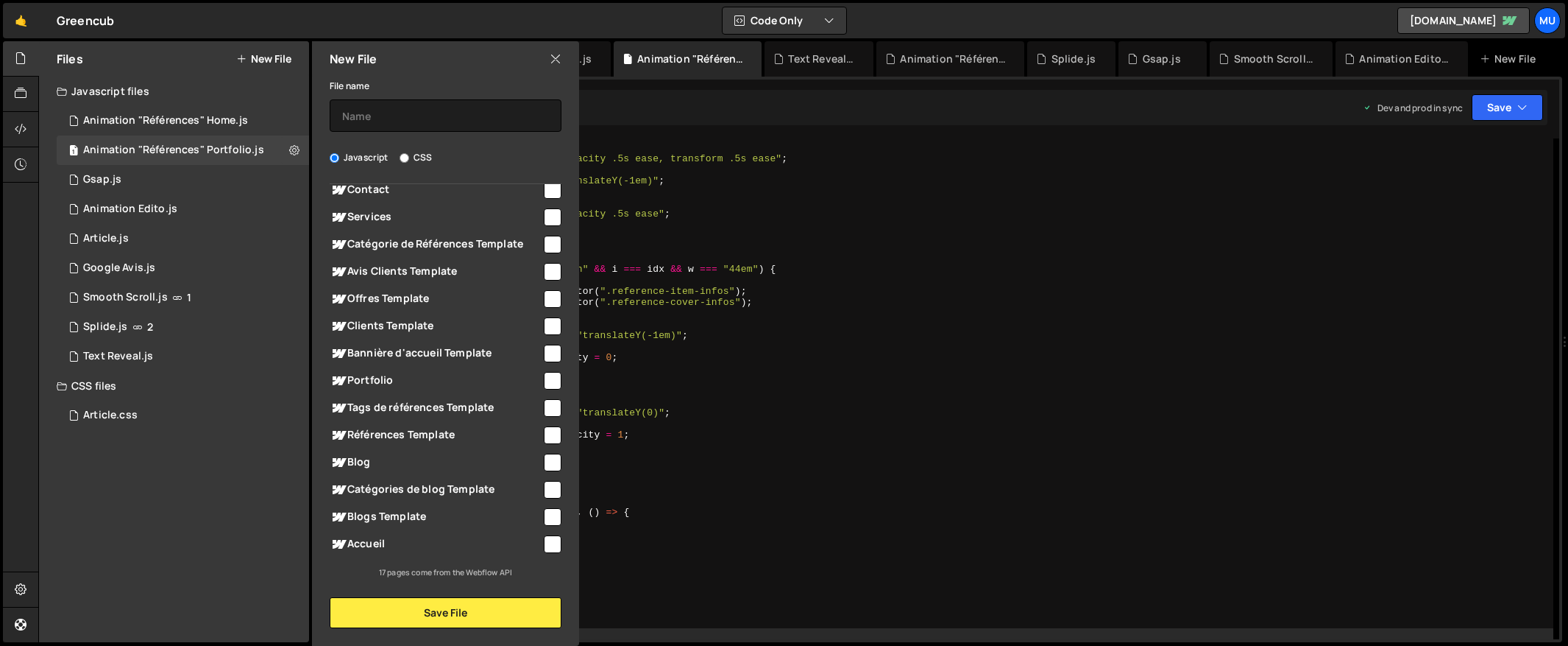
click at [422, 159] on label "CSS" at bounding box center [416, 158] width 32 height 15
click at [409, 159] on input "CSS" at bounding box center [405, 158] width 9 height 9
radio input "true"
click at [414, 112] on input "text" at bounding box center [445, 115] width 232 height 32
paste input "Animation "Références" Portfolio"
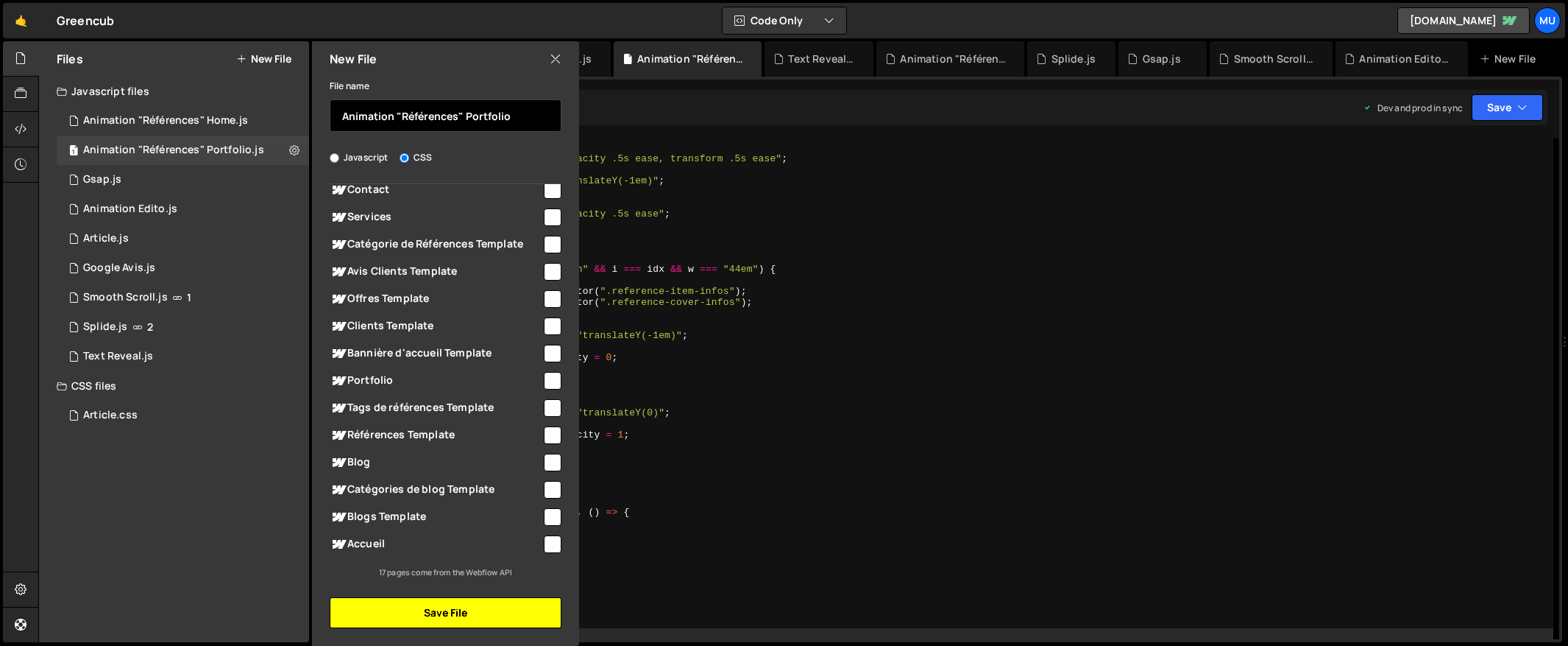
type input "Animation "Références" Portfolio"
click at [438, 603] on button "Save File" at bounding box center [445, 612] width 232 height 31
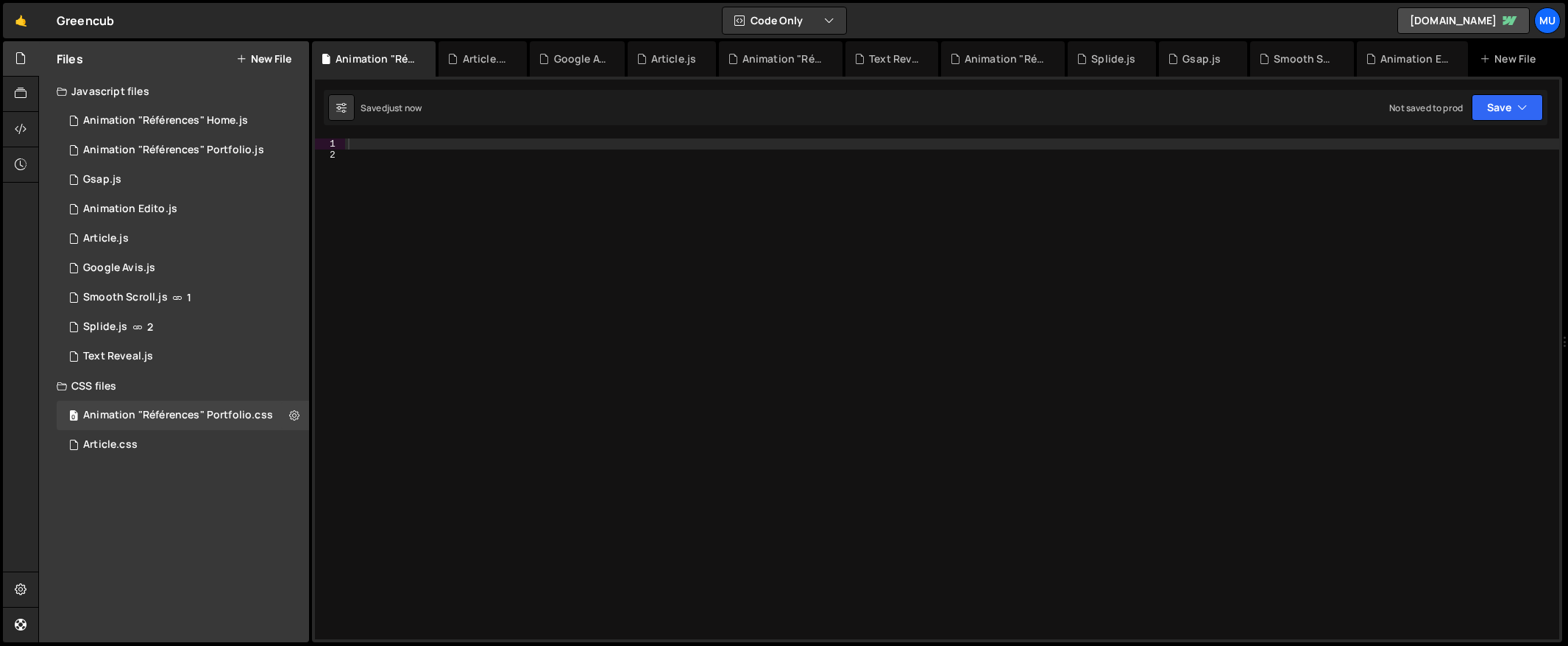
click at [732, 317] on div at bounding box center [952, 399] width 1214 height 523
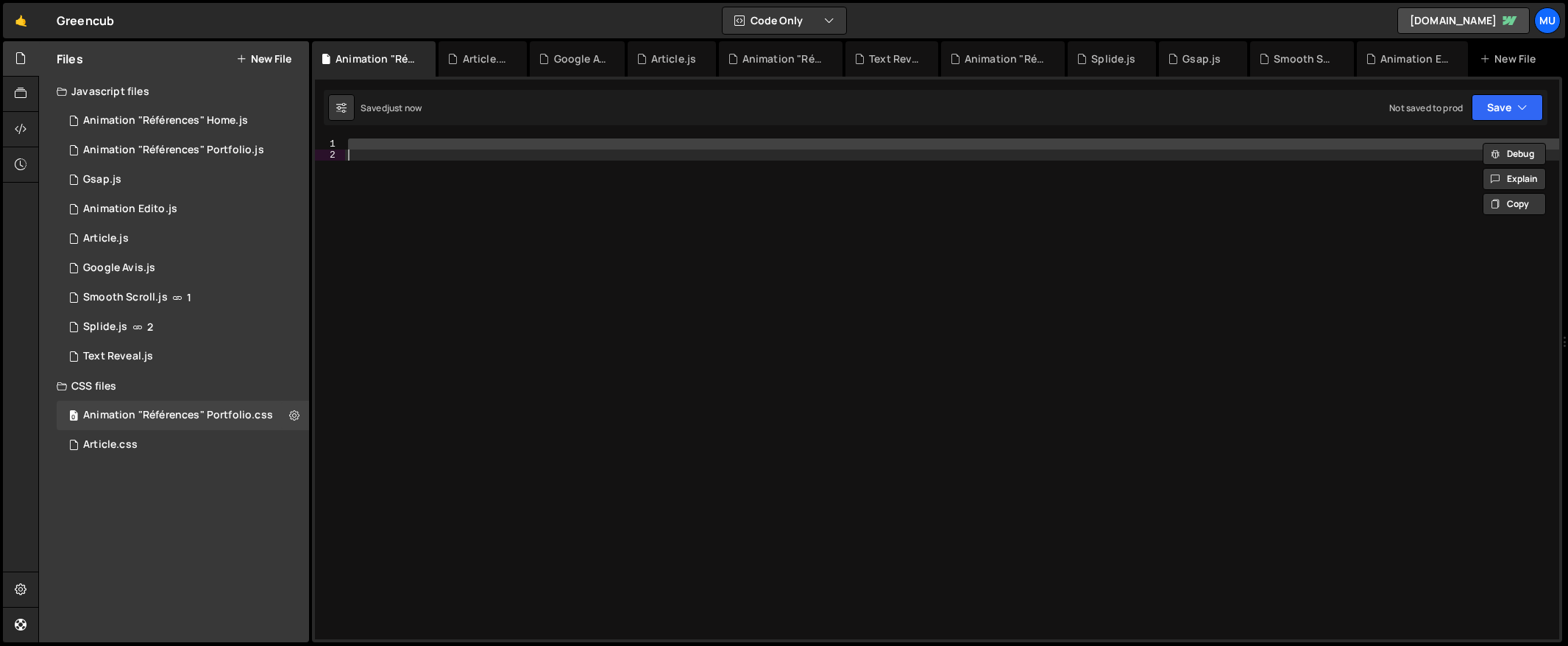
paste textarea
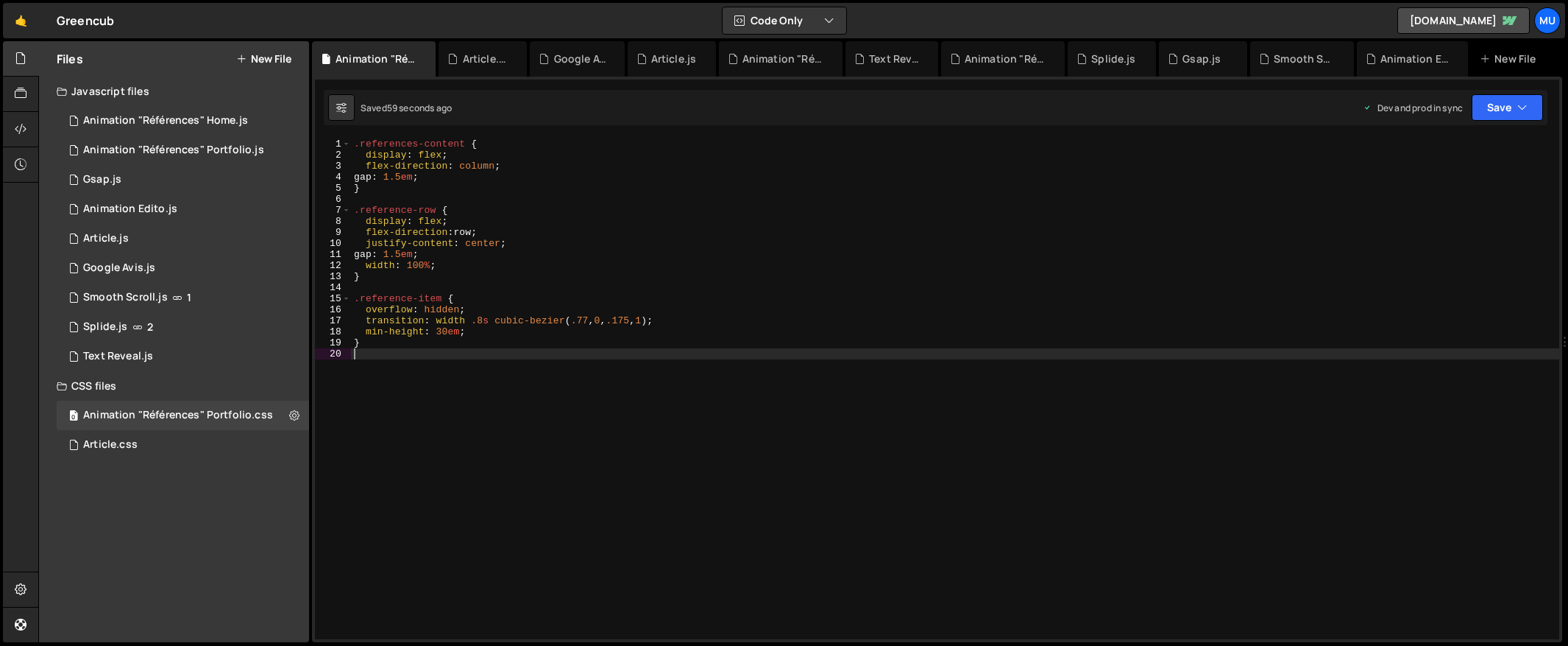
click at [915, 363] on div ".references-content { display : flex ; flex-direction : column ; gap : 1.5 em ;…" at bounding box center [955, 399] width 1208 height 523
type textarea "}"
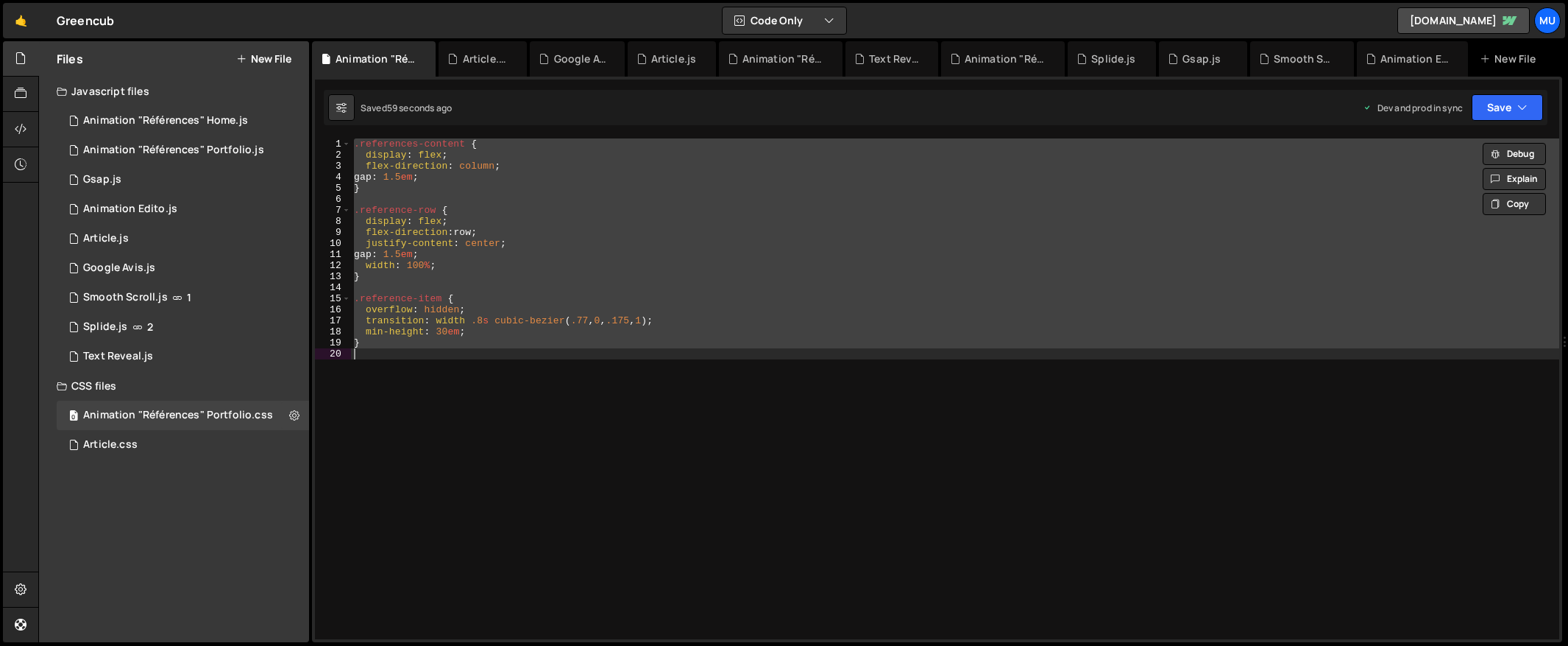
paste textarea
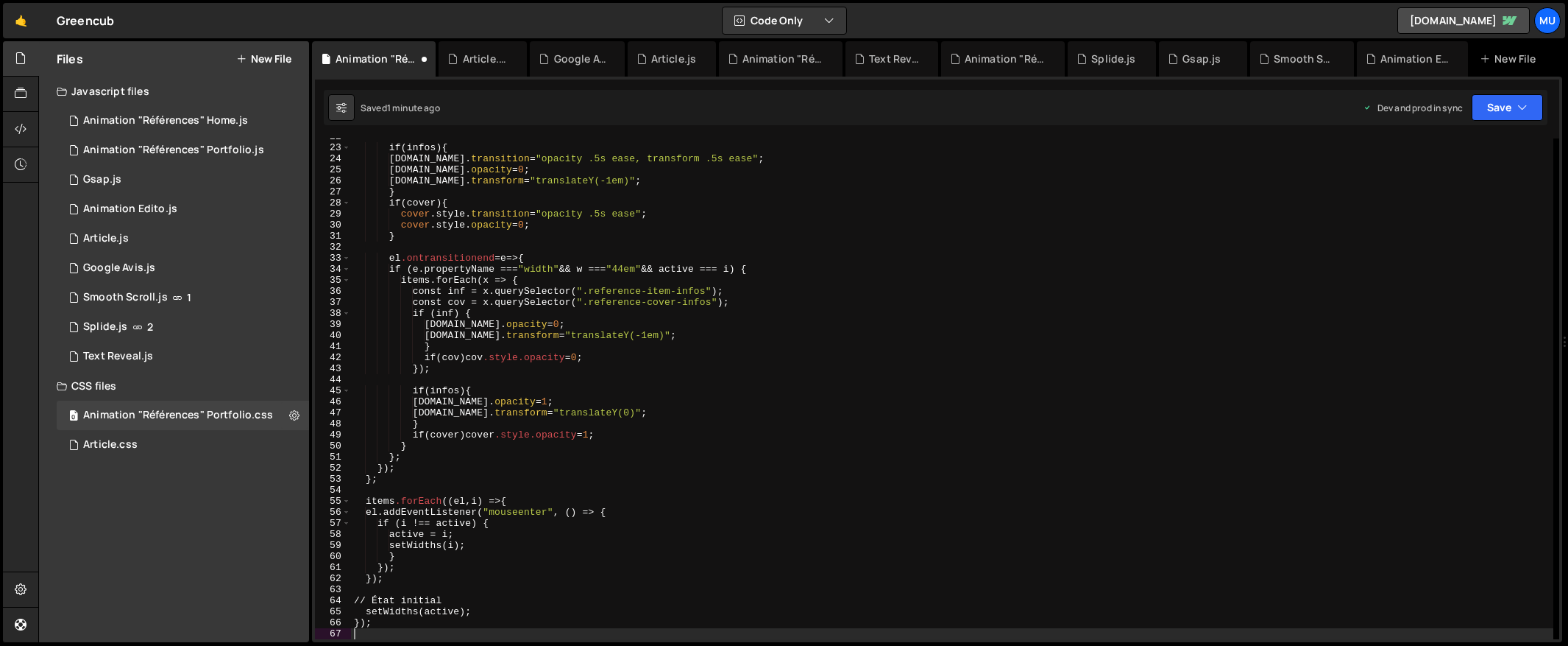
type textarea "setWidths(i);"
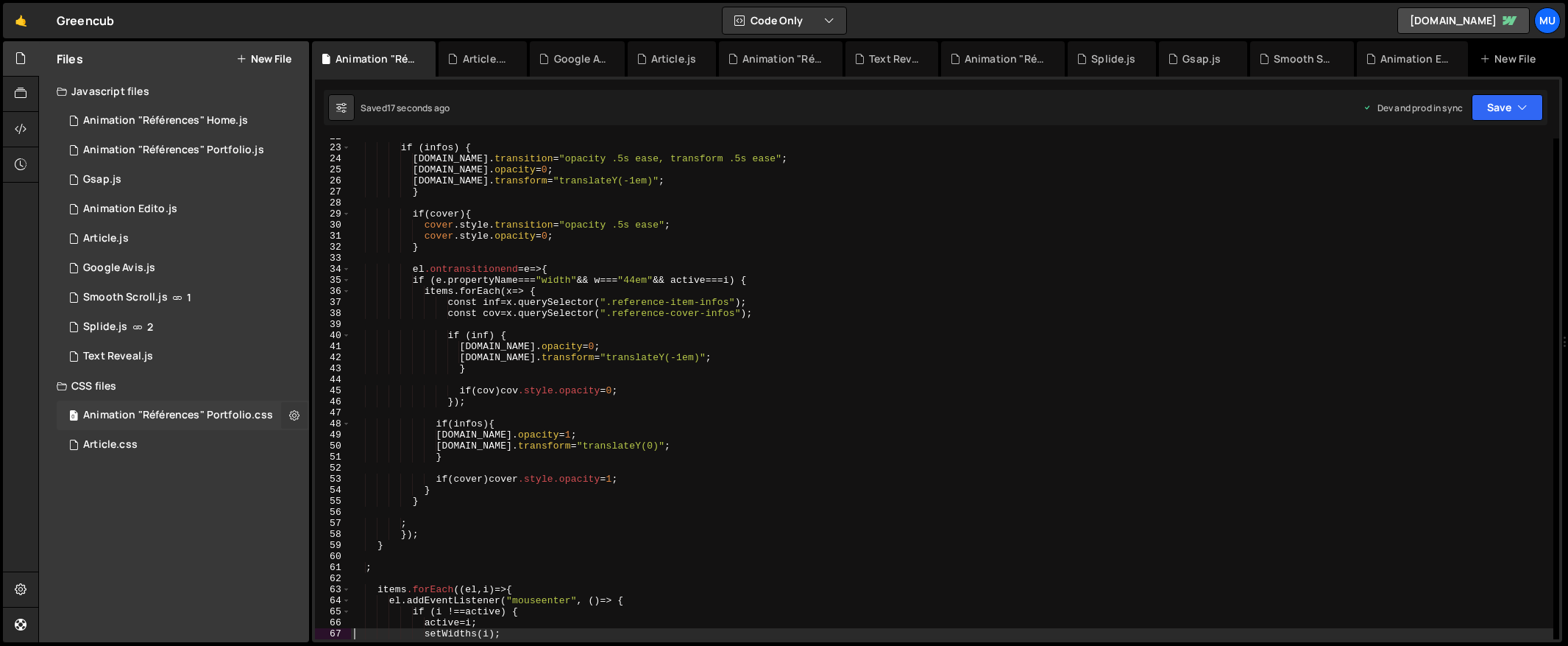
click at [296, 422] on button at bounding box center [294, 415] width 26 height 26
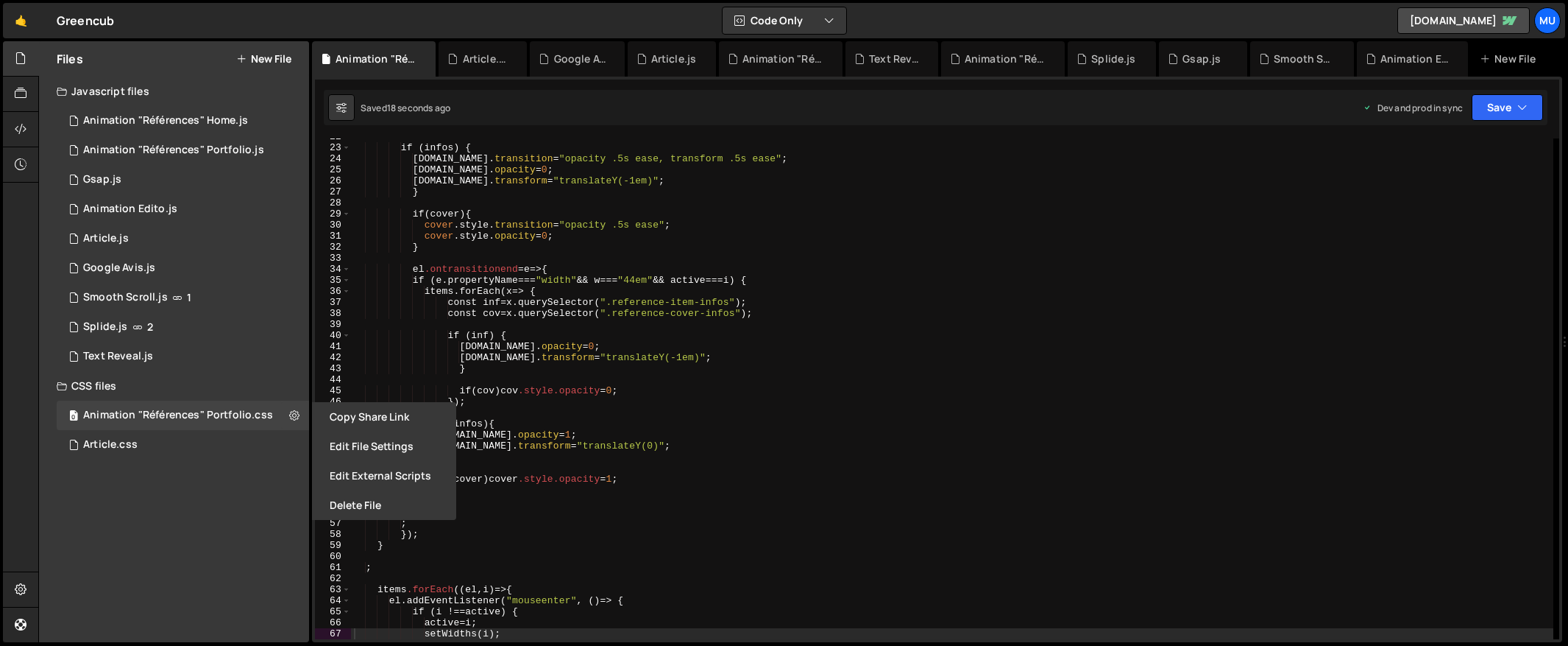
click at [354, 506] on button "Delete File" at bounding box center [384, 504] width 145 height 29
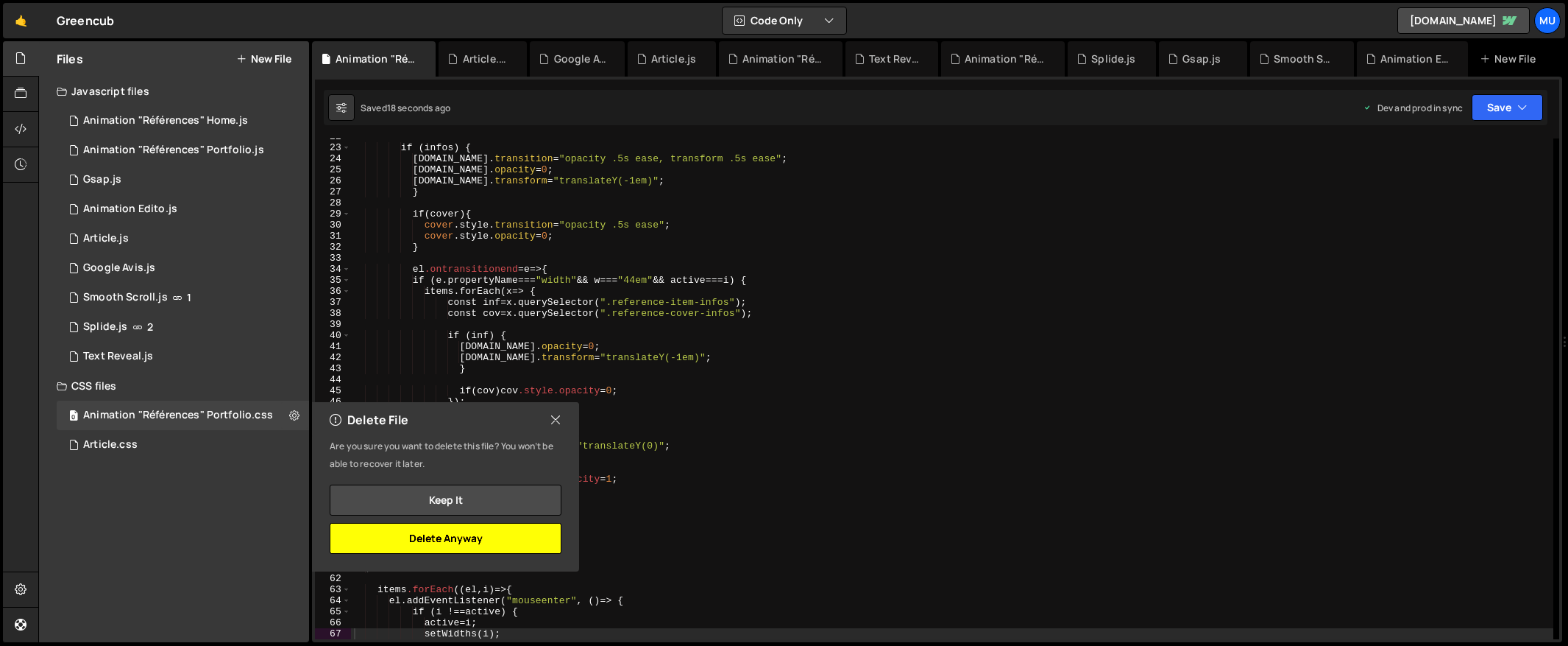
click at [451, 540] on button "Delete Anyway" at bounding box center [445, 538] width 232 height 31
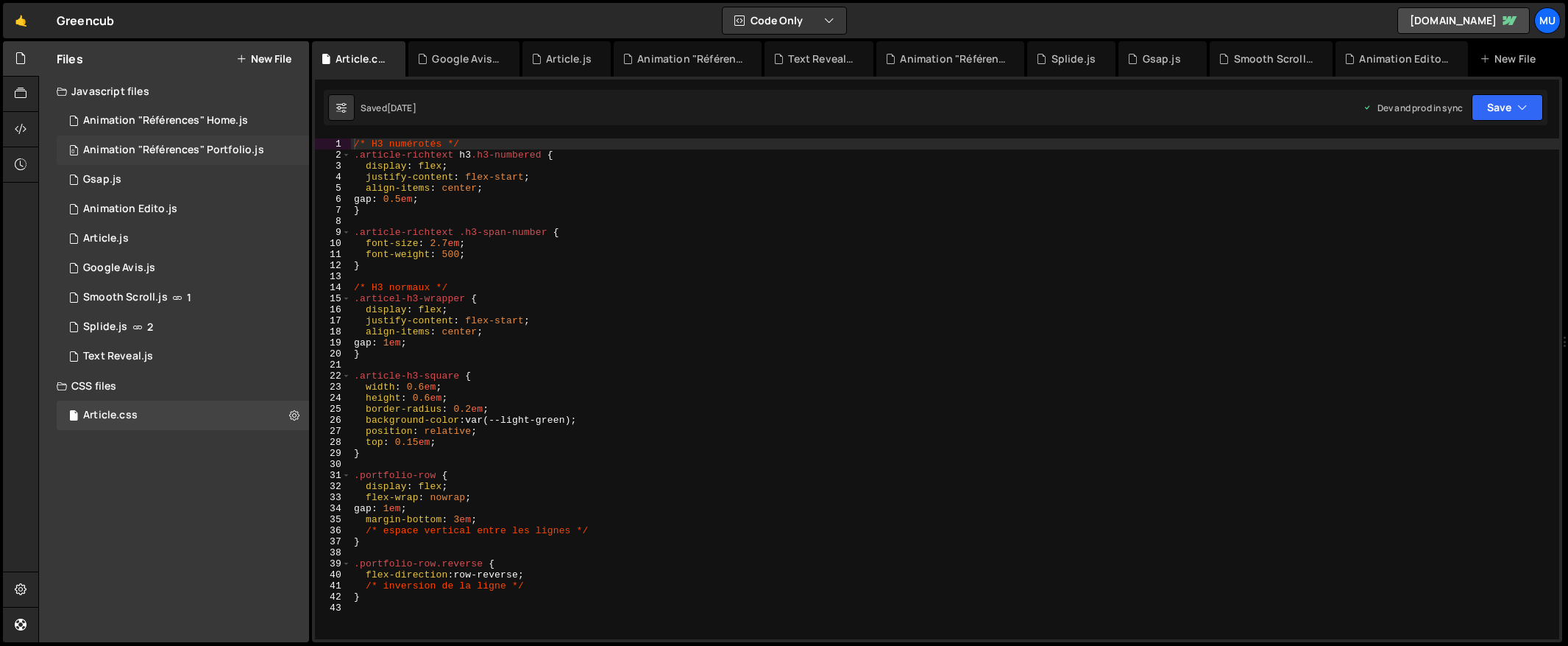
click at [283, 146] on div "0 Animation "Références" Portfolio.js 0" at bounding box center [182, 149] width 252 height 29
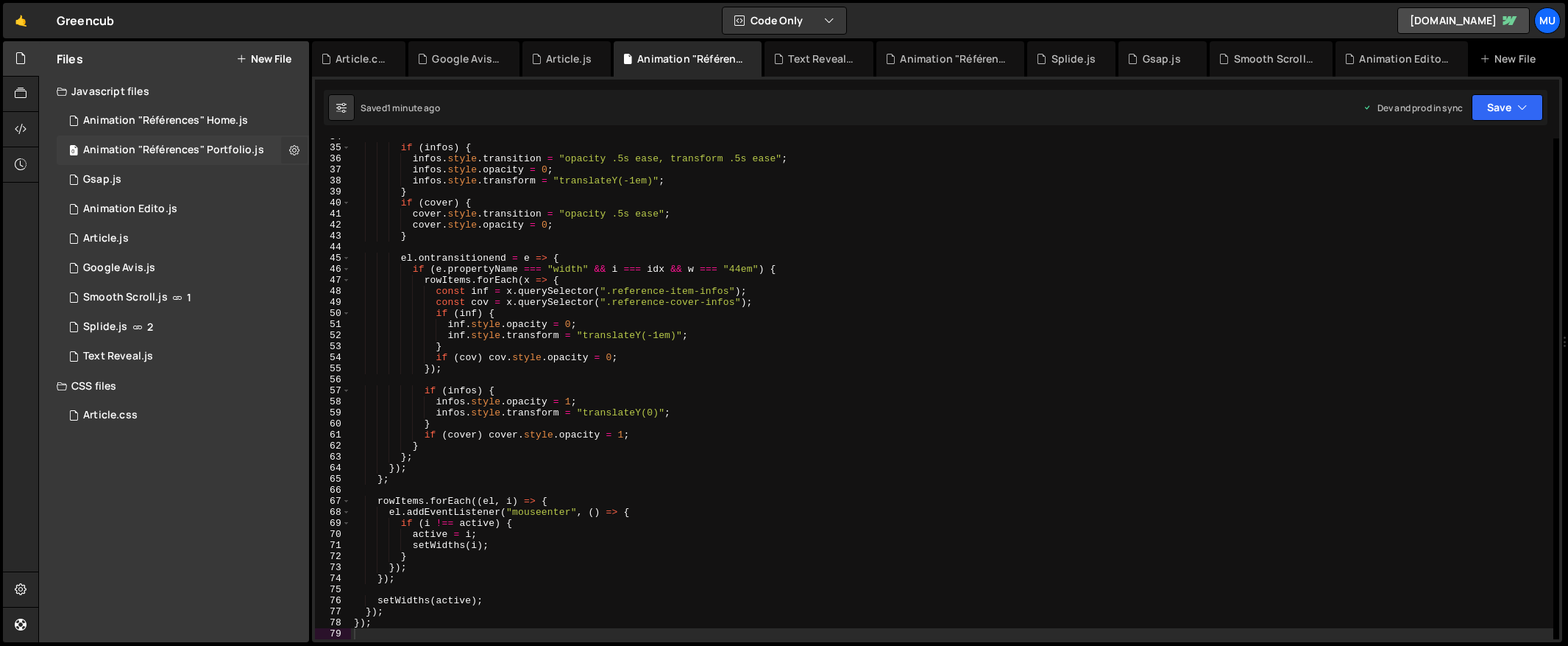
click at [287, 145] on button at bounding box center [294, 150] width 26 height 26
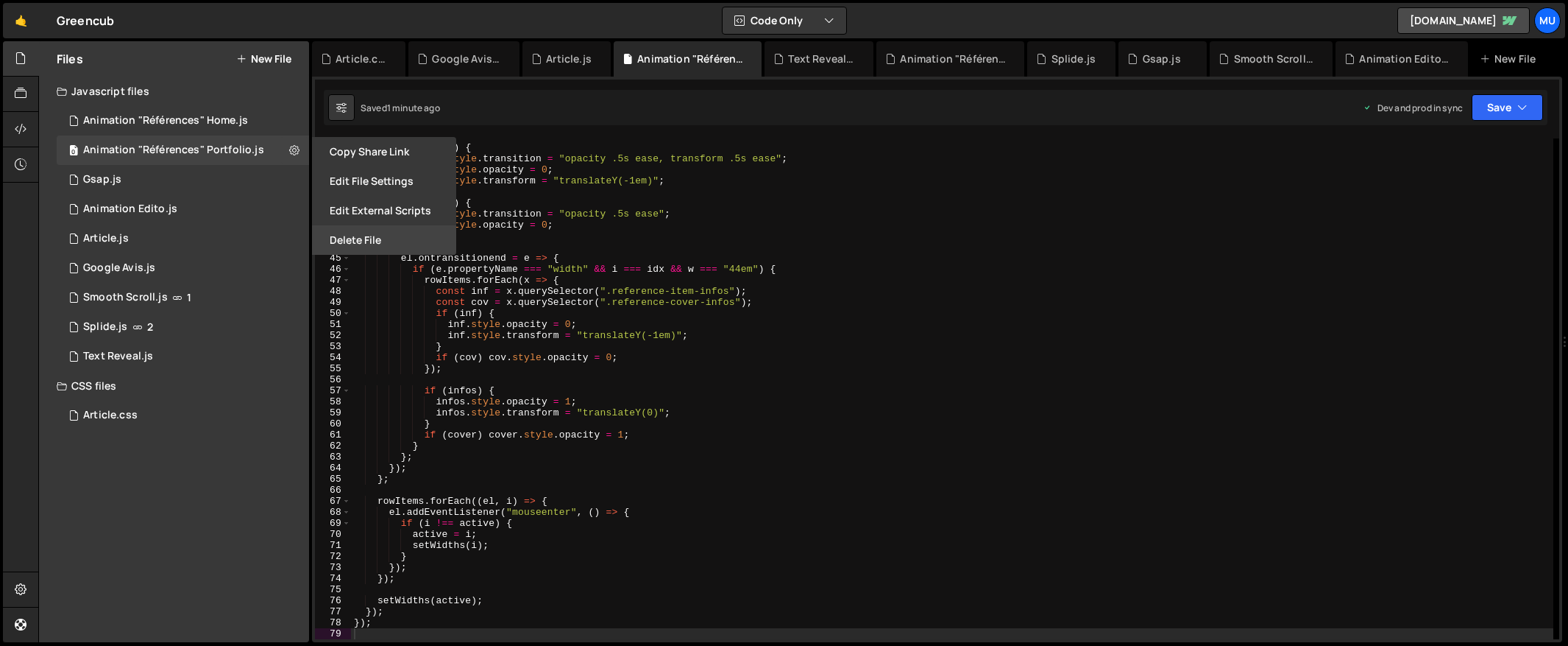
click at [336, 228] on button "Delete File" at bounding box center [384, 239] width 145 height 29
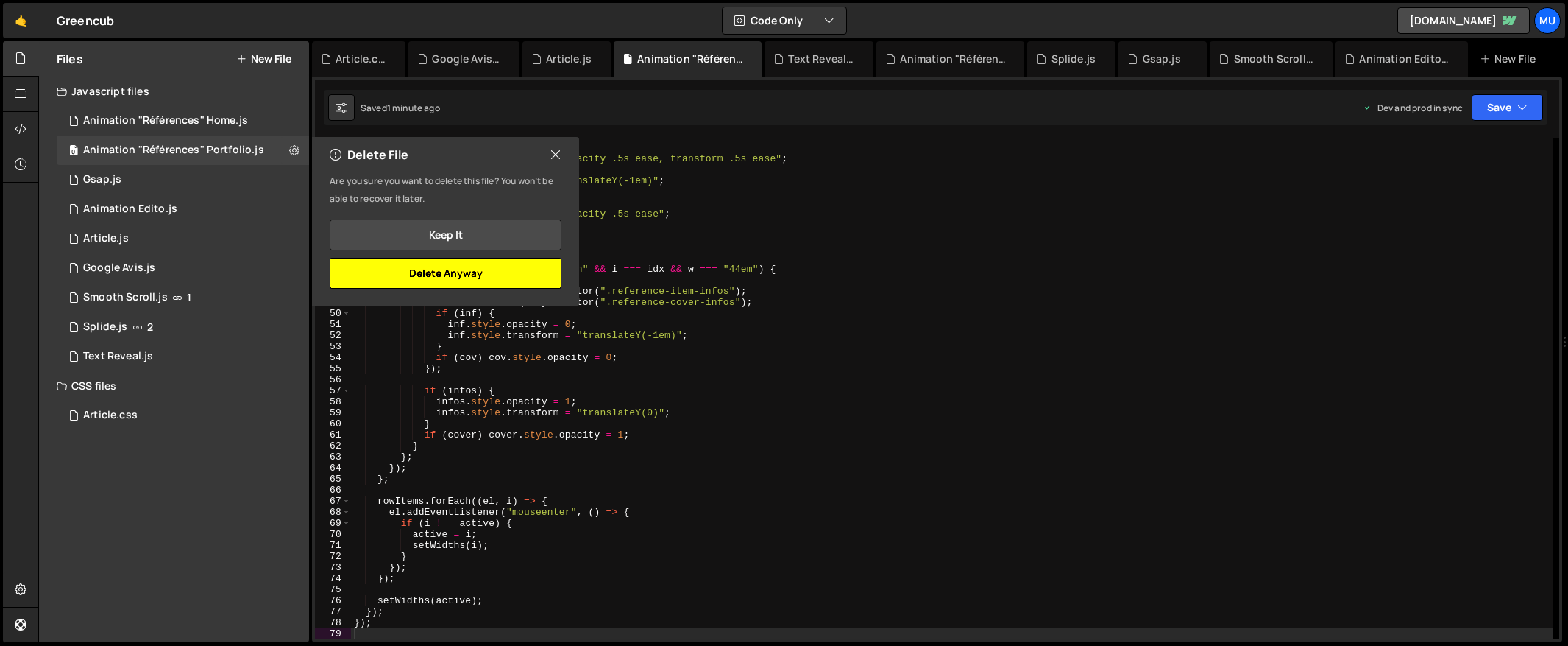
click at [475, 268] on button "Delete Anyway" at bounding box center [445, 272] width 232 height 31
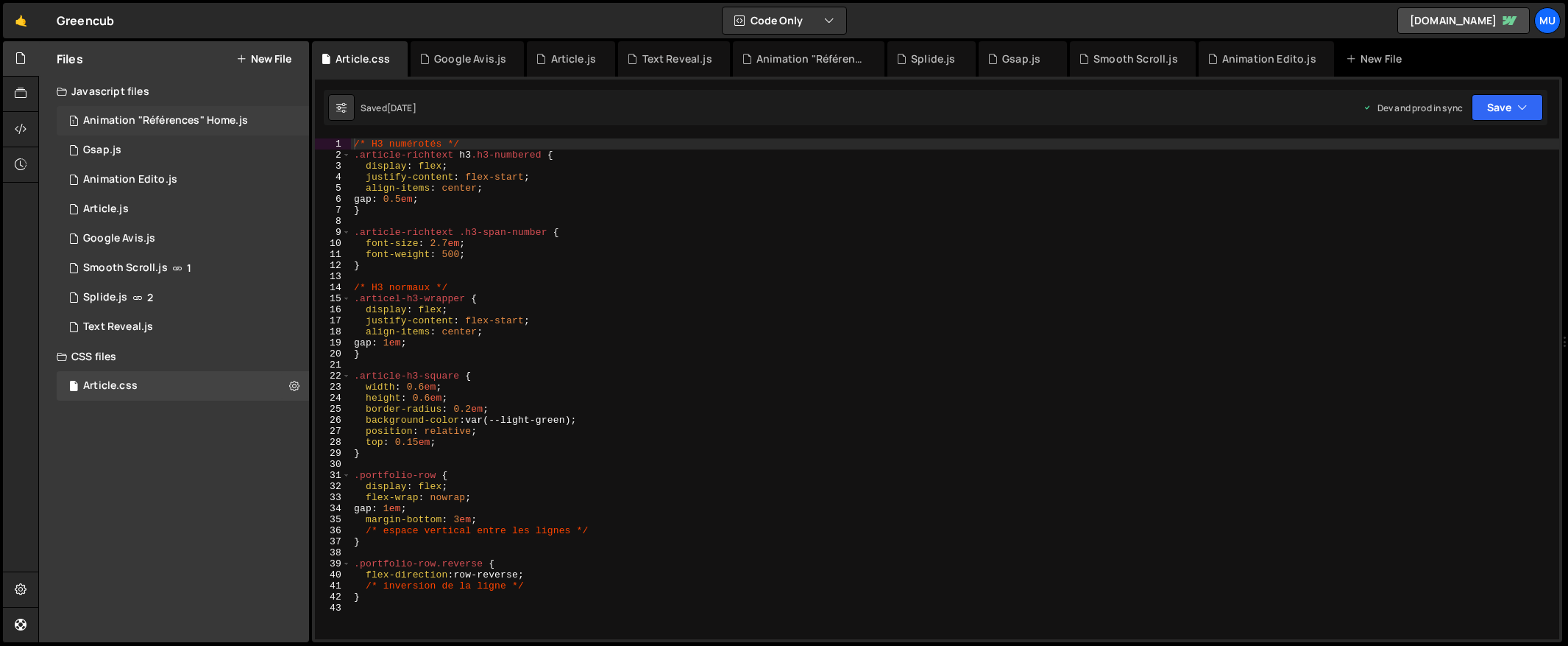
click at [293, 115] on div "1 Animation "Références" Home.js 0" at bounding box center [182, 120] width 252 height 29
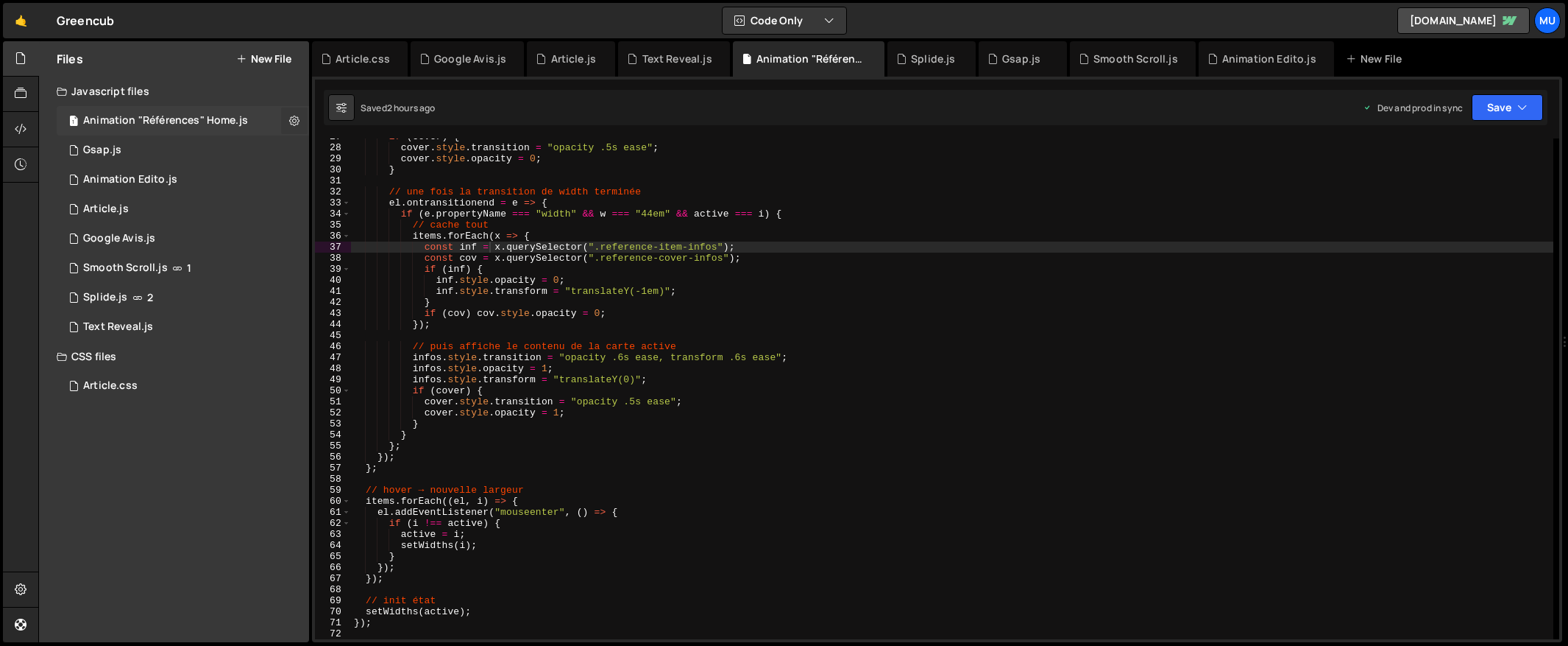
click at [294, 122] on icon at bounding box center [294, 120] width 10 height 14
type input "Animation "Références" Home"
radio input "true"
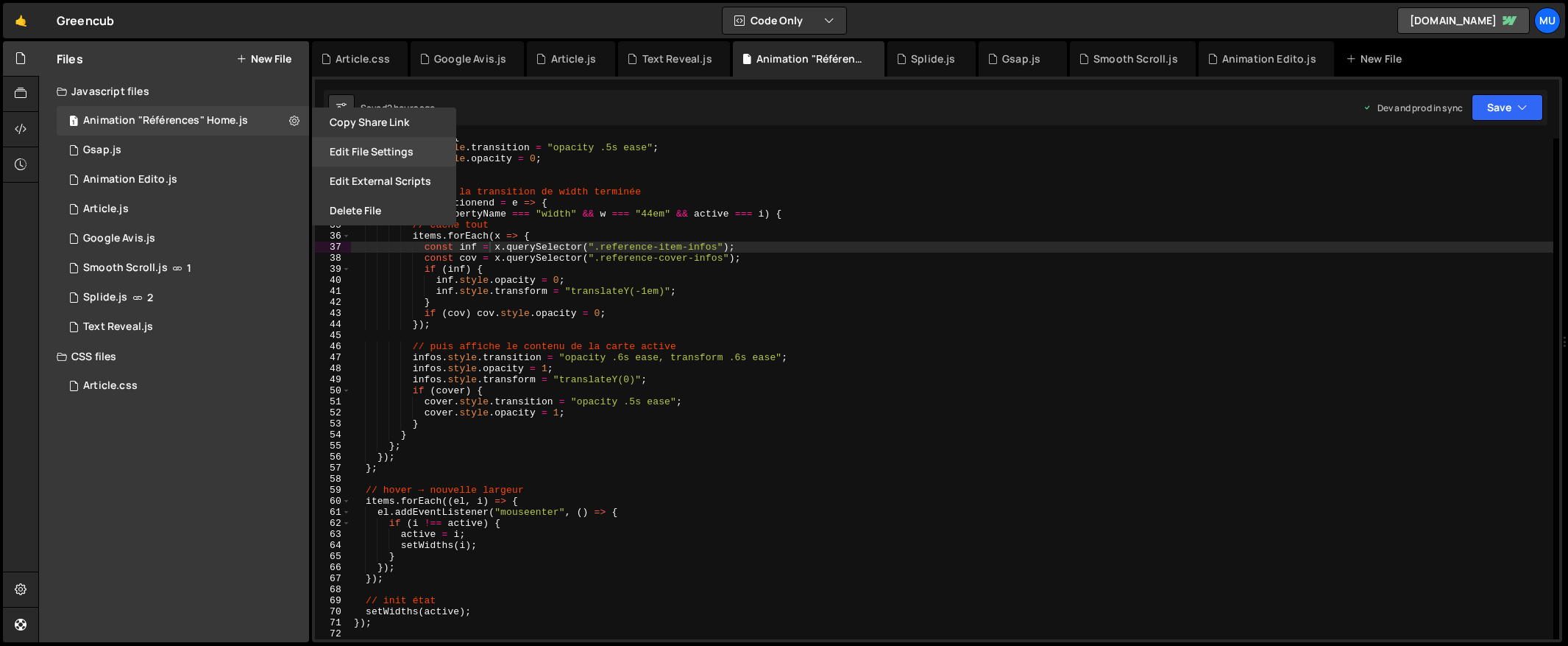
click at [357, 157] on button "Edit File Settings" at bounding box center [384, 151] width 145 height 29
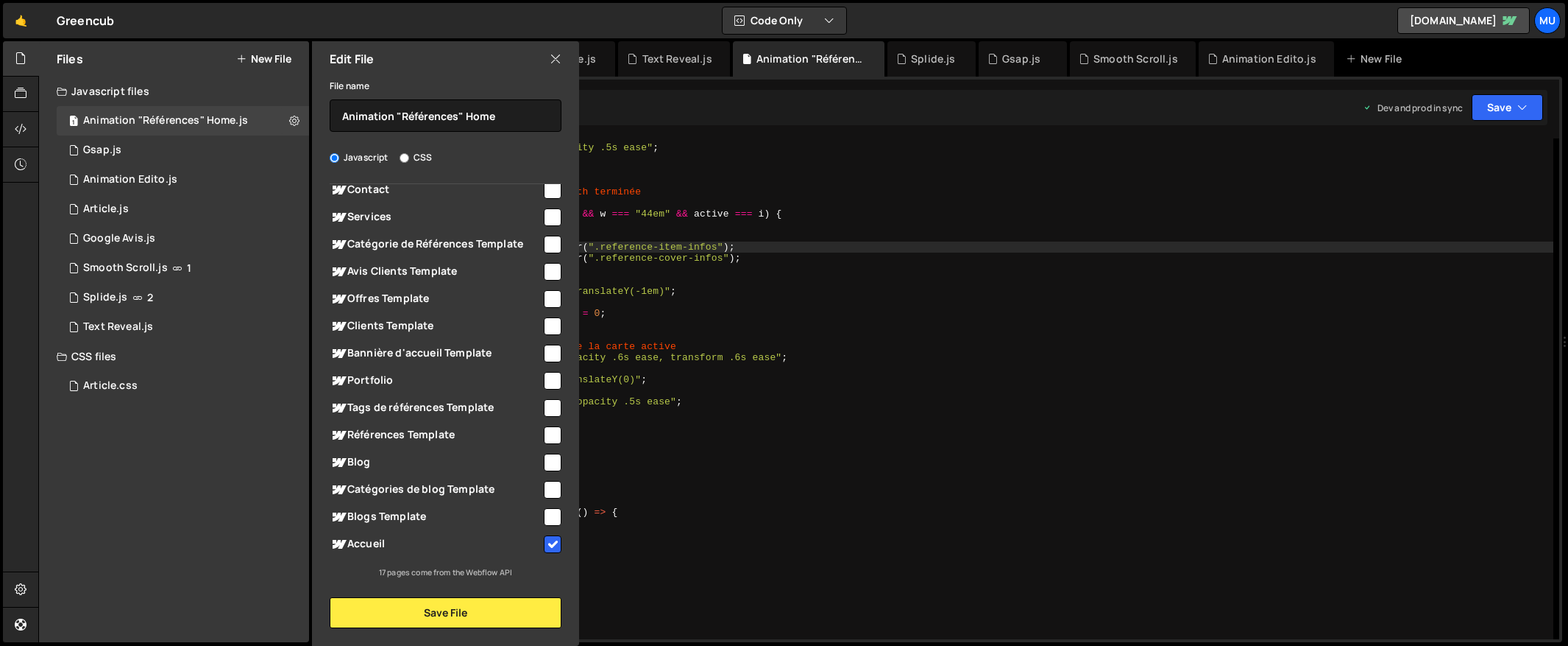
click at [496, 549] on span "Accueil" at bounding box center [436, 544] width 212 height 18
checkbox input "false"
click at [480, 114] on input "Animation "Références" Home" at bounding box center [445, 115] width 232 height 32
type input "Animation "Références""
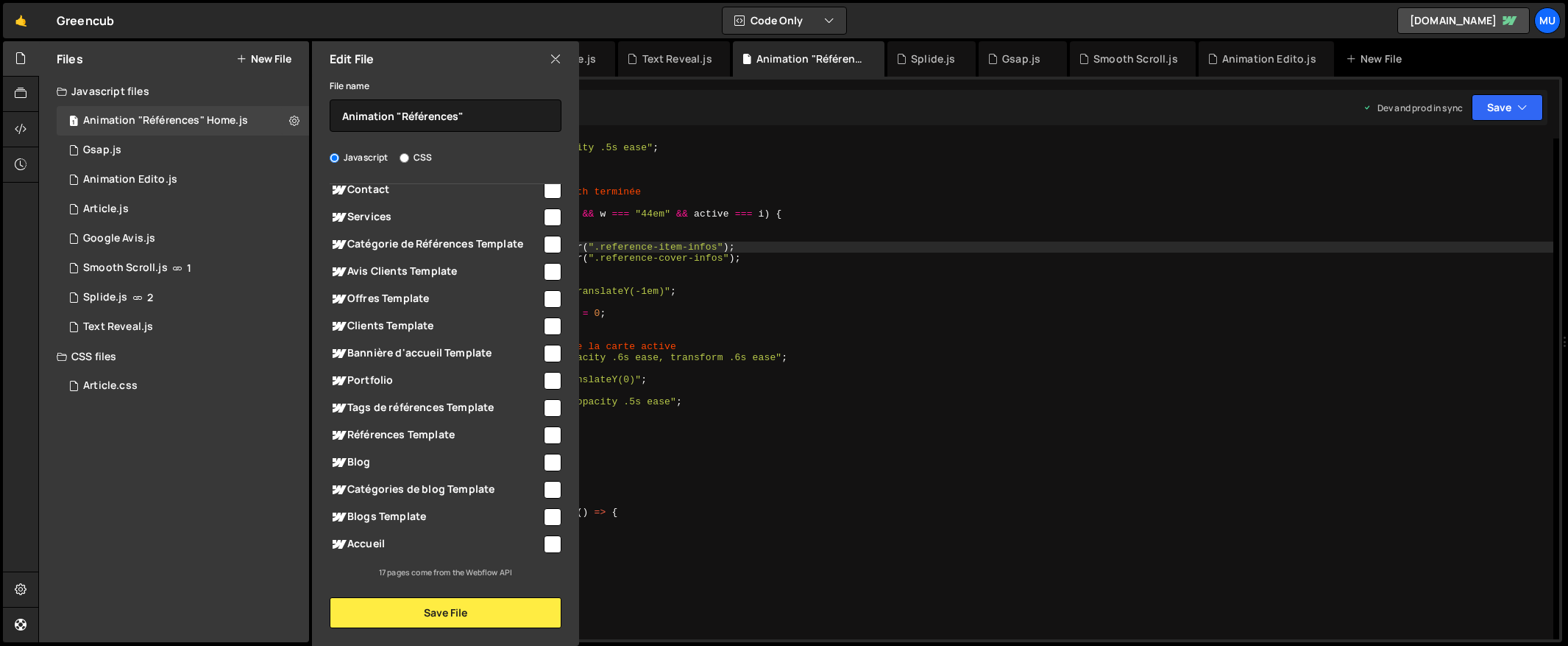
click at [438, 540] on span "Accueil" at bounding box center [436, 544] width 212 height 18
checkbox input "true"
click at [404, 374] on span "Portfolio" at bounding box center [436, 380] width 212 height 18
checkbox input "true"
click at [432, 613] on button "Save File" at bounding box center [445, 612] width 232 height 31
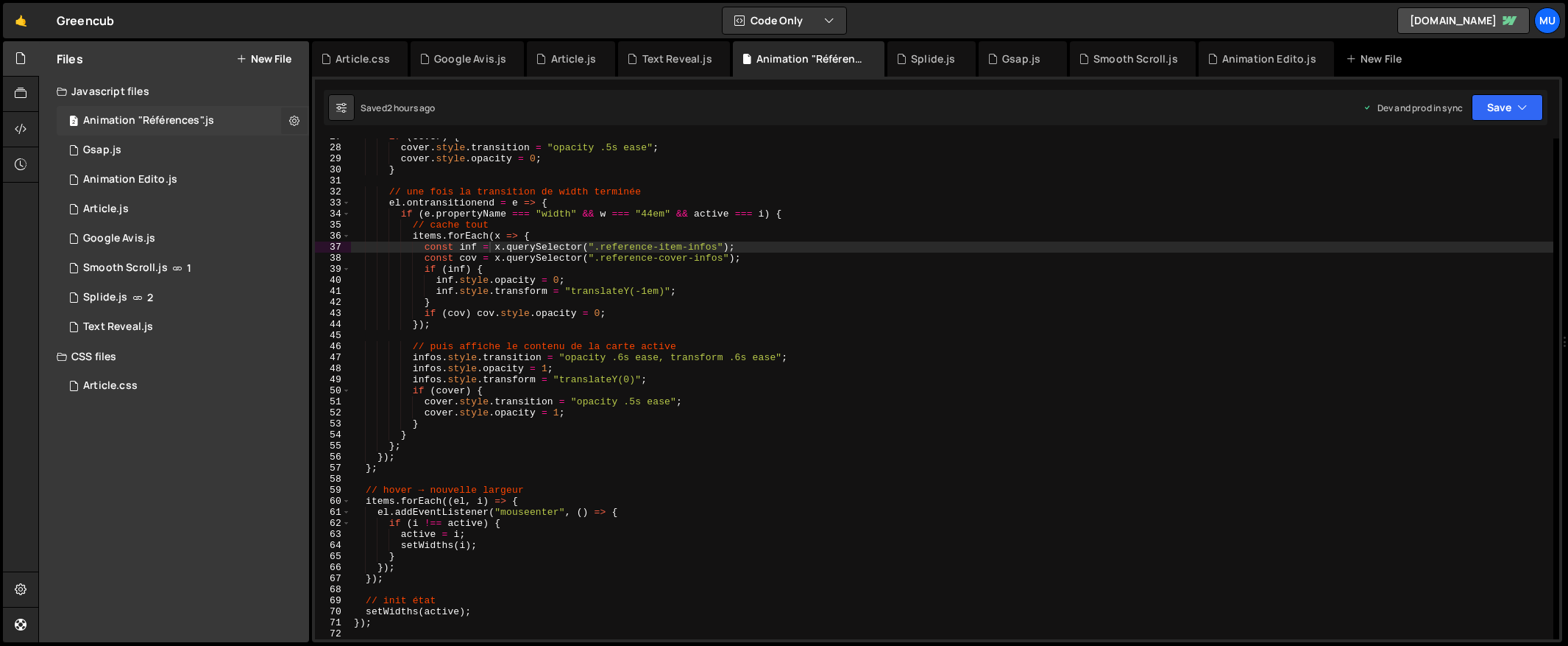
click at [297, 118] on icon at bounding box center [294, 120] width 10 height 14
type input "Animation "Références""
radio input "true"
checkbox input "true"
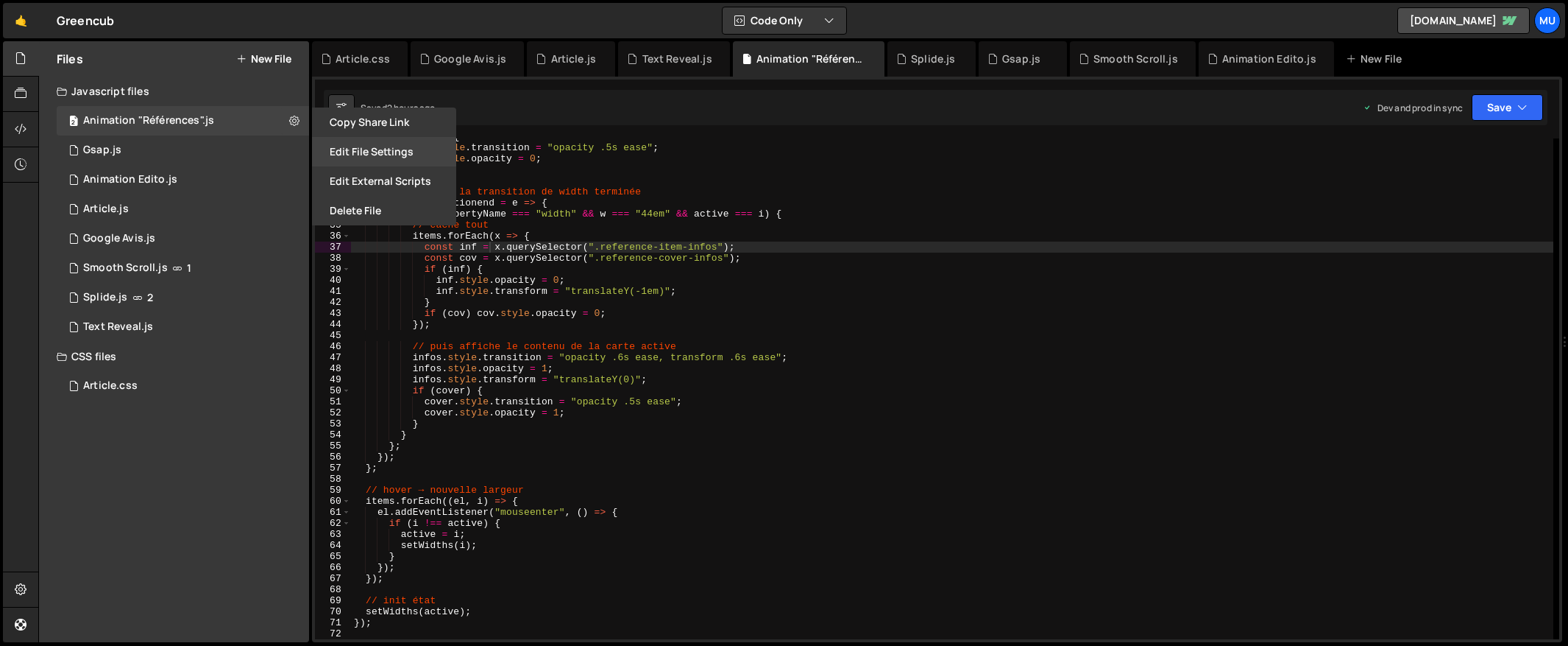
click at [362, 147] on button "Edit File Settings" at bounding box center [384, 151] width 145 height 29
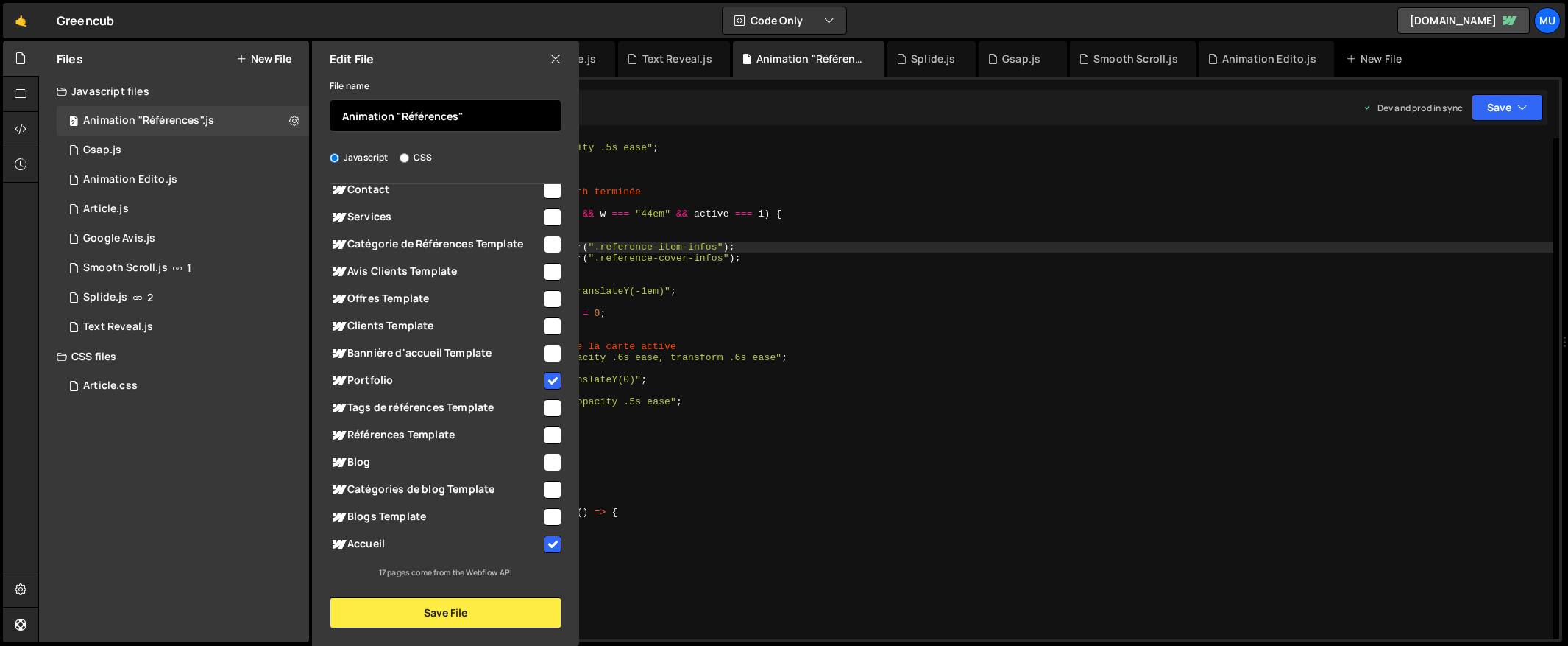
click at [397, 111] on input "Animation "Références"" at bounding box center [445, 115] width 232 height 32
click at [557, 58] on icon at bounding box center [555, 59] width 11 height 16
checkbox input "false"
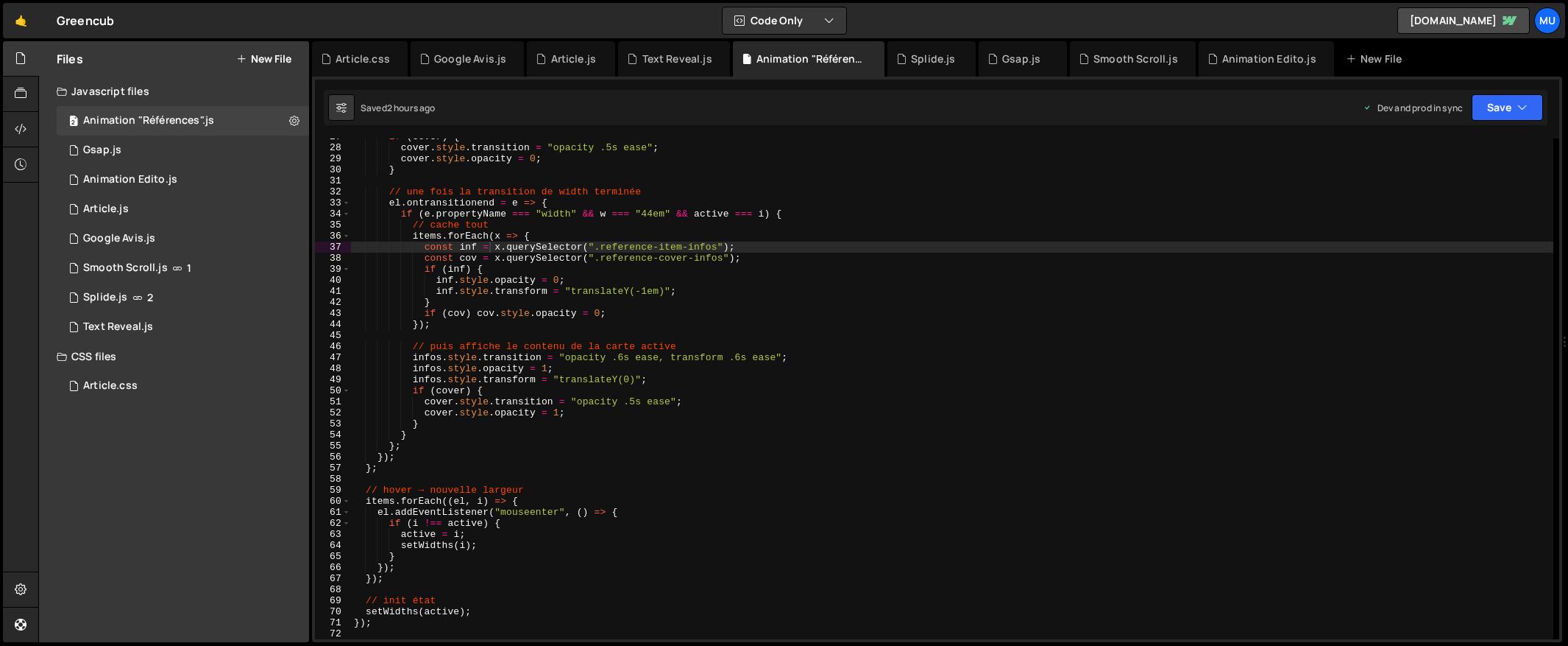
click at [262, 57] on button "New File" at bounding box center [264, 59] width 55 height 11
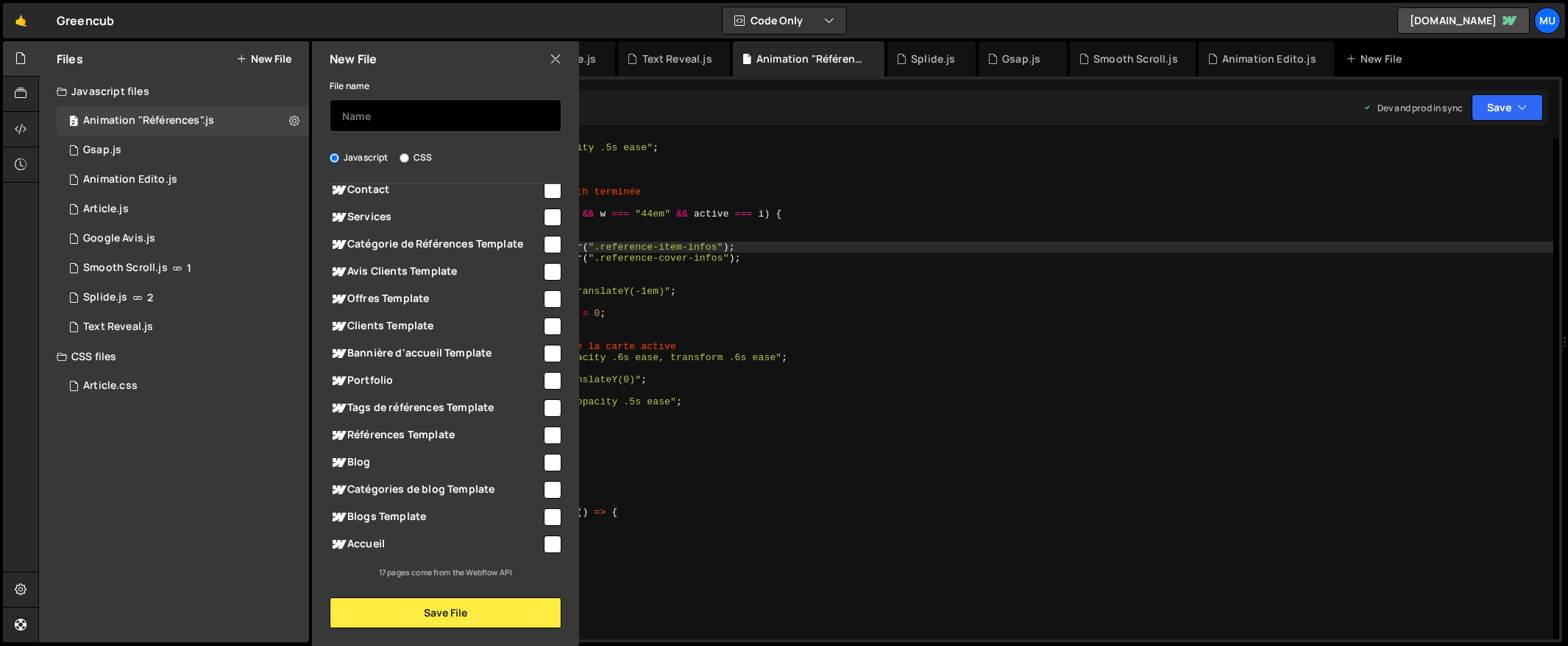
drag, startPoint x: 387, startPoint y: 118, endPoint x: 395, endPoint y: 122, distance: 8.9
click at [388, 118] on input "text" at bounding box center [445, 115] width 232 height 32
paste input "Animation "Références""
type input "Animation "Références" Portfolio"
click at [419, 381] on span "Portfolio" at bounding box center [436, 380] width 212 height 18
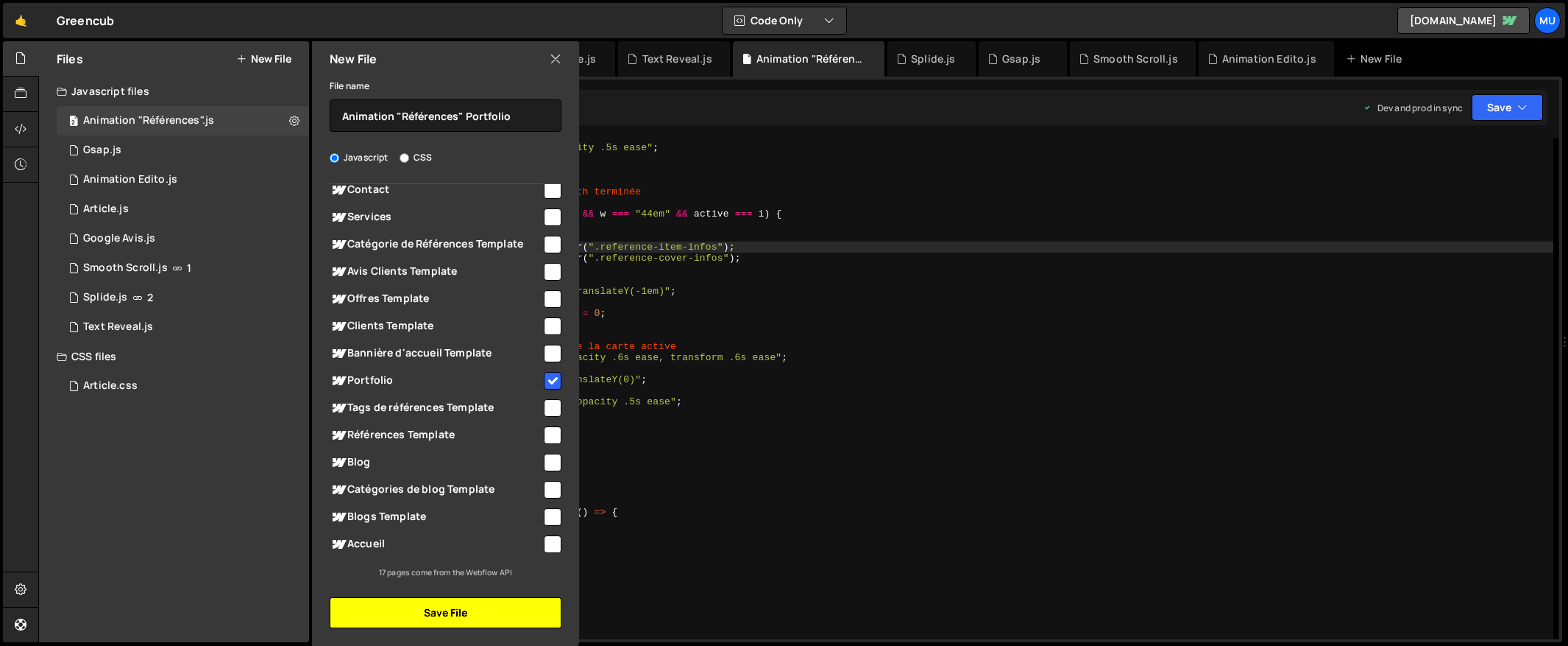
drag, startPoint x: 412, startPoint y: 614, endPoint x: 355, endPoint y: 530, distance: 101.5
click at [412, 614] on button "Save File" at bounding box center [445, 612] width 232 height 31
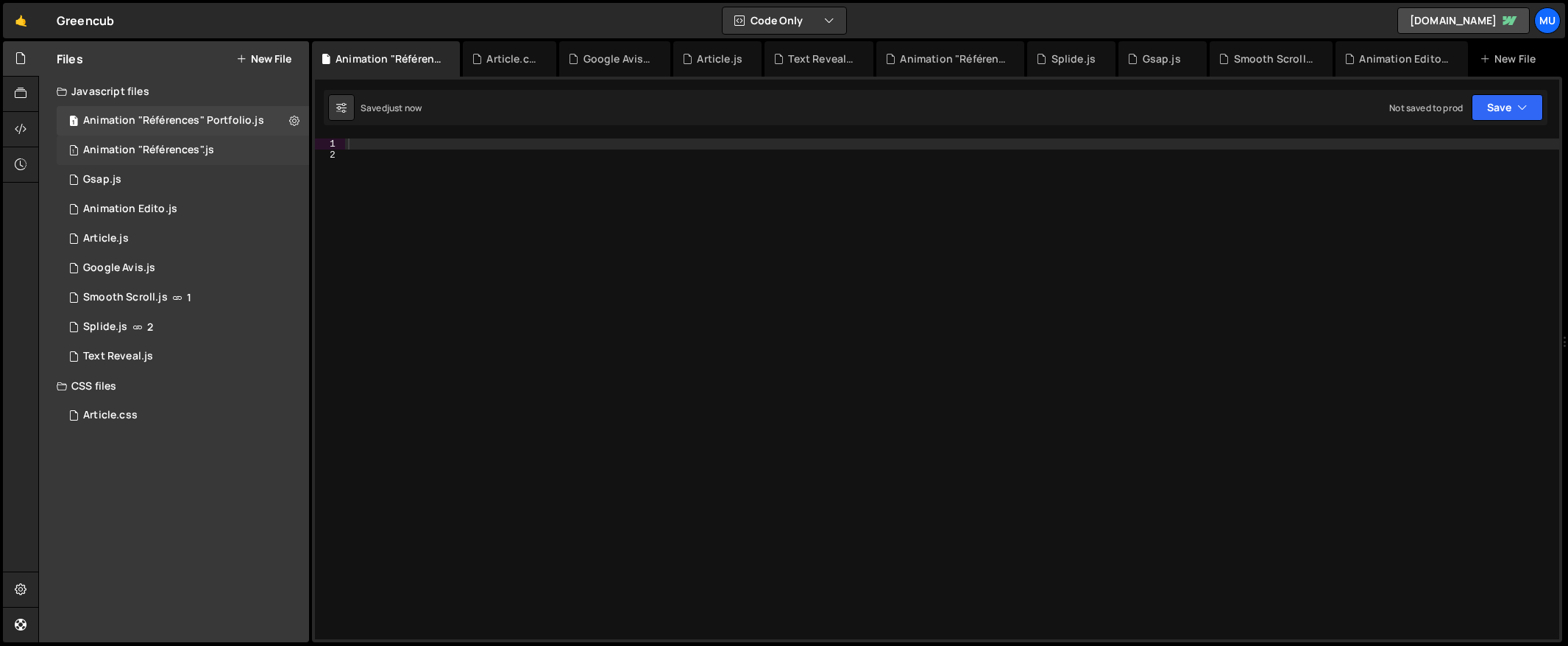
click at [302, 148] on div "1 Animation "Références".js 0" at bounding box center [182, 149] width 252 height 29
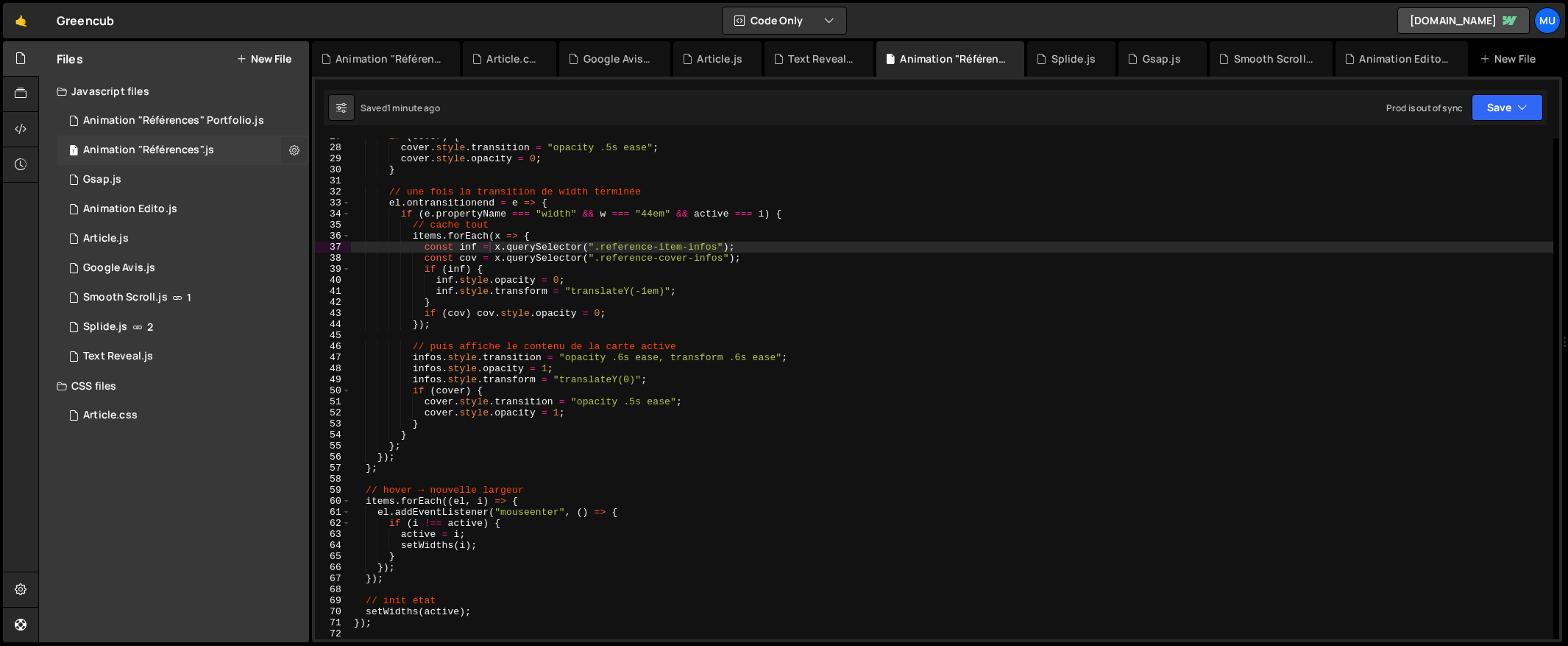
click at [296, 150] on icon at bounding box center [294, 149] width 10 height 14
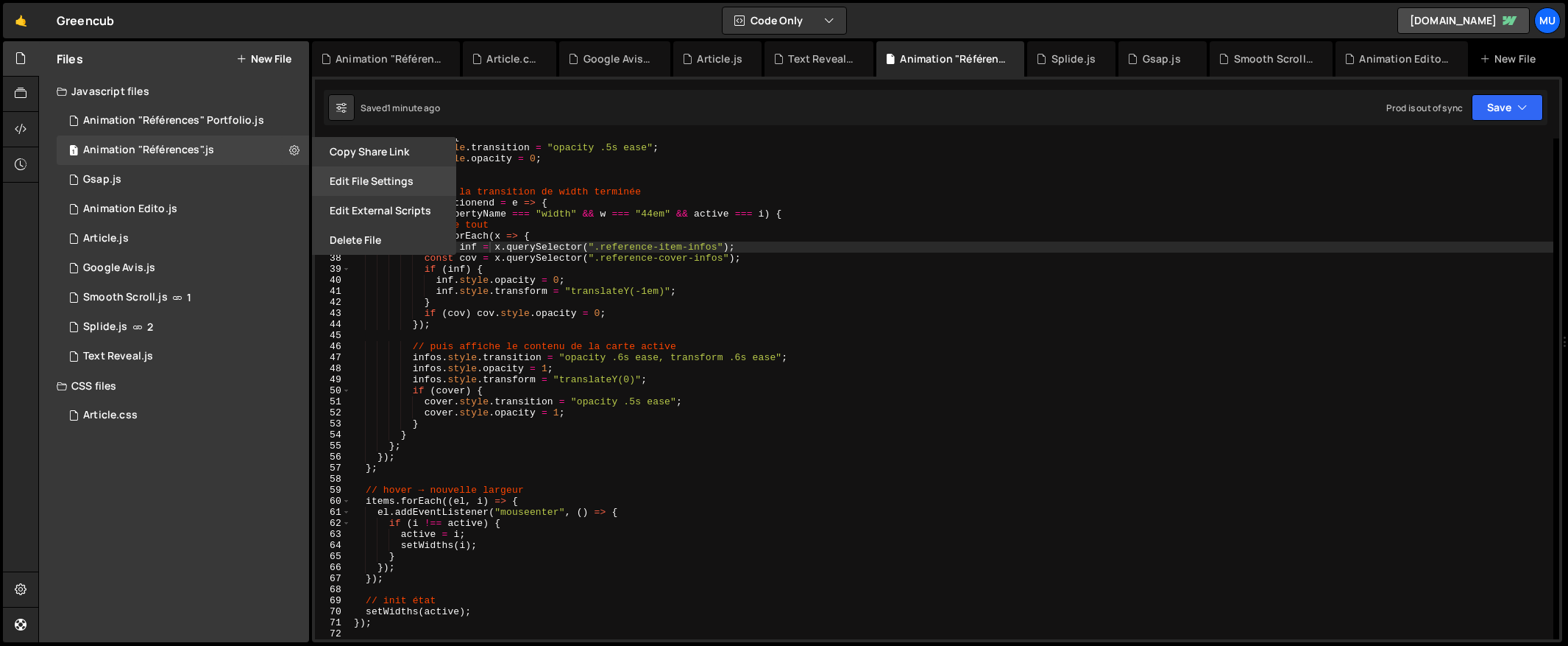
click at [357, 175] on button "Edit File Settings" at bounding box center [384, 181] width 145 height 29
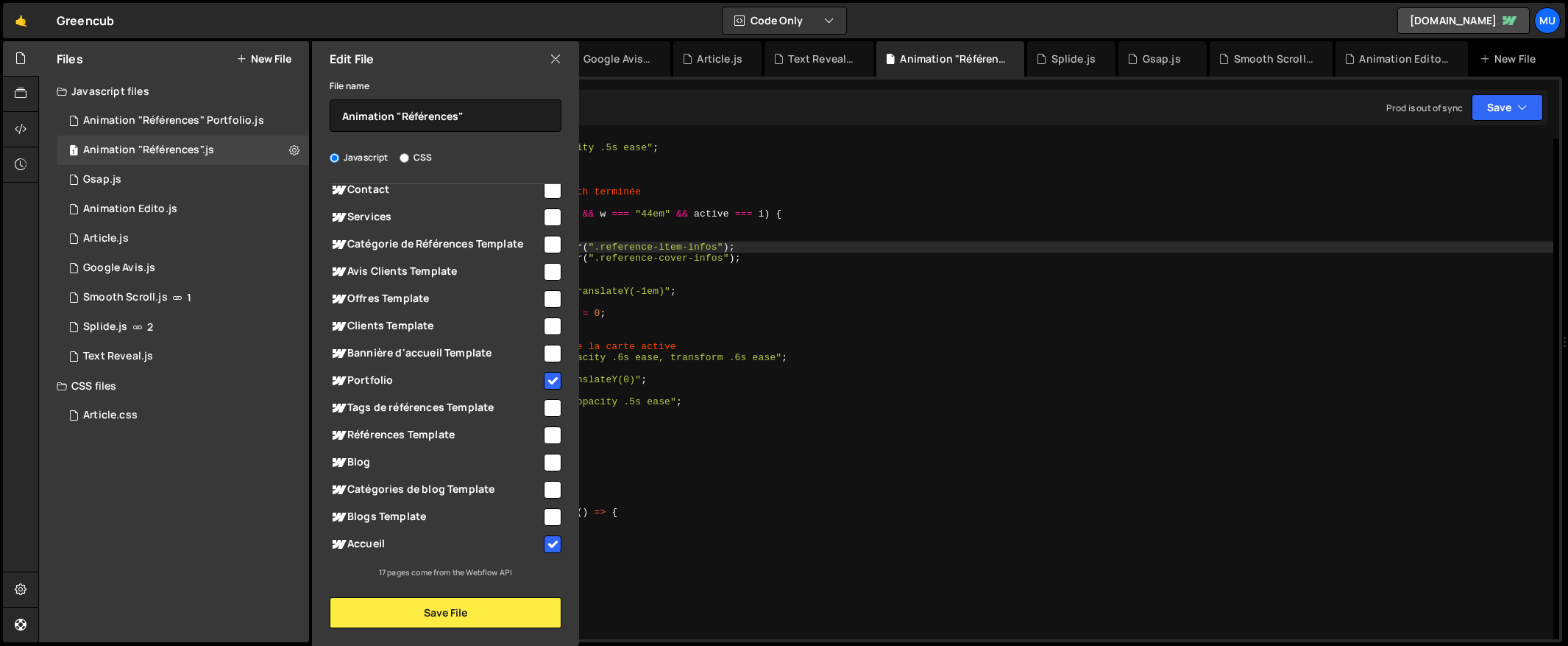
click at [400, 378] on span "Portfolio" at bounding box center [436, 380] width 212 height 18
checkbox input "false"
click at [410, 607] on button "Save File" at bounding box center [445, 612] width 232 height 31
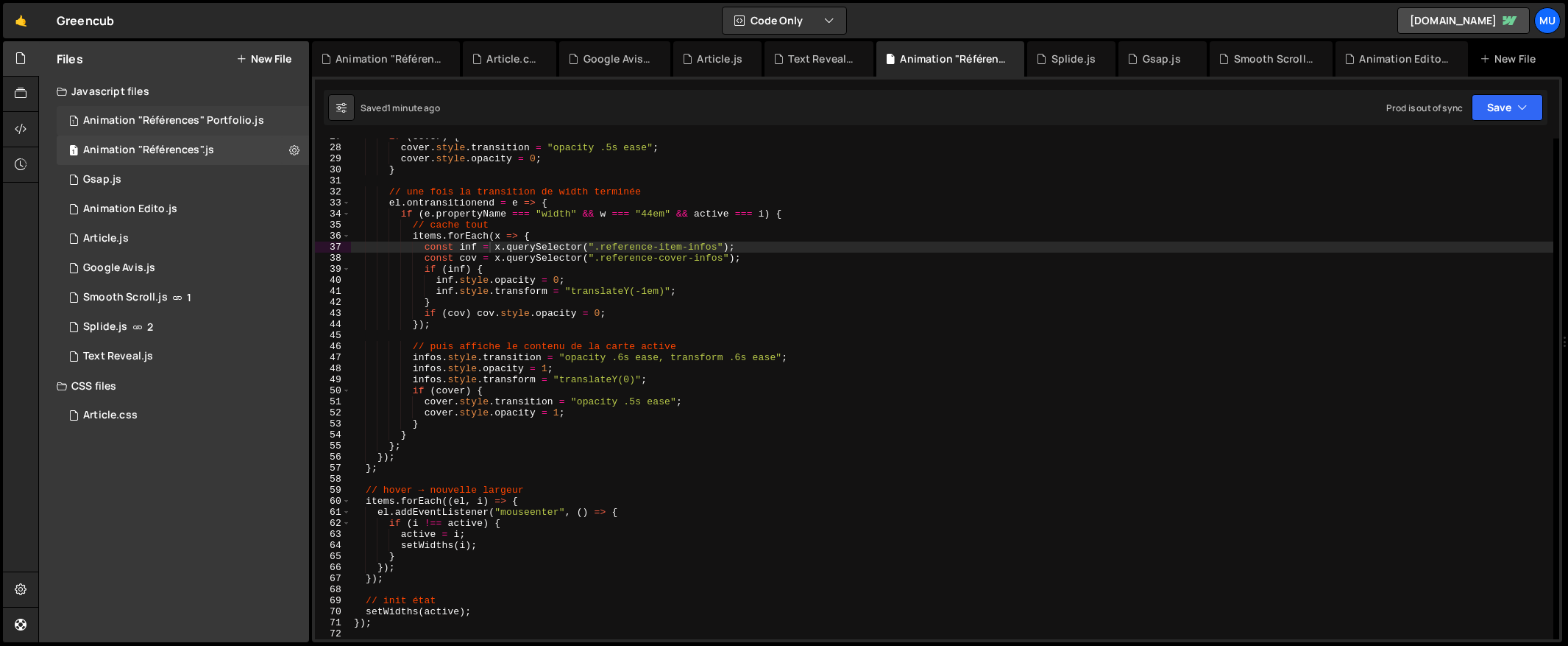
click at [222, 119] on div "Animation "Références" Portfolio.js" at bounding box center [173, 121] width 181 height 13
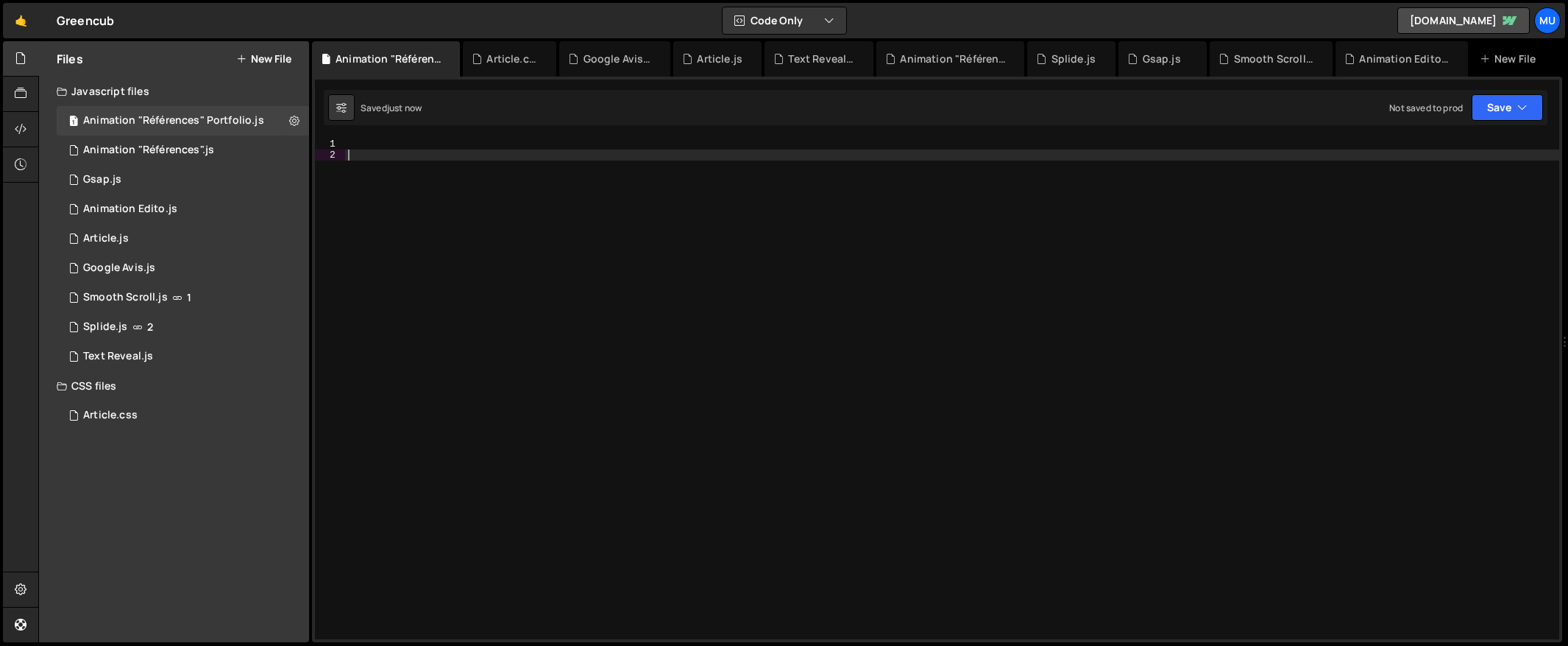
click at [787, 334] on div at bounding box center [952, 399] width 1214 height 523
click at [928, 376] on div at bounding box center [952, 399] width 1214 height 523
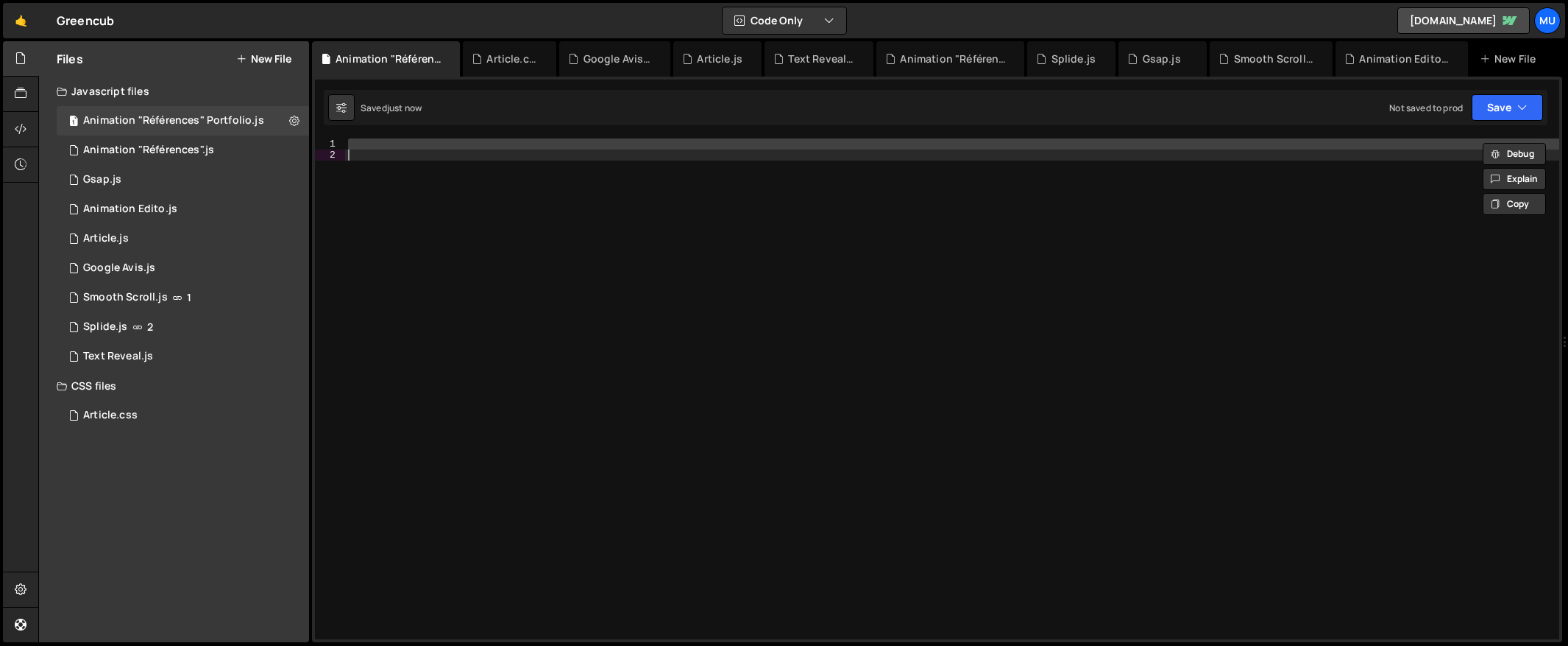
paste textarea
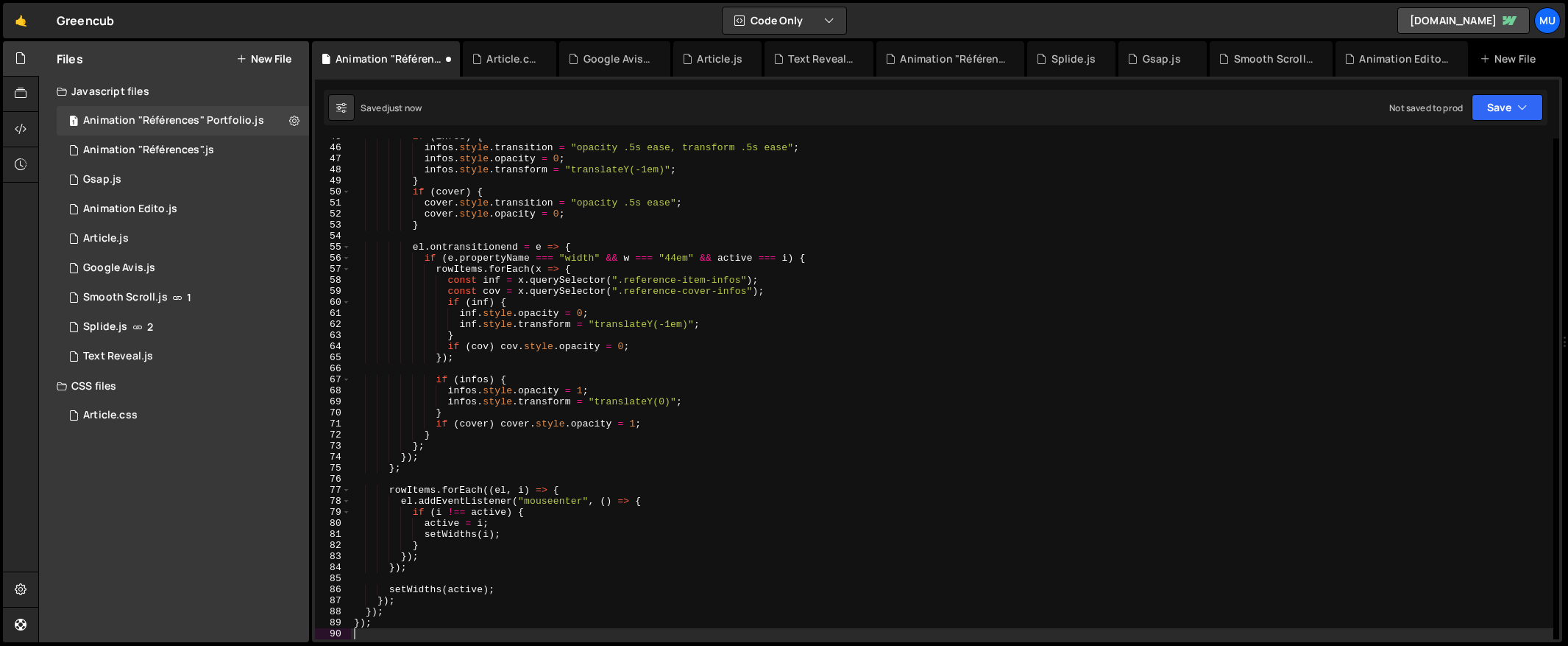
scroll to position [494, 0]
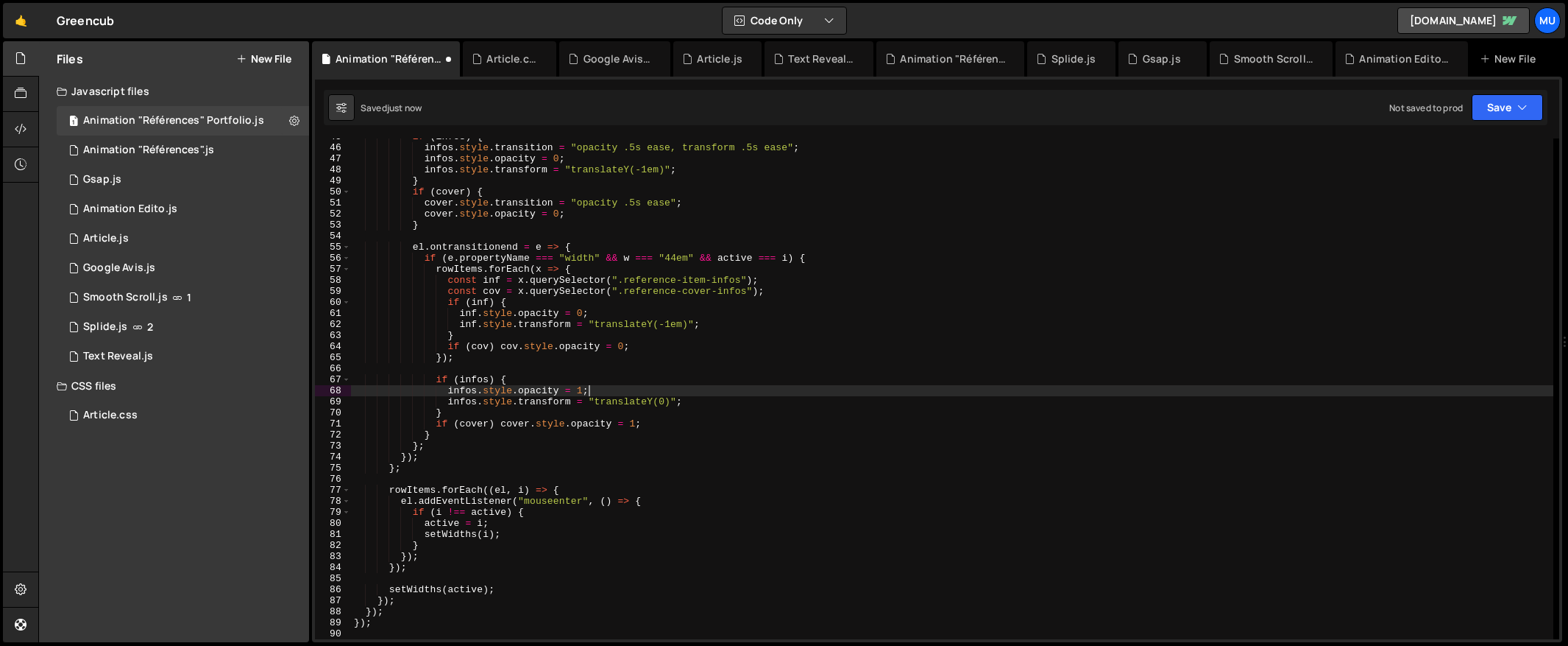
click at [758, 385] on div "if ( infos ) { infos . style . transition = "opacity .5s ease, transform .5s ea…" at bounding box center [952, 393] width 1202 height 523
type textarea "infos.style.opacity = 1;"
click at [263, 59] on button "New File" at bounding box center [264, 59] width 55 height 11
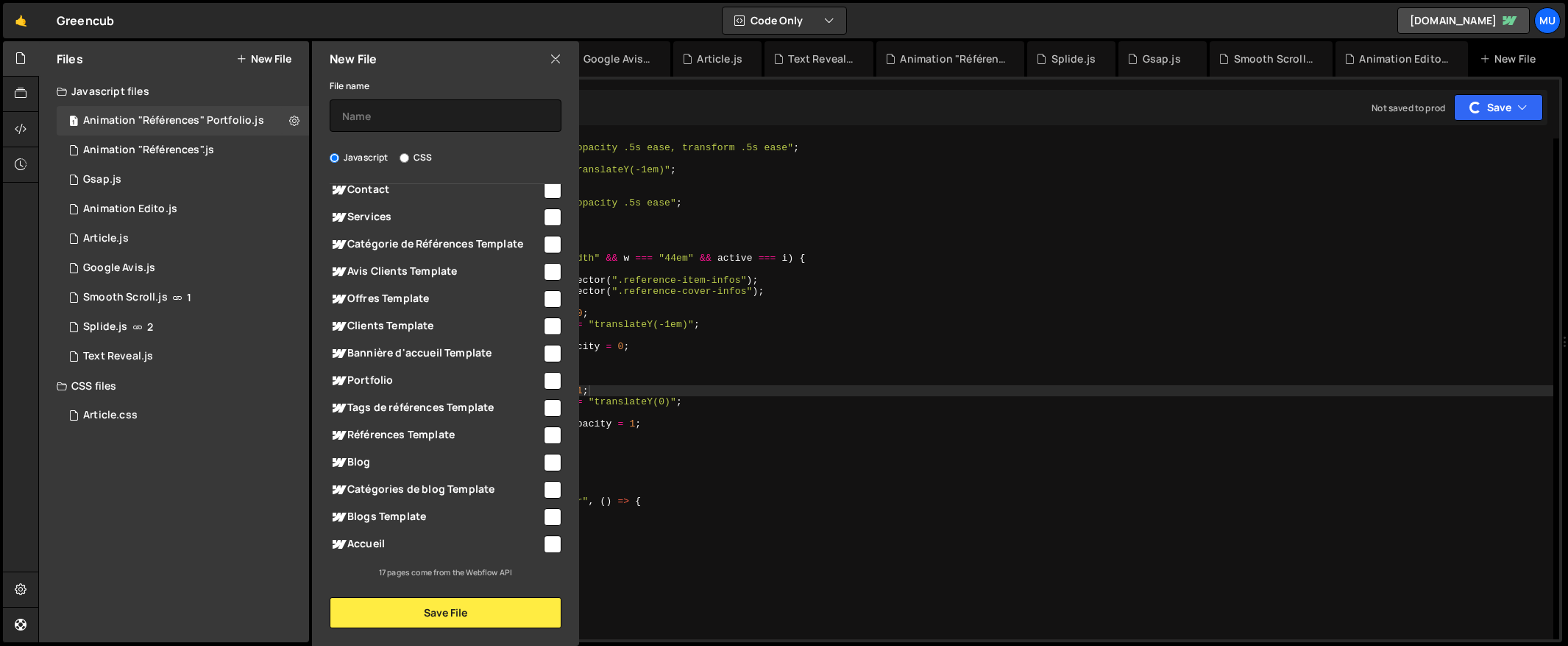
click at [411, 158] on label "CSS" at bounding box center [416, 158] width 32 height 15
click at [409, 158] on input "CSS" at bounding box center [405, 158] width 9 height 9
radio input "true"
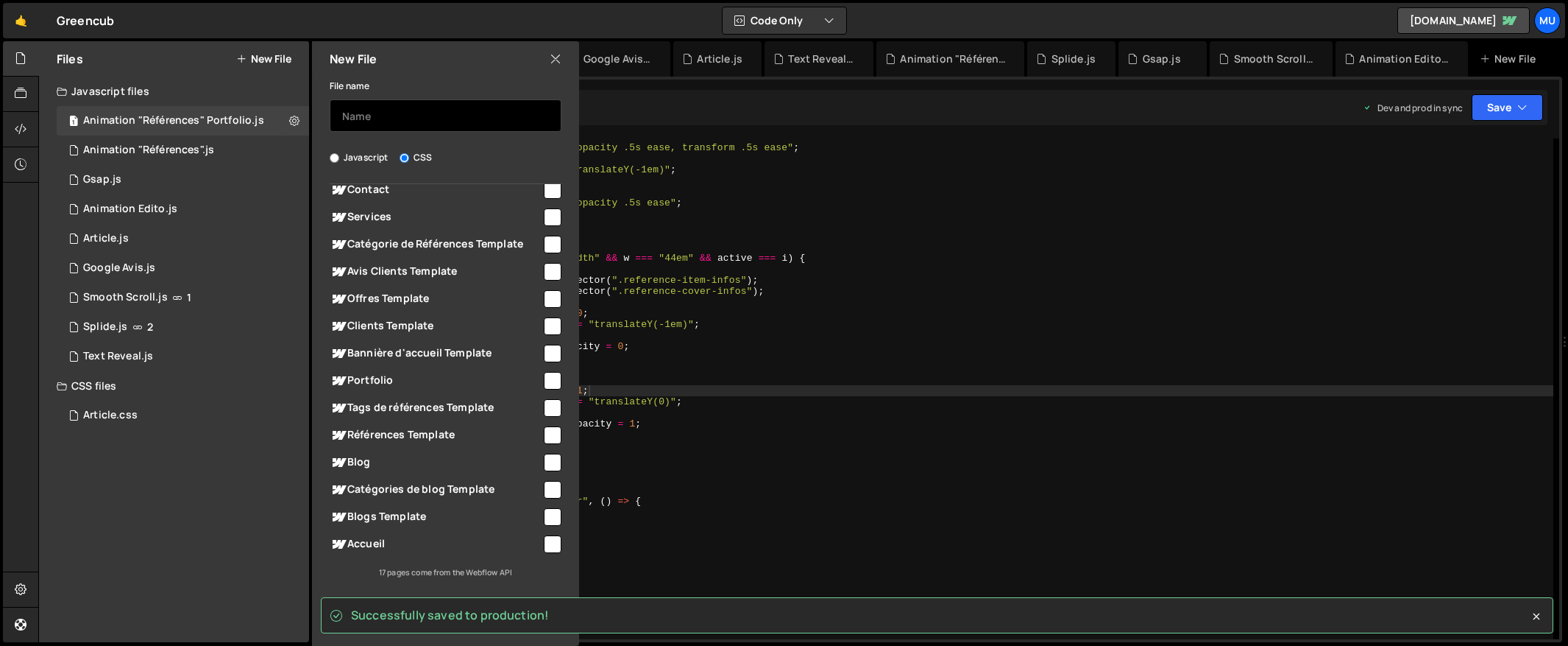
click at [398, 108] on input "text" at bounding box center [445, 115] width 232 height 32
type input "test"
click at [1532, 613] on icon at bounding box center [1536, 617] width 15 height 15
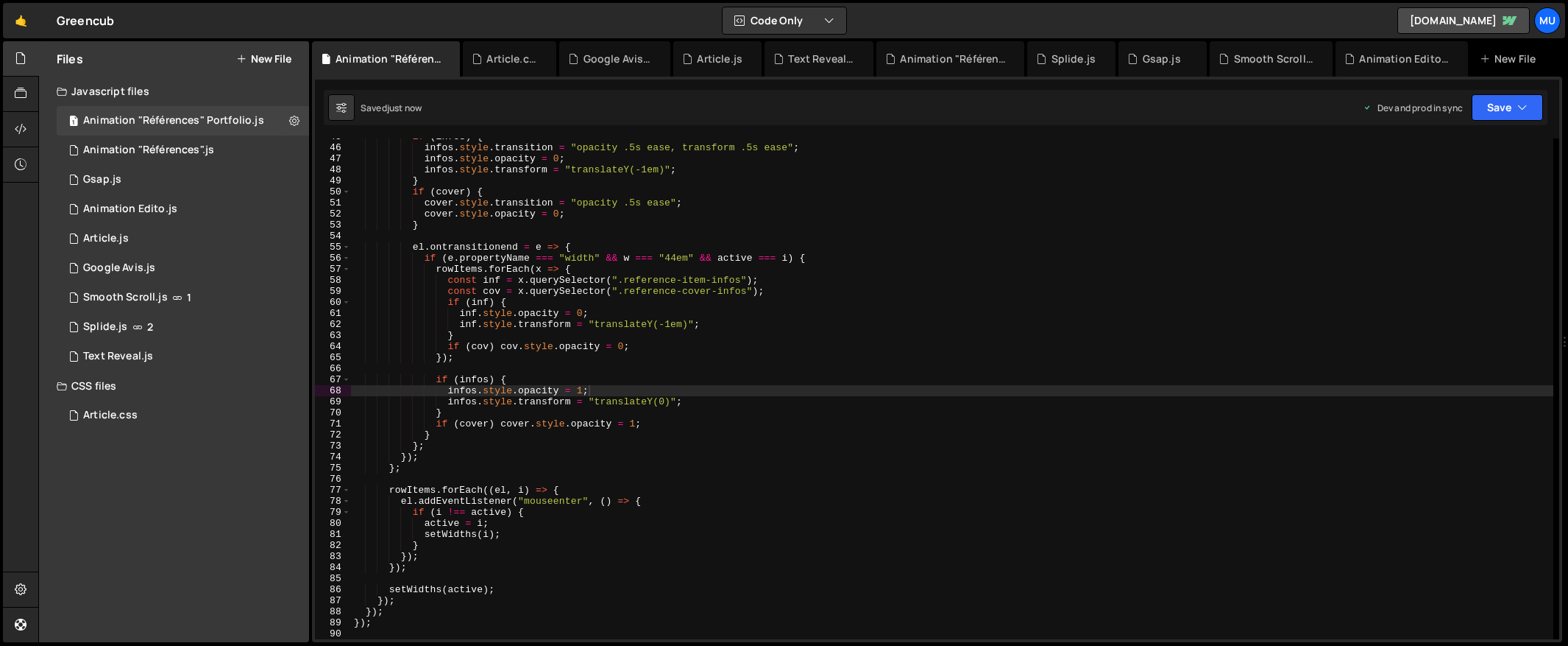
click at [263, 55] on button "New File" at bounding box center [264, 59] width 55 height 11
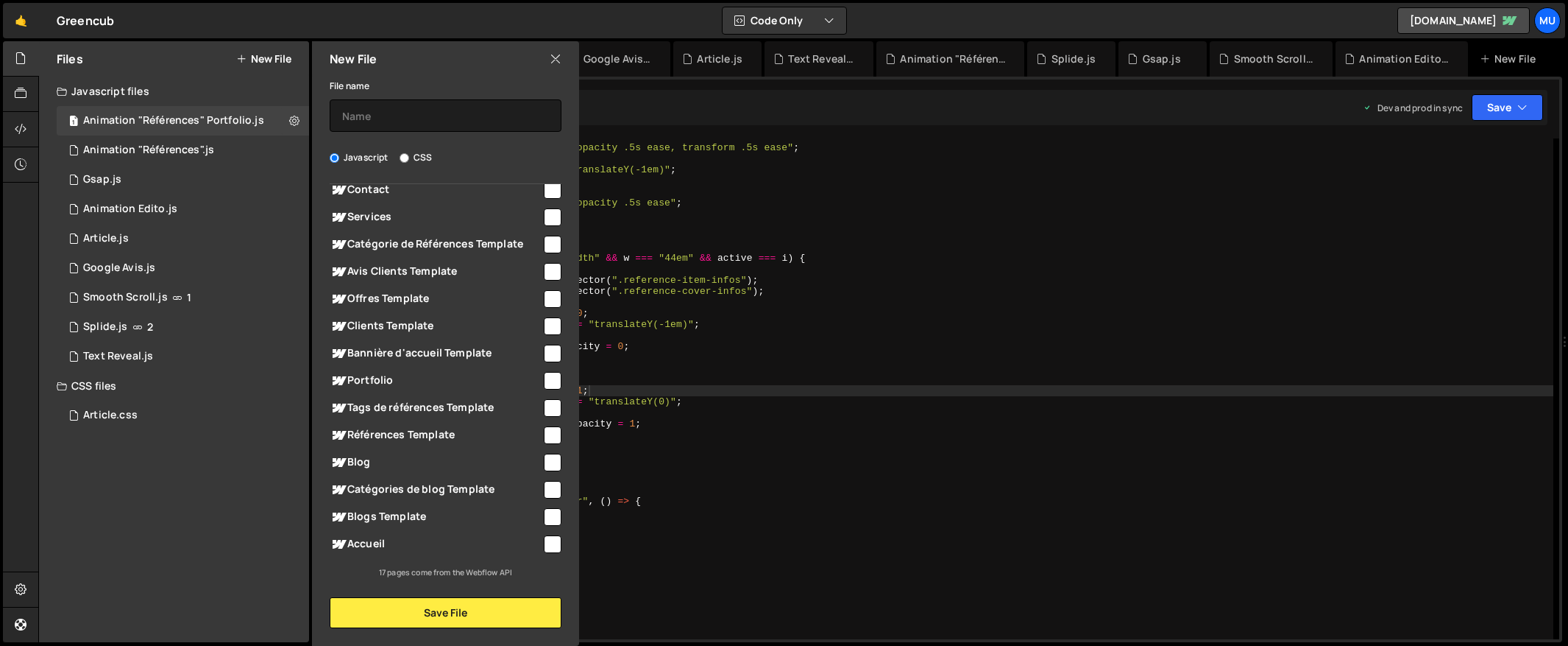
click at [417, 154] on label "CSS" at bounding box center [416, 158] width 32 height 15
click at [409, 154] on input "CSS" at bounding box center [405, 158] width 9 height 9
radio input "true"
click at [401, 105] on input "text" at bounding box center [445, 115] width 232 height 32
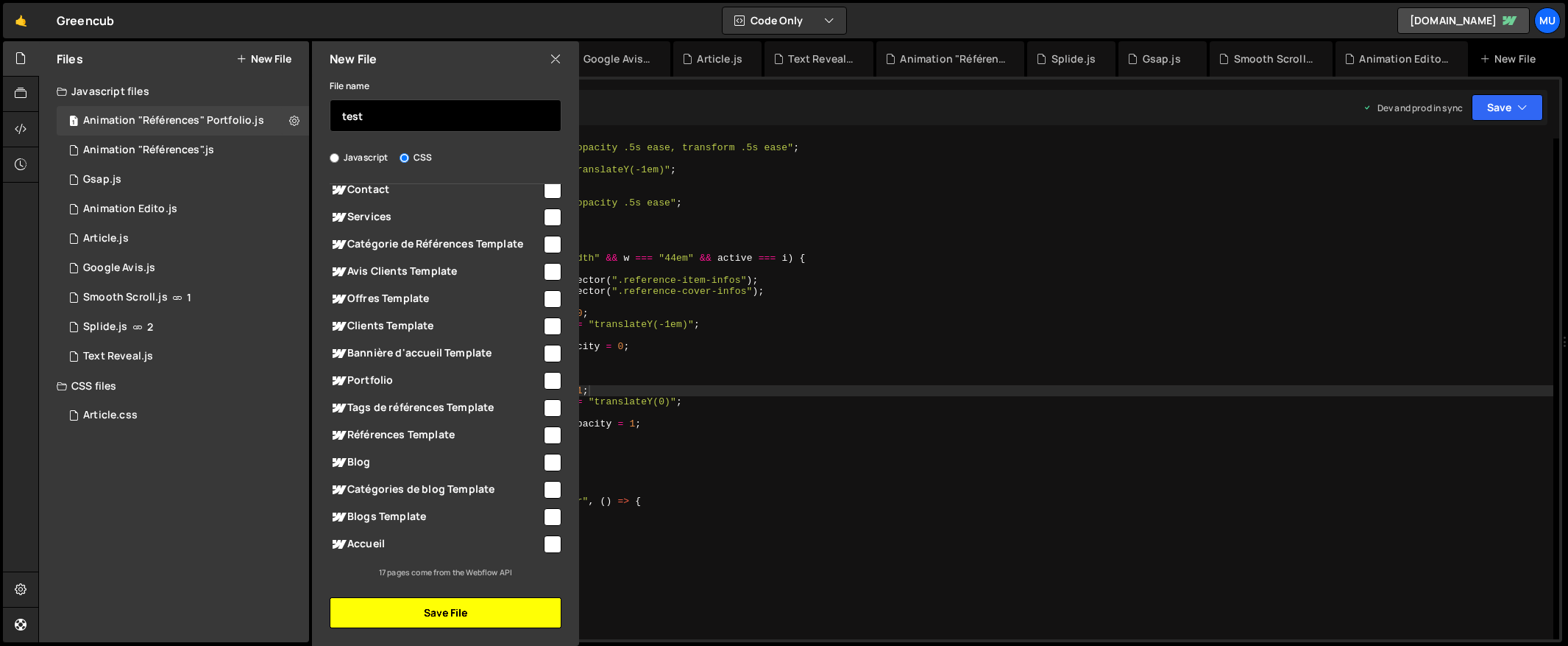
type input "test"
click at [475, 613] on button "Save File" at bounding box center [445, 612] width 232 height 31
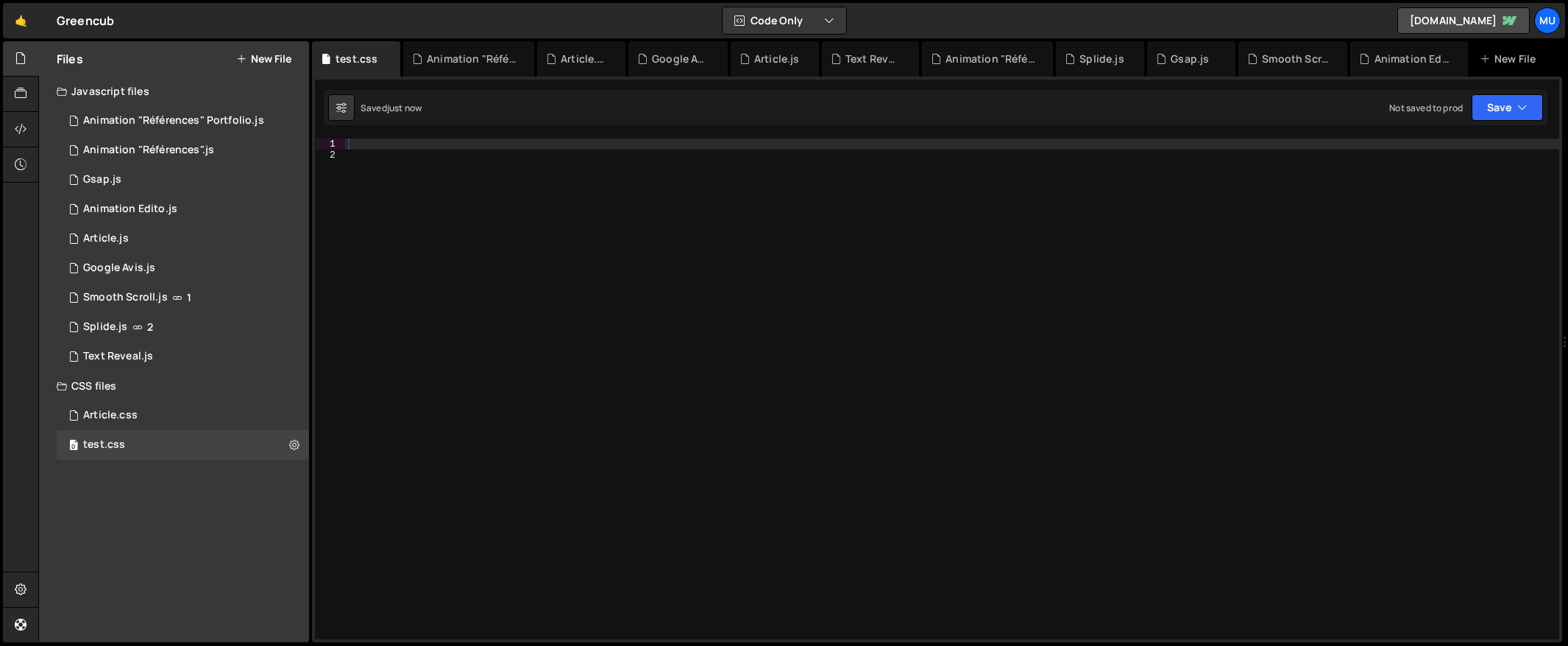
click at [647, 334] on div at bounding box center [952, 399] width 1214 height 523
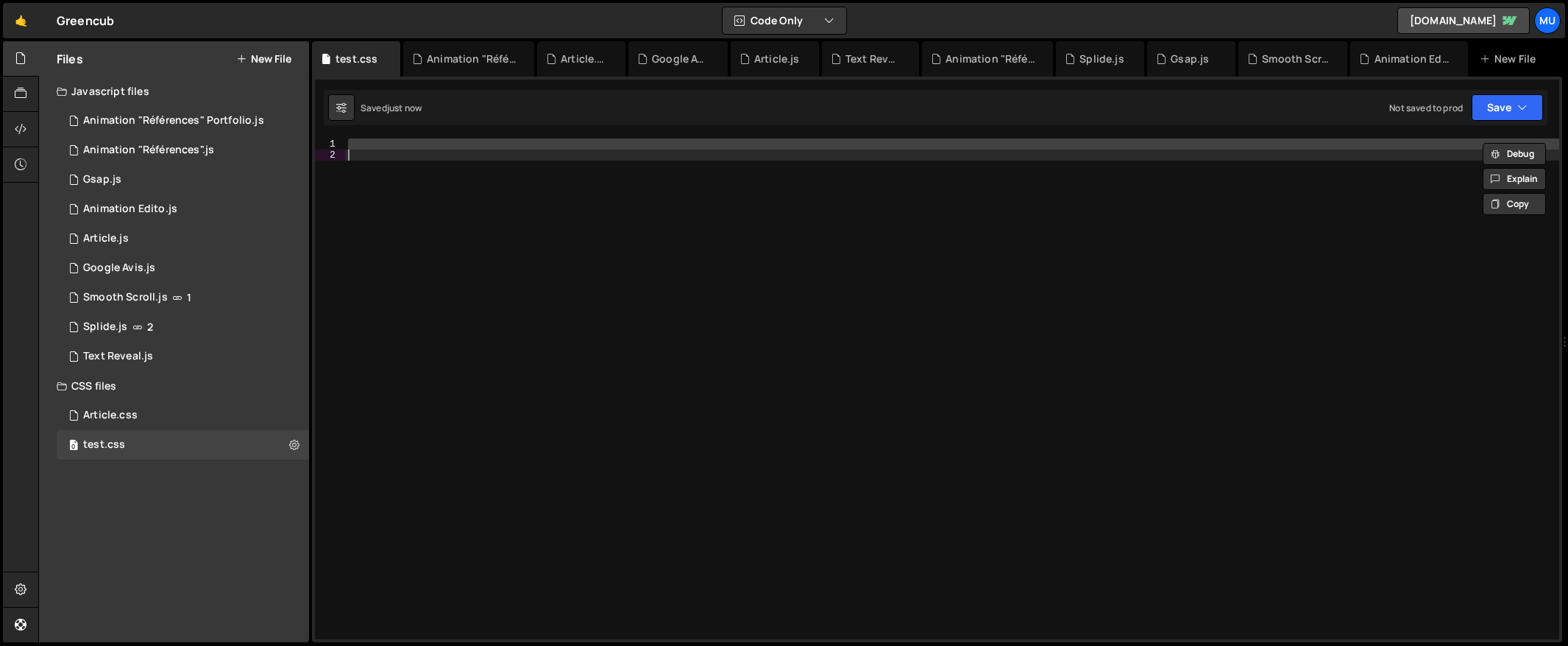
paste textarea
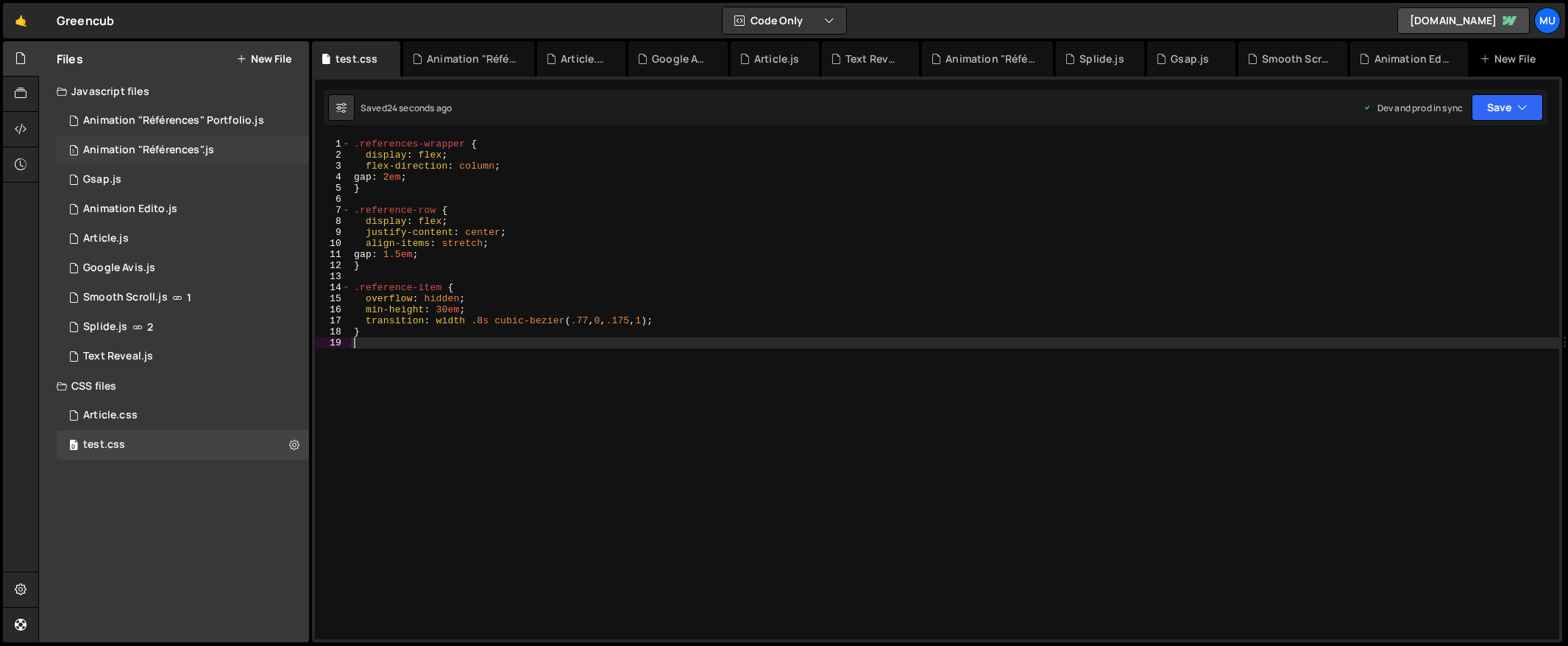
click at [252, 151] on div "1 Animation "Références".js 0" at bounding box center [182, 149] width 252 height 29
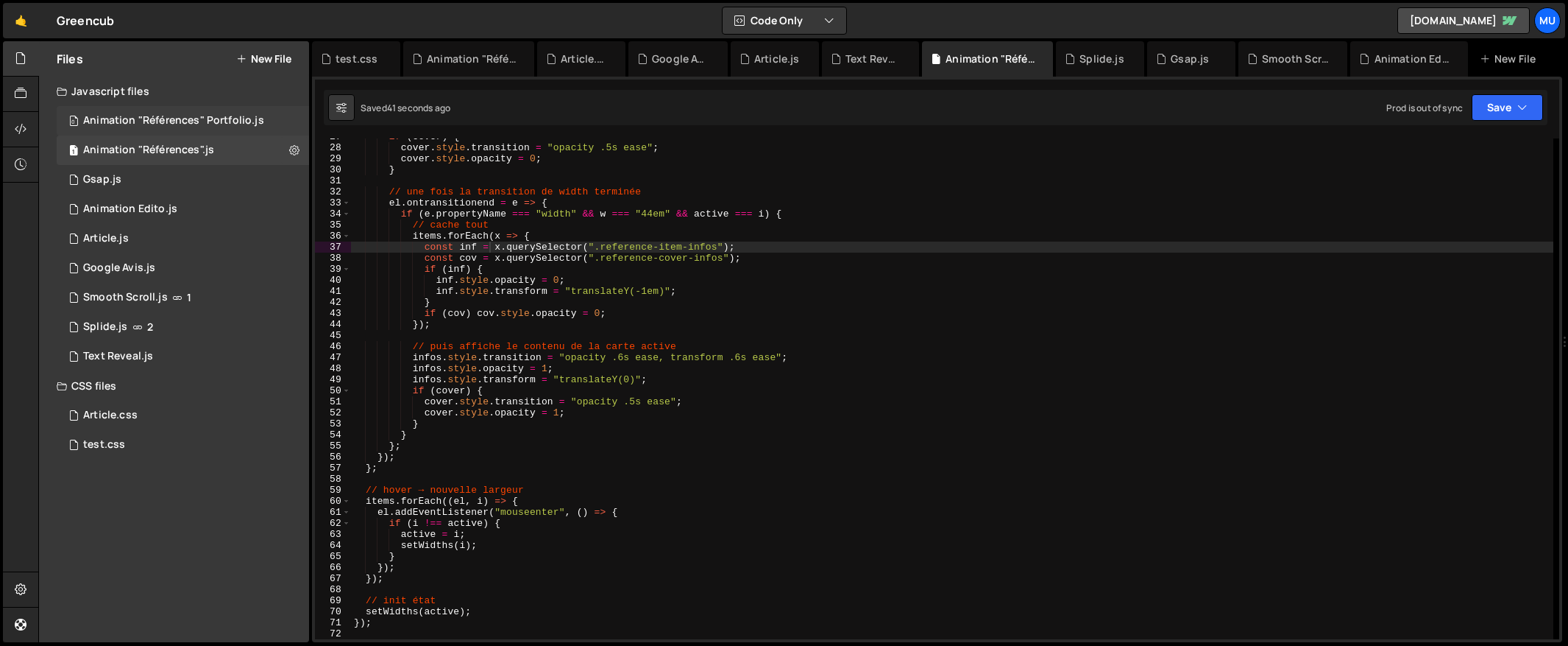
click at [281, 123] on div "0 Animation "Références" Portfolio.js 0" at bounding box center [182, 120] width 252 height 29
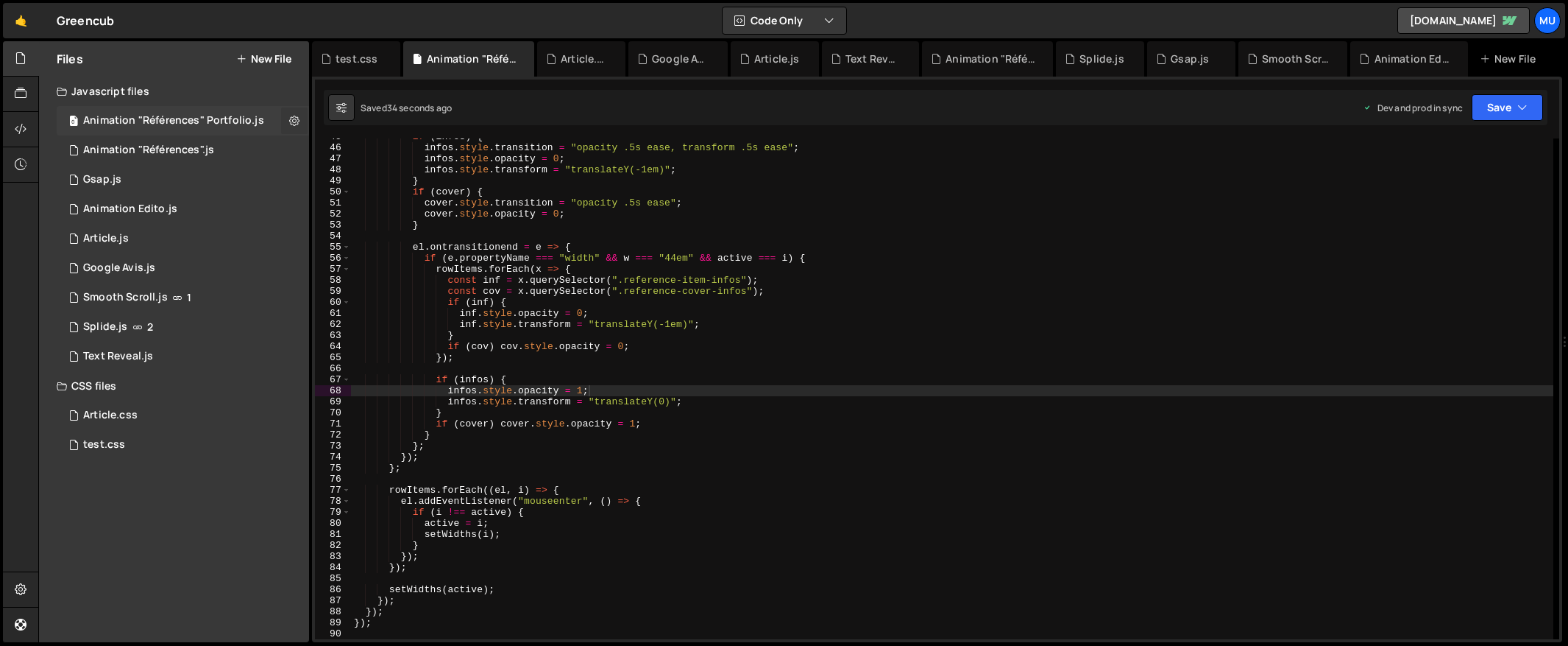
click at [289, 118] on icon at bounding box center [294, 120] width 10 height 14
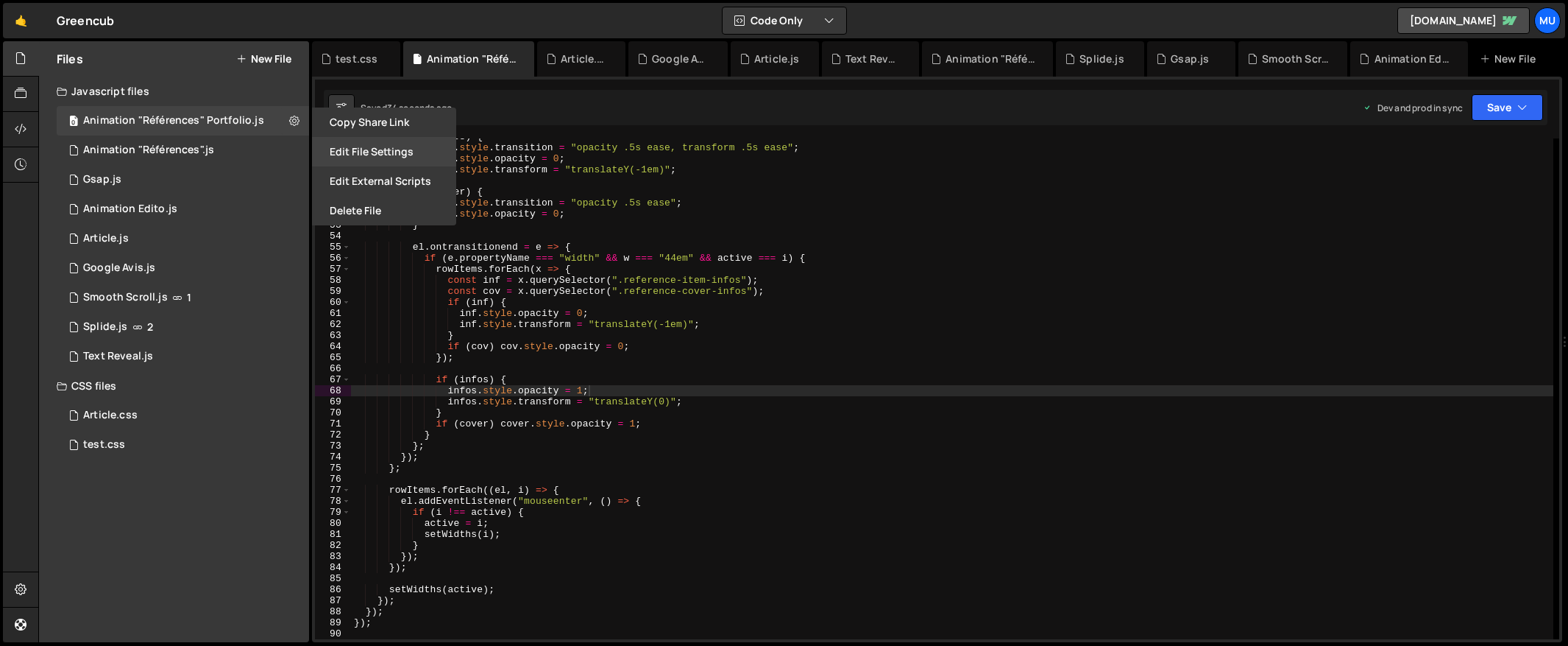
click at [376, 161] on button "Edit File Settings" at bounding box center [384, 151] width 145 height 29
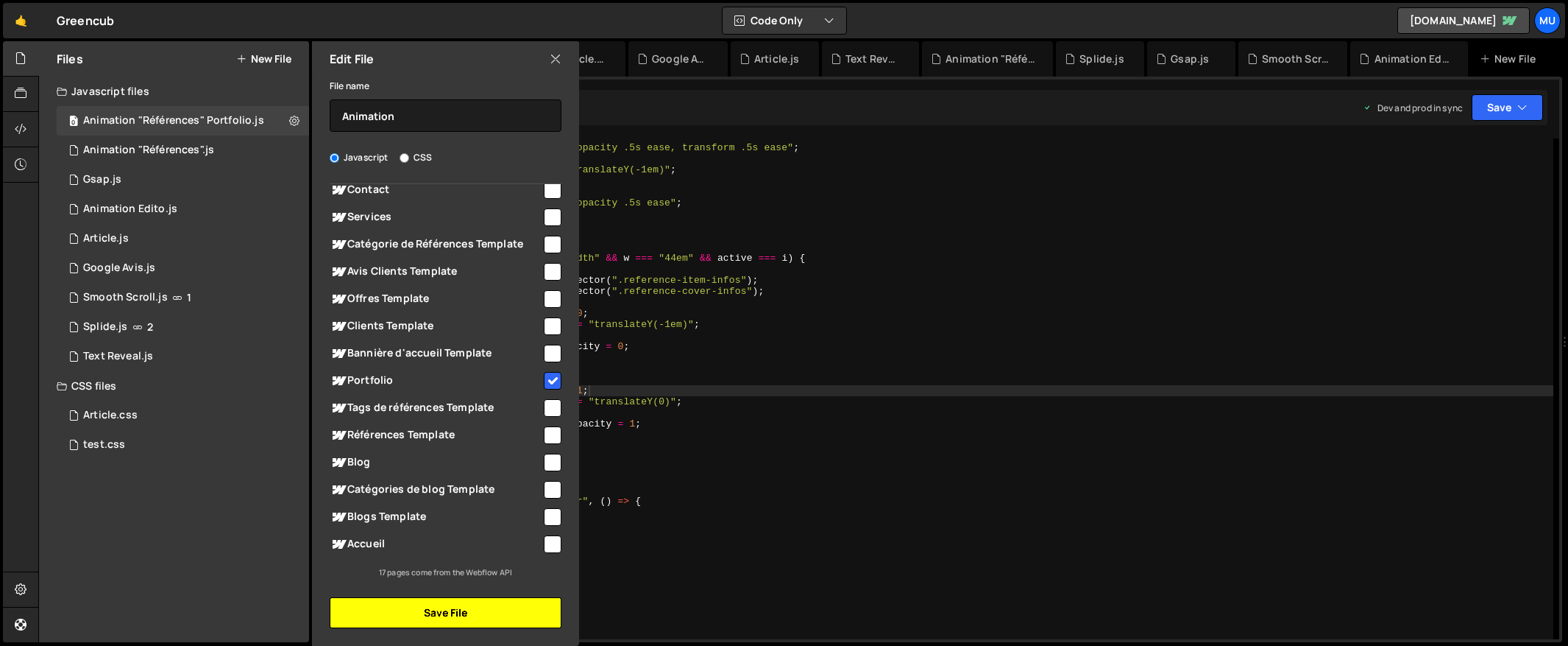
click at [414, 615] on button "Save File" at bounding box center [445, 612] width 232 height 31
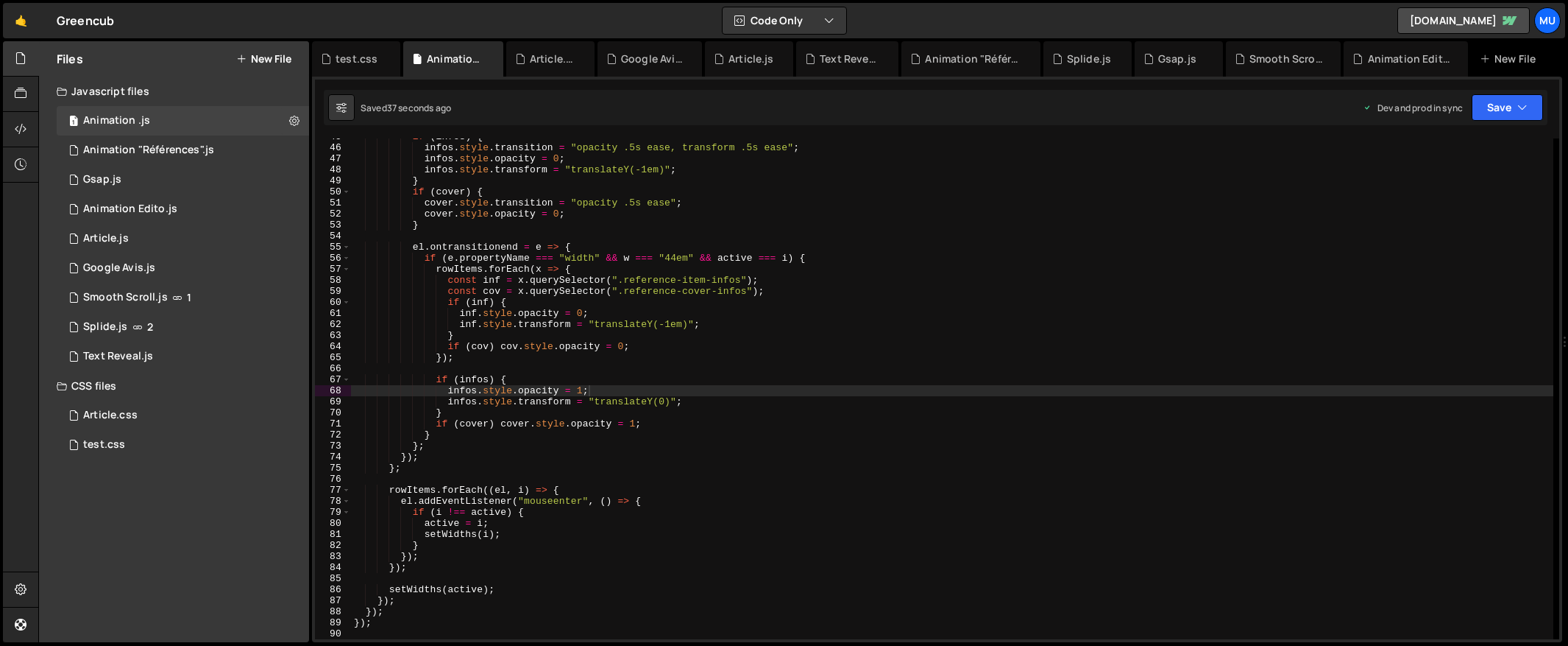
type textarea "}"
click at [941, 408] on div "if ( infos ) { infos . style . transition = "opacity .5s ease, transform .5s ea…" at bounding box center [952, 393] width 1202 height 523
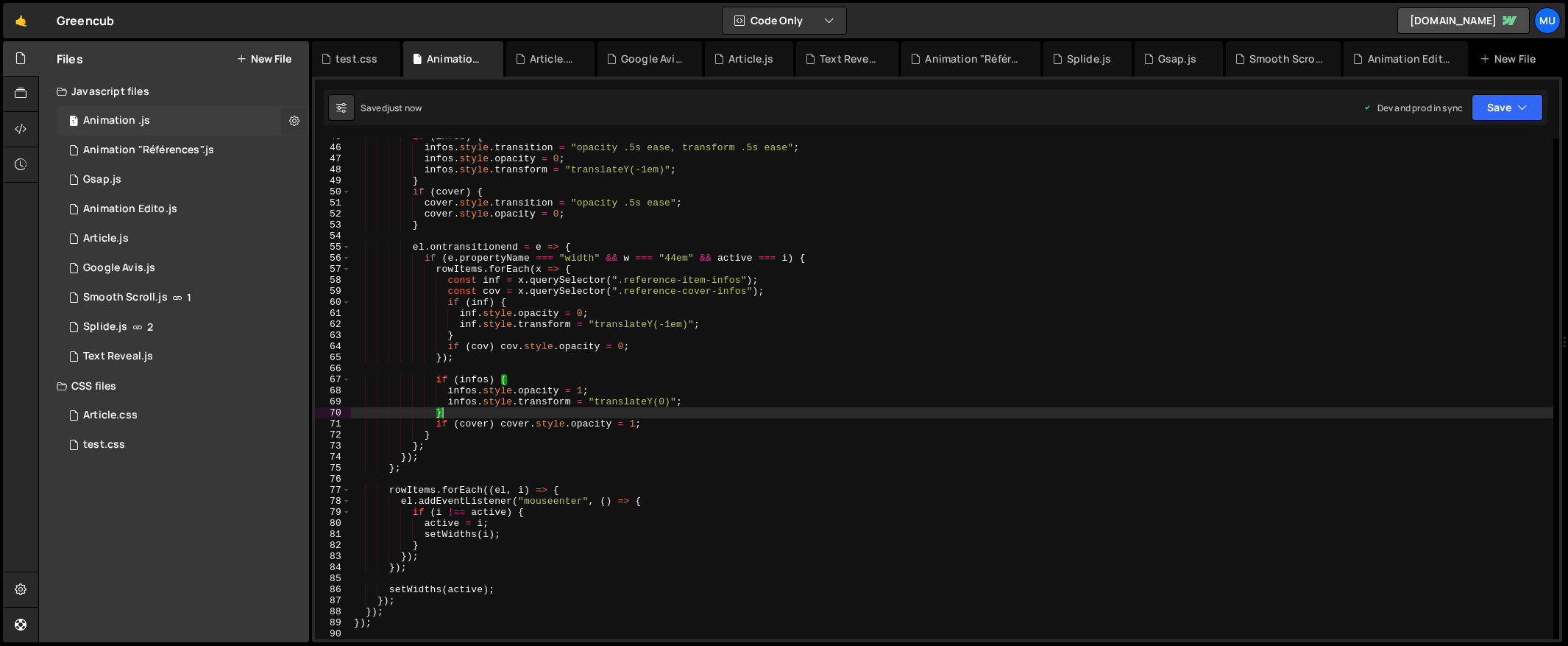
click at [295, 120] on icon at bounding box center [294, 120] width 10 height 14
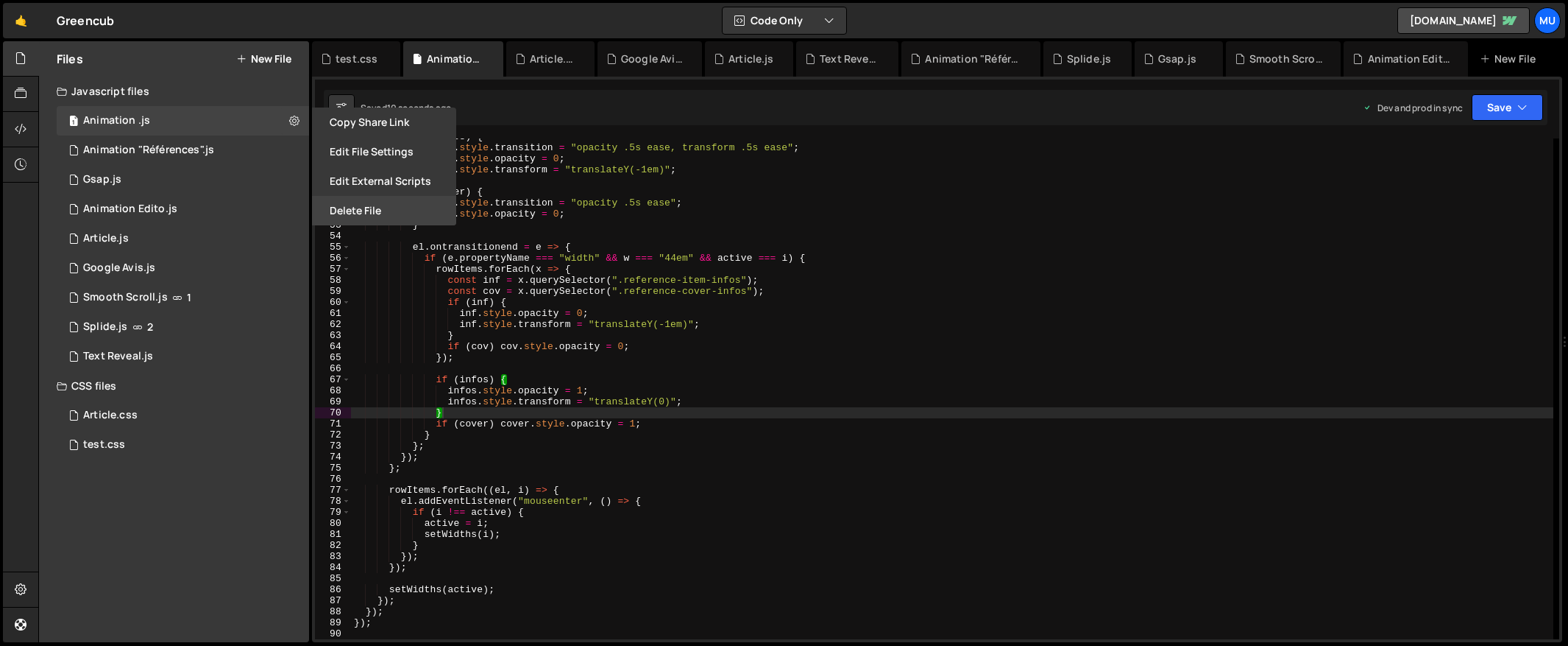
click at [344, 206] on button "Delete File" at bounding box center [384, 210] width 145 height 29
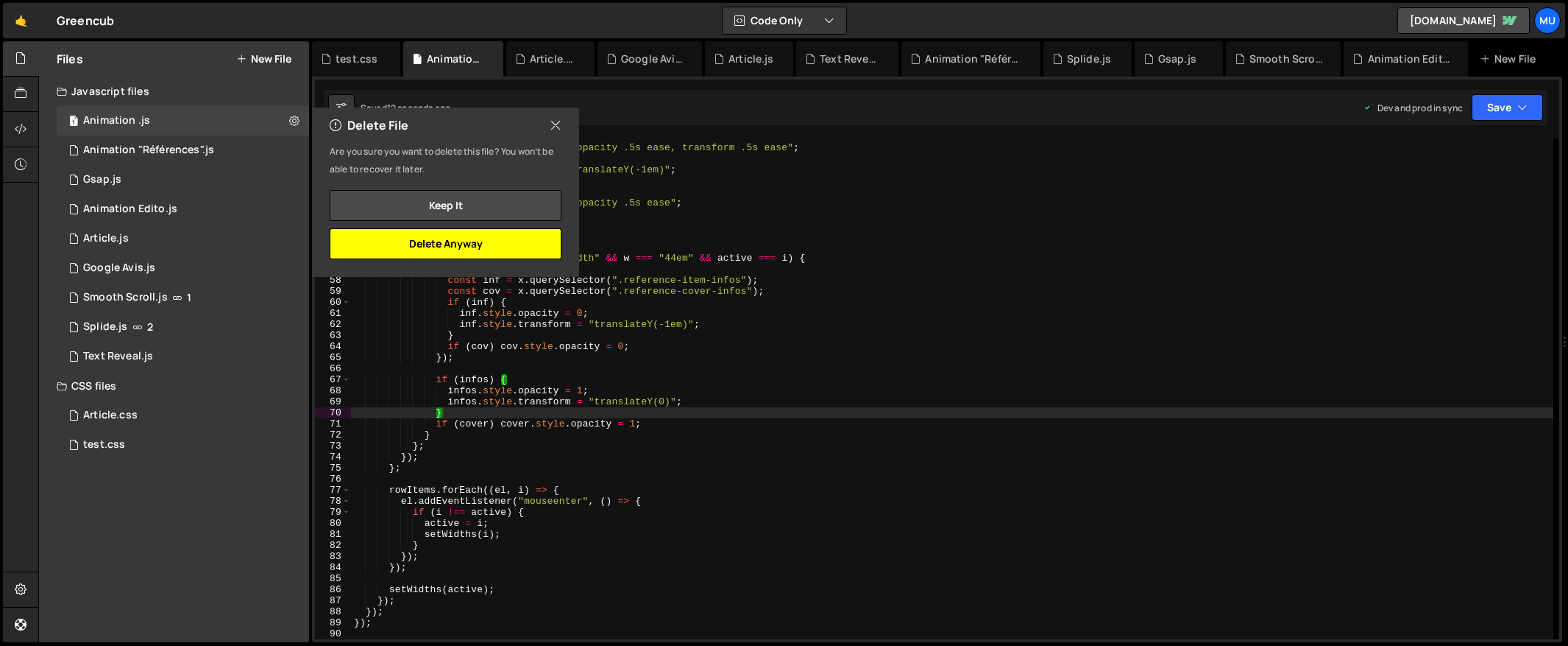
click at [406, 244] on button "Delete Anyway" at bounding box center [445, 243] width 232 height 31
checkbox input "false"
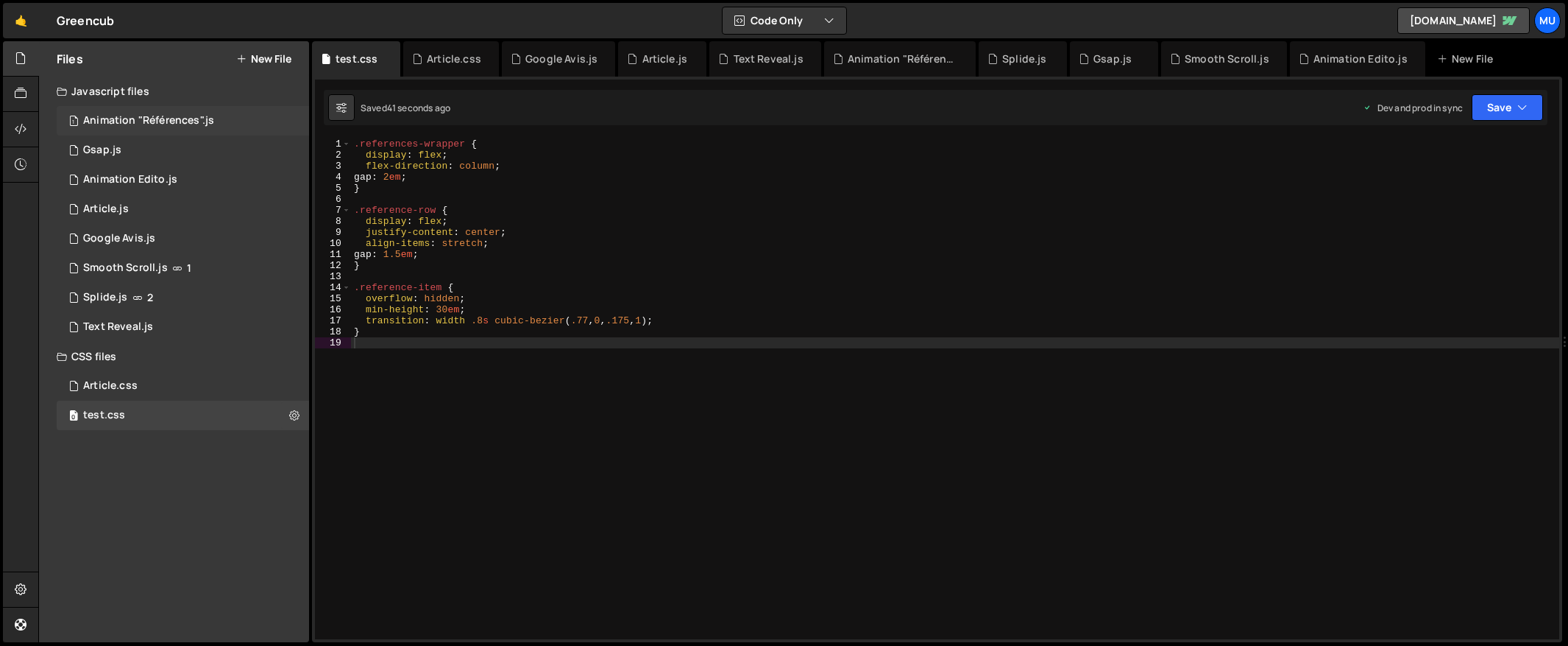
click at [290, 112] on div "1 Animation "Références".js 0" at bounding box center [182, 120] width 252 height 29
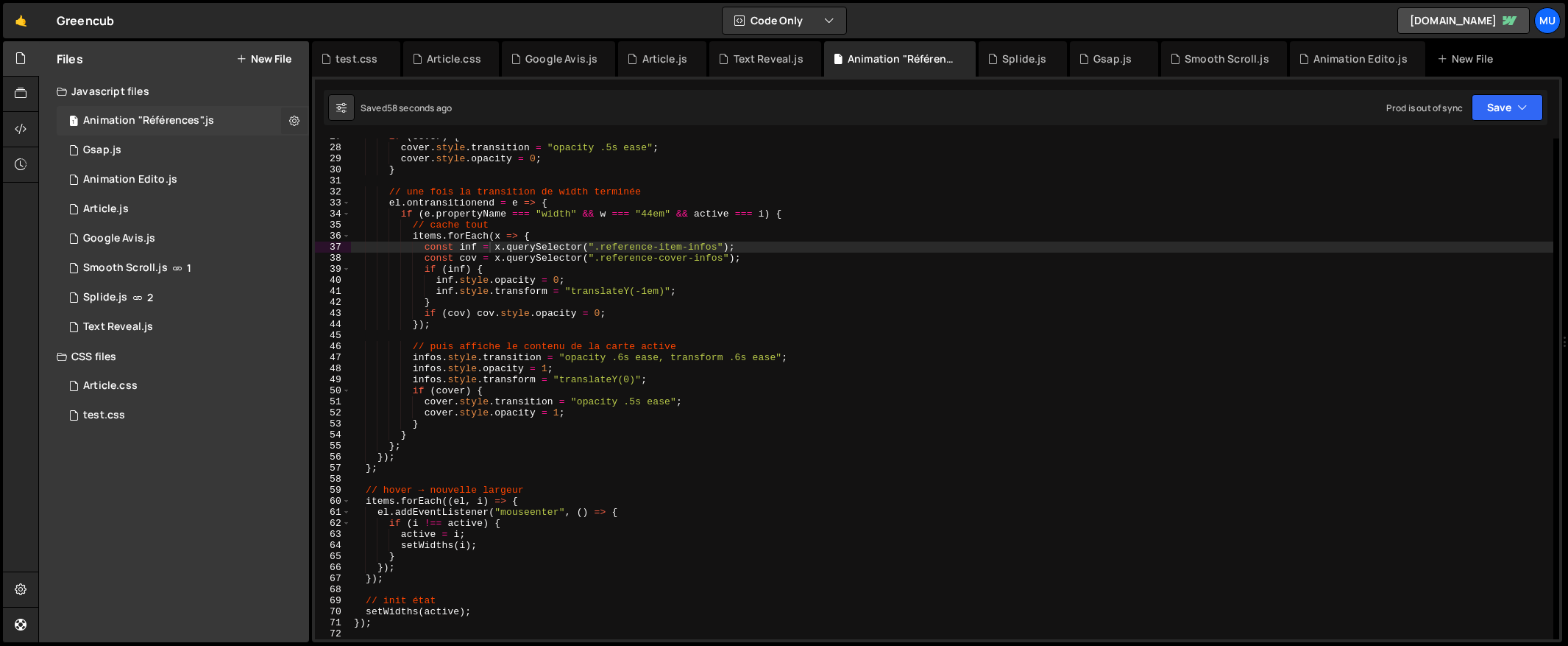
click at [290, 121] on icon at bounding box center [294, 120] width 10 height 14
type input "Animation "Références""
radio input "true"
checkbox input "true"
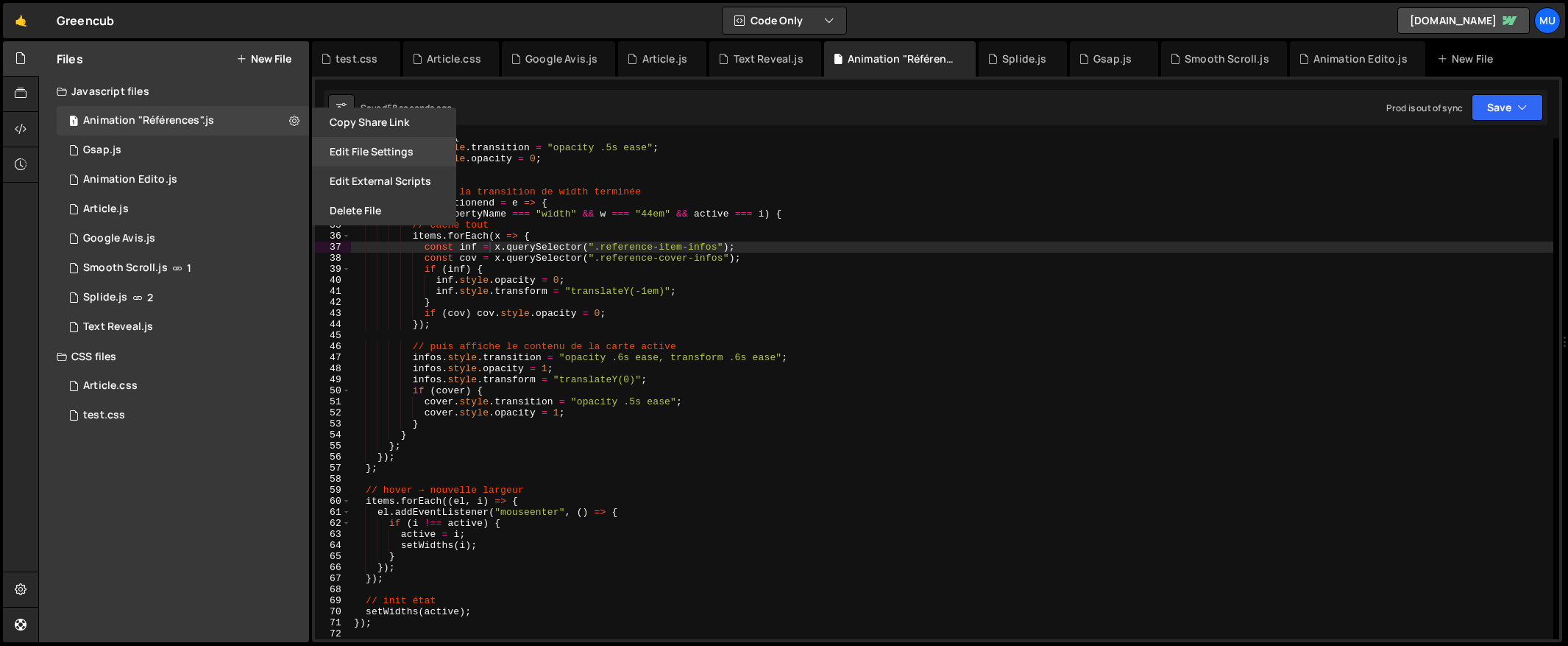
click at [348, 154] on button "Edit File Settings" at bounding box center [384, 151] width 145 height 29
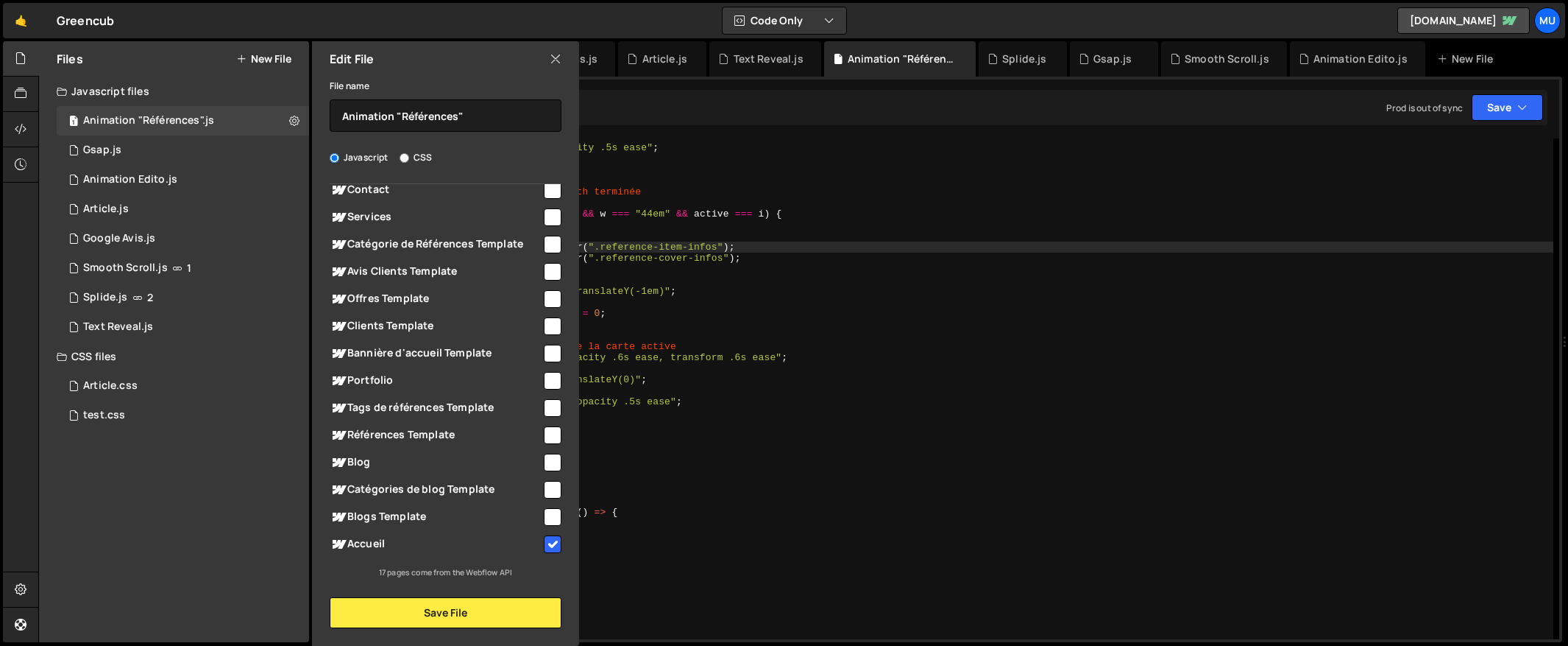
click at [376, 375] on span "Portfolio" at bounding box center [436, 380] width 212 height 18
checkbox input "true"
click at [438, 620] on button "Save File" at bounding box center [445, 612] width 232 height 31
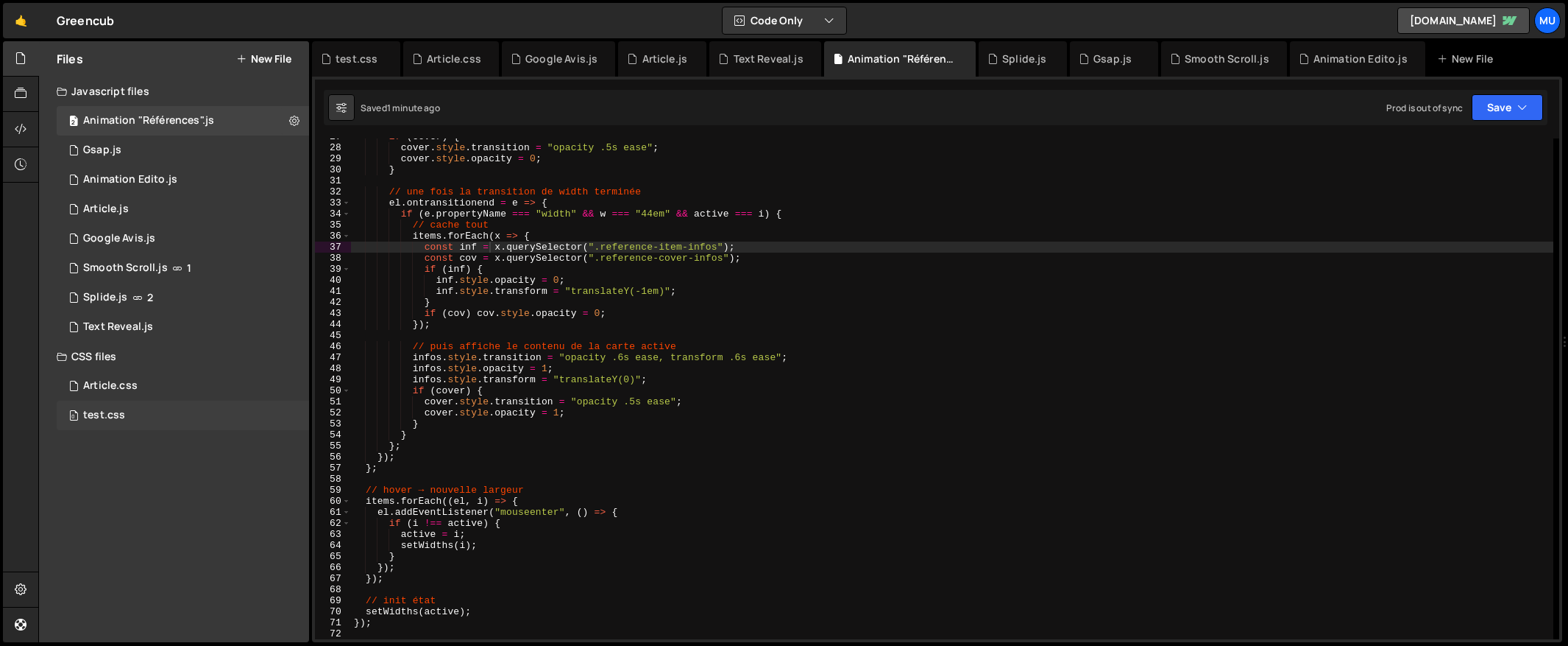
click at [297, 410] on div "0 test.css 0" at bounding box center [182, 414] width 252 height 29
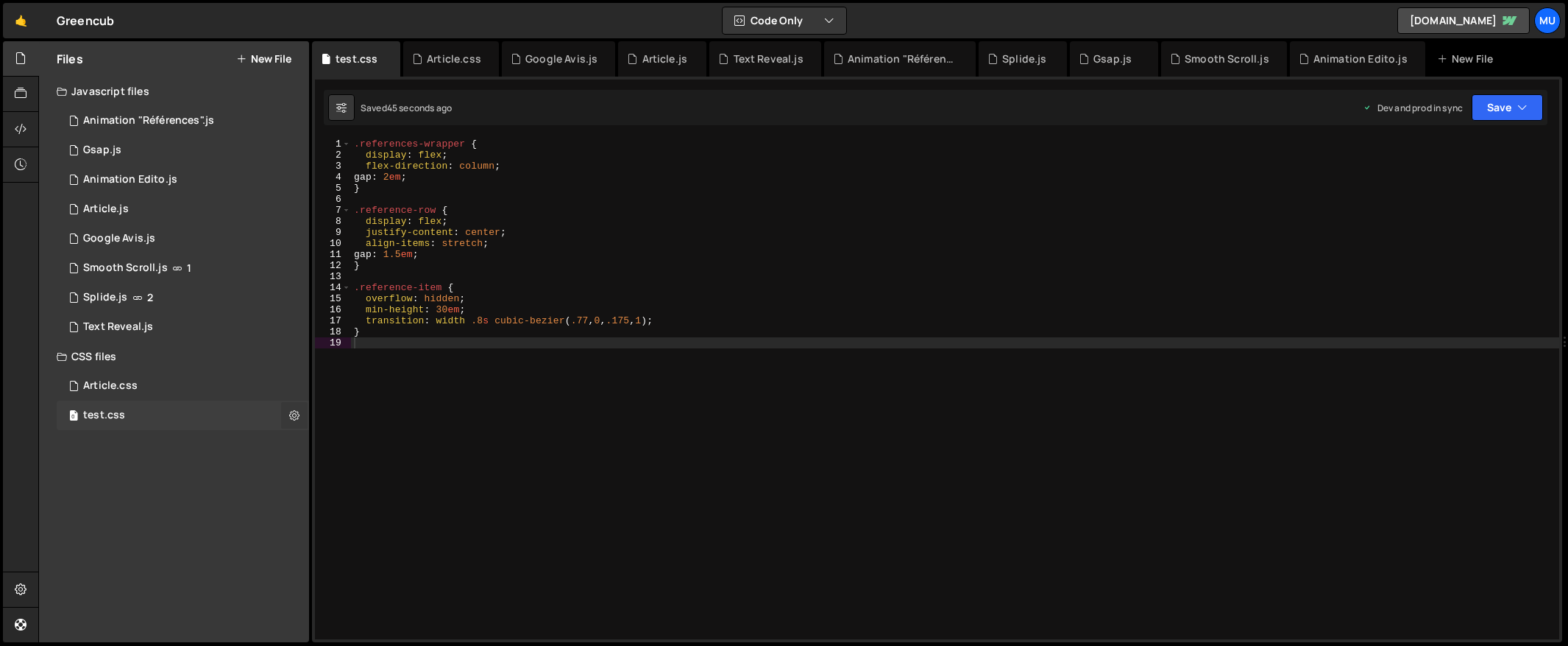
click at [292, 410] on icon at bounding box center [294, 414] width 10 height 14
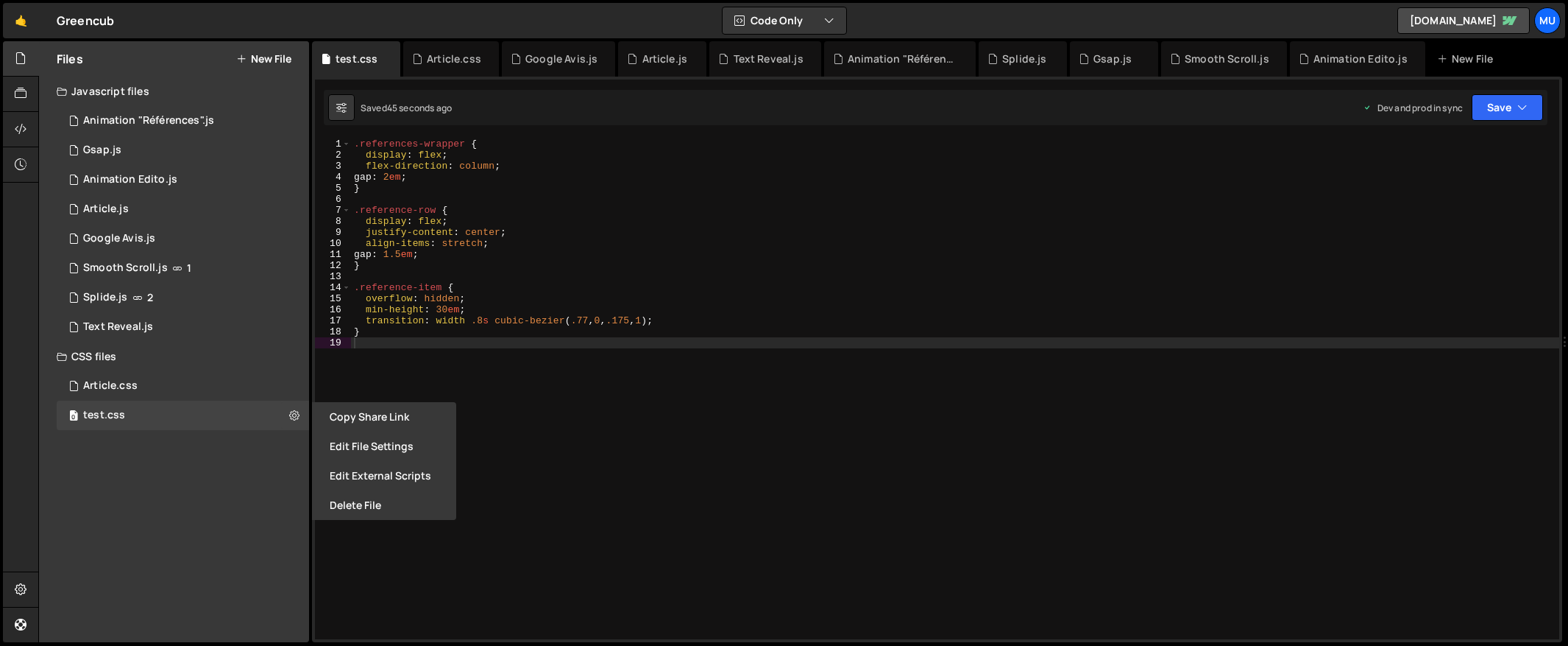
click at [369, 507] on button "Delete File" at bounding box center [384, 504] width 145 height 29
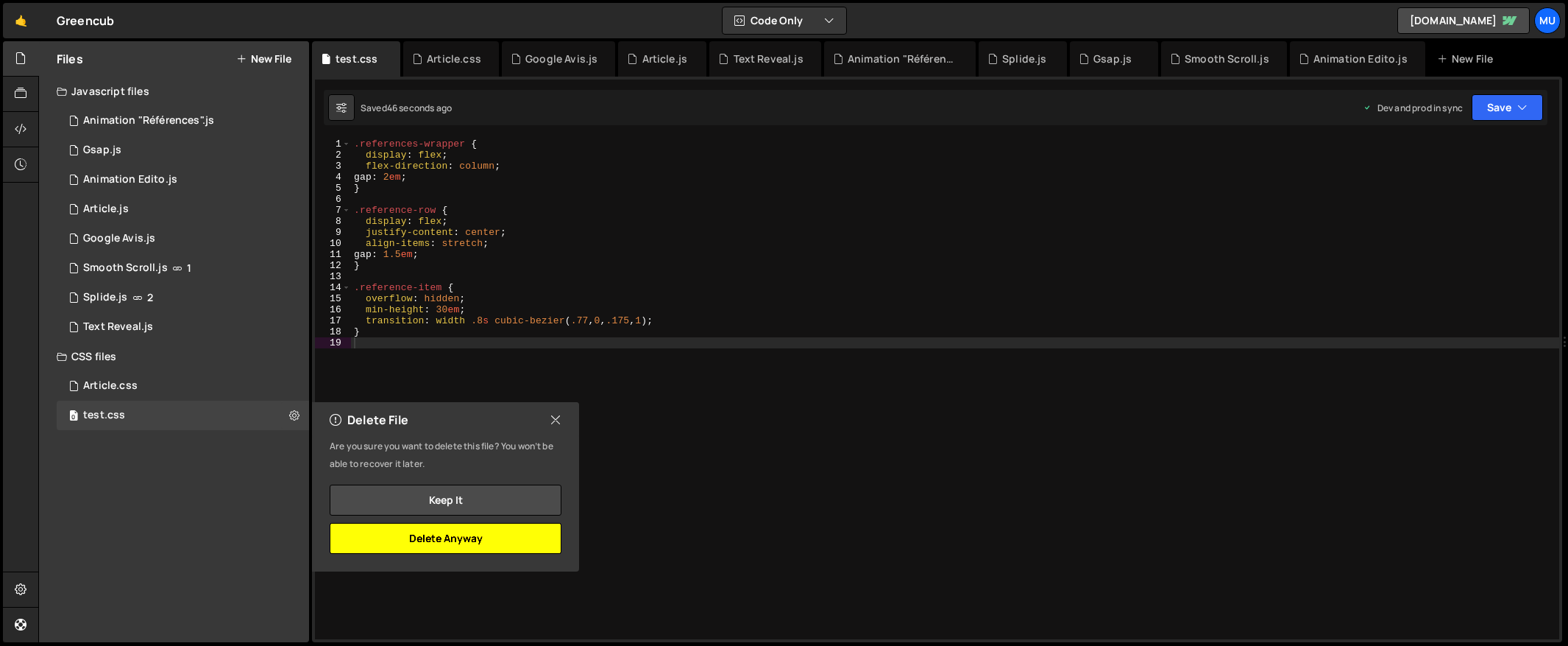
click at [503, 546] on button "Delete Anyway" at bounding box center [445, 538] width 232 height 31
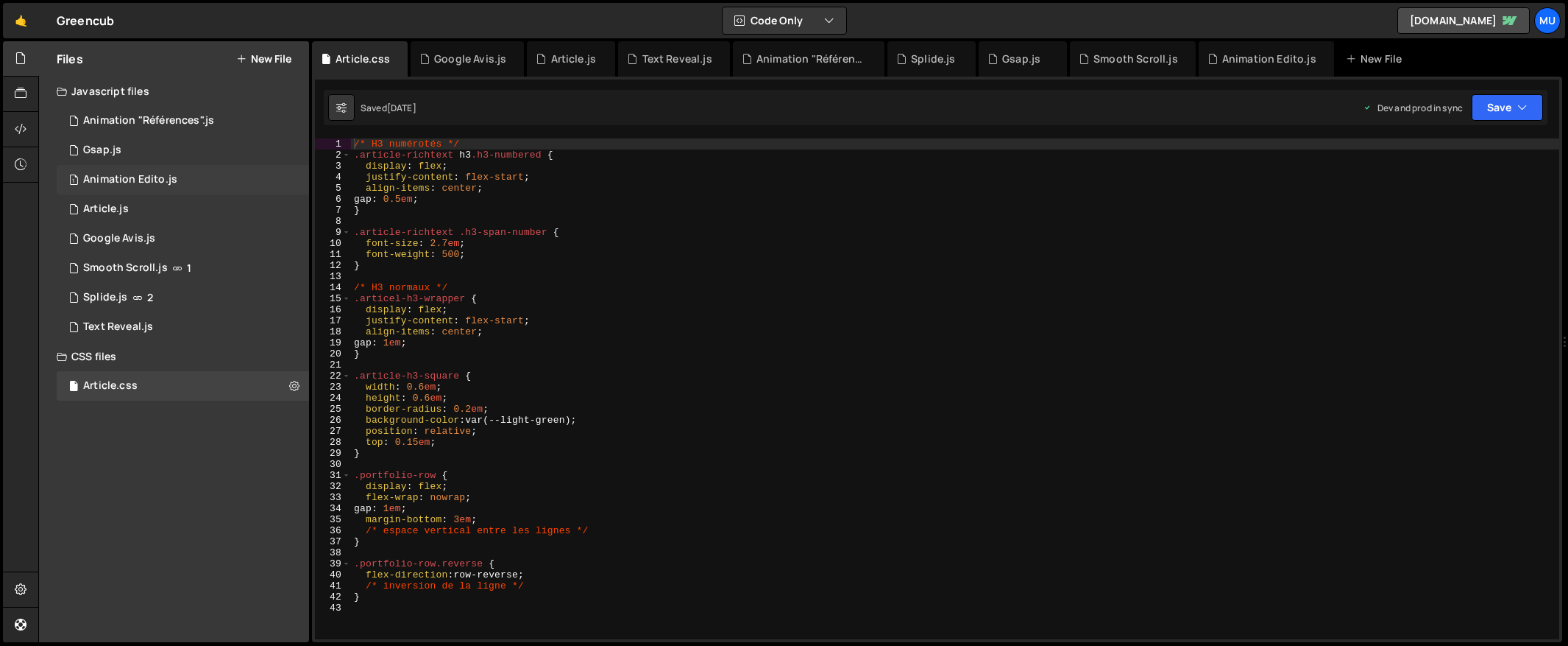
click at [187, 184] on div "1 Animation Edito.js 0" at bounding box center [182, 179] width 252 height 29
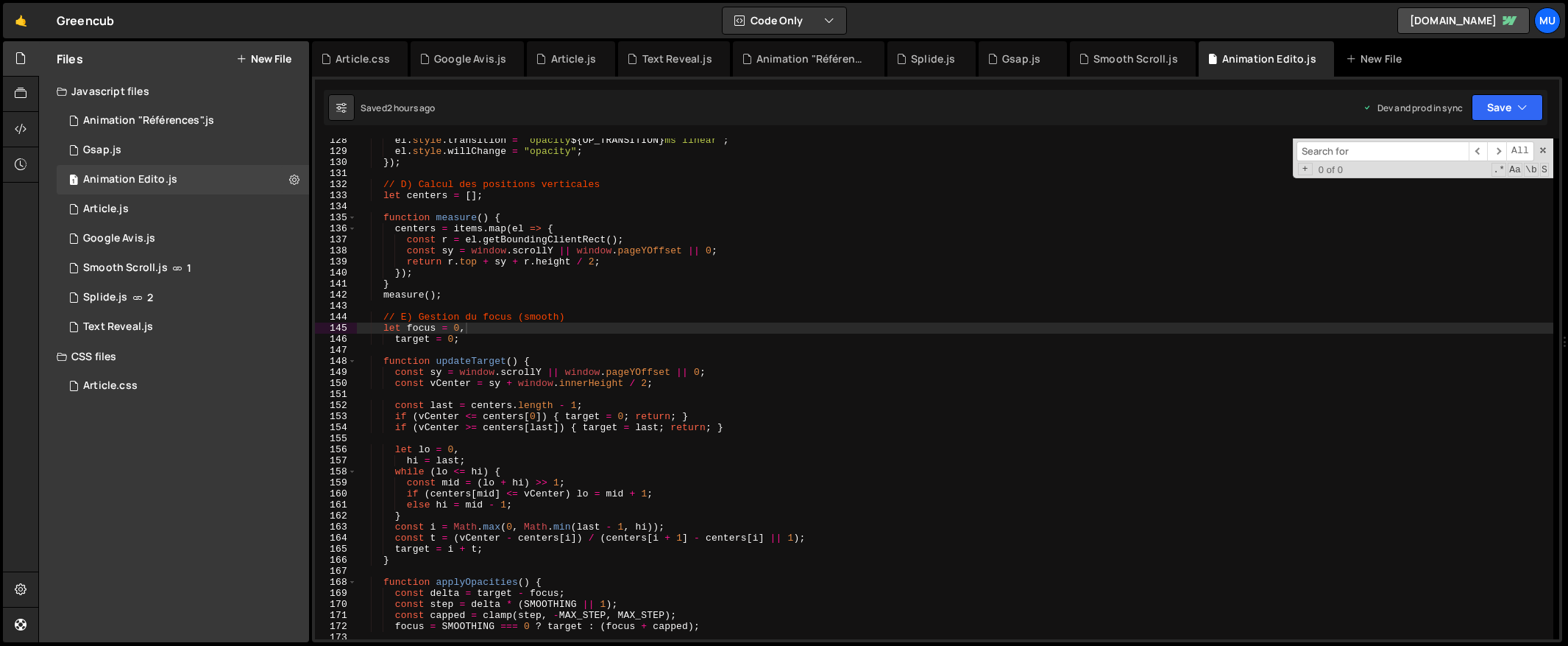
click at [495, 213] on div "el . style . transition = ` opacity ${ OP_TRANSITION } ms linear ` ; el . style…" at bounding box center [1014, 395] width 1315 height 523
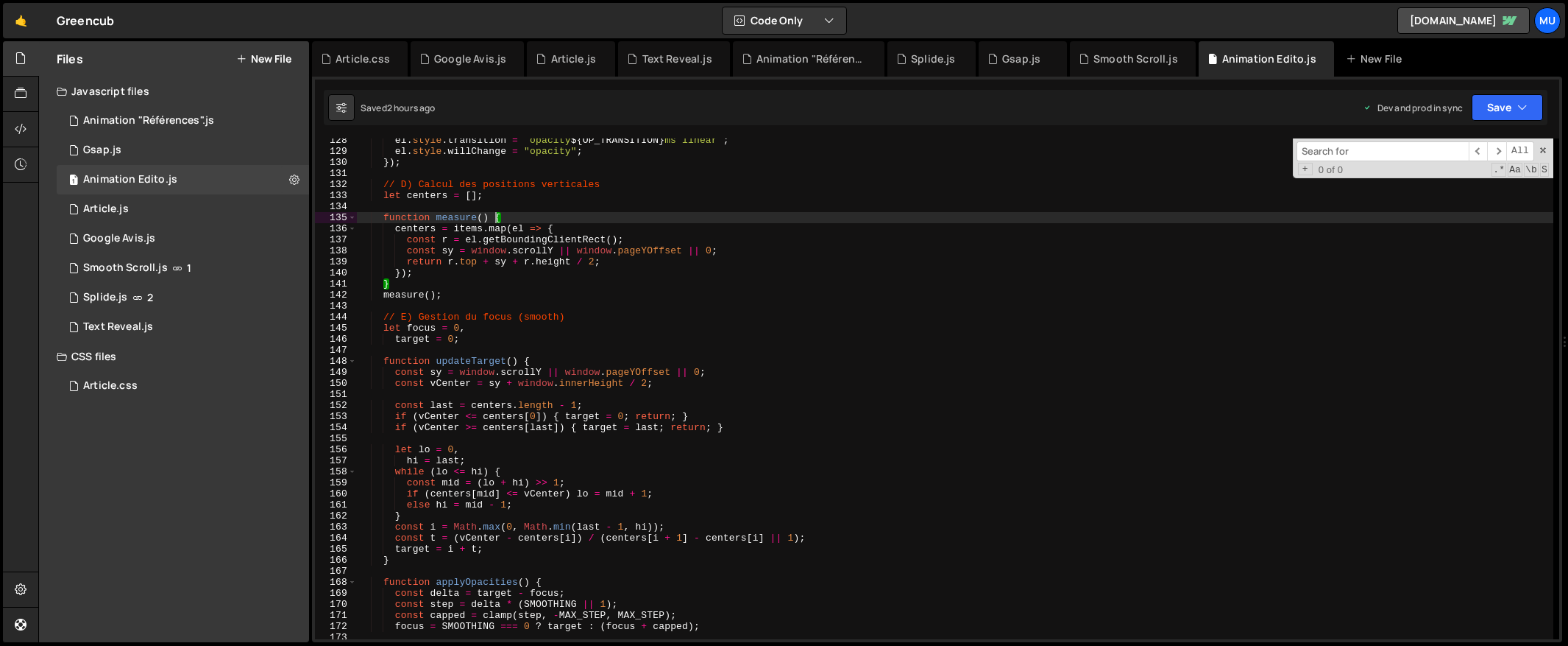
click at [563, 226] on div "el . style . transition = ` opacity ${ OP_TRANSITION } ms linear ` ; el . style…" at bounding box center [956, 395] width 1197 height 523
type textarea "centers = items.map(el => {"
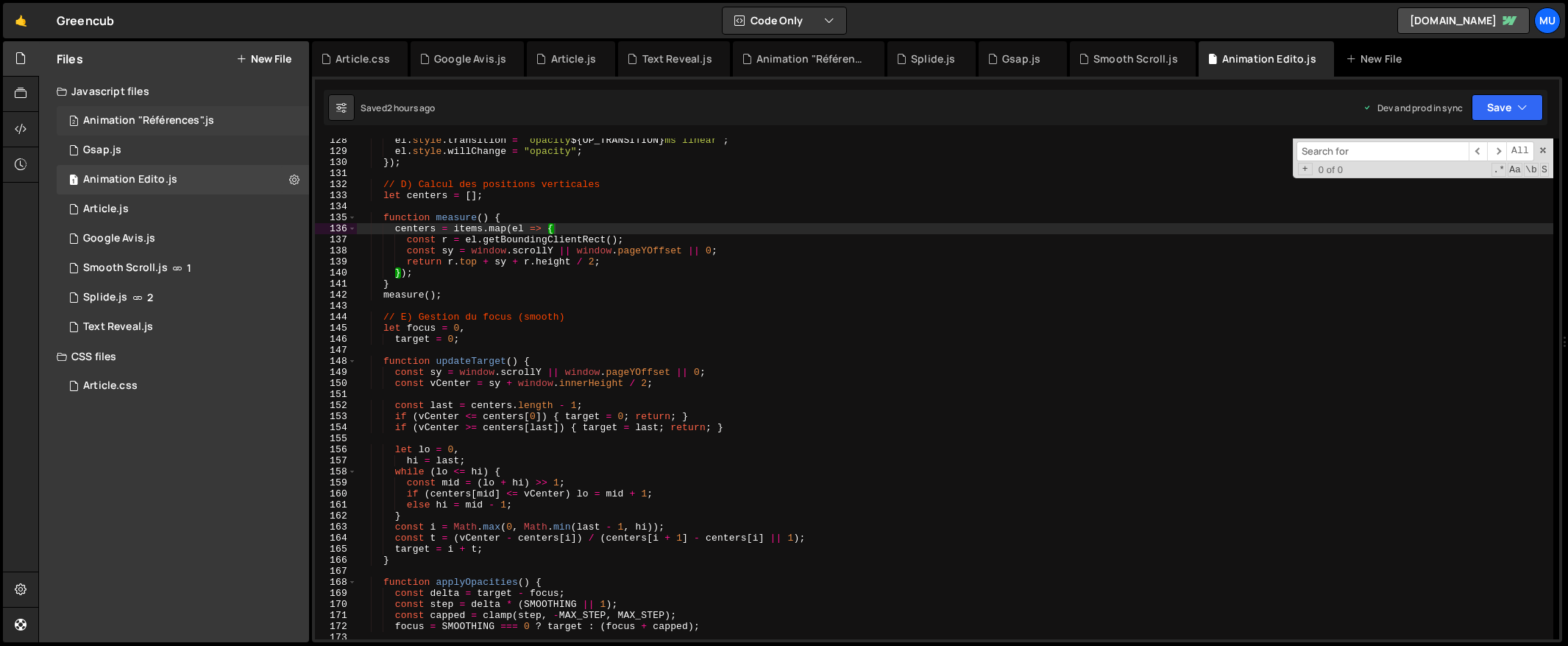
click at [170, 128] on div "2 Animation "Références".js 0" at bounding box center [182, 120] width 252 height 29
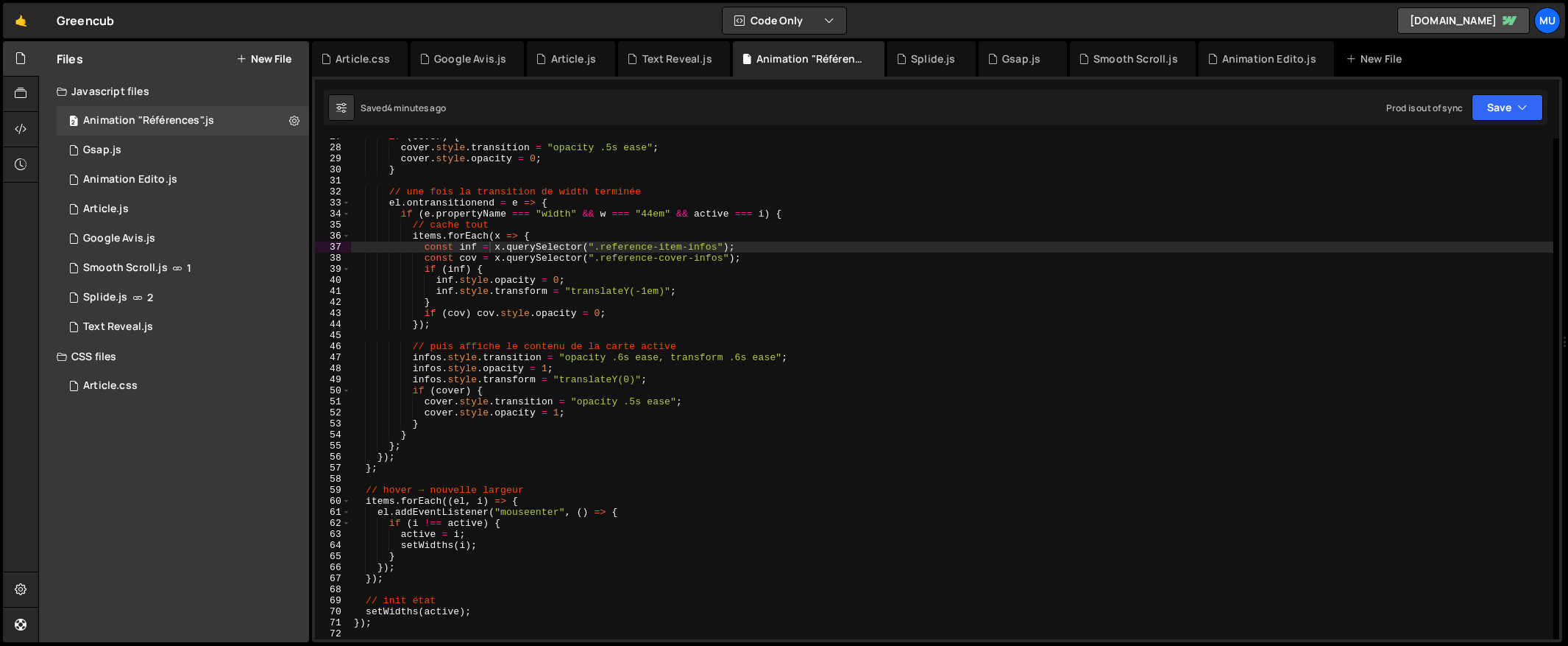
click at [545, 225] on div "if ( cover ) { cover . style . transition = "opacity .5s ease" ; cover . style …" at bounding box center [952, 393] width 1202 height 523
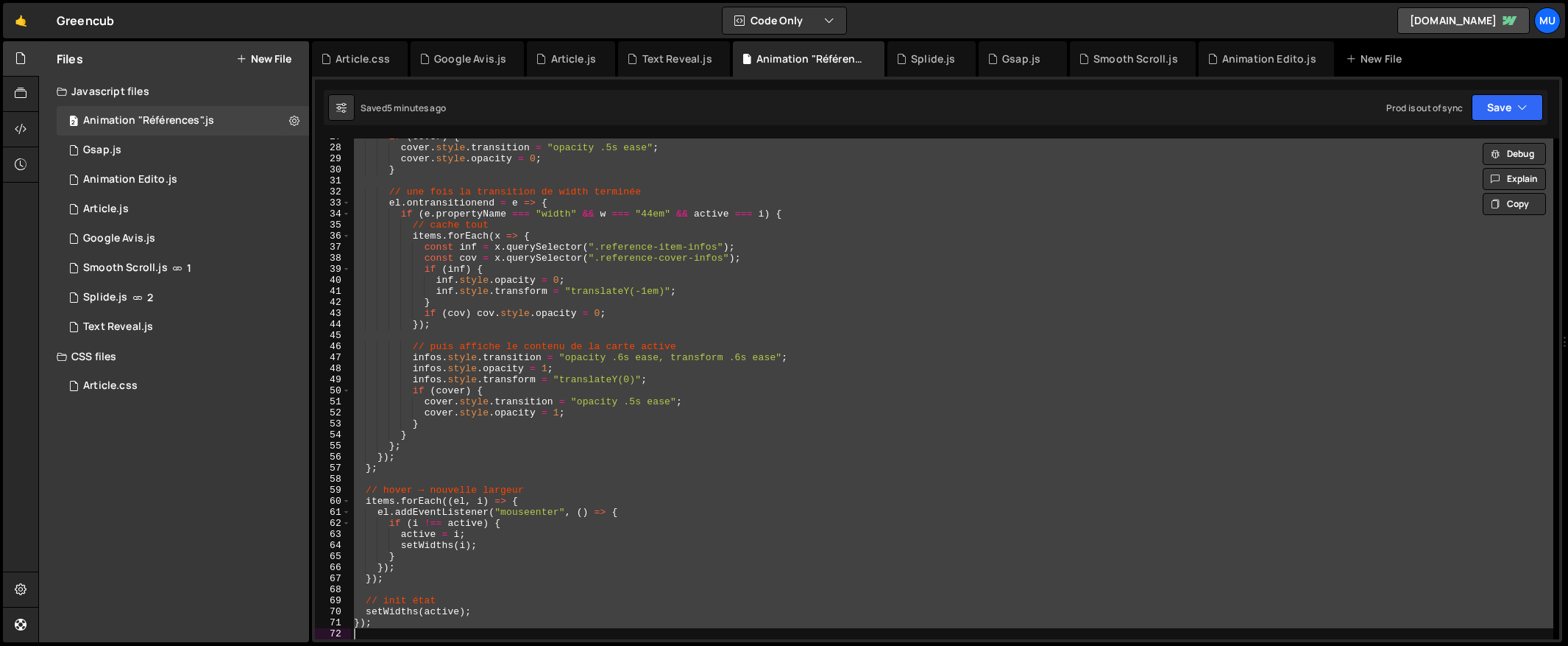
click at [618, 301] on div "if ( cover ) { cover . style . transition = "opacity .5s ease" ; cover . style …" at bounding box center [952, 388] width 1202 height 500
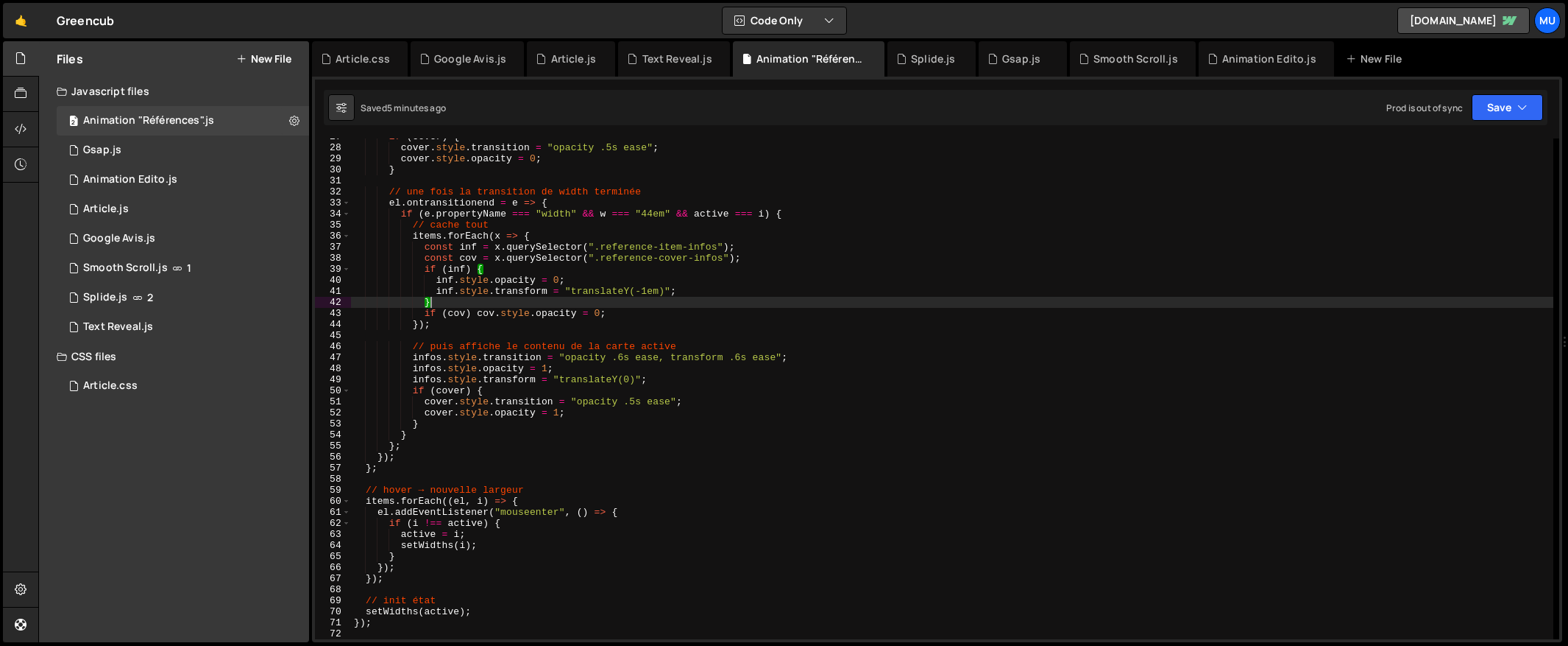
type textarea "});"
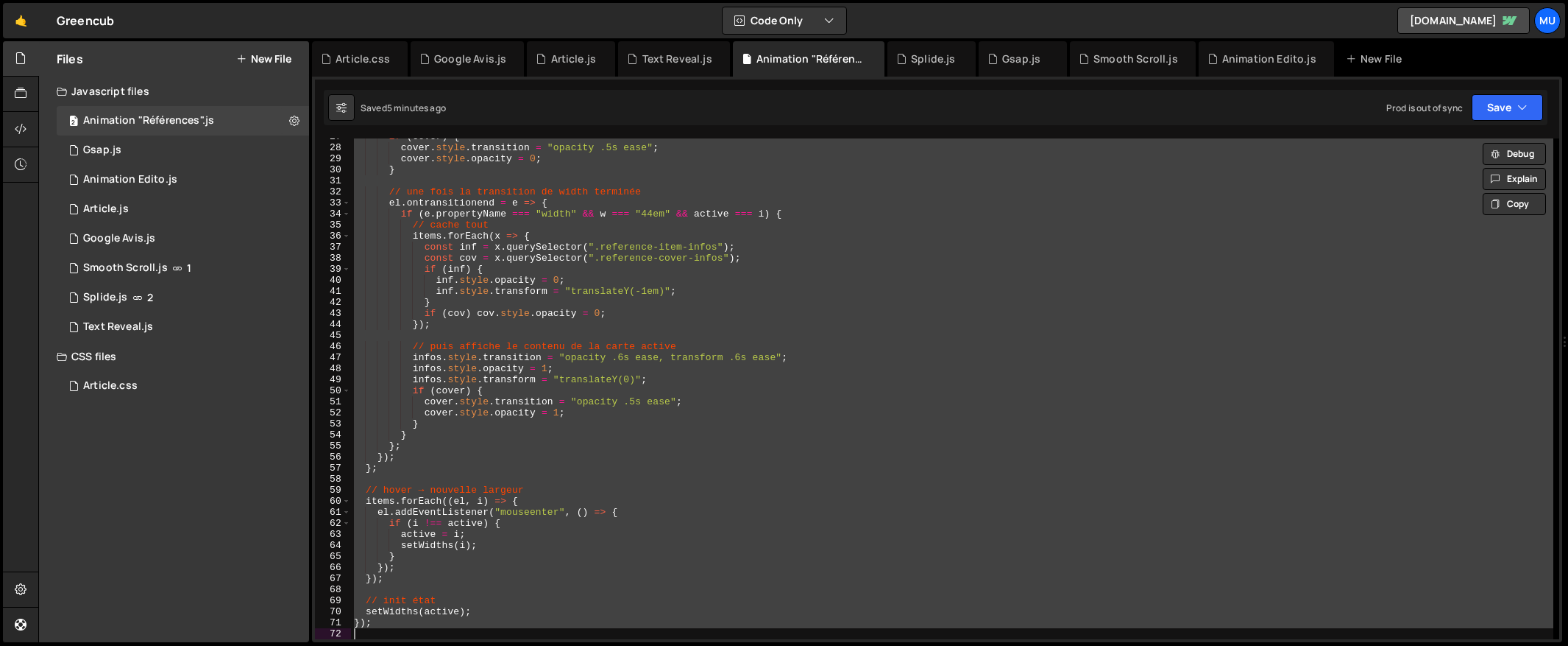
paste textarea
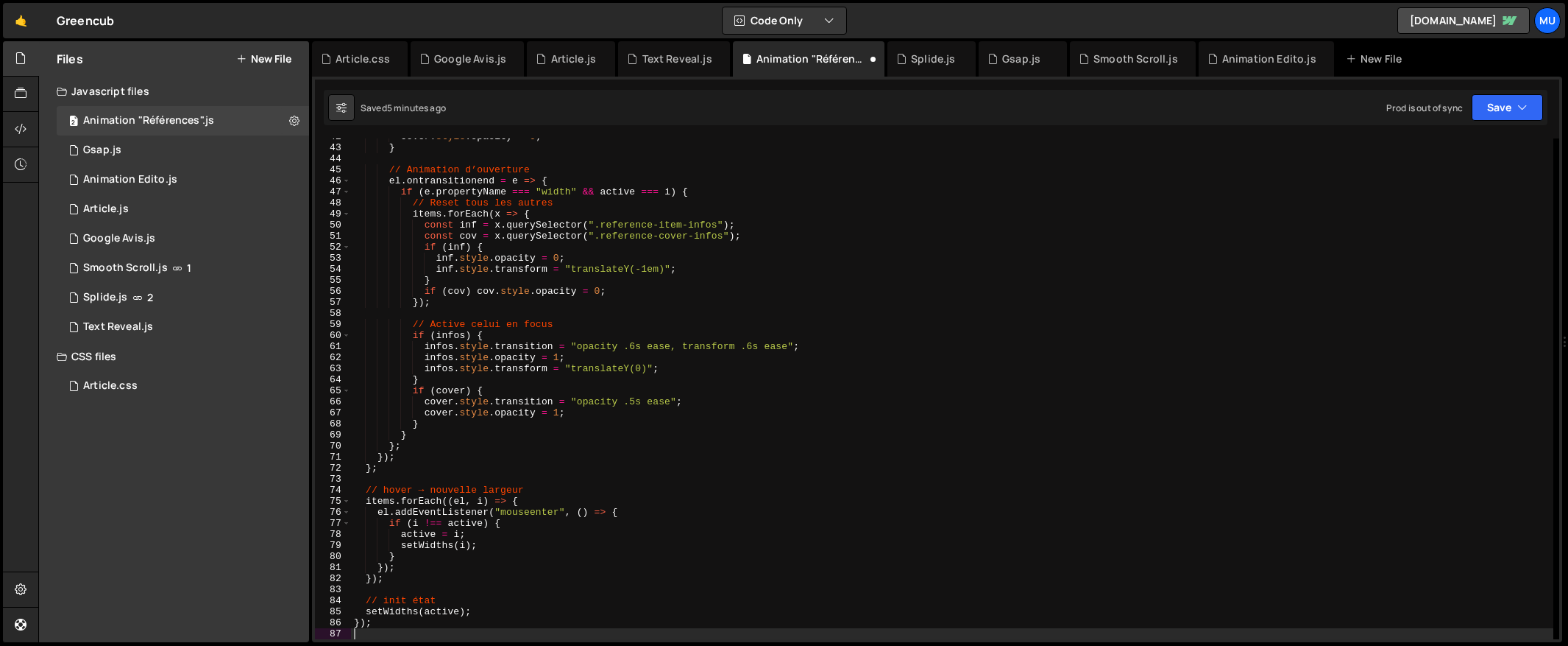
scroll to position [460, 0]
click at [532, 270] on div "cover . style . opacity = 0 ; } // Animation d’ouverture el . ontransitionend =…" at bounding box center [952, 393] width 1202 height 523
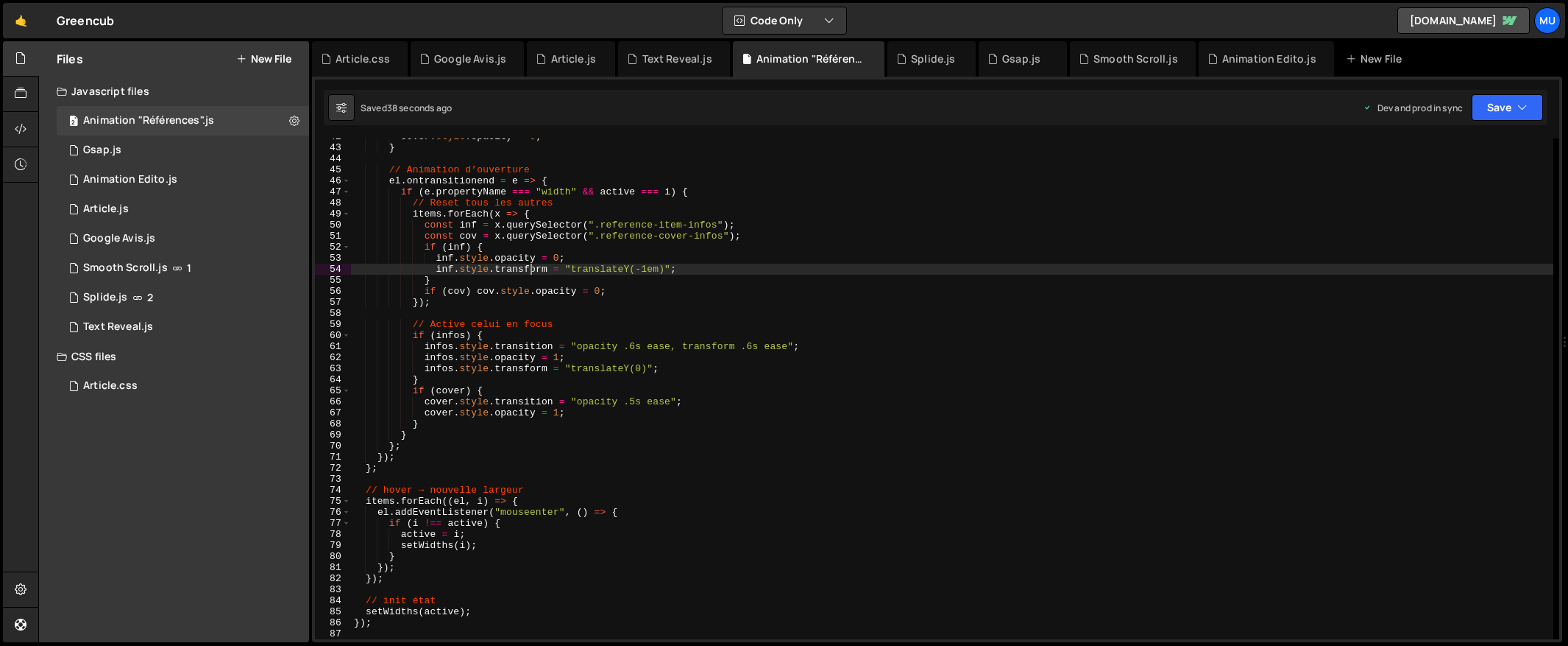
type textarea "});"
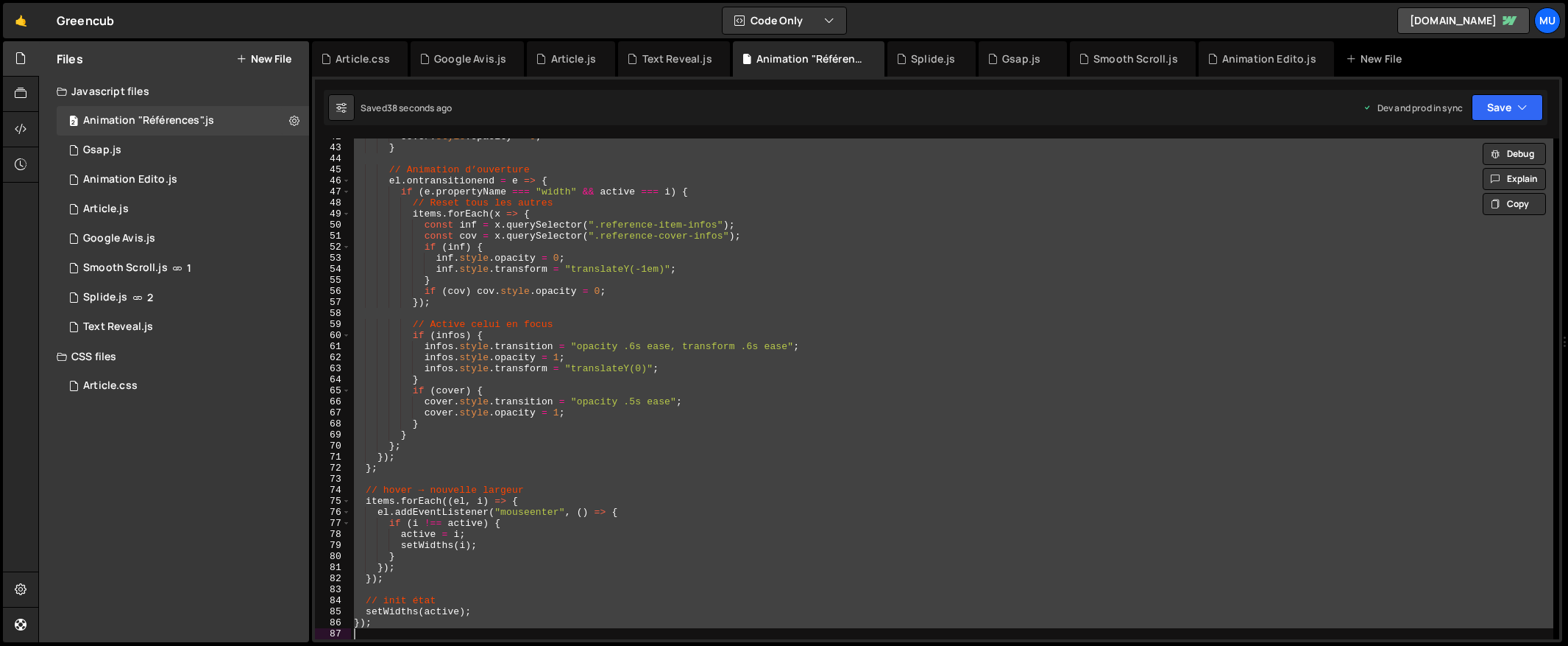
paste textarea
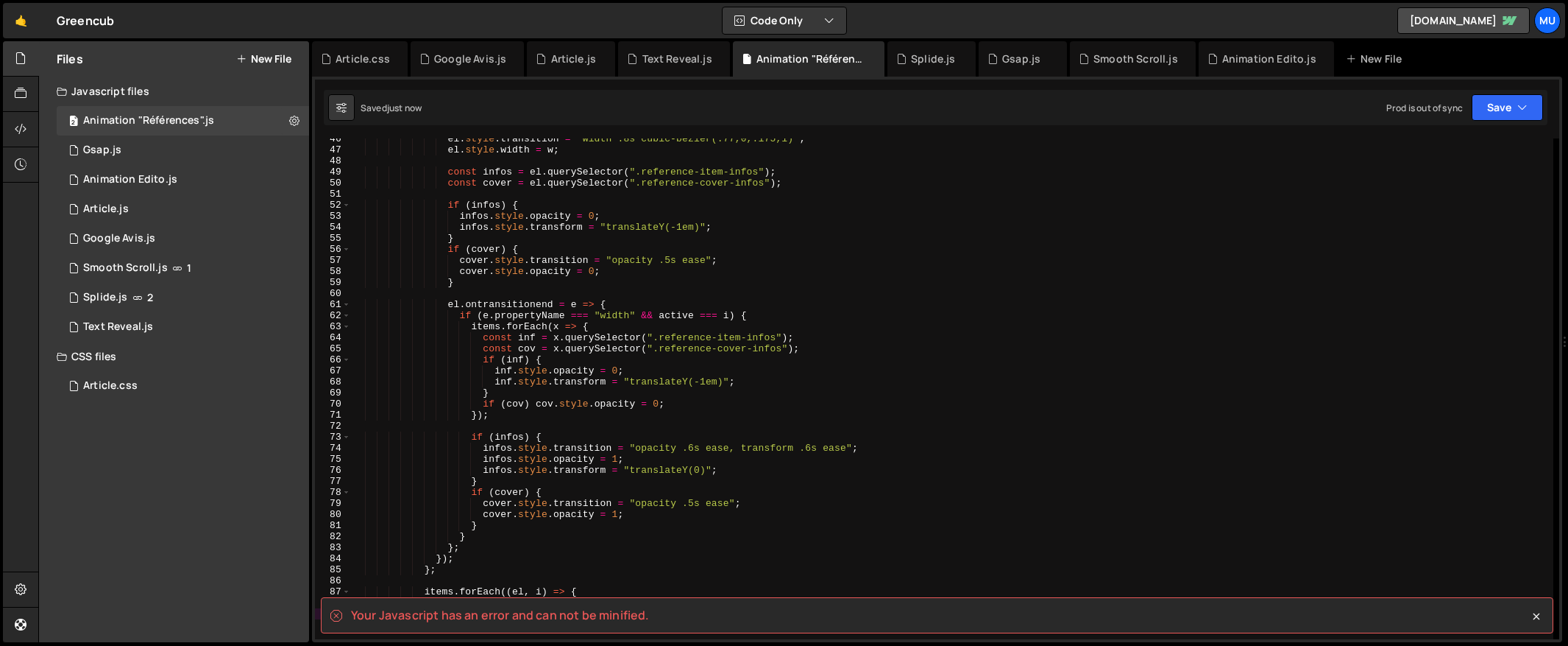
scroll to position [727, 0]
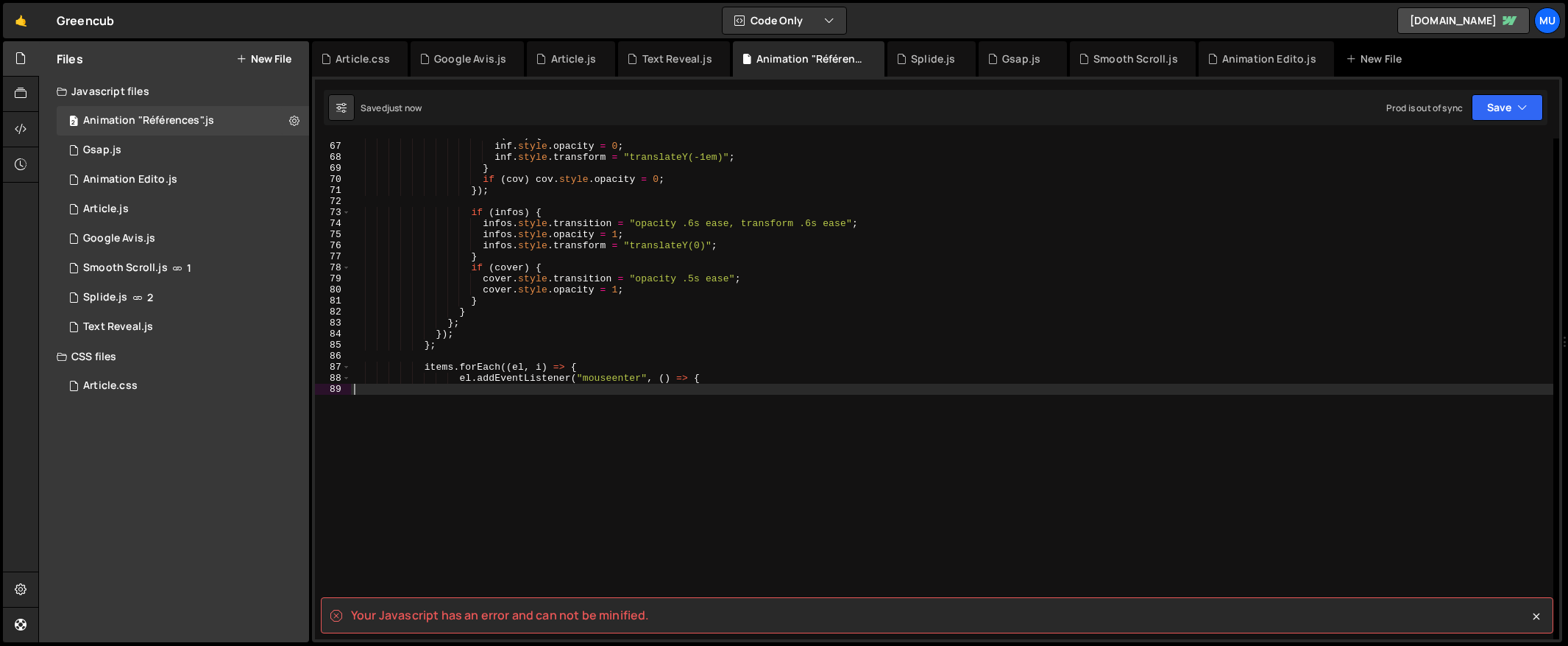
click at [843, 439] on div "if ( inf ) { inf . style . opacity = 0 ; inf . style . transform = "translateY(…" at bounding box center [952, 391] width 1202 height 523
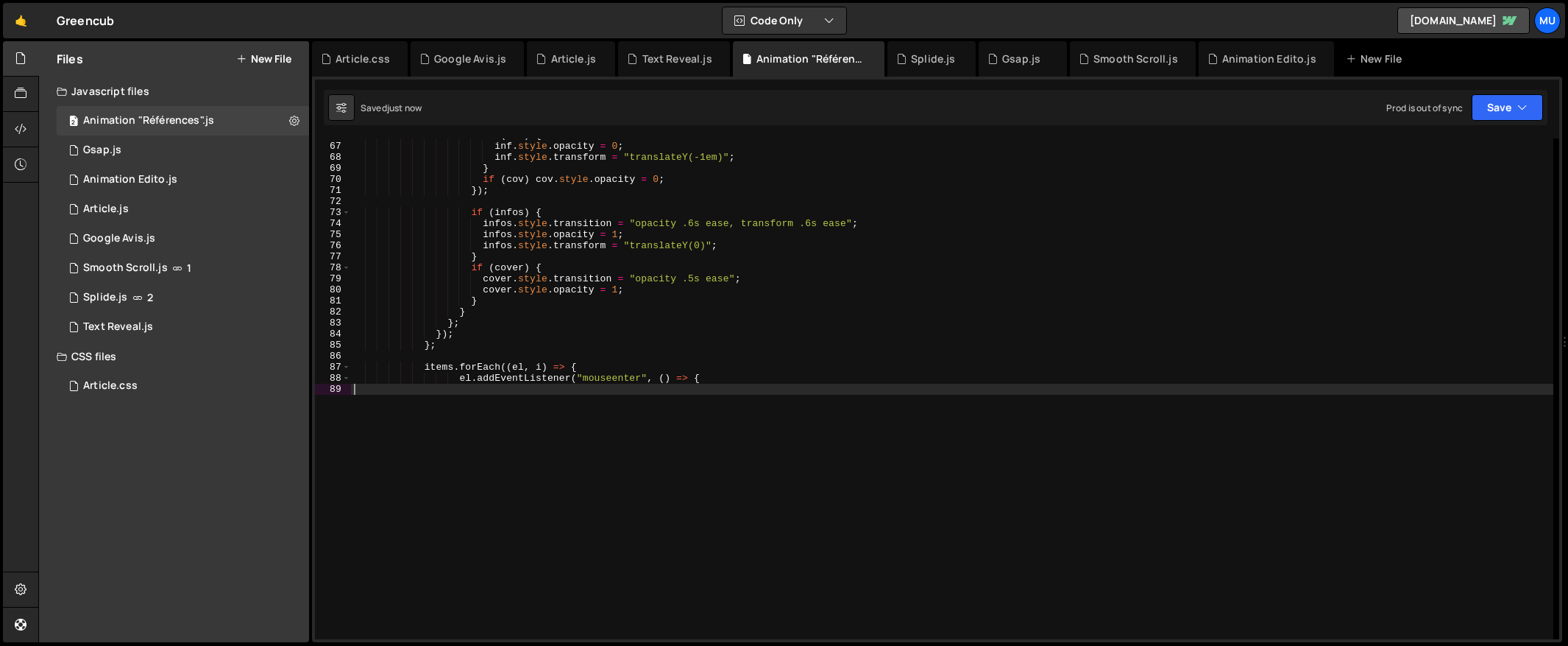
click at [725, 403] on div "if ( inf ) { inf . style . opacity = 0 ; inf . style . transform = "translateY(…" at bounding box center [952, 391] width 1202 height 523
type textarea "el.addEventListener("mouseenter", () => {"
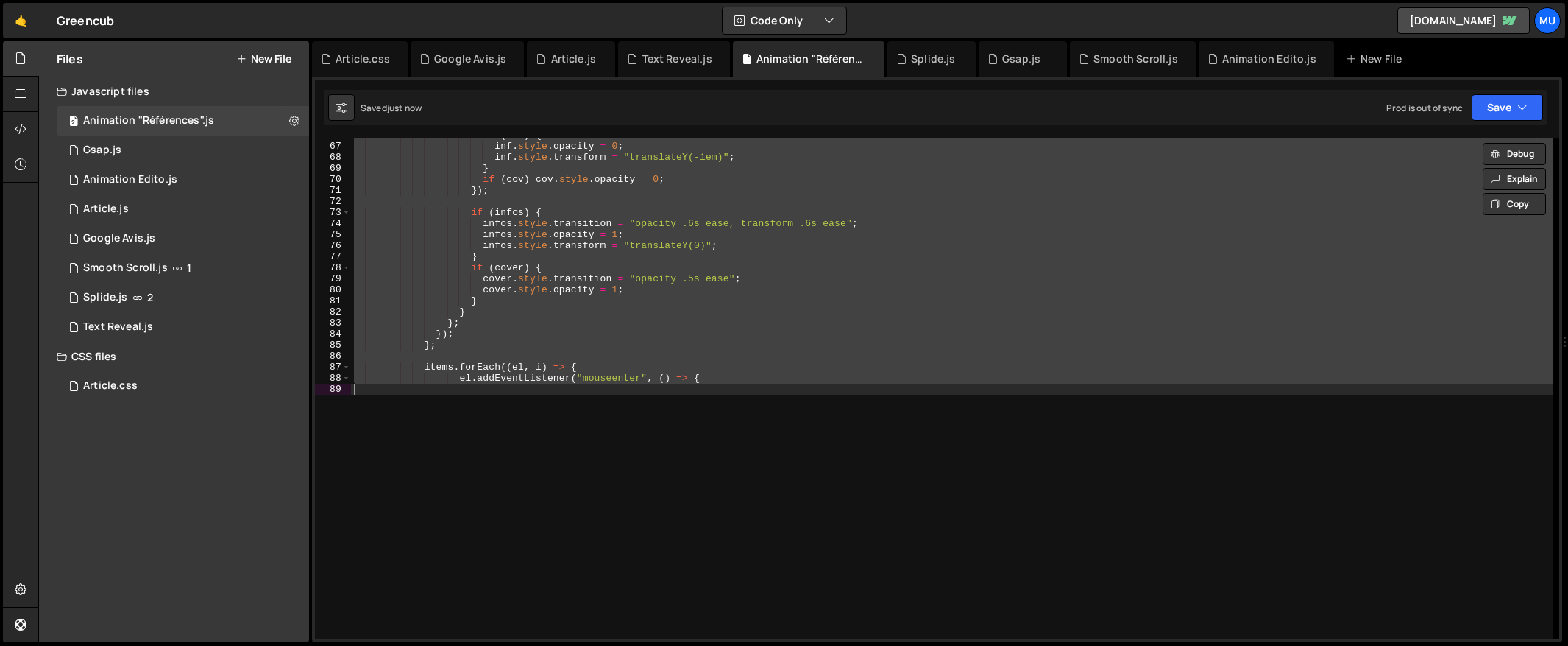
paste textarea
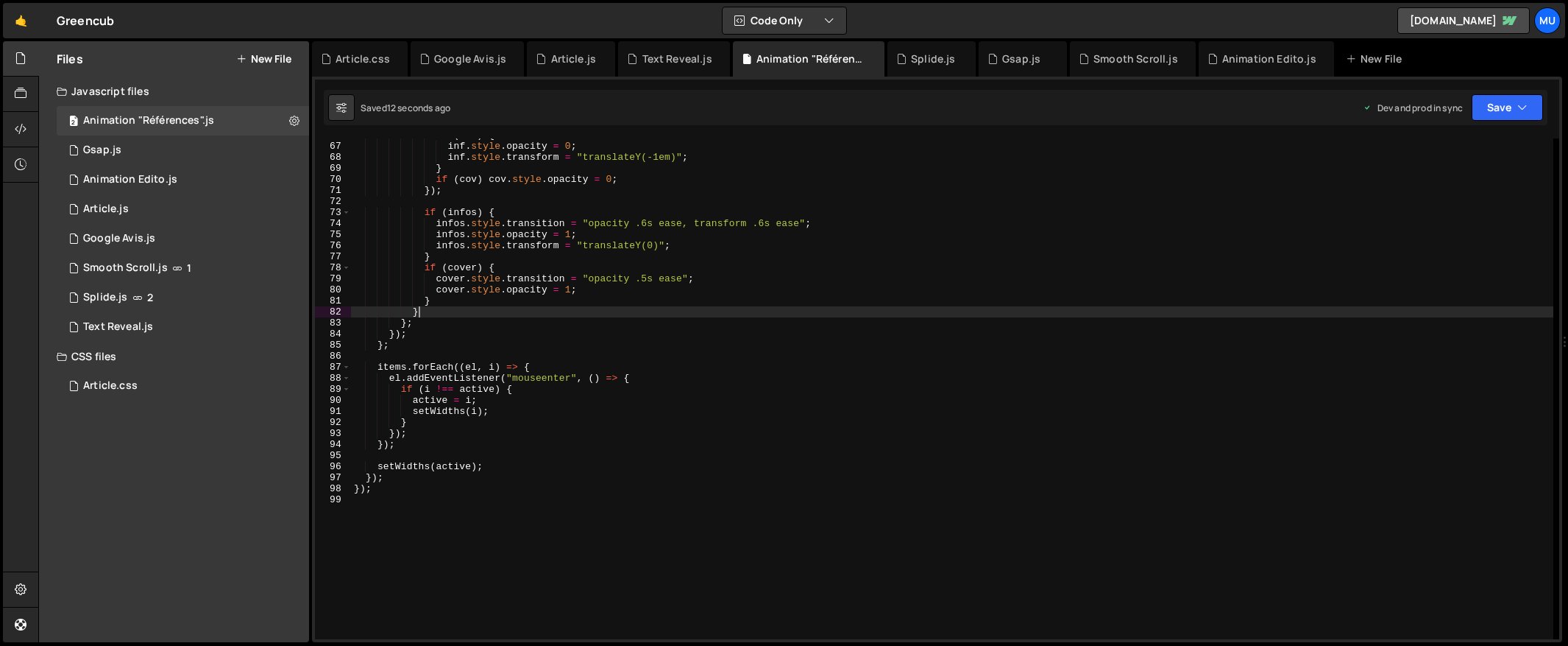
drag, startPoint x: 902, startPoint y: 304, endPoint x: 795, endPoint y: 352, distance: 117.3
click at [898, 304] on div "if ( inf ) { inf . style . opacity = 0 ; inf . style . transform = "translateY(…" at bounding box center [952, 391] width 1202 height 523
type textarea "} }"
click at [788, 351] on div "if ( inf ) { inf . style . opacity = 0 ; inf . style . transform = "translateY(…" at bounding box center [952, 391] width 1202 height 523
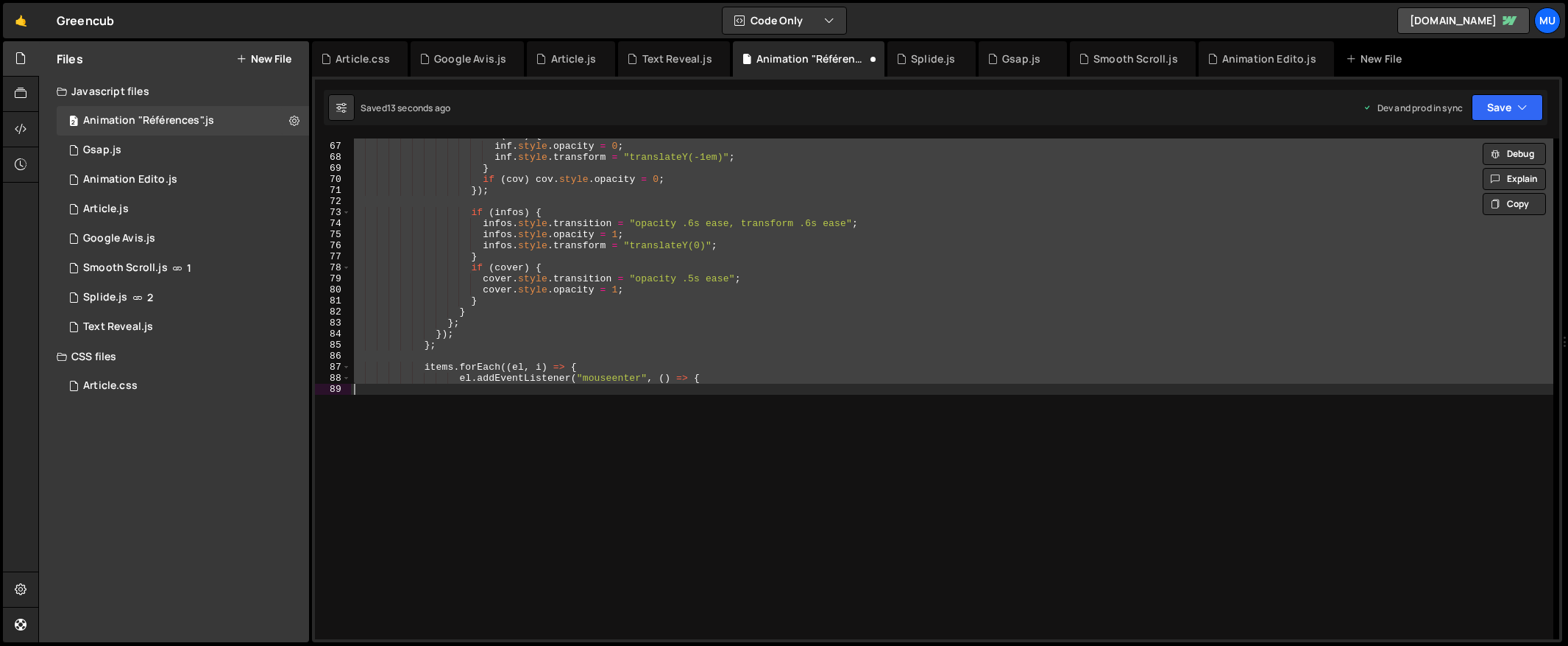
type textarea "el.addEventListener("mouseenter", () => {"
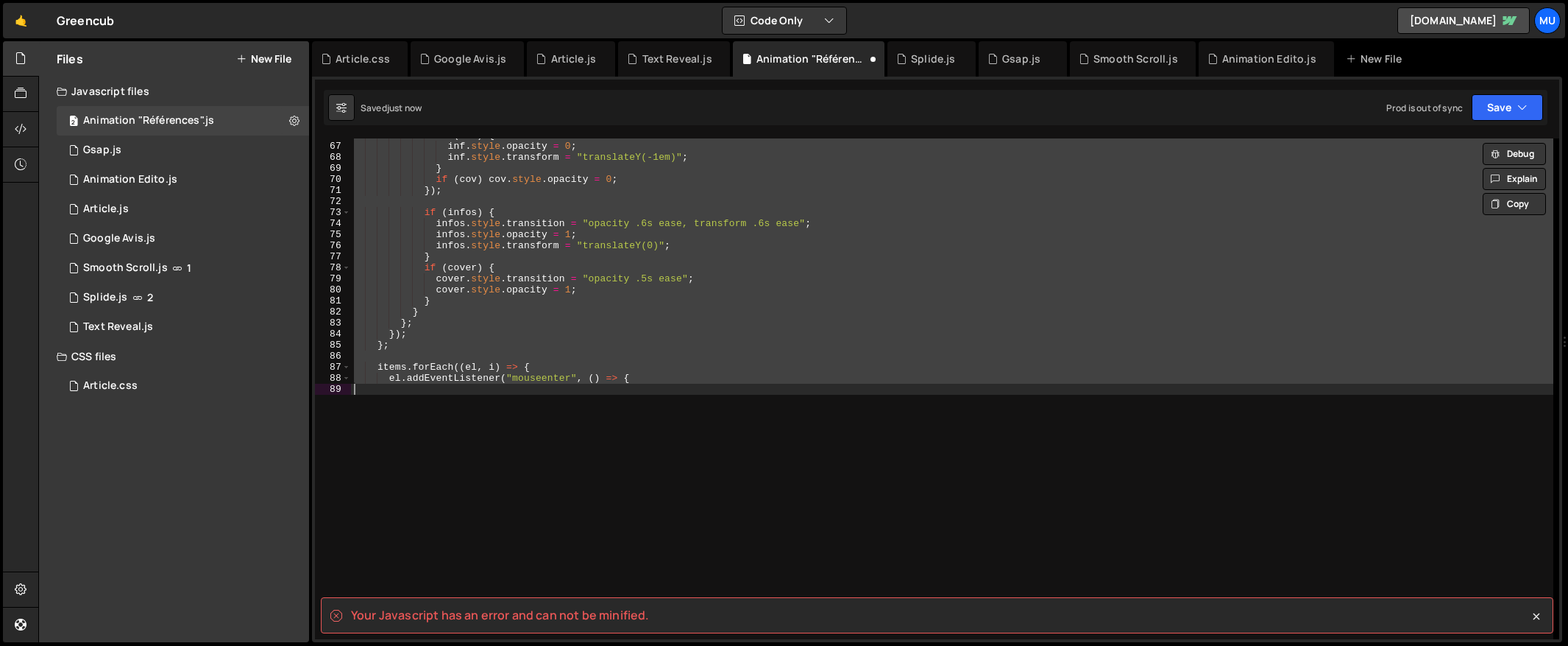
type textarea "});"
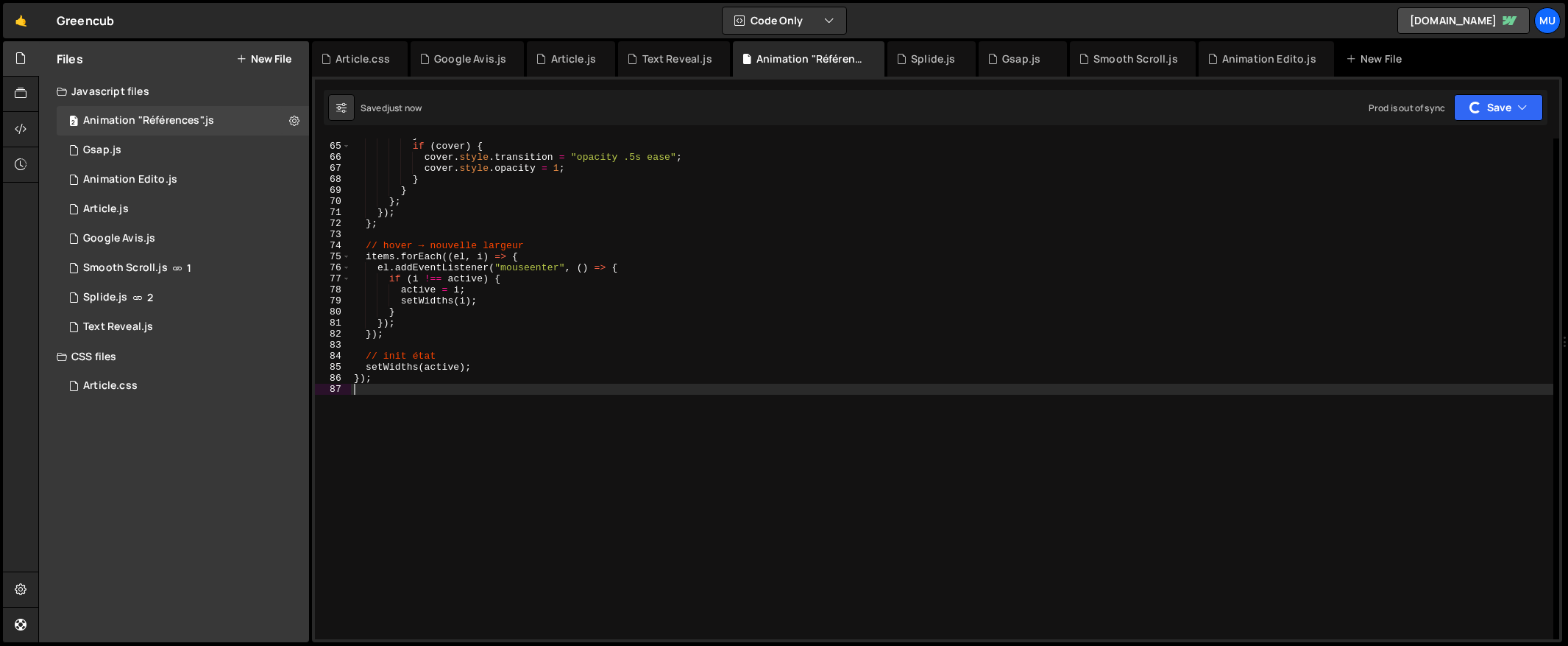
click at [793, 357] on div "} if ( cover ) { cover . style . transition = "opacity .5s ease" ; cover . styl…" at bounding box center [952, 391] width 1202 height 523
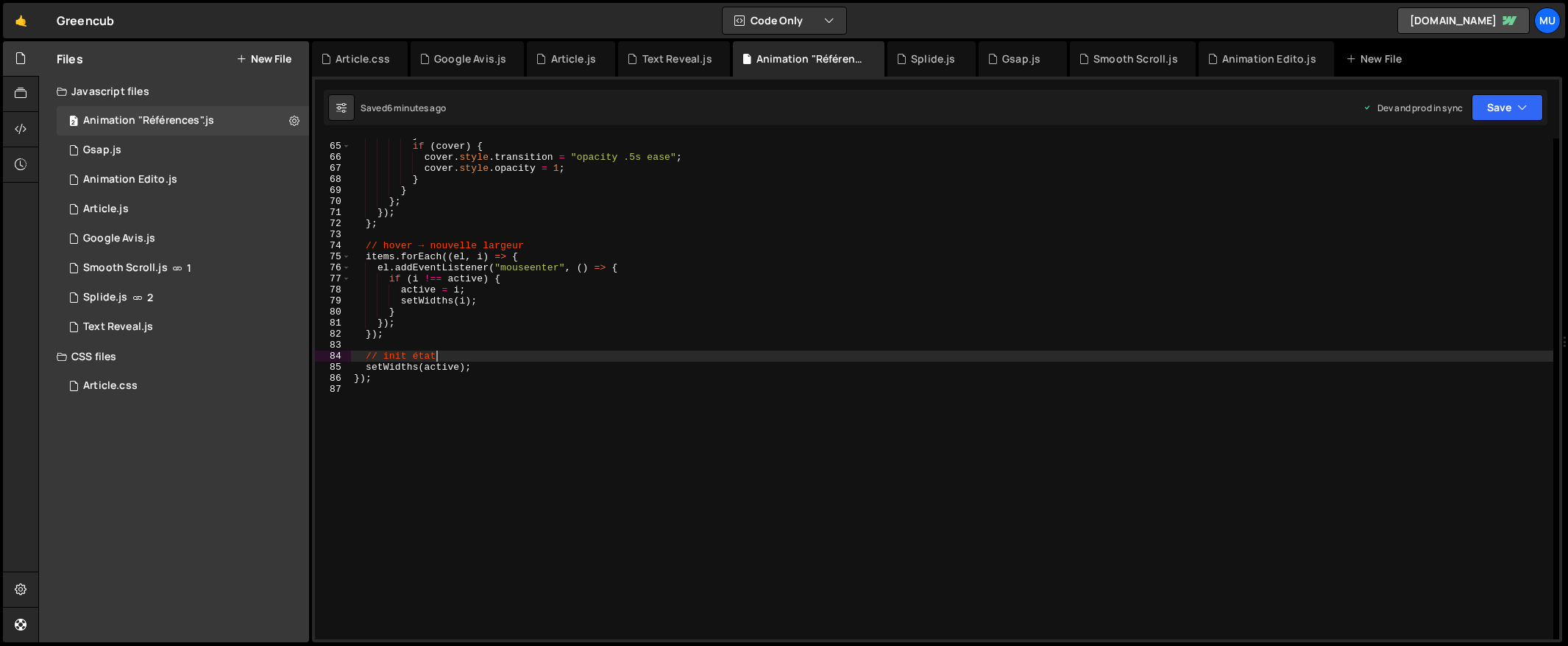
paste textarea "Portfolio Filter Wrapper"
type textarea "// init état"
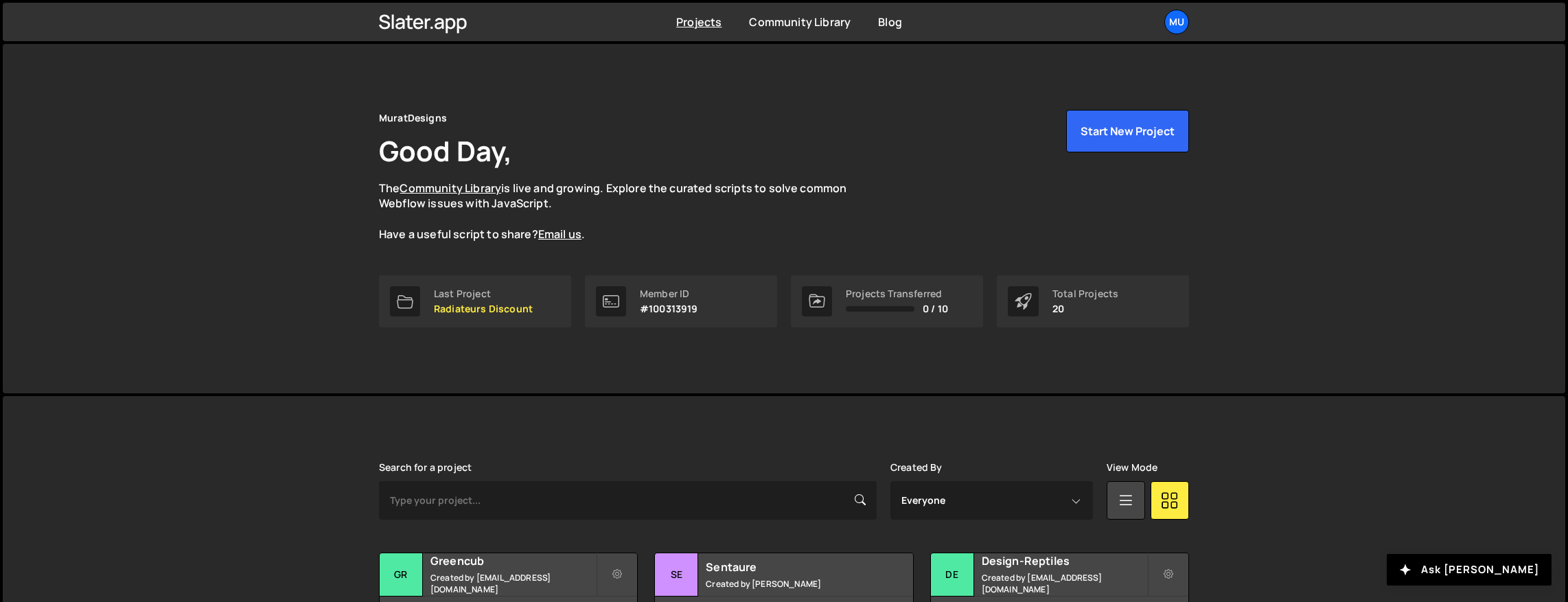
scroll to position [338, 0]
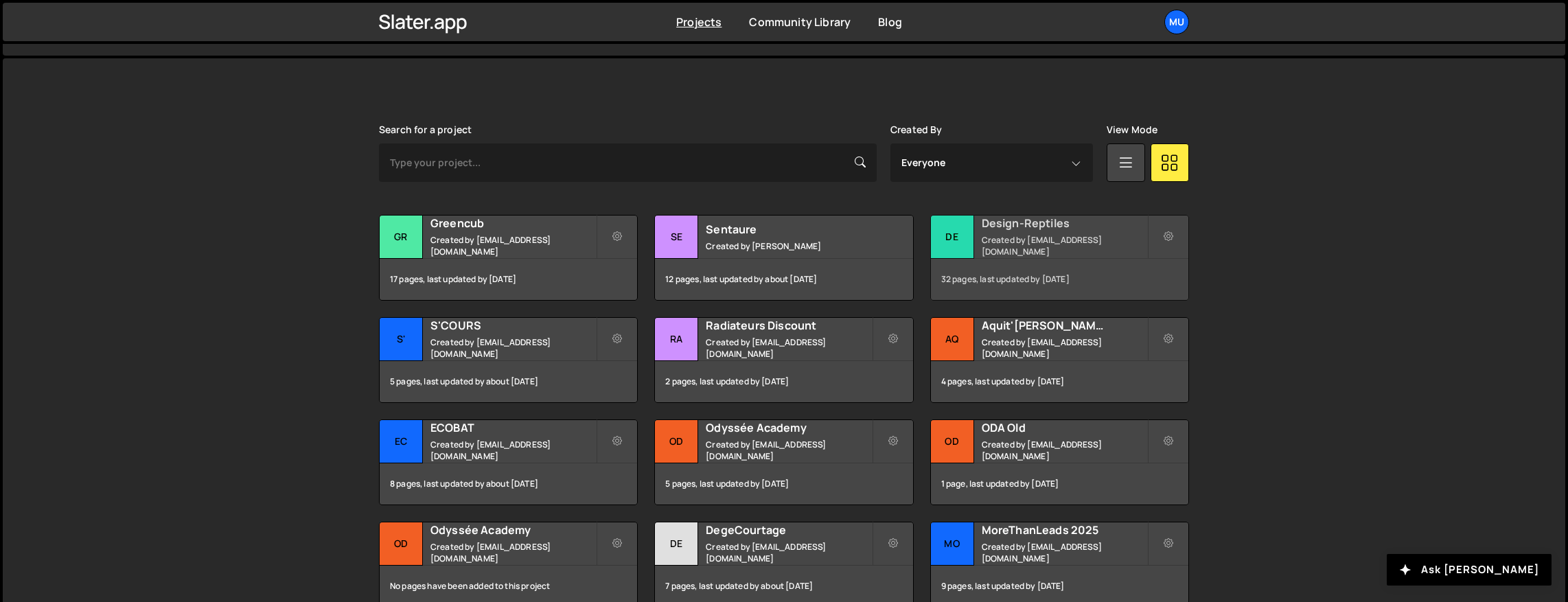
click at [1016, 231] on h2 "Design-Reptiles" at bounding box center [1064, 222] width 166 height 15
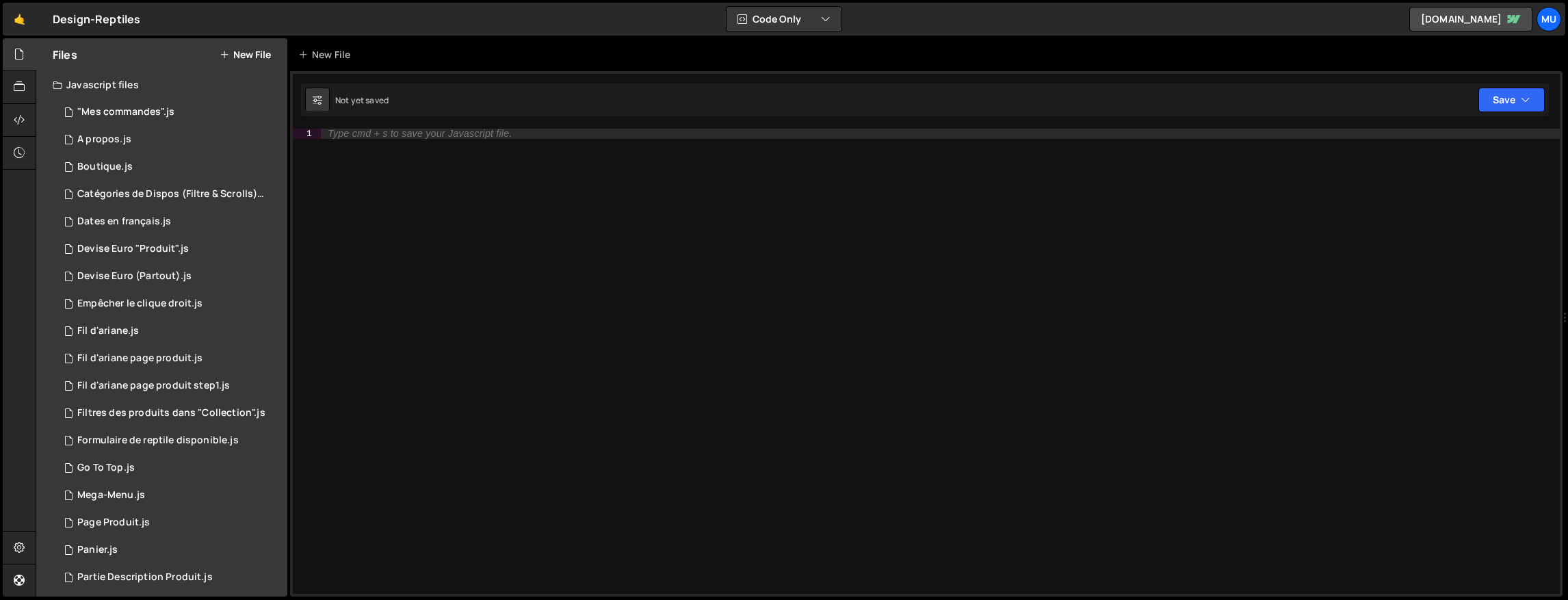
scroll to position [207, 0]
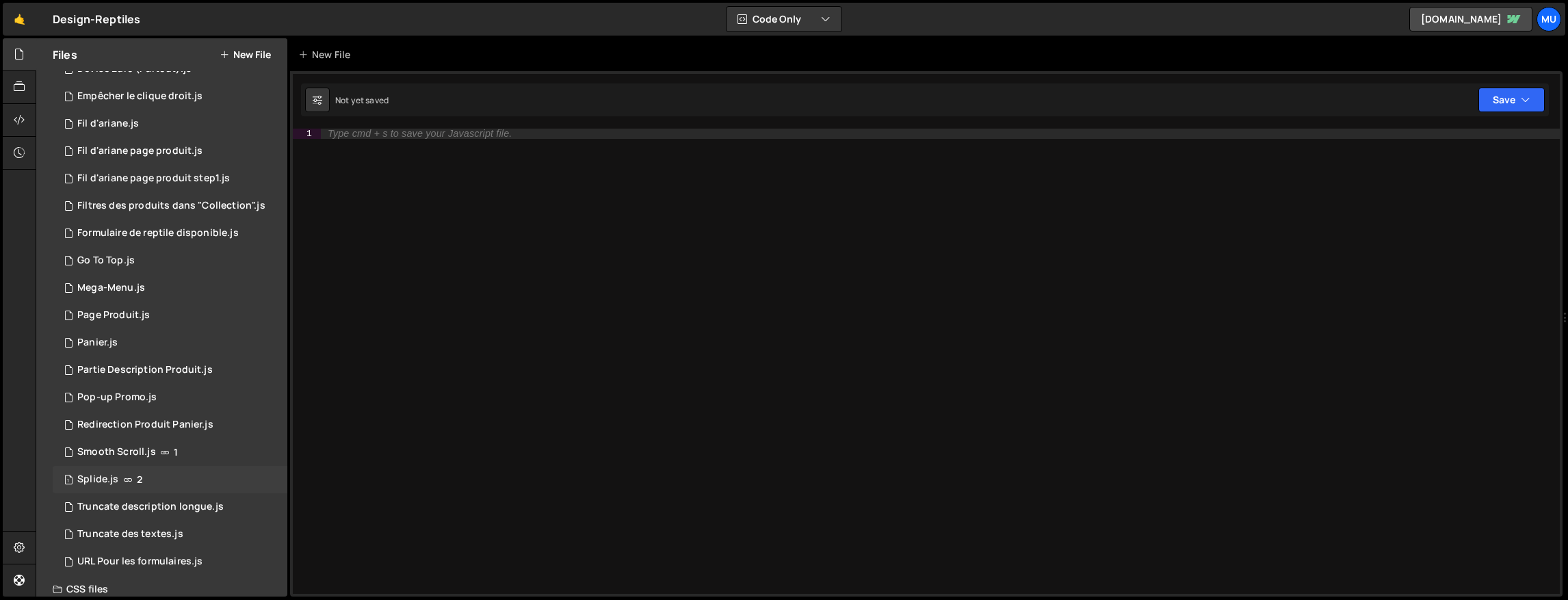
click at [114, 480] on div "Splide.js" at bounding box center [98, 480] width 41 height 12
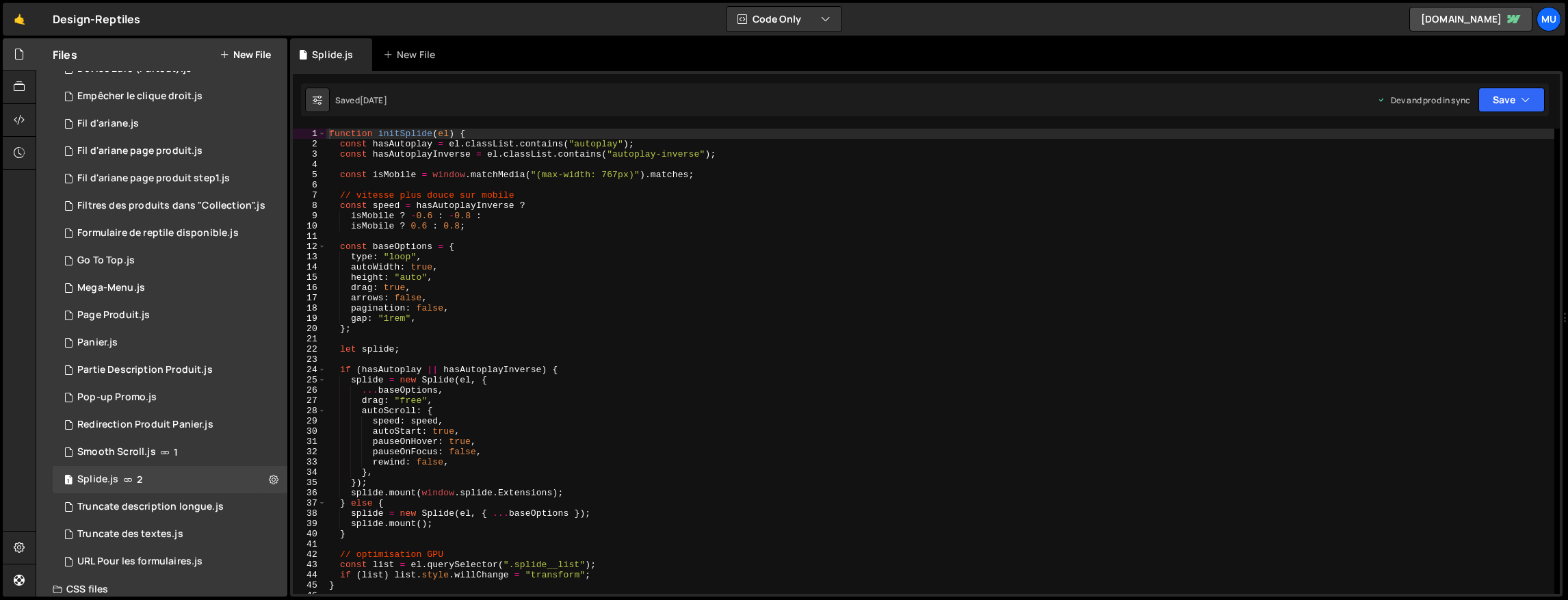
click at [496, 336] on div "function initSplide ( el ) { const hasAutoplay = el . classList . contains ( "a…" at bounding box center [940, 371] width 1228 height 486
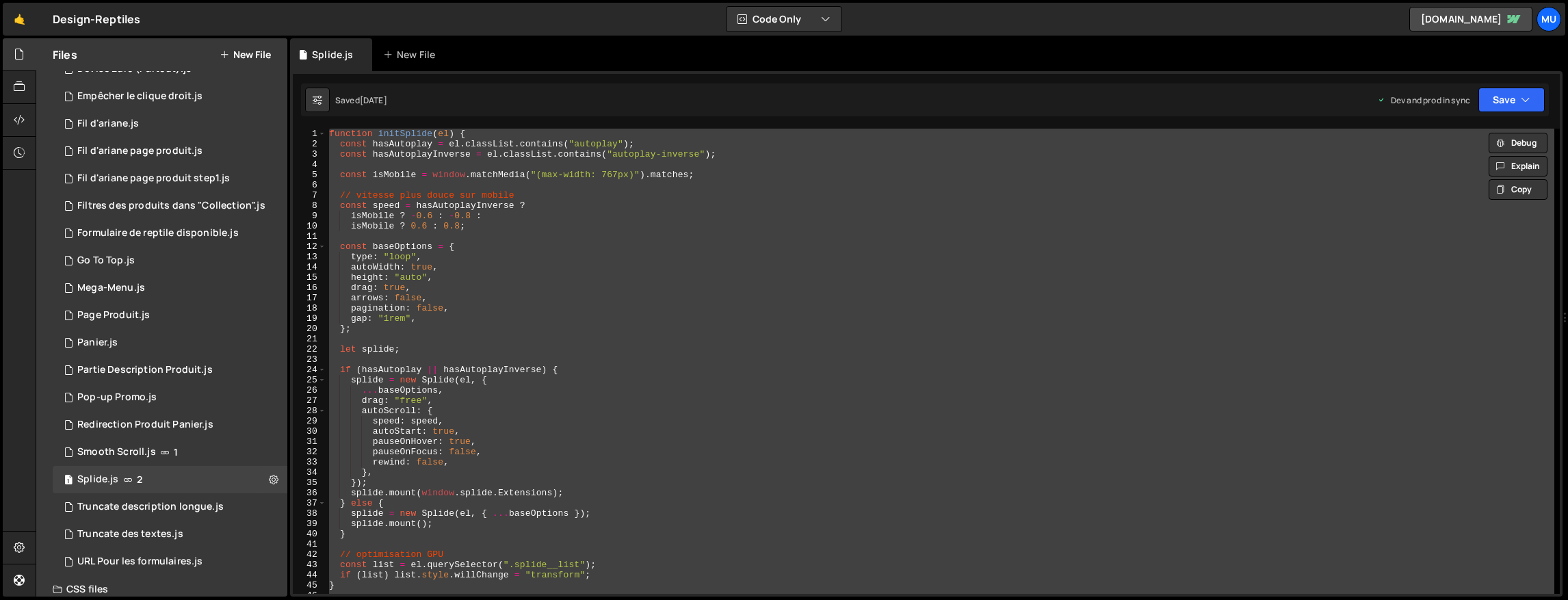
click at [502, 405] on div "function initSplide ( el ) { const hasAutoplay = el . classList . contains ( "a…" at bounding box center [940, 360] width 1228 height 465
type textarea "drag: "free","
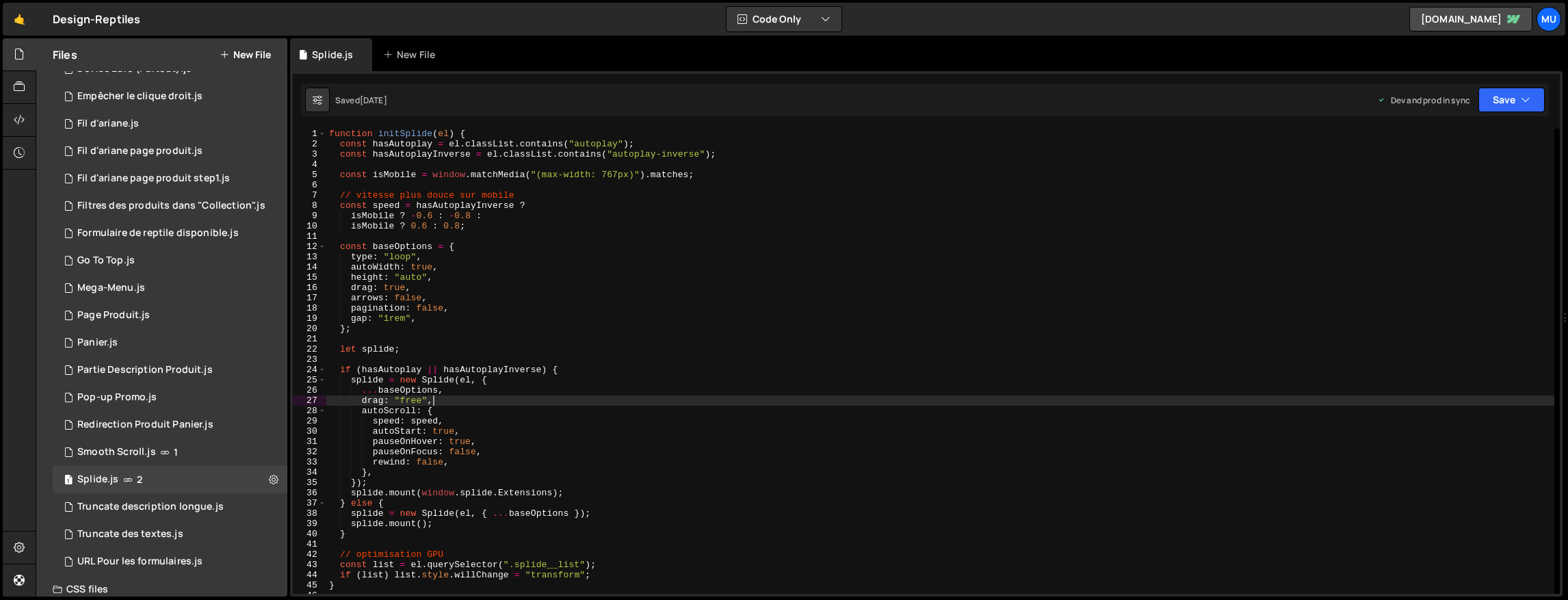
scroll to position [408, 0]
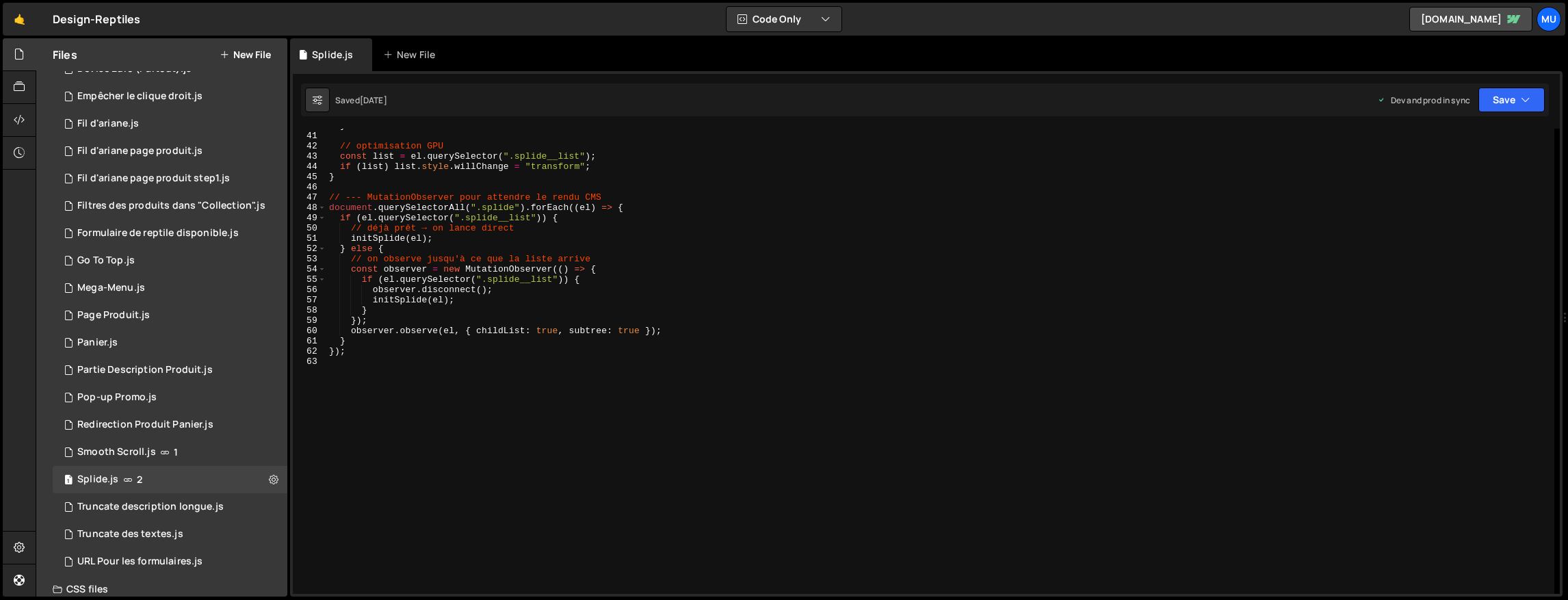
click at [526, 403] on div "} // optimisation GPU const list = el . querySelector ( ".splide__list" ) ; if …" at bounding box center [940, 363] width 1228 height 486
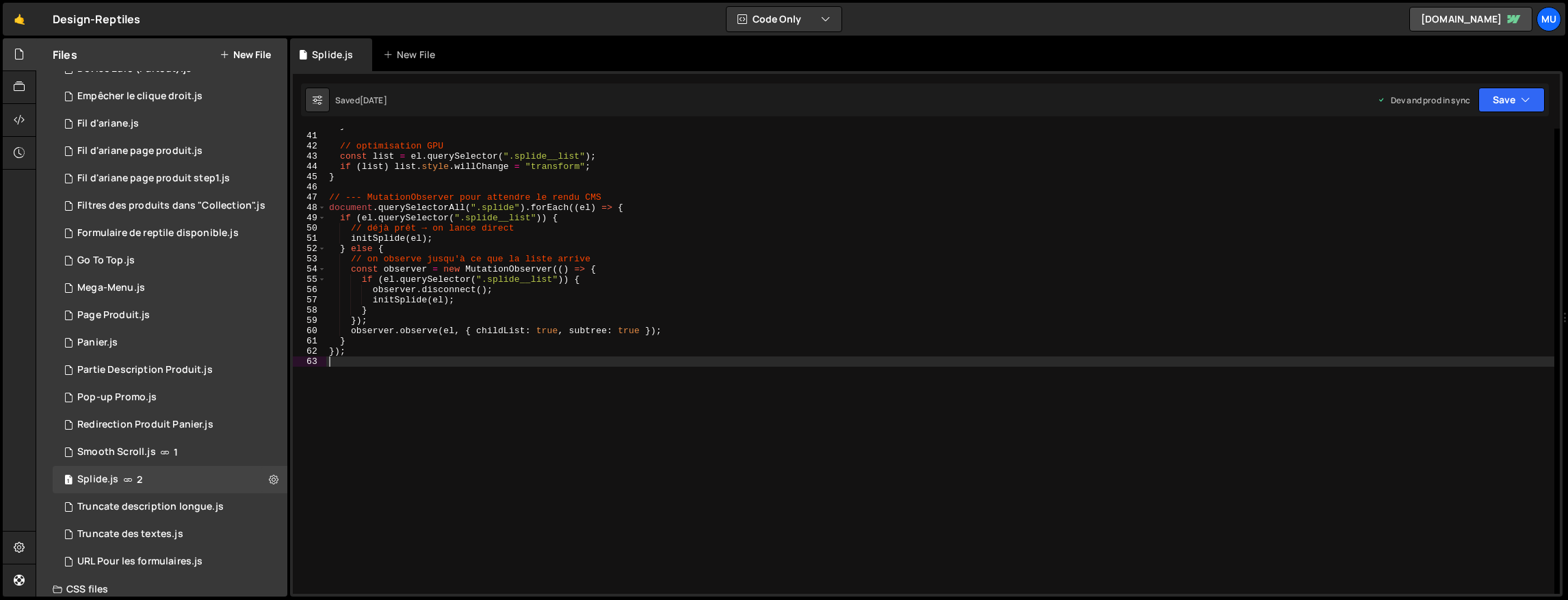
type textarea "});"
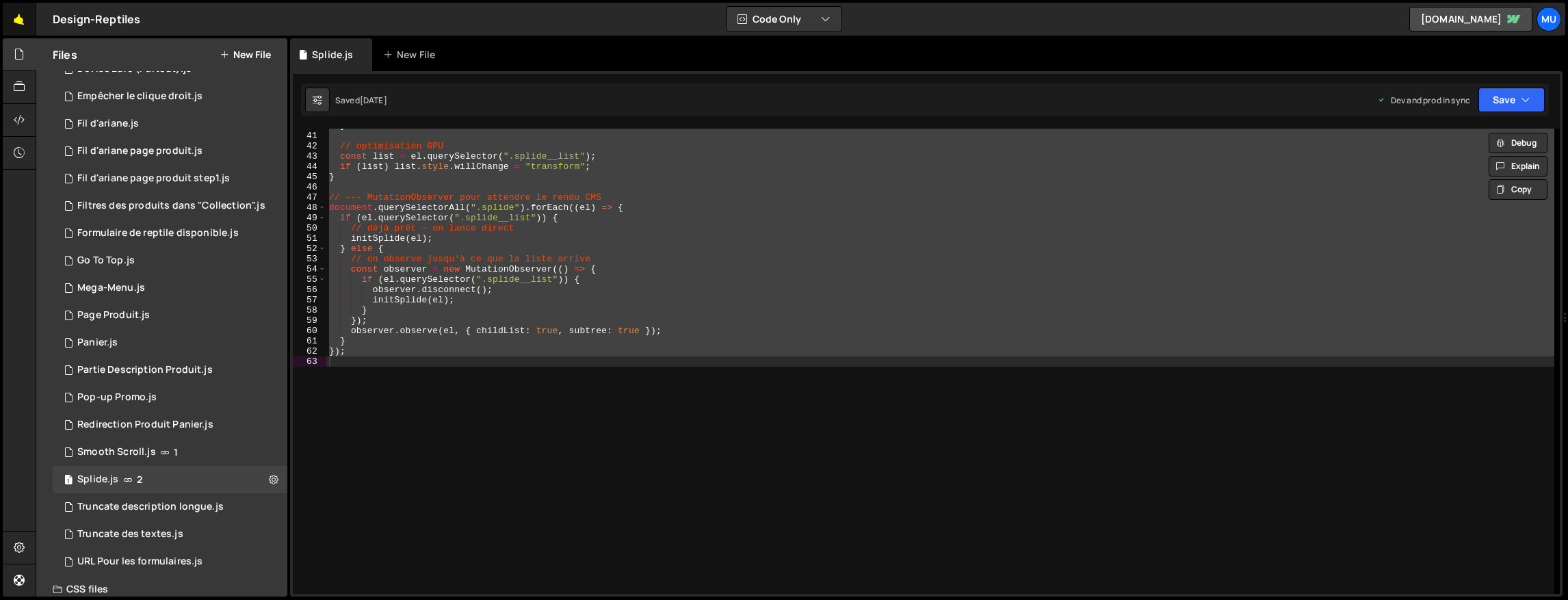
click at [25, 16] on link "🤙" at bounding box center [19, 18] width 33 height 33
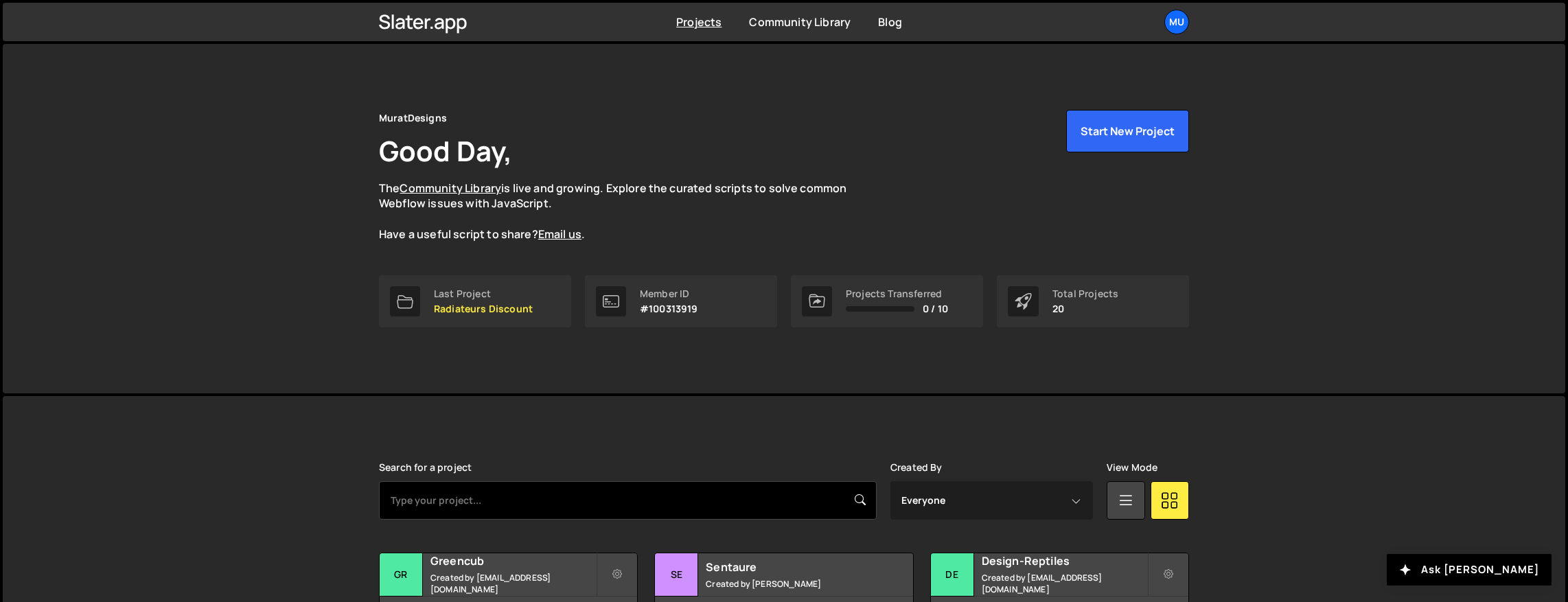
scroll to position [282, 0]
